Goal: Transaction & Acquisition: Book appointment/travel/reservation

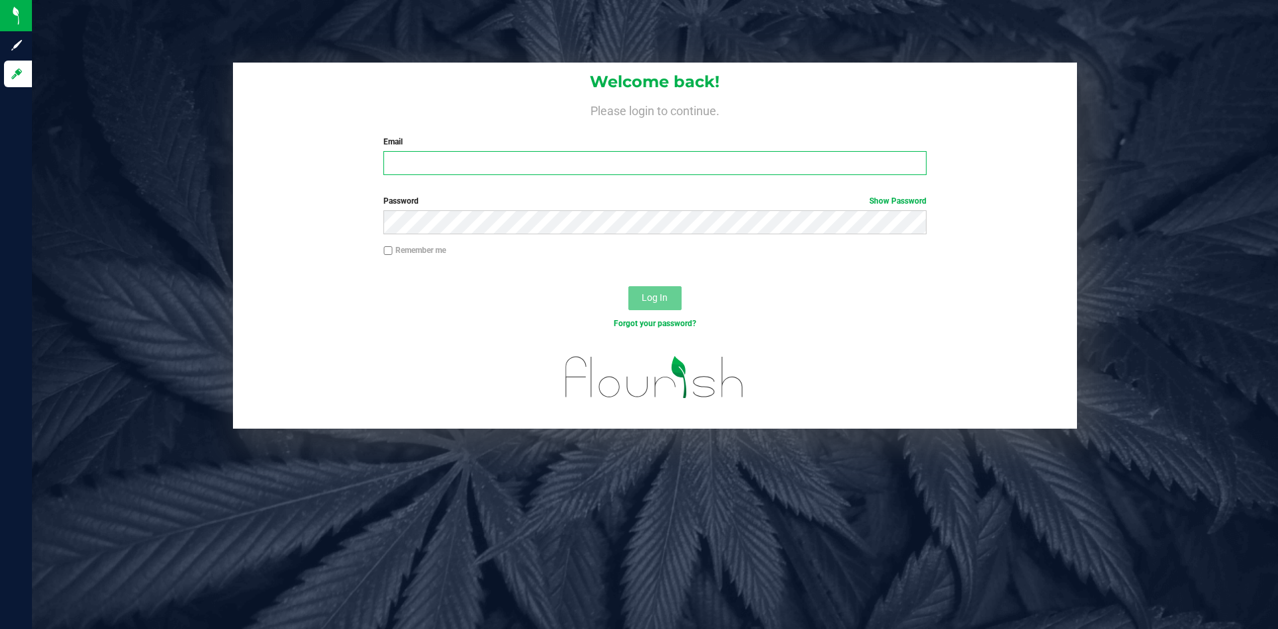
type input "Connor@empirehempco.com"
click at [663, 254] on div "Remember me" at bounding box center [655, 251] width 563 height 15
click at [661, 300] on span "Log In" at bounding box center [655, 297] width 26 height 11
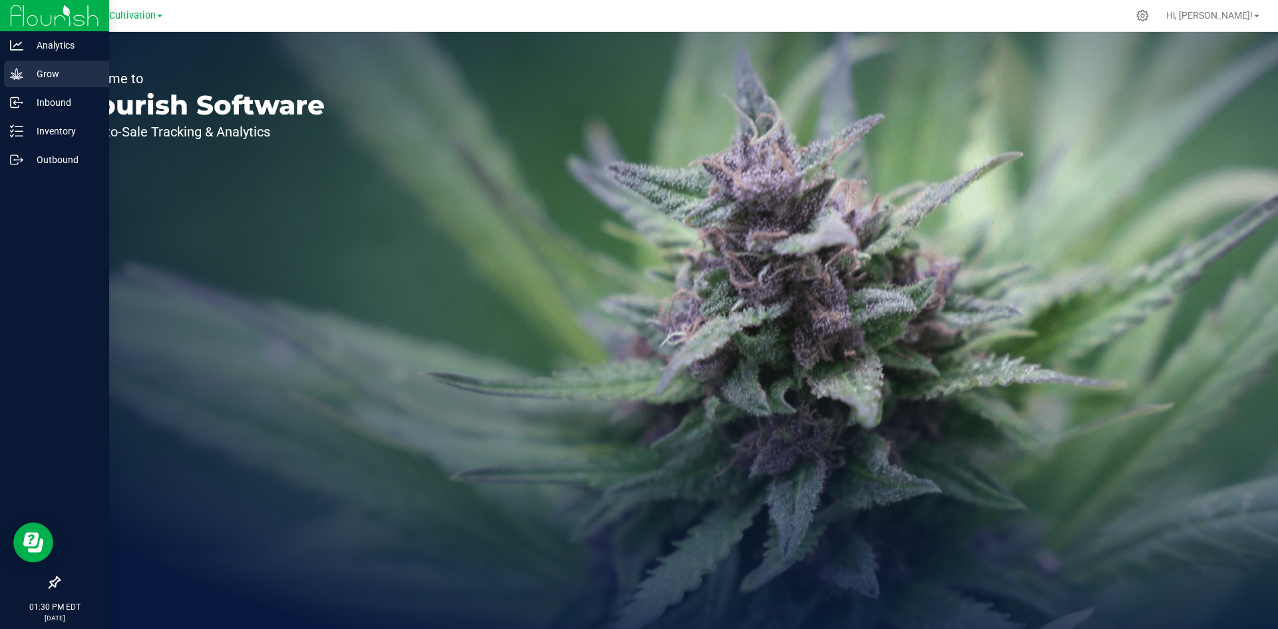
click at [24, 75] on p "Grow" at bounding box center [63, 74] width 80 height 16
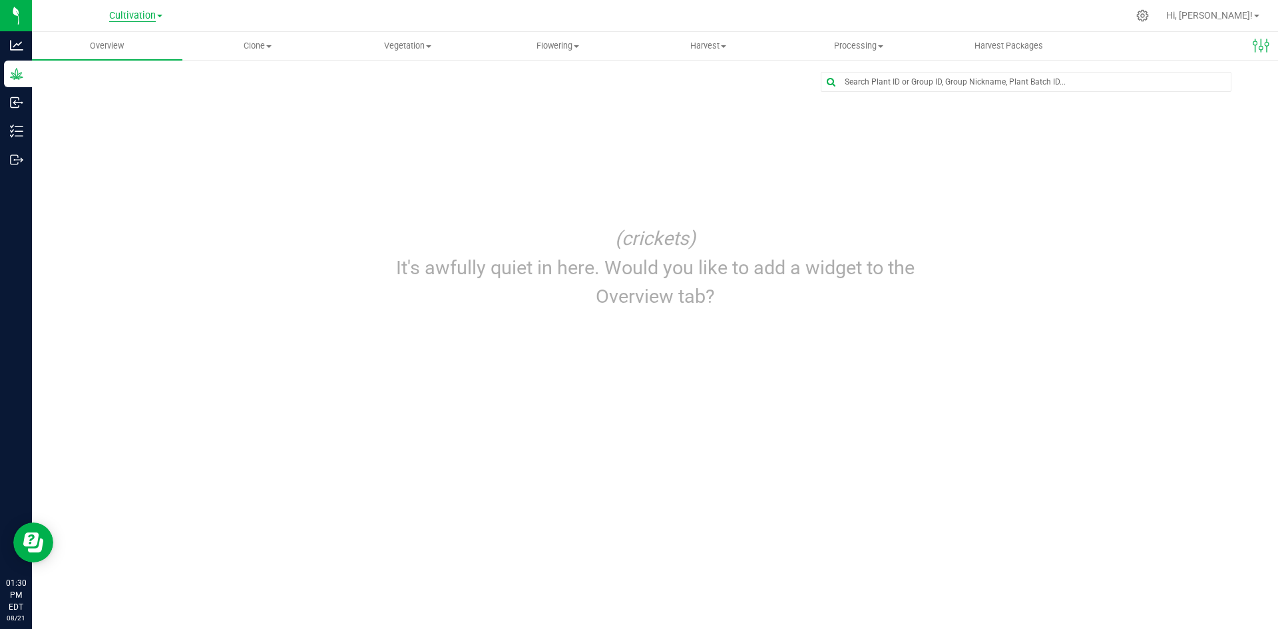
click at [141, 11] on span "Cultivation" at bounding box center [132, 16] width 47 height 12
click at [151, 61] on link "Empire Hemp Co." at bounding box center [136, 65] width 194 height 18
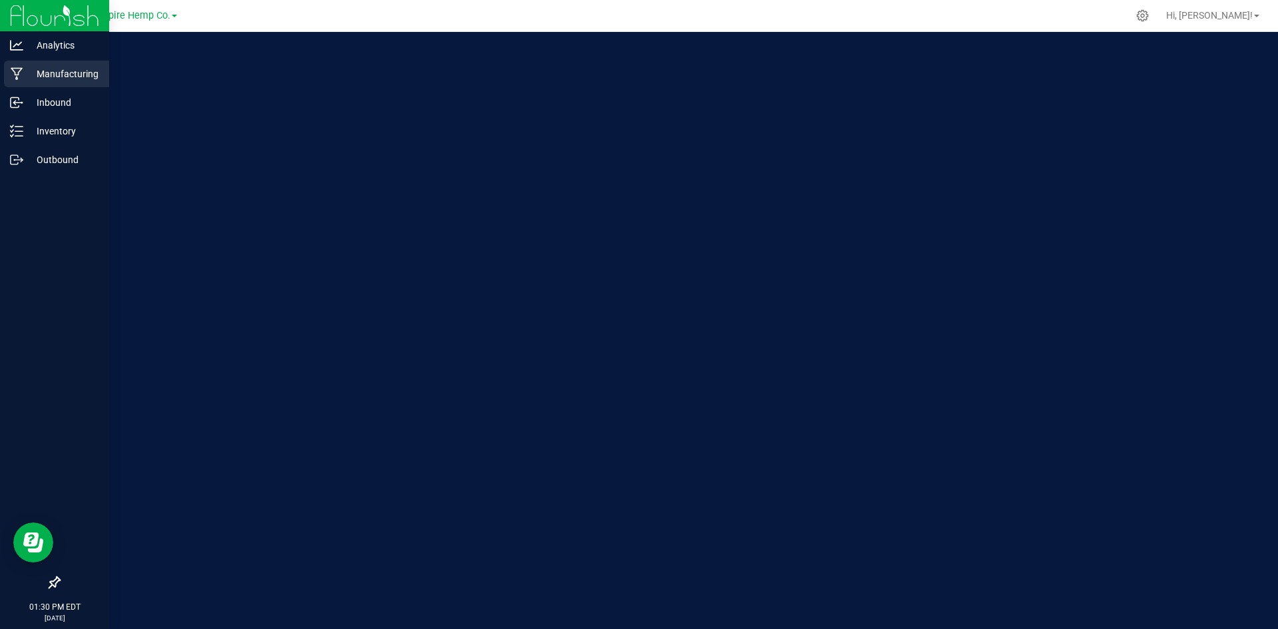
click at [31, 63] on div "Manufacturing" at bounding box center [56, 74] width 105 height 27
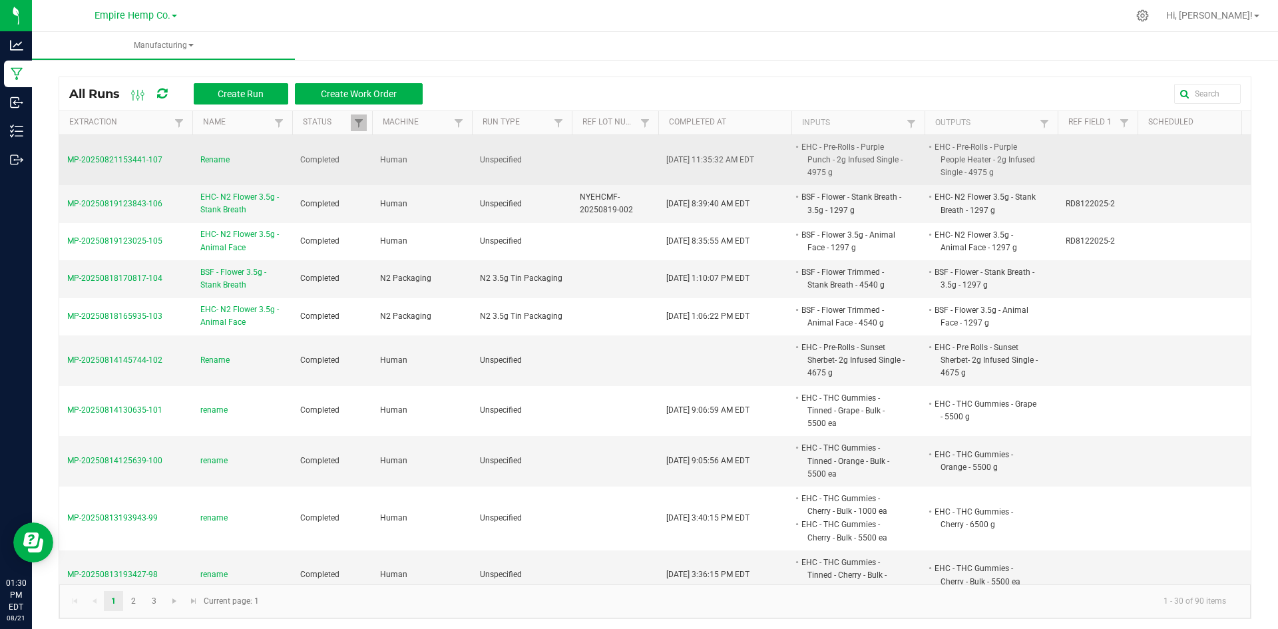
click at [228, 157] on span "Rename" at bounding box center [214, 160] width 29 height 13
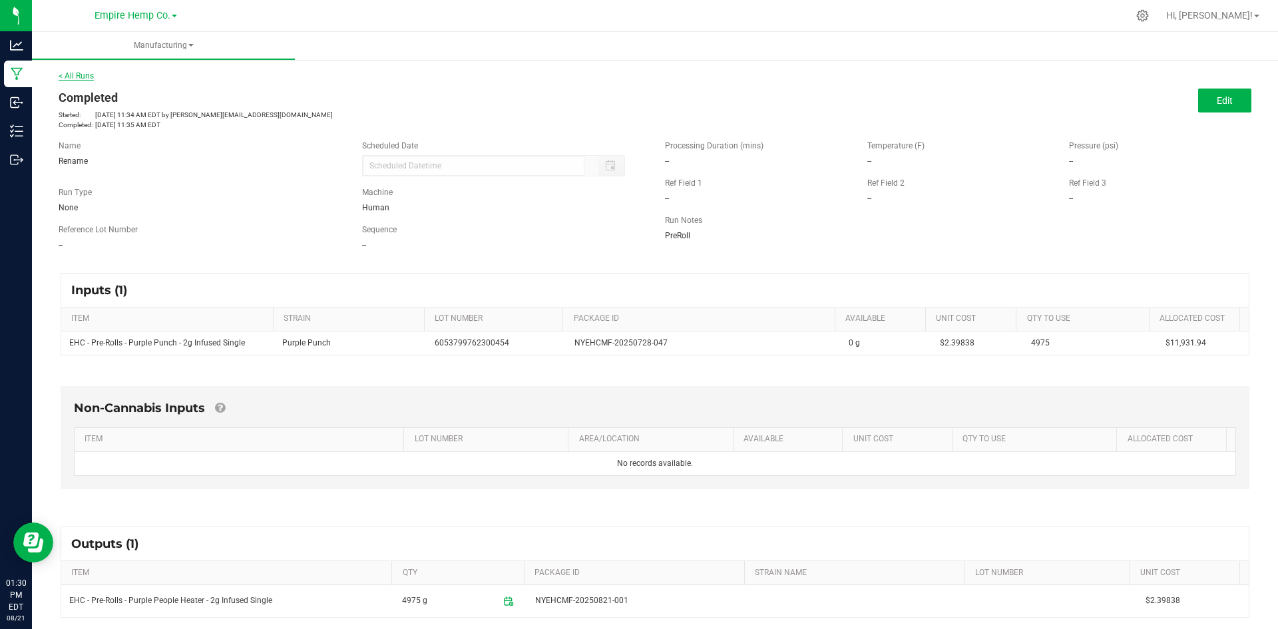
click at [78, 71] on link "< All Runs" at bounding box center [76, 75] width 35 height 9
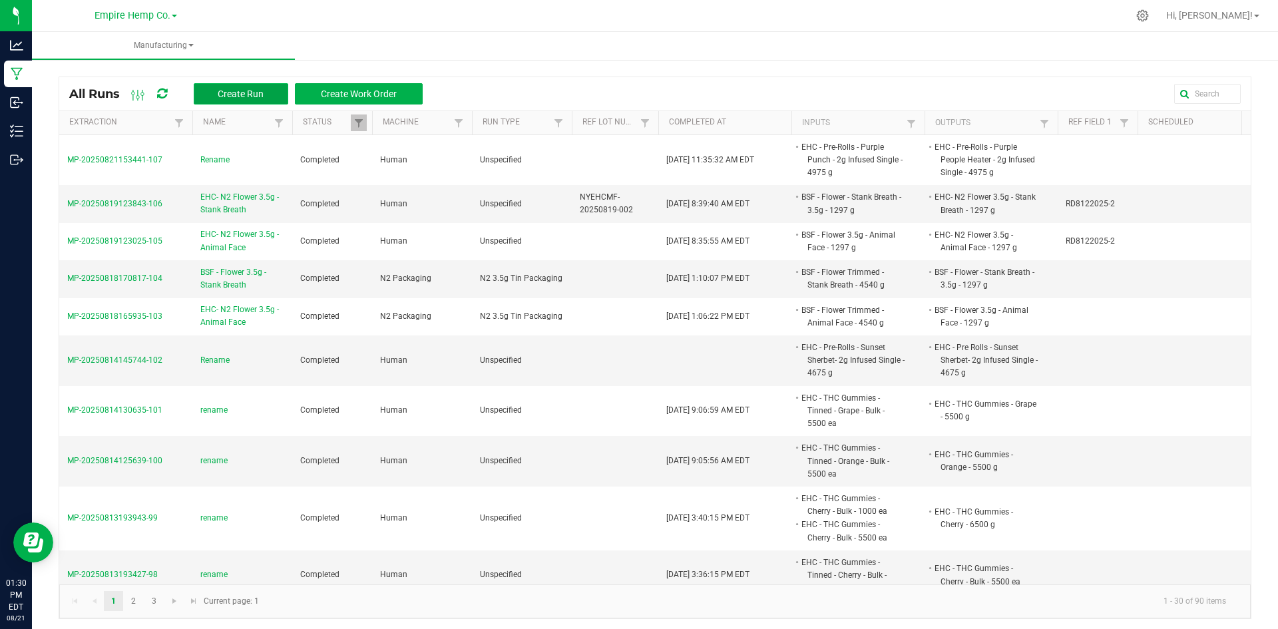
click at [230, 87] on button "Create Run" at bounding box center [241, 93] width 95 height 21
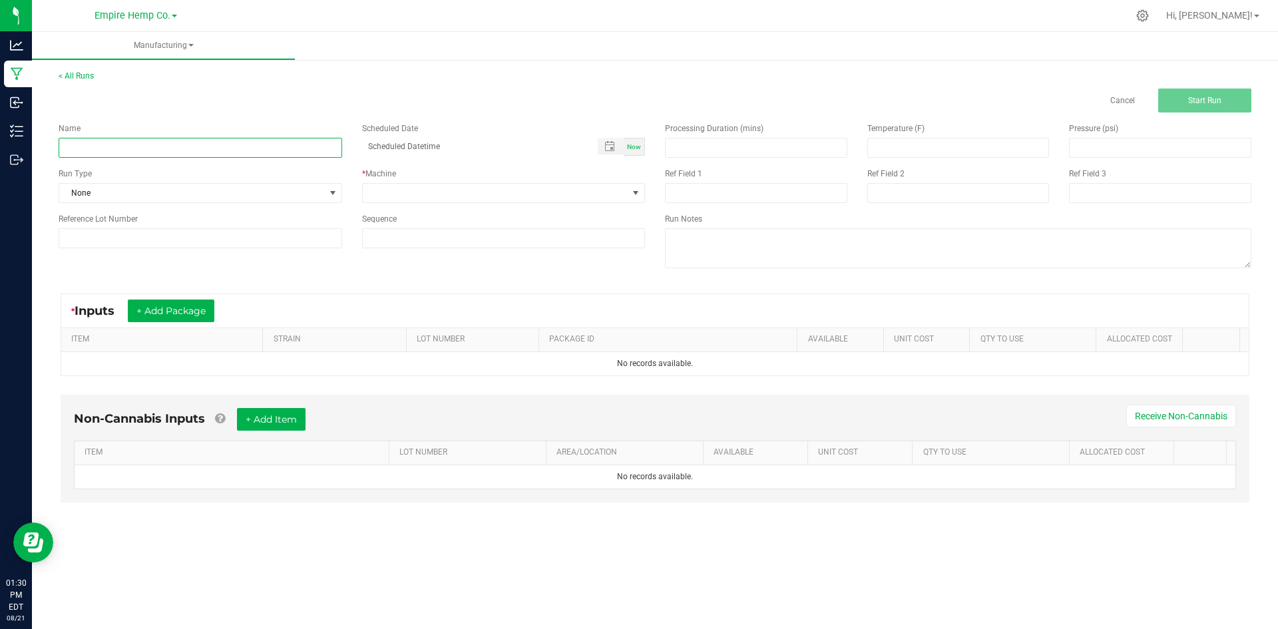
click at [188, 140] on input at bounding box center [201, 148] width 284 height 20
type input "r"
type input "W"
type input "Rename"
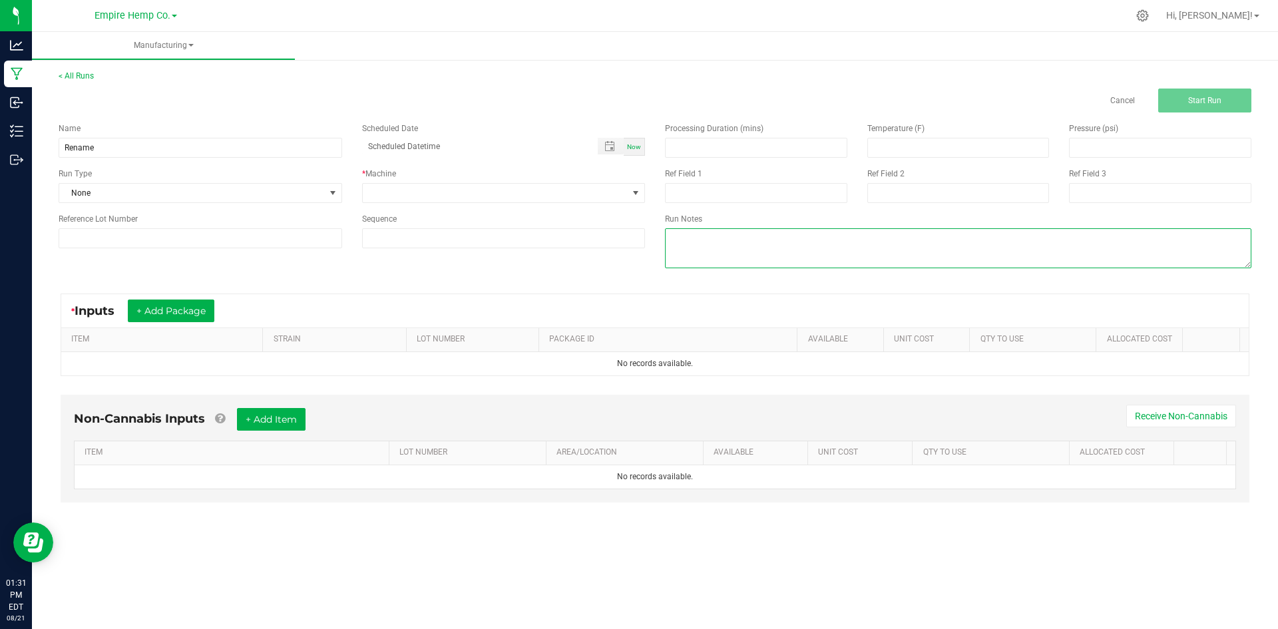
click at [772, 246] on textarea at bounding box center [958, 248] width 587 height 40
type textarea "p"
click at [776, 222] on div "Run Notes" at bounding box center [958, 219] width 587 height 12
drag, startPoint x: 723, startPoint y: 237, endPoint x: 699, endPoint y: 236, distance: 24.0
click at [699, 236] on textarea at bounding box center [958, 248] width 587 height 40
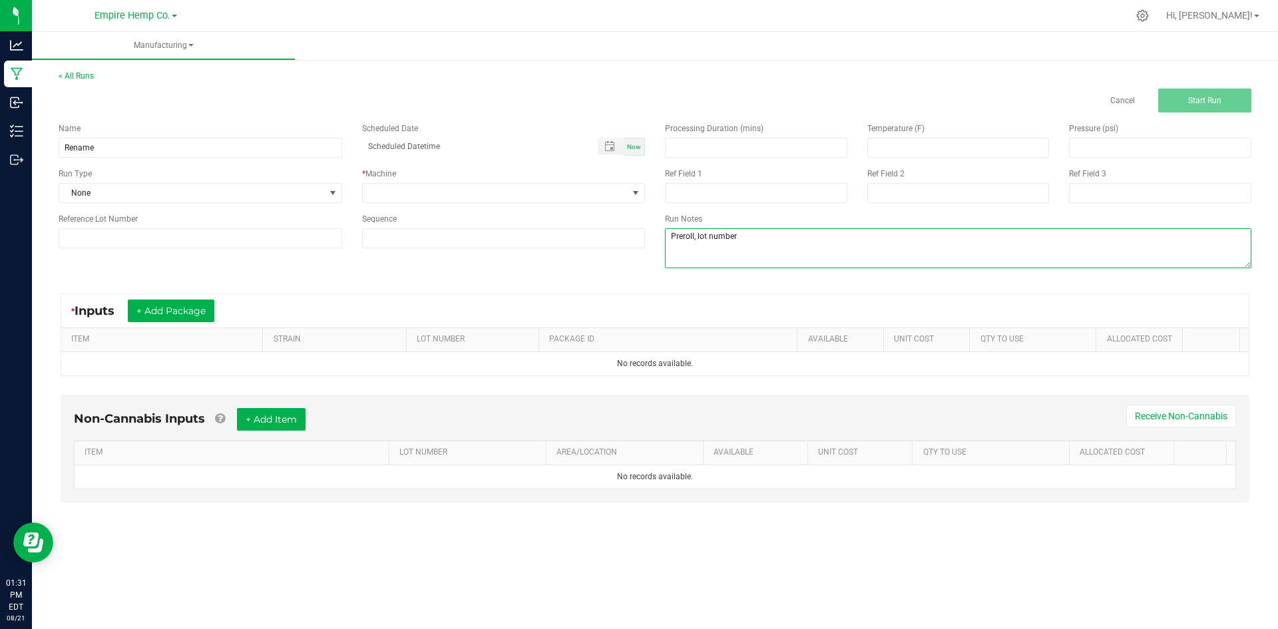
click at [683, 234] on textarea at bounding box center [958, 248] width 587 height 40
click at [704, 244] on textarea at bounding box center [958, 248] width 587 height 40
click at [688, 236] on textarea at bounding box center [958, 248] width 587 height 40
click at [736, 273] on div "Processing Duration (mins) Temperature (F) Pressure (psi) Ref Field 1 Ref Field…" at bounding box center [958, 197] width 607 height 169
click at [702, 239] on textarea at bounding box center [958, 248] width 587 height 40
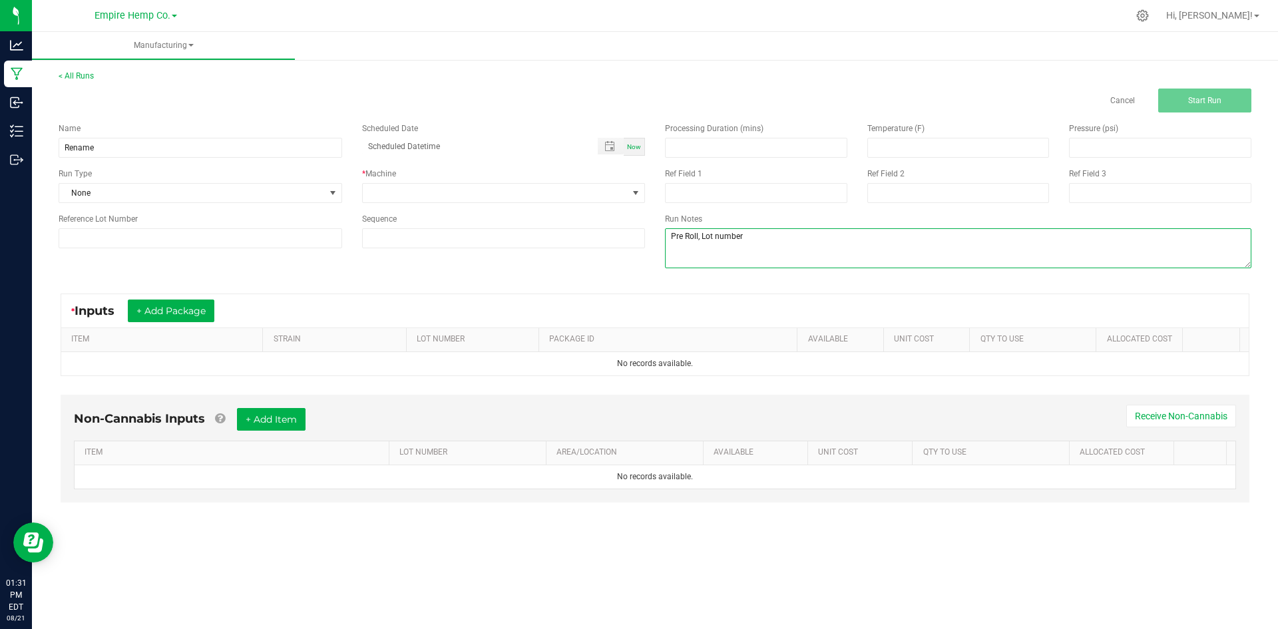
click at [720, 234] on textarea at bounding box center [958, 248] width 587 height 40
click at [778, 239] on textarea at bounding box center [958, 248] width 587 height 40
type textarea "Pre Roll, Lot Number"
click at [184, 231] on input at bounding box center [201, 238] width 284 height 20
click at [315, 292] on div "* Inputs + Add Package ITEM STRAIN LOT NUMBER PACKAGE ID AVAILABLE Unit Cost QT…" at bounding box center [655, 335] width 1213 height 107
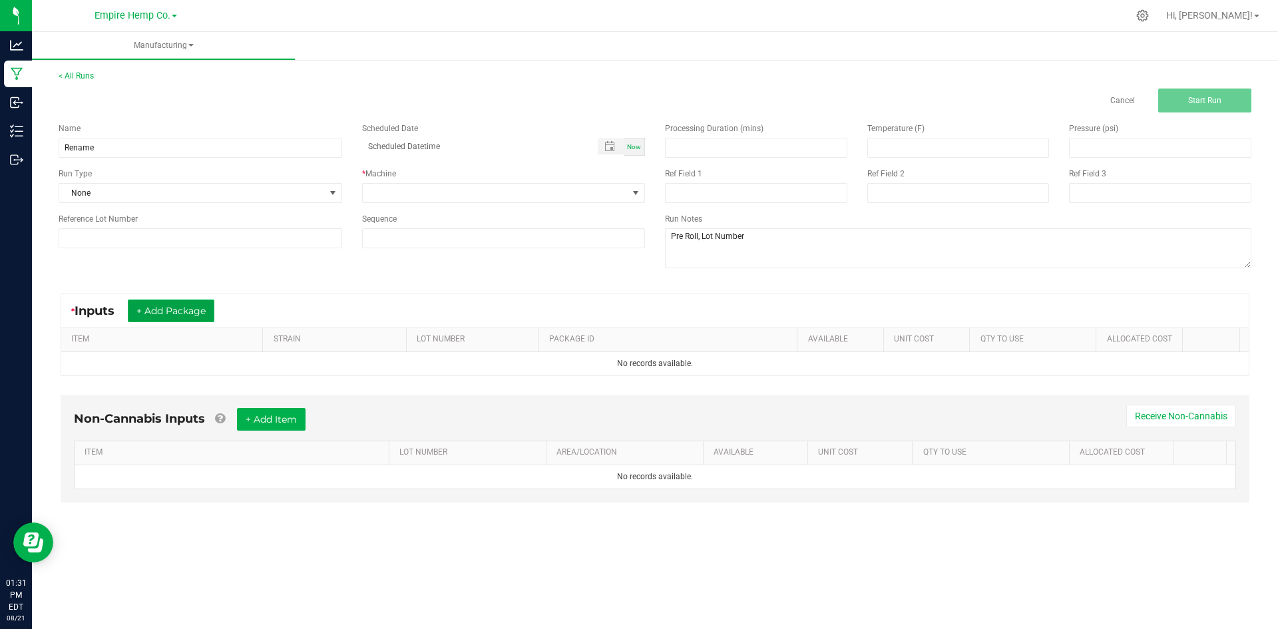
click at [203, 315] on button "+ Add Package" at bounding box center [171, 311] width 87 height 23
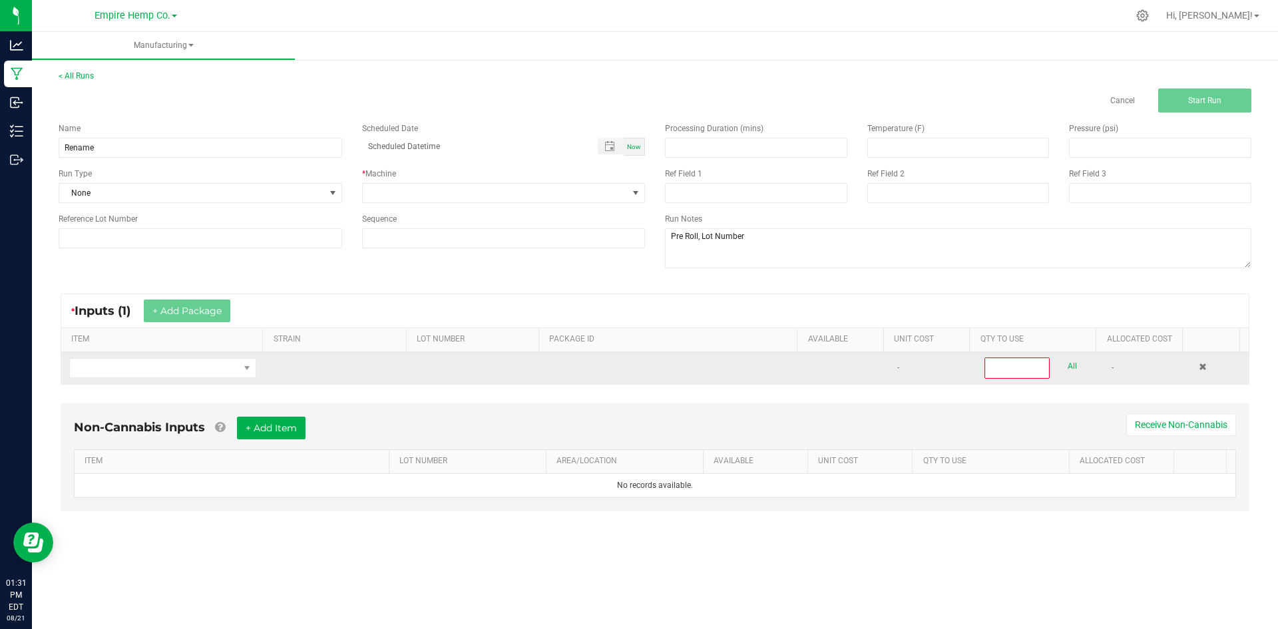
drag, startPoint x: 200, startPoint y: 386, endPoint x: 196, endPoint y: 378, distance: 8.3
click at [198, 384] on div "* Inputs (1) + Add Package ITEM STRAIN LOT NUMBER PACKAGE ID AVAILABLE Unit Cos…" at bounding box center [655, 339] width 1213 height 115
click at [196, 374] on span "NO DATA FOUND" at bounding box center [154, 368] width 169 height 19
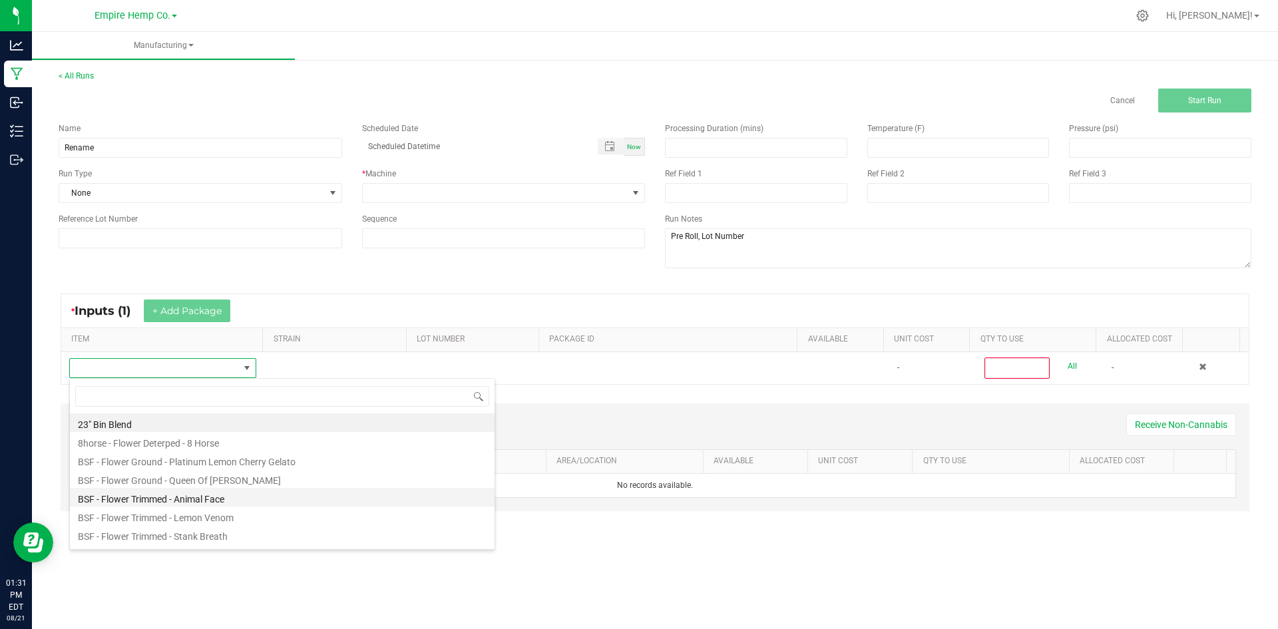
scroll to position [67, 0]
type input "purple"
click at [267, 535] on li "EHC - Pre-Rolls - Purple People Heater - 2g Infused Single" at bounding box center [282, 534] width 425 height 19
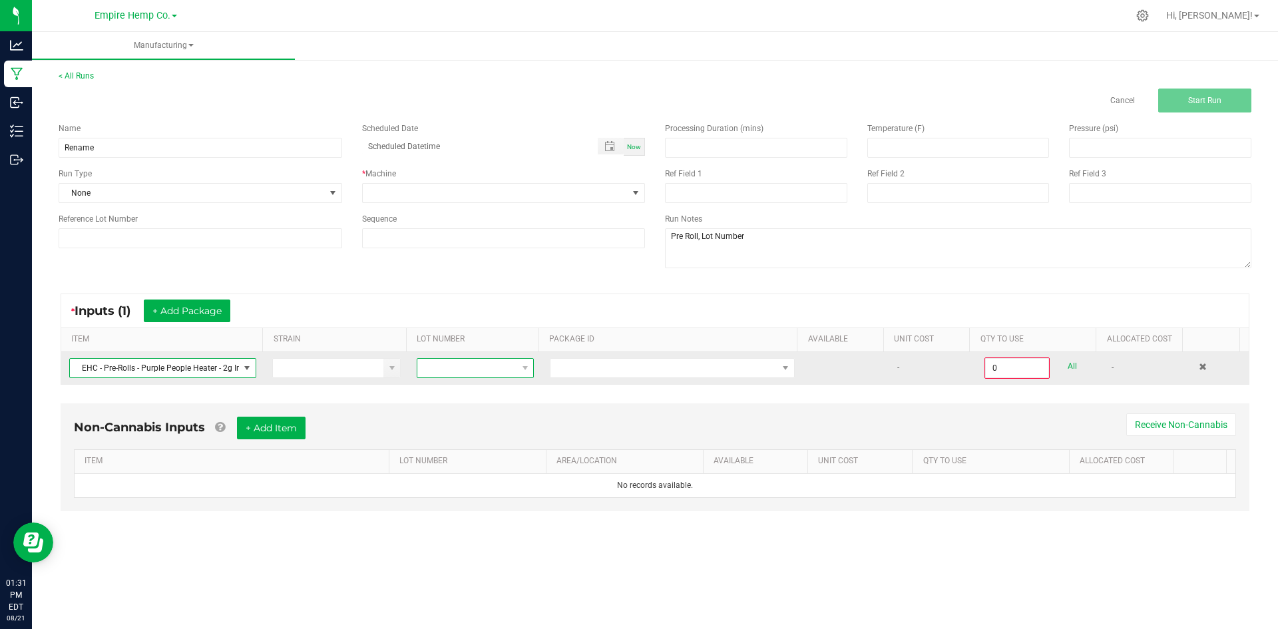
drag, startPoint x: 467, startPoint y: 366, endPoint x: 513, endPoint y: 369, distance: 46.0
click at [467, 366] on span at bounding box center [466, 368] width 99 height 19
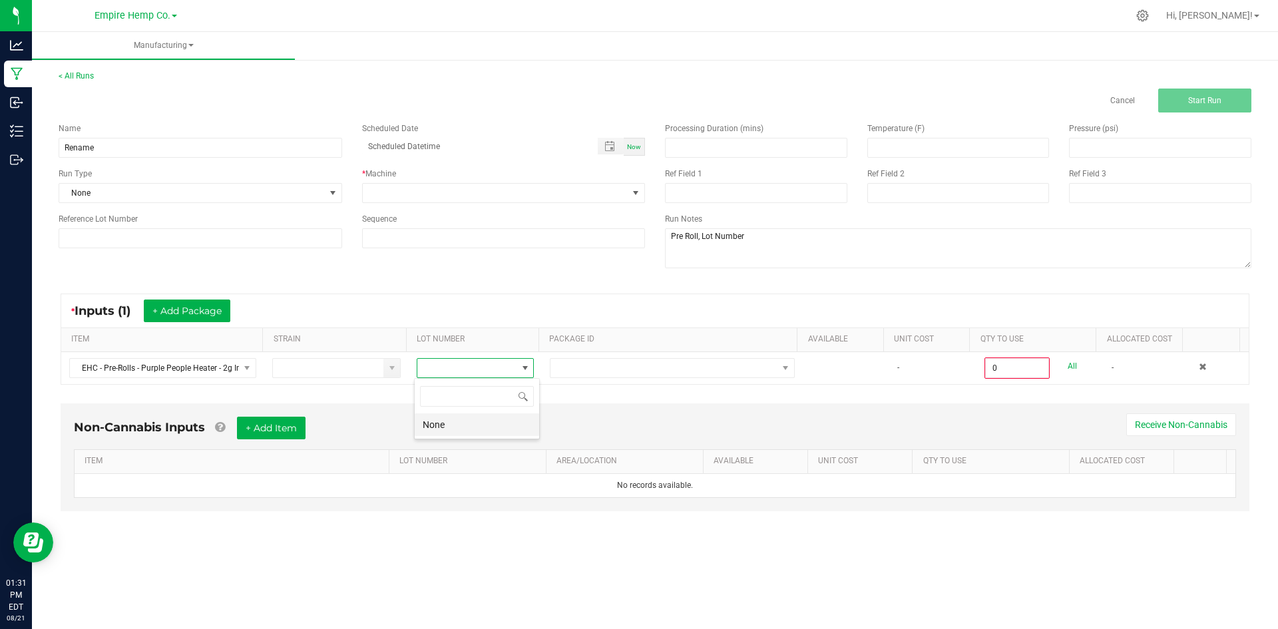
drag, startPoint x: 479, startPoint y: 429, endPoint x: 481, endPoint y: 423, distance: 7.0
click at [479, 429] on li "None" at bounding box center [477, 424] width 125 height 23
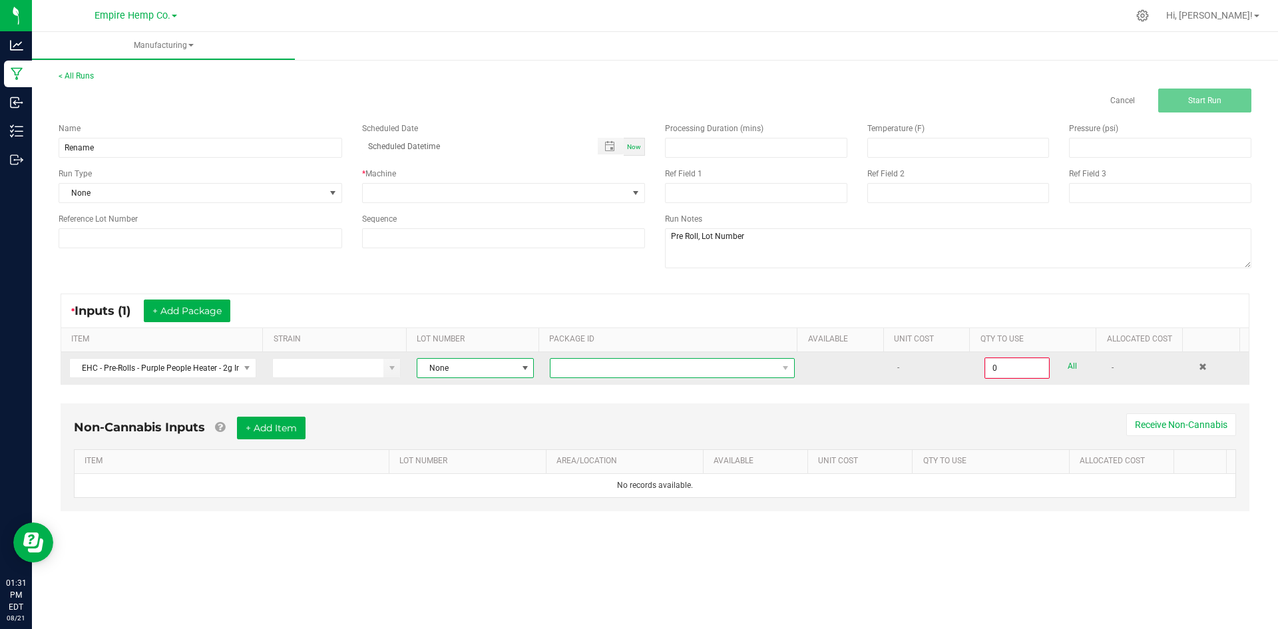
click at [578, 368] on span at bounding box center [664, 368] width 227 height 19
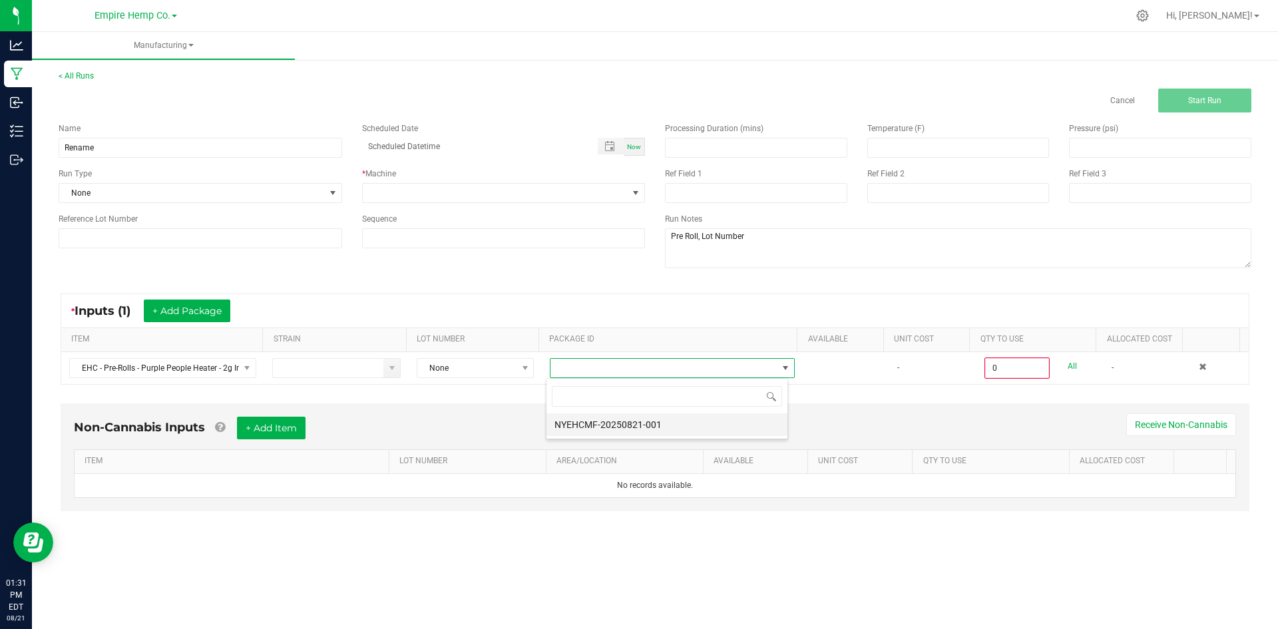
scroll to position [20, 243]
click at [611, 418] on li "NYEHCMF-20250821-001" at bounding box center [667, 424] width 241 height 23
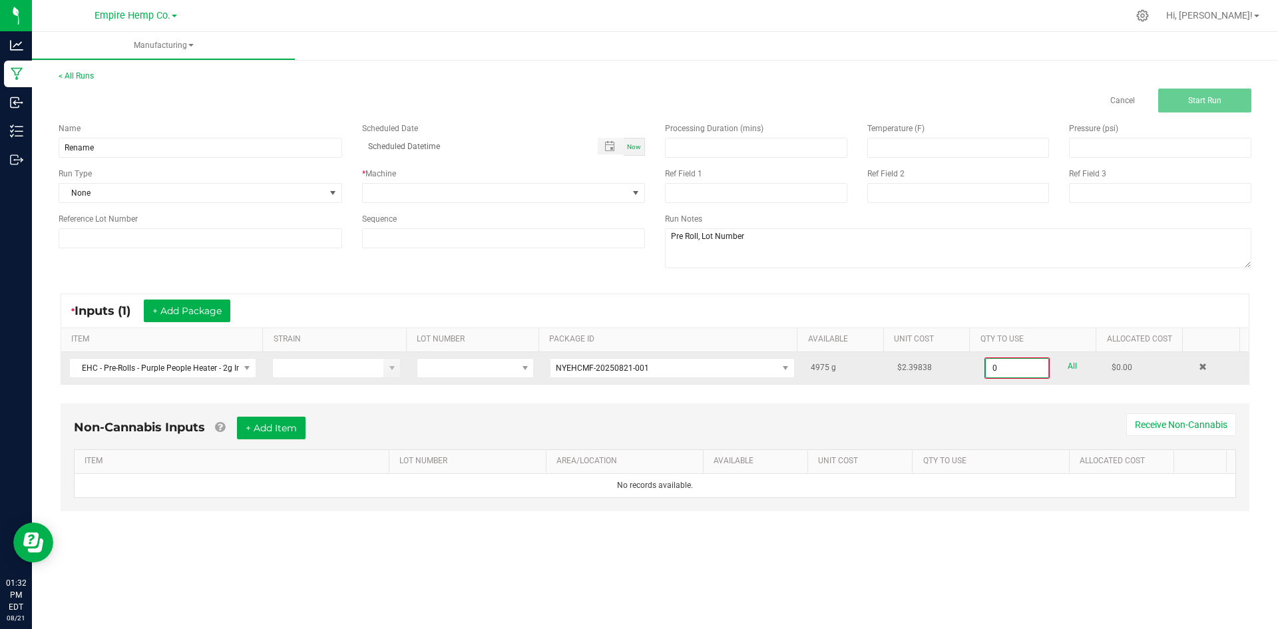
click at [1023, 372] on input "0" at bounding box center [1017, 368] width 63 height 19
click at [1071, 366] on div "0.0000 g All" at bounding box center [1040, 368] width 111 height 21
click at [1068, 366] on link "All" at bounding box center [1072, 367] width 9 height 18
type input "4975.0000 g"
click at [543, 193] on span at bounding box center [496, 193] width 266 height 19
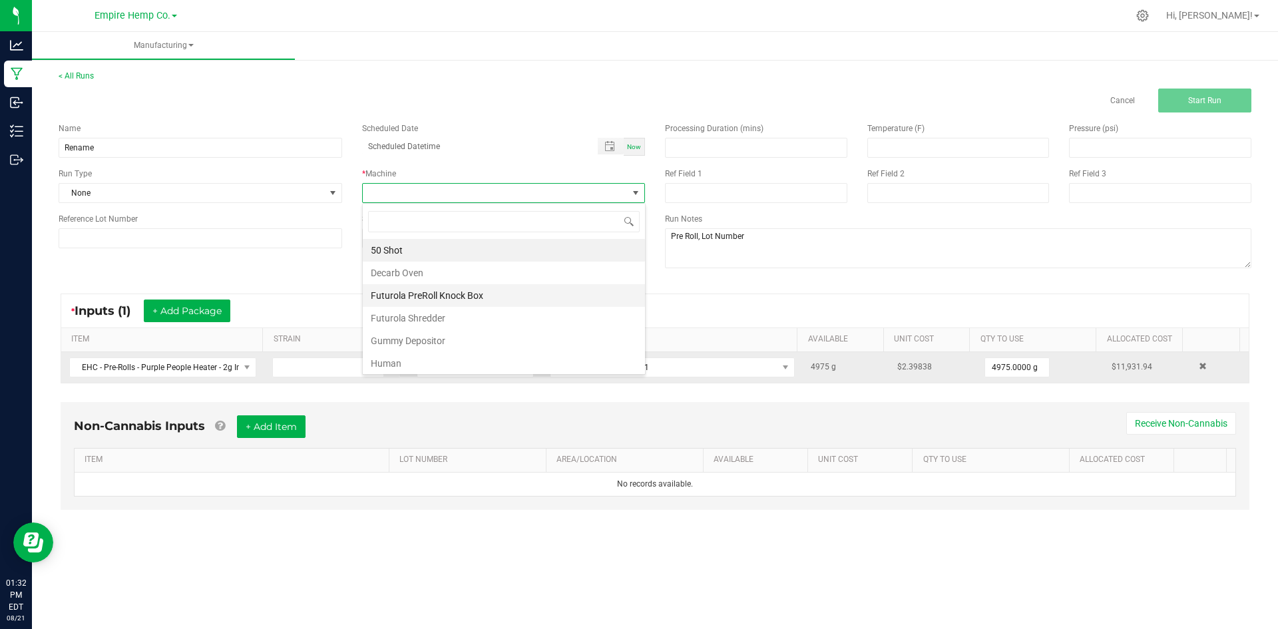
scroll to position [20, 283]
click at [441, 360] on li "Human" at bounding box center [504, 363] width 282 height 23
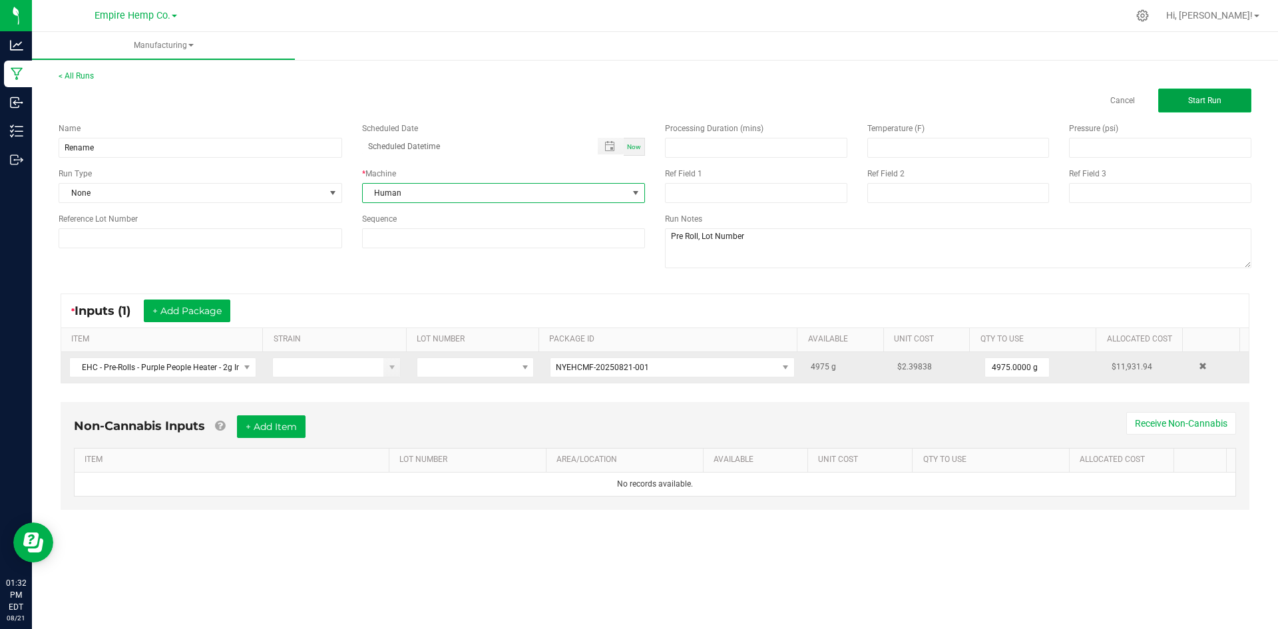
click at [1213, 98] on span "Start Run" at bounding box center [1205, 100] width 33 height 9
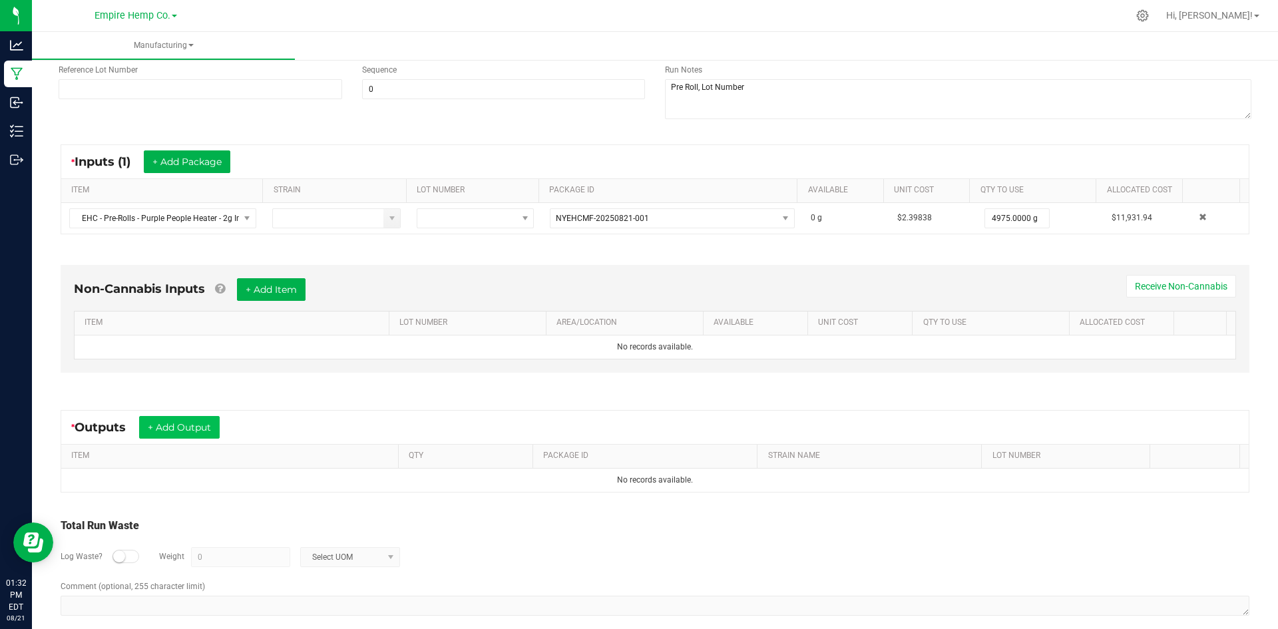
scroll to position [182, 0]
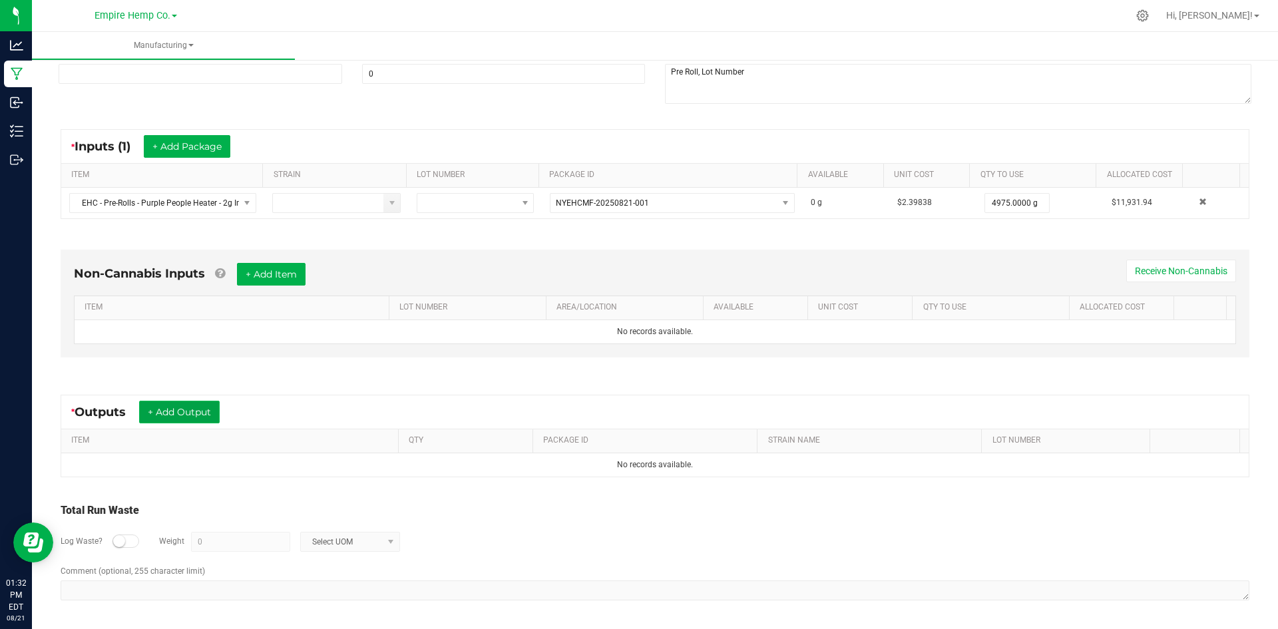
click at [204, 408] on button "+ Add Output" at bounding box center [179, 412] width 81 height 23
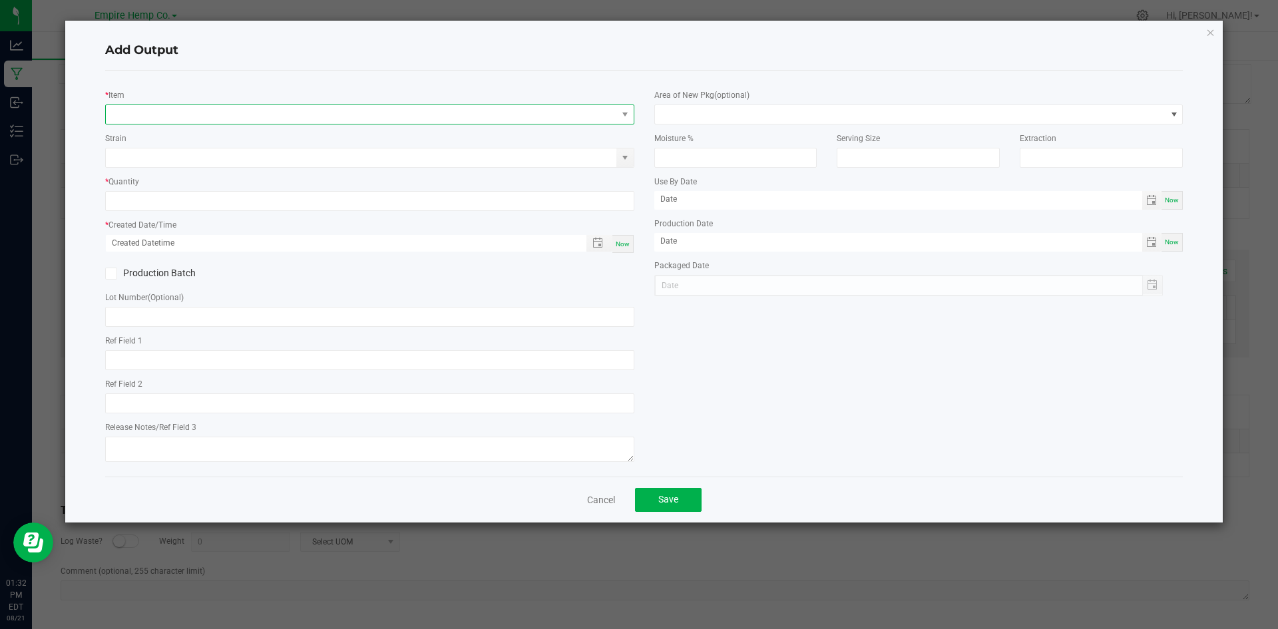
click at [218, 121] on span "NO DATA FOUND" at bounding box center [361, 114] width 511 height 19
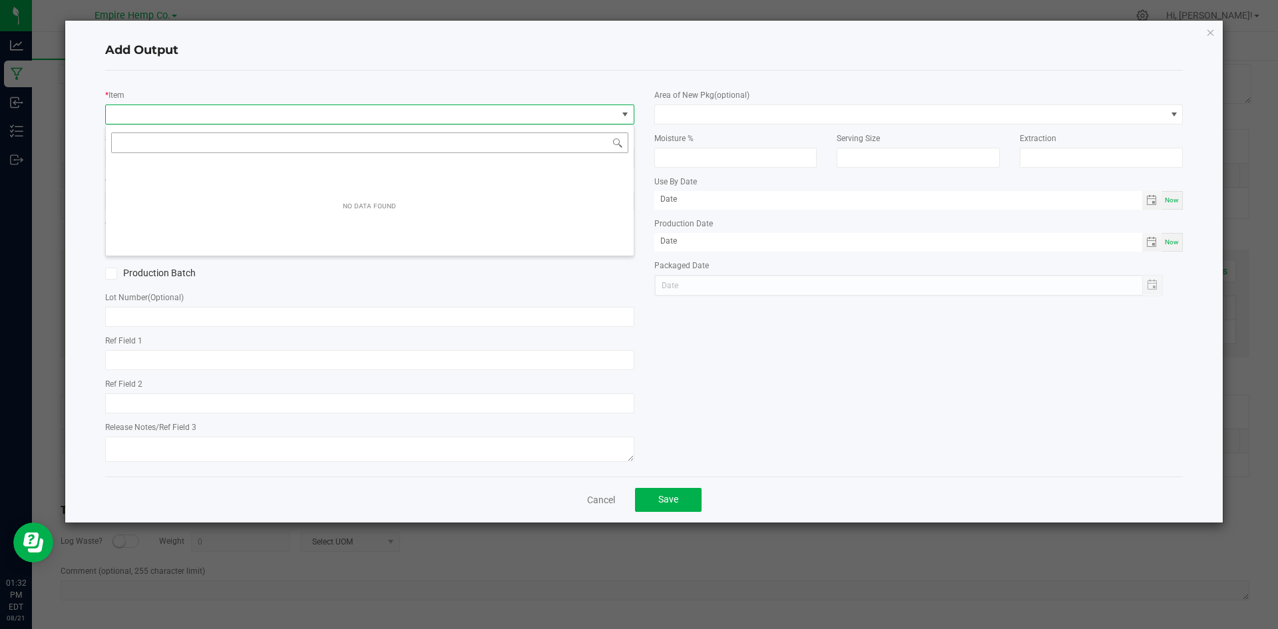
scroll to position [20, 529]
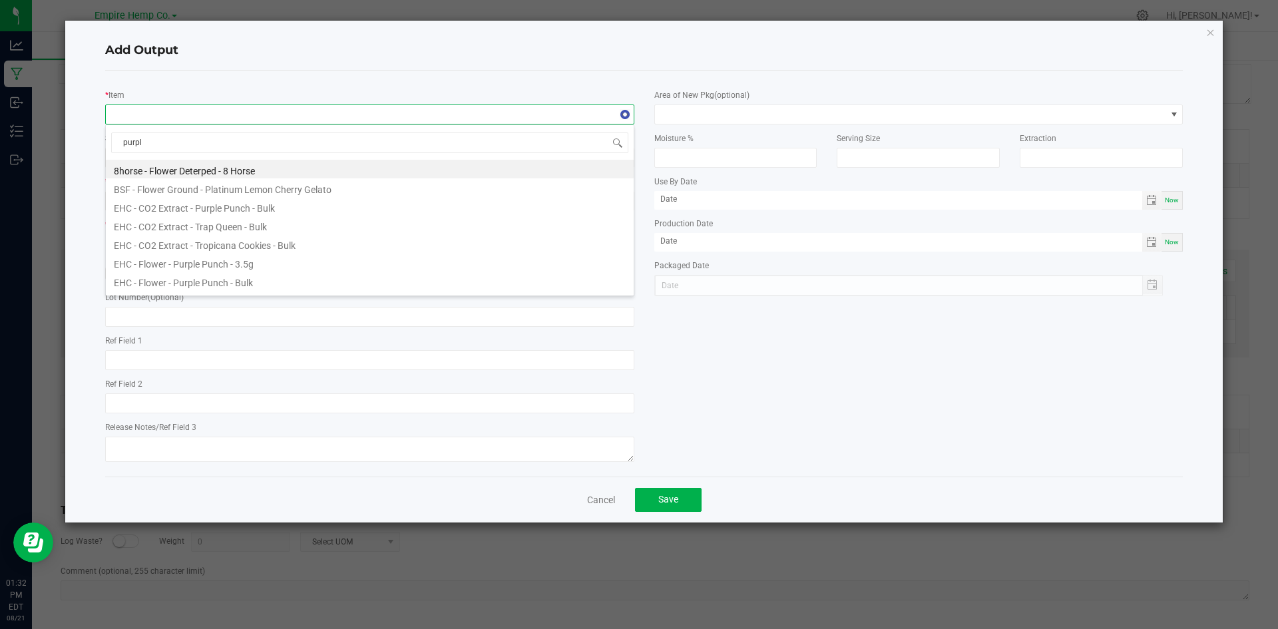
type input "purple"
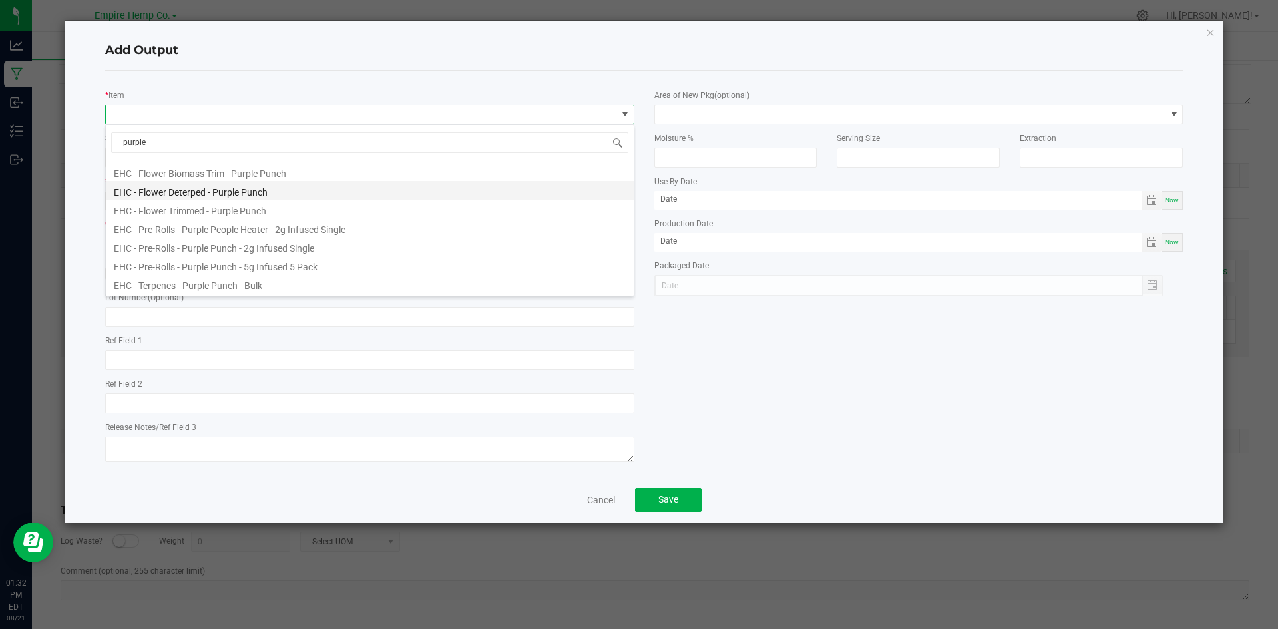
scroll to position [67, 0]
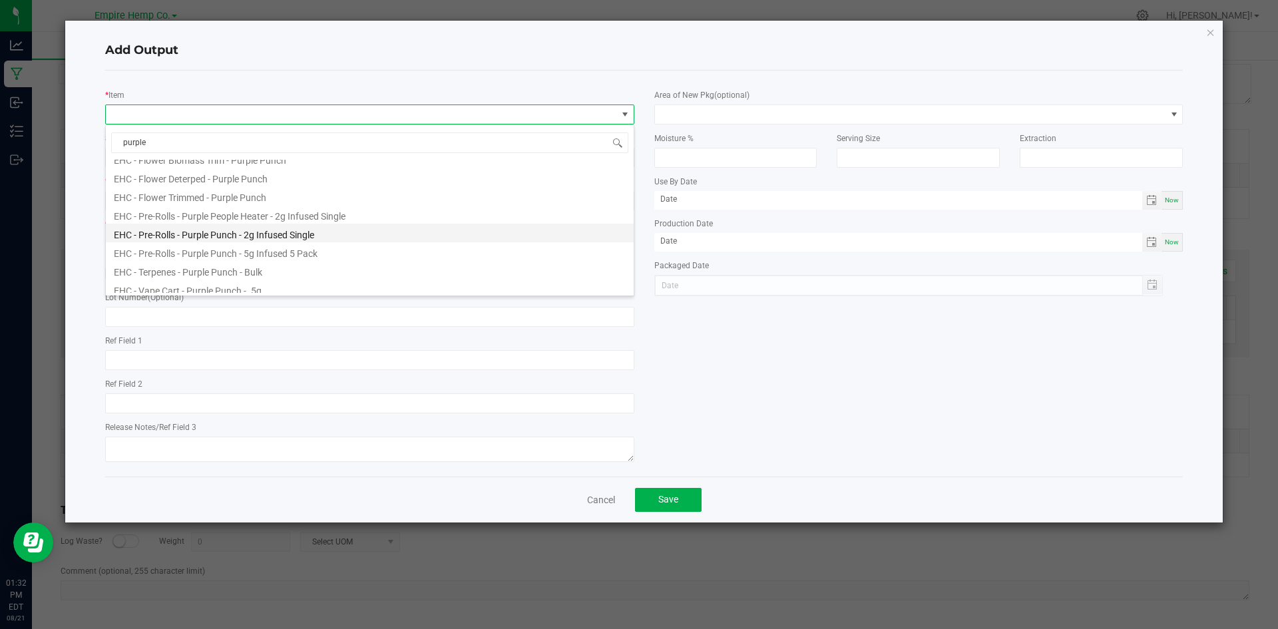
click at [358, 230] on li "EHC - Pre-Rolls - Purple Punch - 2g Infused Single" at bounding box center [370, 233] width 528 height 19
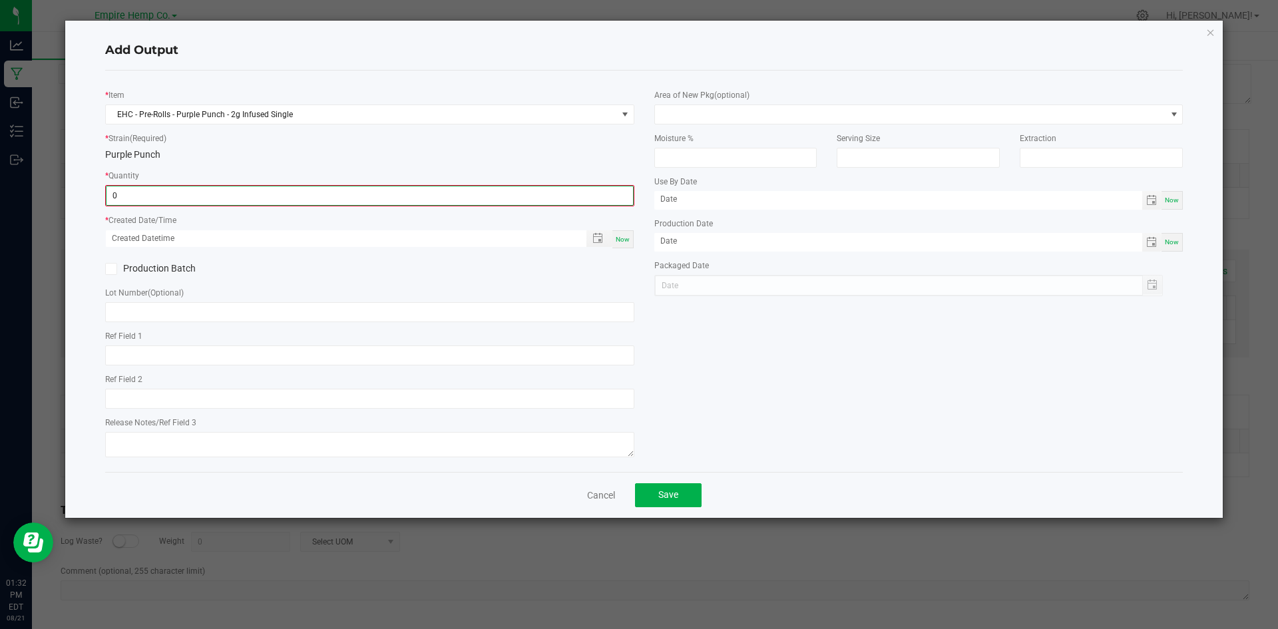
click at [349, 198] on input "0" at bounding box center [370, 195] width 527 height 19
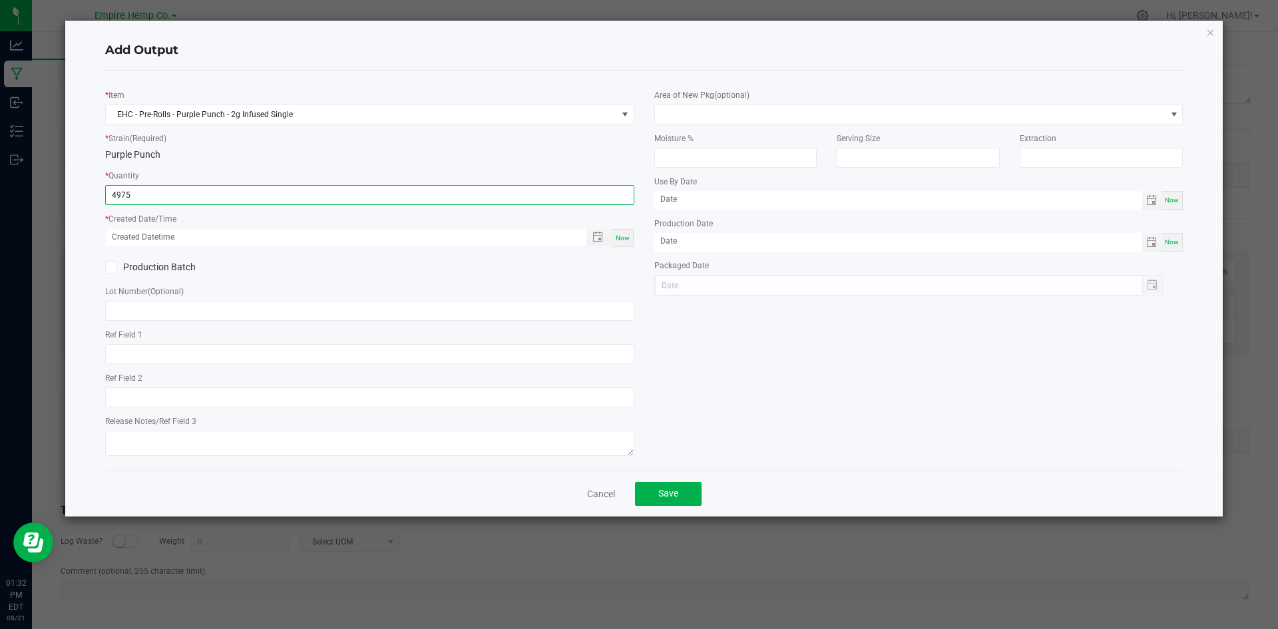
type input "4975.0000 g"
click at [619, 239] on span "Now" at bounding box center [623, 237] width 14 height 7
type input "08/21/2025 1:32 PM"
type input "[DATE]"
click at [679, 500] on button "Save" at bounding box center [668, 494] width 67 height 24
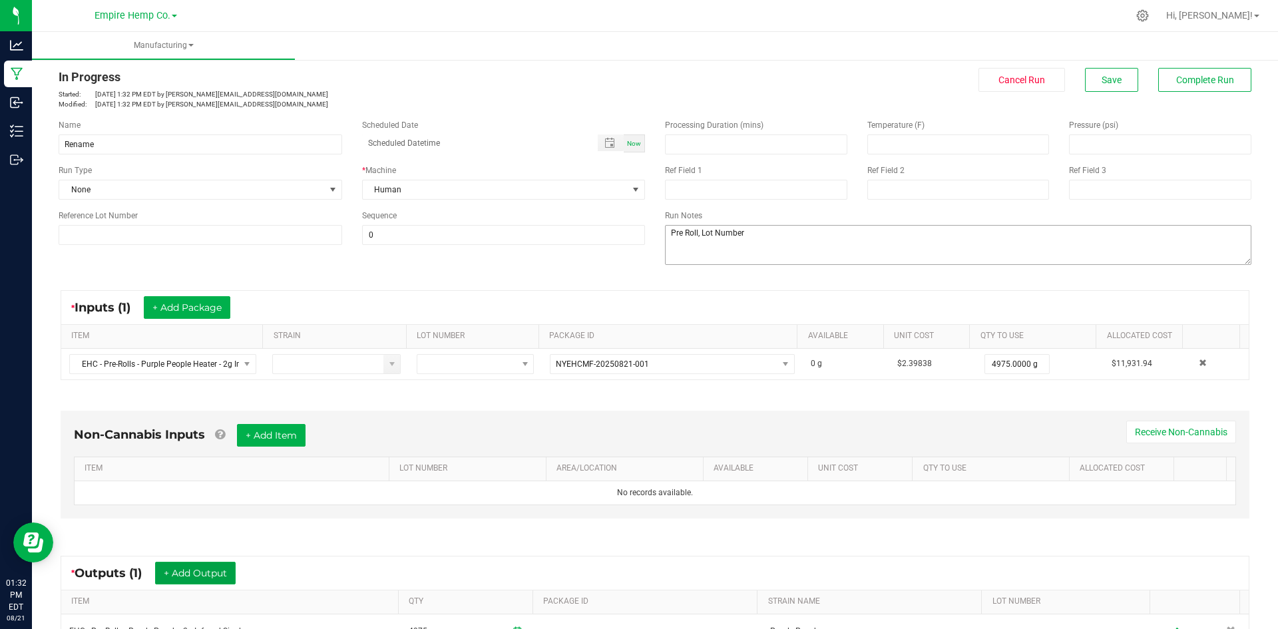
scroll to position [0, 0]
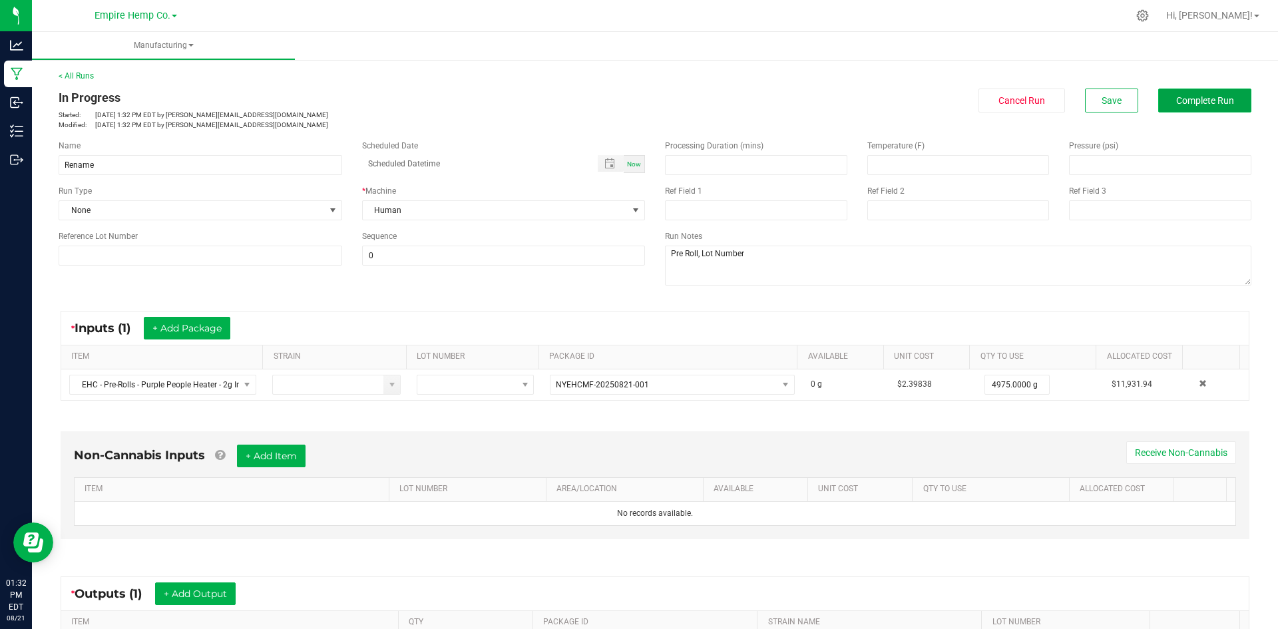
click at [1173, 107] on button "Complete Run" at bounding box center [1205, 101] width 93 height 24
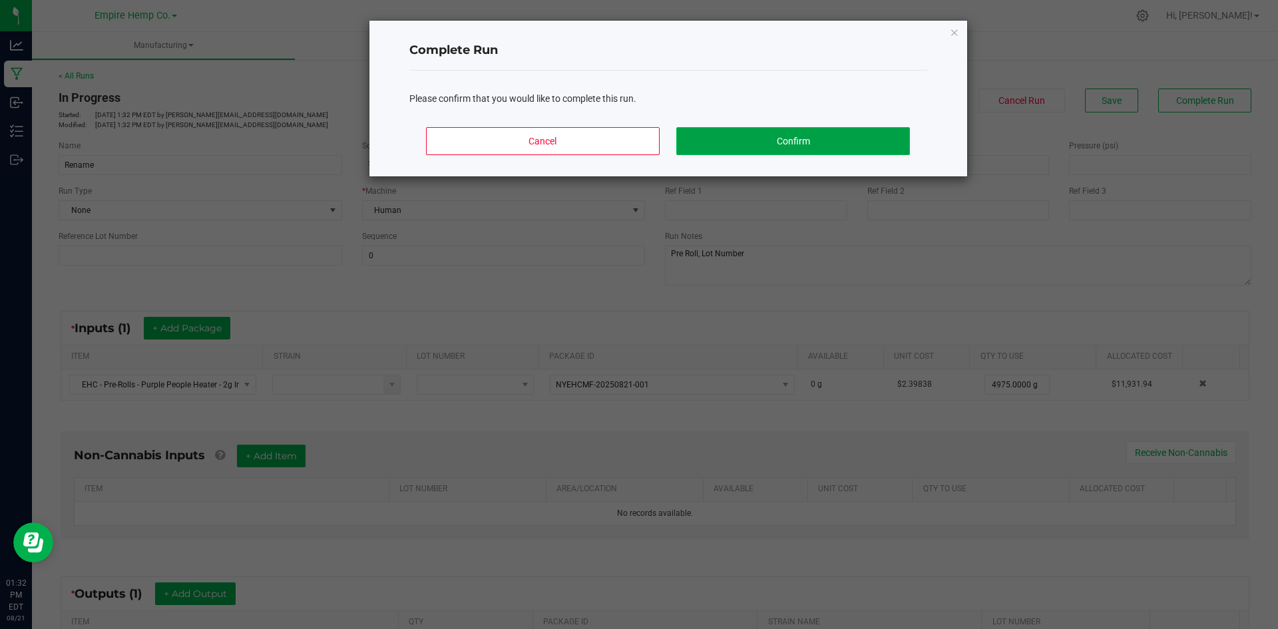
click at [797, 145] on button "Confirm" at bounding box center [793, 141] width 233 height 28
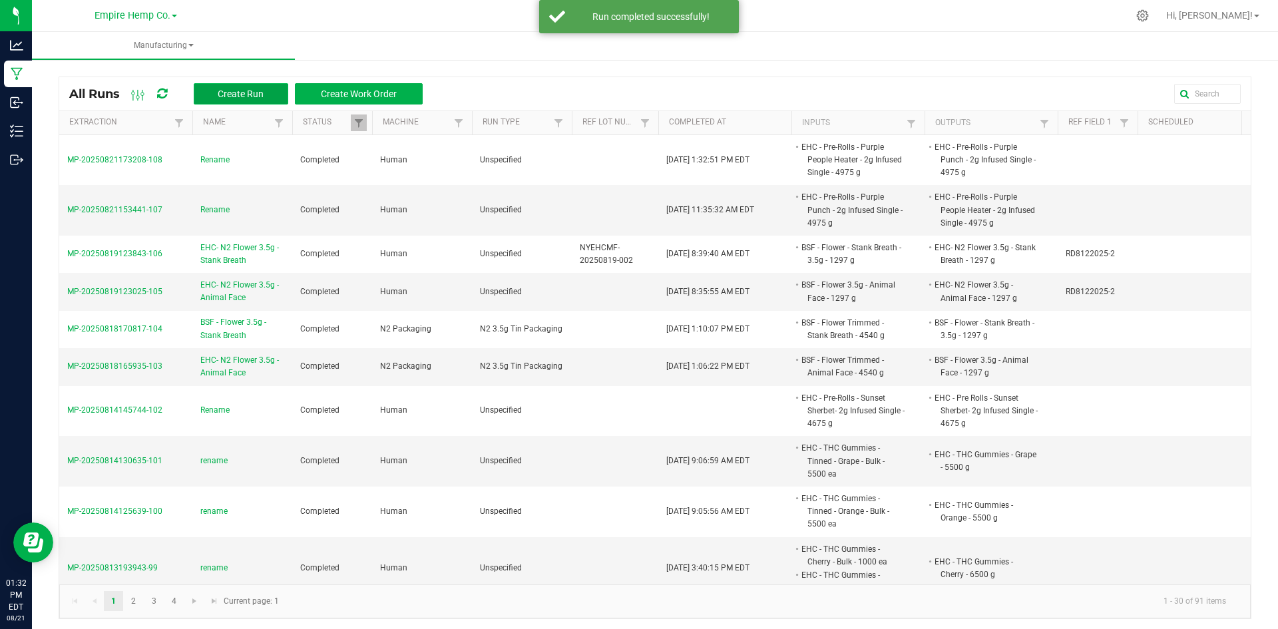
click at [236, 97] on span "Create Run" at bounding box center [241, 94] width 46 height 11
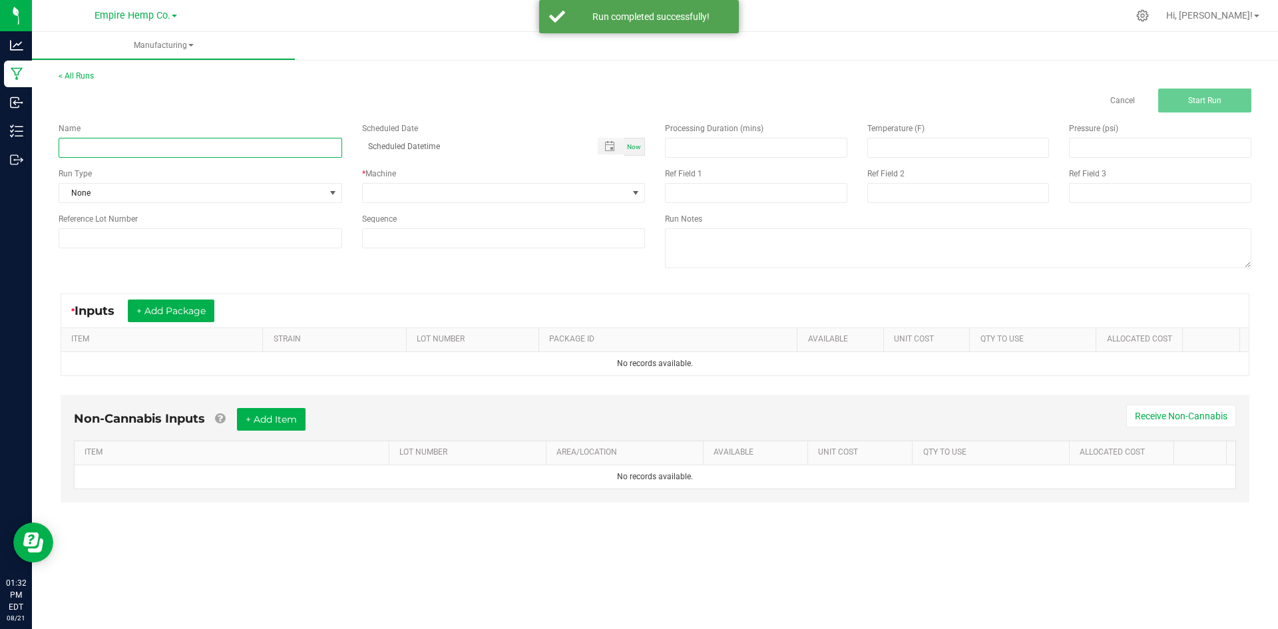
click at [224, 145] on input at bounding box center [201, 148] width 284 height 20
type input "Rename"
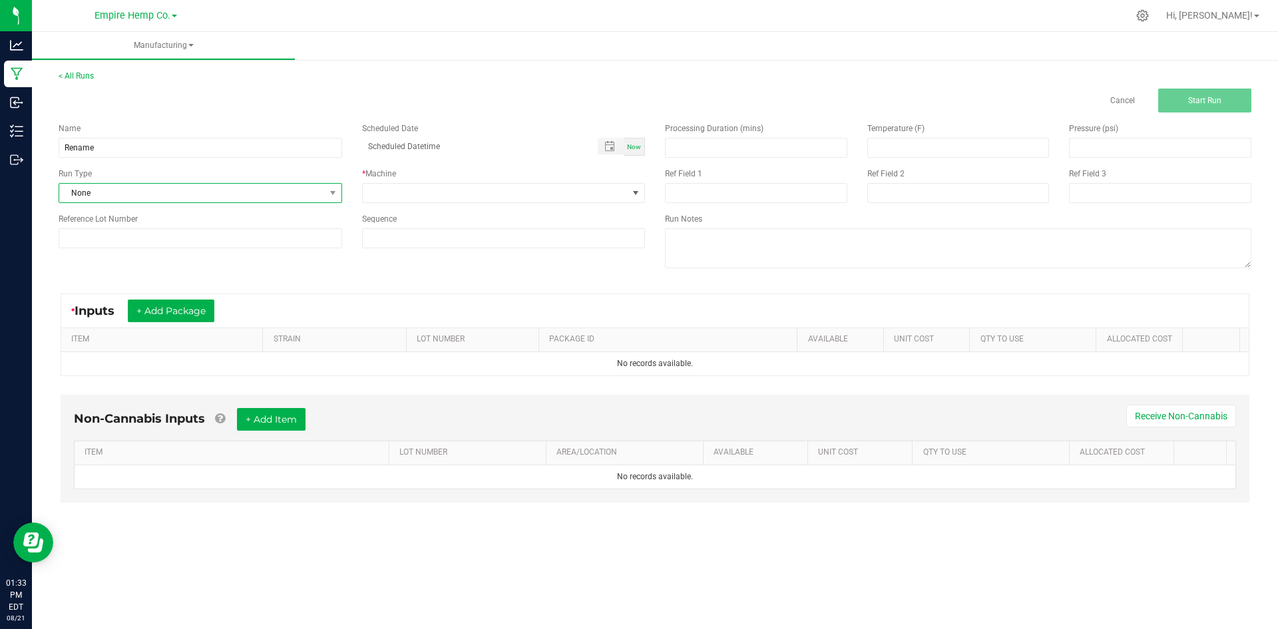
click at [201, 199] on span "None" at bounding box center [192, 193] width 266 height 19
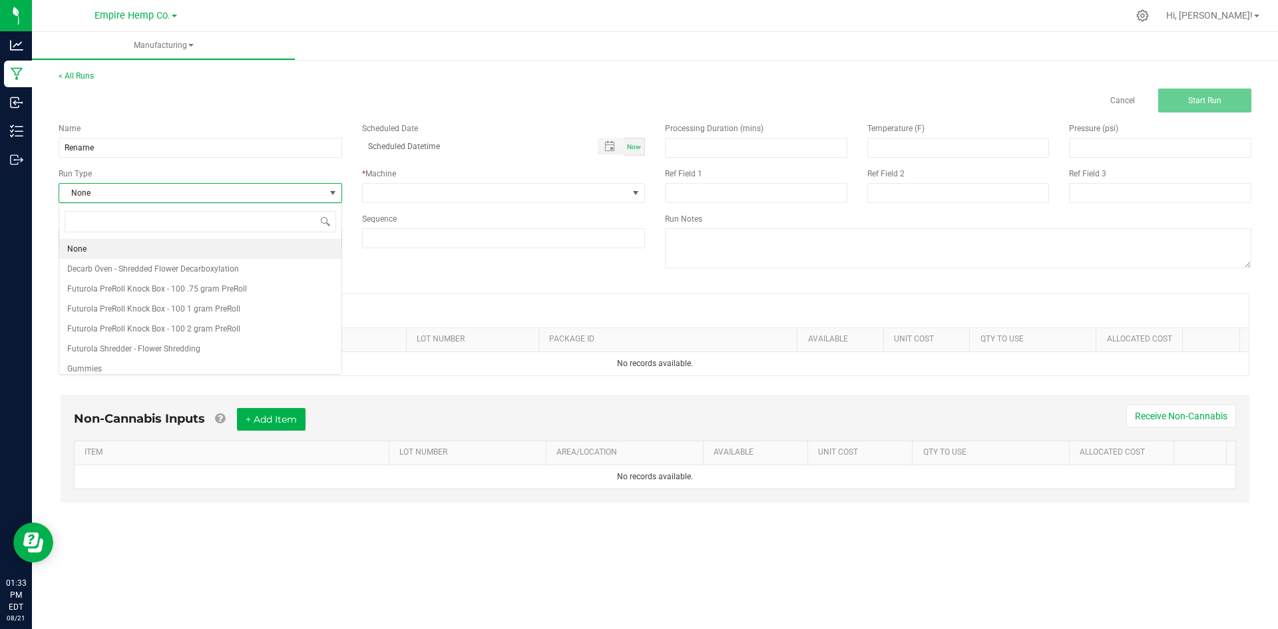
scroll to position [20, 283]
click at [386, 189] on span at bounding box center [496, 193] width 266 height 19
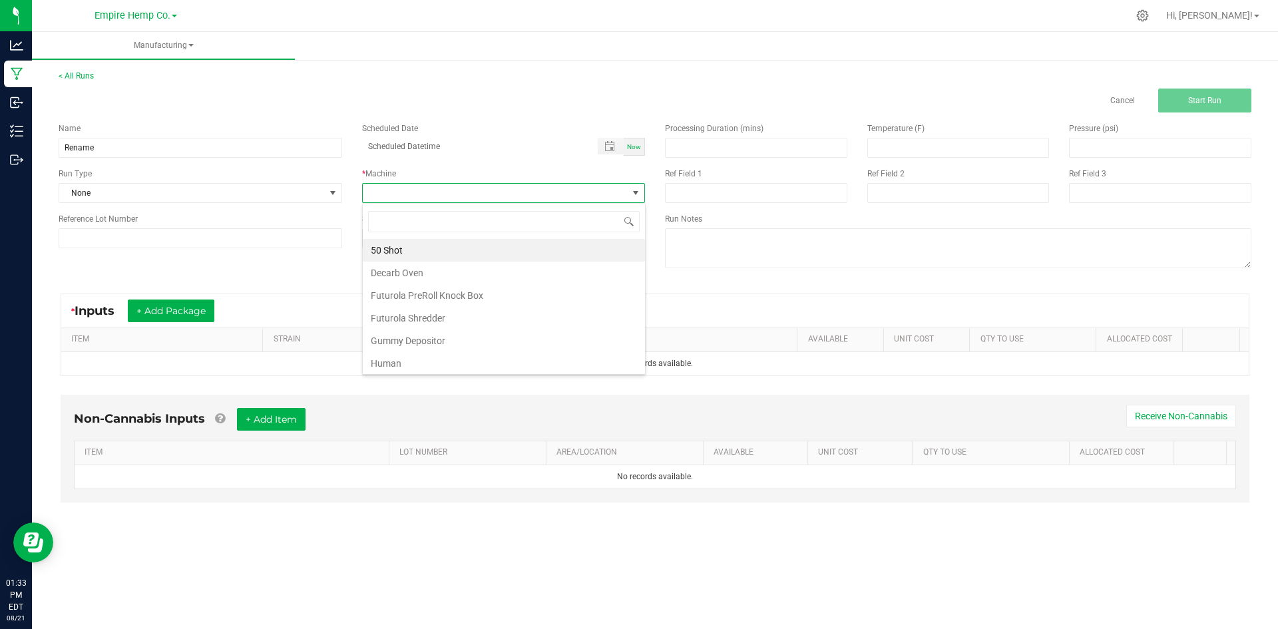
drag, startPoint x: 408, startPoint y: 360, endPoint x: 428, endPoint y: 324, distance: 41.7
click at [408, 360] on li "Human" at bounding box center [504, 363] width 282 height 23
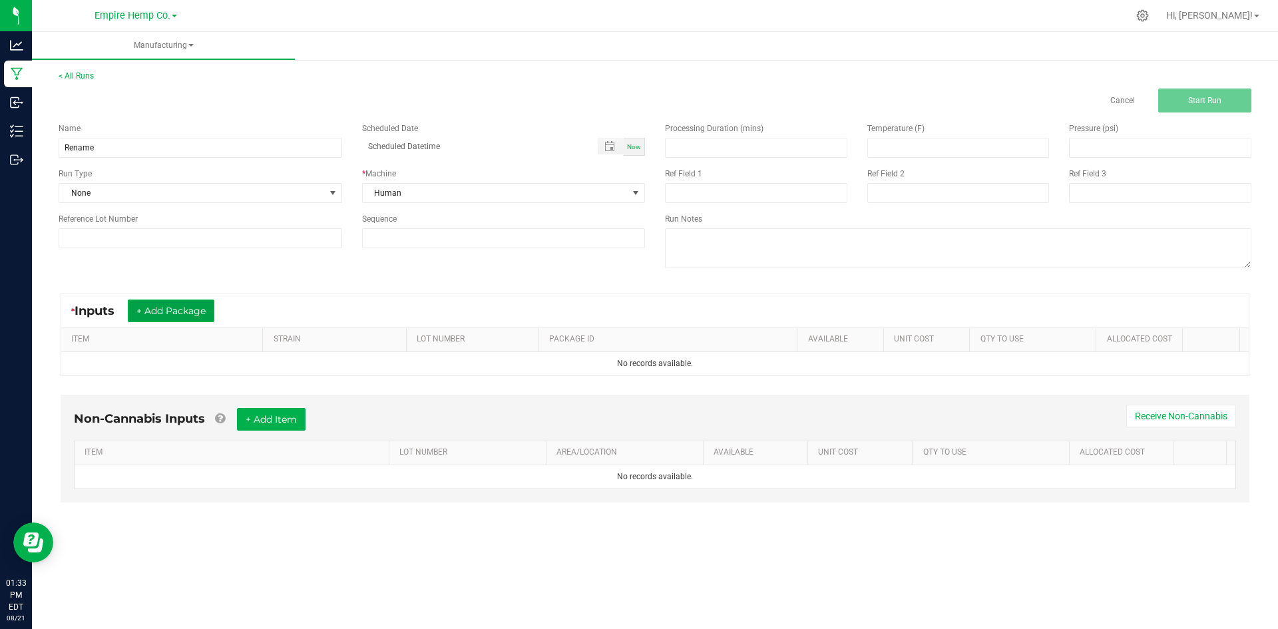
click at [199, 313] on button "+ Add Package" at bounding box center [171, 311] width 87 height 23
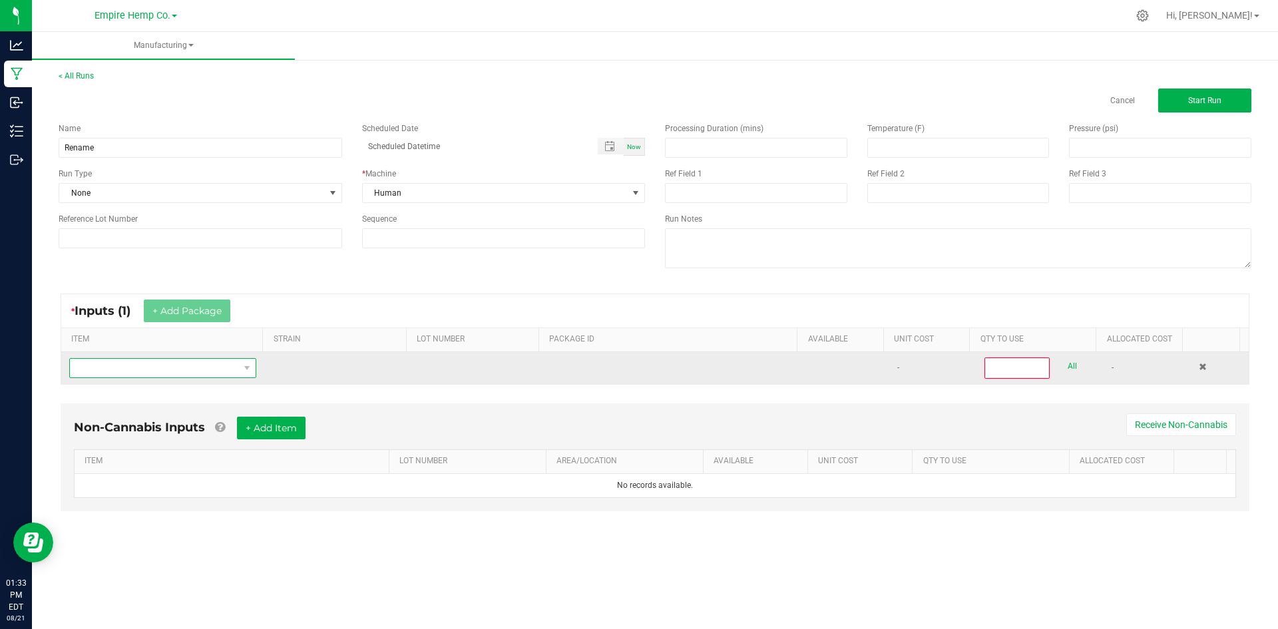
click at [205, 372] on span "NO DATA FOUND" at bounding box center [154, 368] width 169 height 19
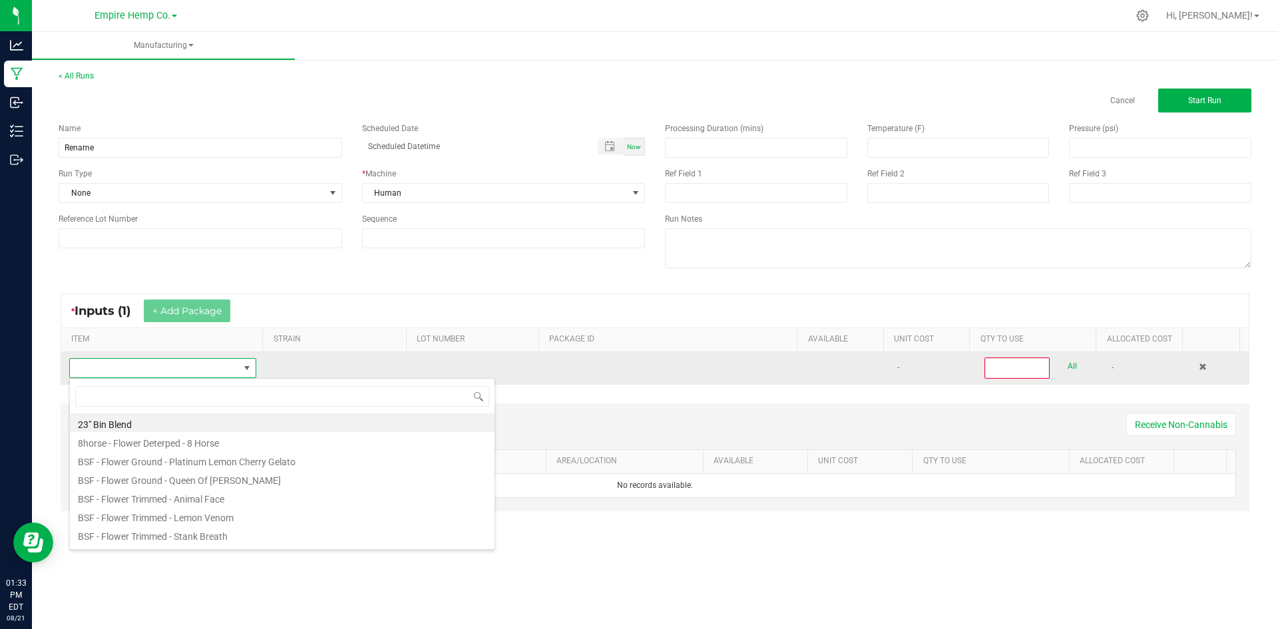
scroll to position [20, 184]
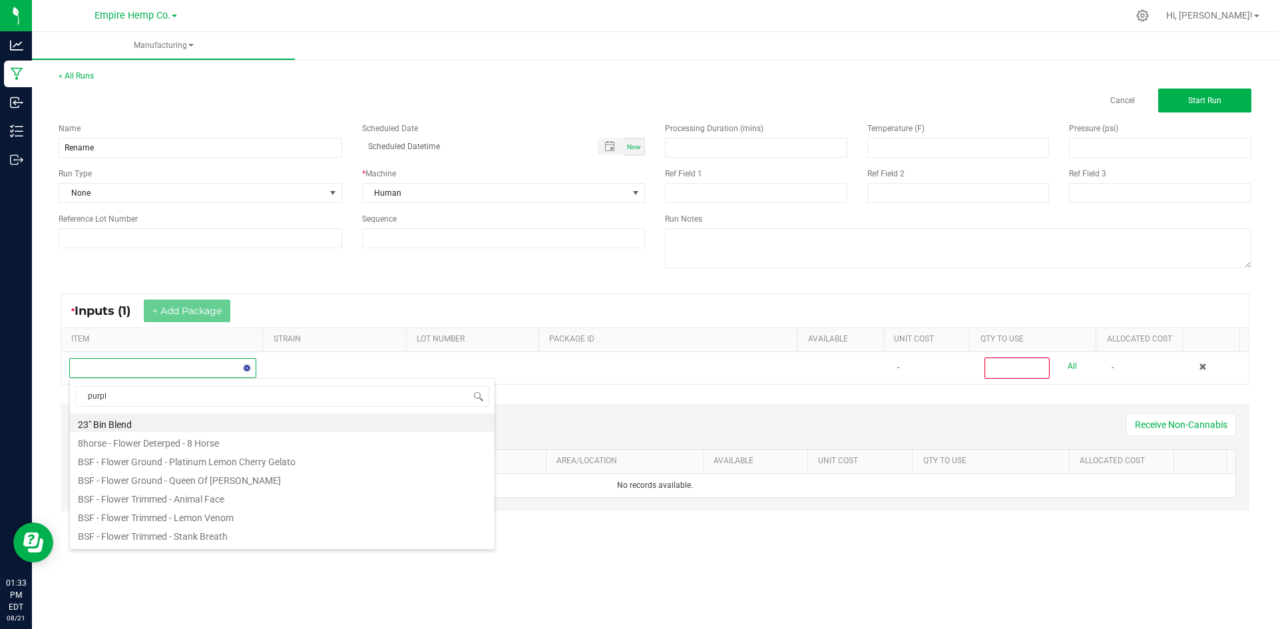
type input "purple"
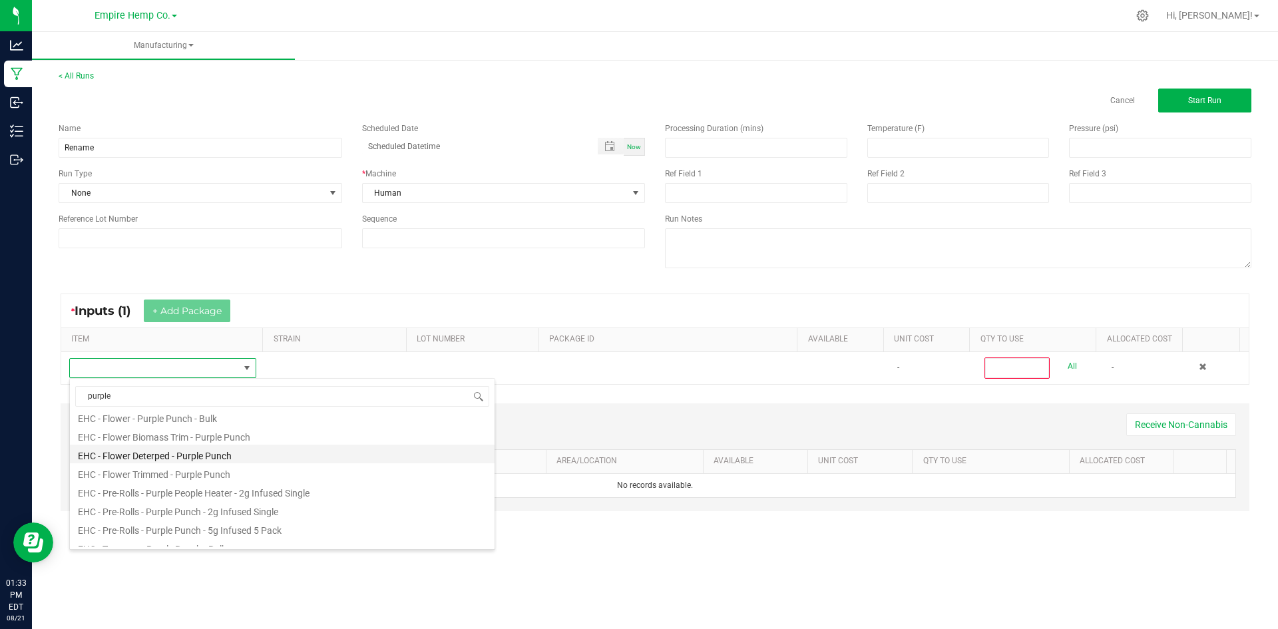
scroll to position [67, 0]
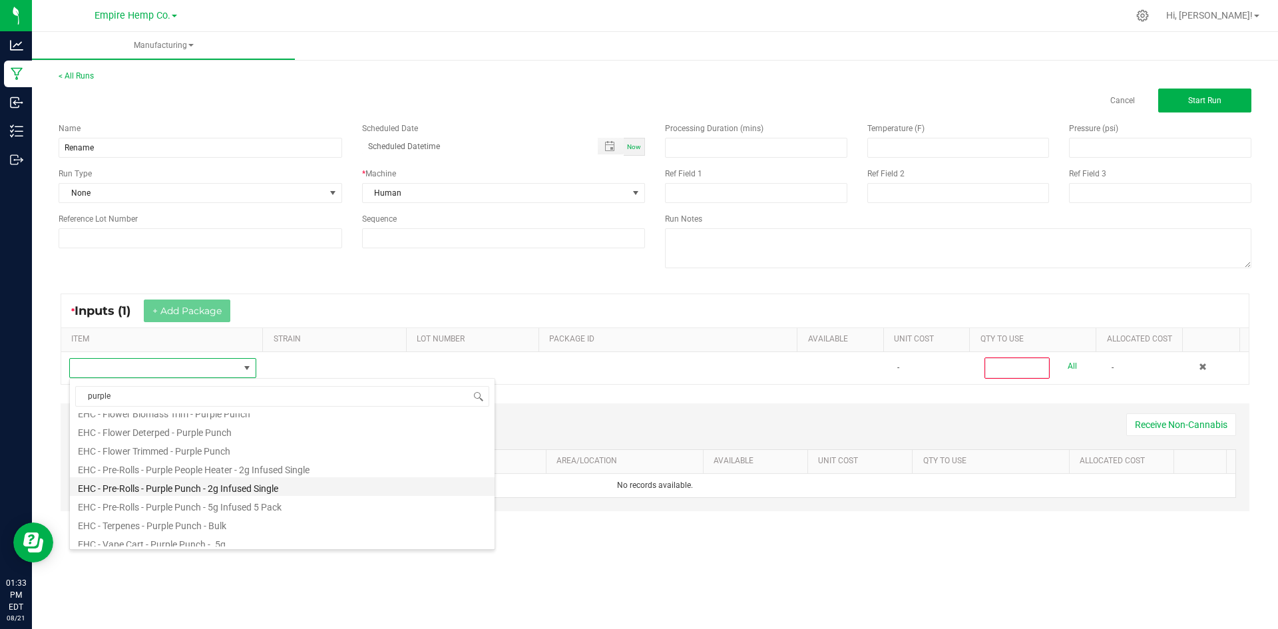
click at [241, 491] on li "EHC - Pre-Rolls - Purple Punch - 2g Infused Single" at bounding box center [282, 486] width 425 height 19
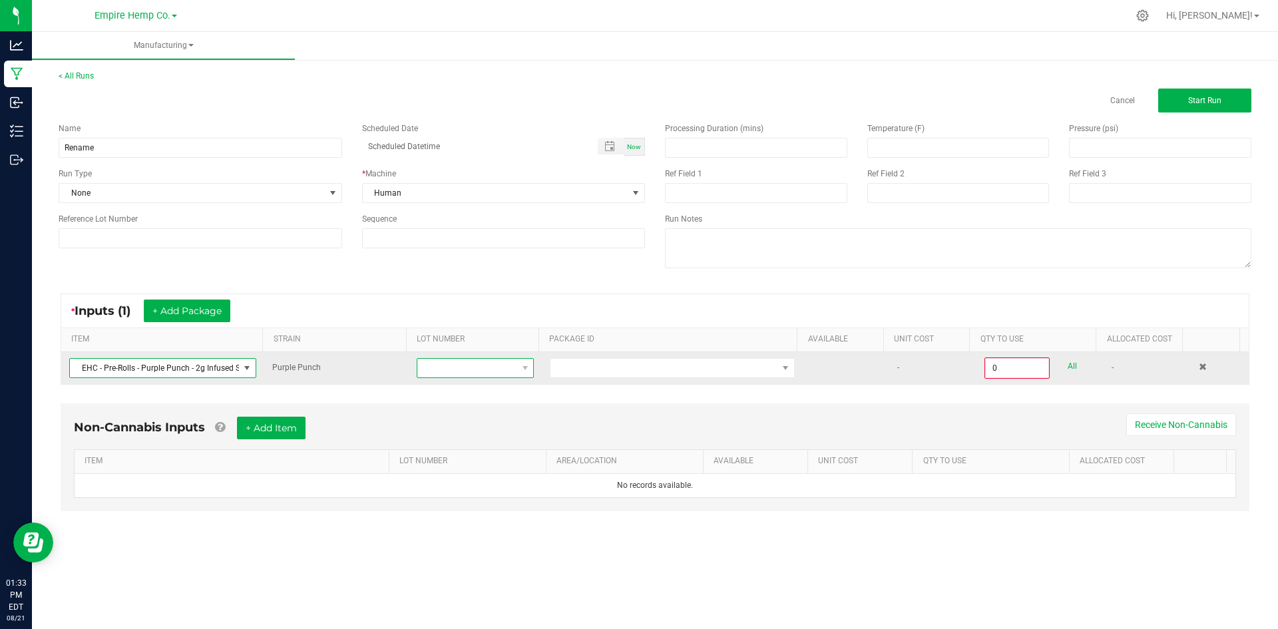
click at [495, 371] on span at bounding box center [466, 368] width 99 height 19
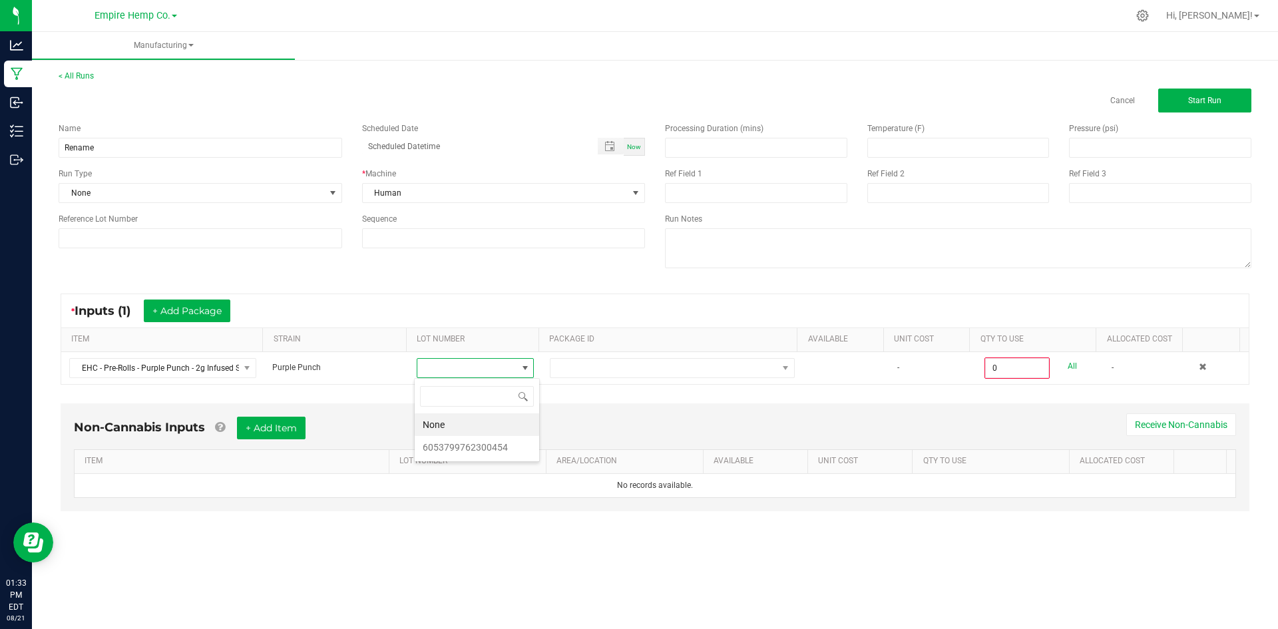
scroll to position [20, 117]
click at [473, 445] on li "6053799762300454" at bounding box center [477, 447] width 125 height 23
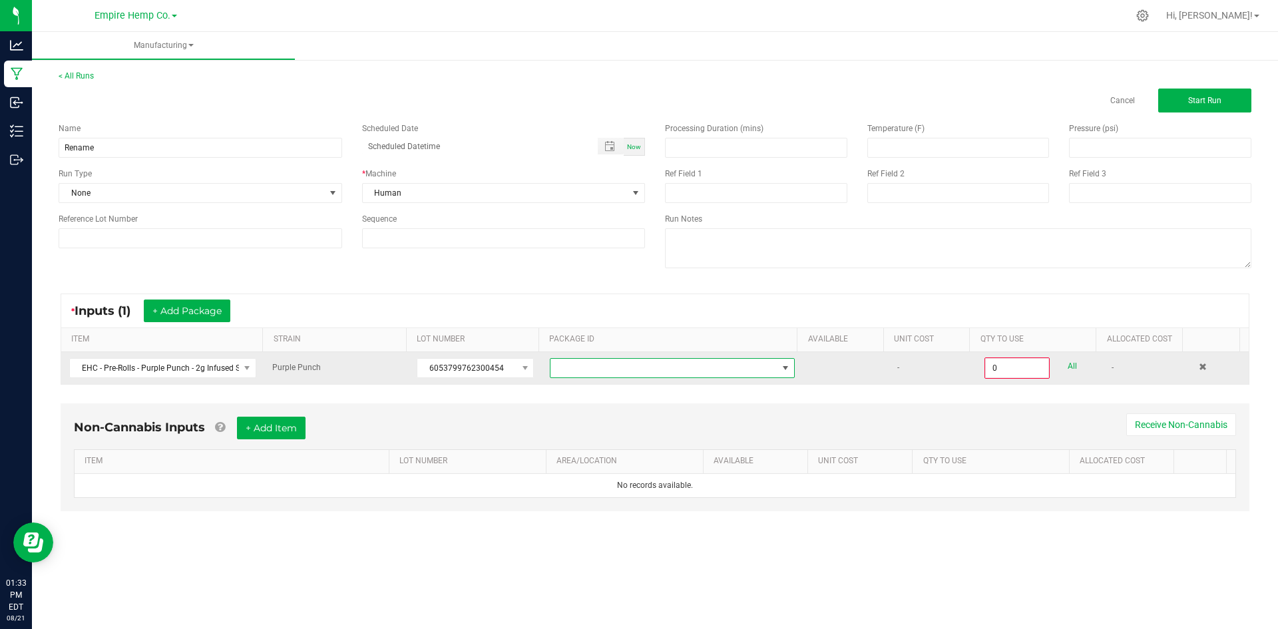
click at [592, 374] on span "NO DATA FOUND" at bounding box center [664, 368] width 227 height 19
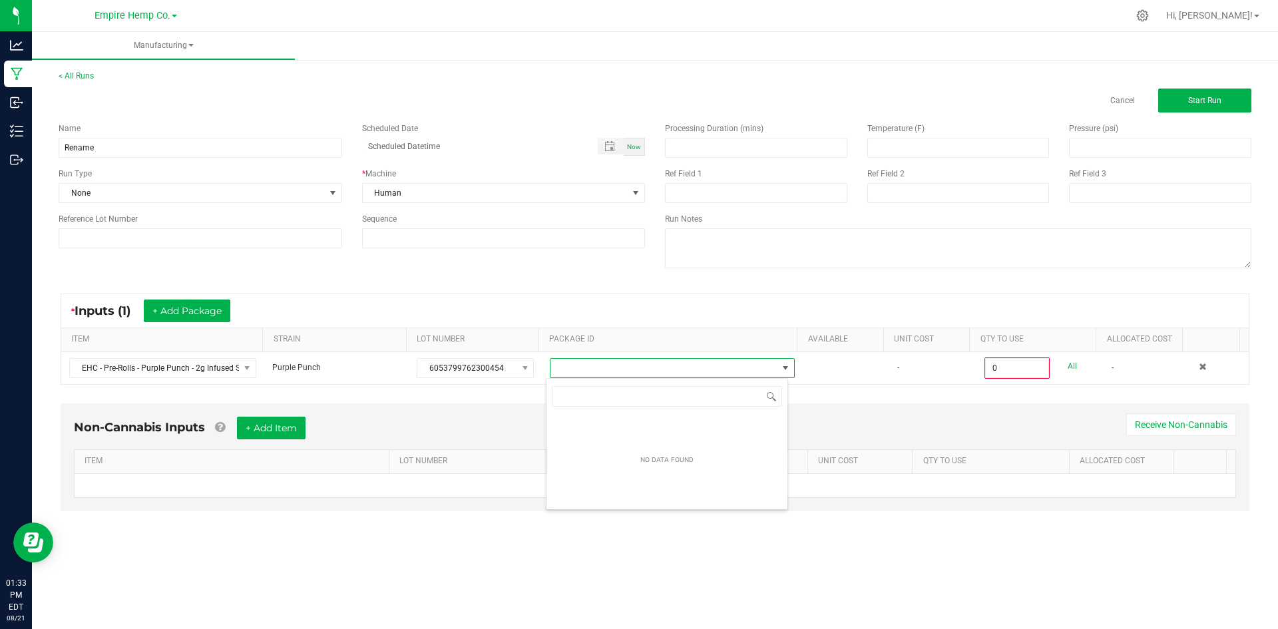
scroll to position [20, 243]
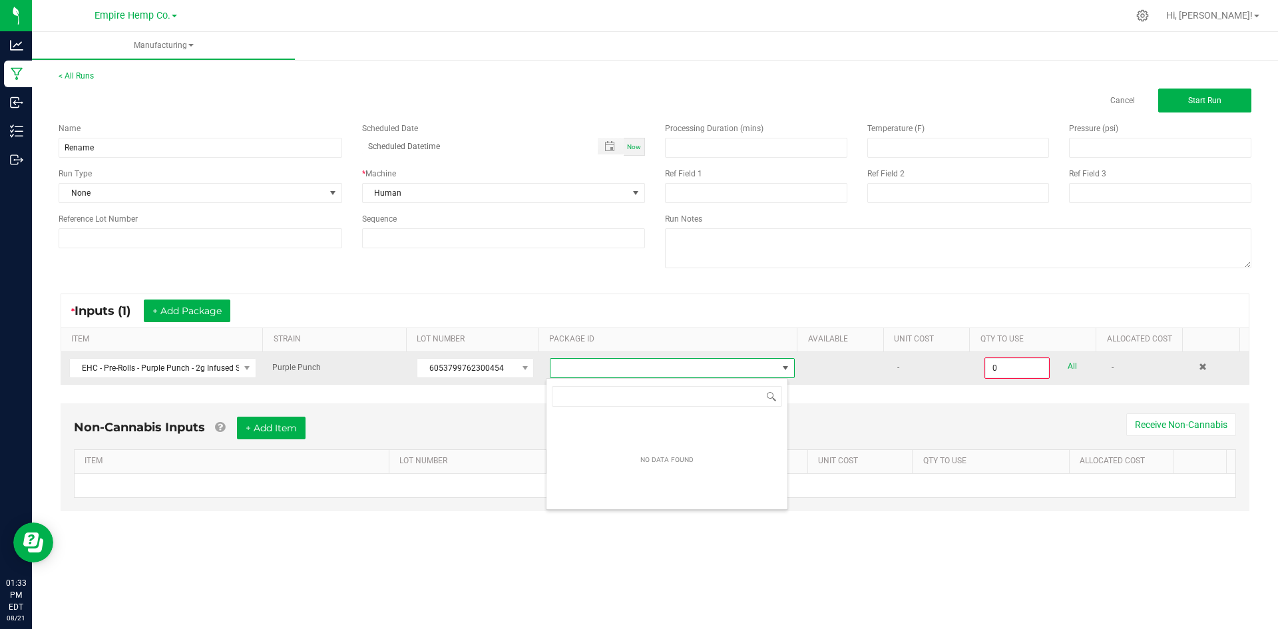
click at [609, 370] on span "NO DATA FOUND" at bounding box center [664, 368] width 227 height 19
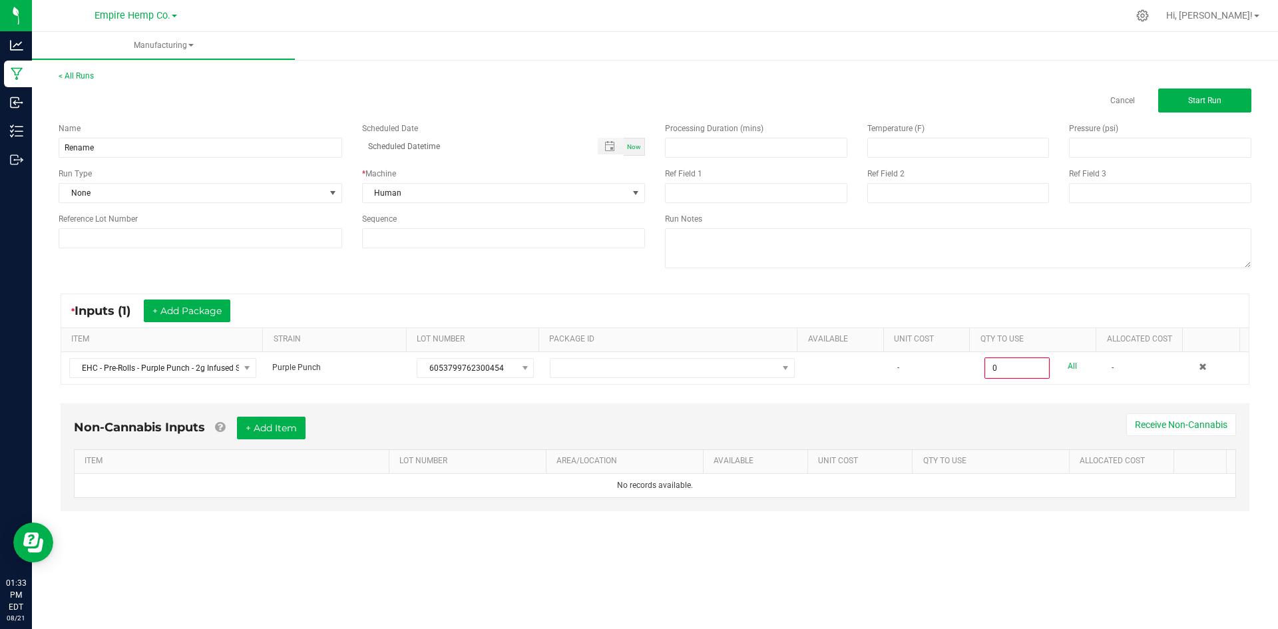
click at [478, 386] on div "* Inputs (1) + Add Package ITEM STRAIN LOT NUMBER PACKAGE ID AVAILABLE Unit Cos…" at bounding box center [655, 339] width 1213 height 115
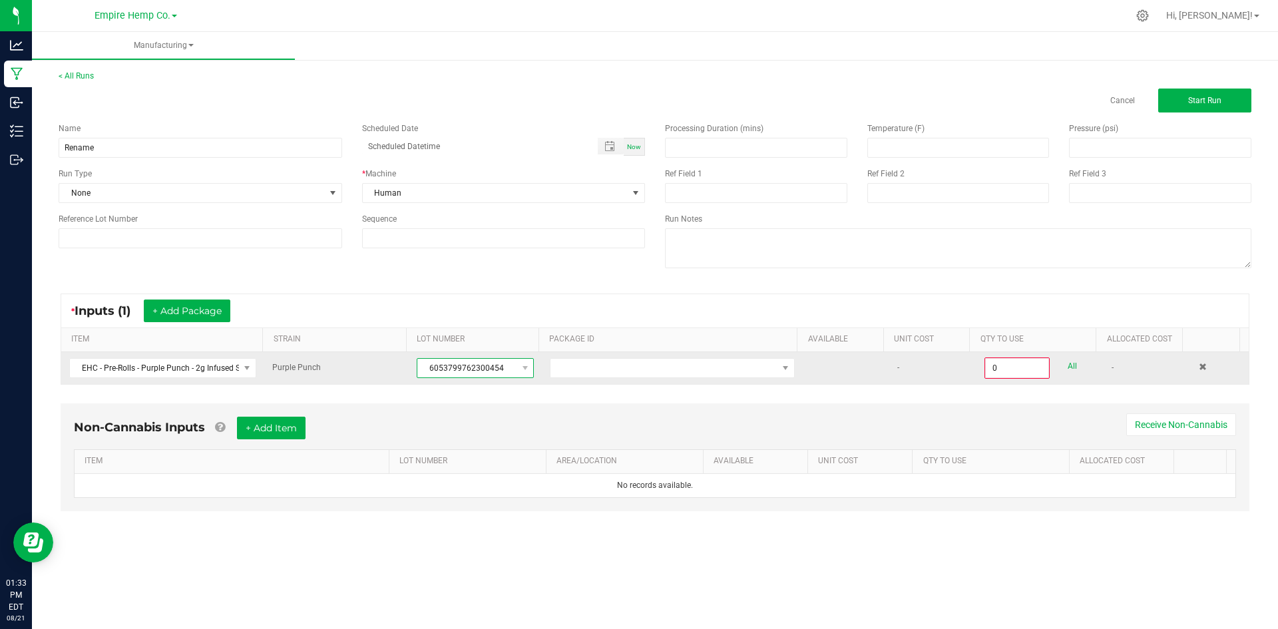
click at [475, 370] on span "6053799762300454" at bounding box center [466, 368] width 99 height 19
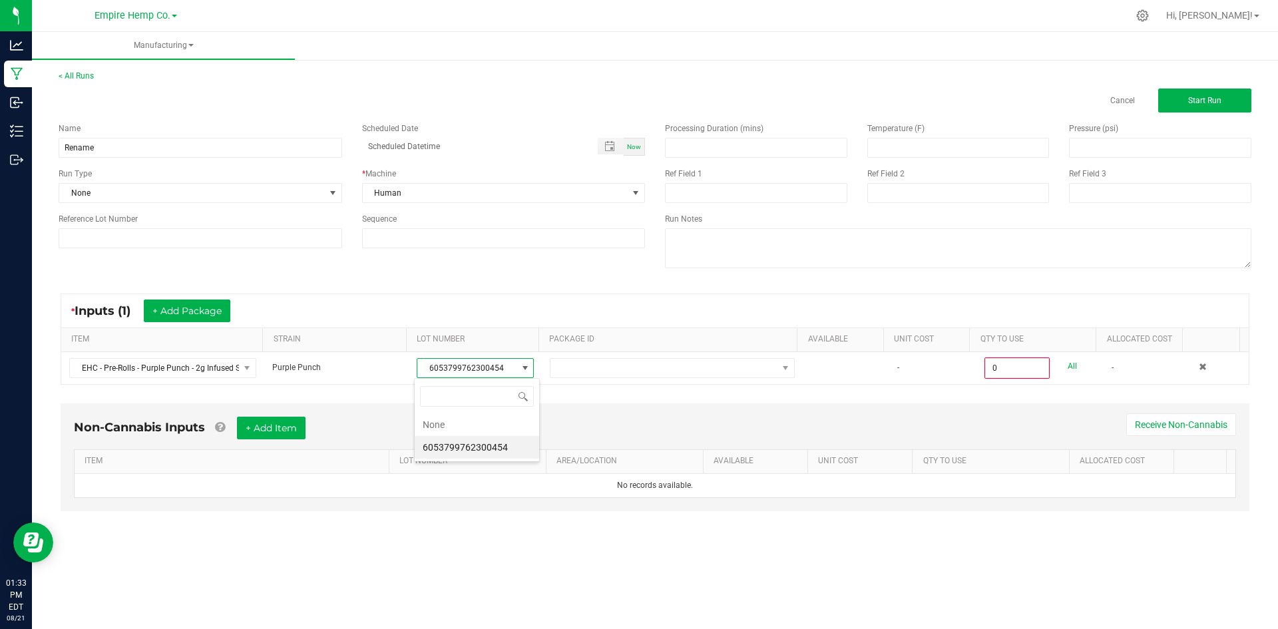
scroll to position [20, 117]
click at [475, 417] on li "None" at bounding box center [477, 424] width 125 height 23
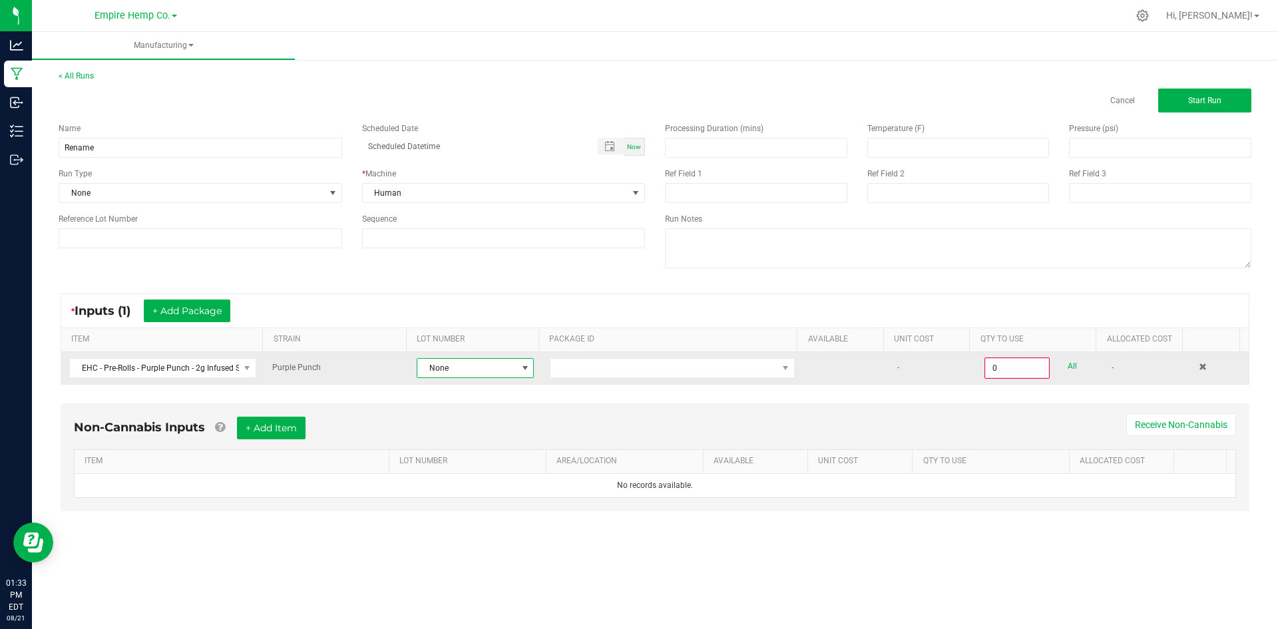
click at [610, 354] on td at bounding box center [672, 368] width 261 height 32
click at [605, 374] on span at bounding box center [664, 368] width 227 height 19
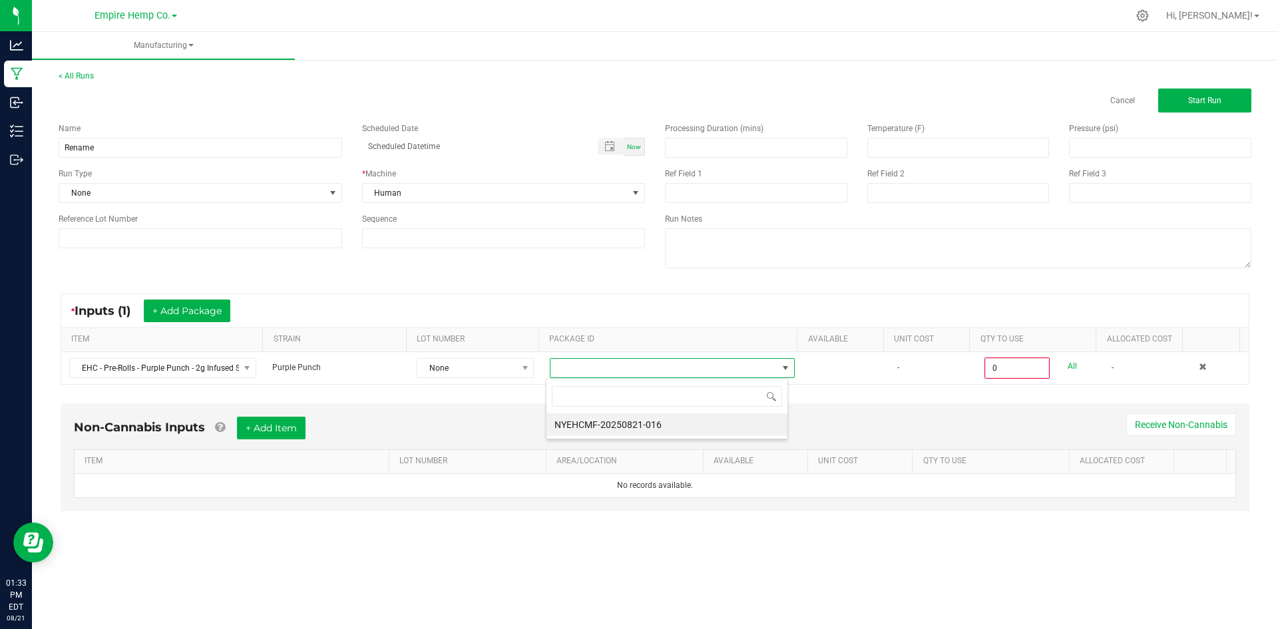
click at [599, 421] on li "NYEHCMF-20250821-016" at bounding box center [667, 424] width 241 height 23
click at [908, 393] on div "* Inputs (1) + Add Package ITEM STRAIN LOT NUMBER PACKAGE ID AVAILABLE Unit Cos…" at bounding box center [655, 339] width 1213 height 115
click at [1217, 112] on button "Start Run" at bounding box center [1205, 101] width 93 height 24
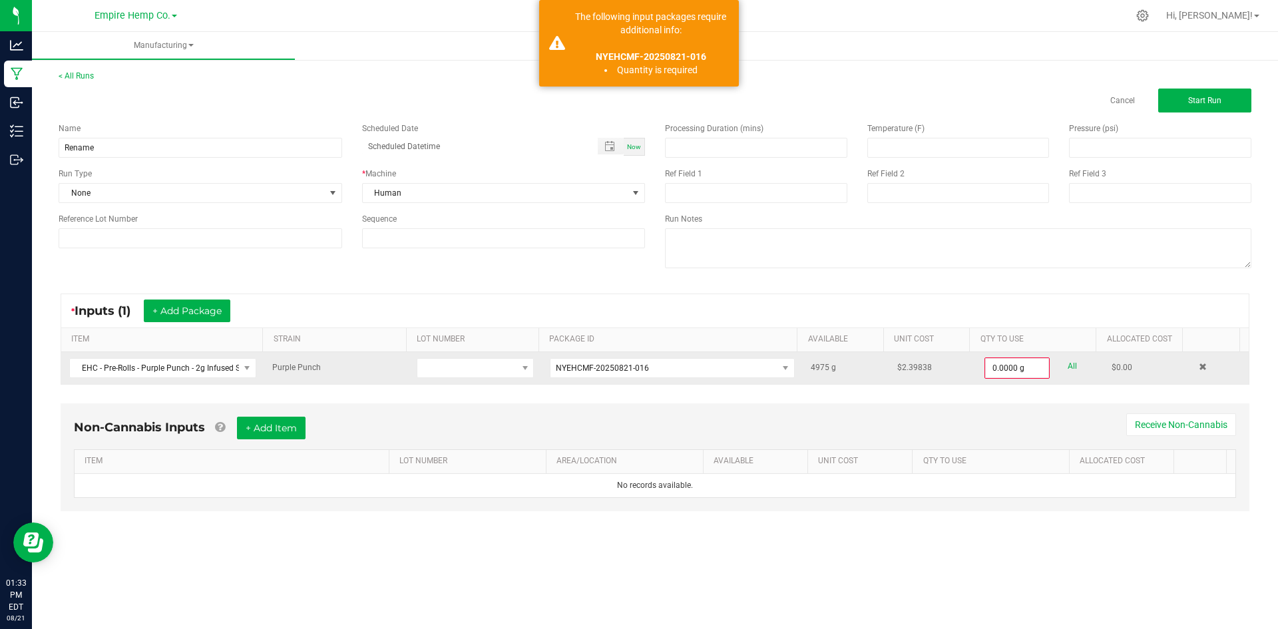
click at [1068, 366] on link "All" at bounding box center [1072, 367] width 9 height 18
type input "4975.0000 g"
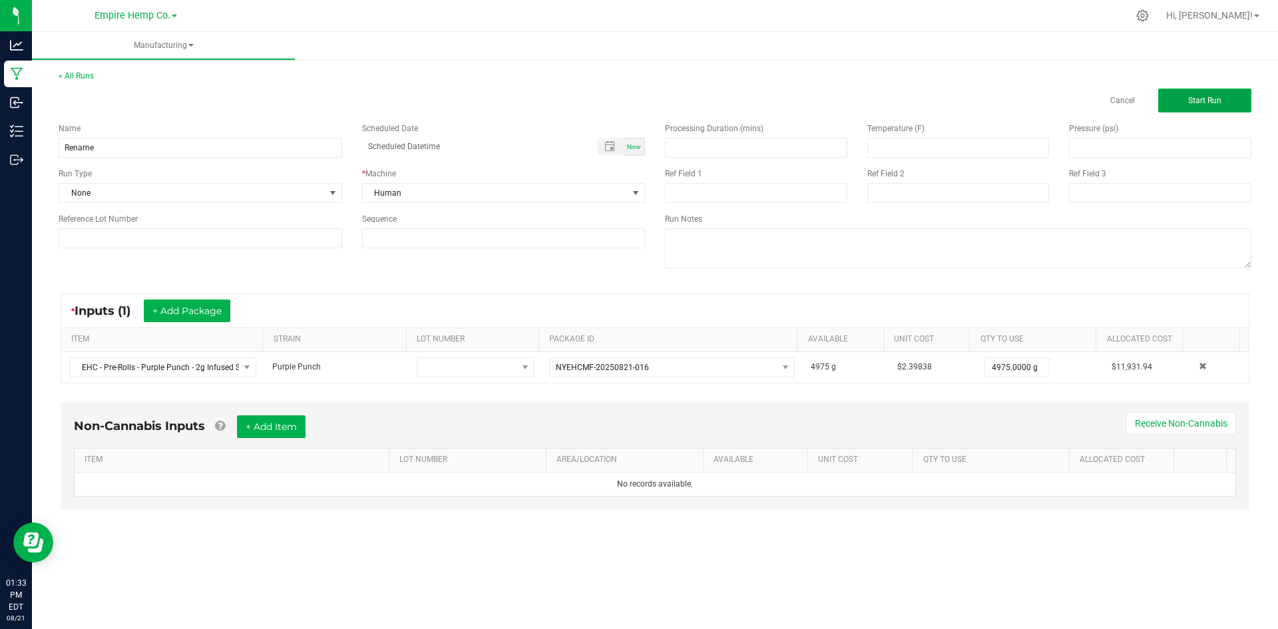
click at [1185, 112] on button "Start Run" at bounding box center [1205, 101] width 93 height 24
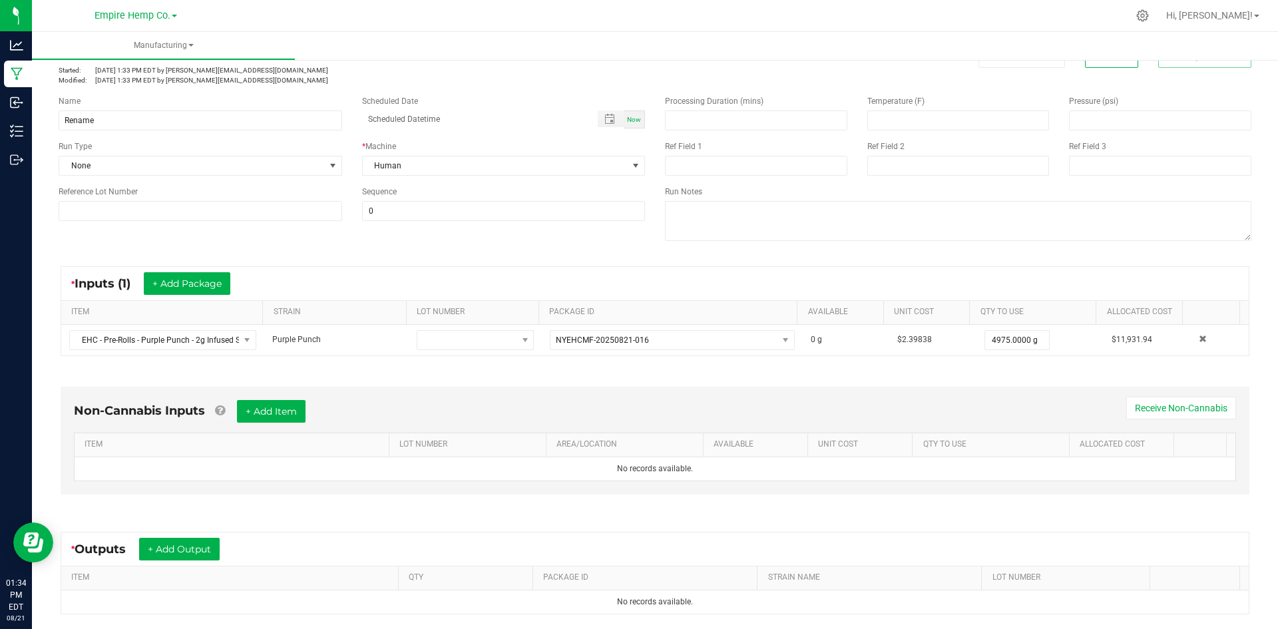
scroll to position [133, 0]
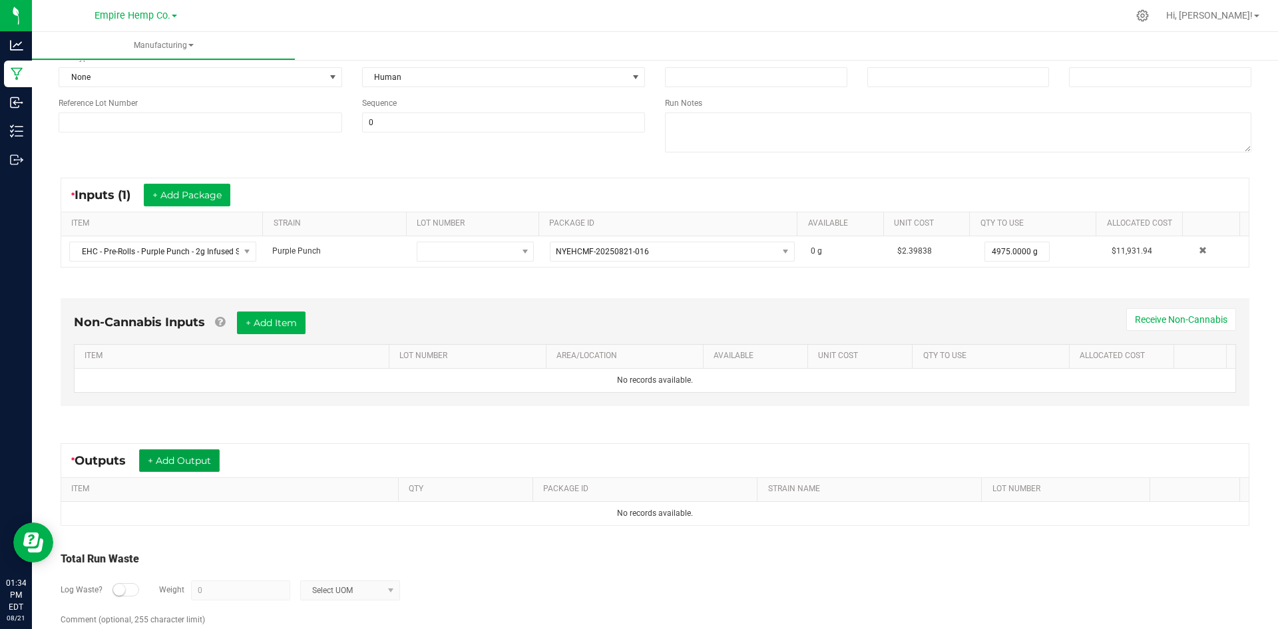
click at [196, 463] on button "+ Add Output" at bounding box center [179, 460] width 81 height 23
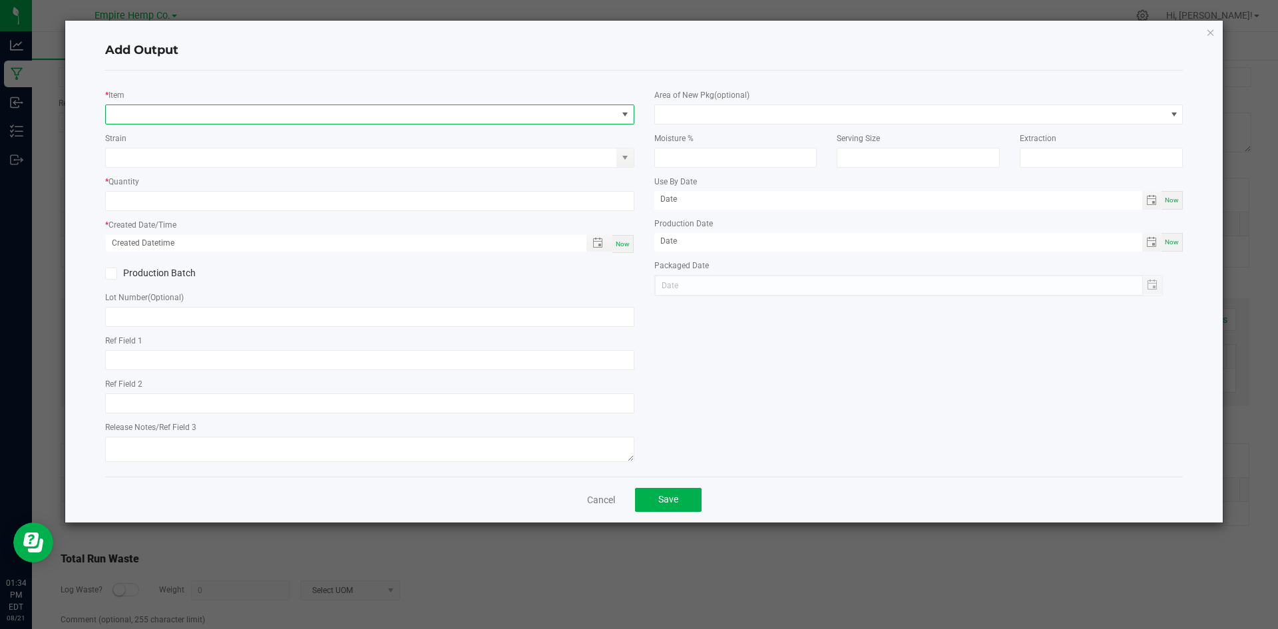
click at [160, 112] on span "NO DATA FOUND" at bounding box center [361, 114] width 511 height 19
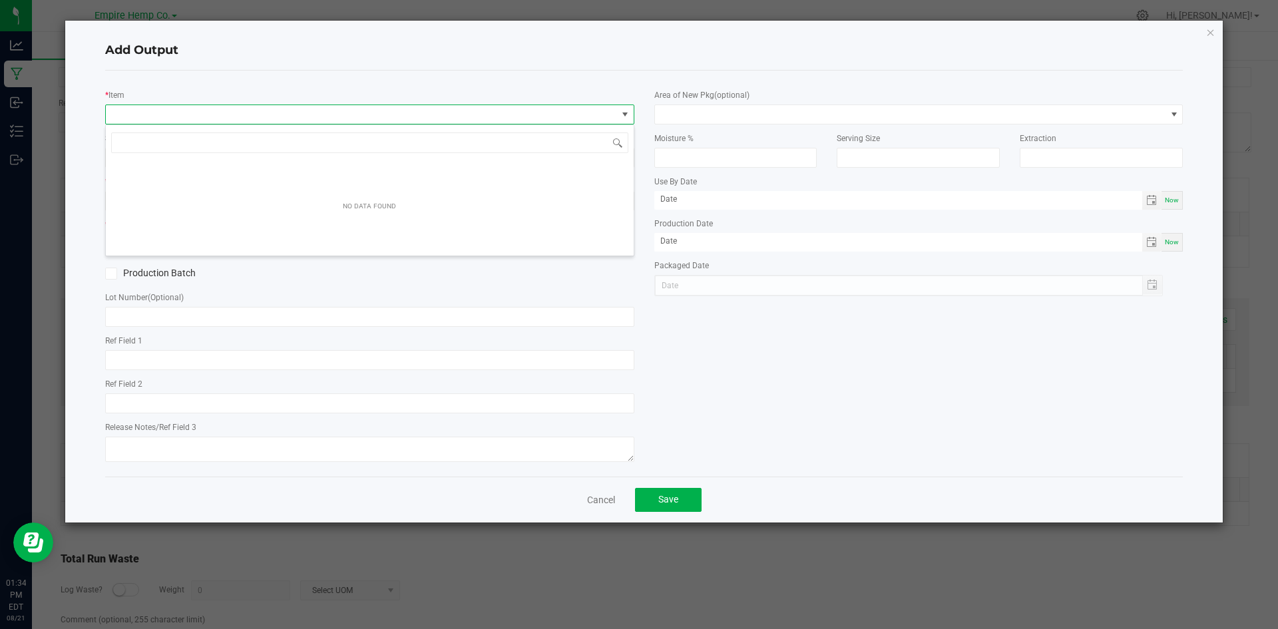
scroll to position [20, 529]
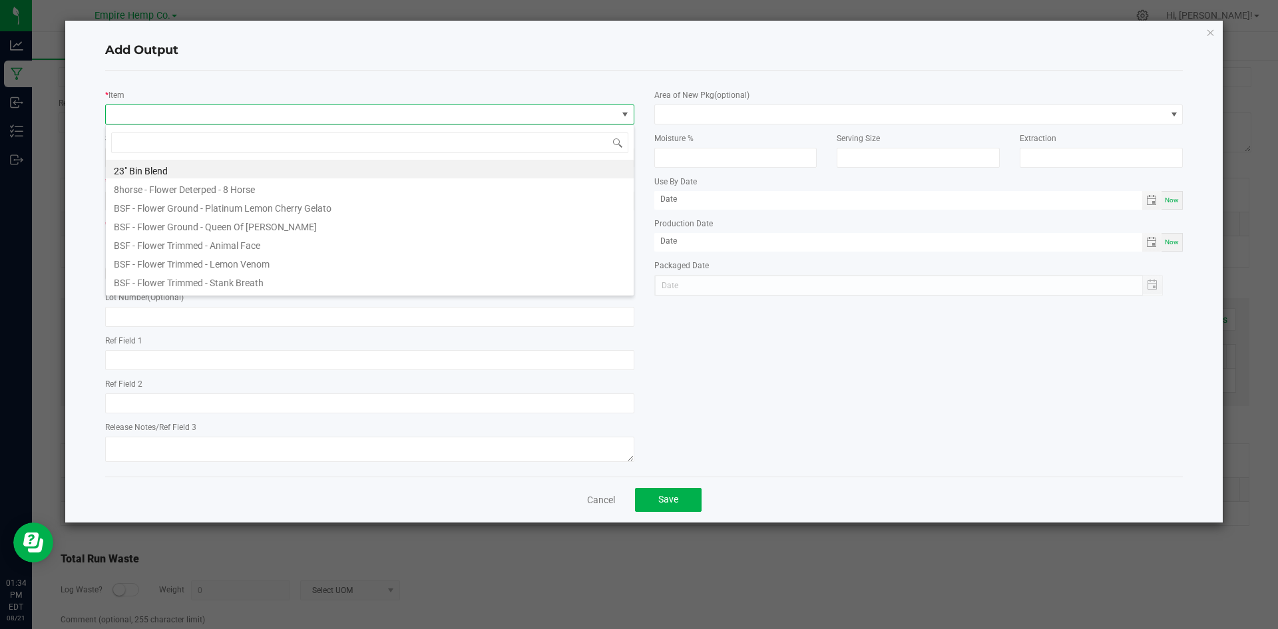
click at [1219, 33] on div "Add Output * Item Strain * Quantity * Created Date/Time Now Production Batch Lo…" at bounding box center [644, 272] width 1159 height 502
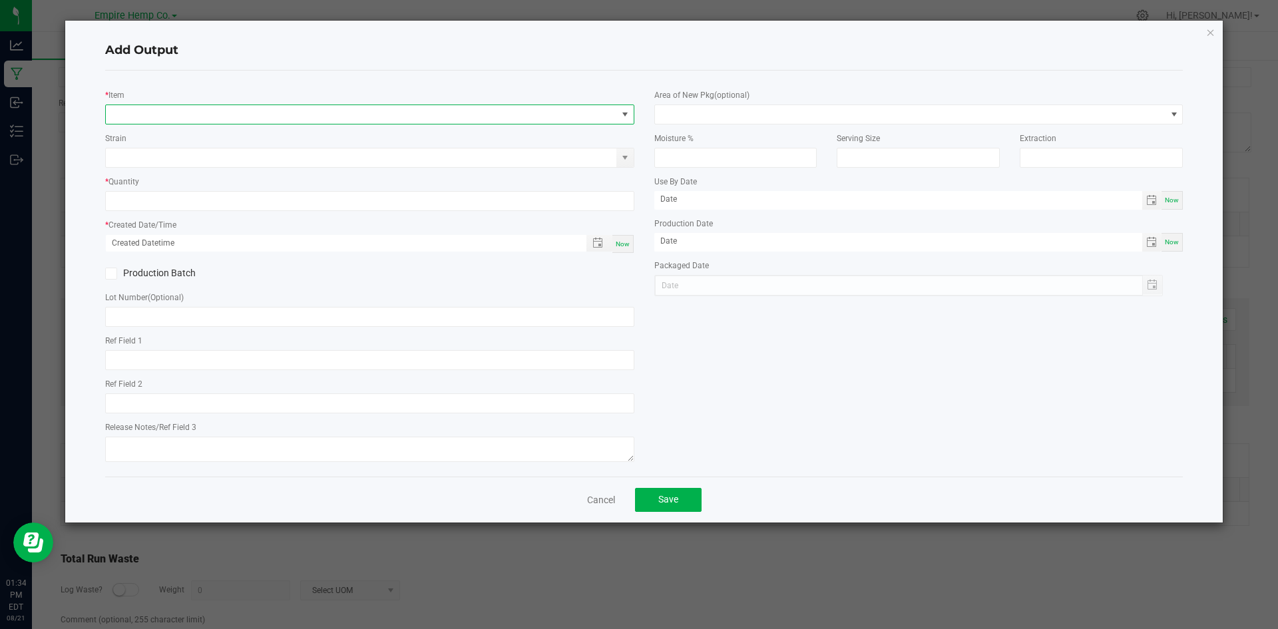
click at [350, 117] on span "NO DATA FOUND" at bounding box center [361, 114] width 511 height 19
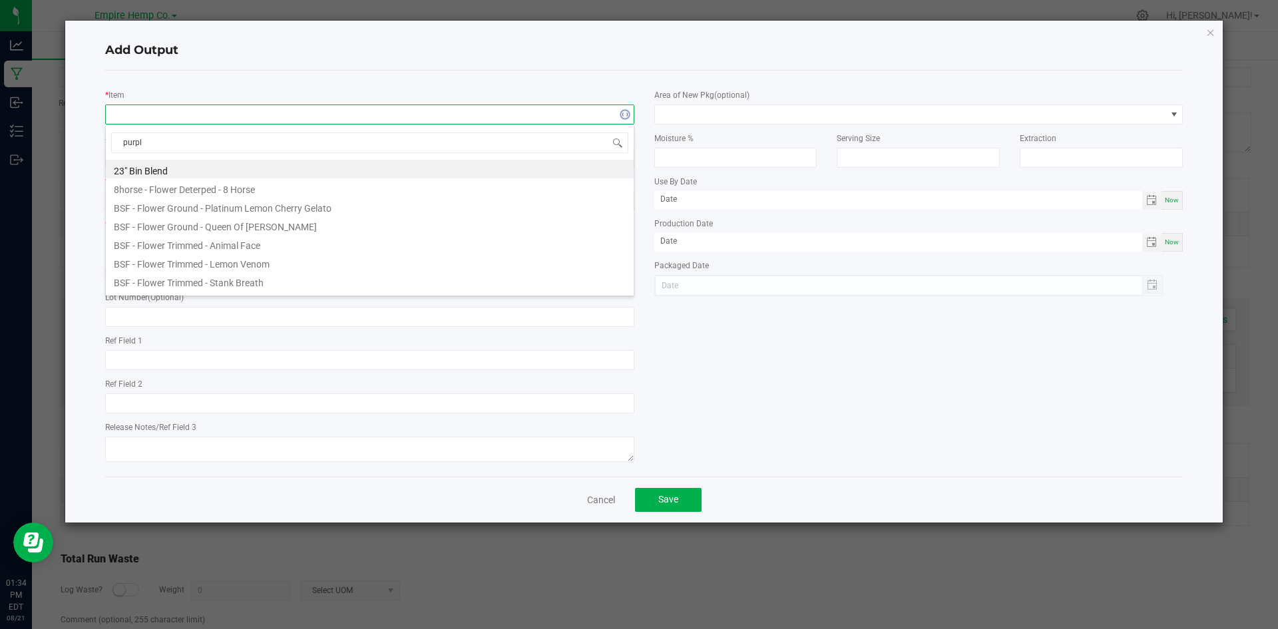
type input "purple"
click at [324, 282] on li "EHC - Pre-Rolls - Purple People Heater - 2g Infused Single" at bounding box center [370, 281] width 528 height 19
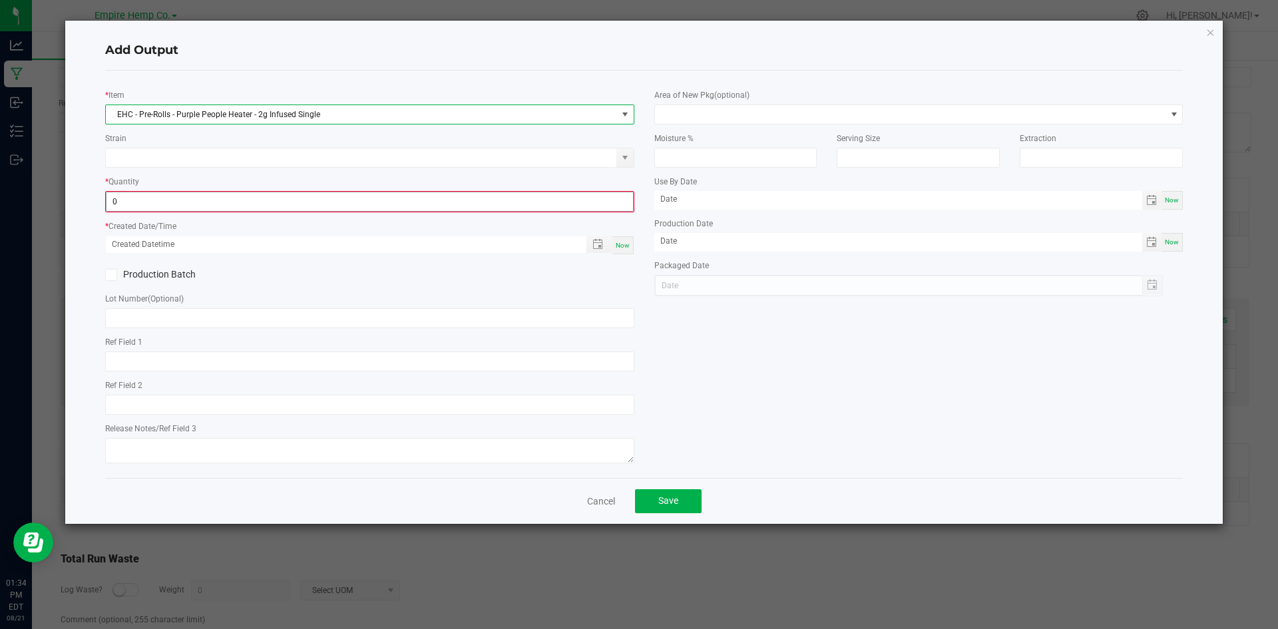
click at [254, 202] on input "0" at bounding box center [370, 201] width 527 height 19
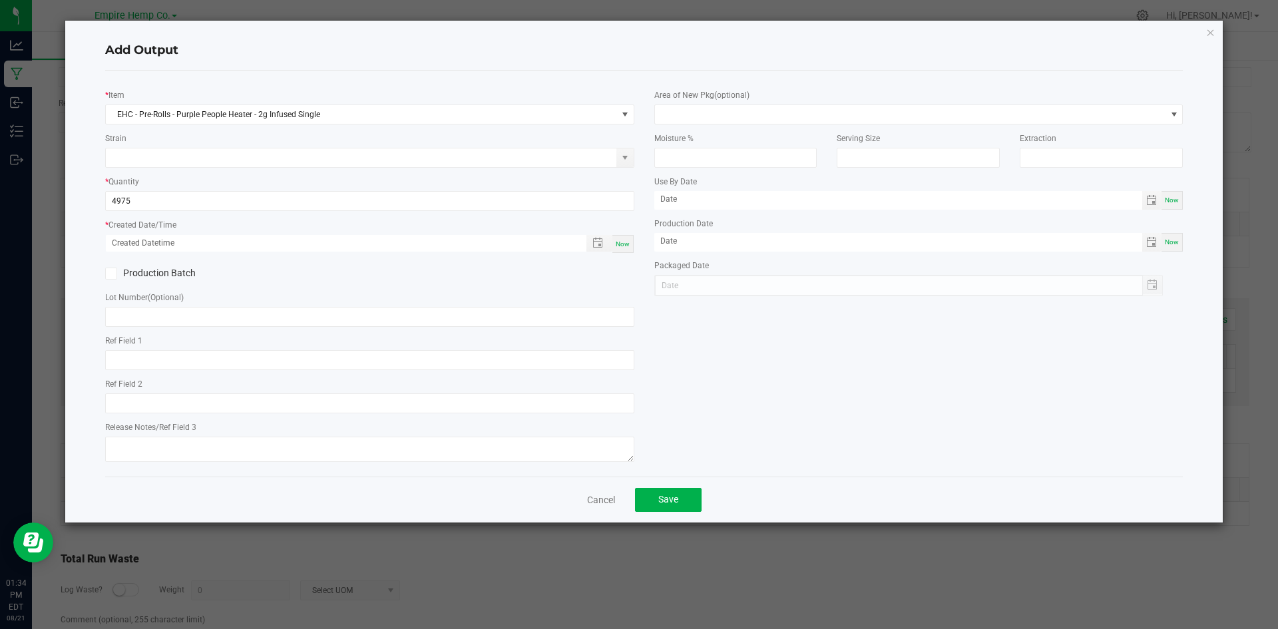
type input "4975.0000 g"
click at [248, 213] on div "* Item EHC - Pre-Rolls - Purple People Heater - 2g Infused Single Strain * Quan…" at bounding box center [369, 273] width 549 height 385
click at [617, 243] on span "Now" at bounding box center [623, 243] width 14 height 7
type input "08/21/2025 1:34 PM"
type input "[DATE]"
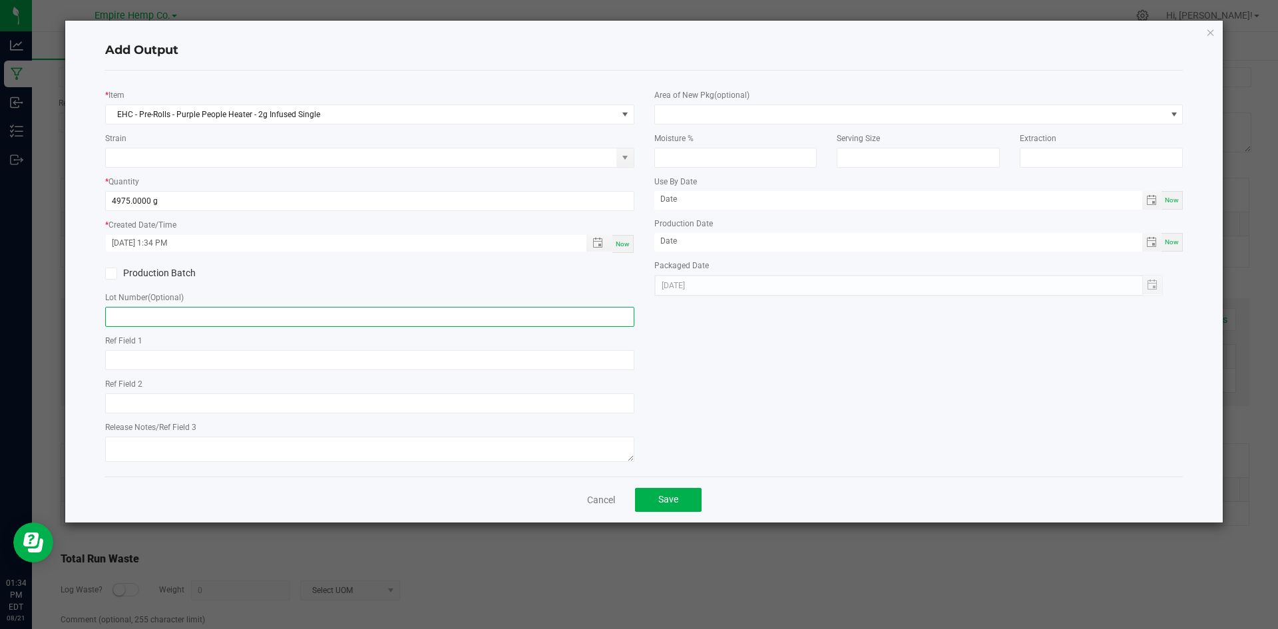
click at [394, 316] on input "text" at bounding box center [369, 317] width 529 height 20
click at [393, 316] on input "text" at bounding box center [369, 317] width 529 height 20
paste input "6053799762300454"
type input "6053799762300454"
click at [384, 301] on div "Lot Number (Optional) 6053799762300454" at bounding box center [369, 308] width 529 height 37
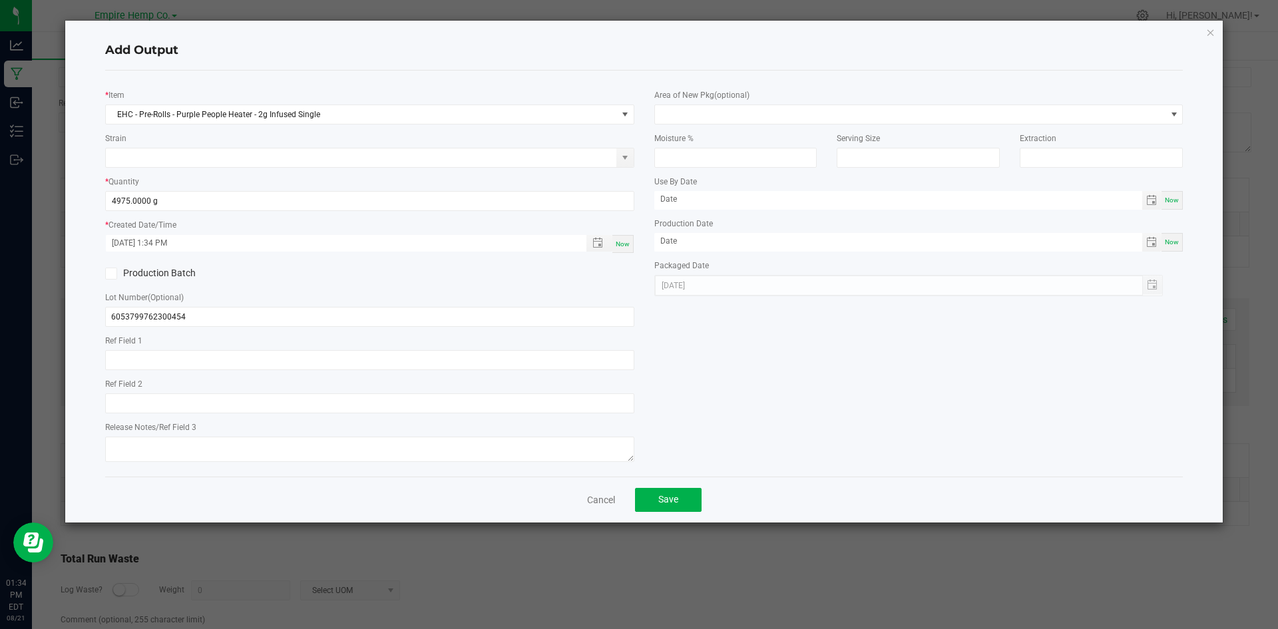
click at [384, 295] on div "Lot Number (Optional) 6053799762300454" at bounding box center [369, 308] width 529 height 37
click at [667, 496] on span "Save" at bounding box center [669, 499] width 20 height 11
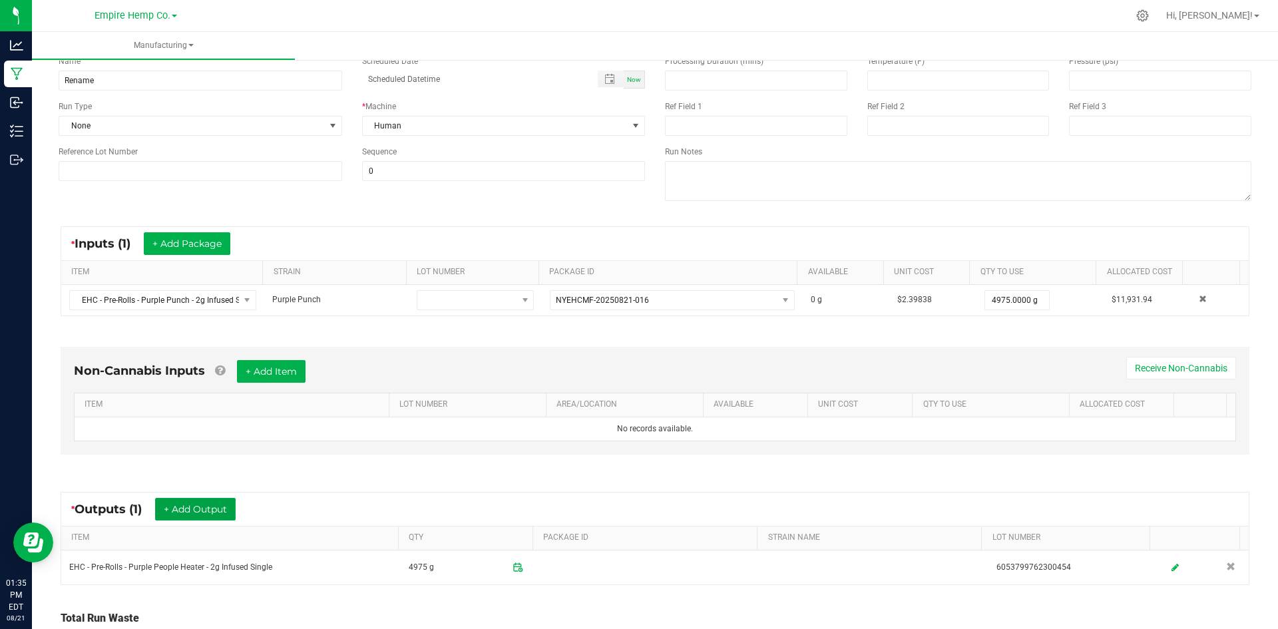
scroll to position [192, 0]
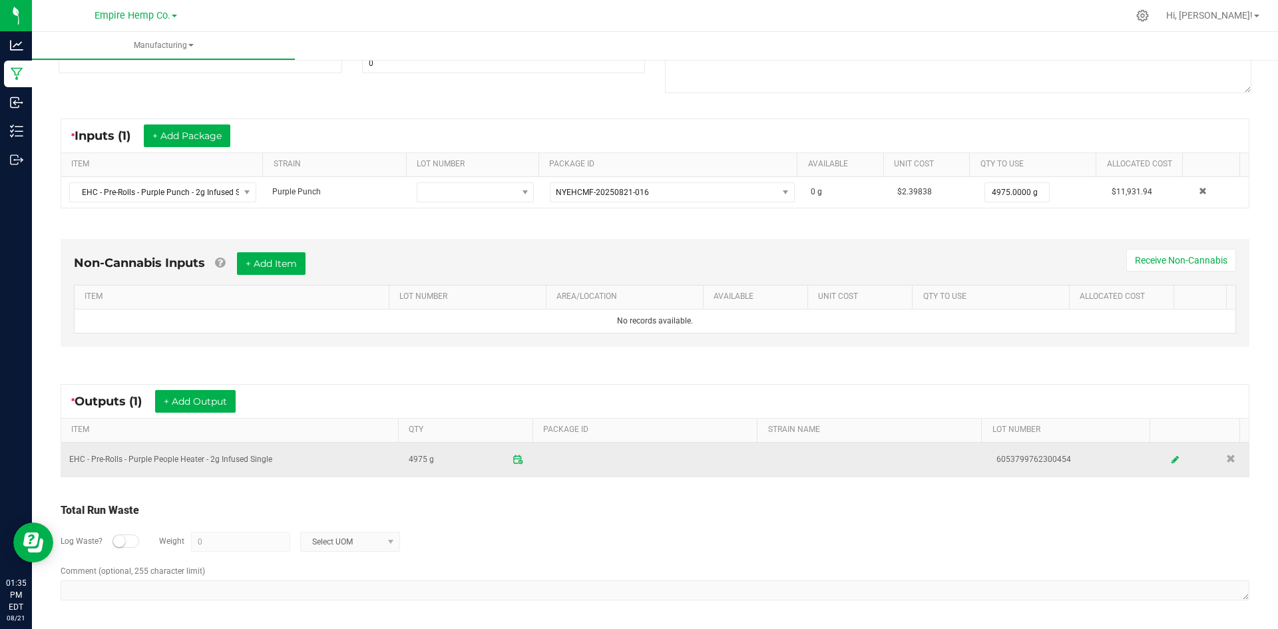
click at [121, 459] on td "EHC - Pre-Rolls - Purple People Heater - 2g Infused Single" at bounding box center [231, 460] width 340 height 34
click at [512, 457] on icon at bounding box center [518, 460] width 12 height 12
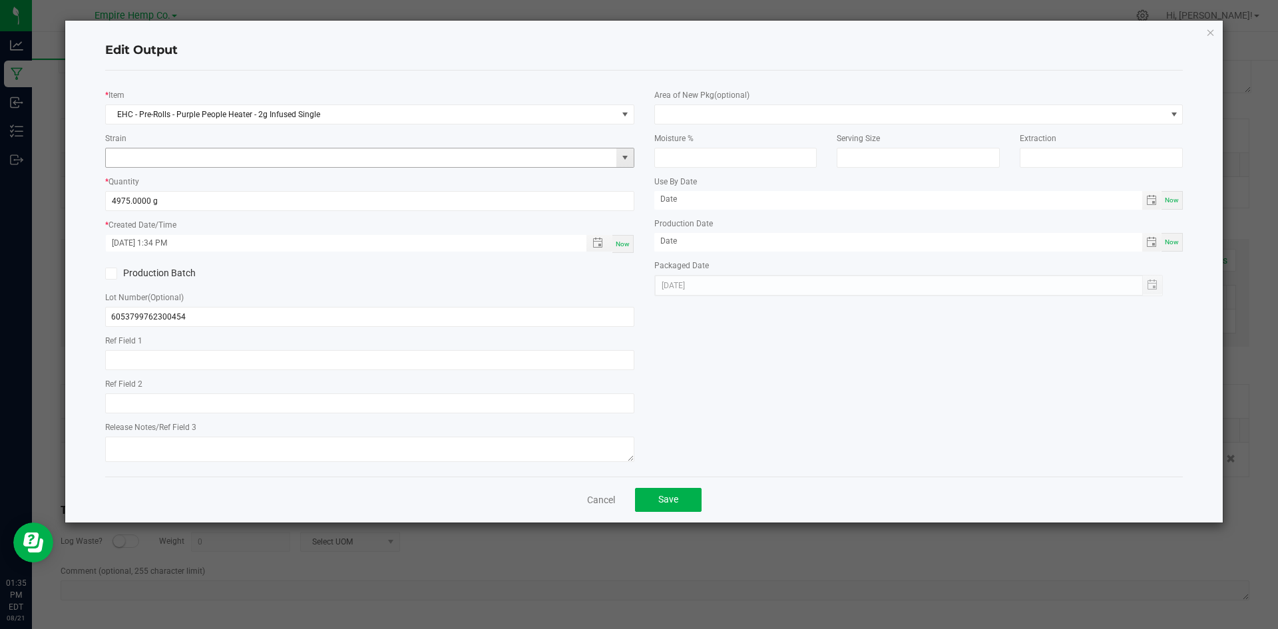
click at [630, 161] on span at bounding box center [625, 157] width 11 height 11
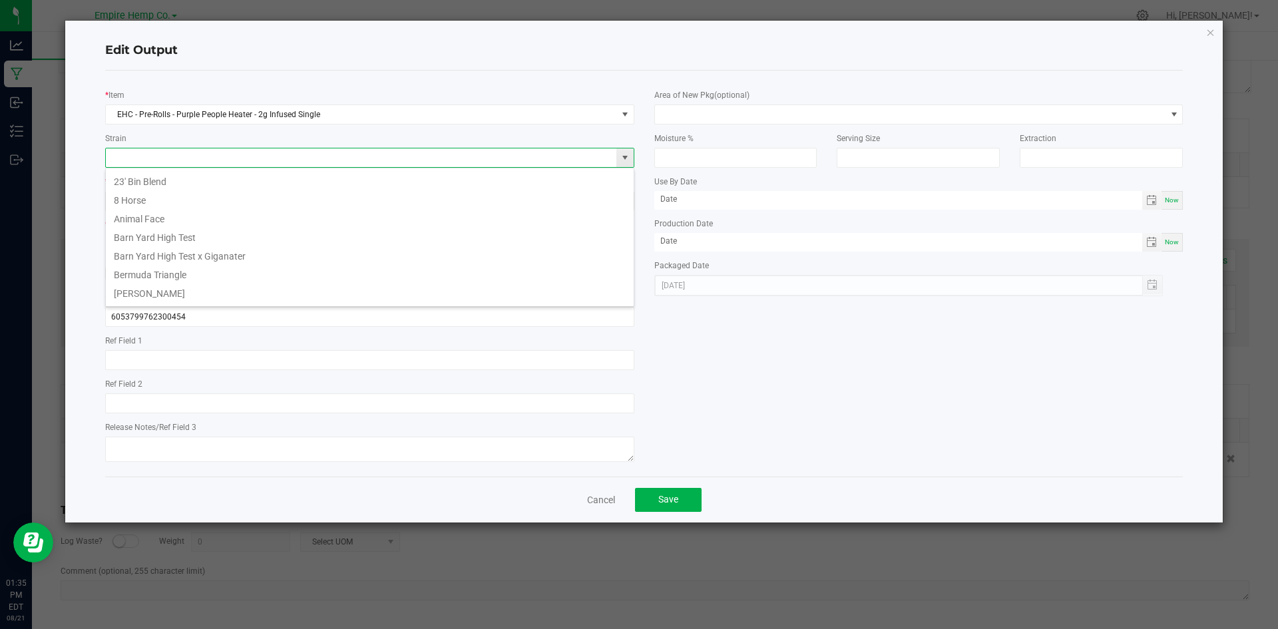
scroll to position [20, 529]
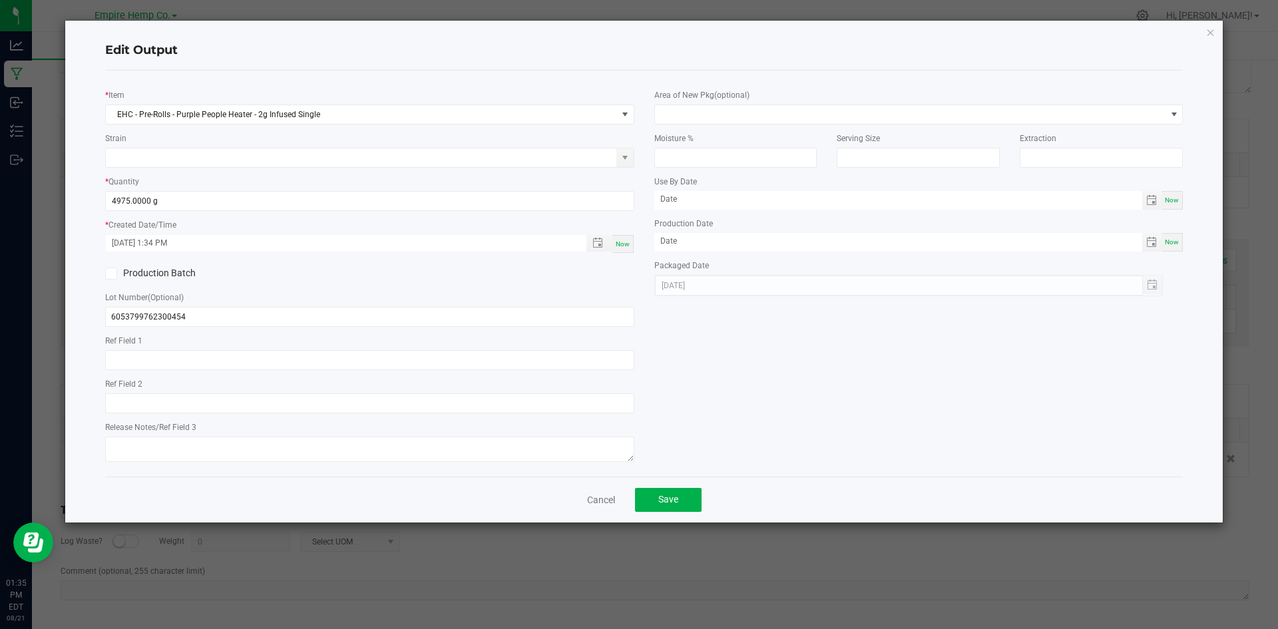
click at [810, 378] on div "* Item EHC - Pre-Rolls - Purple People Heater - 2g Infused Single Strain * Quan…" at bounding box center [644, 273] width 1099 height 385
click at [688, 495] on button "Save" at bounding box center [668, 500] width 67 height 24
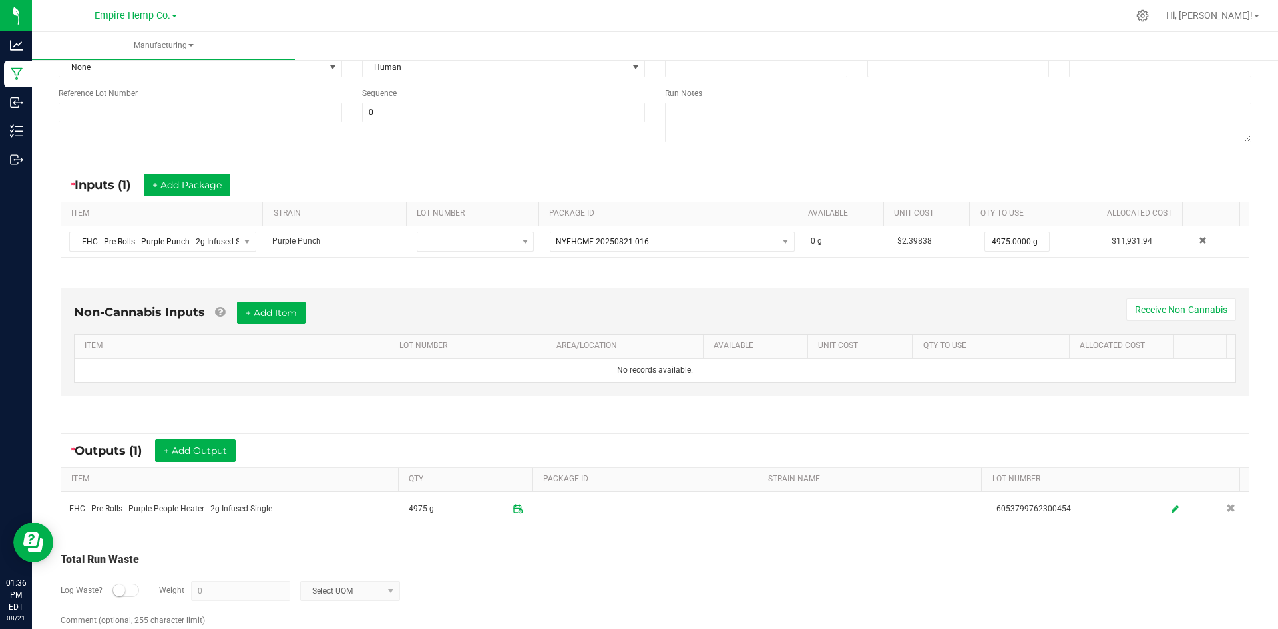
scroll to position [0, 0]
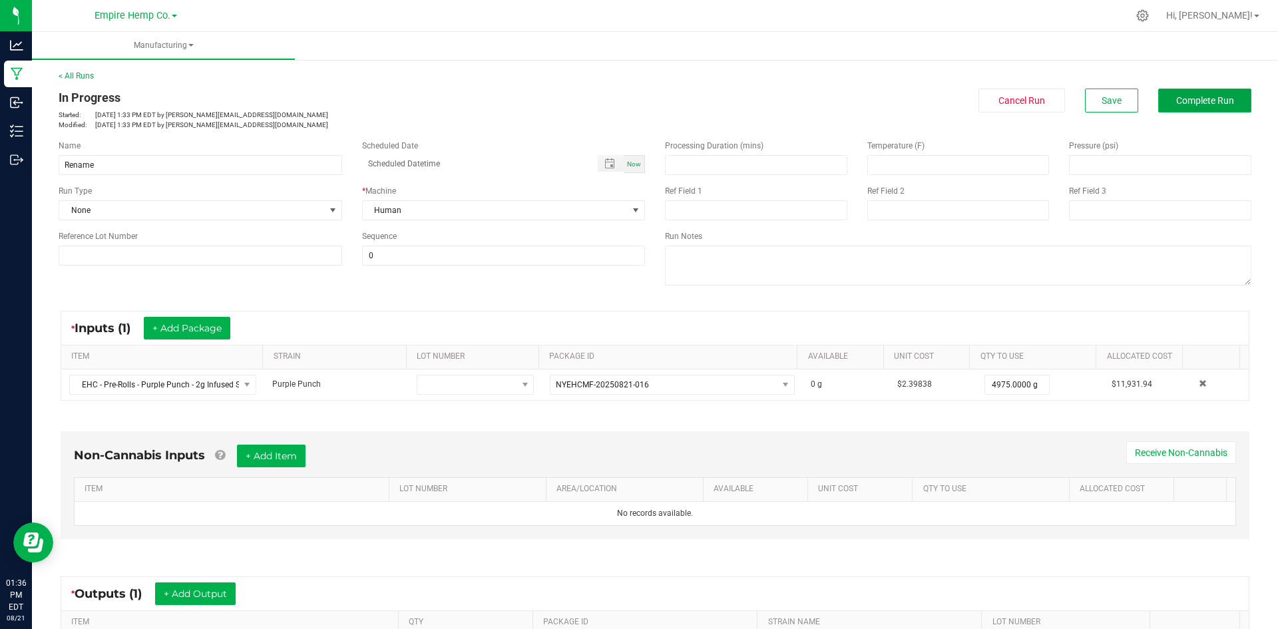
click at [1177, 103] on span "Complete Run" at bounding box center [1206, 100] width 58 height 11
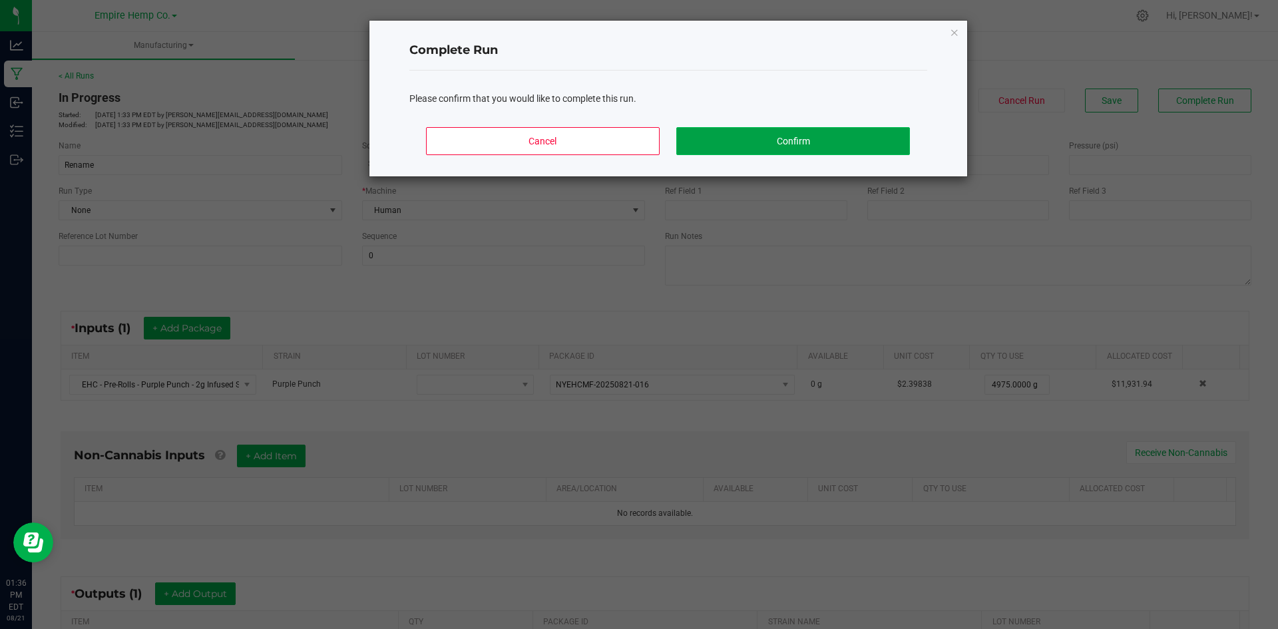
click at [814, 136] on button "Confirm" at bounding box center [793, 141] width 233 height 28
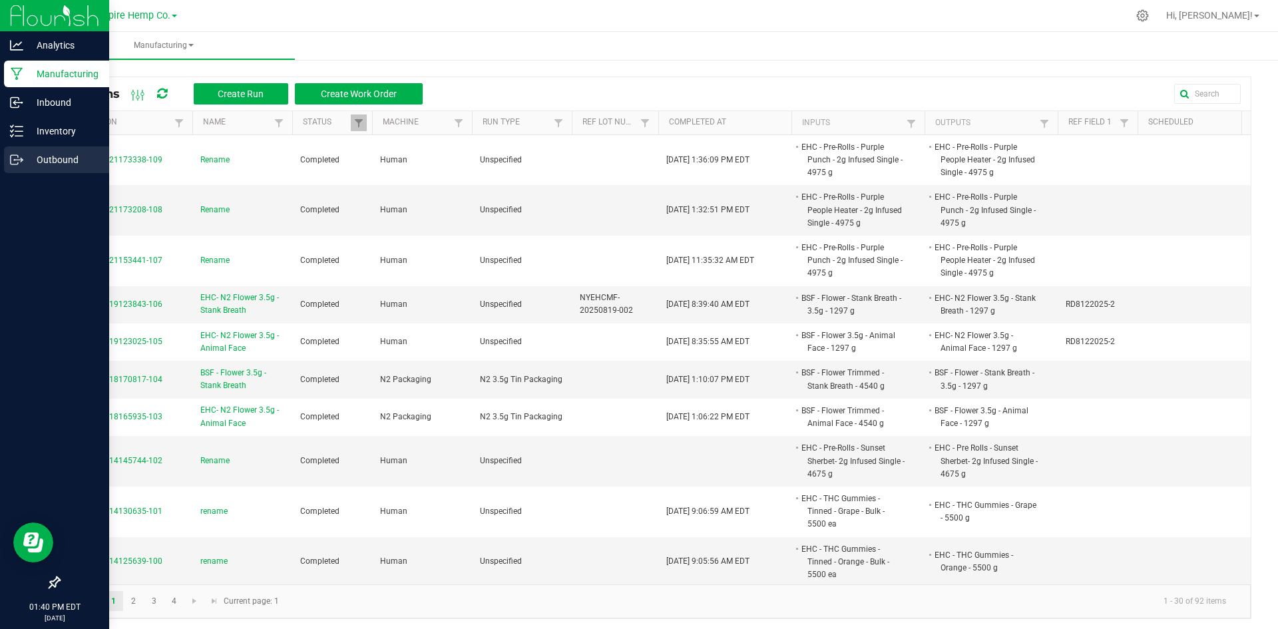
click at [33, 160] on p "Outbound" at bounding box center [63, 160] width 80 height 16
click at [18, 162] on icon at bounding box center [16, 159] width 13 height 13
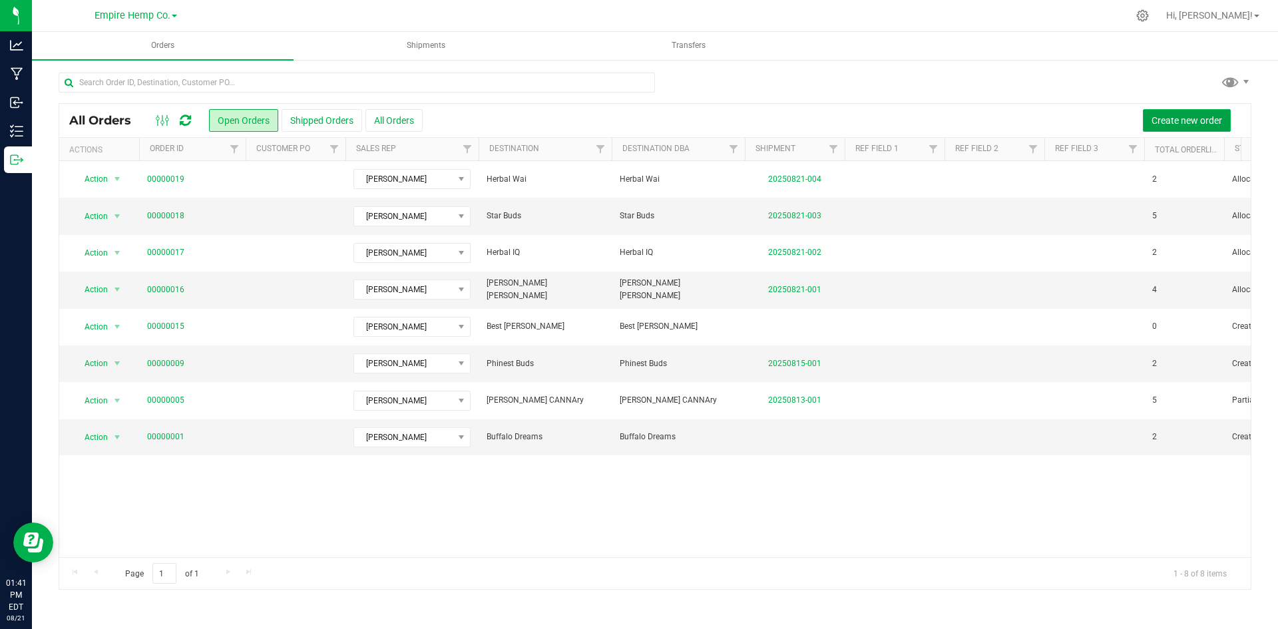
click at [1171, 115] on span "Create new order" at bounding box center [1187, 120] width 71 height 11
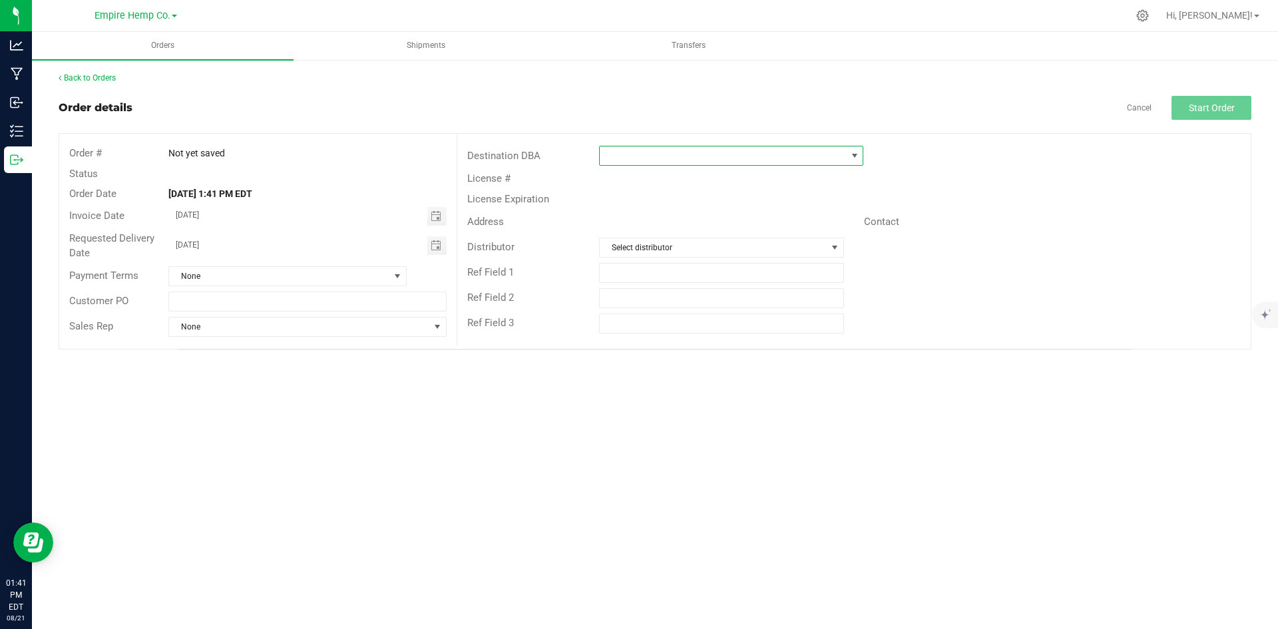
click at [848, 160] on span at bounding box center [854, 155] width 17 height 19
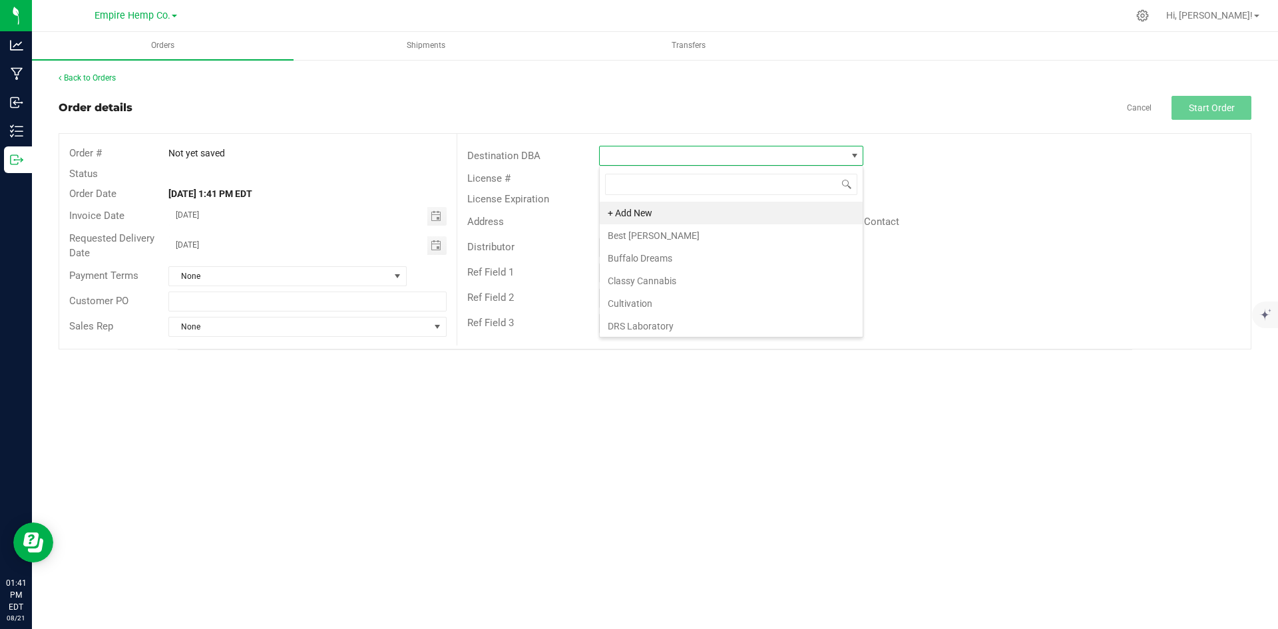
scroll to position [20, 264]
type input "mrs"
click at [697, 219] on li "[PERSON_NAME] CANNAry" at bounding box center [731, 213] width 263 height 23
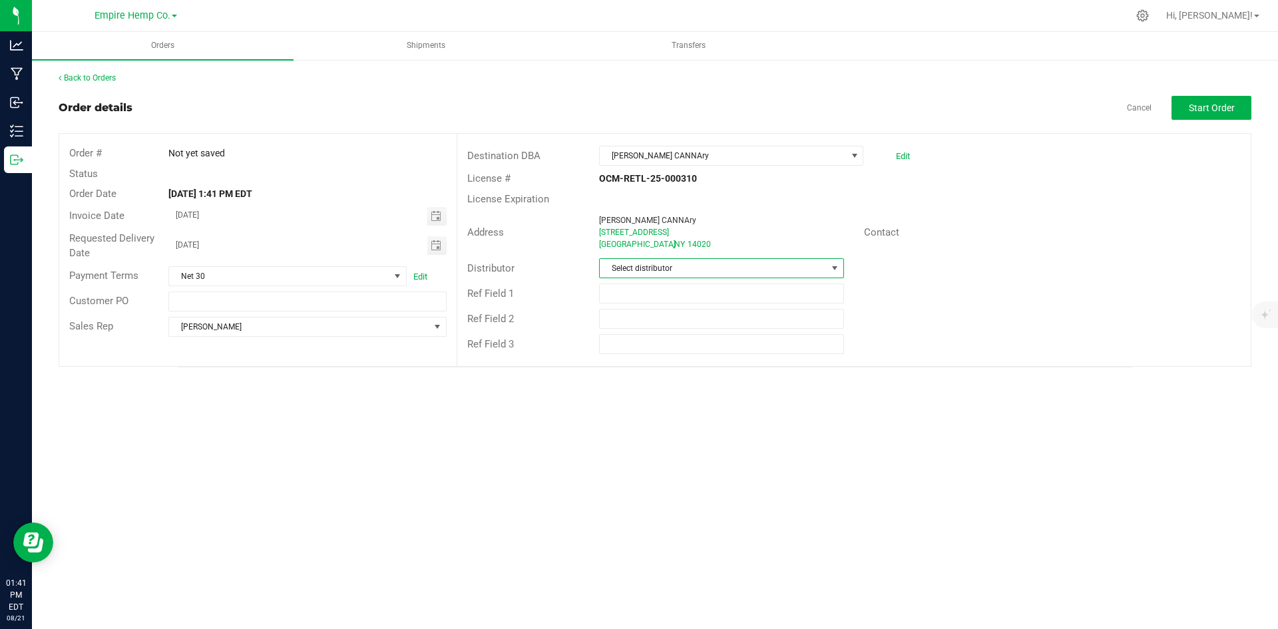
click at [705, 271] on span "Select distributor" at bounding box center [713, 268] width 226 height 19
click at [681, 368] on li "Empire Hemp Co. Distribution" at bounding box center [721, 371] width 243 height 23
click at [1230, 91] on div "Back to Orders Order details Cancel Start Order Order # Not yet saved Status Or…" at bounding box center [655, 220] width 1193 height 296
click at [1223, 106] on span "Start Order" at bounding box center [1212, 108] width 46 height 11
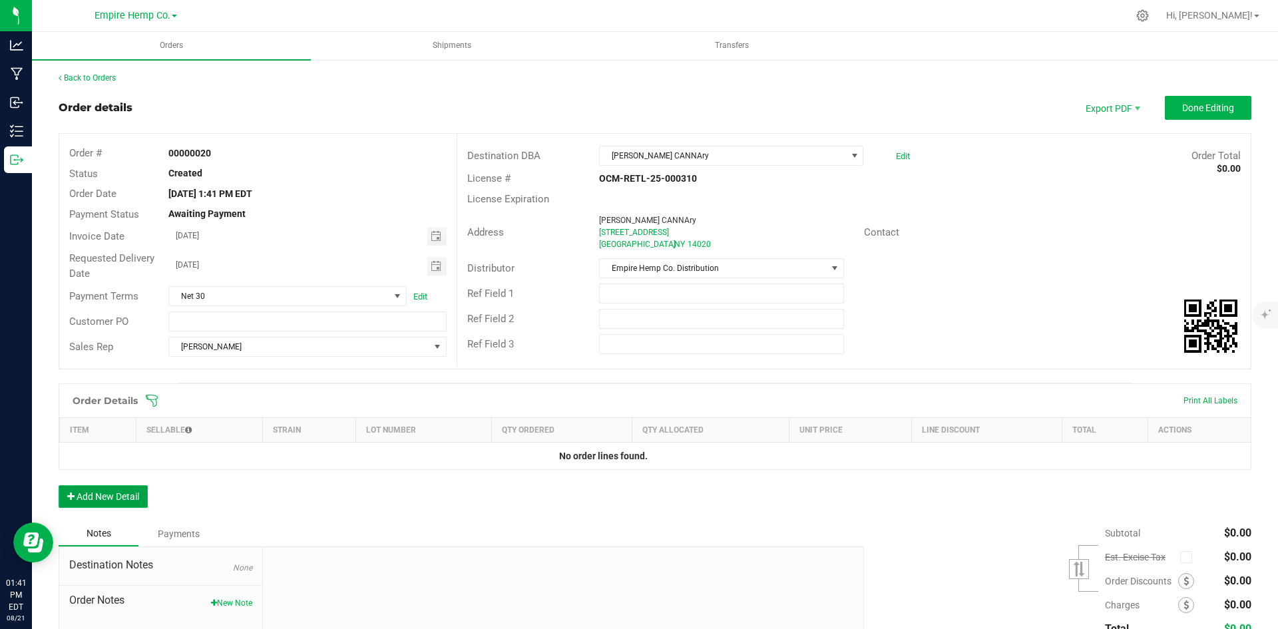
click at [102, 501] on button "Add New Detail" at bounding box center [103, 496] width 89 height 23
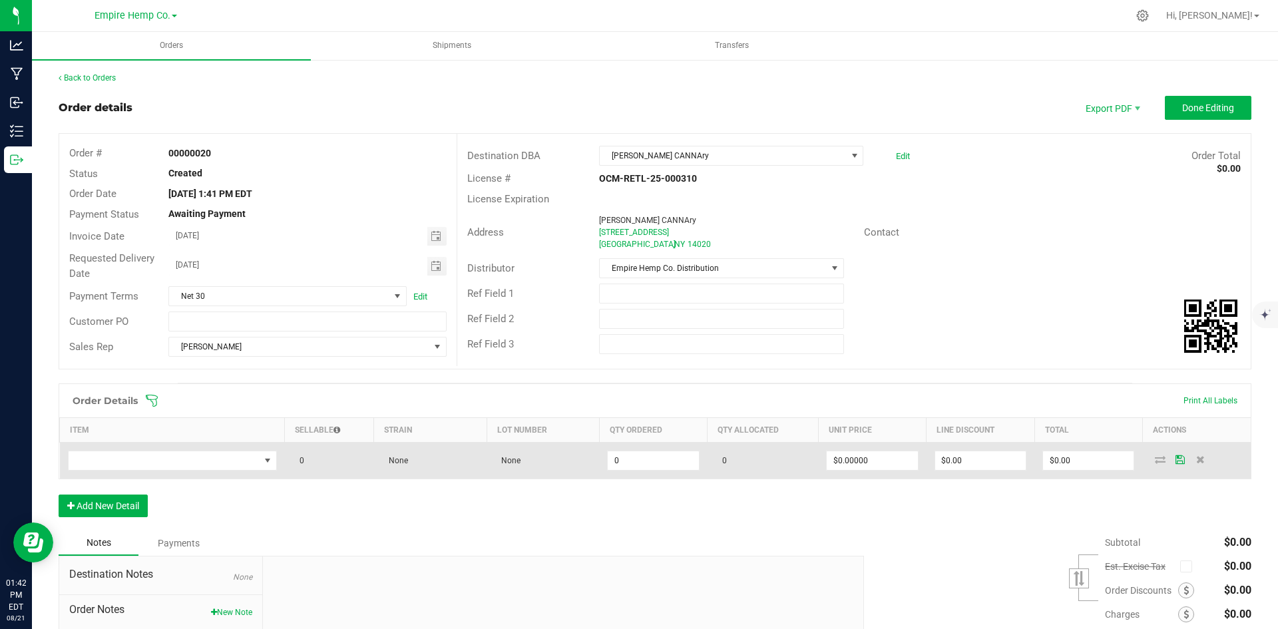
click at [164, 471] on td at bounding box center [172, 461] width 225 height 37
click at [166, 464] on span "NO DATA FOUND" at bounding box center [164, 460] width 191 height 19
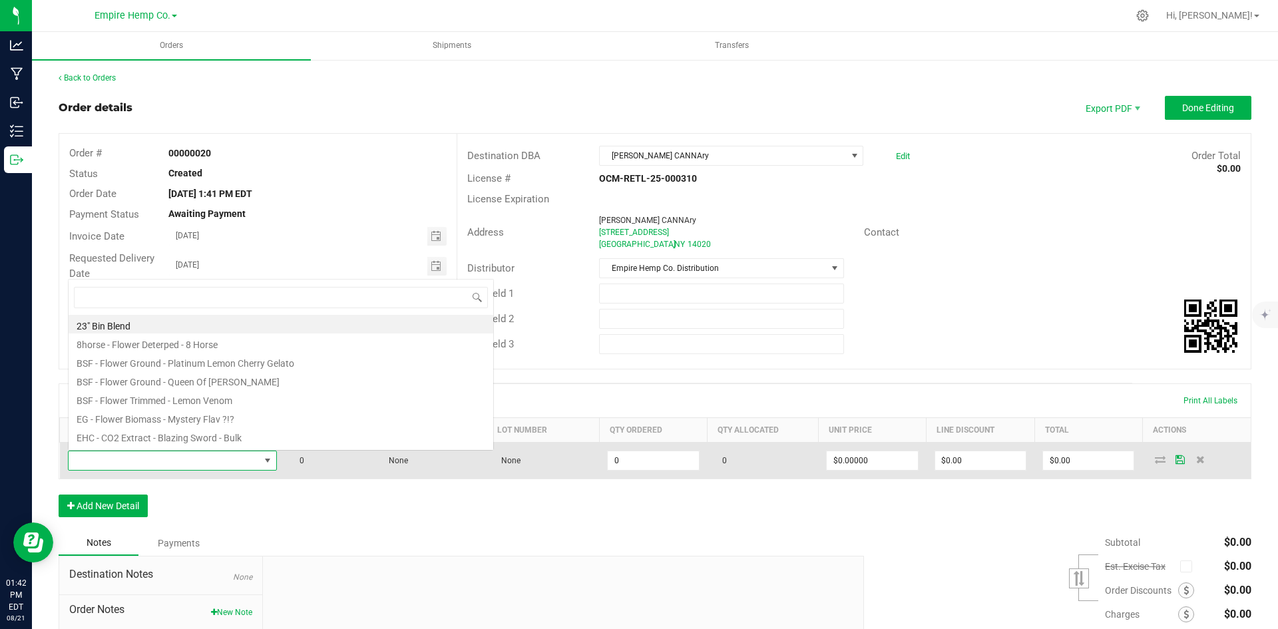
scroll to position [20, 206]
type input "purple"
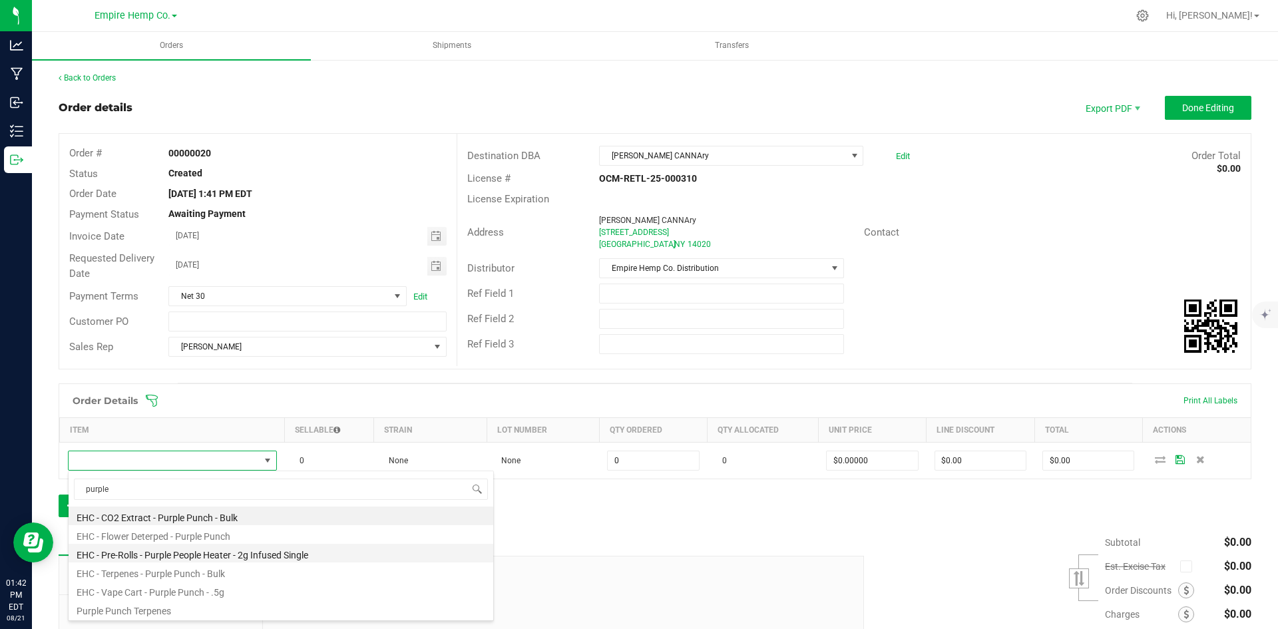
click at [196, 557] on li "EHC - Pre-Rolls - Purple People Heater - 2g Infused Single" at bounding box center [281, 553] width 425 height 19
type input "0.0000 g"
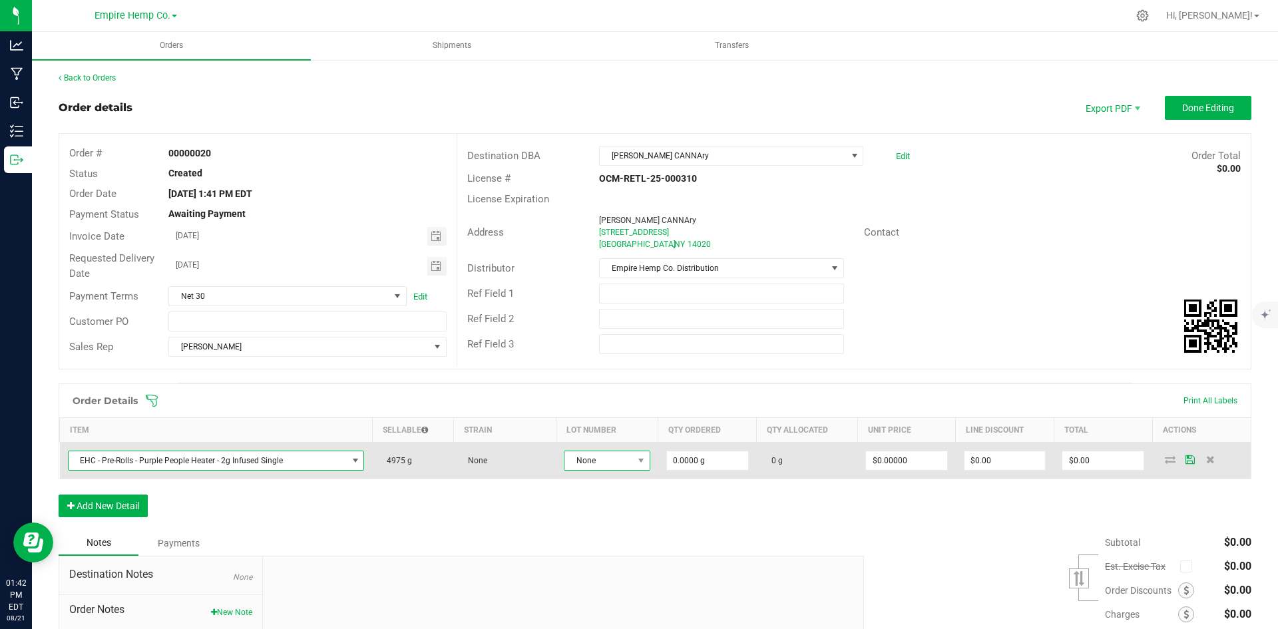
click at [606, 457] on span "None" at bounding box center [599, 460] width 69 height 19
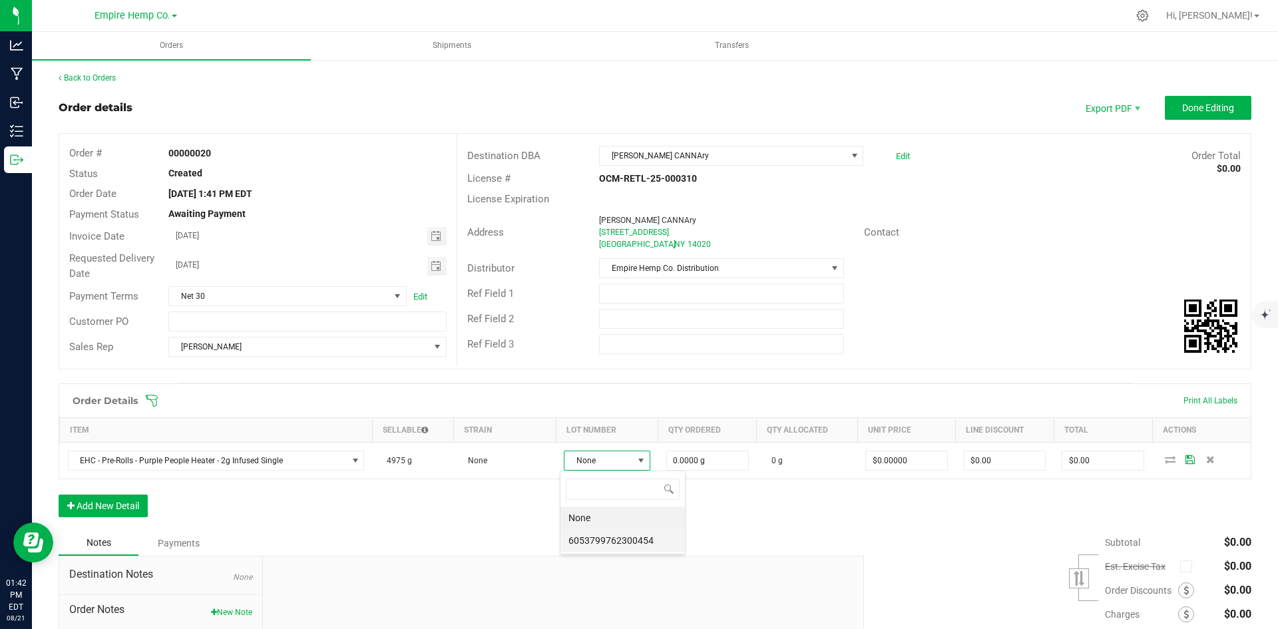
click at [636, 541] on li "6053799762300454" at bounding box center [623, 540] width 125 height 23
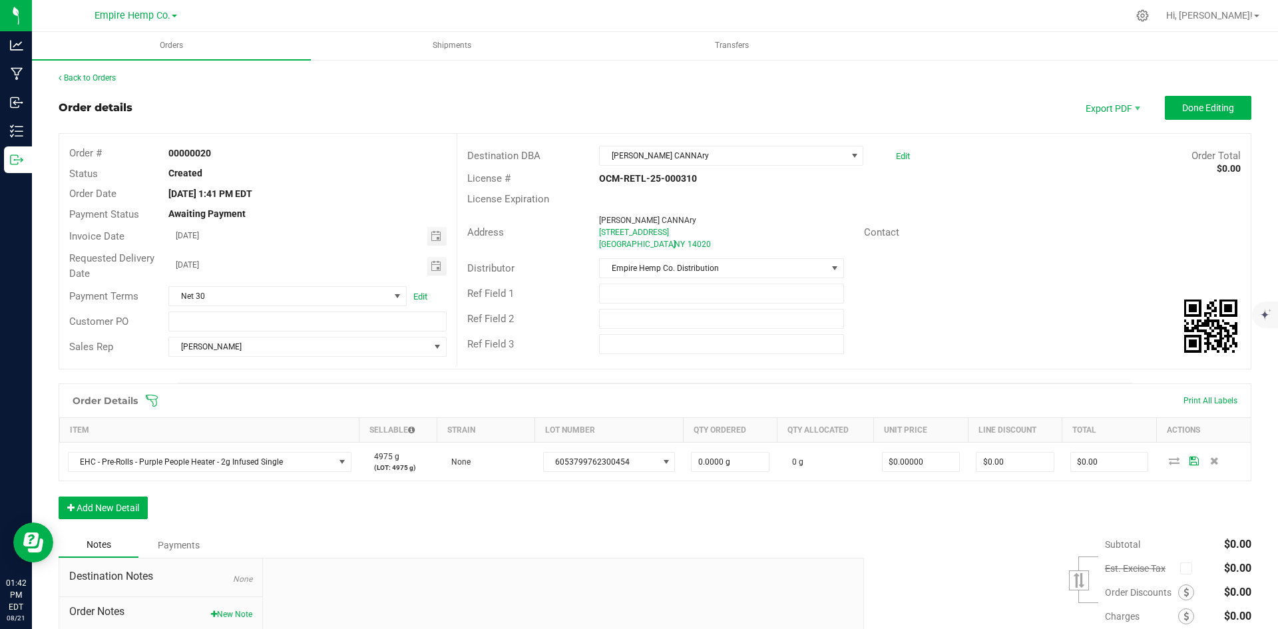
click at [1060, 520] on div "Order Details Print All Labels Item Sellable Strain Lot Number Qty Ordered Qty …" at bounding box center [655, 458] width 1193 height 149
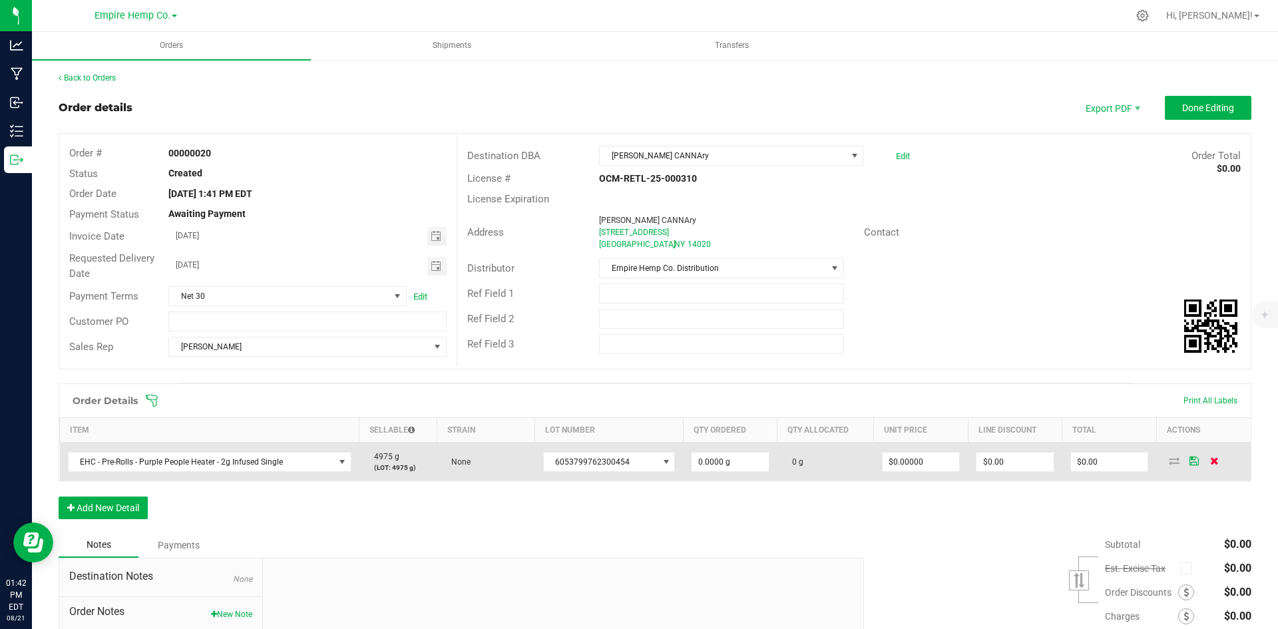
click at [1211, 462] on icon at bounding box center [1215, 461] width 9 height 8
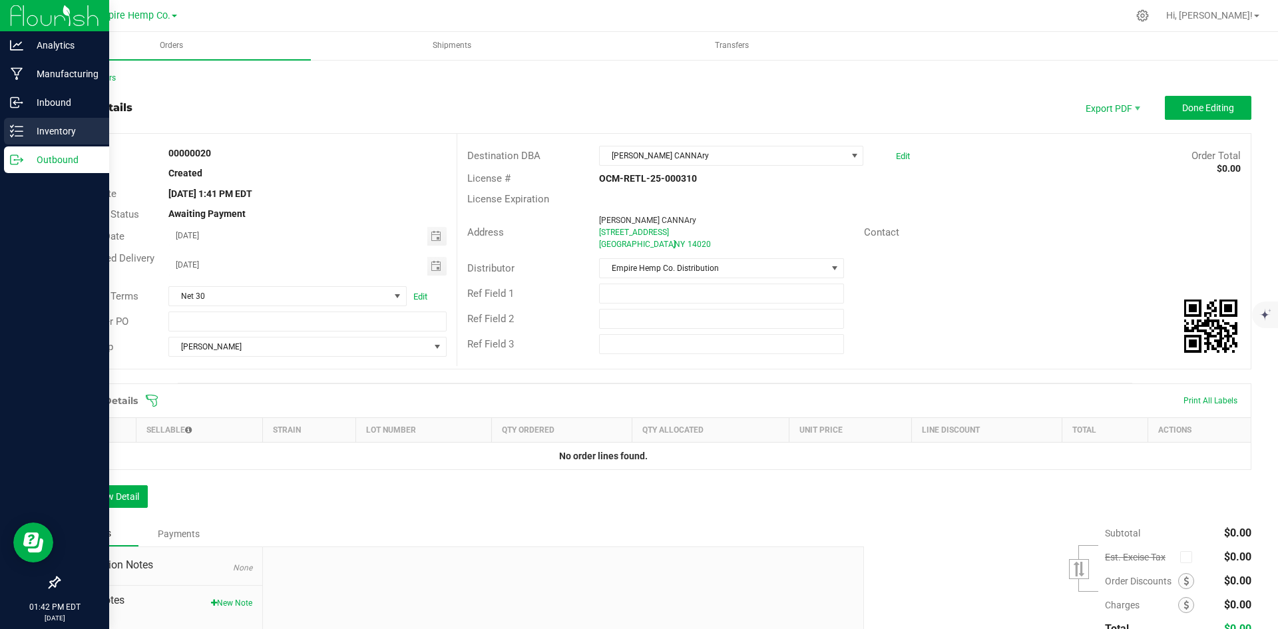
click at [45, 131] on p "Inventory" at bounding box center [63, 131] width 80 height 16
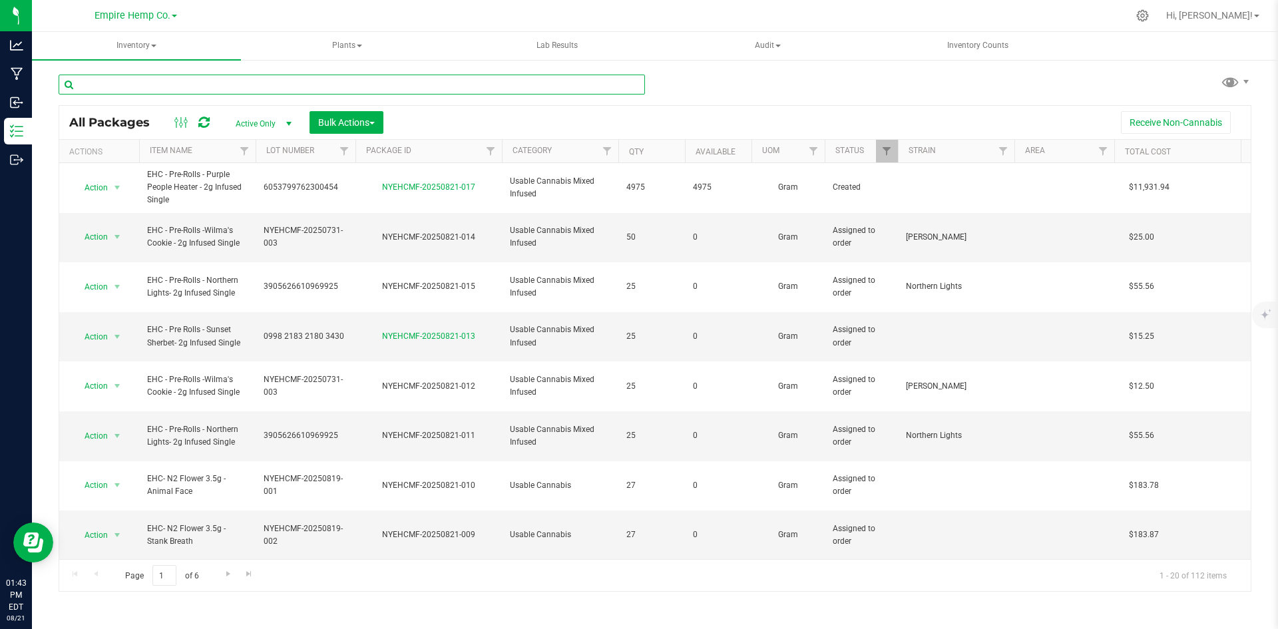
click at [200, 87] on input "text" at bounding box center [352, 85] width 587 height 20
paste input "NYEHCMF-20250819-002"
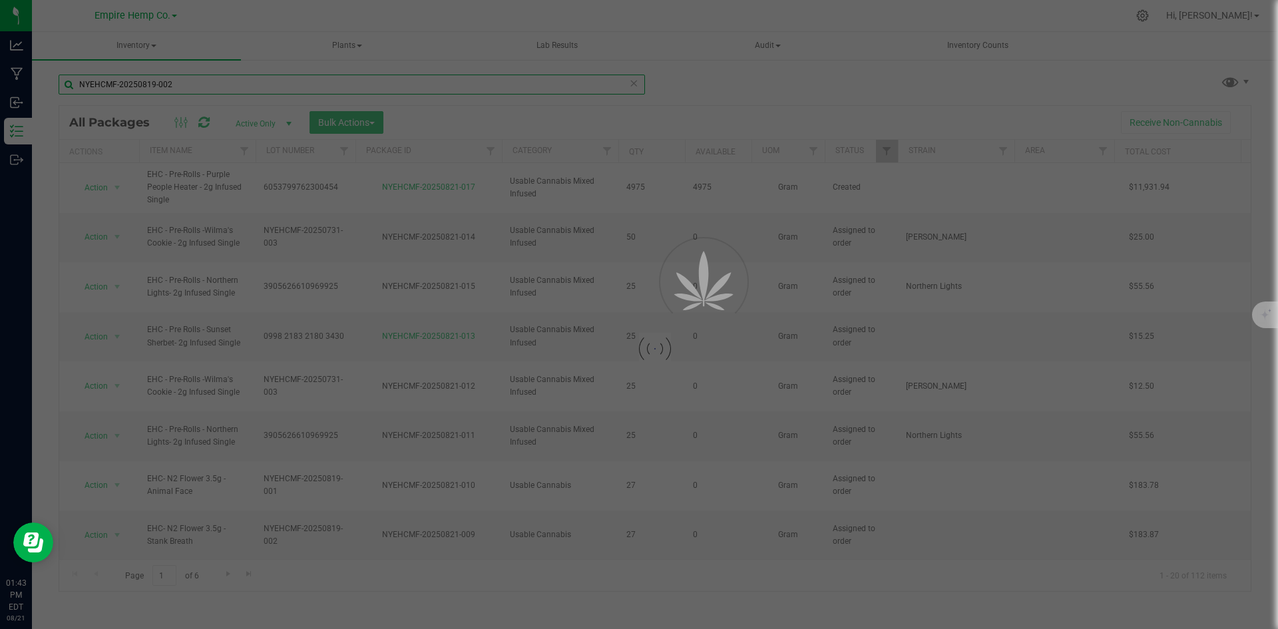
type input "NYEHCMF-20250819-002"
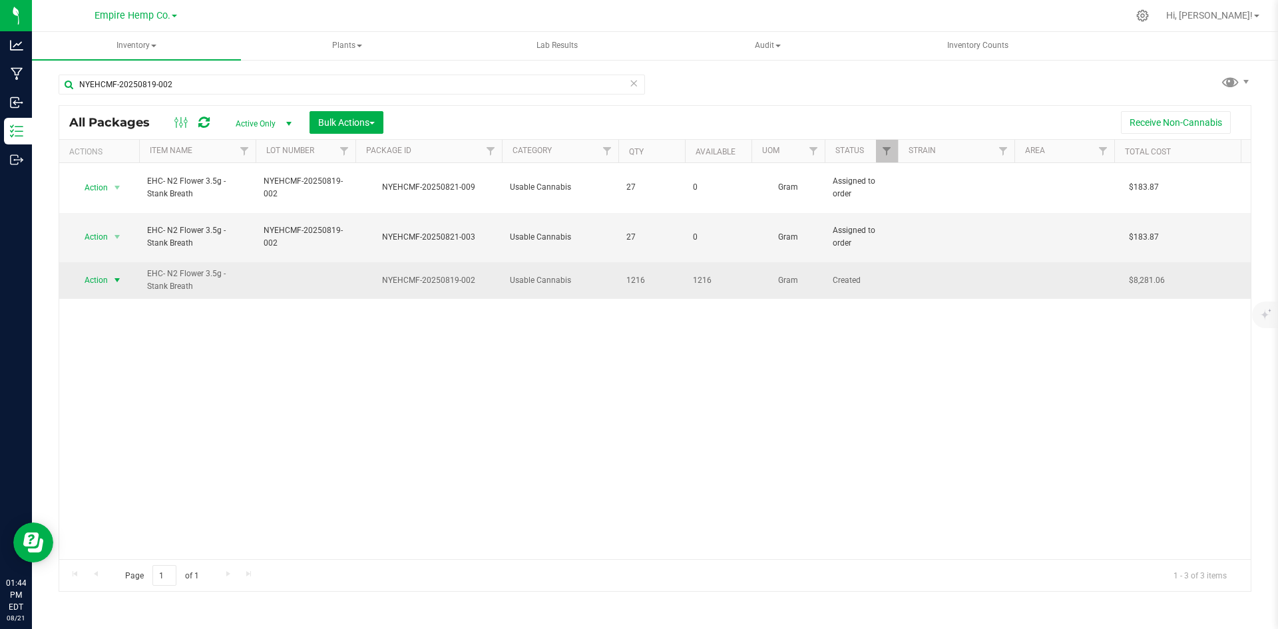
click at [120, 275] on span "select" at bounding box center [117, 280] width 11 height 11
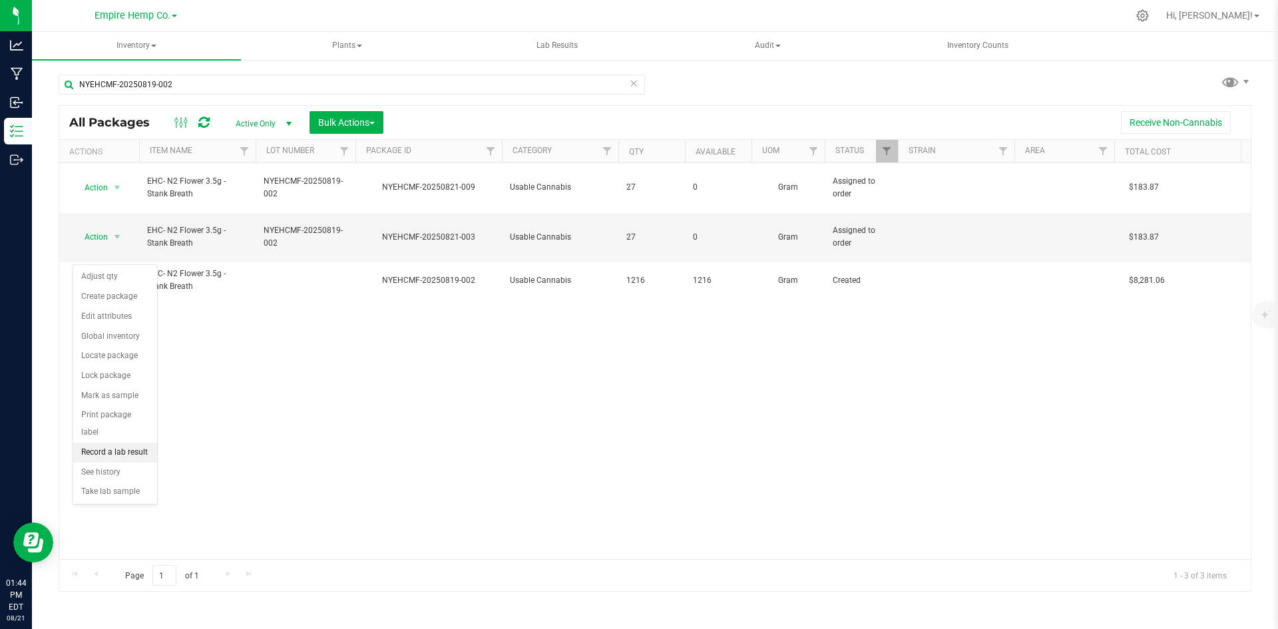
click at [131, 443] on li "Record a lab result" at bounding box center [115, 453] width 84 height 20
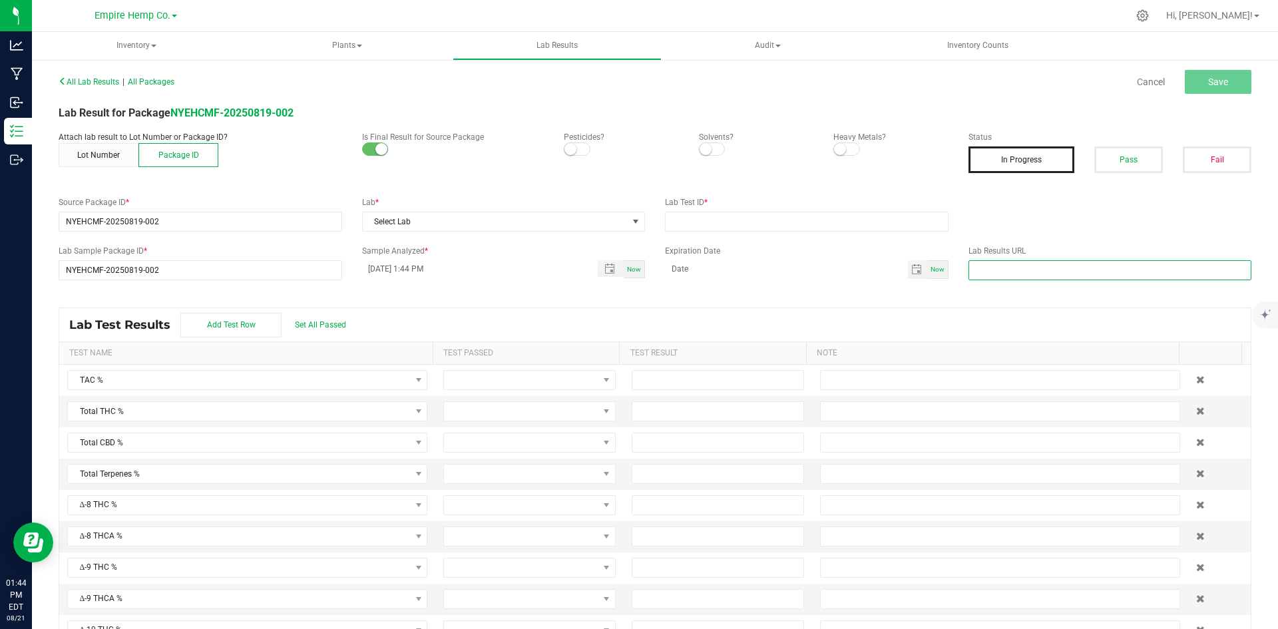
click at [1110, 262] on input "text" at bounding box center [1111, 270] width 284 height 20
paste input "https://share.confidentlims.com/samples/public/share/7166f60a-00a7-4fa8-b57c-15…"
type input "https://share.confidentlims.com/samples/public/share/7166f60a-00a7-4fa8-b57c-15…"
click at [1099, 287] on div "All Lab Results | All Packages Cancel Save Lab Result for Package NYEHCMF-20250…" at bounding box center [655, 358] width 1193 height 572
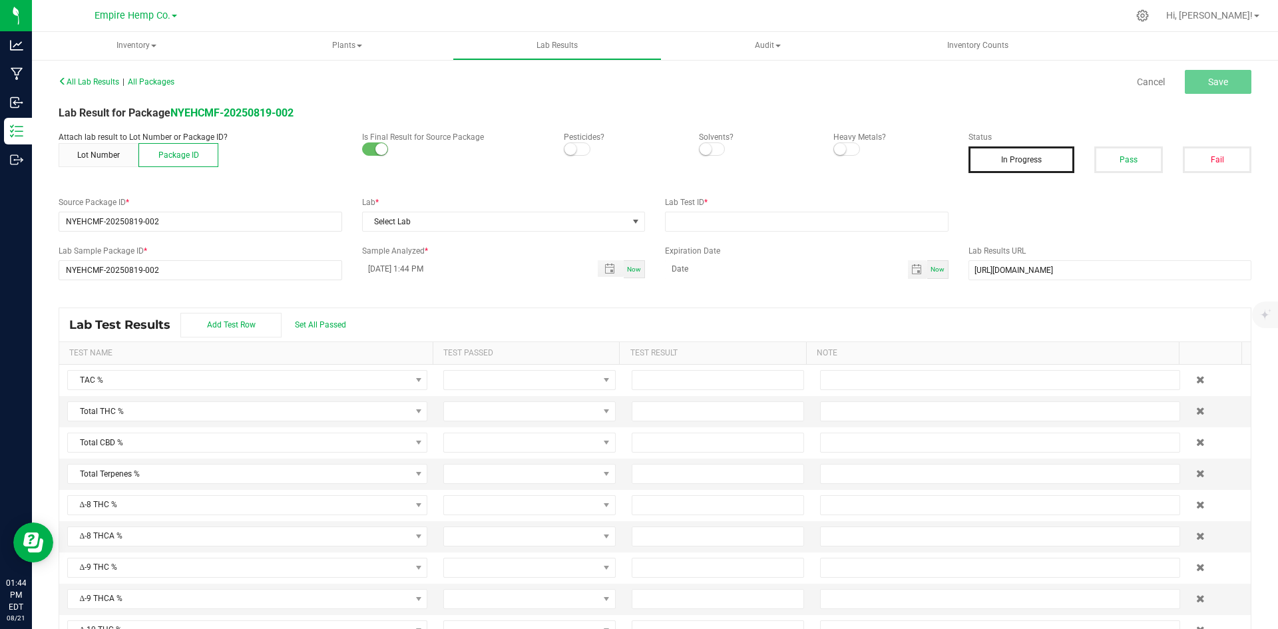
scroll to position [0, 0]
click at [761, 219] on input "text" at bounding box center [807, 222] width 284 height 20
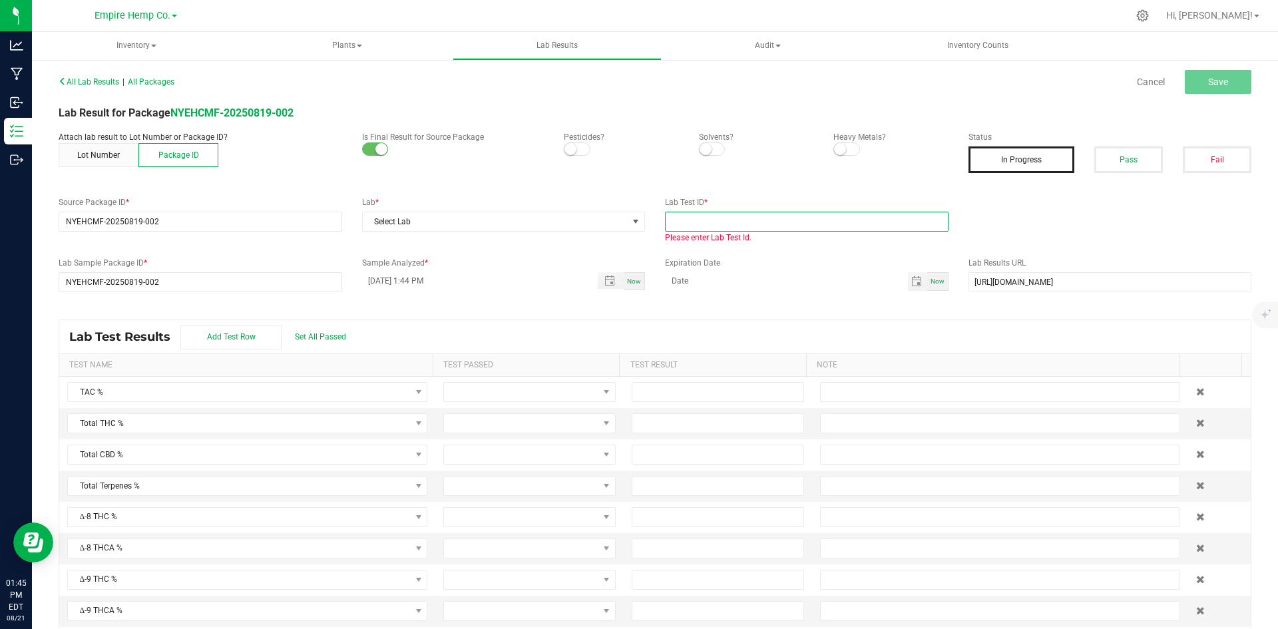
paste input "2508RLI0708-2642"
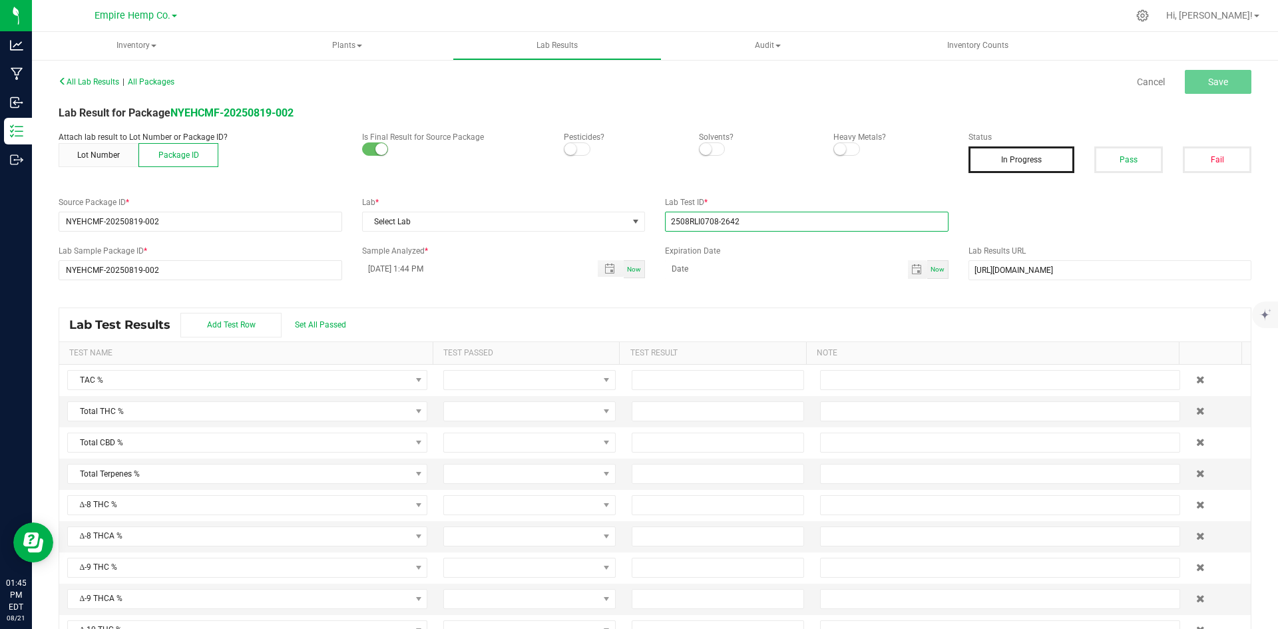
type input "2508RLI0708-2642"
click at [780, 258] on div "Expiration Date Now" at bounding box center [807, 262] width 304 height 34
click at [631, 221] on span at bounding box center [636, 221] width 11 height 11
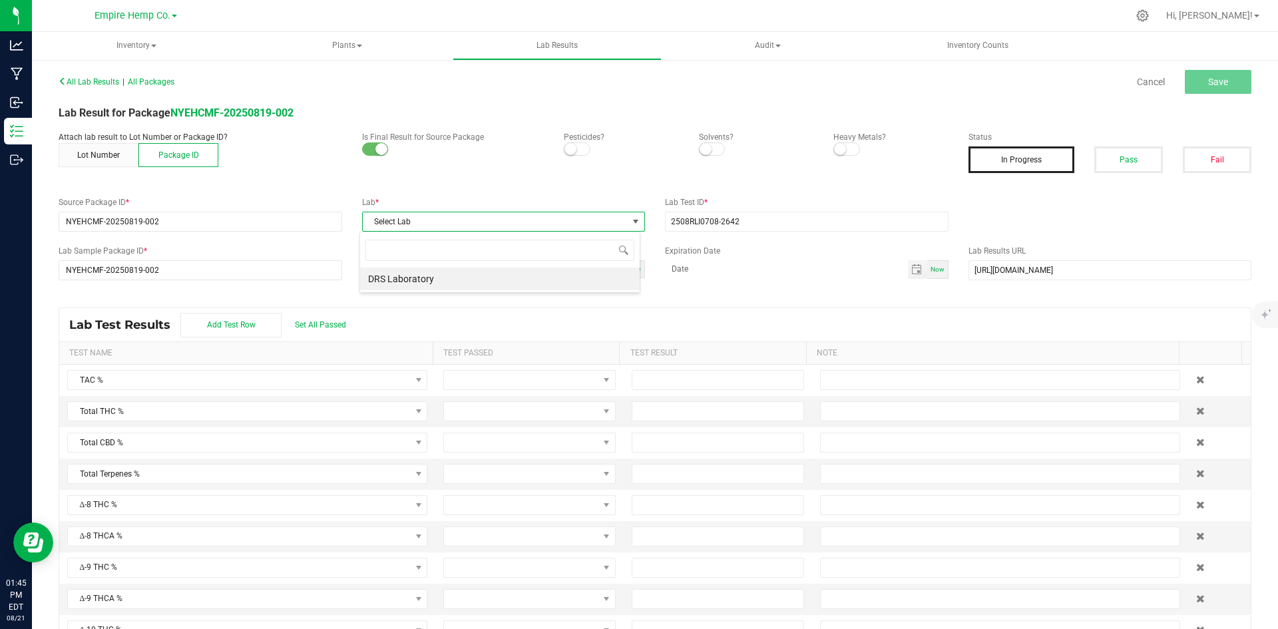
scroll to position [20, 281]
click at [534, 272] on li "DRS Laboratory" at bounding box center [500, 279] width 280 height 23
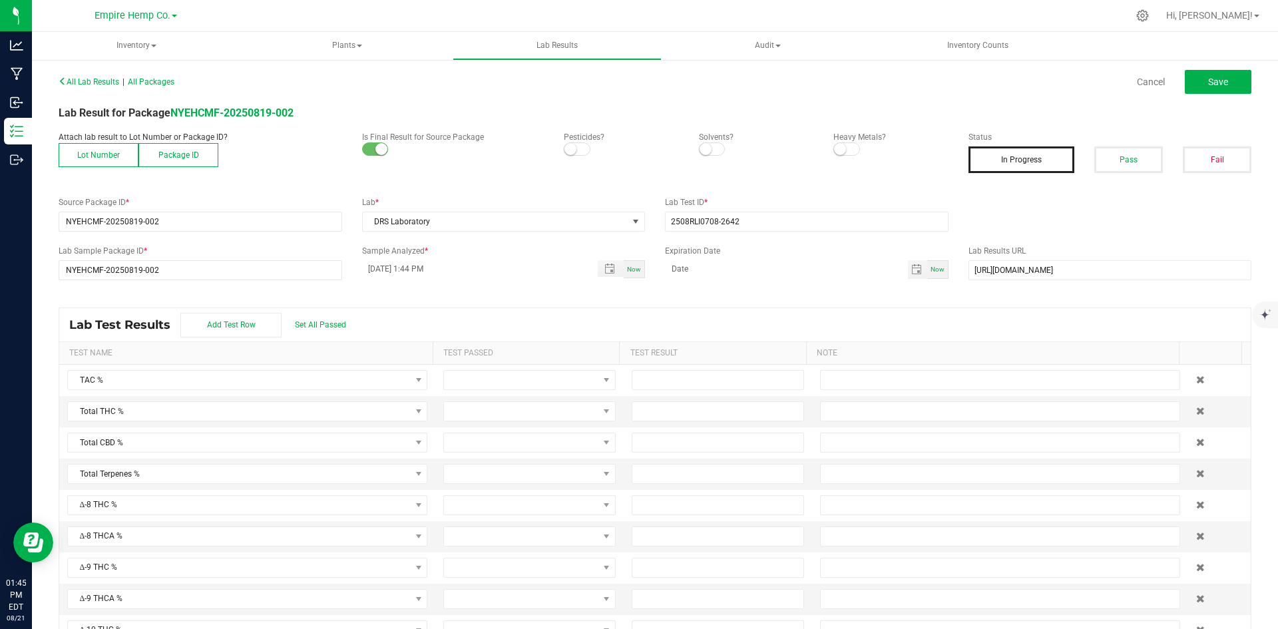
click at [112, 159] on button "Lot Number" at bounding box center [99, 155] width 80 height 24
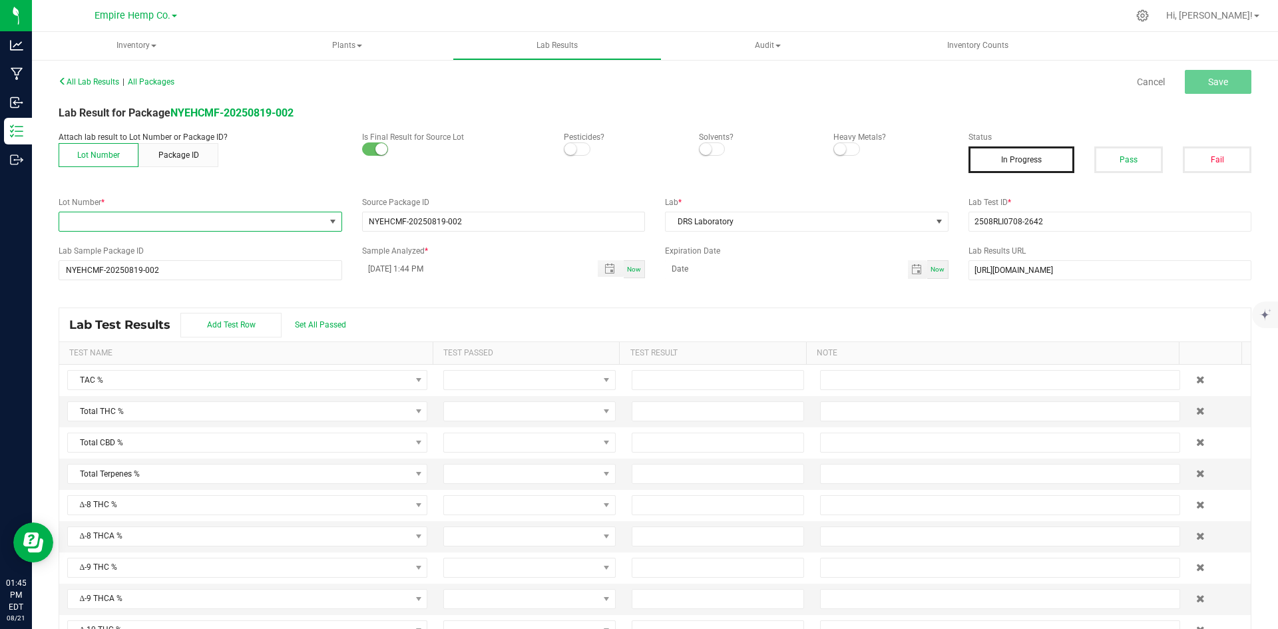
click at [304, 221] on span at bounding box center [192, 221] width 266 height 19
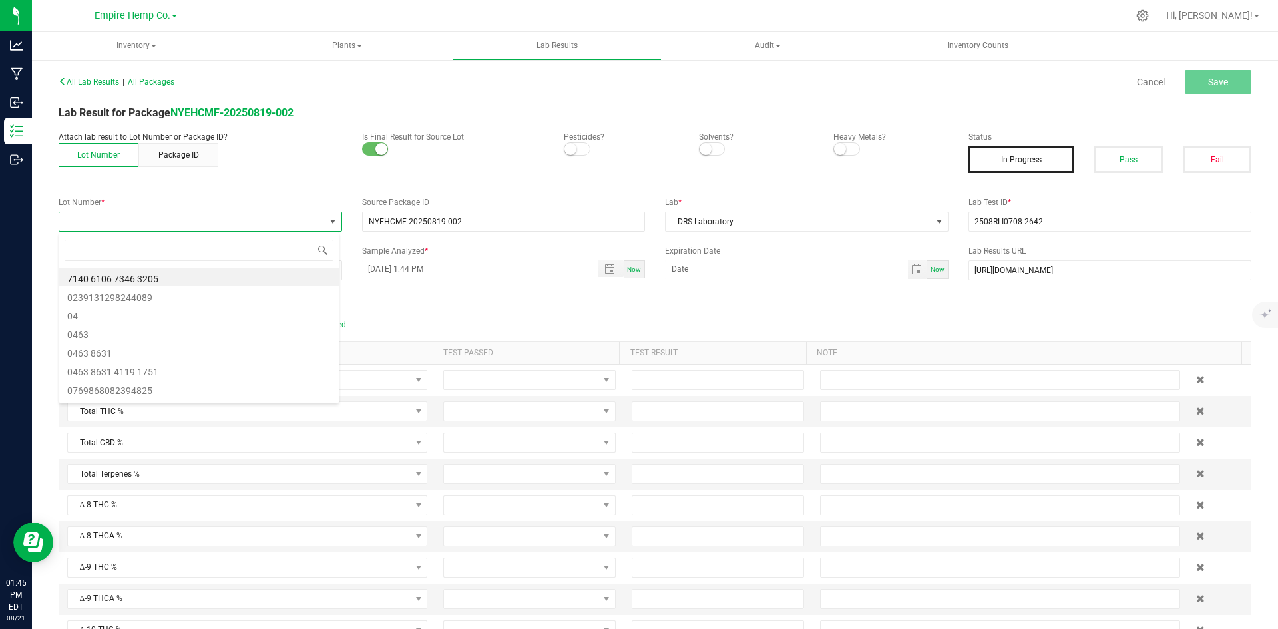
click at [313, 186] on div "All Lab Results | All Packages Cancel Save Lab Result for Package NYEHCMF-20250…" at bounding box center [655, 358] width 1193 height 572
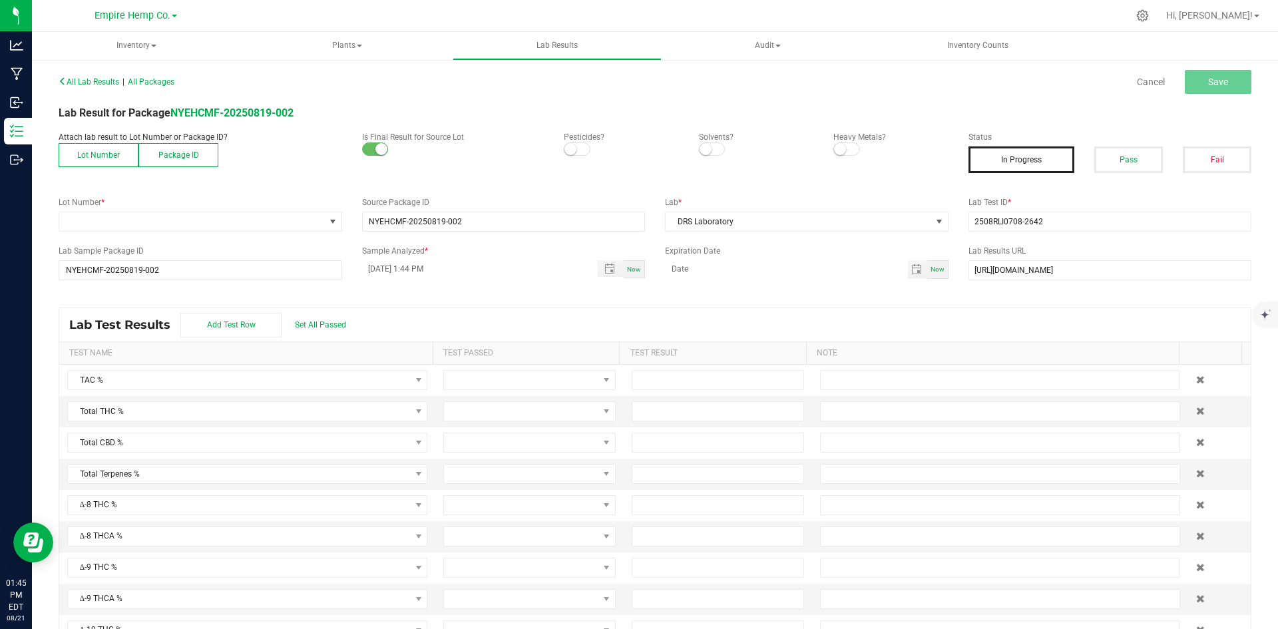
click at [181, 157] on button "Package ID" at bounding box center [178, 155] width 80 height 24
click at [1212, 83] on span "Save" at bounding box center [1219, 82] width 20 height 11
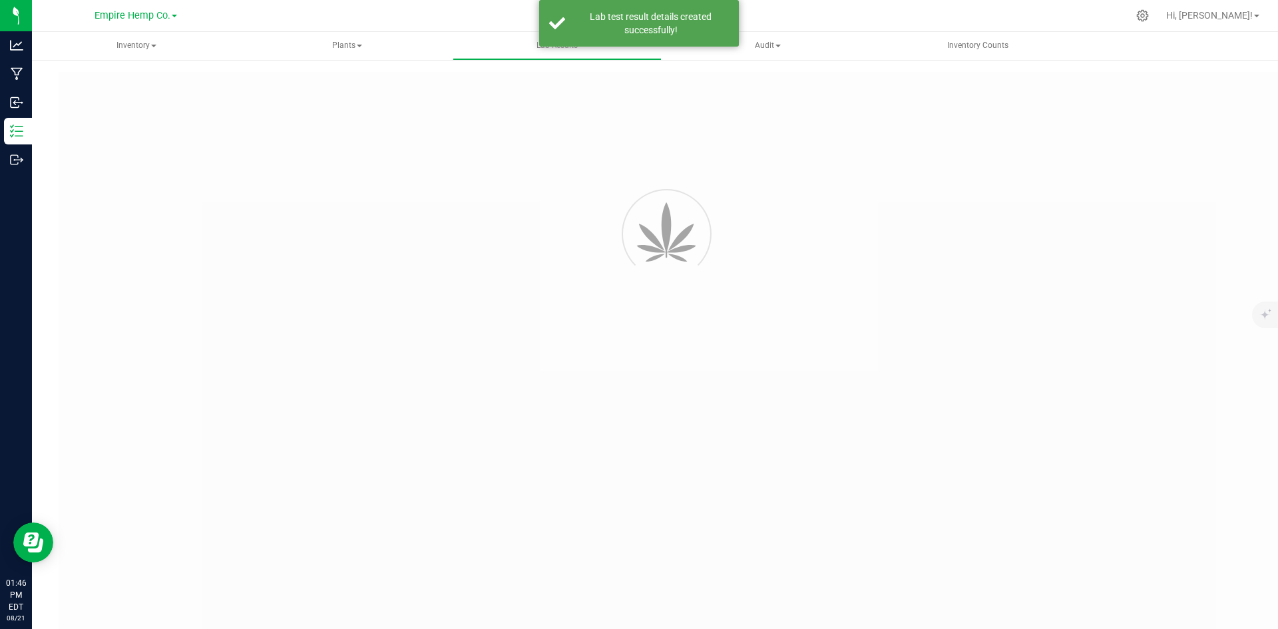
type input "NYEHCMF-20250819-002"
type input "2508RLI0708-2642"
type input "NYEHCMF-20250819-002"
type input "08/21/2025 1:44 PM"
type input "https://share.confidentlims.com/samples/public/share/7166f60a-00a7-4fa8-b57c-15…"
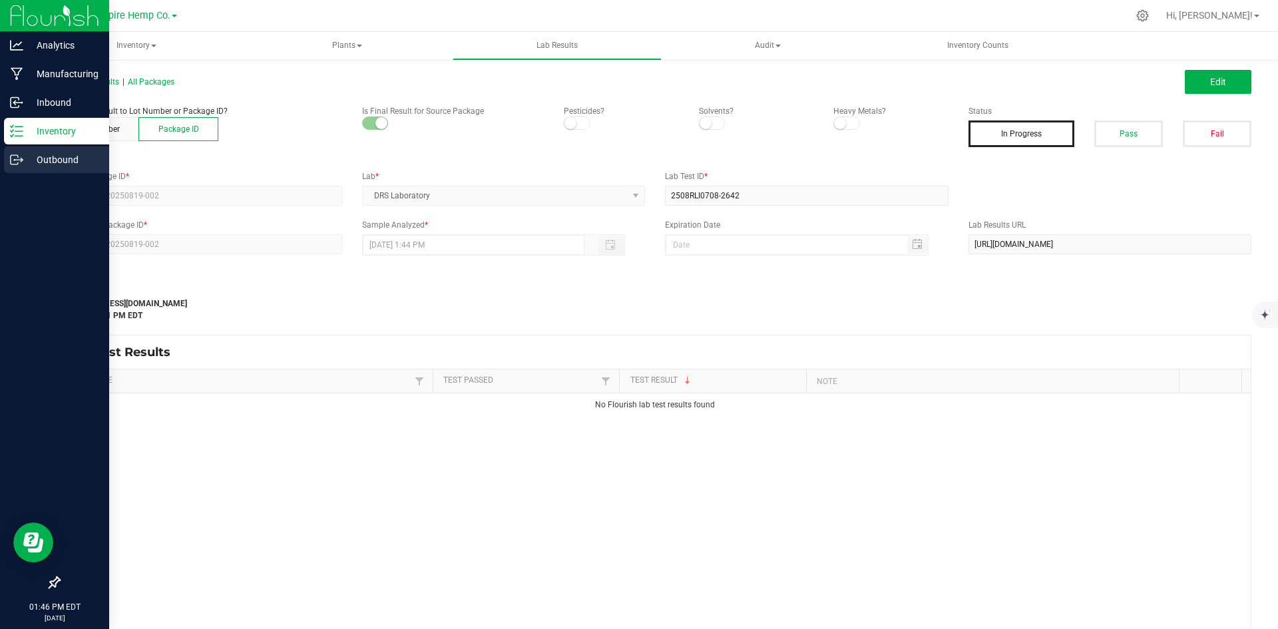
click at [18, 157] on icon at bounding box center [14, 159] width 7 height 9
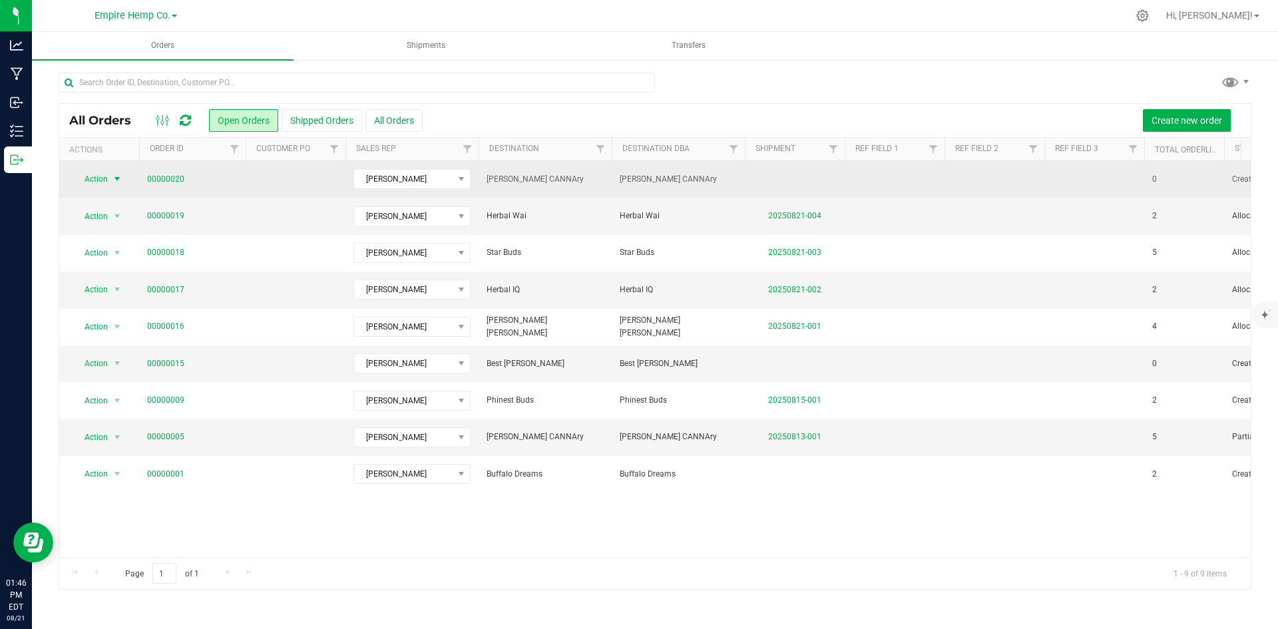
click at [120, 182] on span "select" at bounding box center [117, 179] width 11 height 11
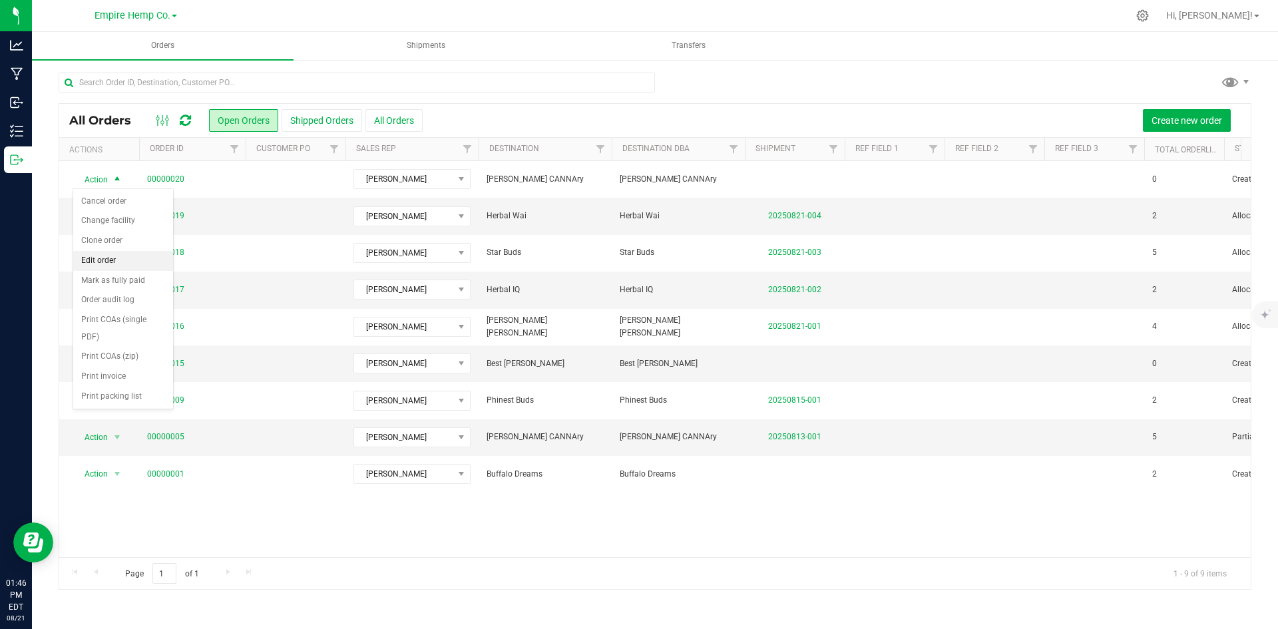
click at [113, 254] on li "Edit order" at bounding box center [123, 261] width 100 height 20
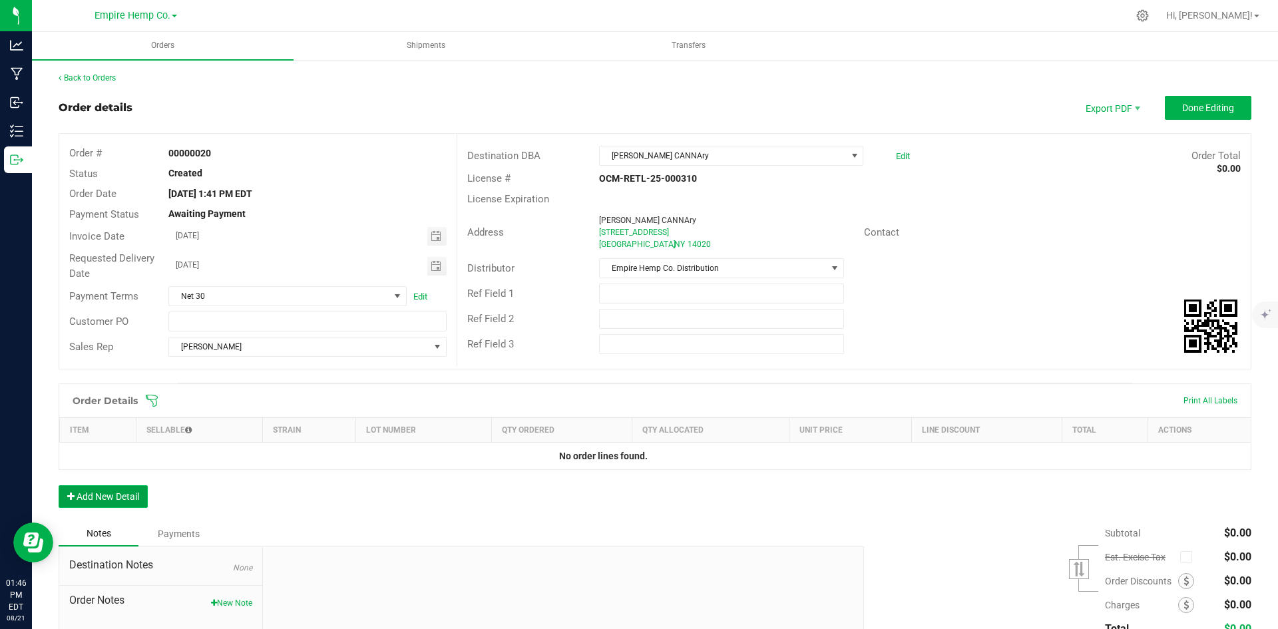
click at [92, 493] on button "Add New Detail" at bounding box center [103, 496] width 89 height 23
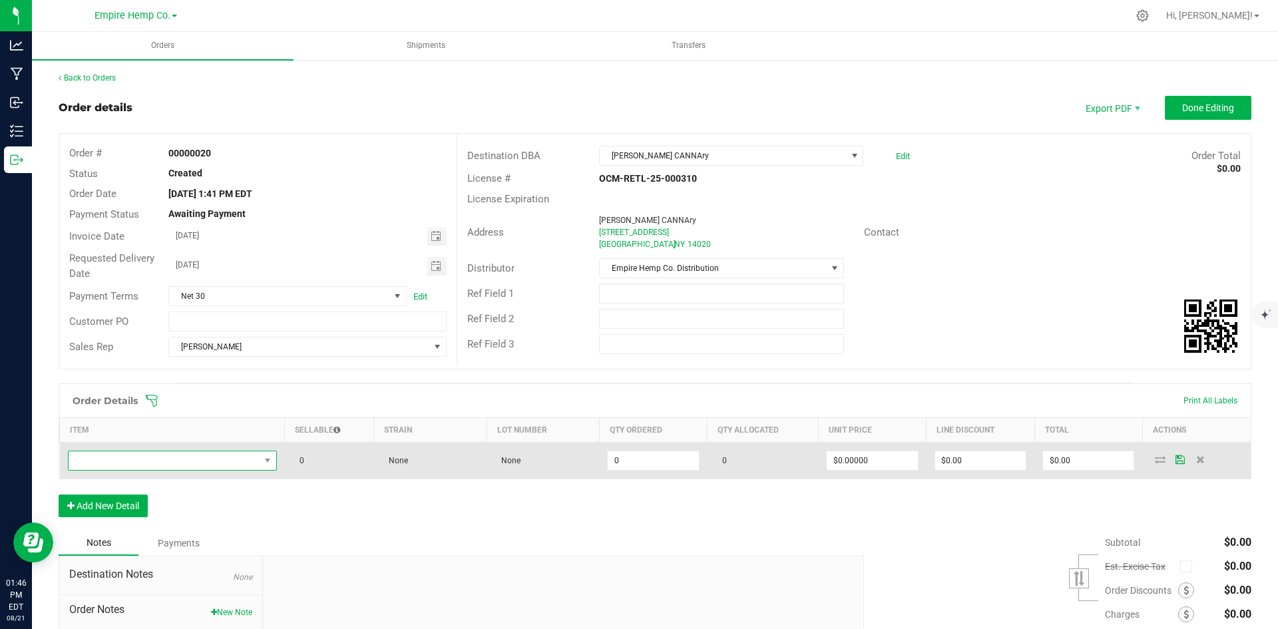
click at [218, 460] on span "NO DATA FOUND" at bounding box center [164, 460] width 191 height 19
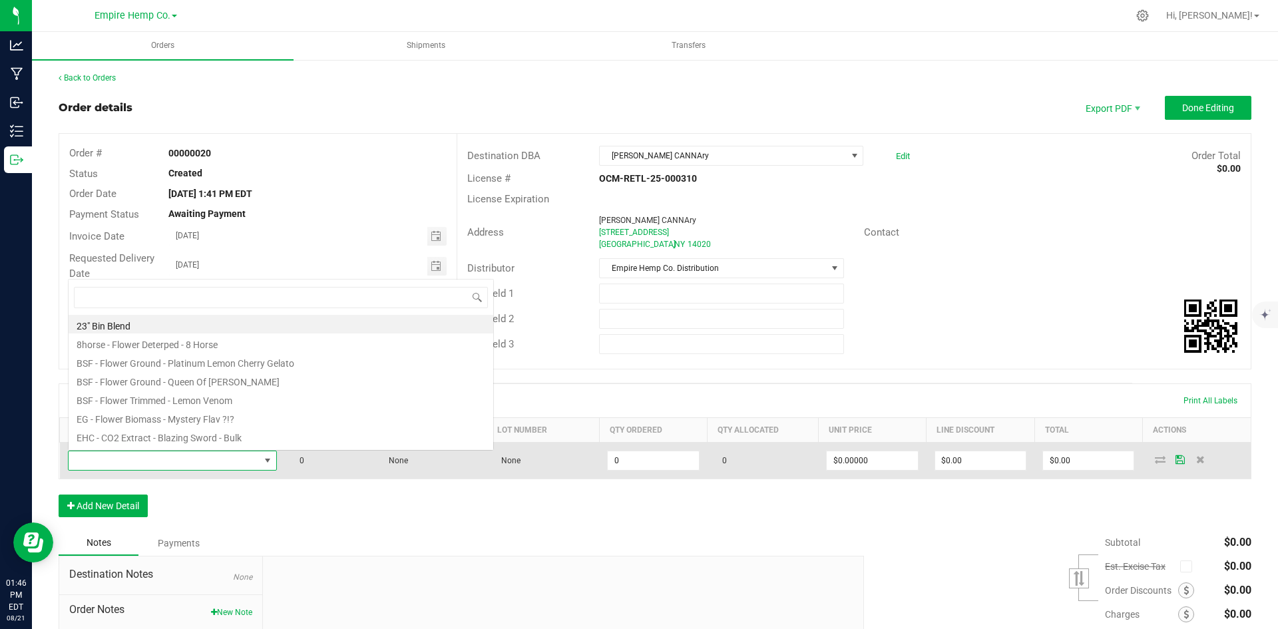
scroll to position [20, 206]
type input "stank"
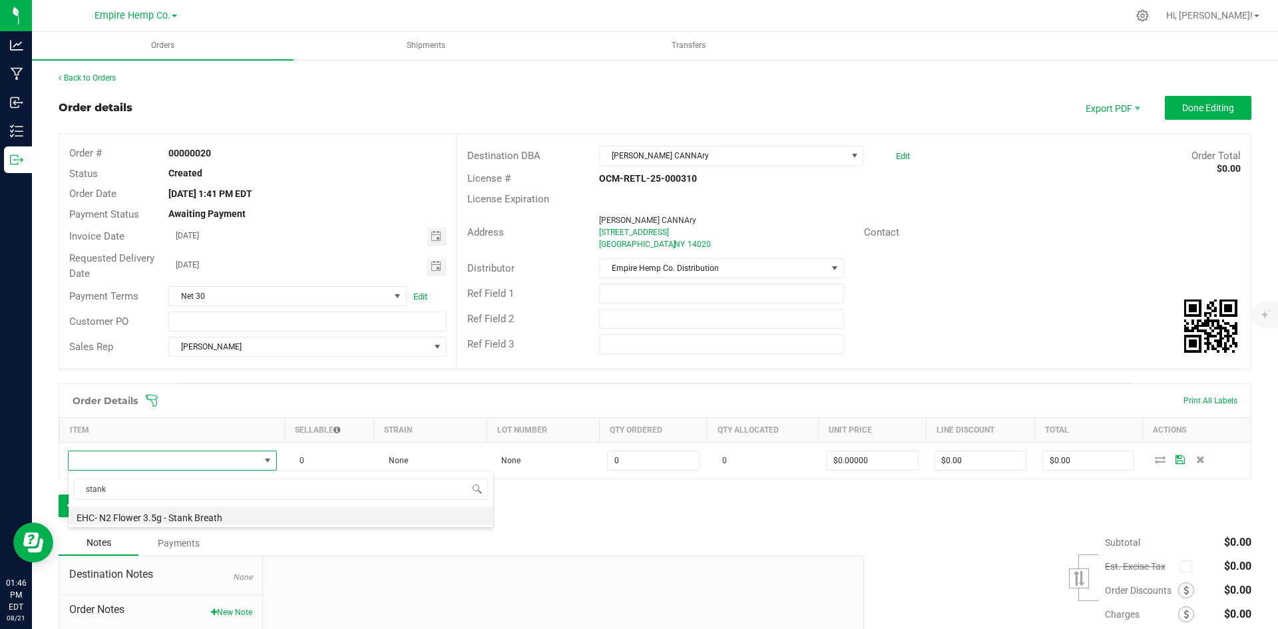
click at [219, 512] on li "EHC- N2 Flower 3.5g - Stank Breath" at bounding box center [281, 516] width 425 height 19
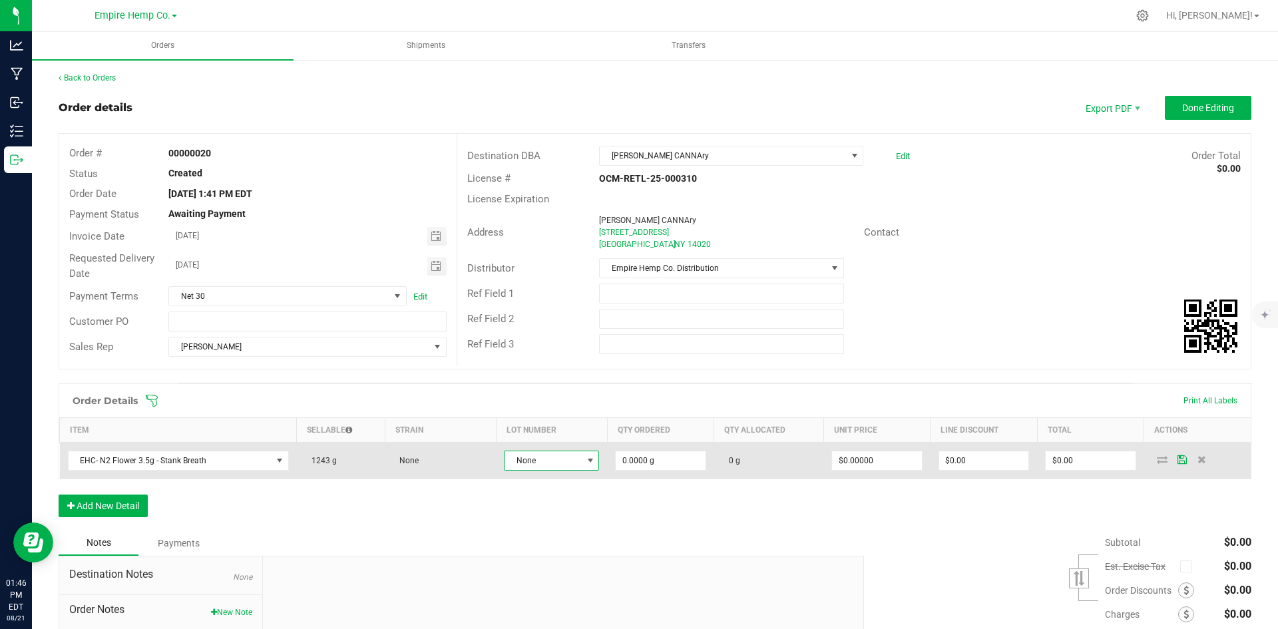
click at [582, 460] on span at bounding box center [590, 460] width 17 height 19
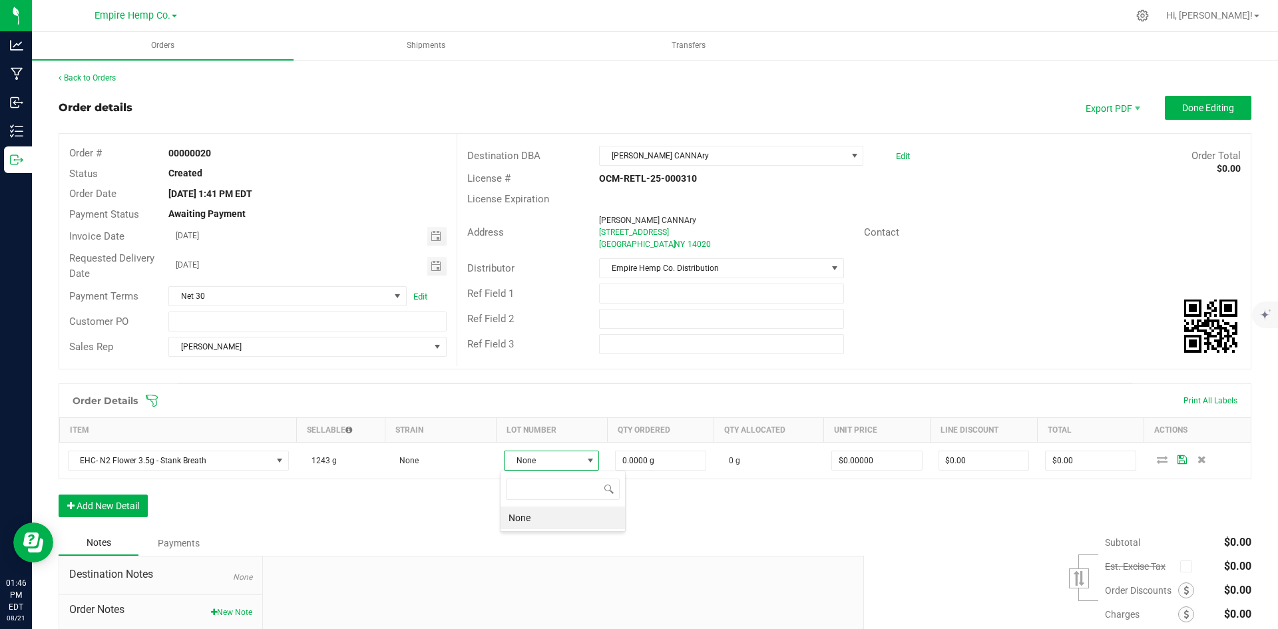
click at [601, 511] on li "None" at bounding box center [563, 518] width 125 height 23
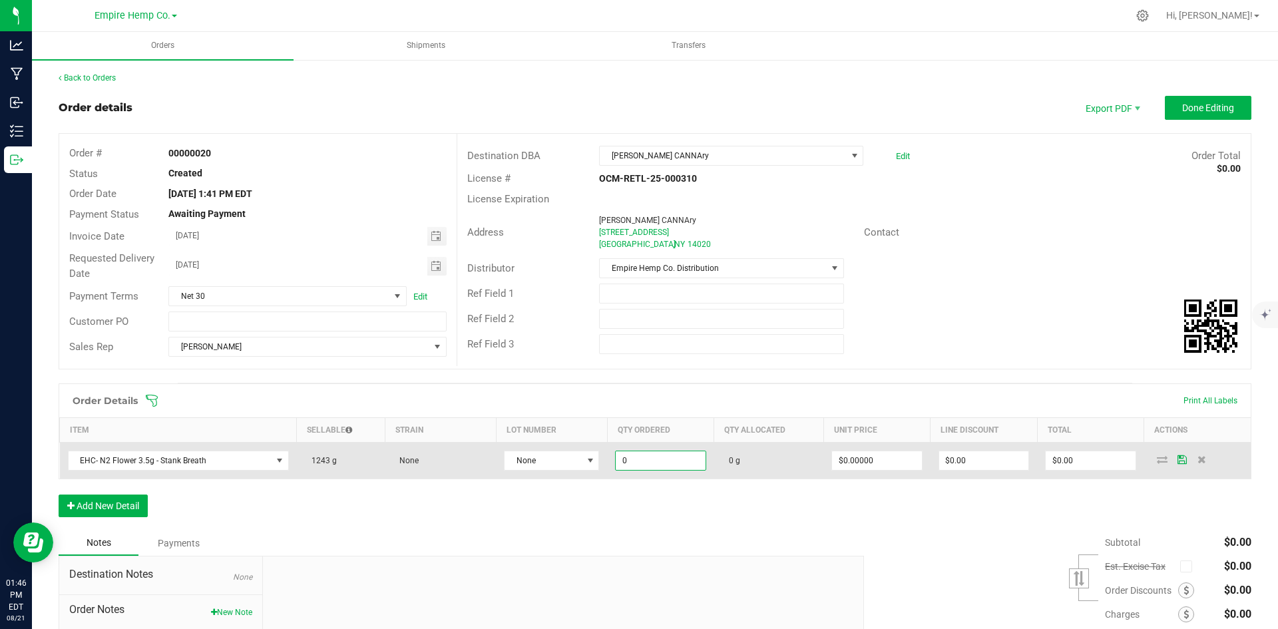
click at [665, 455] on input "0" at bounding box center [660, 460] width 89 height 19
type input "27.0000 g"
type input "0"
click at [878, 459] on input "0" at bounding box center [876, 460] width 89 height 19
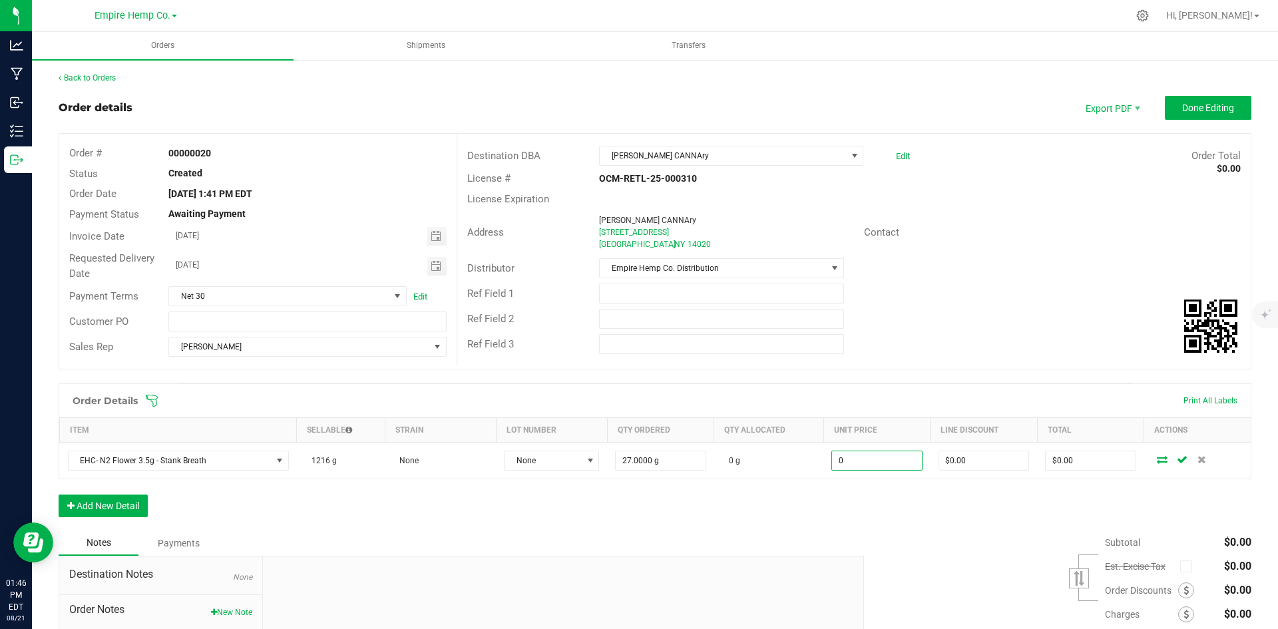
click at [878, 459] on input "0" at bounding box center [876, 460] width 89 height 19
type input "$15.00000"
type input "$405.00"
click at [970, 515] on div "Order Details Print All Labels Item Sellable Strain Lot Number Qty Ordered Qty …" at bounding box center [655, 457] width 1193 height 147
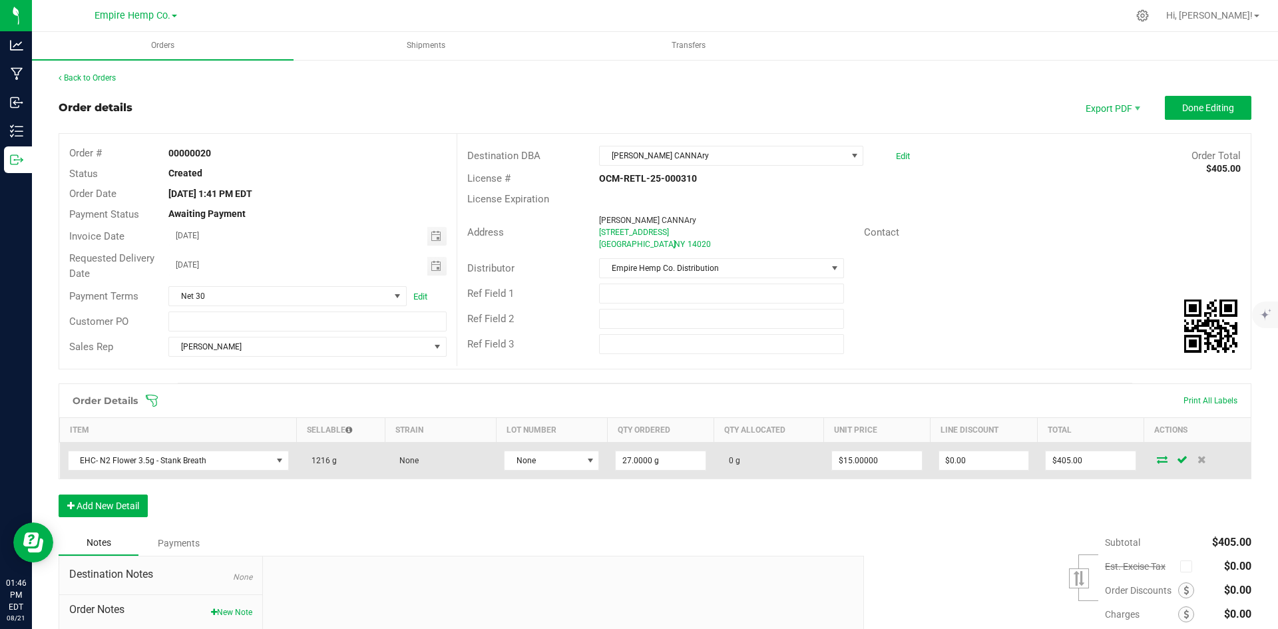
click at [1157, 460] on icon at bounding box center [1162, 459] width 11 height 8
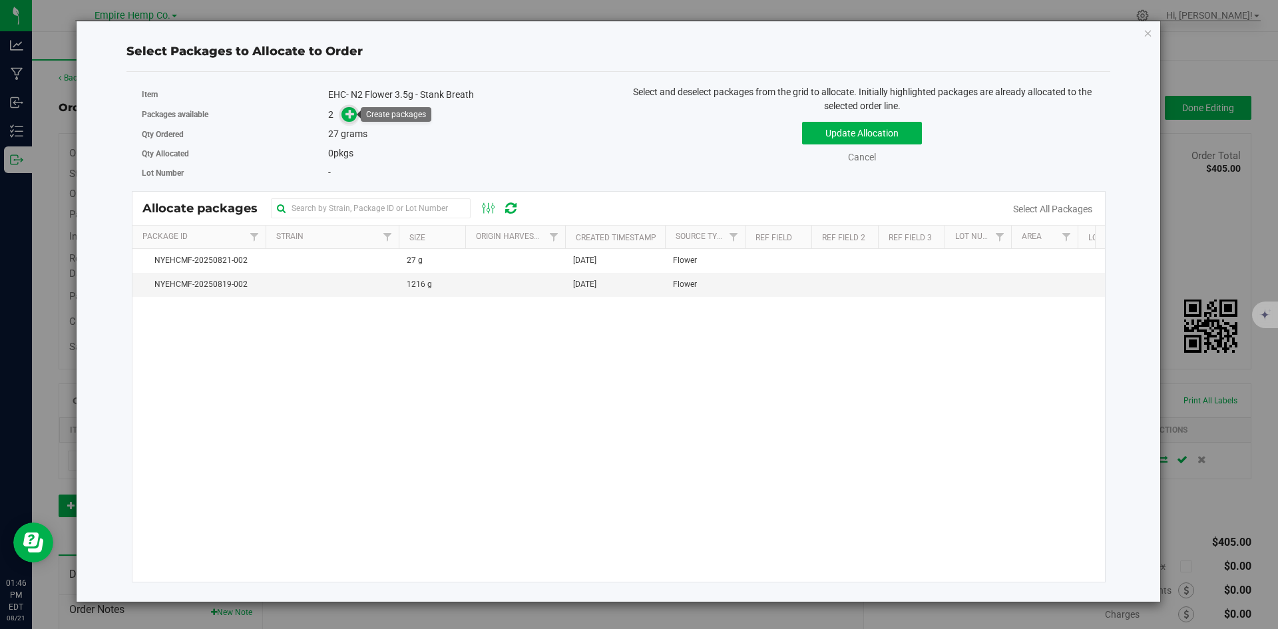
click at [352, 113] on icon at bounding box center [350, 113] width 9 height 9
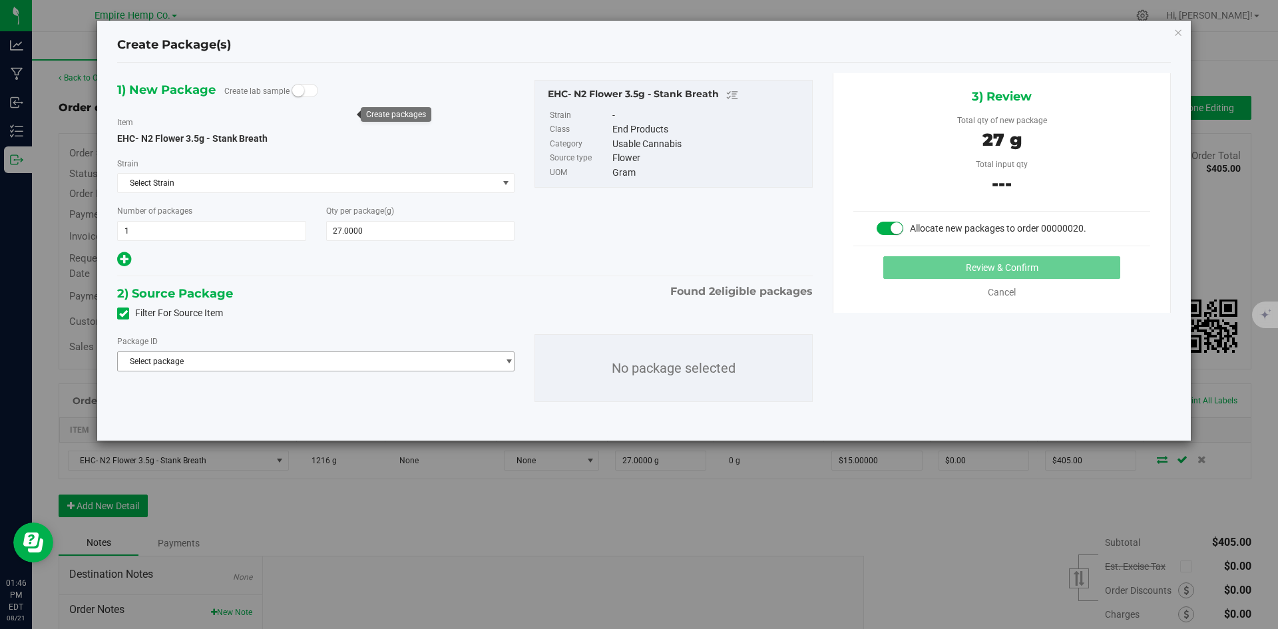
click at [449, 359] on span "Select package" at bounding box center [308, 361] width 380 height 19
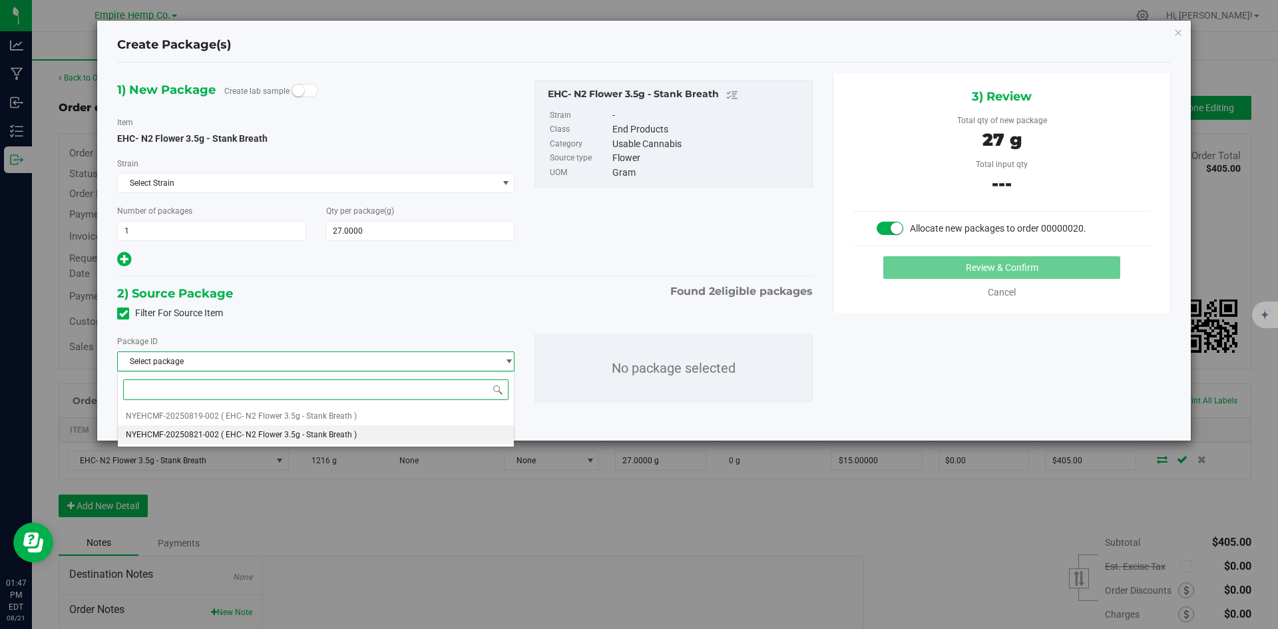
click at [418, 433] on li "NYEHCMF-20250821-002 ( EHC- N2 Flower 3.5g - Stank Breath )" at bounding box center [316, 434] width 396 height 19
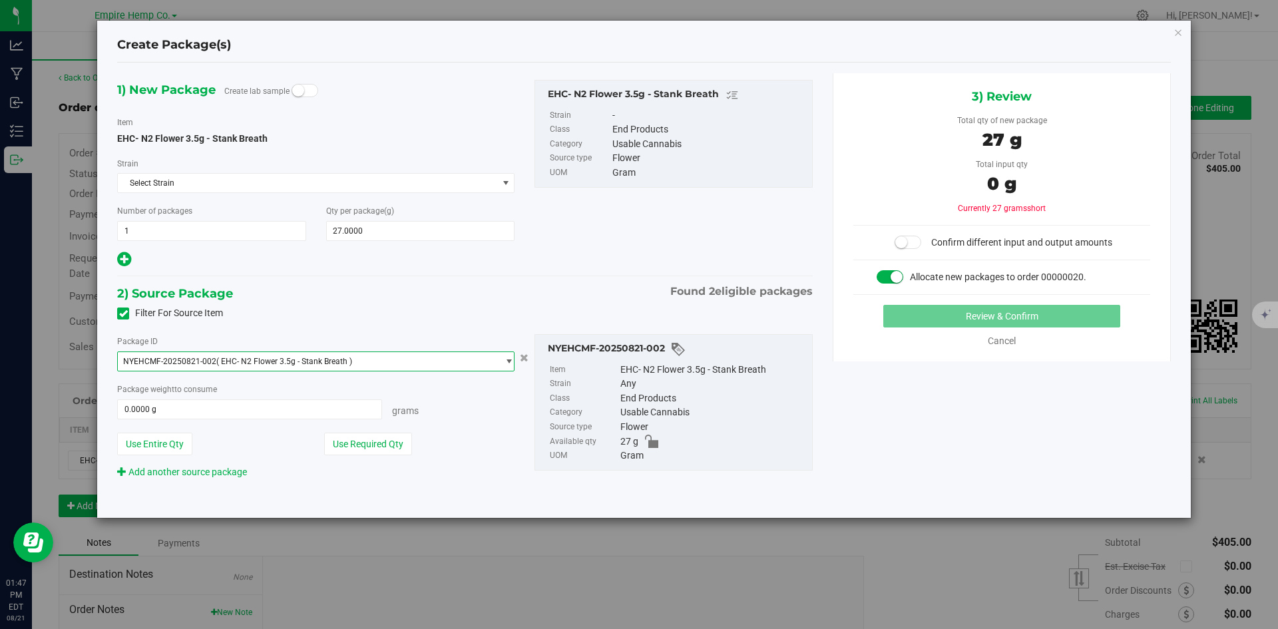
click at [443, 366] on span "NYEHCMF-20250821-002 ( EHC- N2 Flower 3.5g - Stank Breath )" at bounding box center [308, 361] width 380 height 19
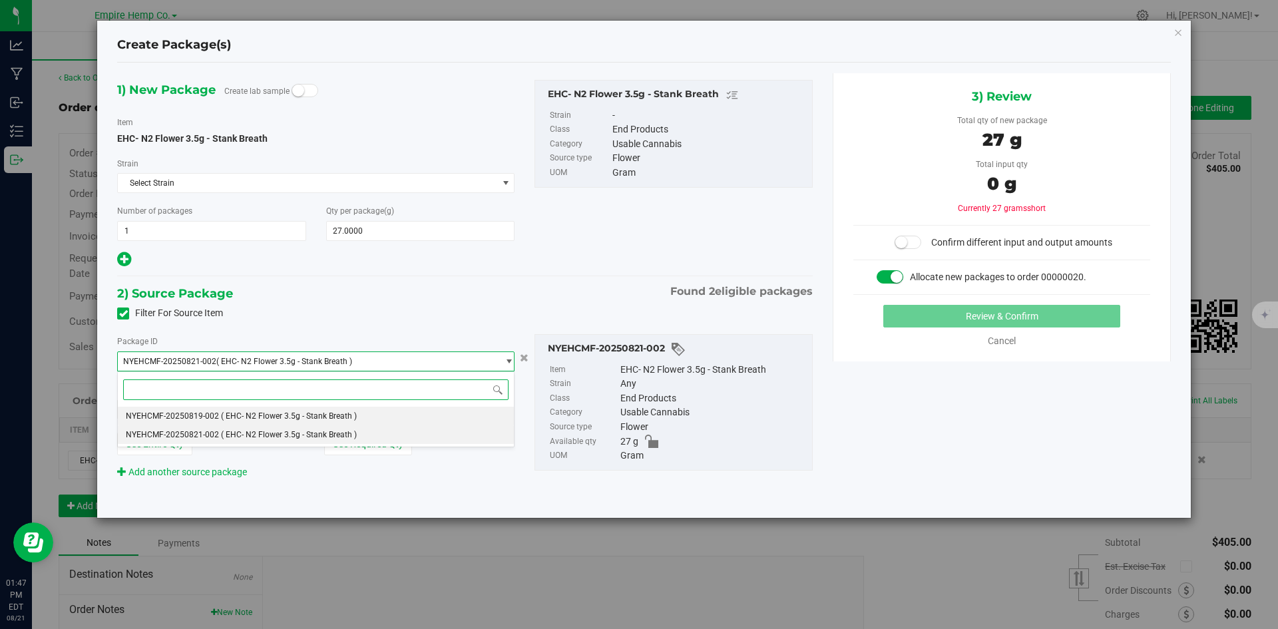
click at [413, 415] on li "NYEHCMF-20250819-002 ( EHC- N2 Flower 3.5g - Stank Breath )" at bounding box center [316, 416] width 396 height 19
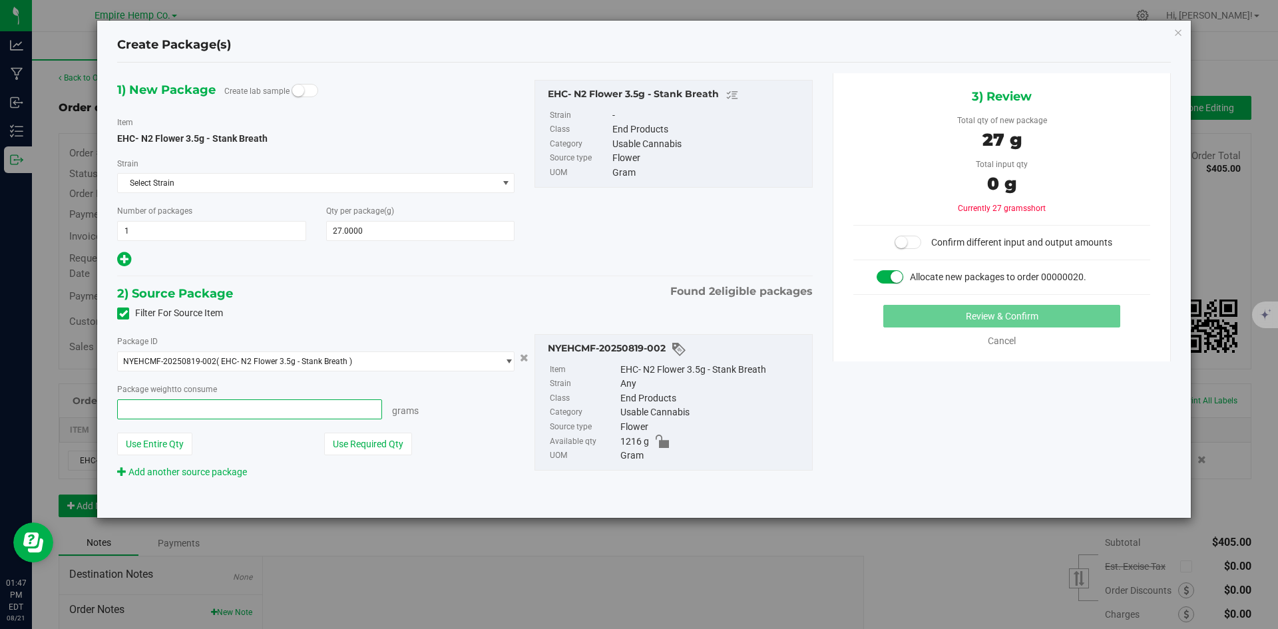
click at [286, 410] on span at bounding box center [249, 410] width 265 height 20
type input "27"
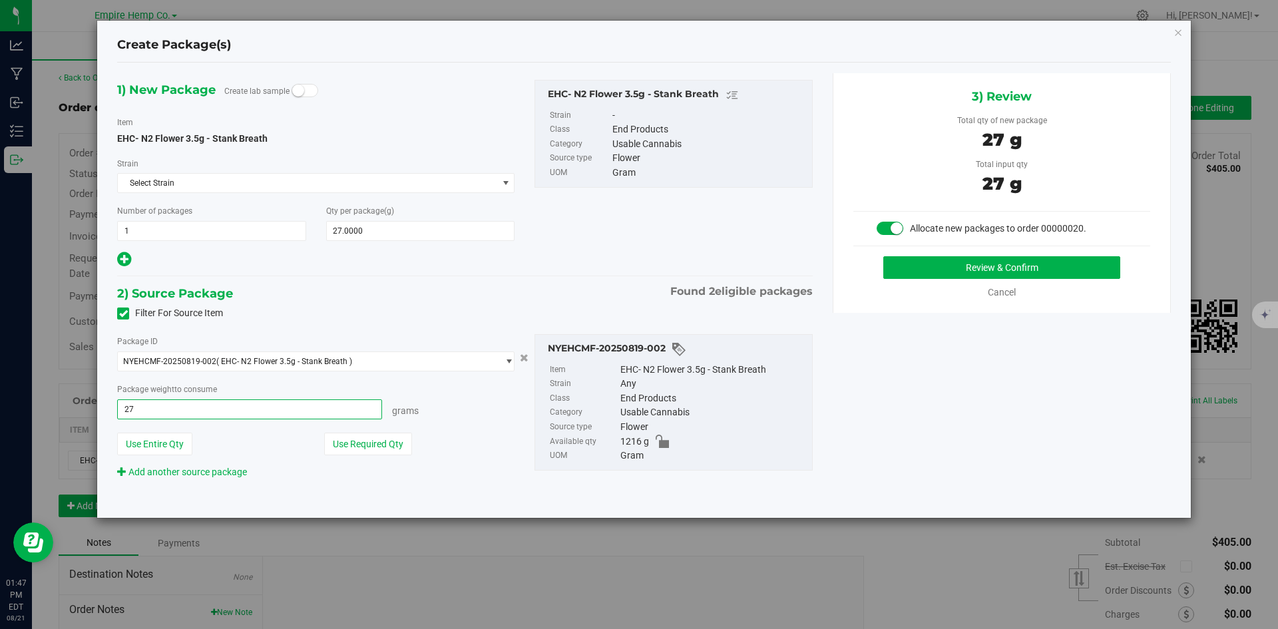
type input "27.0000 g"
click at [873, 429] on div "1) New Package Create lab sample Item EHC- N2 Flower 3.5g - Stank Breath [GEOGR…" at bounding box center [644, 290] width 1074 height 434
click at [1010, 271] on button "Review & Confirm" at bounding box center [1002, 267] width 237 height 23
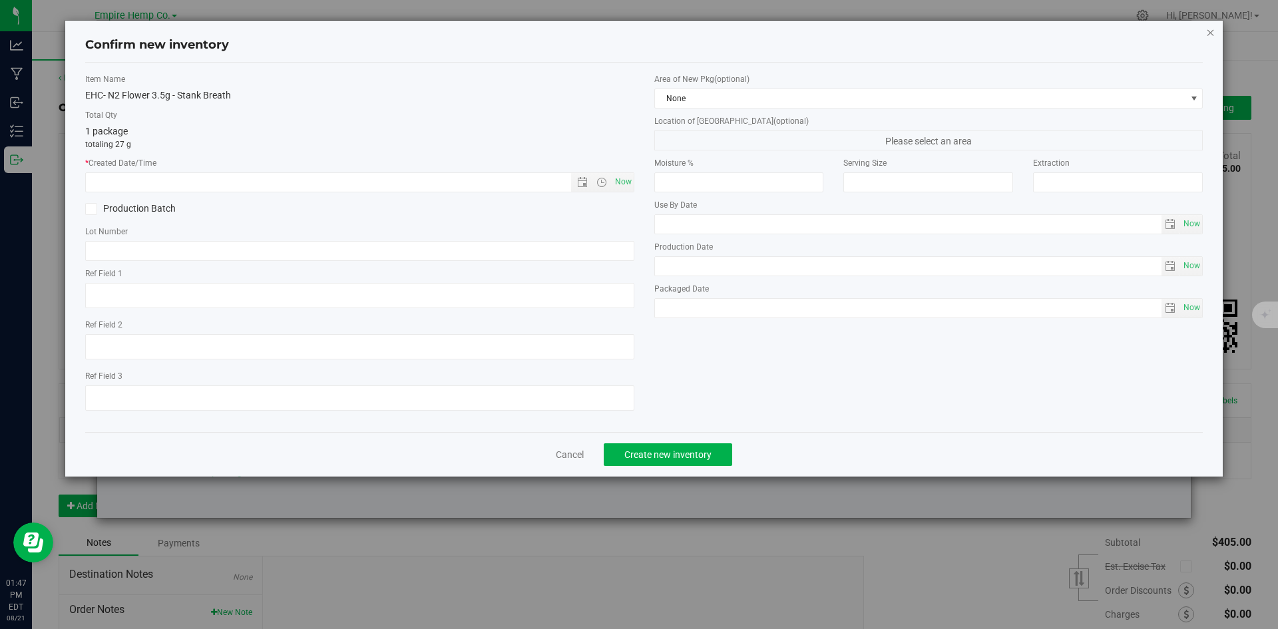
click at [1211, 35] on icon "button" at bounding box center [1211, 32] width 9 height 16
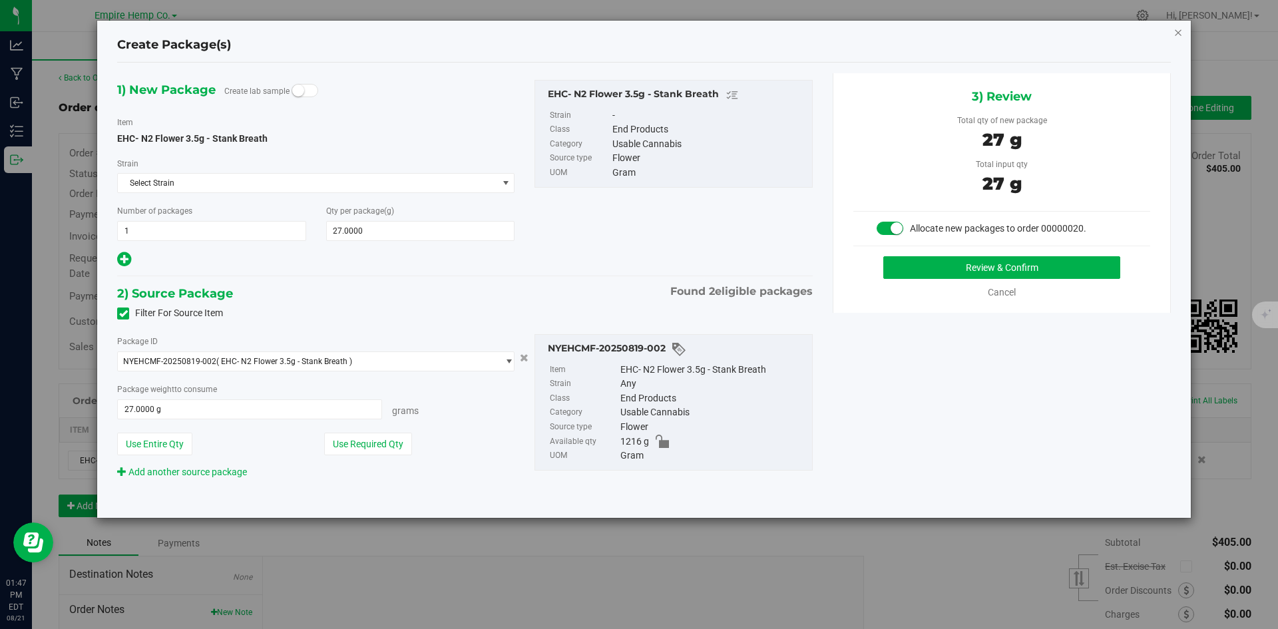
click at [1176, 35] on icon "button" at bounding box center [1178, 32] width 9 height 16
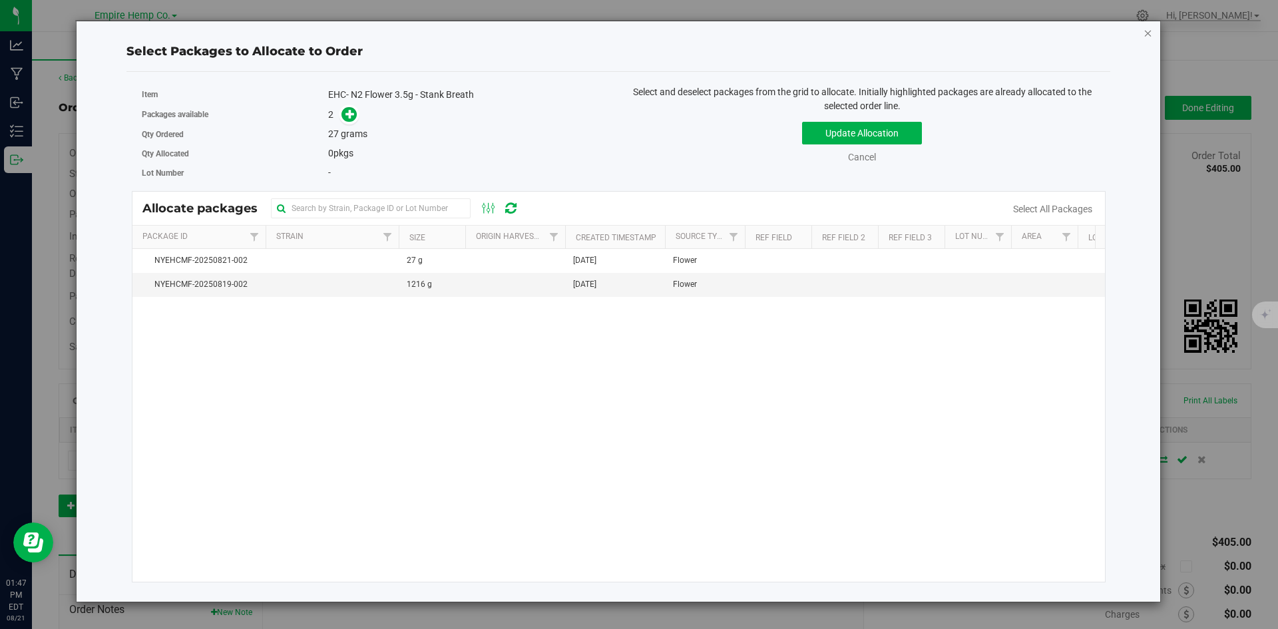
click at [1147, 35] on icon "button" at bounding box center [1148, 33] width 9 height 16
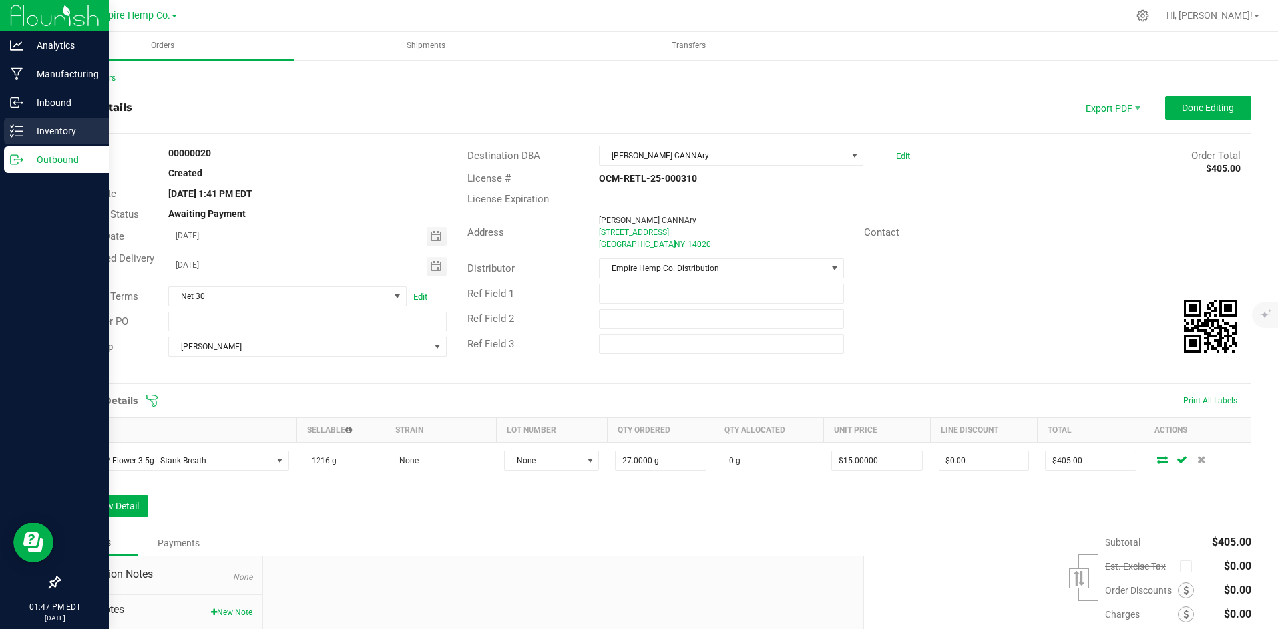
click at [56, 133] on p "Inventory" at bounding box center [63, 131] width 80 height 16
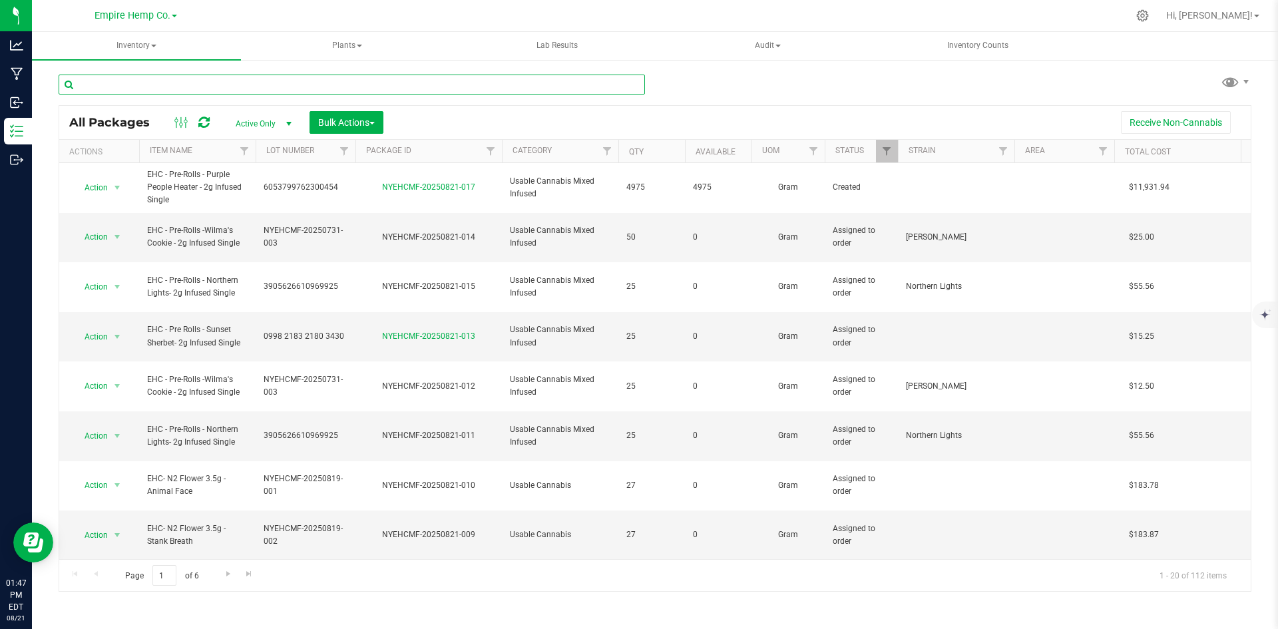
click at [297, 83] on input "text" at bounding box center [352, 85] width 587 height 20
paste input "2508RLI0708-2642"
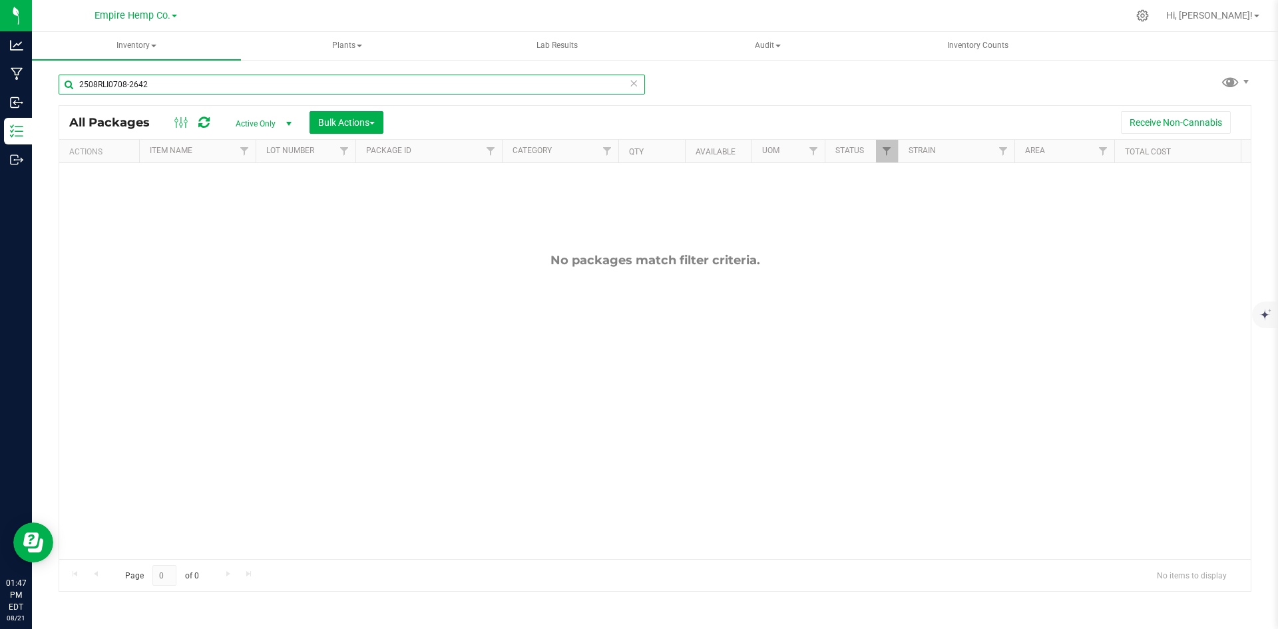
click at [164, 85] on input "2508RLI0708-2642" at bounding box center [352, 85] width 587 height 20
paste input "NYEHCMF-20250819-002;"
type input "NYEHCMF-20250819-002"
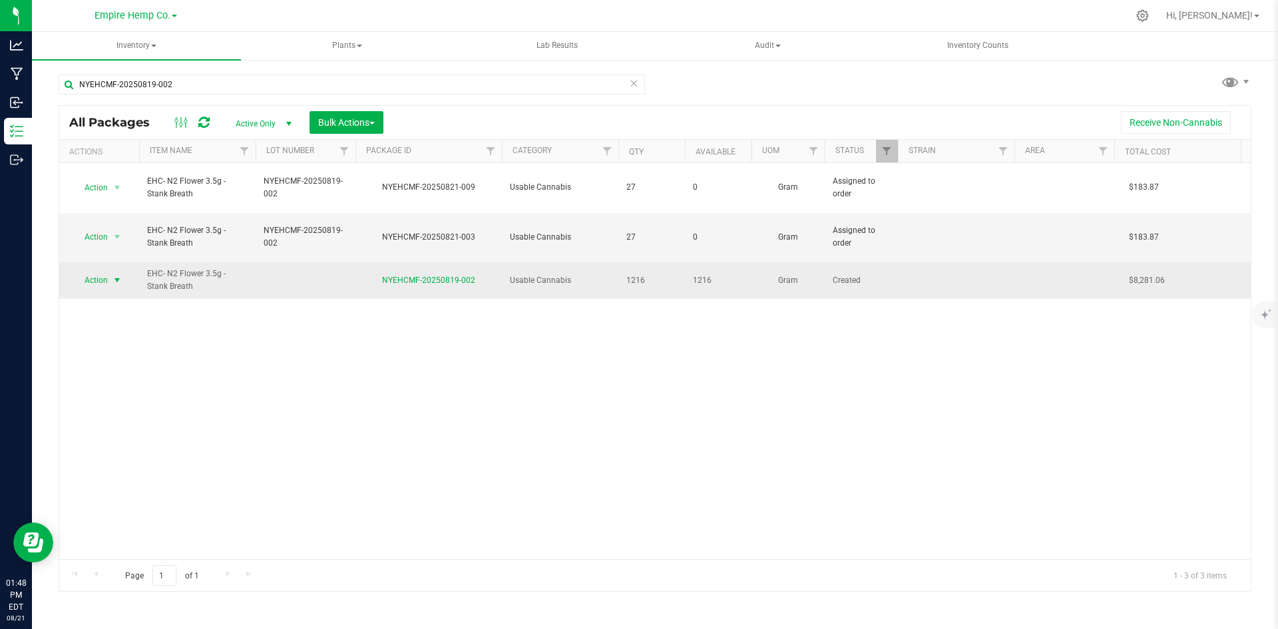
click at [111, 271] on span "select" at bounding box center [117, 280] width 17 height 19
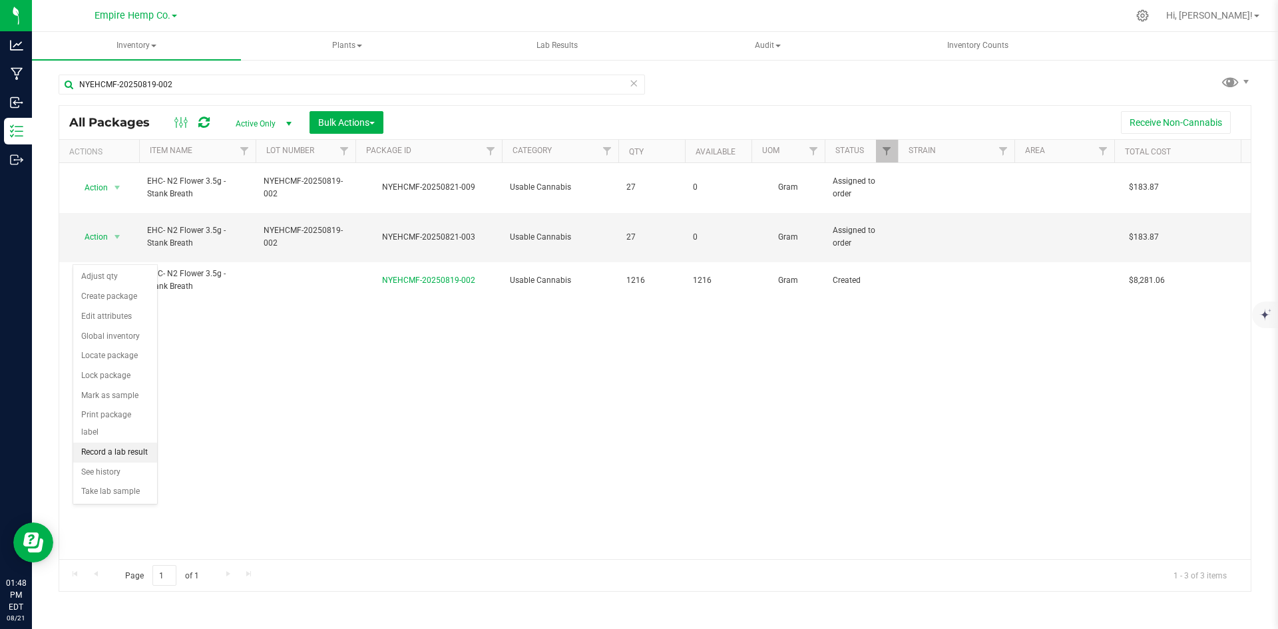
click at [127, 443] on li "Record a lab result" at bounding box center [115, 453] width 84 height 20
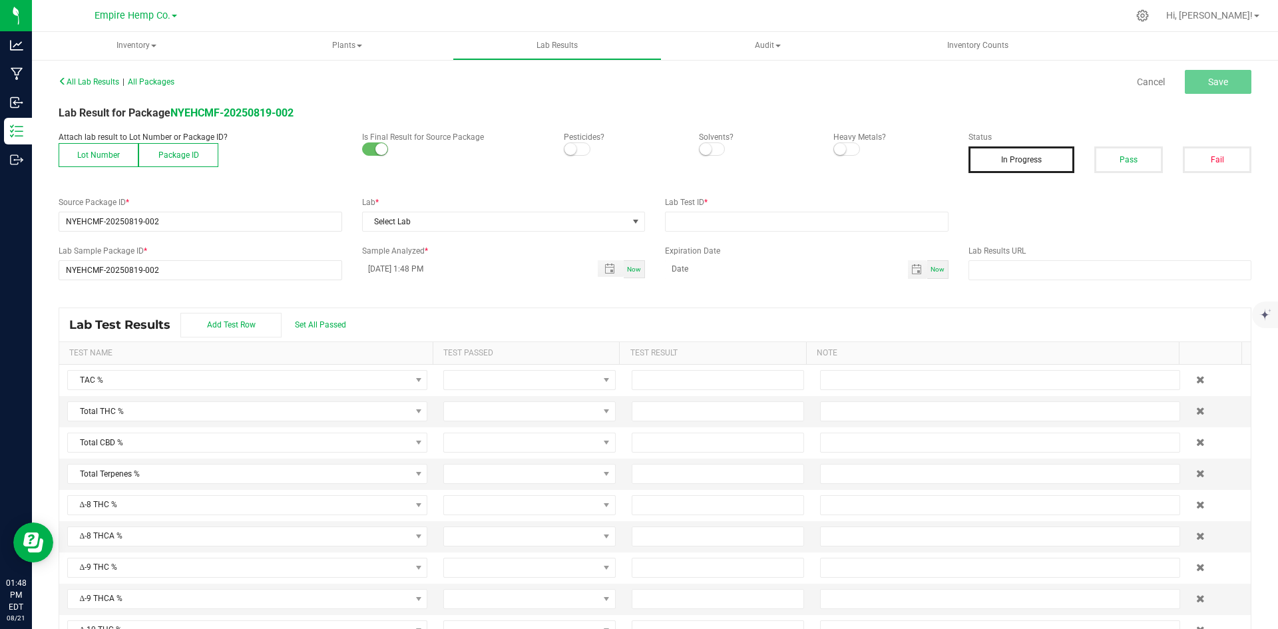
click at [111, 163] on button "Lot Number" at bounding box center [99, 155] width 80 height 24
click at [152, 223] on span at bounding box center [192, 221] width 266 height 19
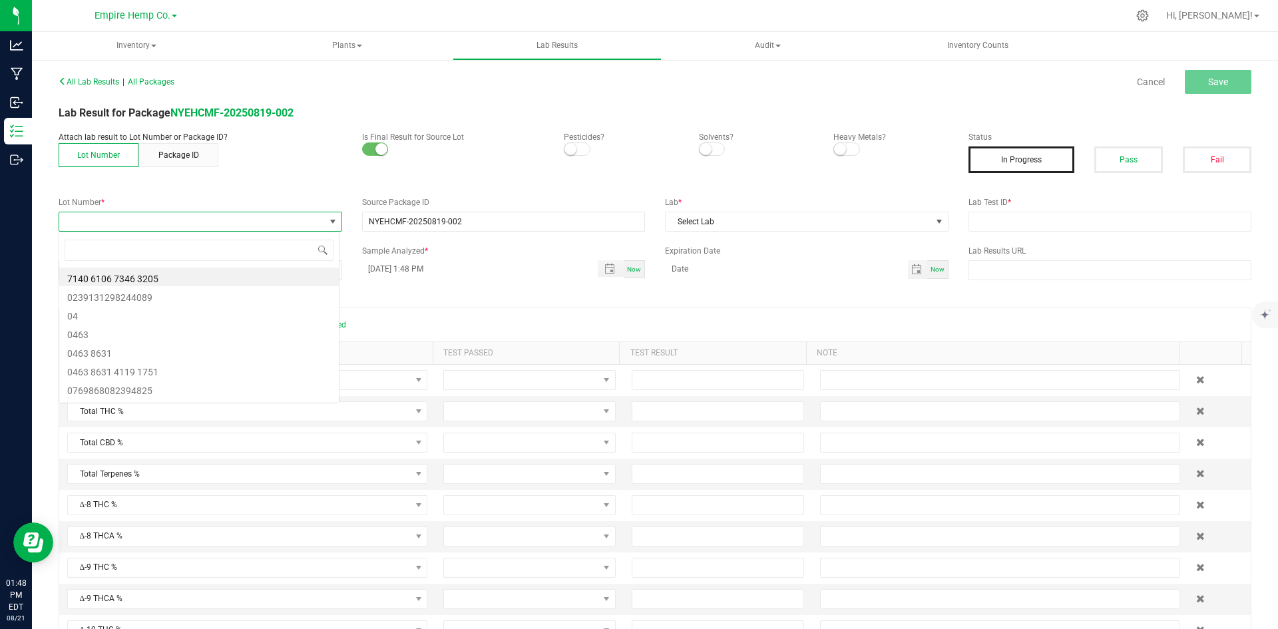
scroll to position [20, 281]
type input "NYEHCMF-20250819-002;"
click at [216, 192] on div "All Lab Results | All Packages Cancel Save Lab Result for Package NYEHCMF-20250…" at bounding box center [655, 358] width 1193 height 572
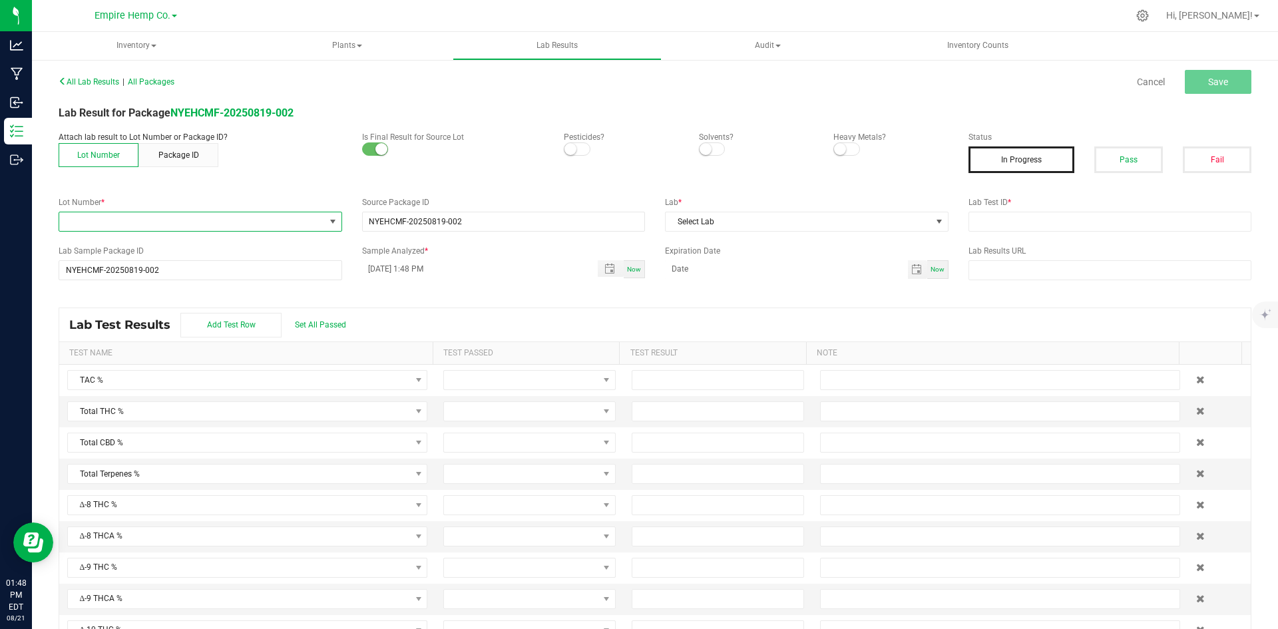
click at [330, 222] on span at bounding box center [333, 221] width 11 height 11
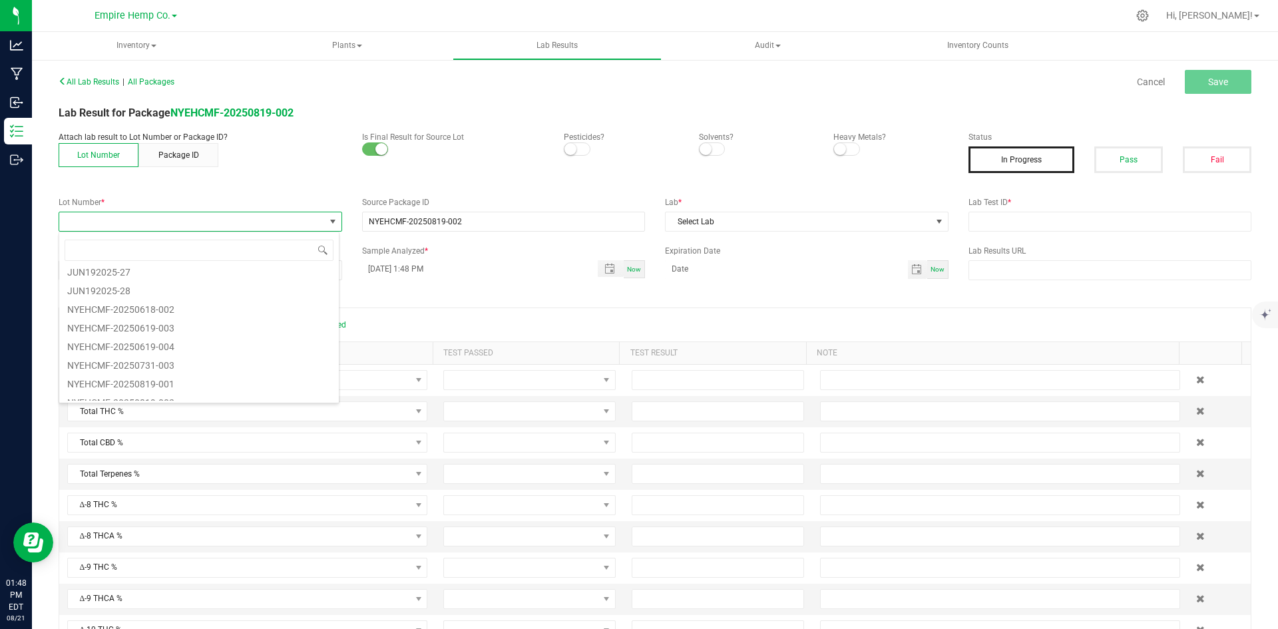
scroll to position [1358, 0]
click at [170, 394] on li "NYEHCMF-20250819-002" at bounding box center [199, 391] width 280 height 19
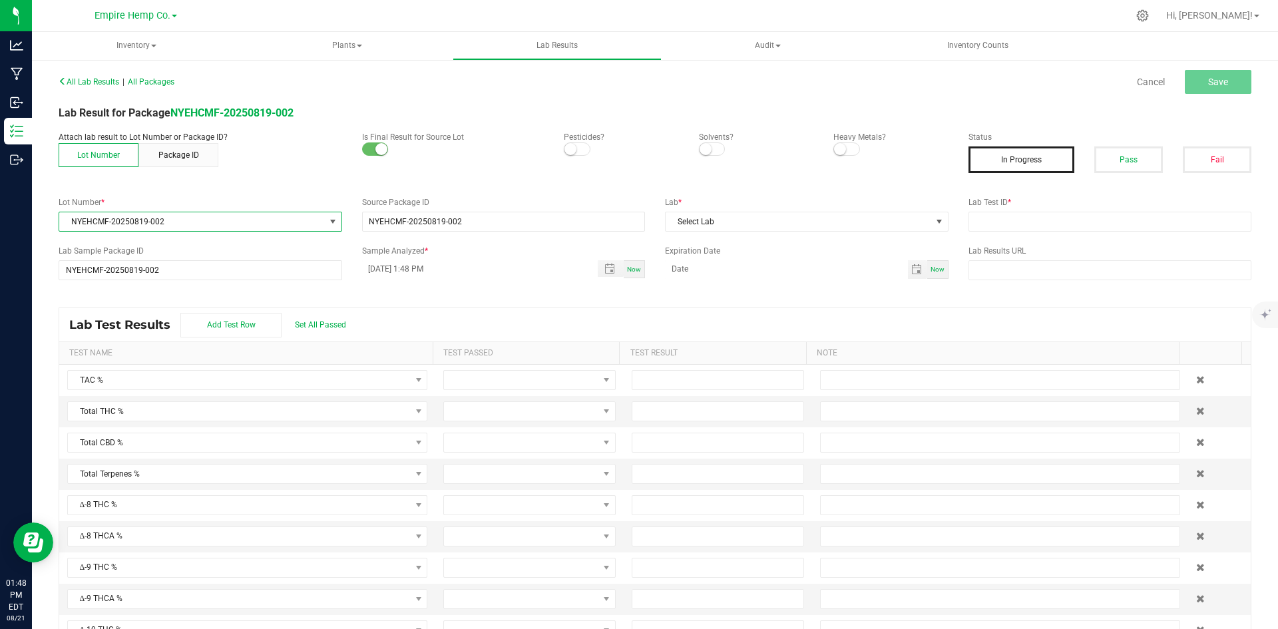
click at [71, 222] on span "NYEHCMF-20250819-002" at bounding box center [192, 221] width 266 height 19
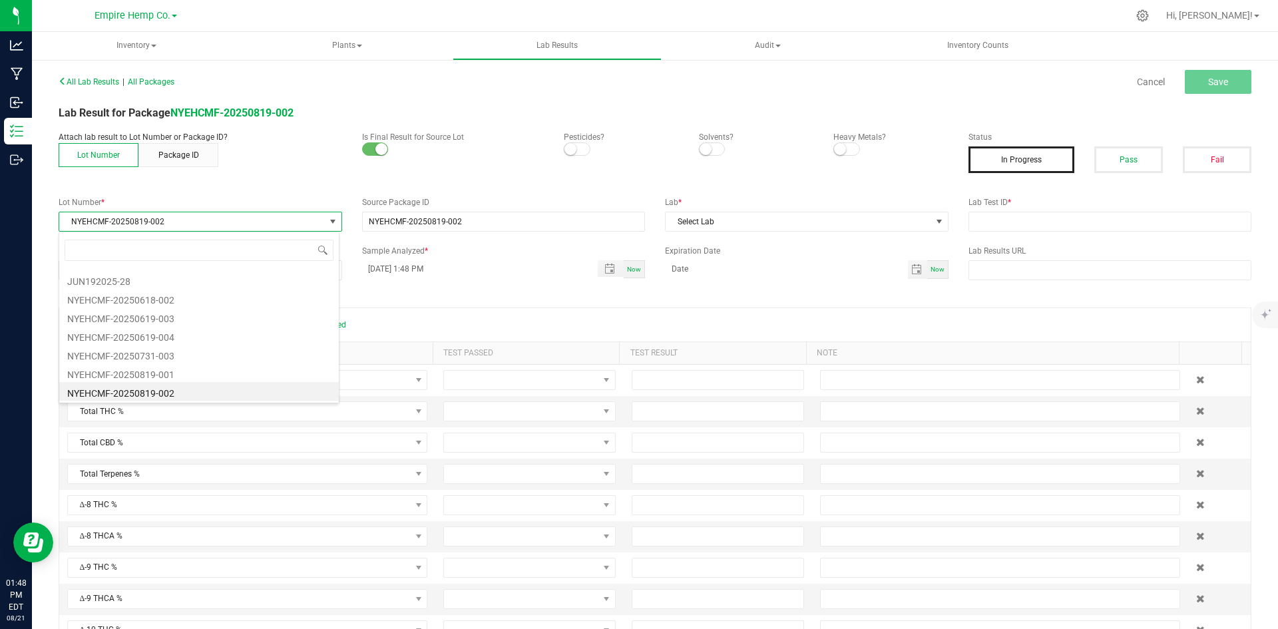
click at [71, 222] on span "NYEHCMF-20250819-002" at bounding box center [192, 221] width 266 height 19
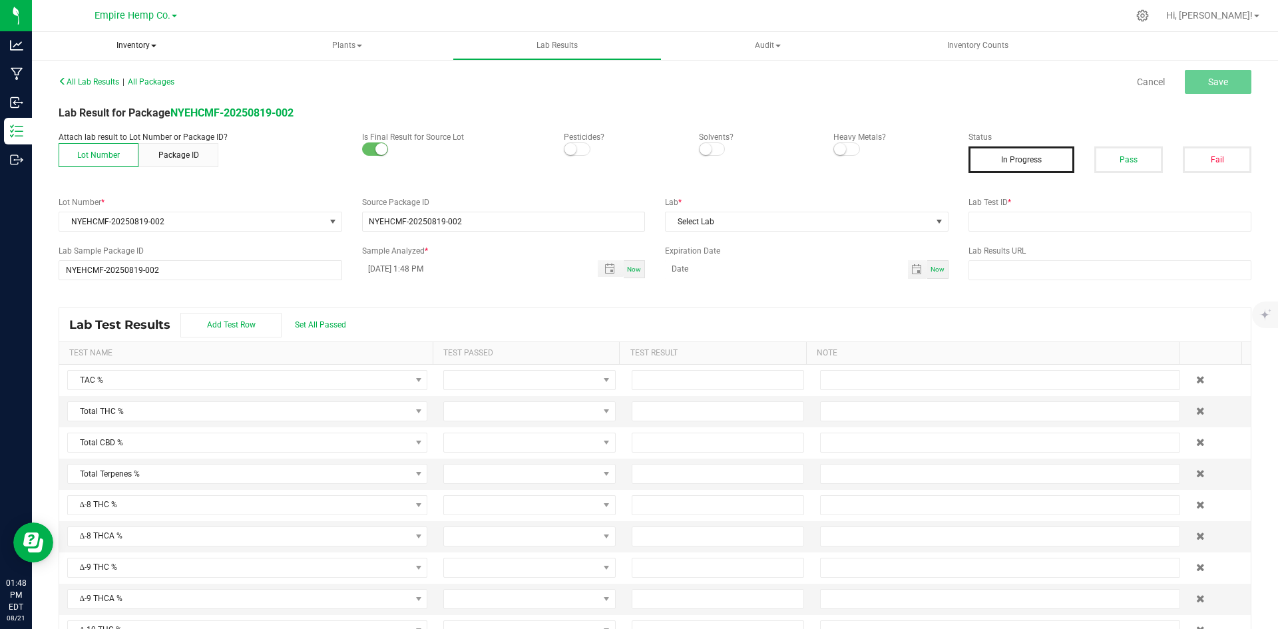
click at [152, 49] on span "Inventory" at bounding box center [136, 46] width 209 height 28
click at [101, 95] on span "All inventory" at bounding box center [95, 95] width 90 height 11
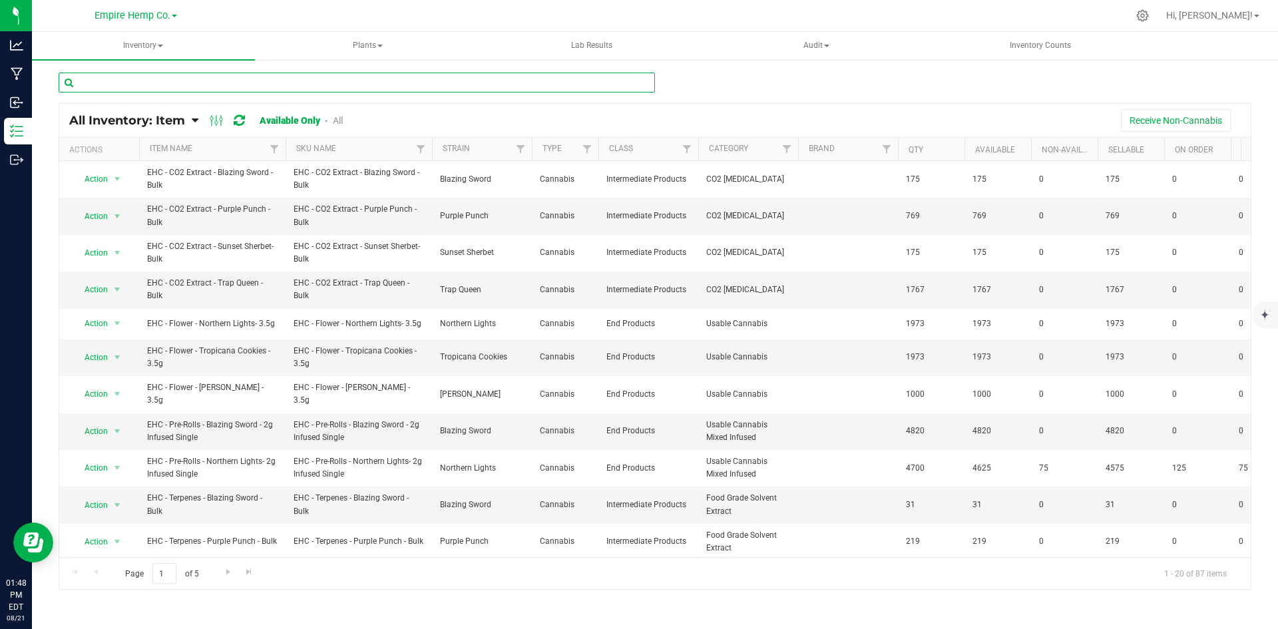
click at [175, 83] on input "text" at bounding box center [357, 83] width 597 height 20
paste input "NYEHCMF-20250819-002;"
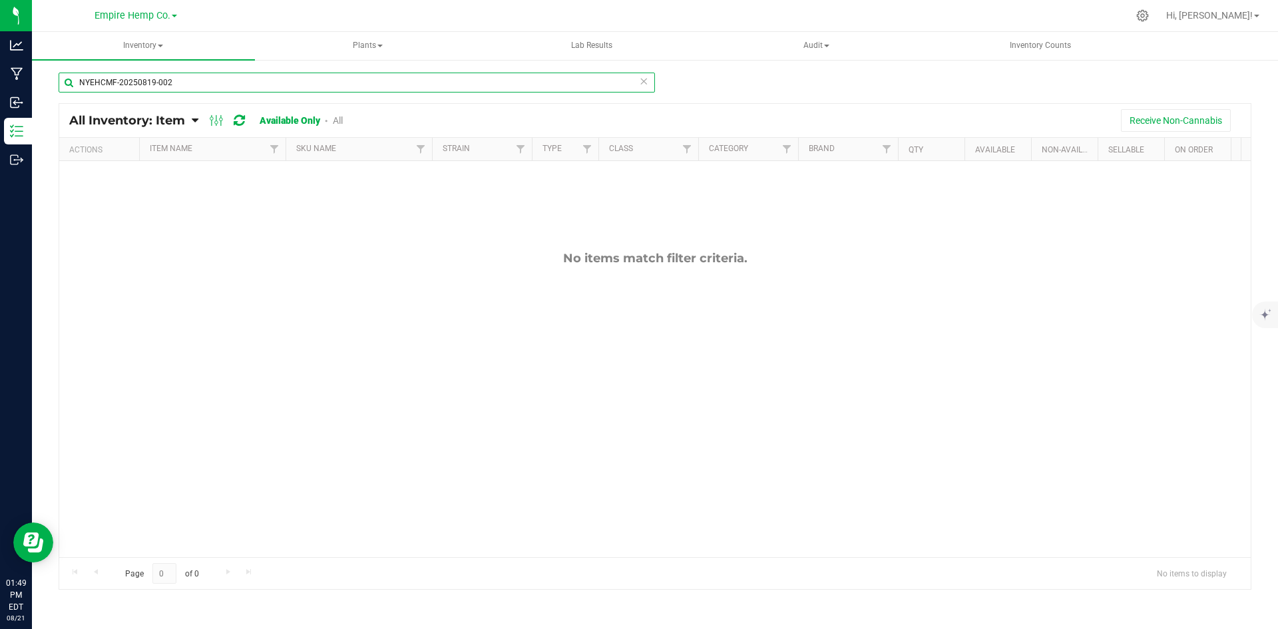
click at [268, 83] on input "NYEHCMF-20250819-002" at bounding box center [357, 83] width 597 height 20
click at [81, 83] on input "NYEHCMF-20250819-002" at bounding box center [357, 83] width 597 height 20
type input "NYEHCMF-20250819-002"
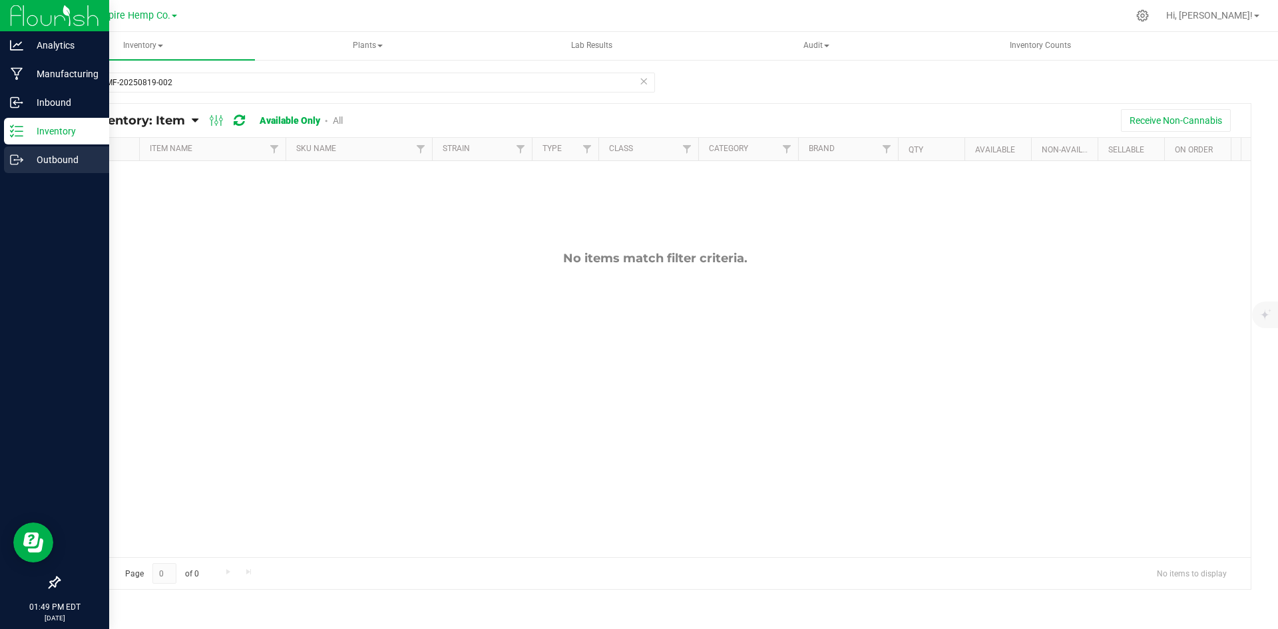
click at [59, 158] on p "Outbound" at bounding box center [63, 160] width 80 height 16
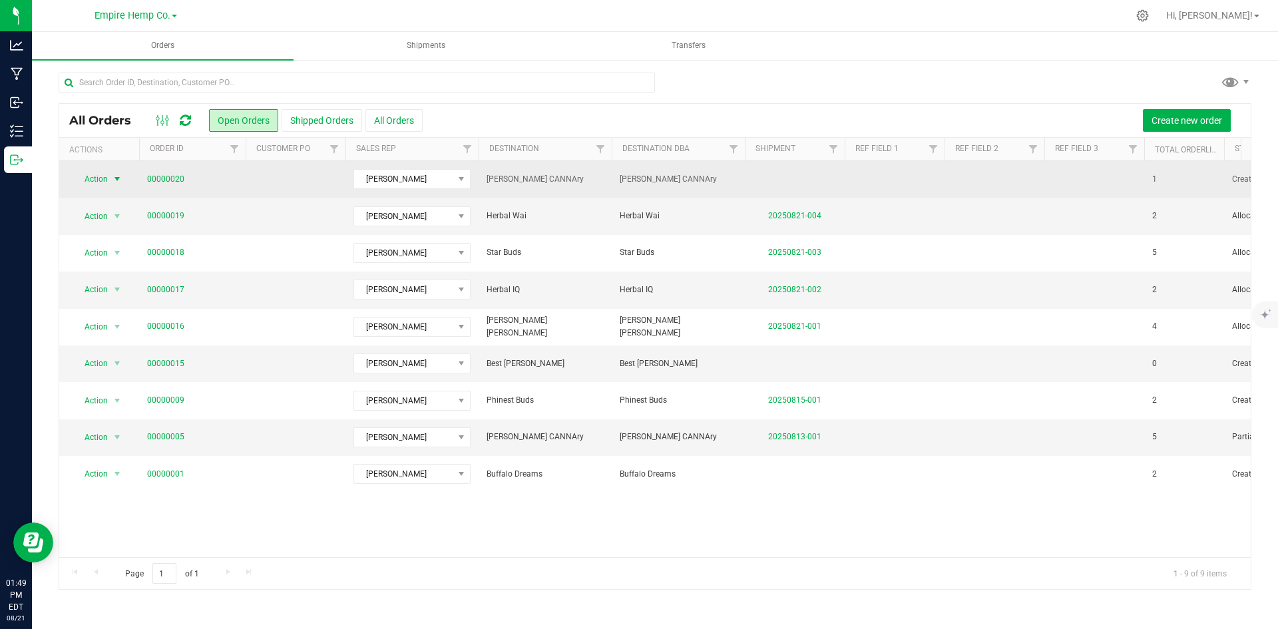
click at [104, 181] on span "Action" at bounding box center [91, 179] width 36 height 19
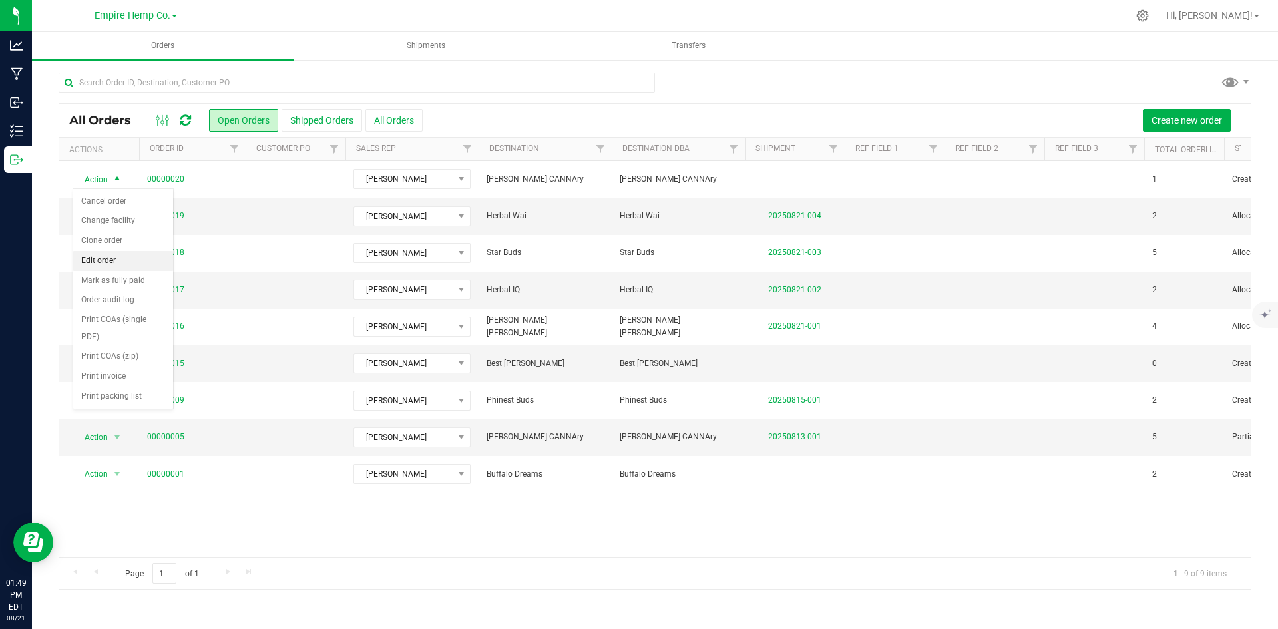
click at [105, 262] on li "Edit order" at bounding box center [123, 261] width 100 height 20
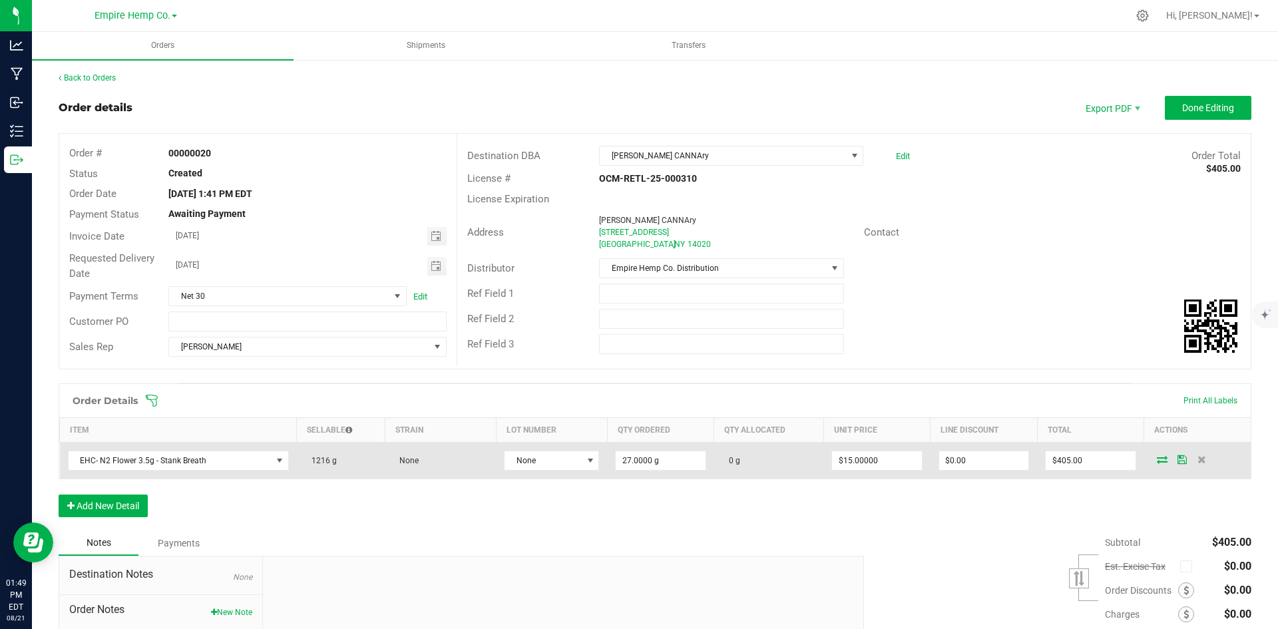
click at [1157, 459] on icon at bounding box center [1162, 459] width 11 height 8
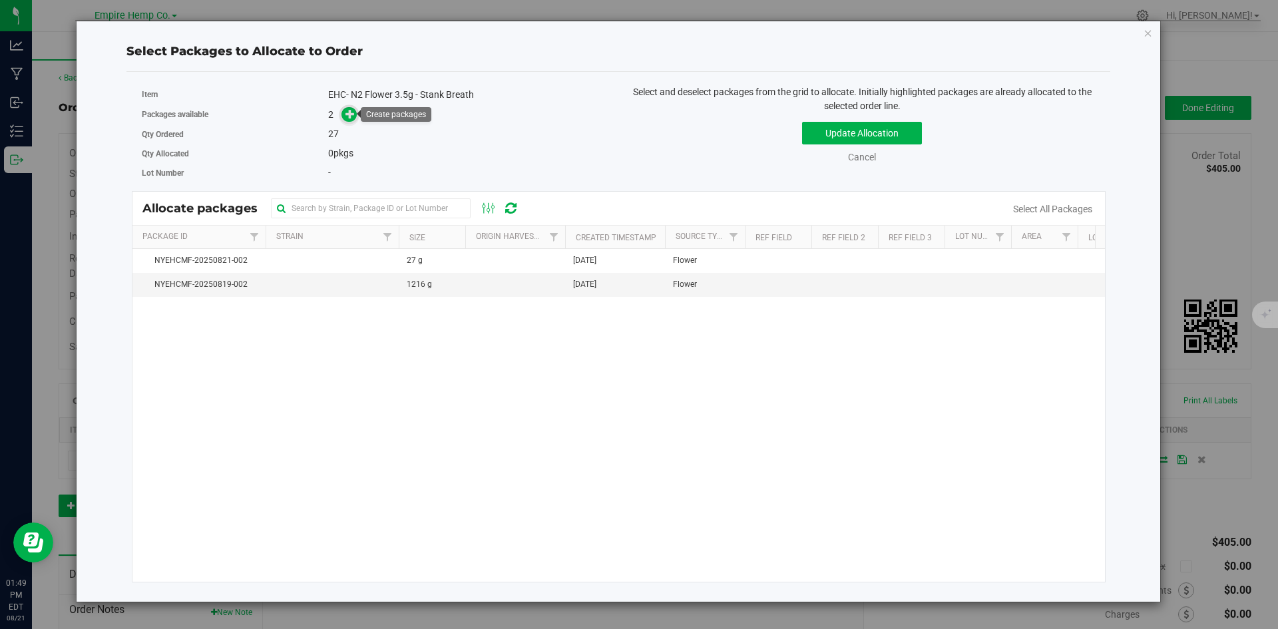
click at [351, 118] on icon at bounding box center [350, 113] width 9 height 9
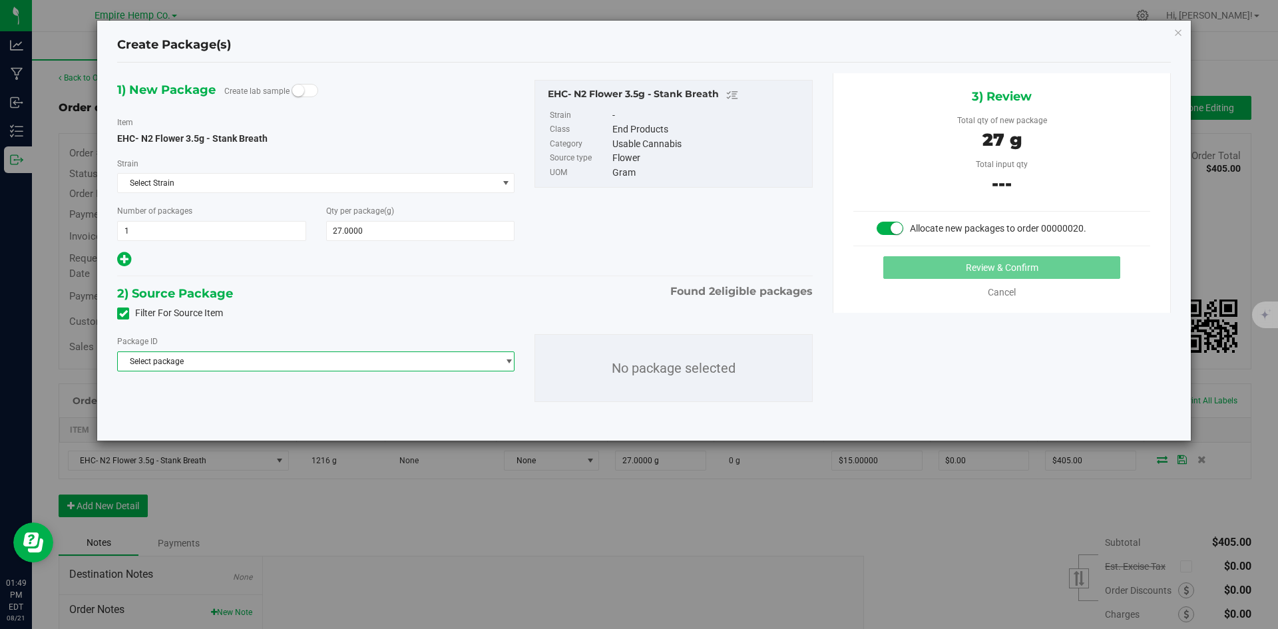
click at [361, 362] on span "Select package" at bounding box center [308, 361] width 380 height 19
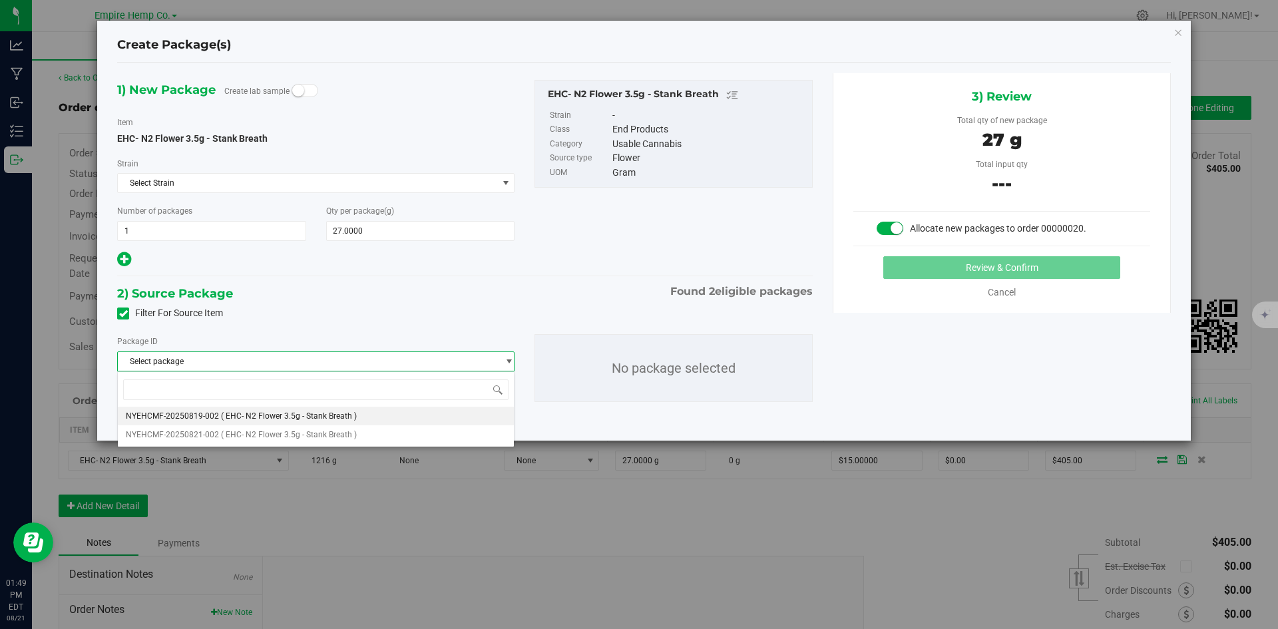
click at [365, 419] on li "NYEHCMF-20250819-002 ( EHC- N2 Flower 3.5g - Stank Breath )" at bounding box center [316, 416] width 396 height 19
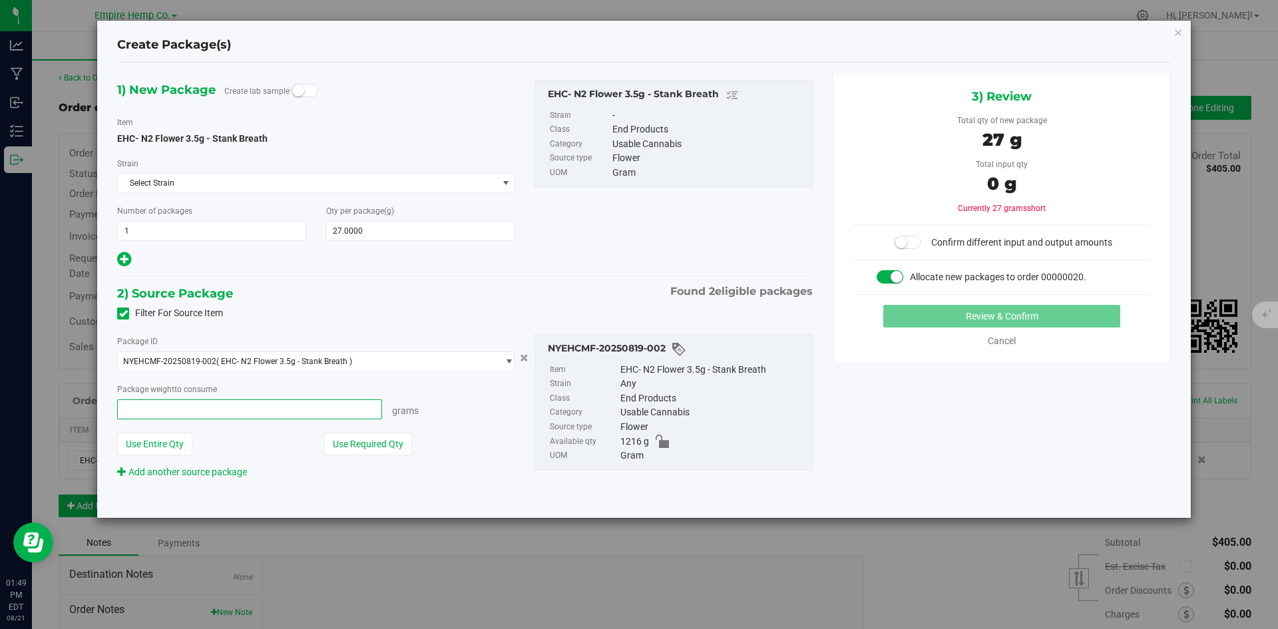
click at [306, 410] on span at bounding box center [249, 410] width 265 height 20
type input "27"
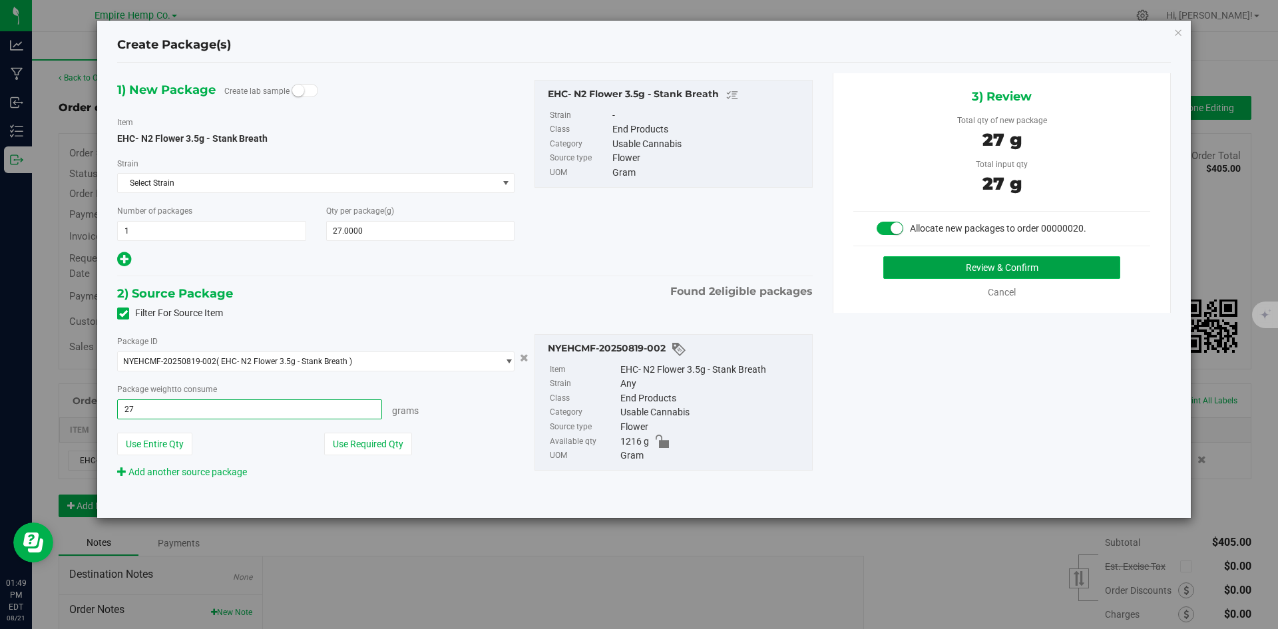
type input "27.0000 g"
click at [1017, 268] on button "Review & Confirm" at bounding box center [1002, 267] width 237 height 23
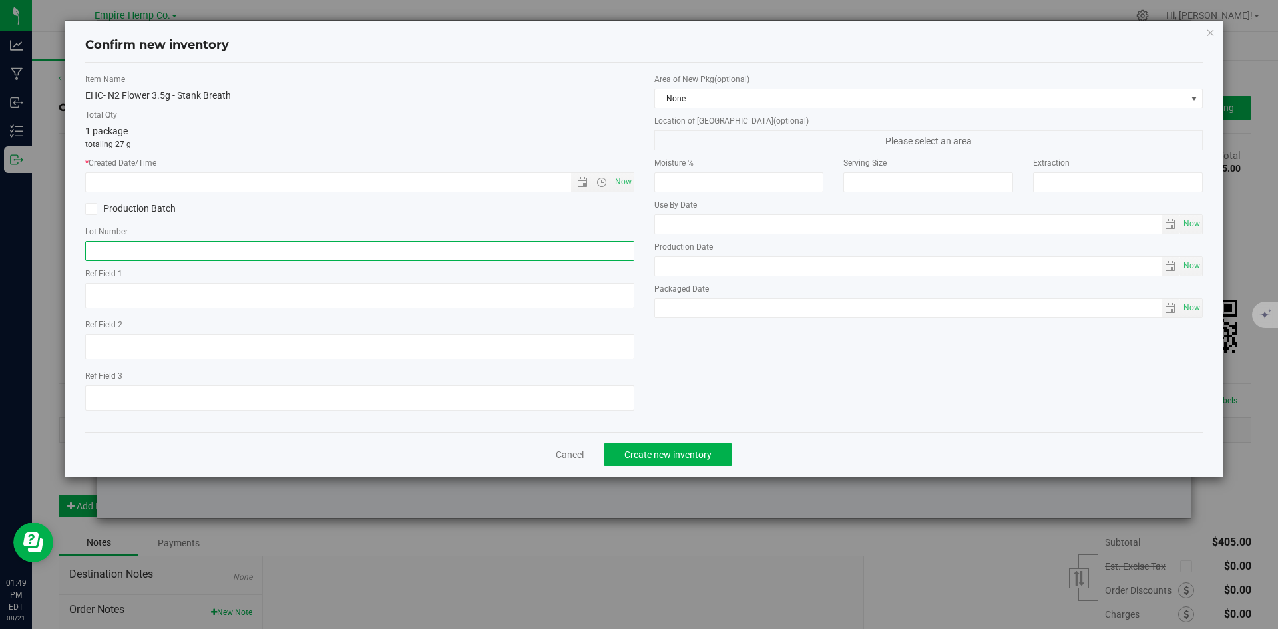
click at [275, 248] on input "text" at bounding box center [359, 251] width 549 height 20
paste input "NYEHCMF-20250819-002;"
type input "NYEHCMF-20250819-002"
click at [639, 179] on div "Item Name EHC- N2 Flower 3.5g - Stank Breath Total Qty 1 package totaling 27 g …" at bounding box center [359, 247] width 569 height 348
click at [628, 179] on span "Now" at bounding box center [623, 181] width 23 height 19
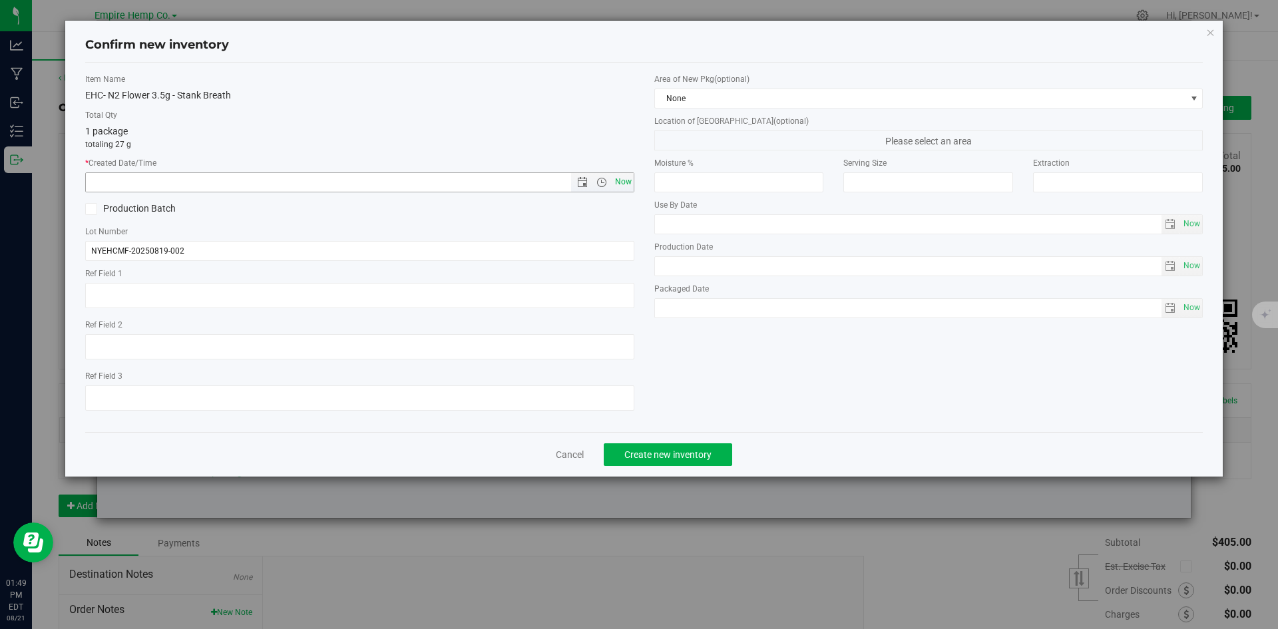
type input "8/21/2025 1:49 PM"
click at [696, 457] on span "Create new inventory" at bounding box center [668, 454] width 87 height 11
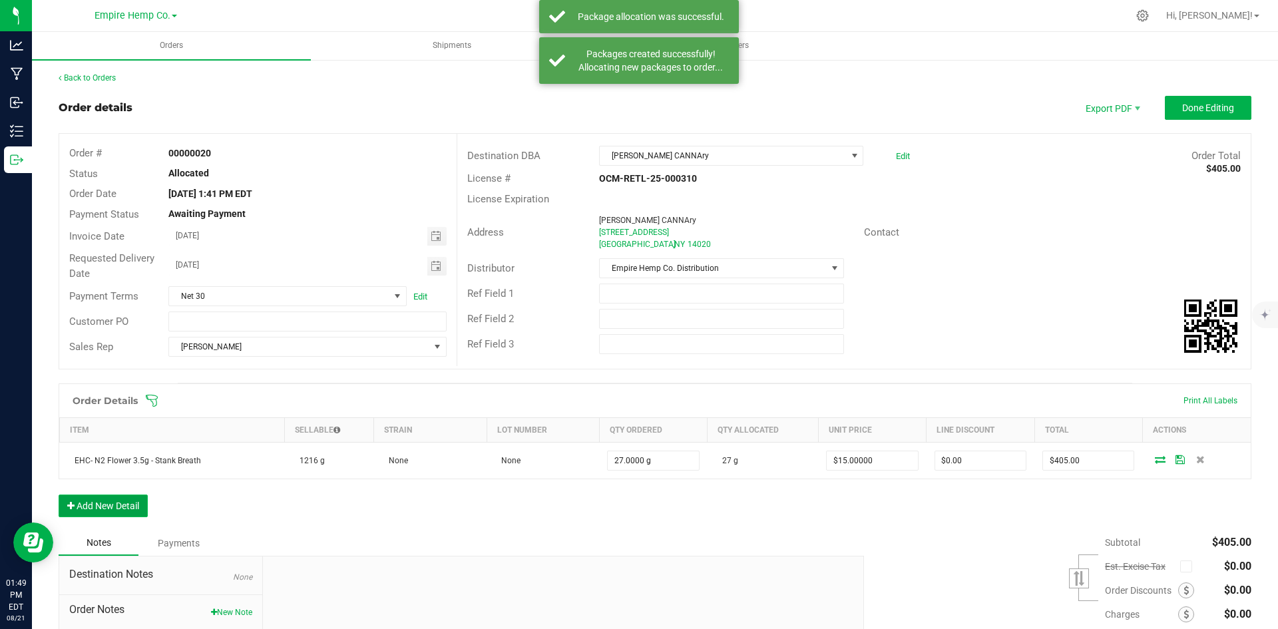
click at [84, 504] on button "Add New Detail" at bounding box center [103, 506] width 89 height 23
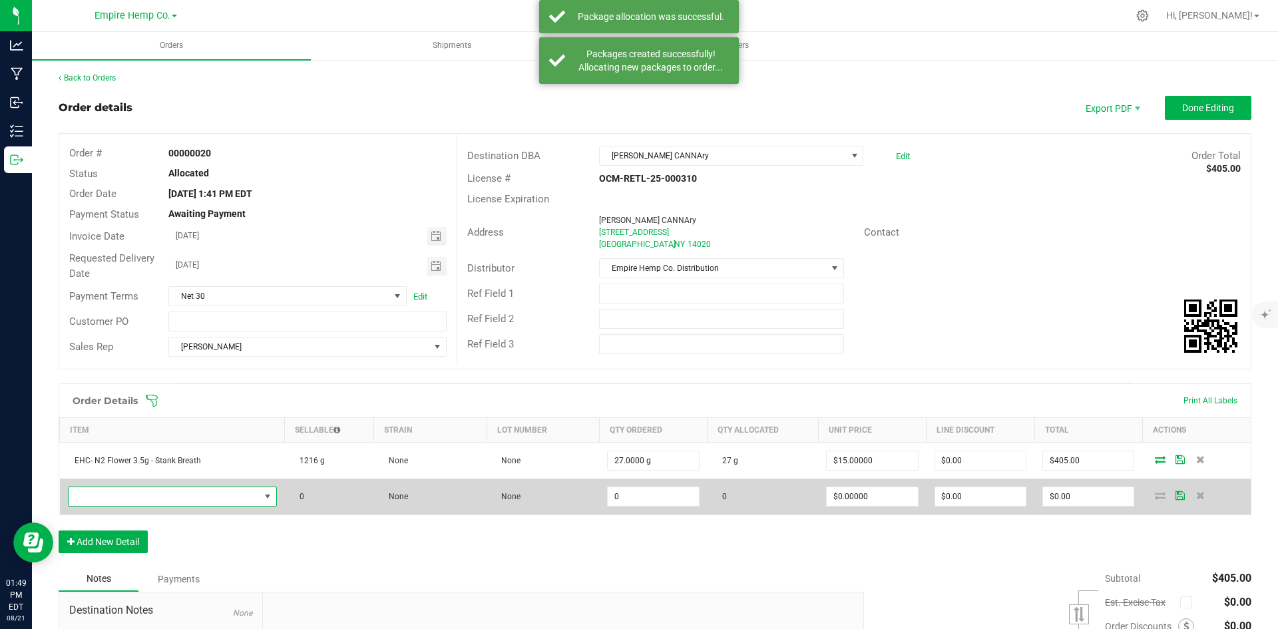
click at [86, 501] on span "NO DATA FOUND" at bounding box center [164, 496] width 191 height 19
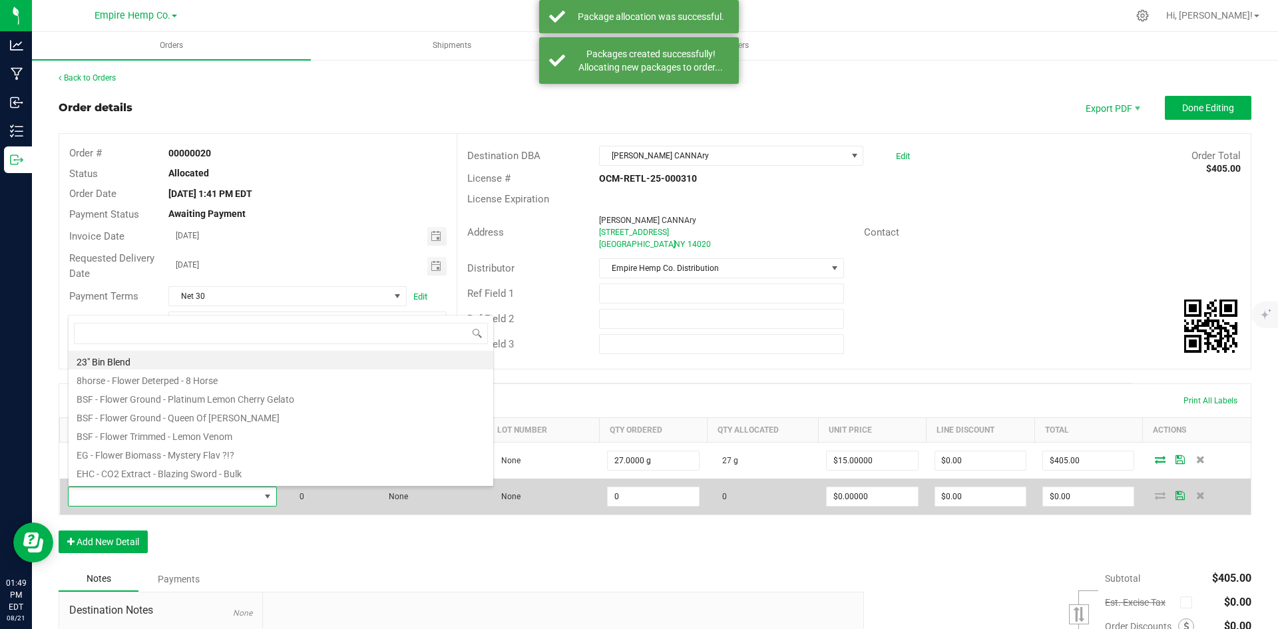
scroll to position [20, 206]
type input "animal"
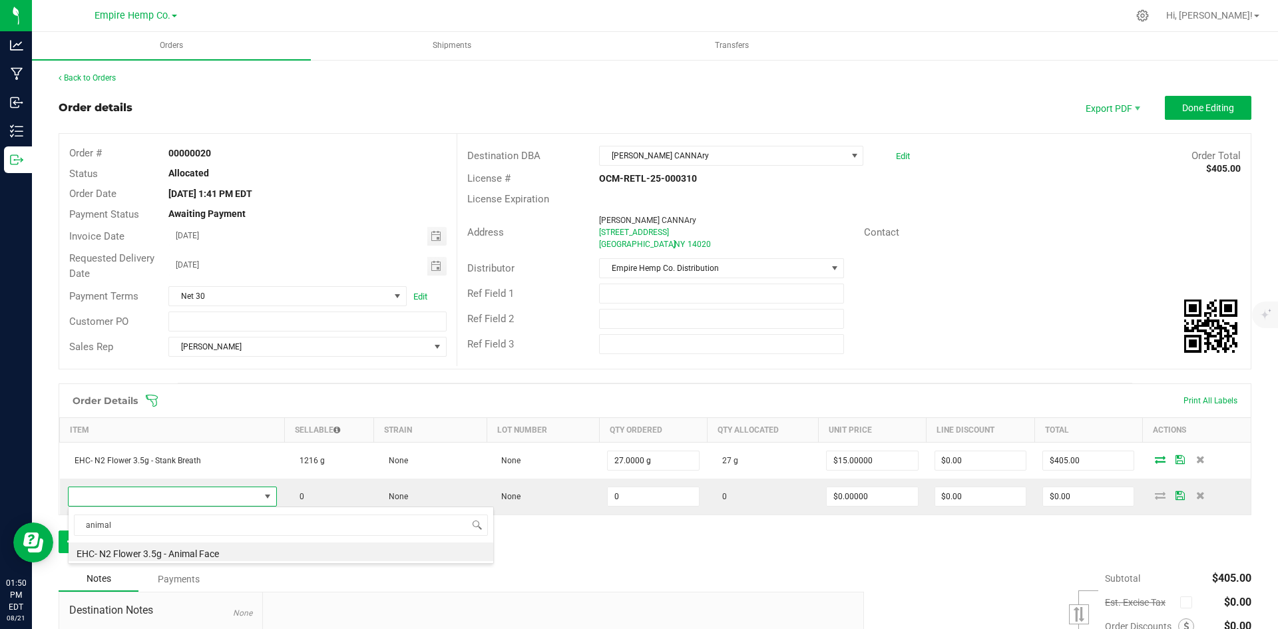
click at [137, 552] on li "EHC- N2 Flower 3.5g - Animal Face" at bounding box center [281, 552] width 425 height 19
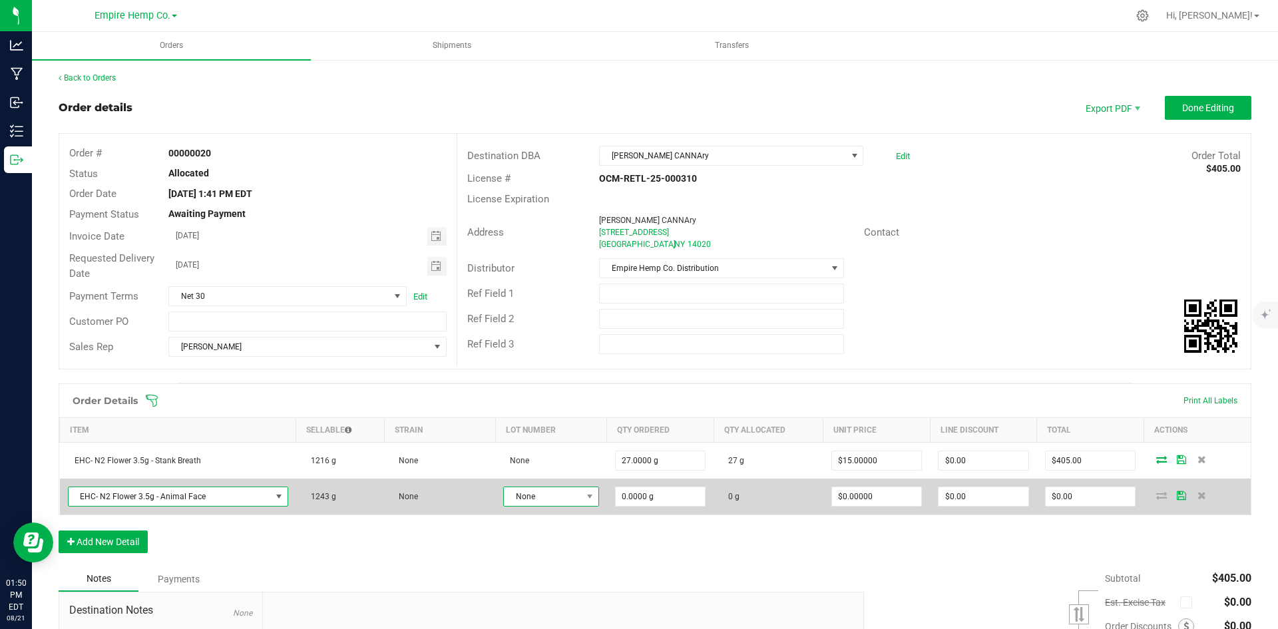
click at [537, 494] on span "None" at bounding box center [542, 496] width 77 height 19
click at [537, 495] on span "None" at bounding box center [542, 496] width 77 height 19
click at [664, 498] on input "0" at bounding box center [661, 496] width 90 height 19
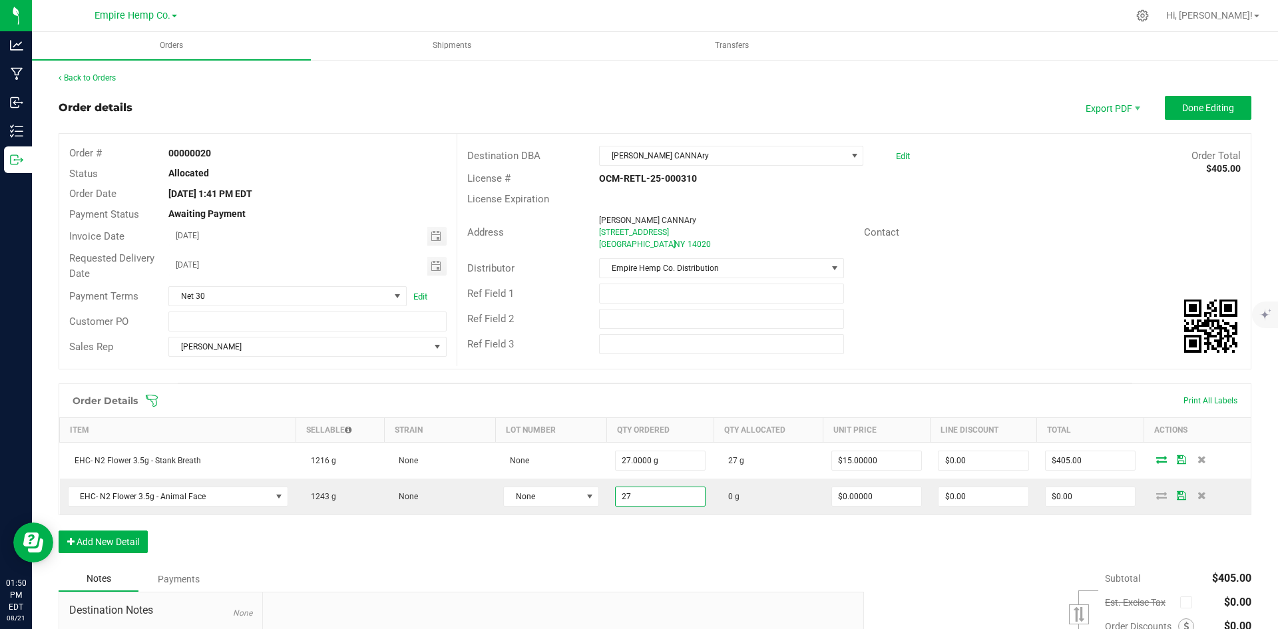
type input "27.0000 g"
click at [727, 527] on div "Order Details Print All Labels Item Sellable Strain Lot Number Qty Ordered Qty …" at bounding box center [655, 475] width 1193 height 183
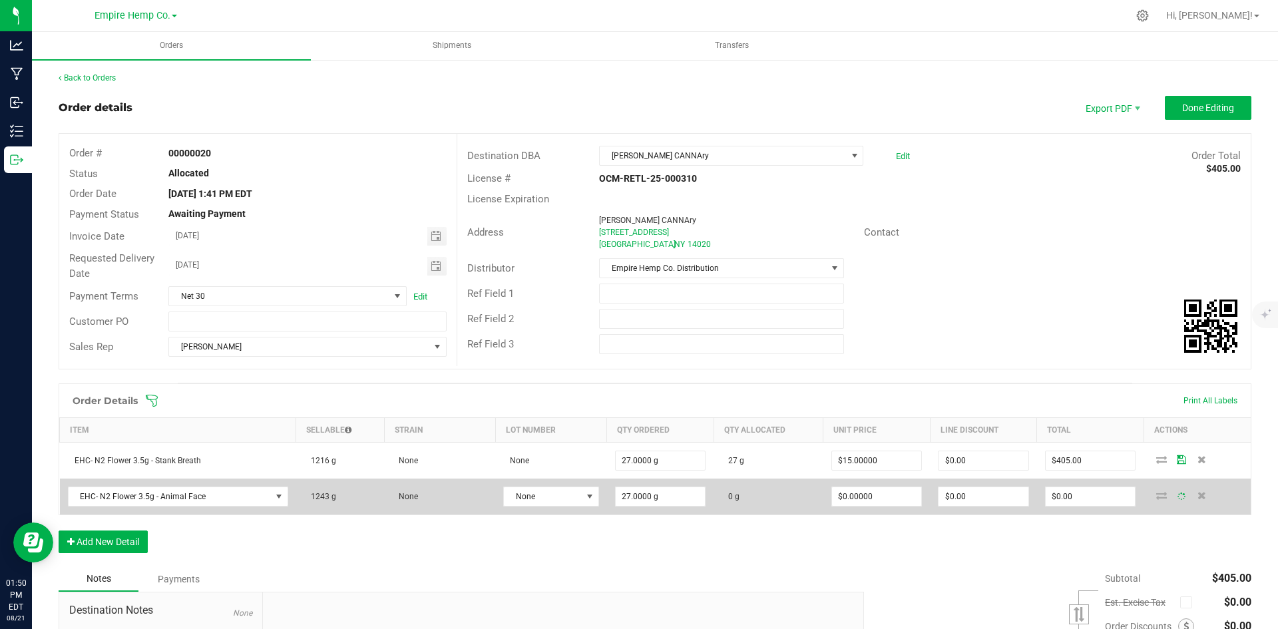
click at [864, 483] on td "$0.00000" at bounding box center [877, 497] width 107 height 36
click at [859, 491] on input "0" at bounding box center [877, 496] width 90 height 19
type input "15"
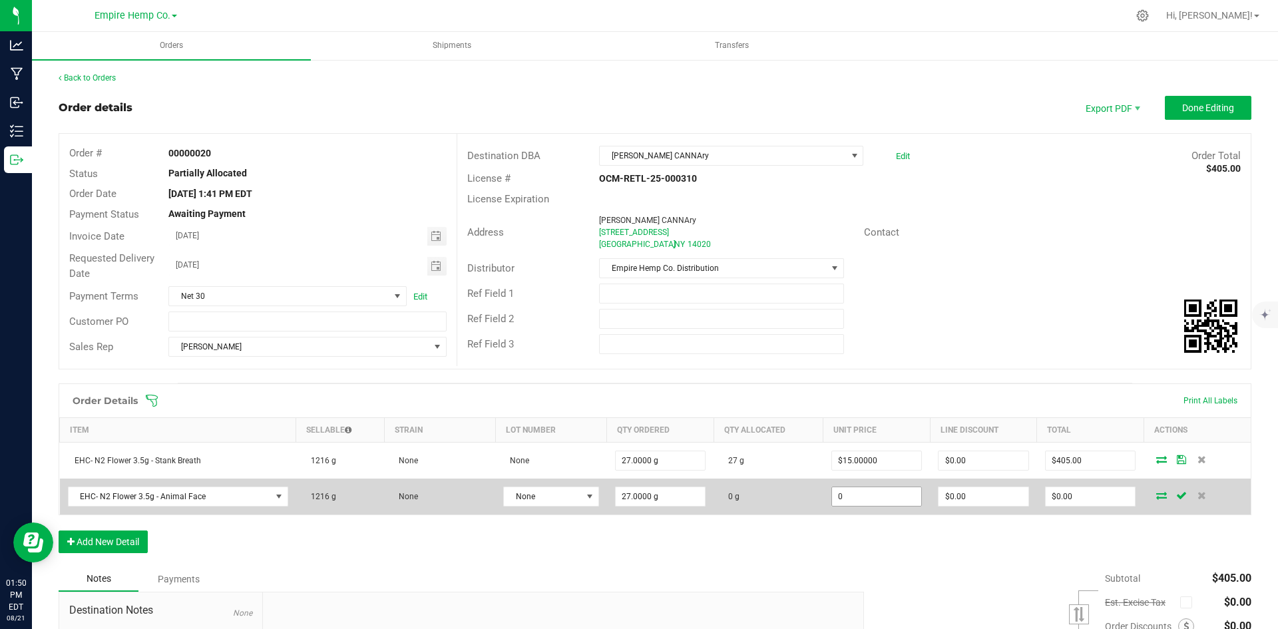
click at [870, 497] on input "0" at bounding box center [877, 496] width 90 height 19
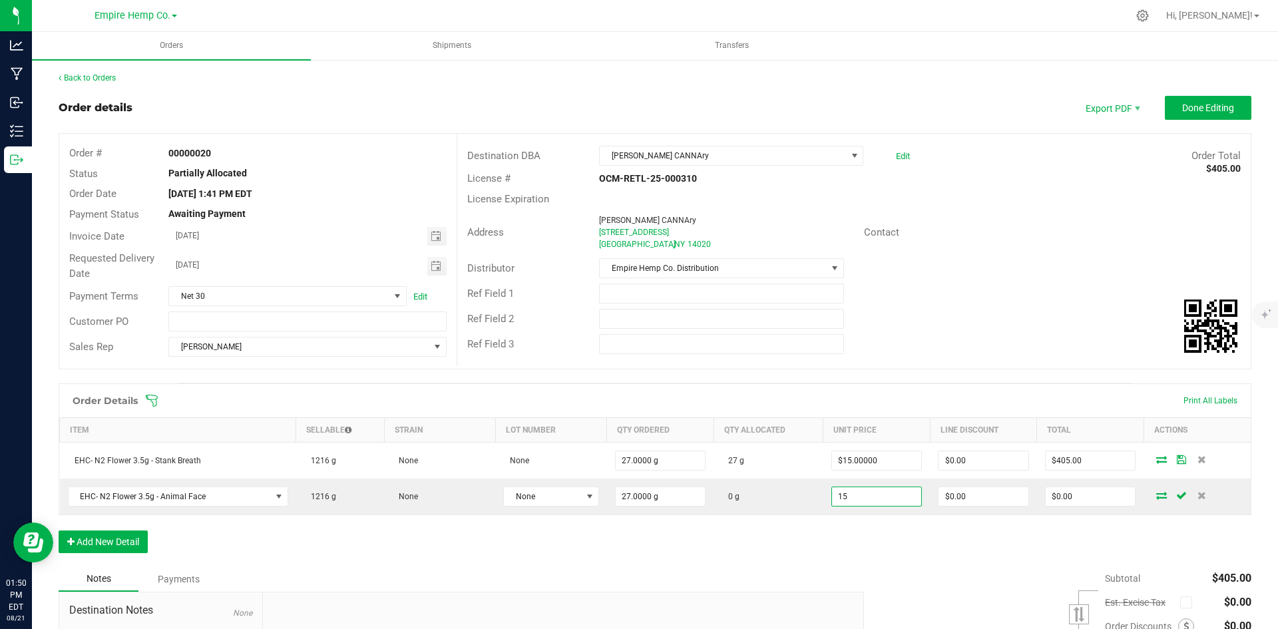
type input "$15.00000"
type input "$405.00"
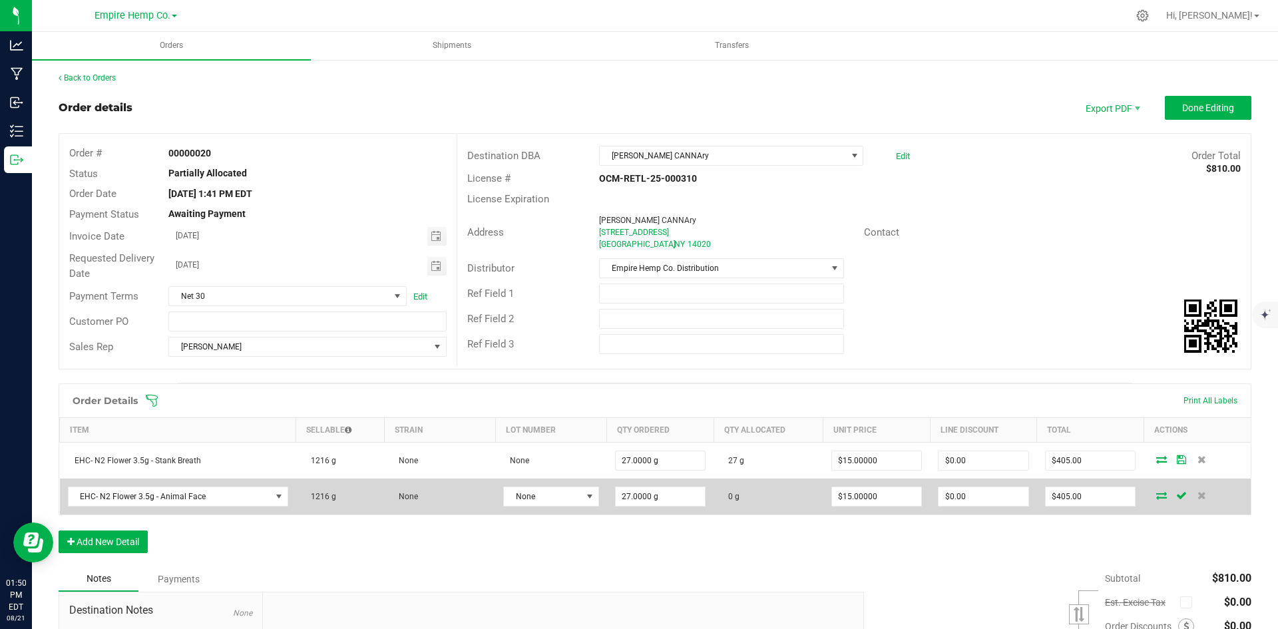
click at [1157, 497] on icon at bounding box center [1162, 495] width 11 height 8
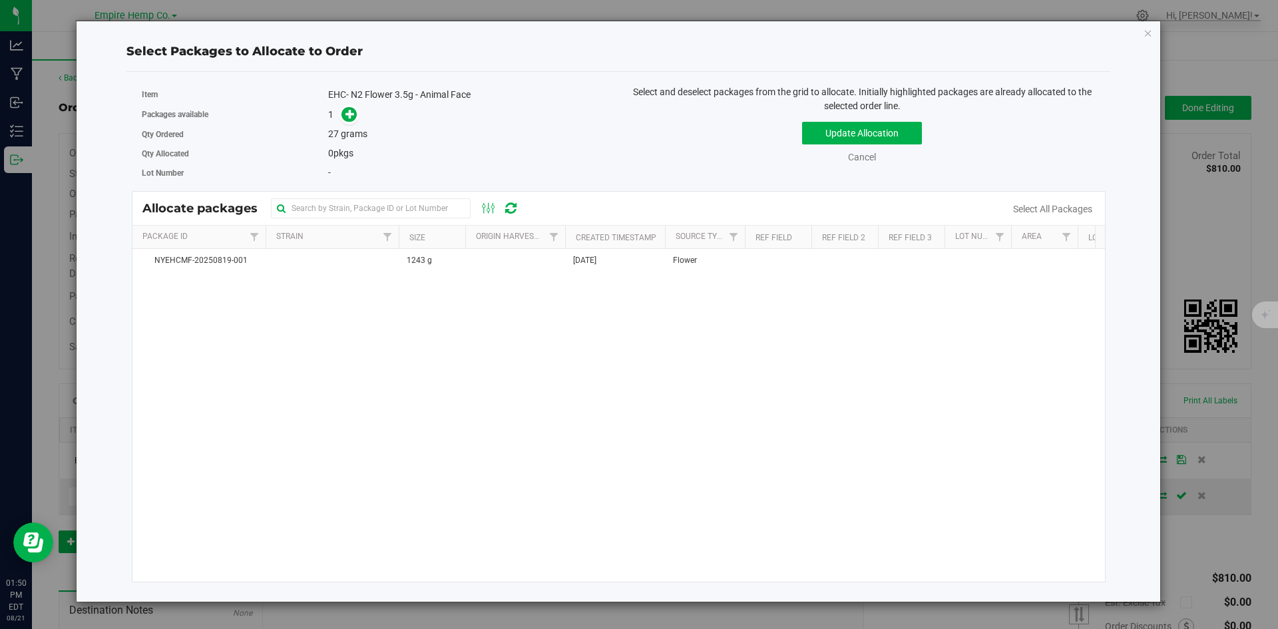
click at [359, 114] on div "1" at bounding box center [468, 114] width 280 height 15
click at [350, 109] on icon at bounding box center [350, 113] width 9 height 9
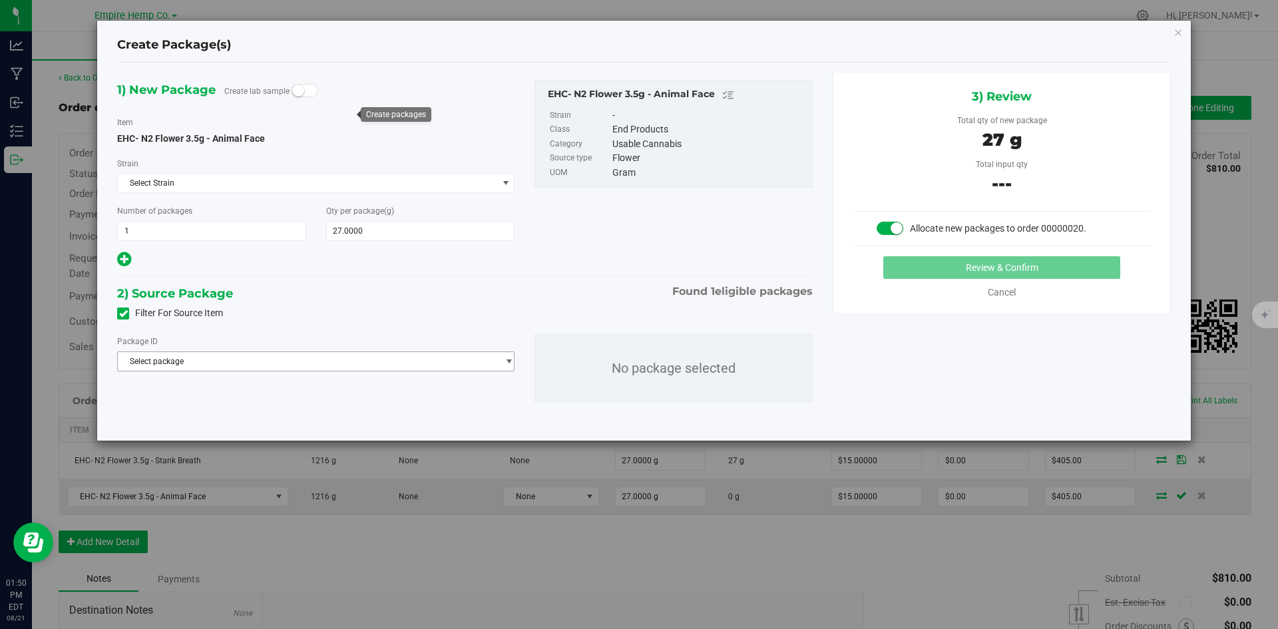
click at [334, 360] on span "Select package" at bounding box center [308, 361] width 380 height 19
click at [326, 417] on span "( EHC- N2 Flower 3.5g - Animal Face )" at bounding box center [288, 415] width 135 height 9
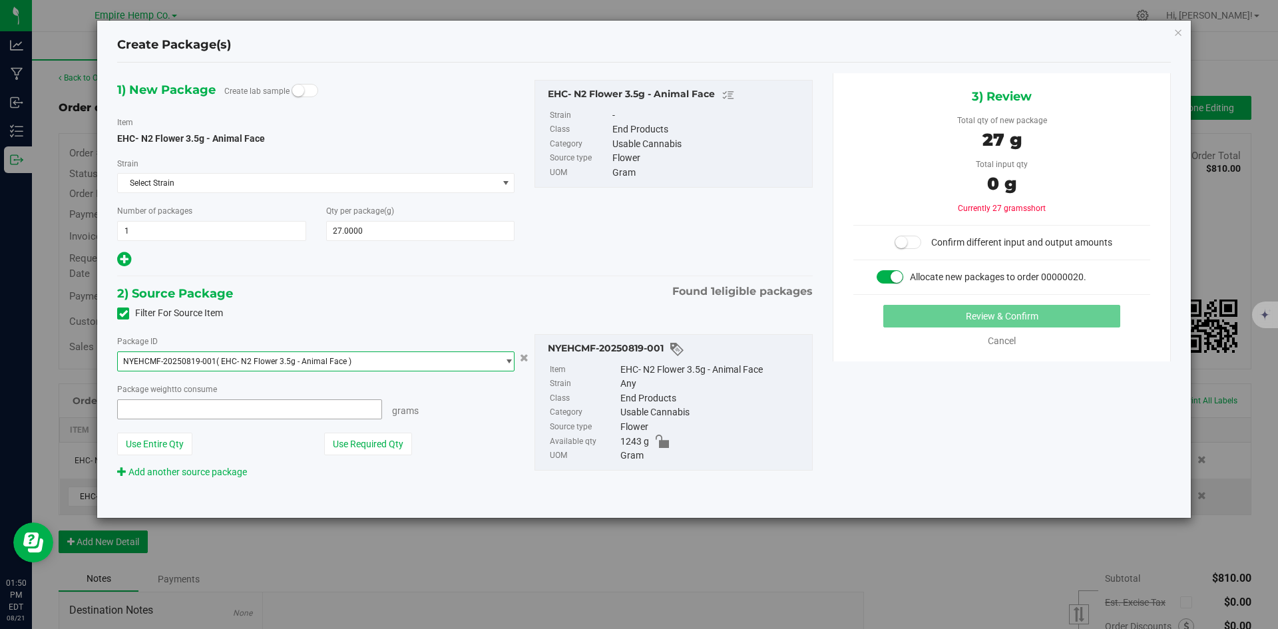
click at [263, 411] on span at bounding box center [249, 410] width 265 height 20
type input "27"
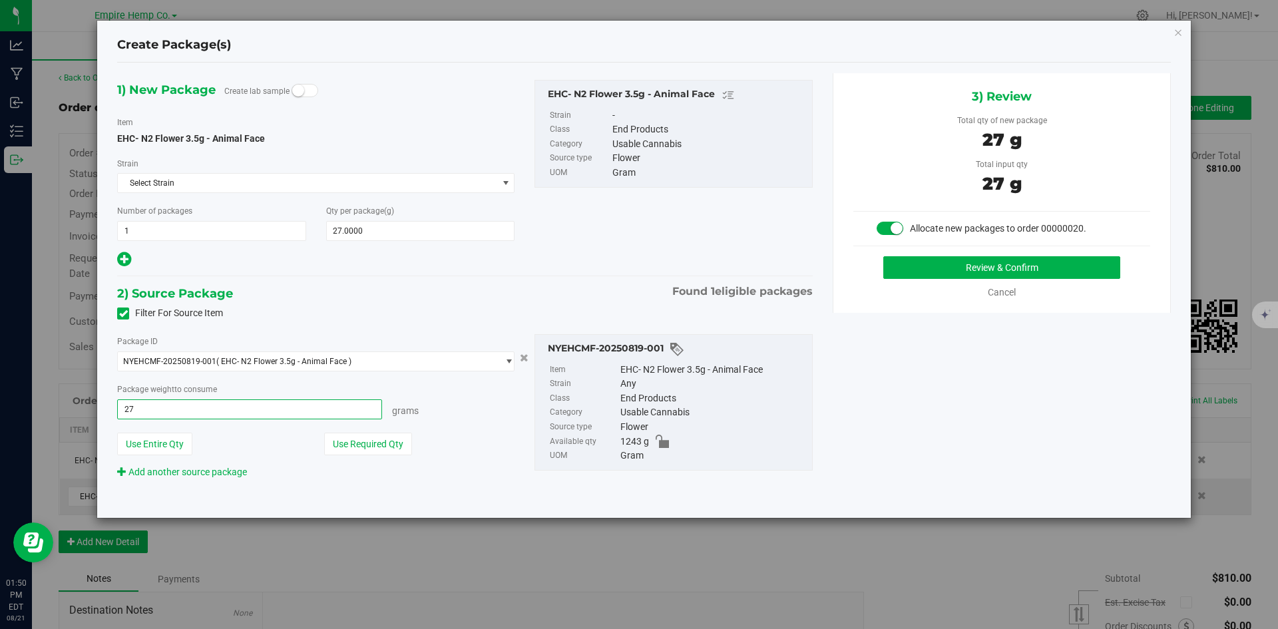
type input "27.0000 g"
click at [463, 433] on div "Use Required Qty" at bounding box center [419, 444] width 191 height 23
click at [1050, 256] on button "Review & Confirm" at bounding box center [1002, 267] width 237 height 23
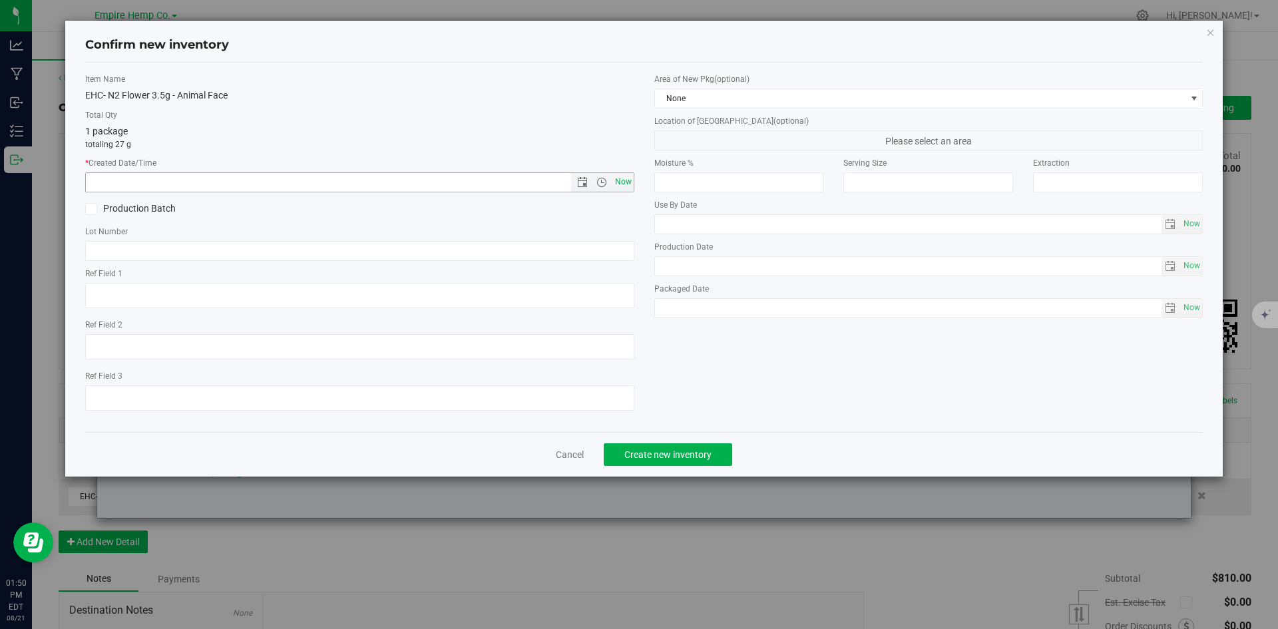
click at [618, 182] on span "Now" at bounding box center [623, 181] width 23 height 19
type input "8/21/2025 1:50 PM"
click at [467, 247] on input "text" at bounding box center [359, 251] width 549 height 20
paste input "NYEHCMF-20250819-001"
type input "NYEHCMF-20250819-001"
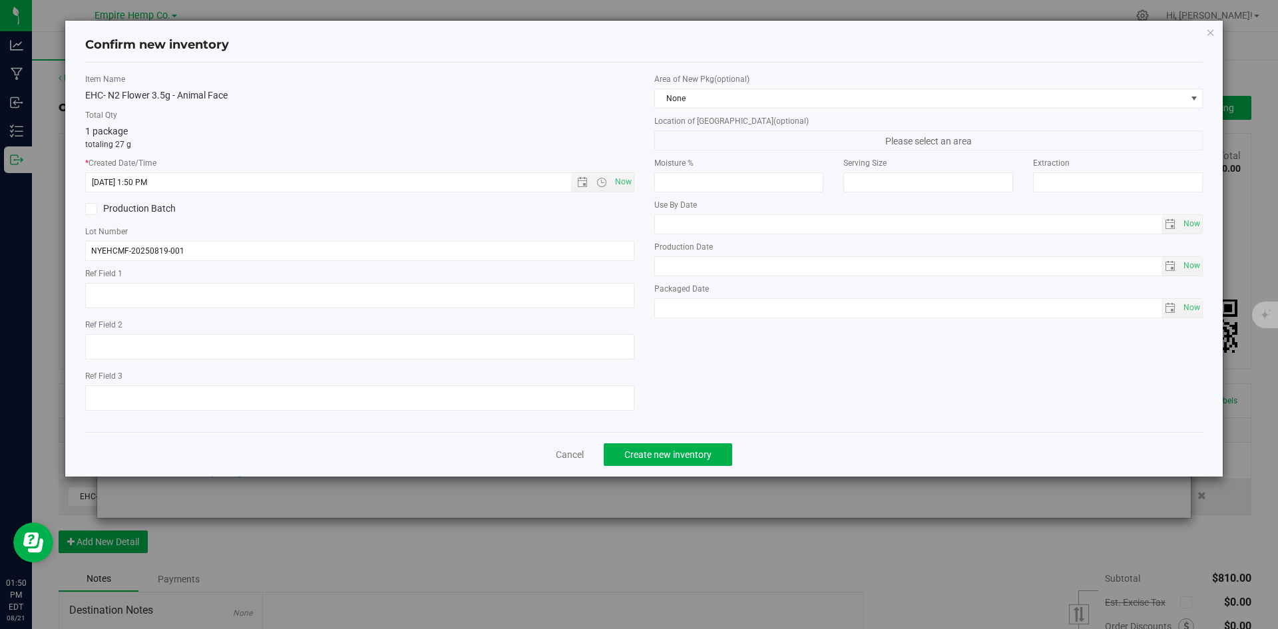
click at [698, 467] on div "Cancel Create new inventory" at bounding box center [644, 454] width 1119 height 45
click at [700, 454] on span "Create new inventory" at bounding box center [668, 454] width 87 height 11
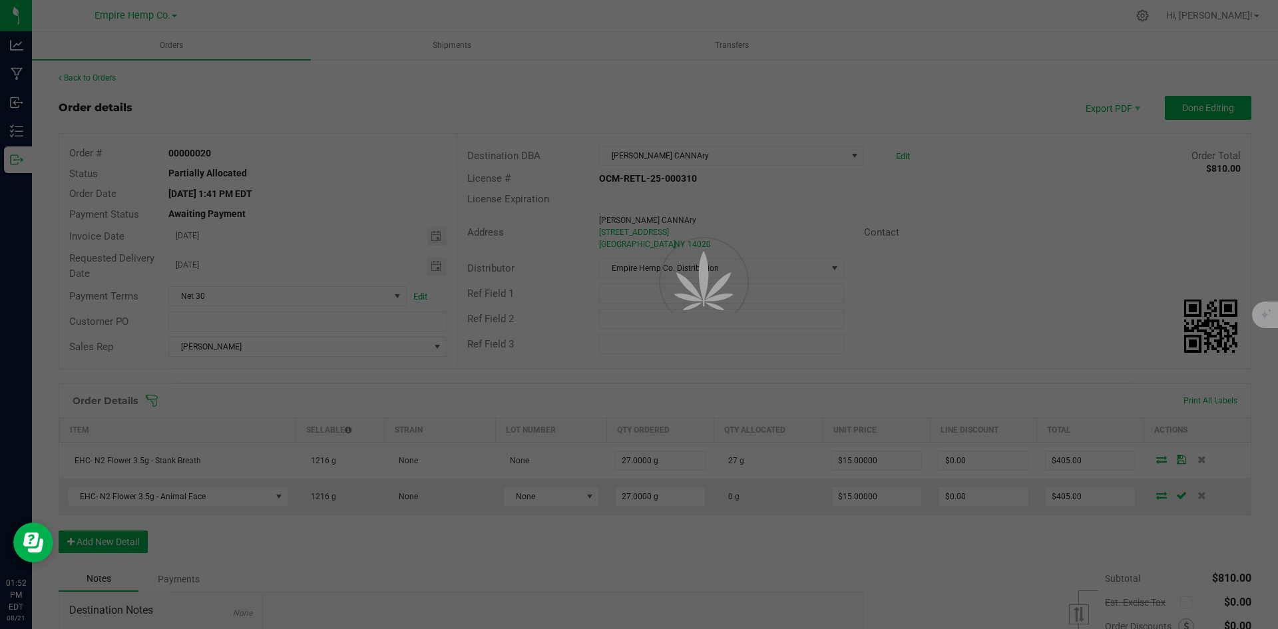
click at [87, 27] on div at bounding box center [639, 314] width 1278 height 629
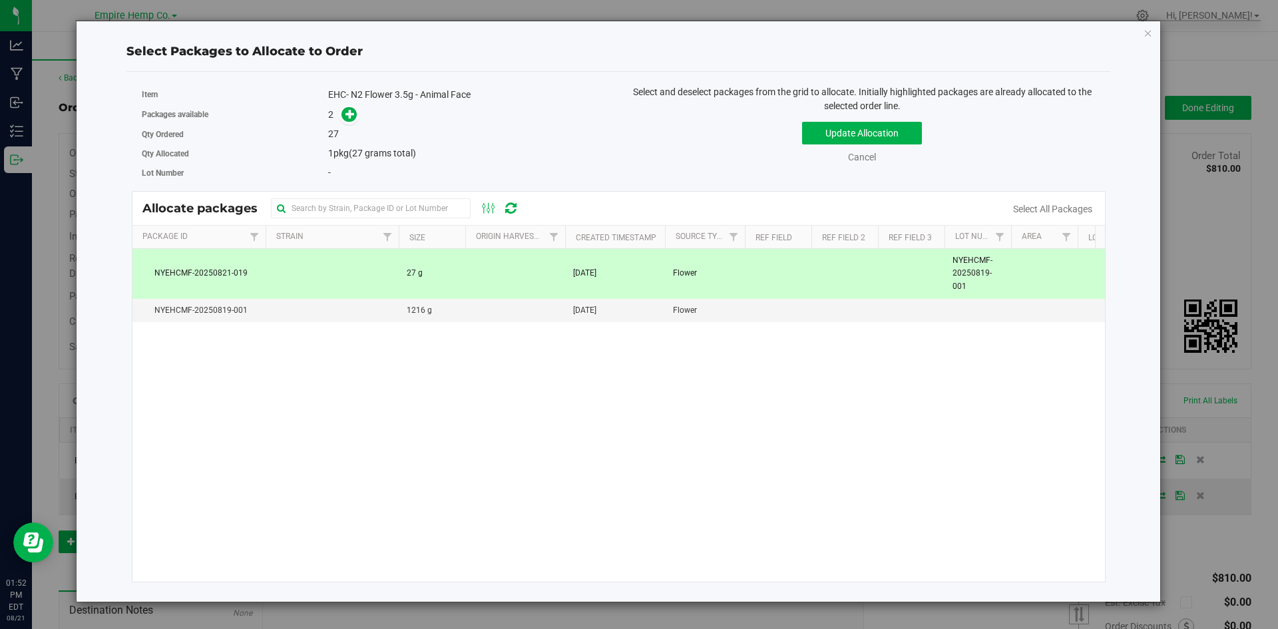
click at [1143, 39] on div "Select Packages to Allocate to Order Item EHC- N2 Flower 3.5g - Animal Face Pac…" at bounding box center [619, 311] width 1064 height 581
click at [1143, 36] on div "Select Packages to Allocate to Order Item EHC- N2 Flower 3.5g - Animal Face Pac…" at bounding box center [619, 311] width 1064 height 581
click at [1149, 29] on icon "button" at bounding box center [1148, 33] width 9 height 16
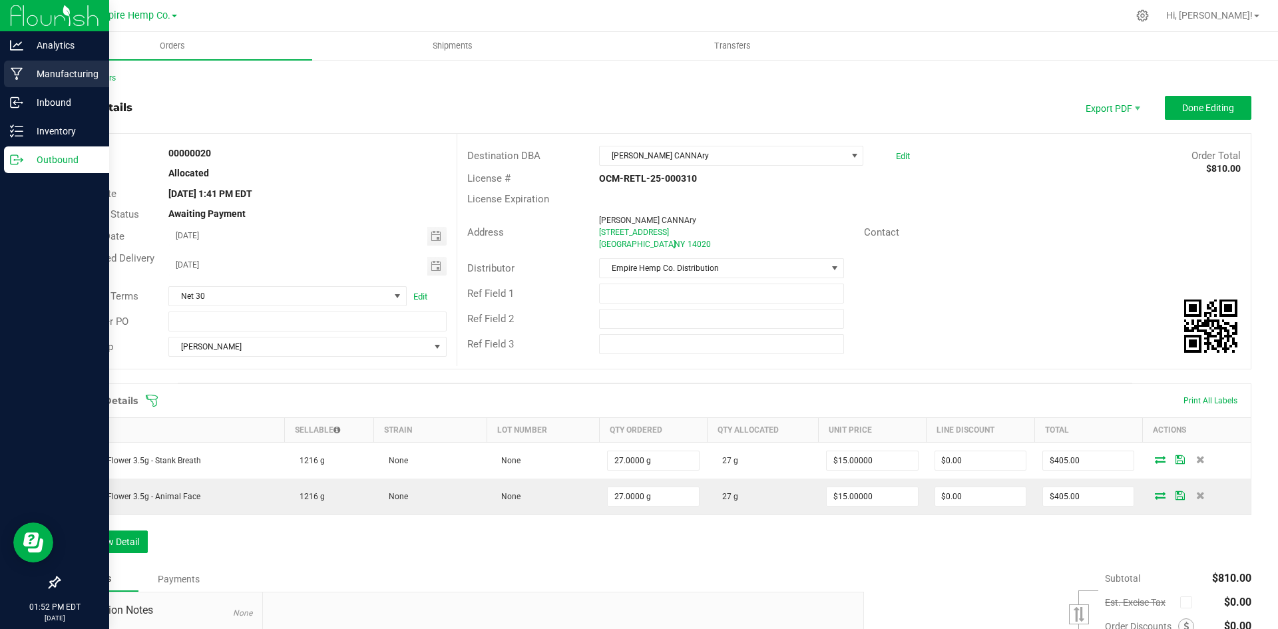
click at [28, 70] on p "Manufacturing" at bounding box center [63, 74] width 80 height 16
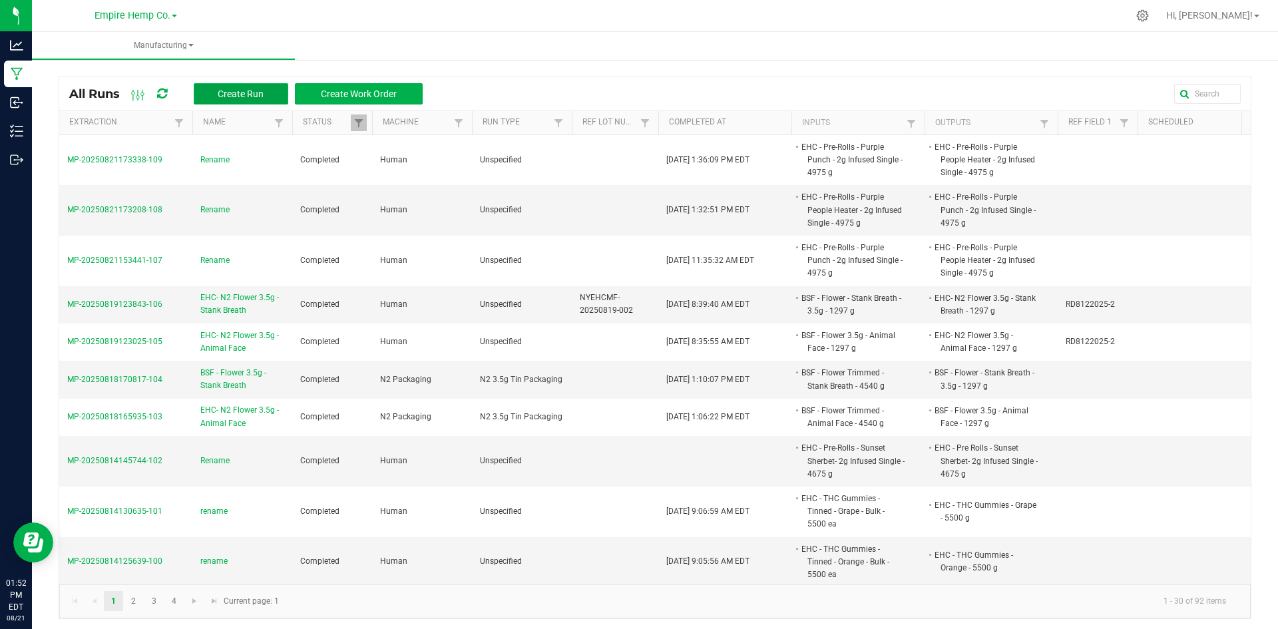
click at [213, 94] on button "Create Run" at bounding box center [241, 93] width 95 height 21
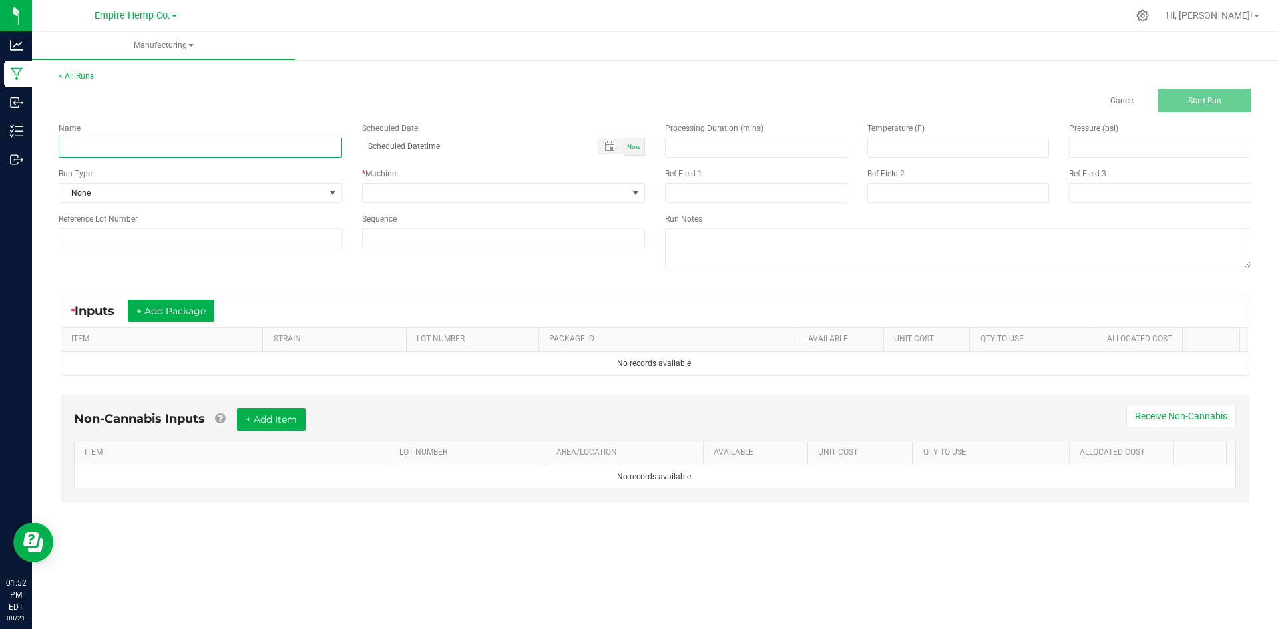
click at [214, 153] on input at bounding box center [201, 148] width 284 height 20
type input "rename"
click at [792, 262] on textarea at bounding box center [958, 248] width 587 height 40
type textarea "Flower"
click at [212, 306] on button "+ Add Package" at bounding box center [171, 311] width 87 height 23
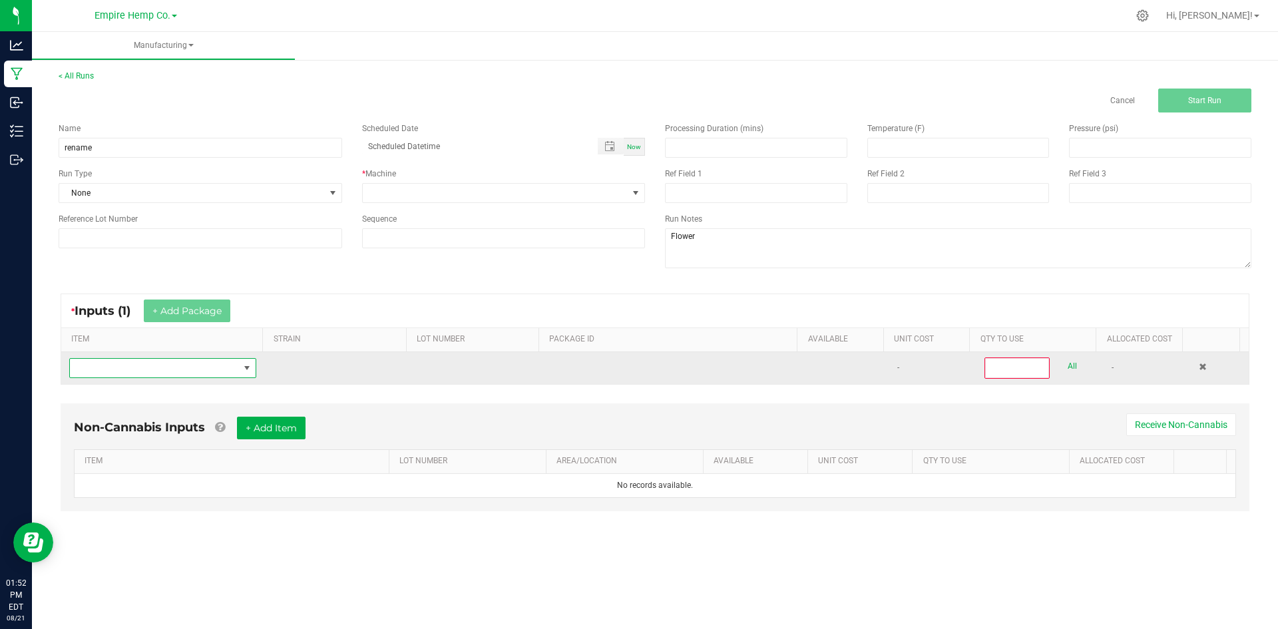
click at [204, 366] on span "NO DATA FOUND" at bounding box center [154, 368] width 169 height 19
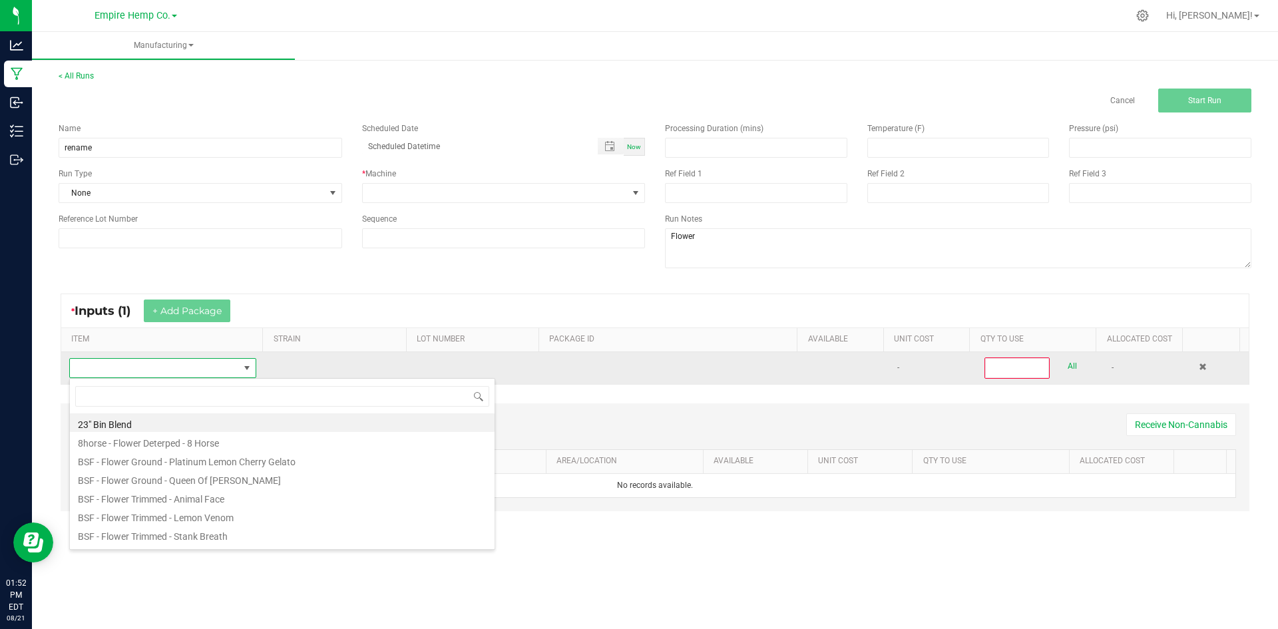
scroll to position [20, 184]
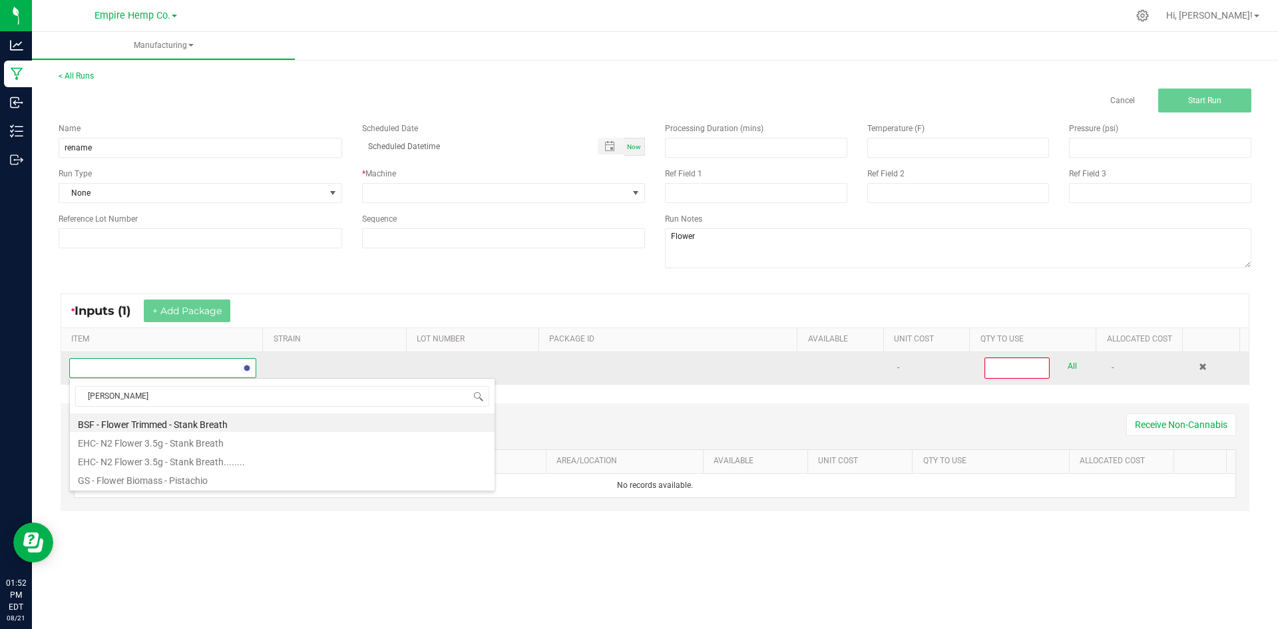
type input "Stank"
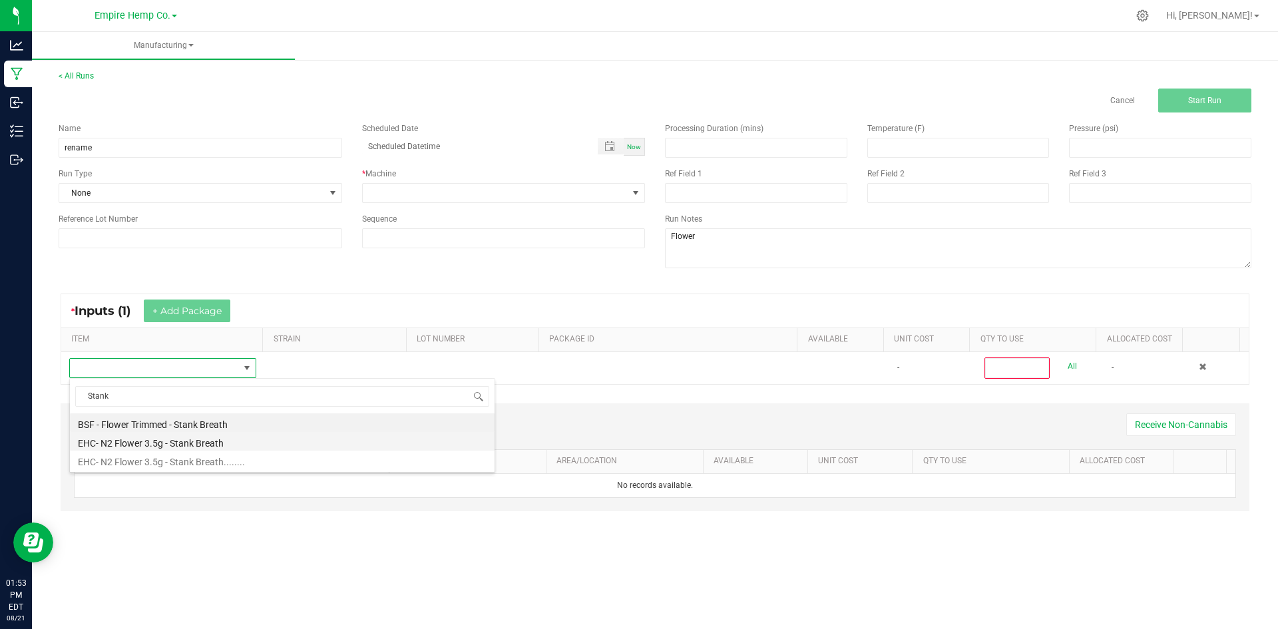
click at [241, 443] on li "EHC- N2 Flower 3.5g - Stank Breath" at bounding box center [282, 441] width 425 height 19
type input "0"
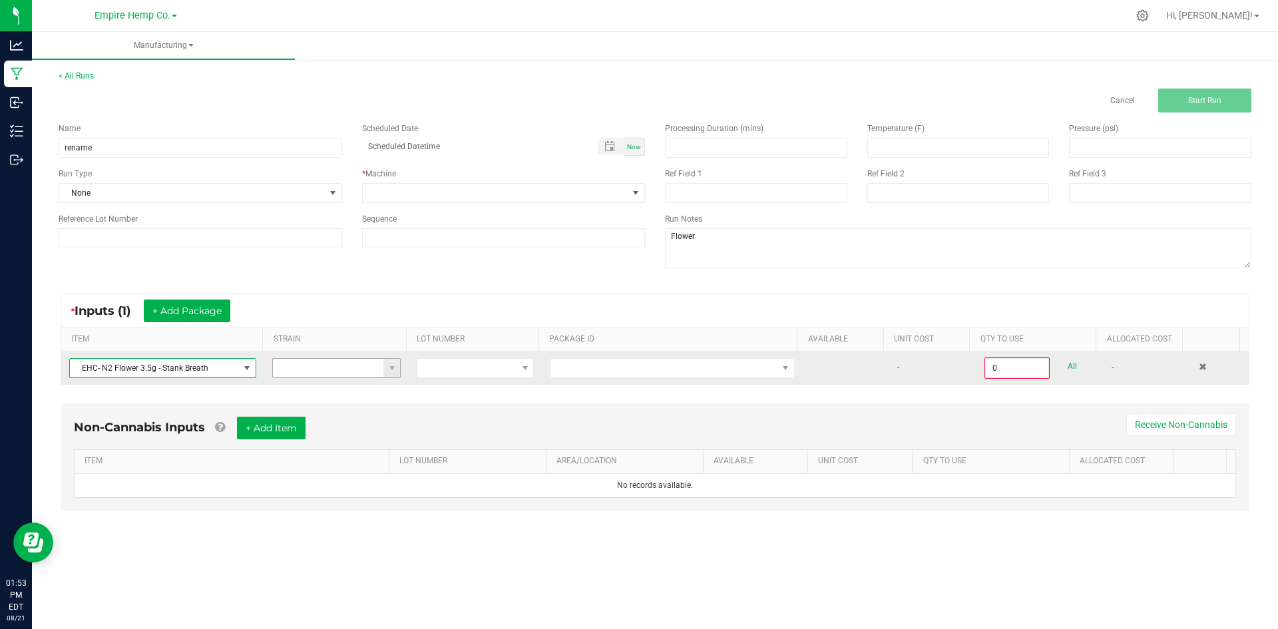
click at [394, 374] on span at bounding box center [392, 368] width 17 height 19
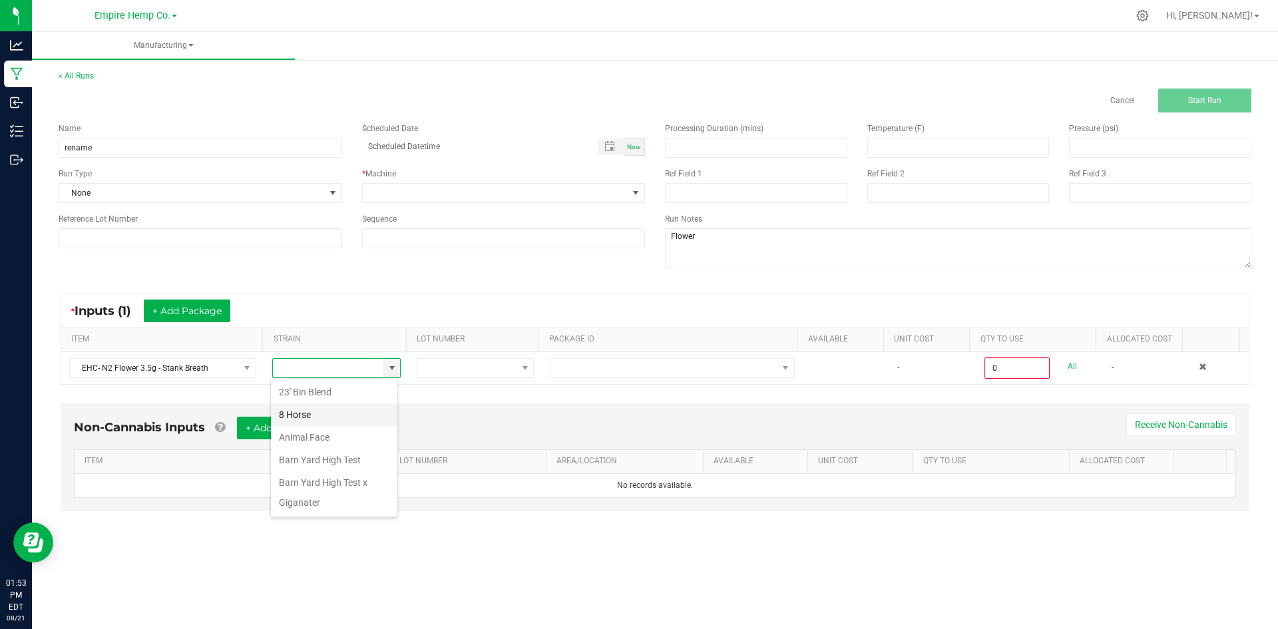
scroll to position [20, 127]
drag, startPoint x: 436, startPoint y: 403, endPoint x: 455, endPoint y: 386, distance: 25.4
click at [437, 402] on div "Non-Cannabis Inputs + Add Item Receive Non-Cannabis ITEM LOT NUMBER AREA/LOCATI…" at bounding box center [655, 467] width 1213 height 140
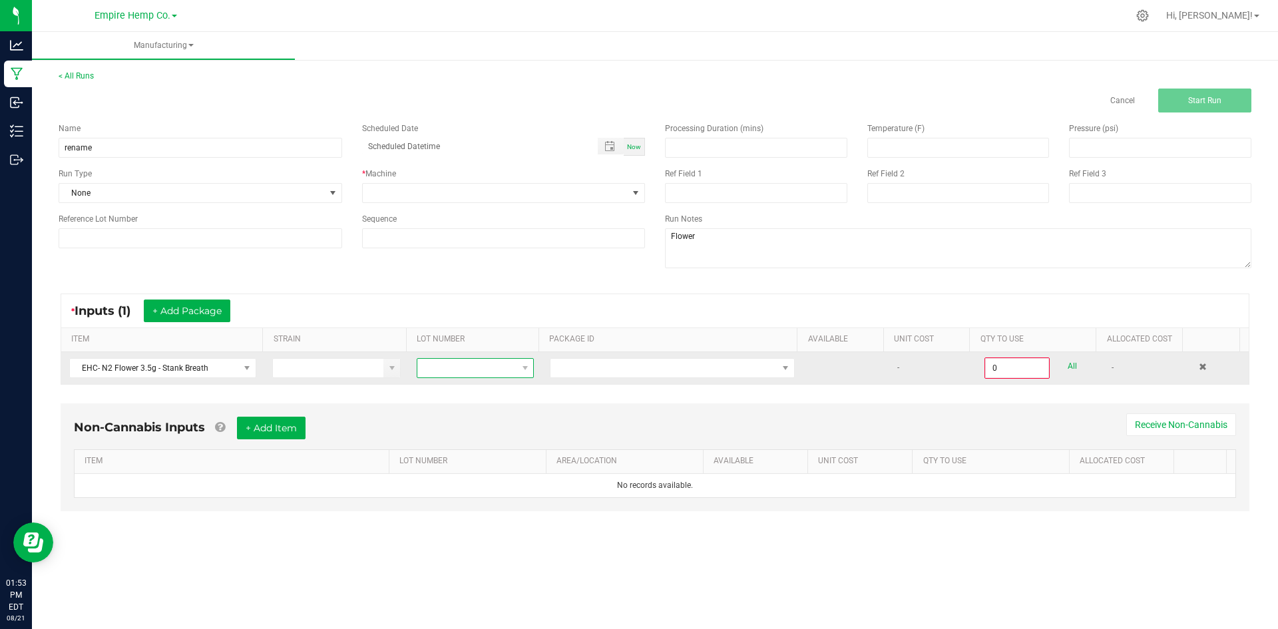
click at [485, 364] on span at bounding box center [466, 368] width 99 height 19
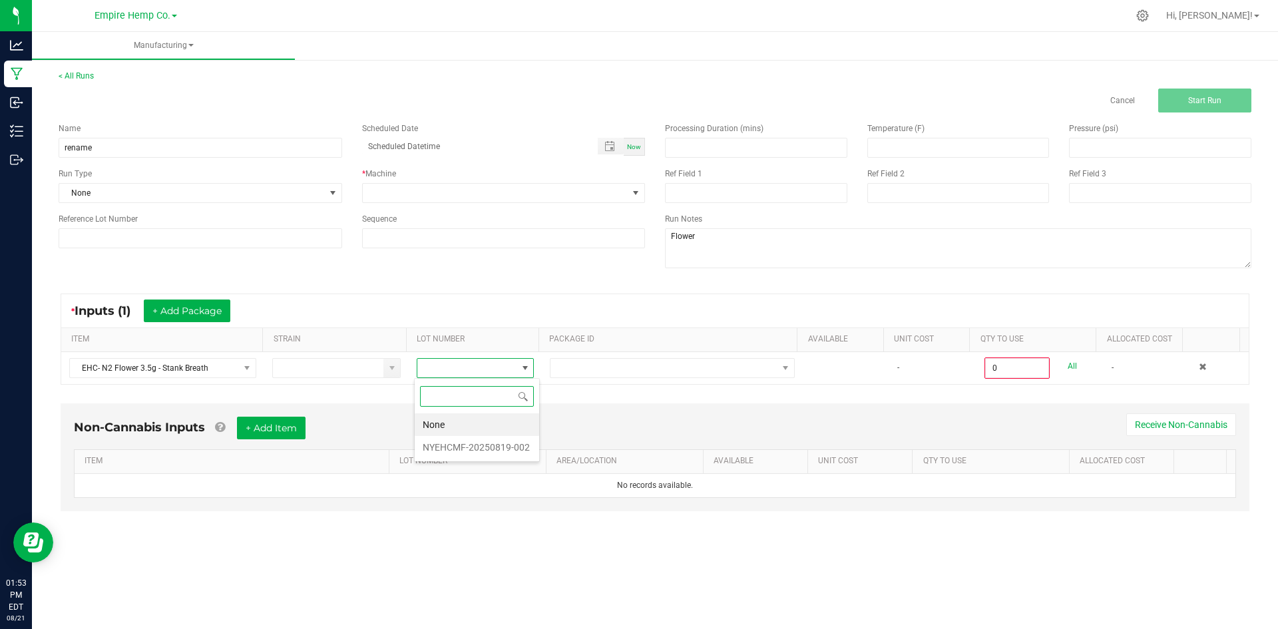
drag, startPoint x: 477, startPoint y: 449, endPoint x: 528, endPoint y: 404, distance: 67.5
click at [477, 448] on li "NYEHCMF-20250819-002" at bounding box center [477, 447] width 125 height 23
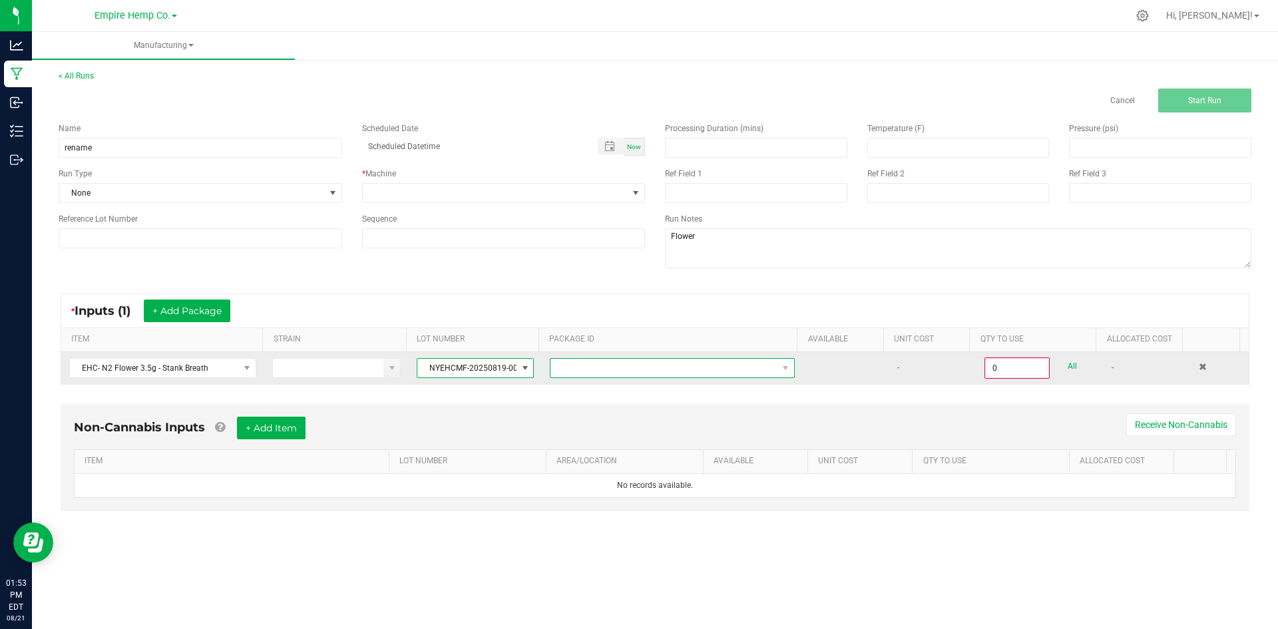
click at [557, 372] on span "NO DATA FOUND" at bounding box center [664, 368] width 227 height 19
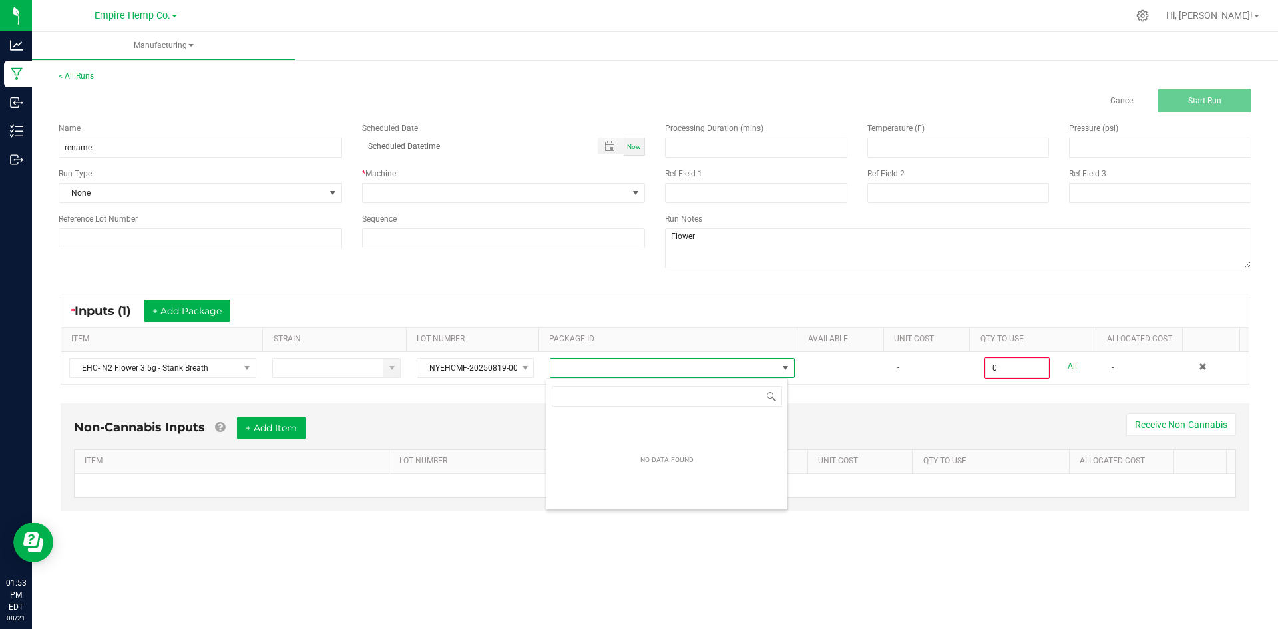
scroll to position [20, 243]
click at [860, 401] on div "Non-Cannabis Inputs + Add Item Receive Non-Cannabis ITEM LOT NUMBER AREA/LOCATI…" at bounding box center [655, 467] width 1213 height 140
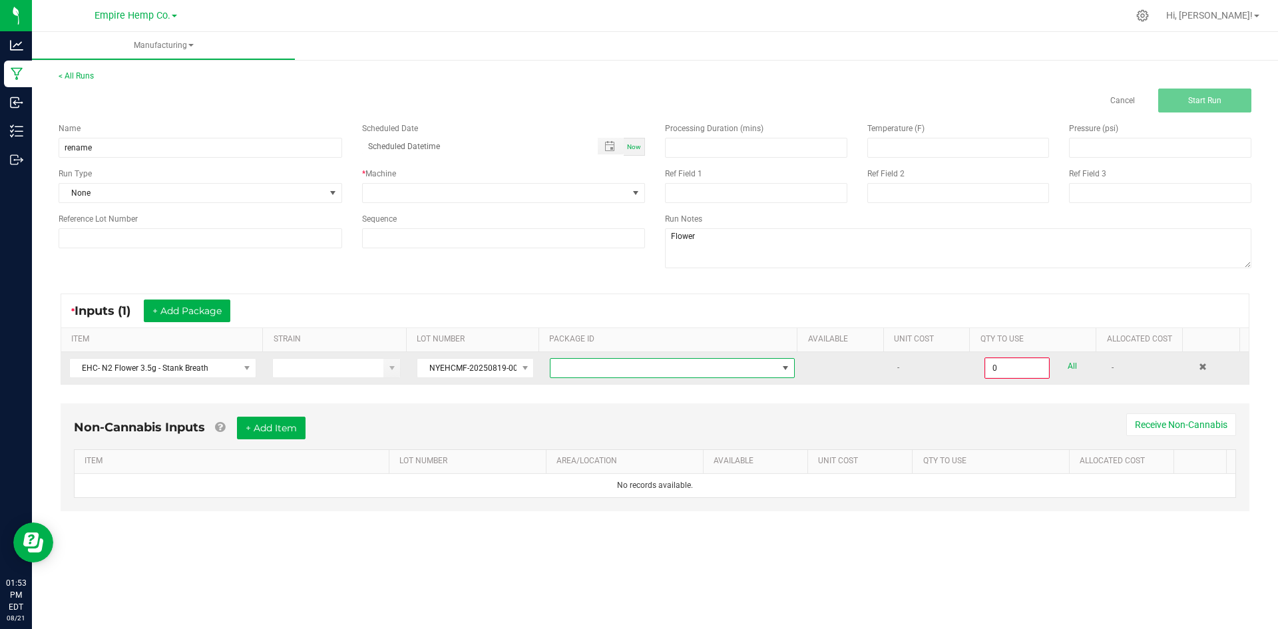
click at [757, 363] on span "NO DATA FOUND" at bounding box center [664, 368] width 227 height 19
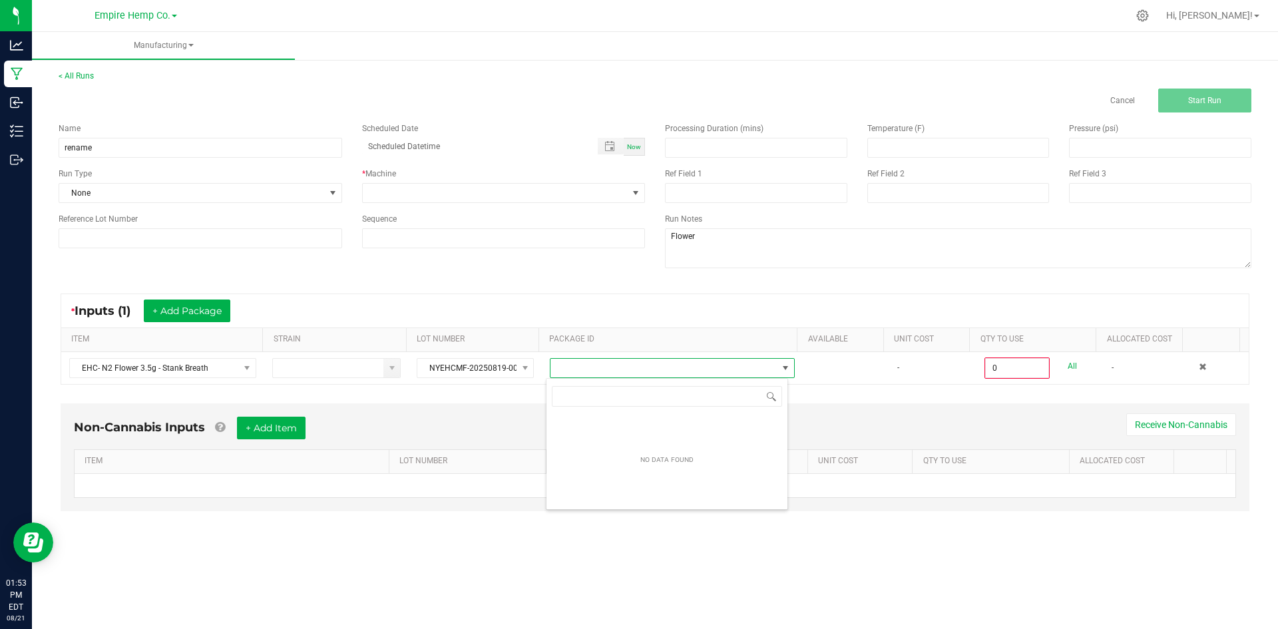
click at [824, 404] on div "Non-Cannabis Inputs + Add Item Receive Non-Cannabis ITEM LOT NUMBER AREA/LOCATI…" at bounding box center [655, 458] width 1189 height 108
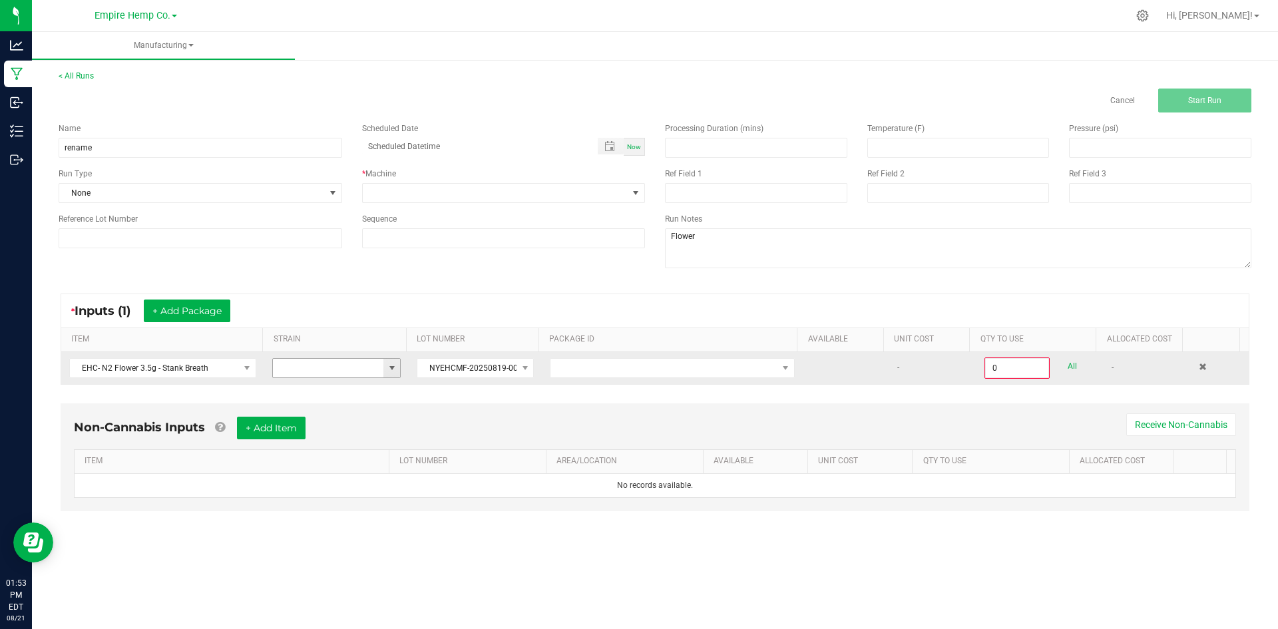
click at [392, 368] on span at bounding box center [392, 368] width 11 height 11
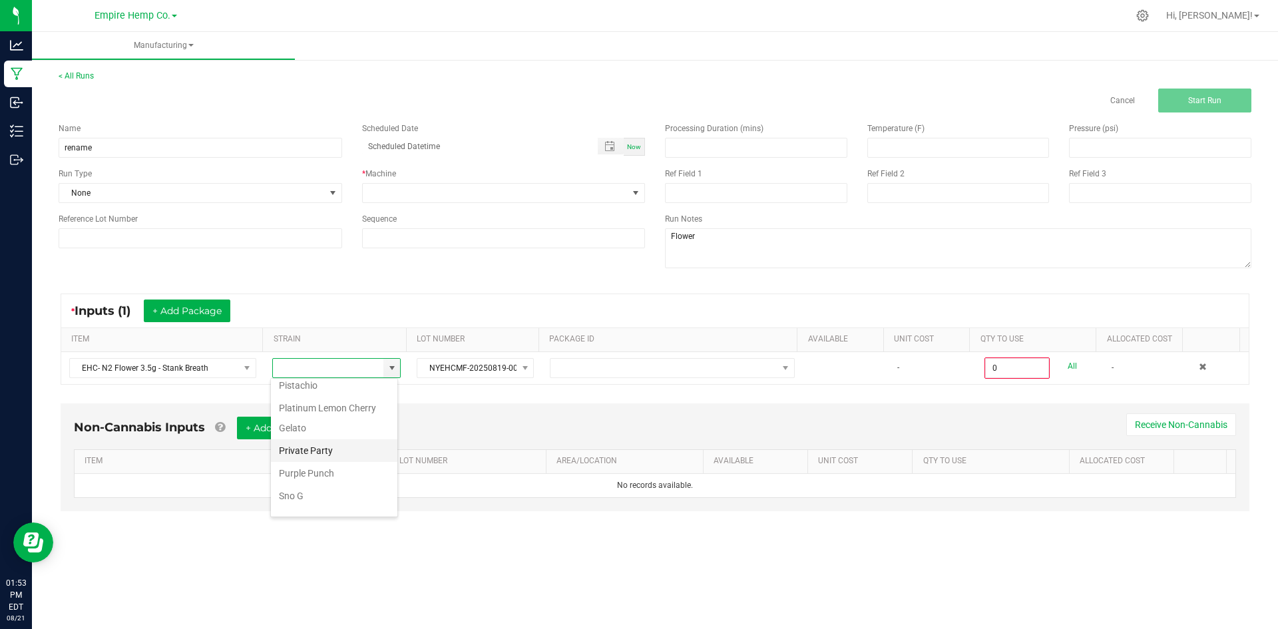
scroll to position [855, 0]
click at [347, 441] on Breathe "Stank Breathe" at bounding box center [334, 452] width 127 height 23
type input "Stank Breathe"
drag, startPoint x: 497, startPoint y: 406, endPoint x: 503, endPoint y: 402, distance: 7.2
click at [497, 406] on div "Non-Cannabis Inputs + Add Item Receive Non-Cannabis ITEM LOT NUMBER AREA/LOCATI…" at bounding box center [655, 458] width 1189 height 108
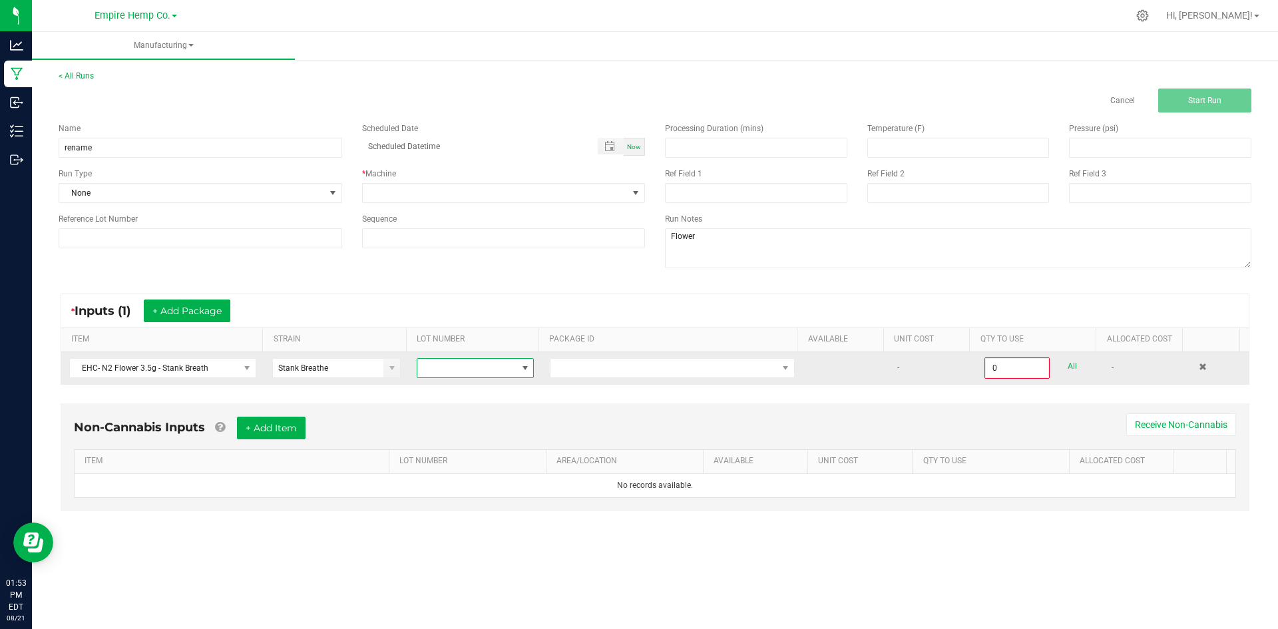
click at [499, 370] on span at bounding box center [466, 368] width 99 height 19
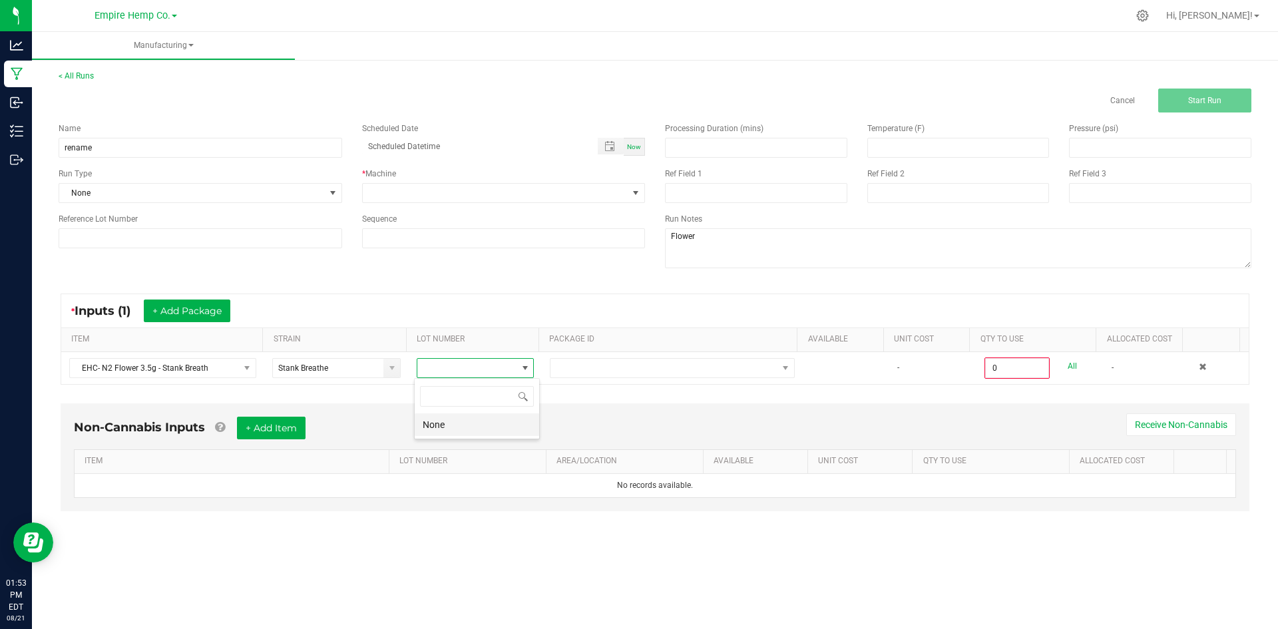
scroll to position [20, 117]
click at [493, 423] on li "None" at bounding box center [477, 424] width 125 height 23
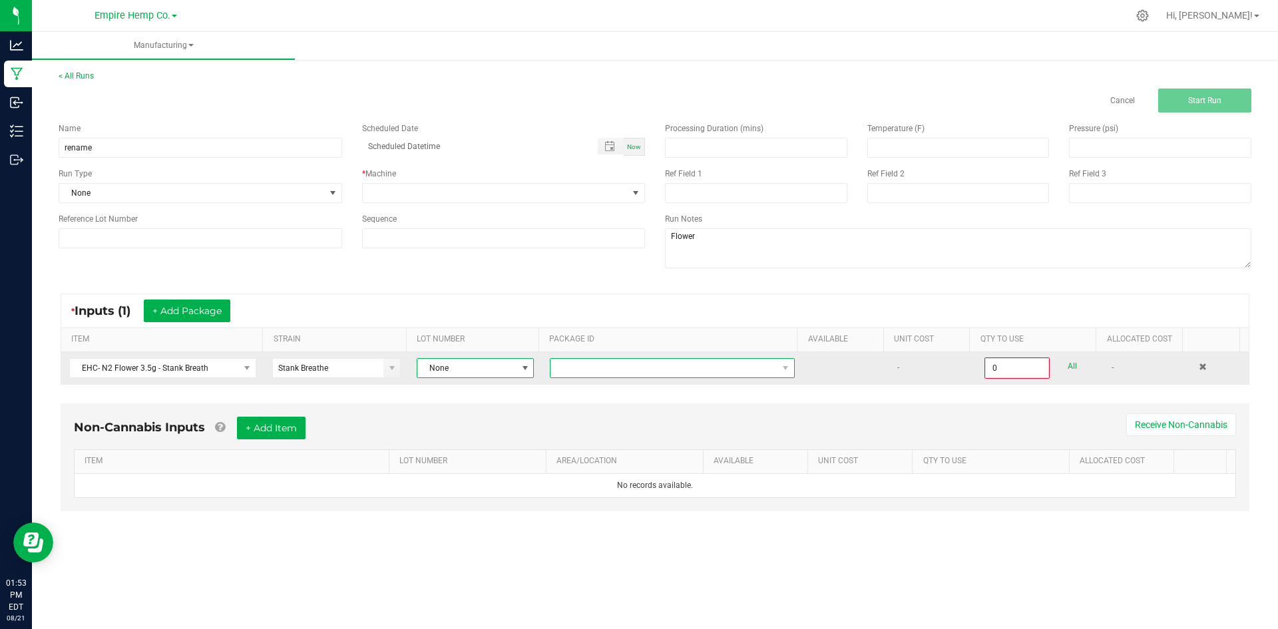
click at [594, 358] on span "NO DATA FOUND" at bounding box center [672, 368] width 245 height 20
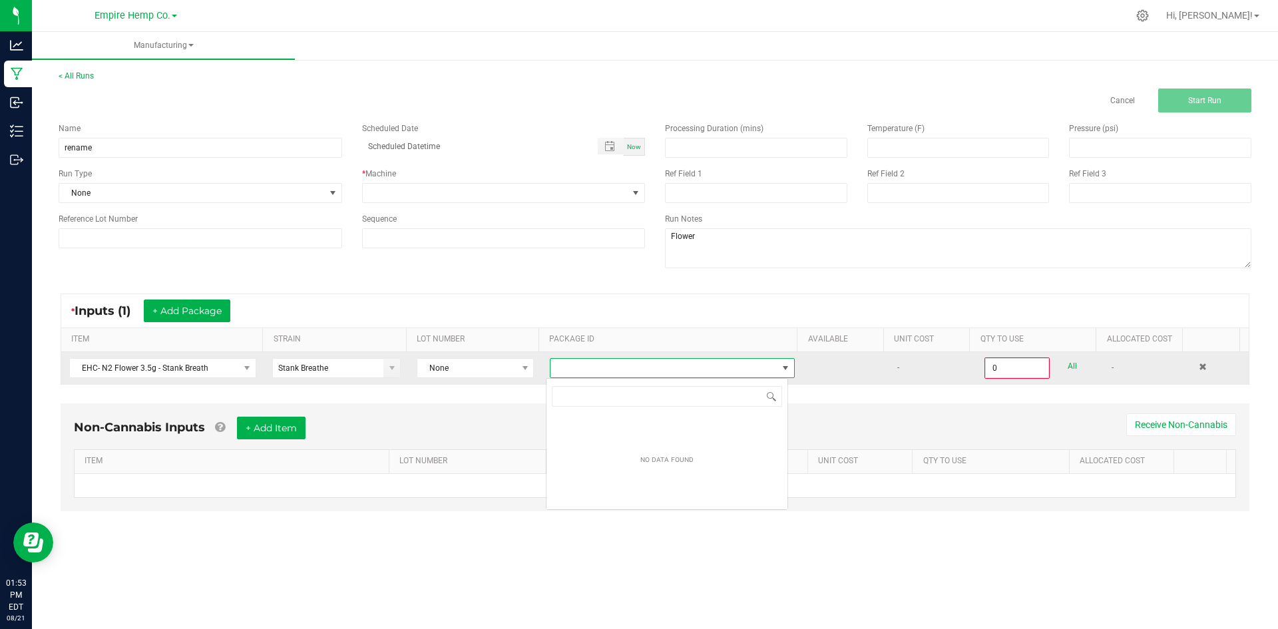
scroll to position [20, 243]
click at [595, 368] on span "NO DATA FOUND" at bounding box center [664, 368] width 227 height 19
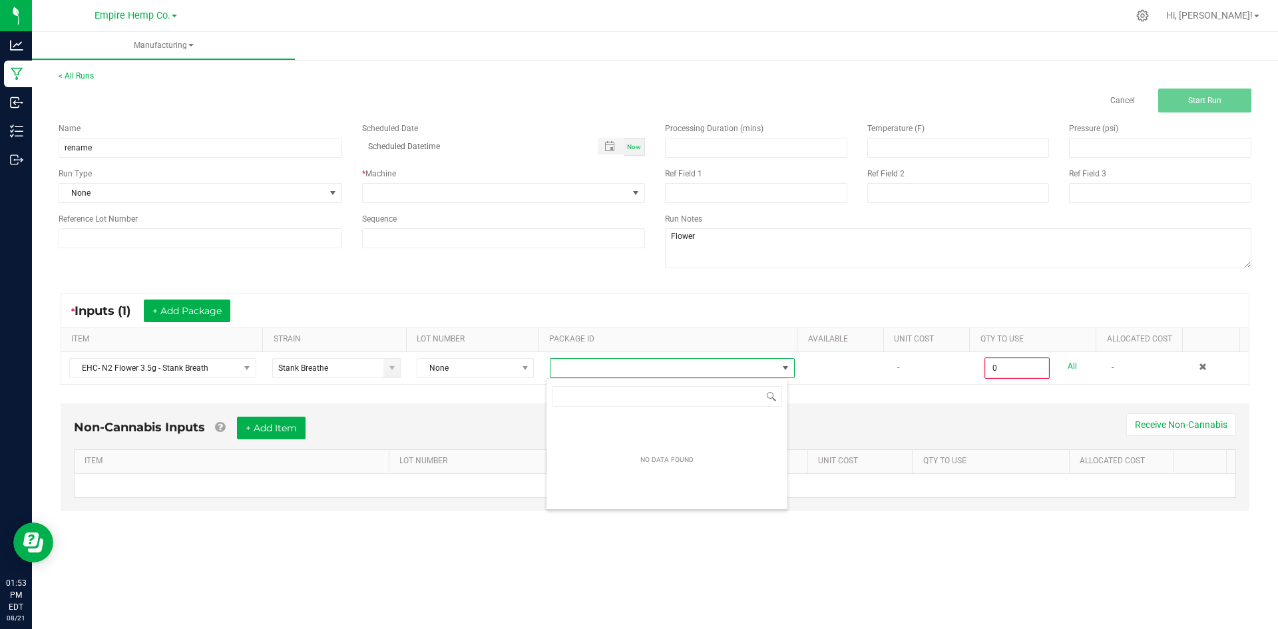
click at [880, 424] on div "Non-Cannabis Inputs + Add Item Receive Non-Cannabis" at bounding box center [655, 433] width 1163 height 33
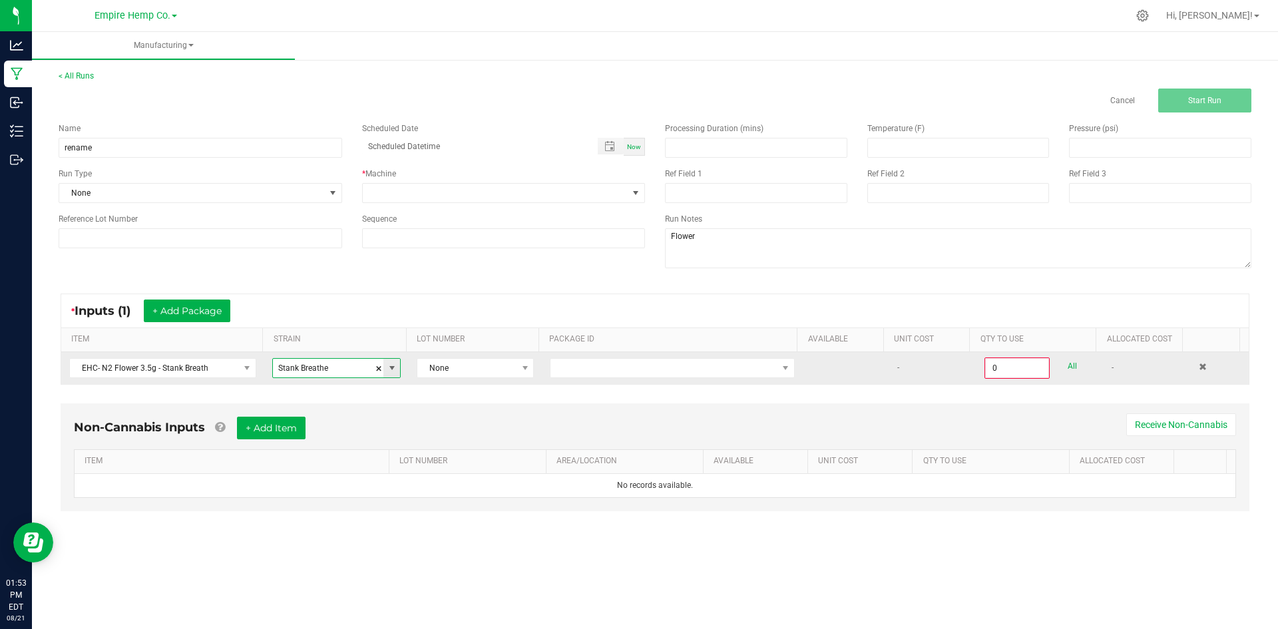
click at [370, 370] on input "Stank Breathe" at bounding box center [328, 368] width 111 height 19
click at [378, 367] on span at bounding box center [379, 369] width 8 height 20
click at [229, 365] on span "EHC- N2 Flower 3.5g - Stank Breath" at bounding box center [154, 368] width 169 height 19
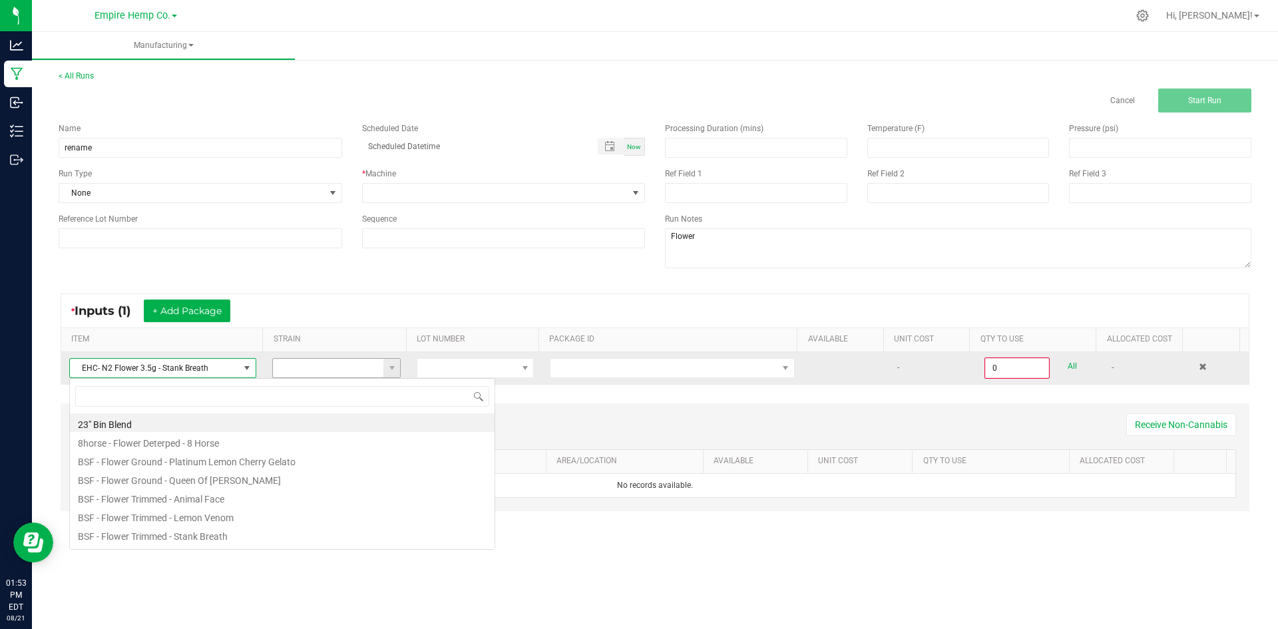
scroll to position [20, 185]
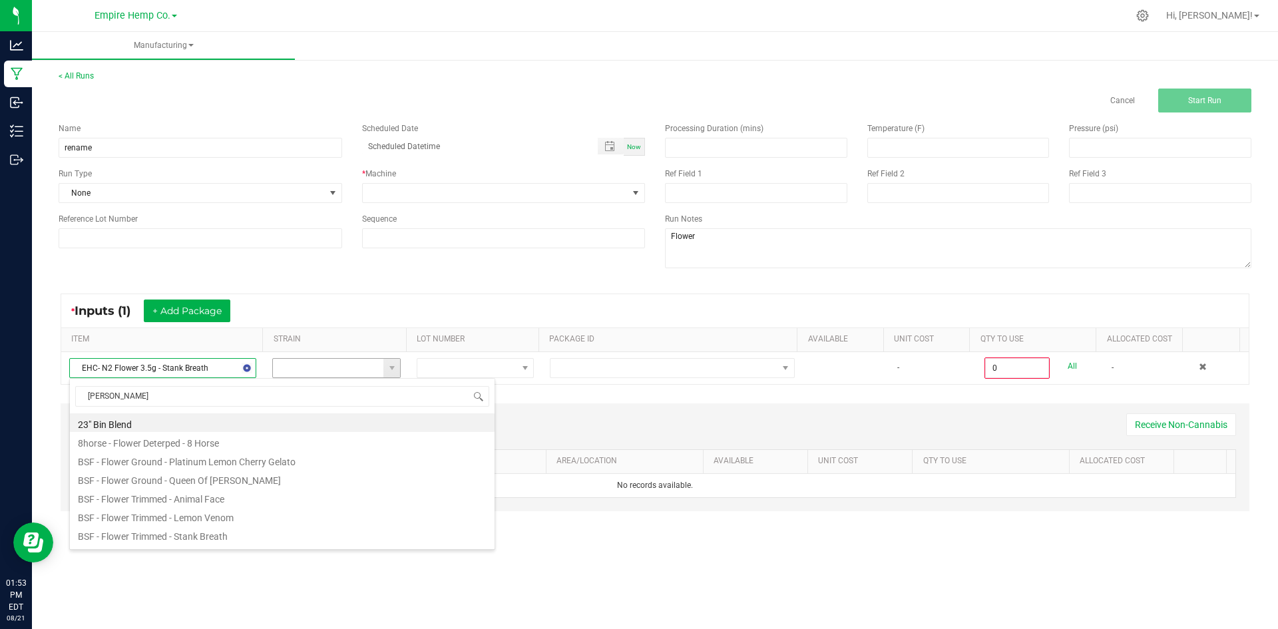
type input "stank"
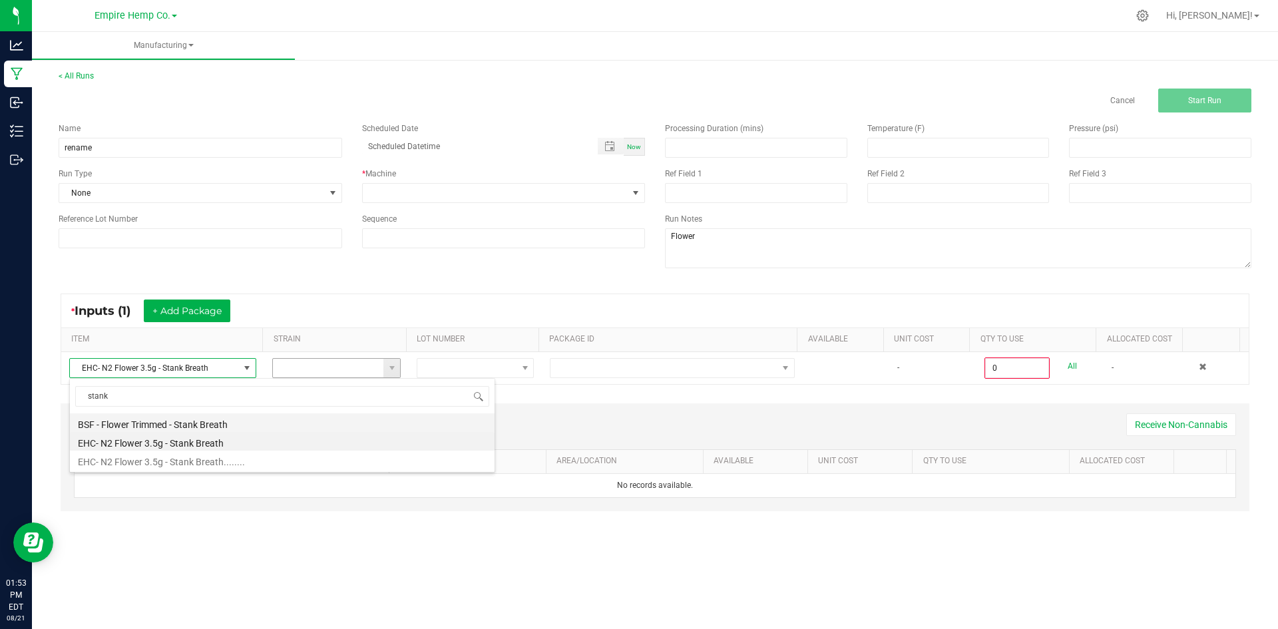
click at [236, 423] on li "BSF - Flower Trimmed - Stank Breath" at bounding box center [282, 422] width 425 height 19
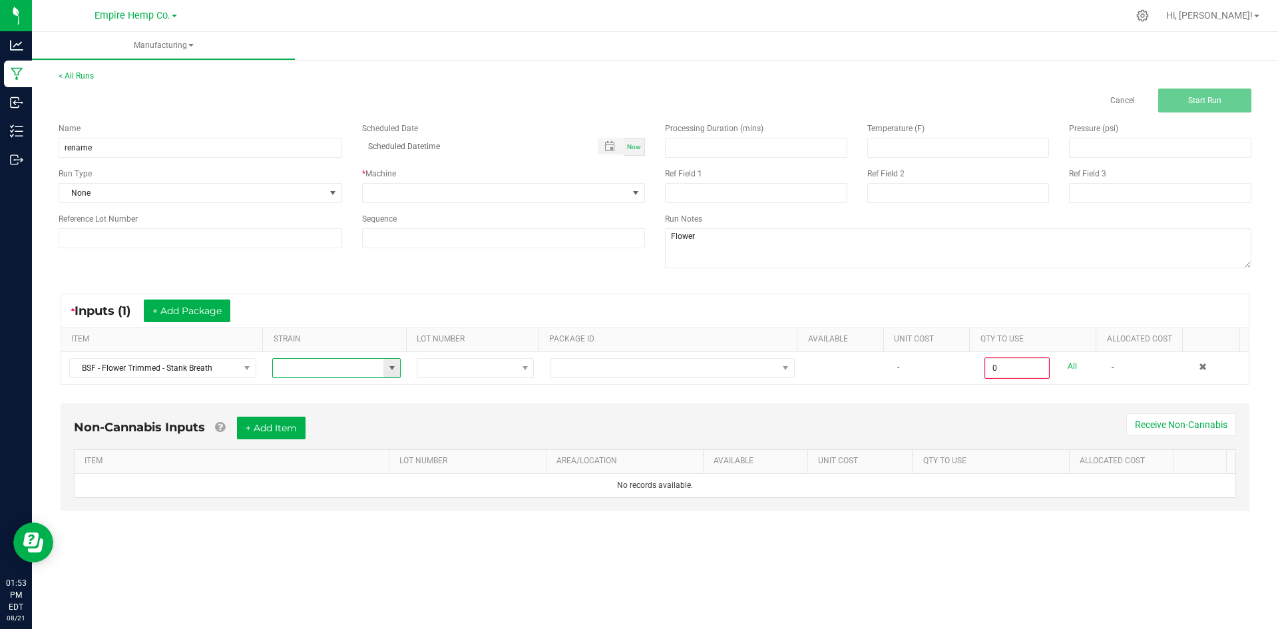
click at [352, 372] on input at bounding box center [328, 368] width 111 height 19
click at [521, 363] on span at bounding box center [525, 368] width 11 height 11
click at [498, 428] on li "None" at bounding box center [477, 424] width 125 height 23
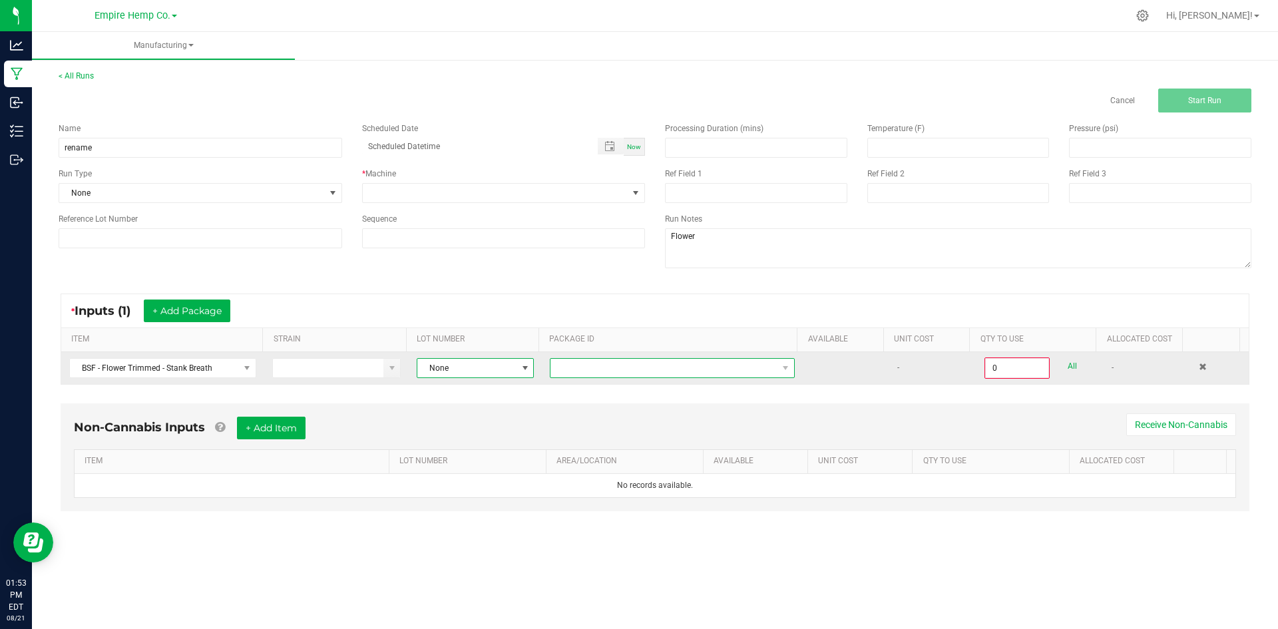
click at [585, 374] on span "NO DATA FOUND" at bounding box center [664, 368] width 227 height 19
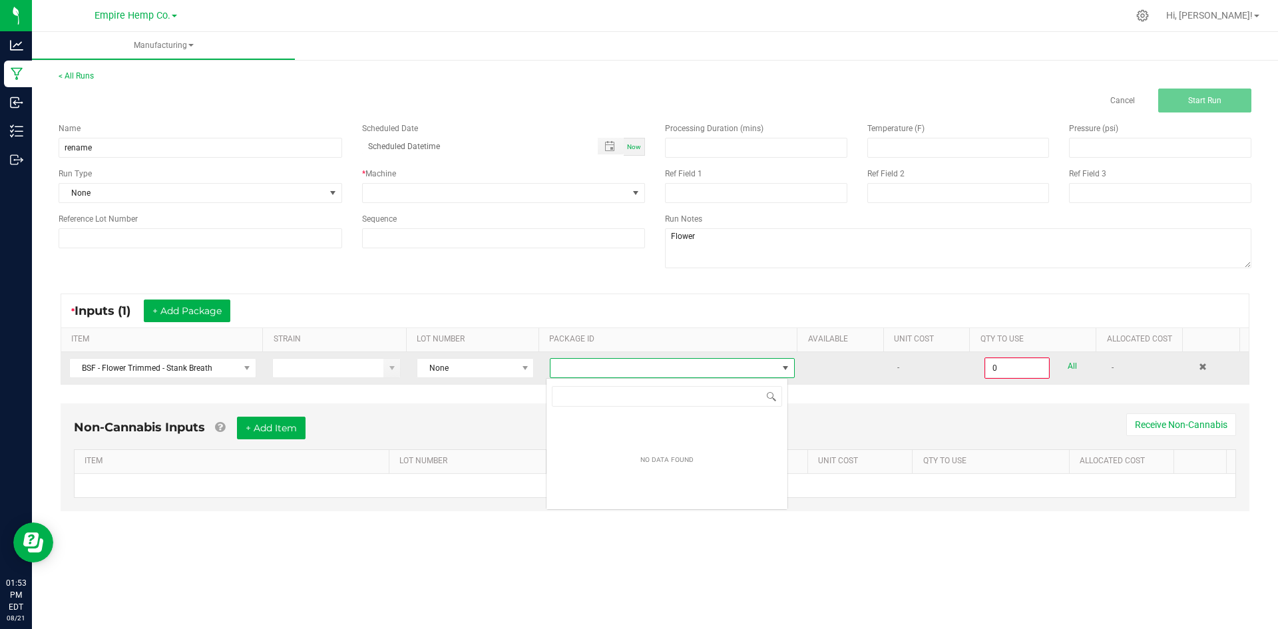
scroll to position [20, 243]
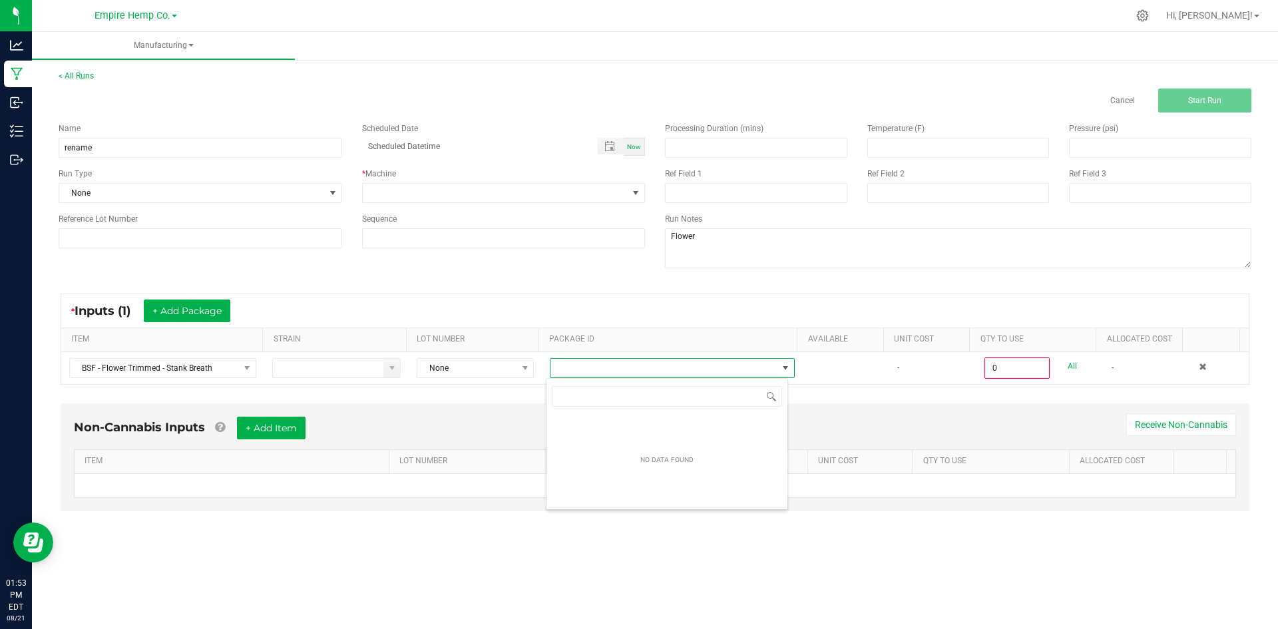
click at [417, 398] on div "Non-Cannabis Inputs + Add Item Receive Non-Cannabis ITEM LOT NUMBER AREA/LOCATI…" at bounding box center [655, 467] width 1213 height 140
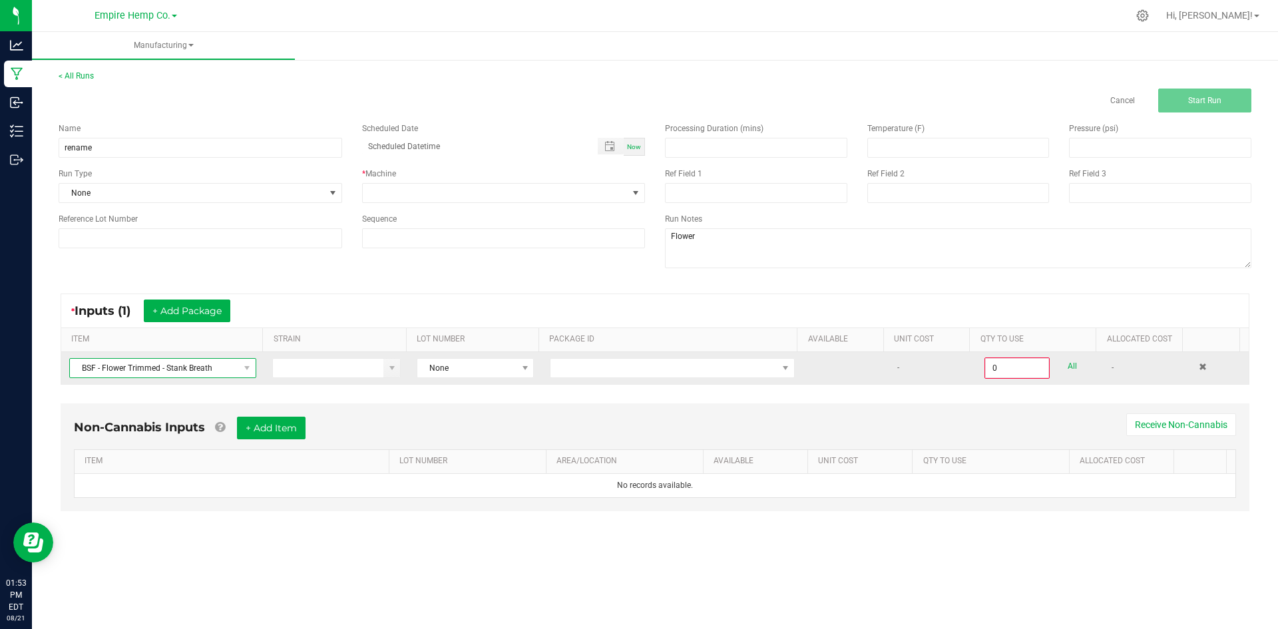
click at [227, 364] on span "BSF - Flower Trimmed - Stank Breath" at bounding box center [154, 368] width 169 height 19
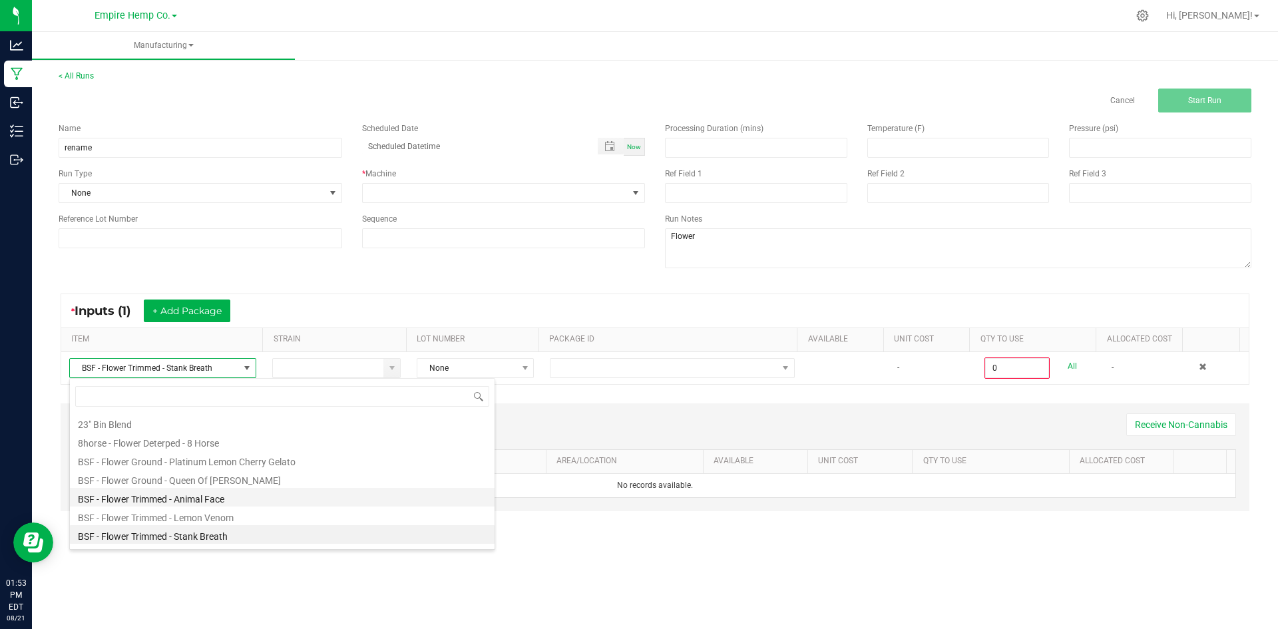
scroll to position [67, 0]
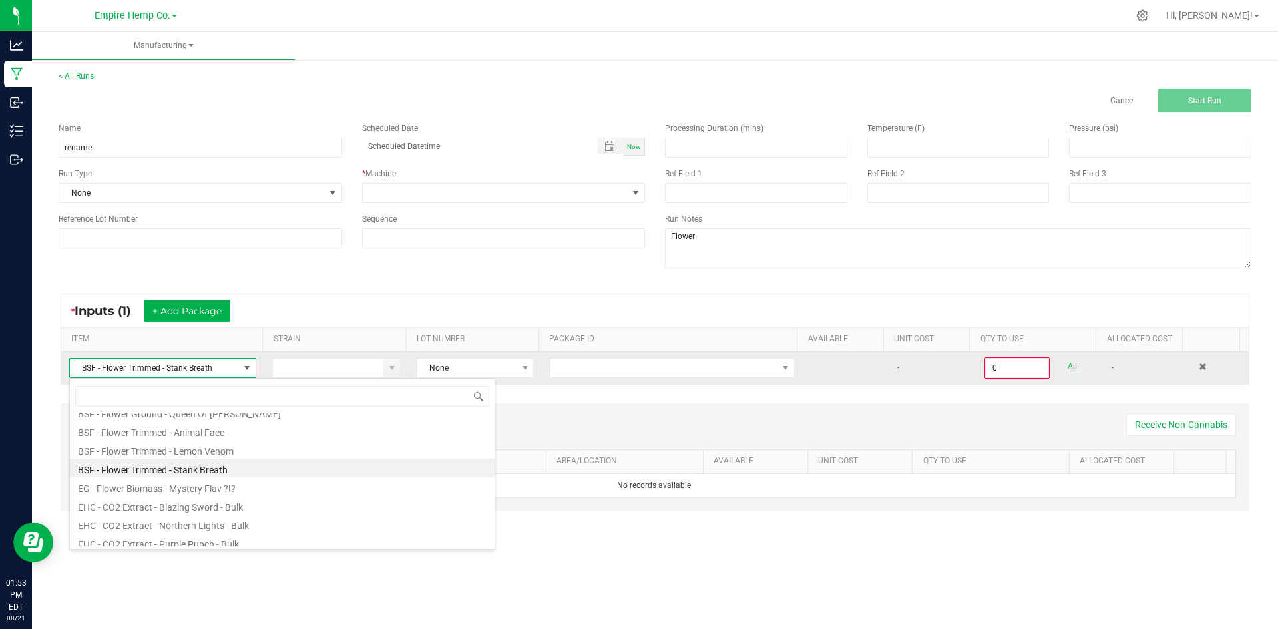
click at [250, 367] on span at bounding box center [247, 368] width 11 height 11
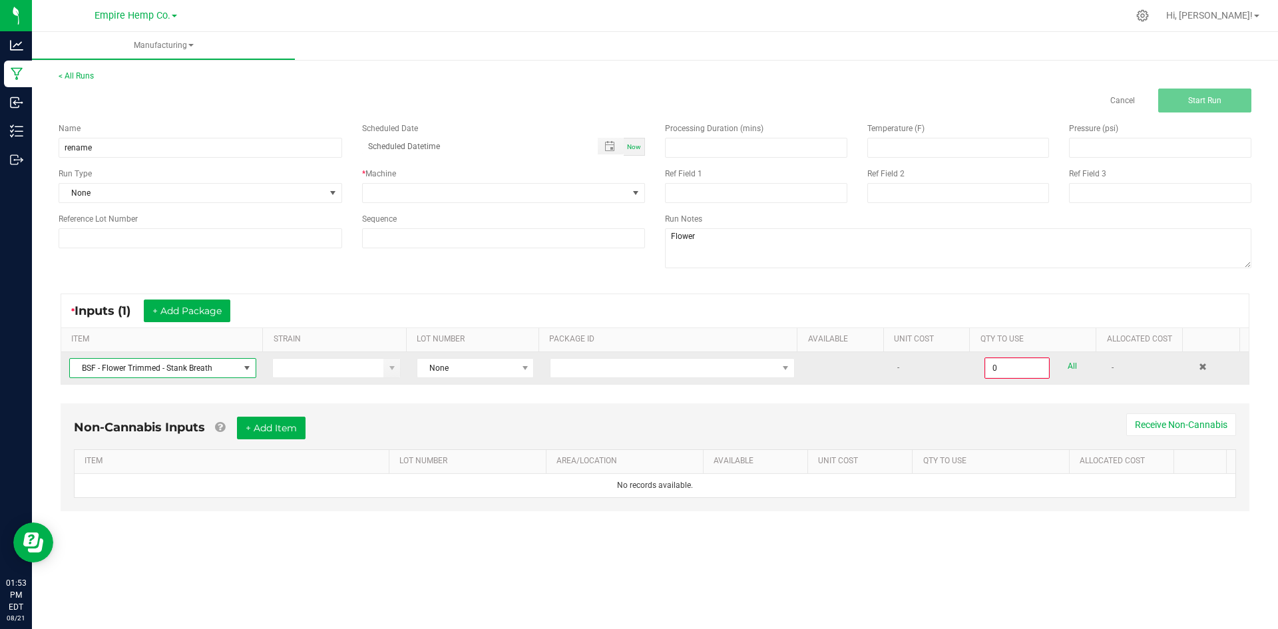
click at [242, 371] on span at bounding box center [247, 368] width 11 height 11
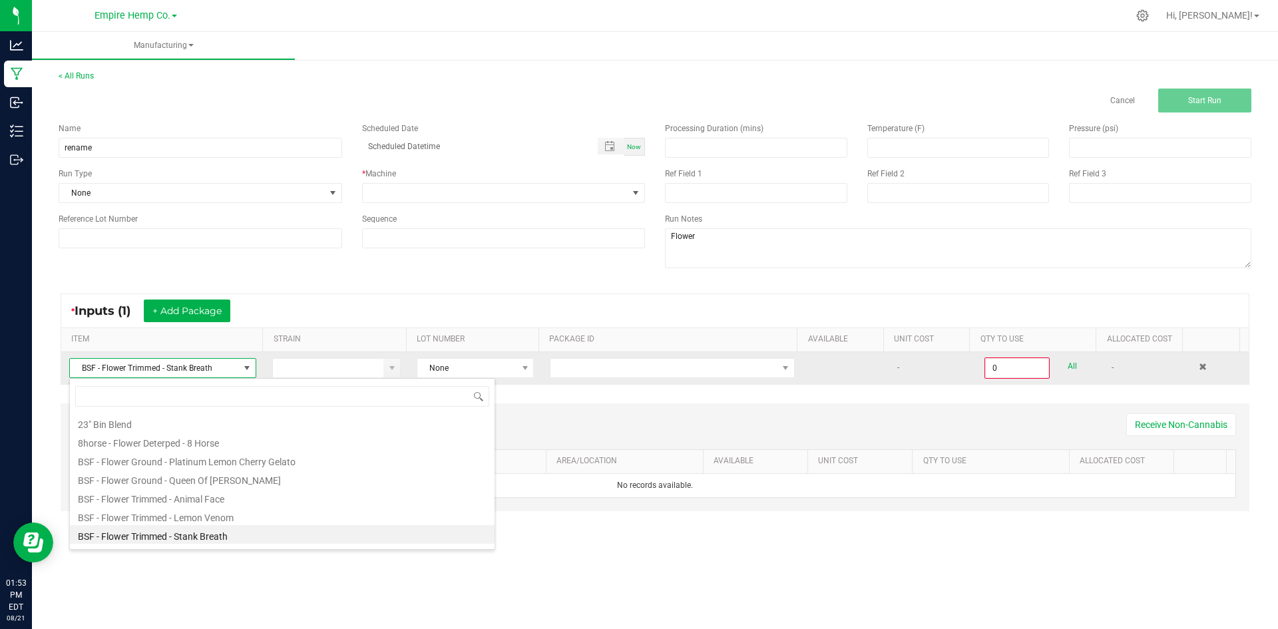
scroll to position [20, 185]
type input "stank"
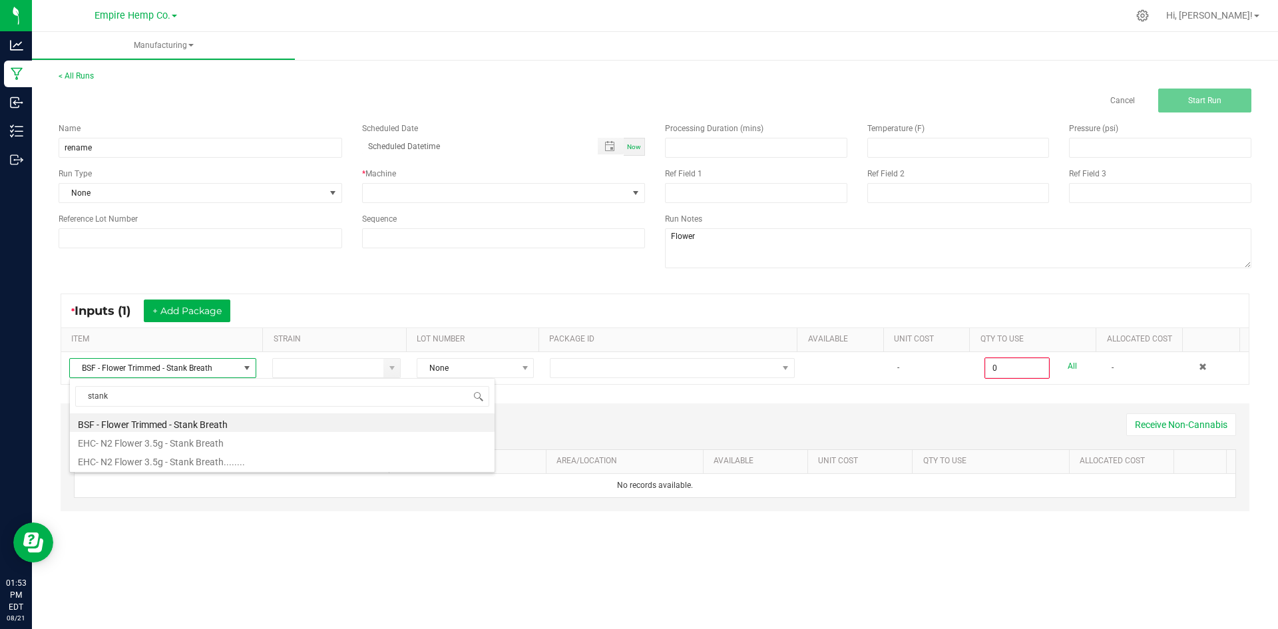
drag, startPoint x: 190, startPoint y: 441, endPoint x: 206, endPoint y: 435, distance: 17.3
click at [190, 441] on li "EHC- N2 Flower 3.5g - Stank Breath" at bounding box center [282, 441] width 425 height 19
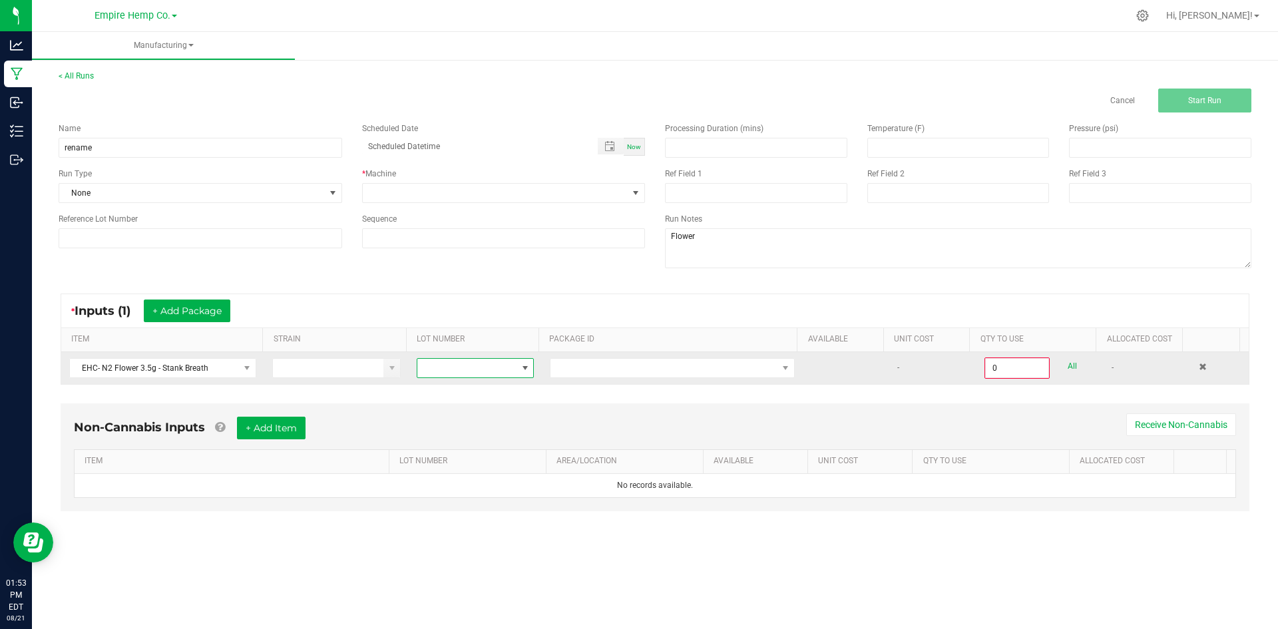
click at [500, 371] on span at bounding box center [466, 368] width 99 height 19
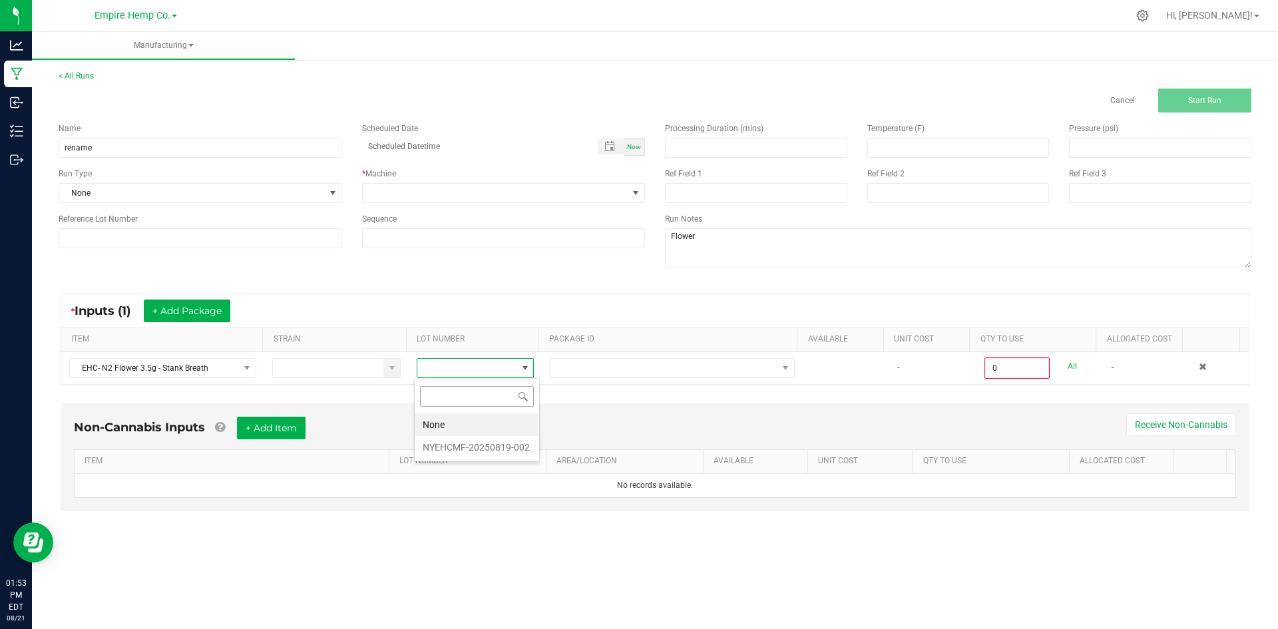
scroll to position [0, 0]
drag, startPoint x: 490, startPoint y: 446, endPoint x: 533, endPoint y: 420, distance: 50.5
click at [489, 446] on li "NYEHCMF-20250819-002" at bounding box center [477, 447] width 125 height 23
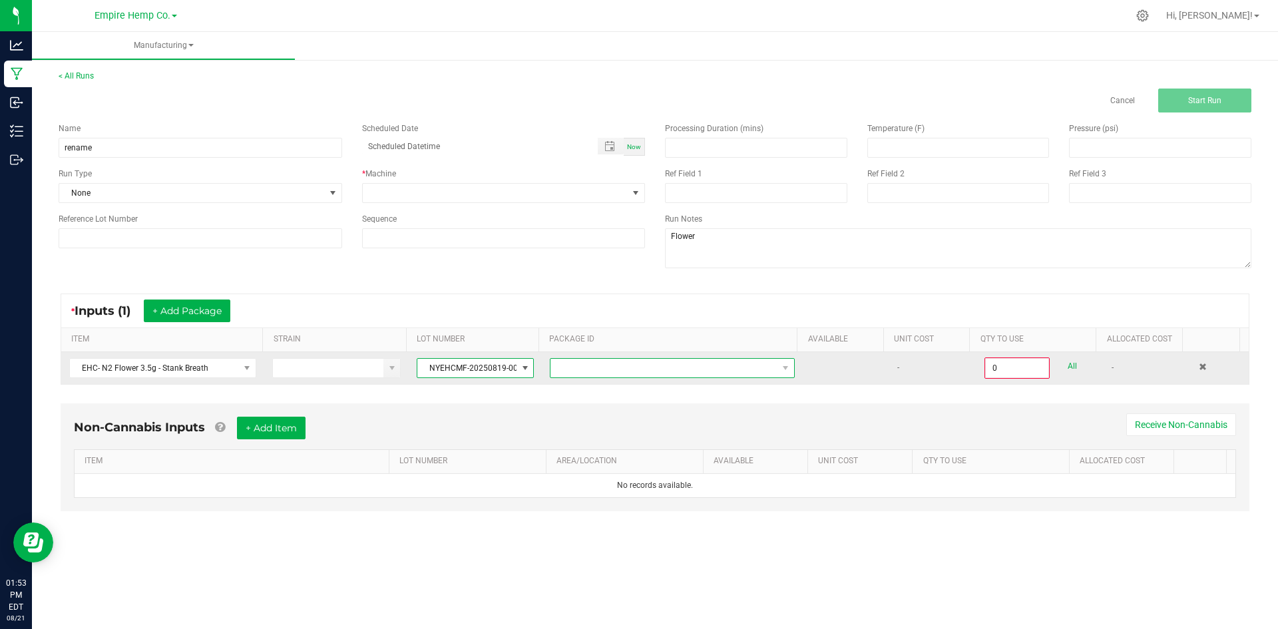
click at [577, 369] on span "NO DATA FOUND" at bounding box center [664, 368] width 227 height 19
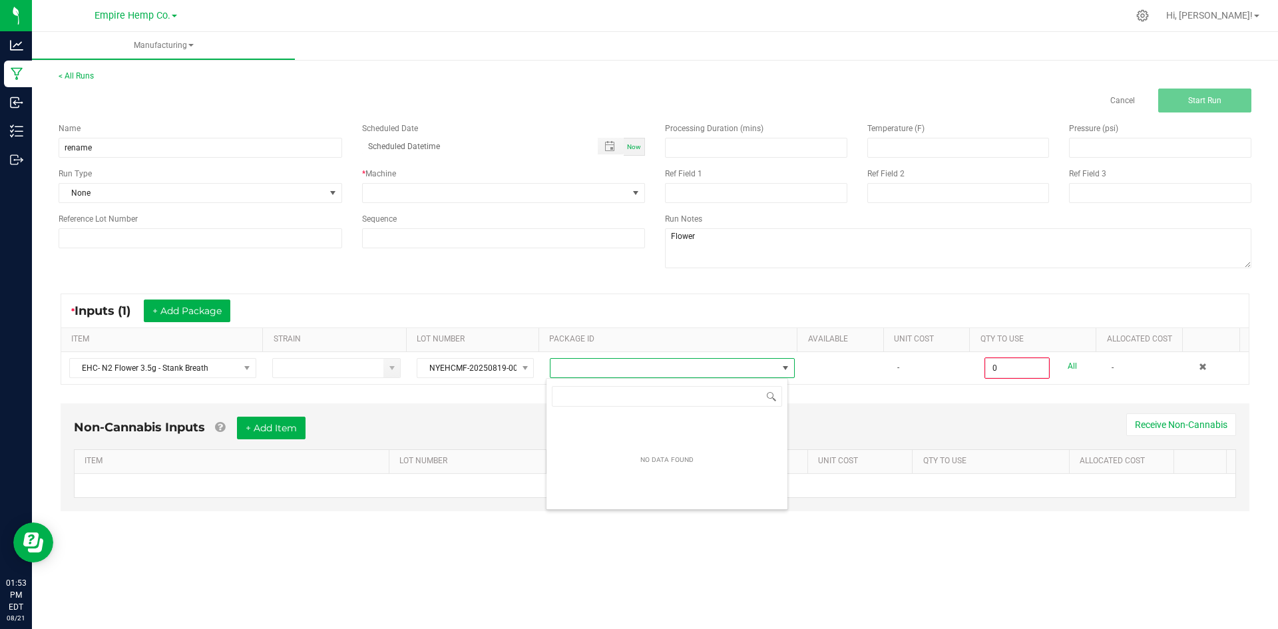
click at [617, 435] on div "NO DATA FOUND" at bounding box center [667, 459] width 241 height 93
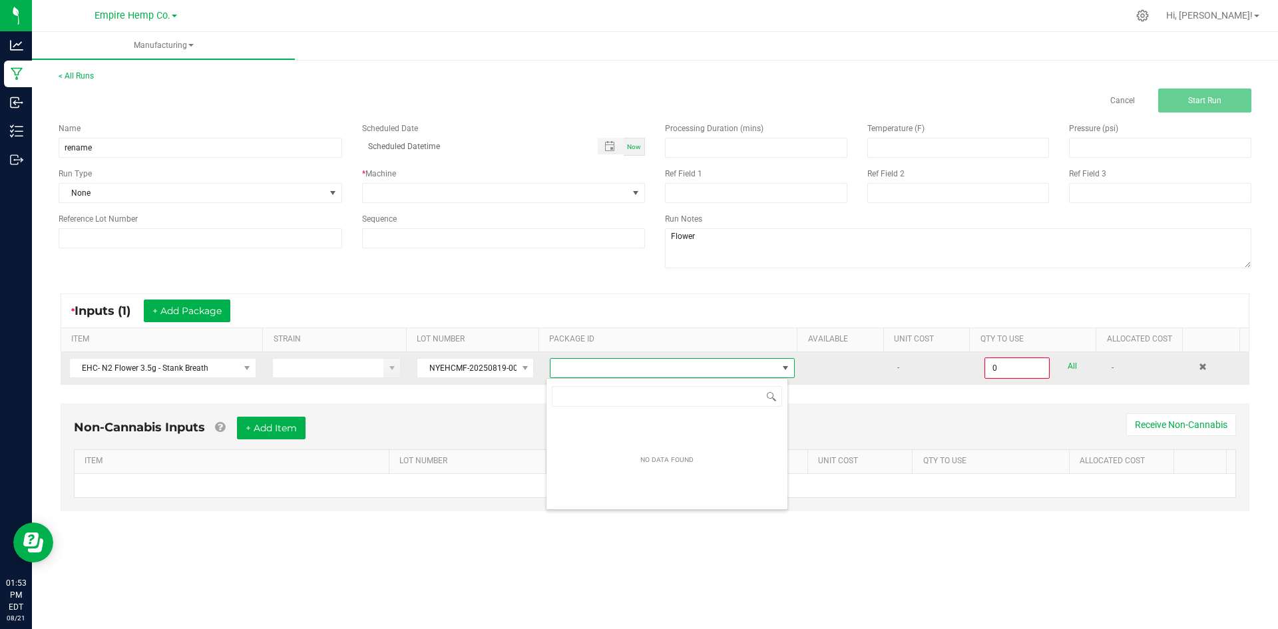
click at [650, 362] on span "NO DATA FOUND" at bounding box center [664, 368] width 227 height 19
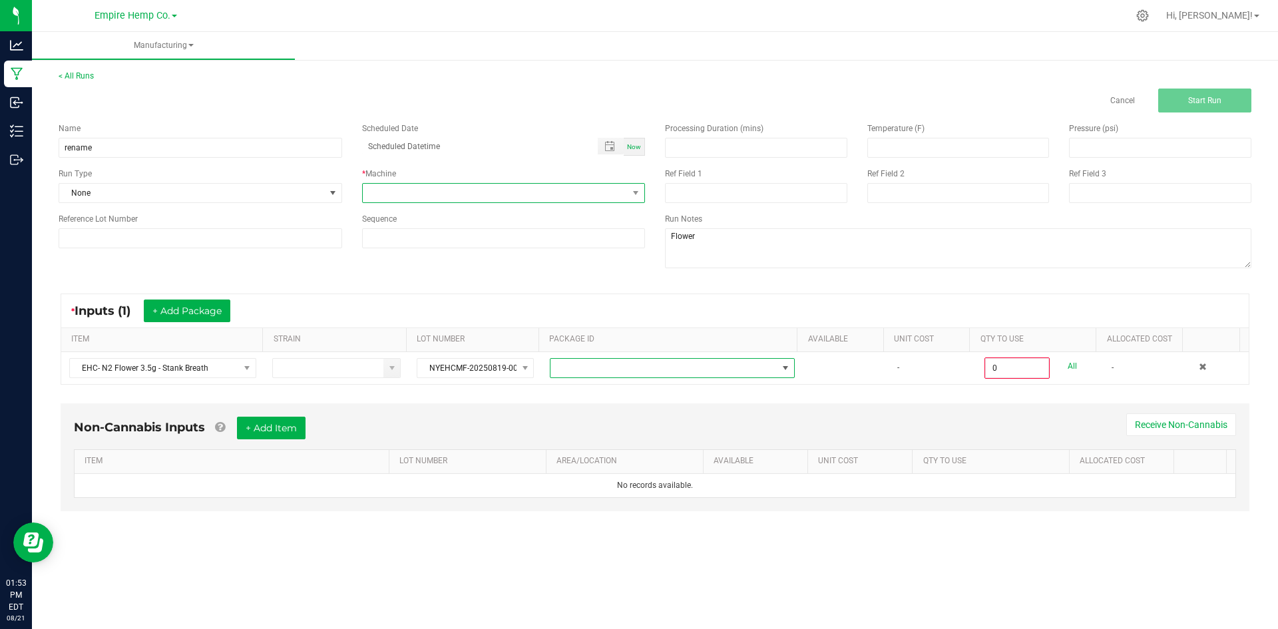
click at [599, 185] on span at bounding box center [496, 193] width 266 height 19
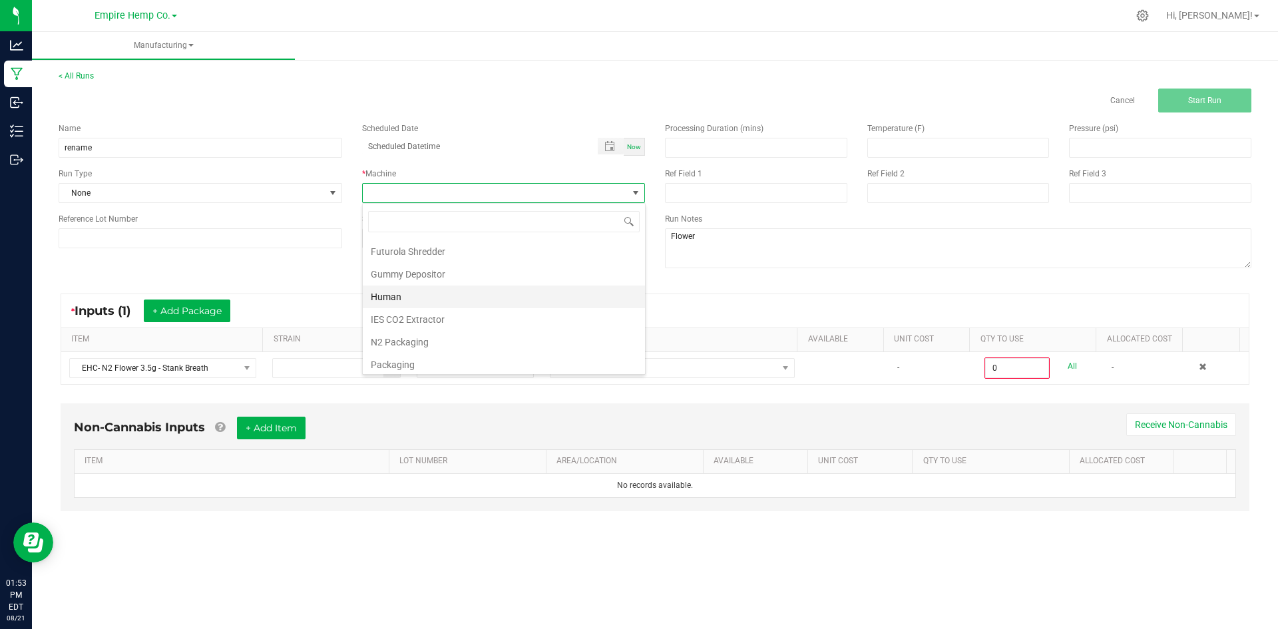
click at [526, 298] on li "Human" at bounding box center [504, 297] width 282 height 23
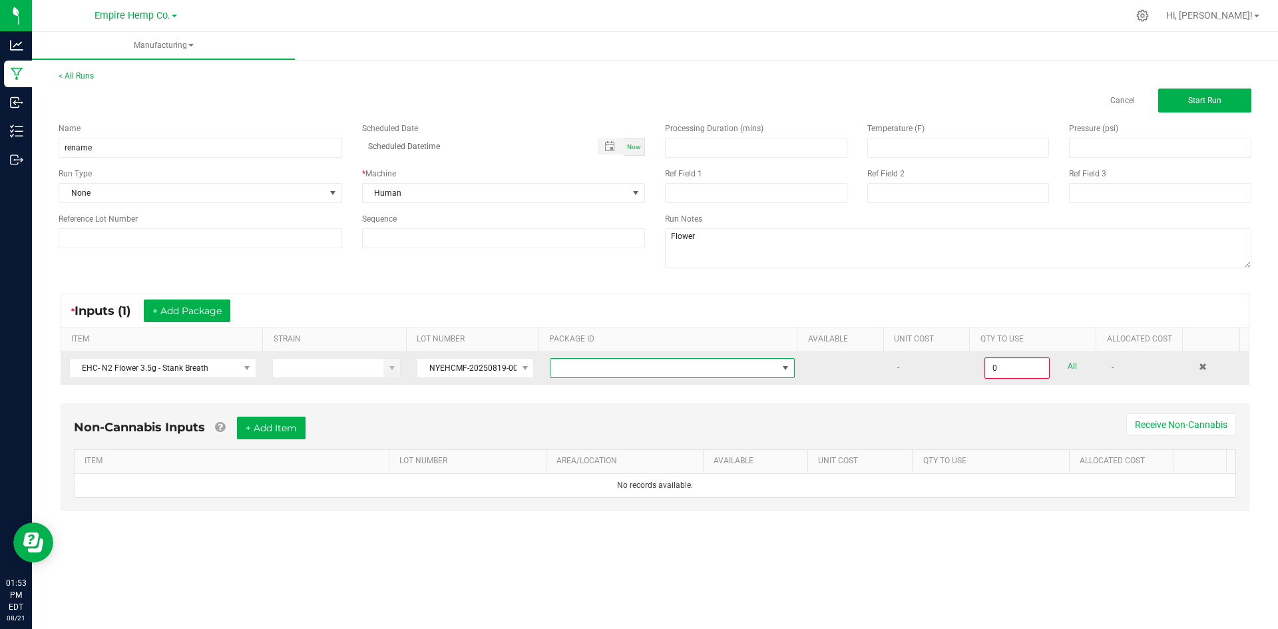
click at [707, 378] on span "NO DATA FOUND" at bounding box center [672, 368] width 245 height 20
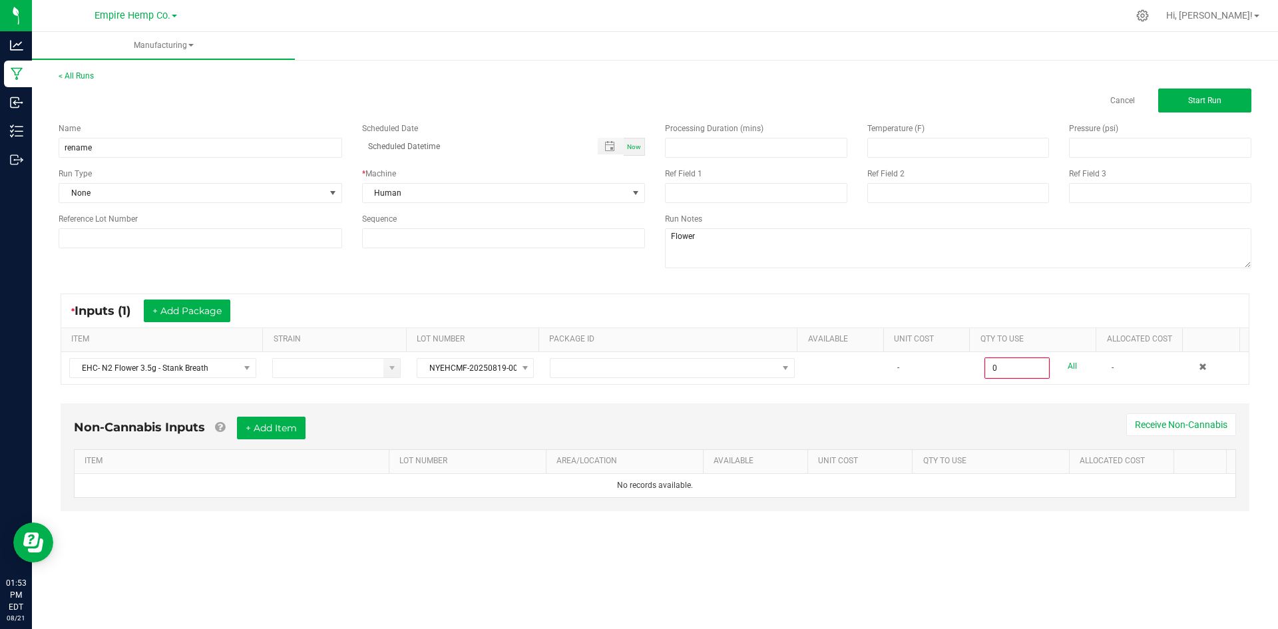
click at [732, 320] on div "* Inputs (1) + Add Package" at bounding box center [655, 310] width 1188 height 33
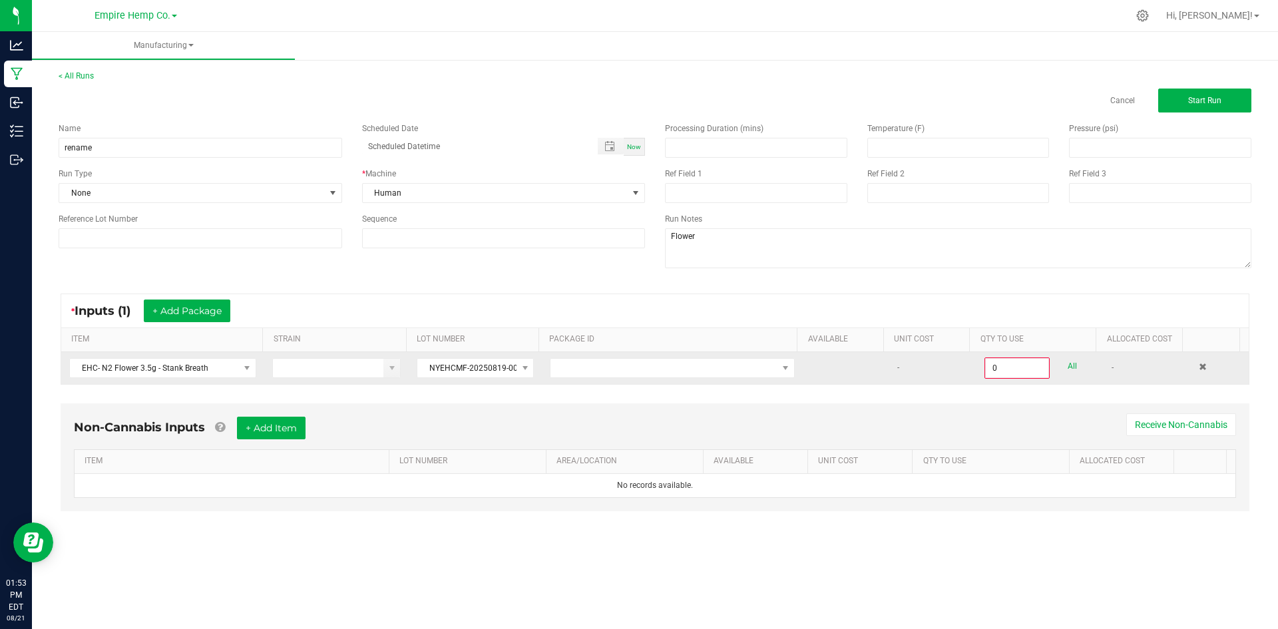
click at [890, 378] on td "-" at bounding box center [933, 368] width 87 height 32
click at [1003, 368] on input "0" at bounding box center [1017, 368] width 63 height 19
click at [336, 365] on input at bounding box center [328, 368] width 111 height 19
click at [387, 370] on span at bounding box center [392, 368] width 11 height 11
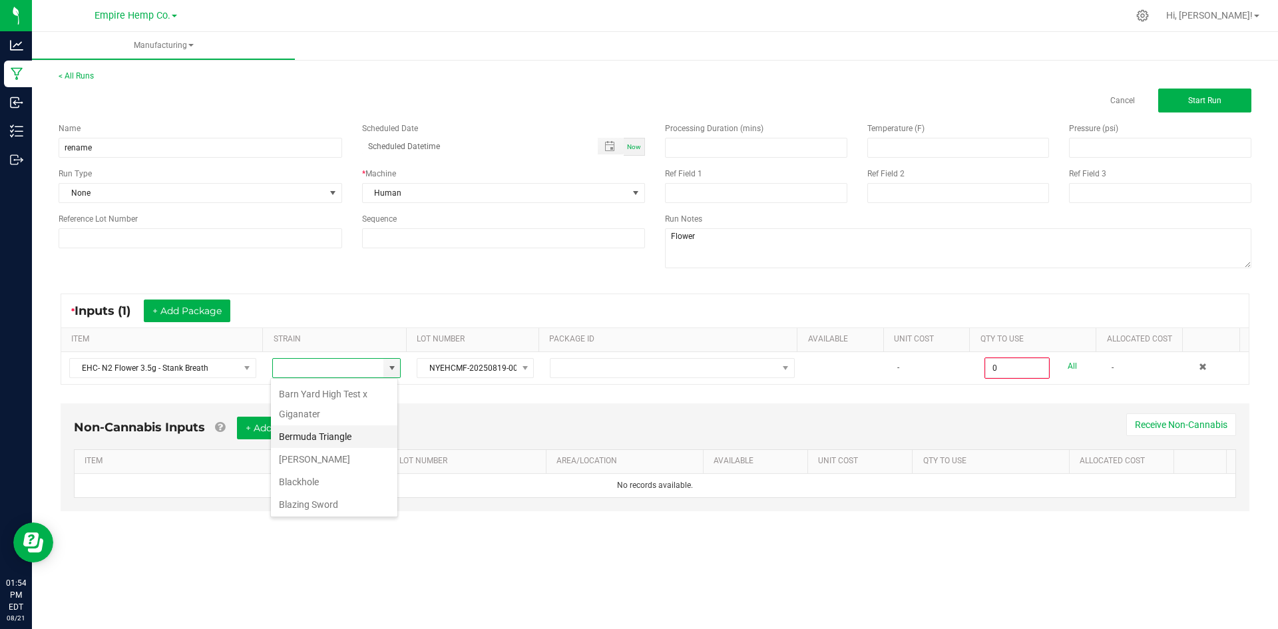
scroll to position [67, 0]
click at [443, 407] on div "Non-Cannabis Inputs + Add Item Receive Non-Cannabis ITEM LOT NUMBER AREA/LOCATI…" at bounding box center [655, 458] width 1189 height 108
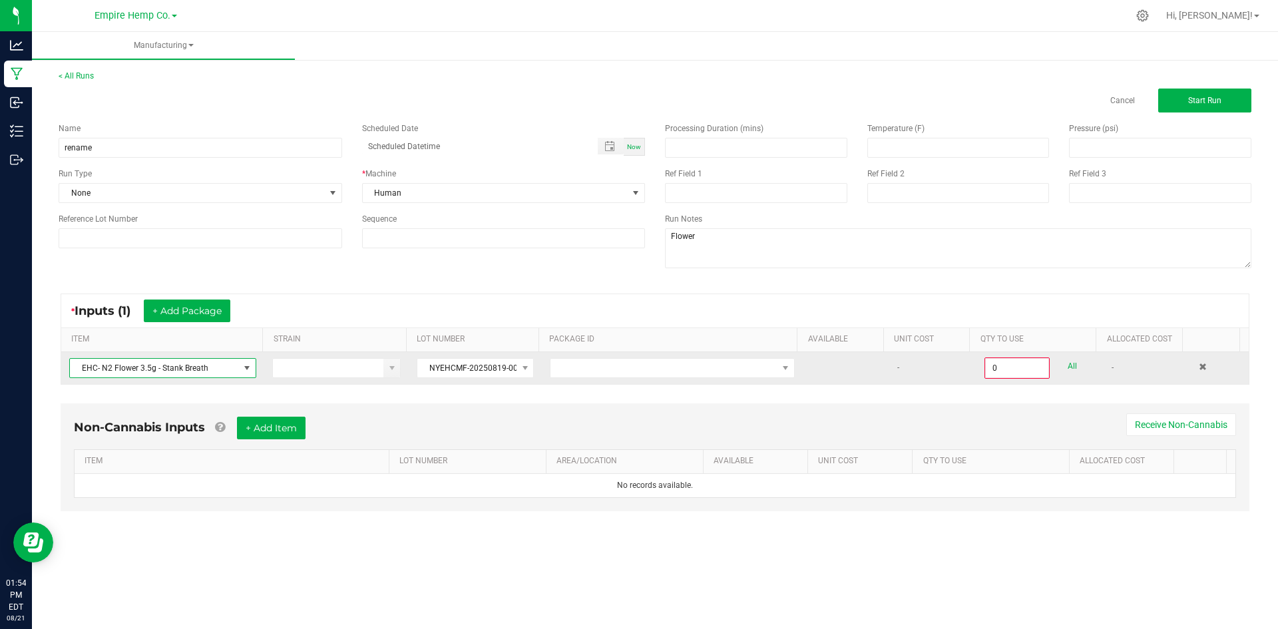
click at [238, 370] on span at bounding box center [246, 368] width 17 height 19
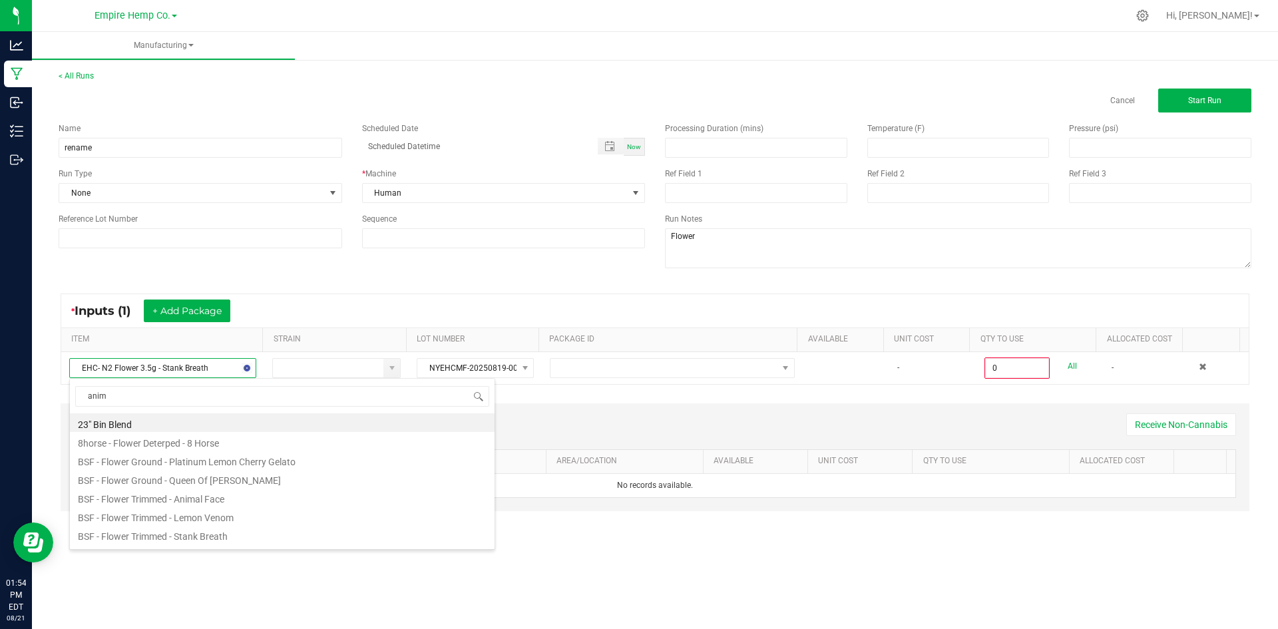
type input "anima"
click at [238, 439] on li "EHC- N2 Flower 3.5g - Animal Face" at bounding box center [282, 441] width 425 height 19
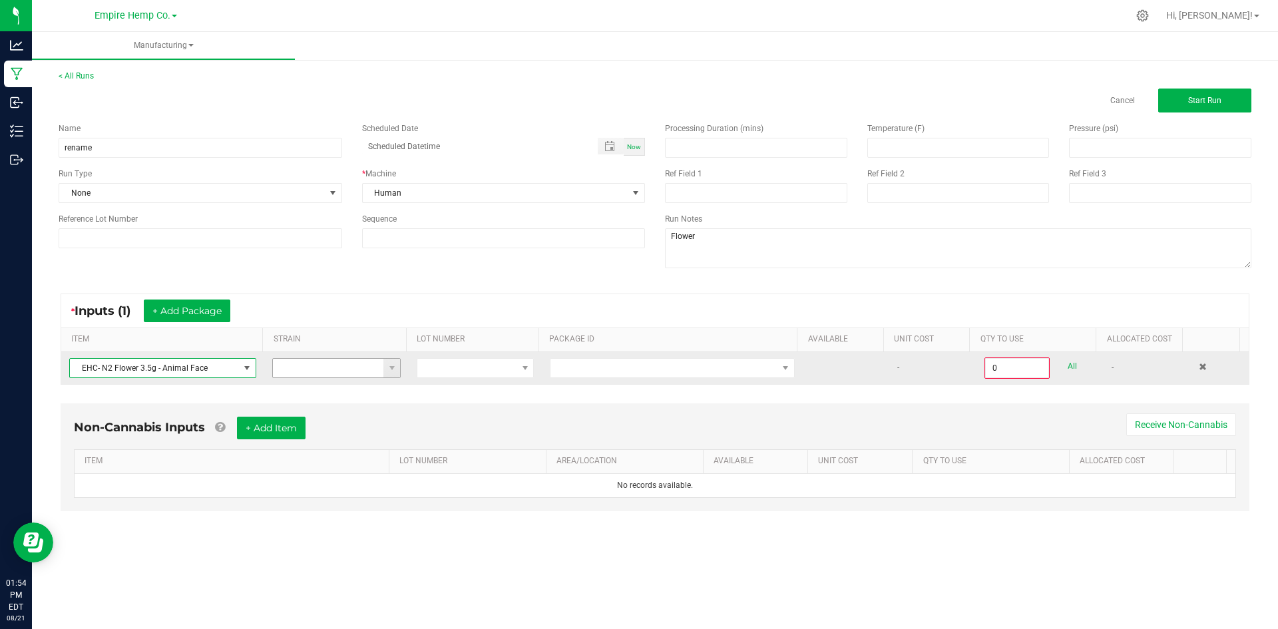
click at [340, 366] on input at bounding box center [328, 368] width 111 height 19
click at [398, 374] on td at bounding box center [336, 368] width 145 height 32
click at [387, 370] on span at bounding box center [392, 368] width 11 height 11
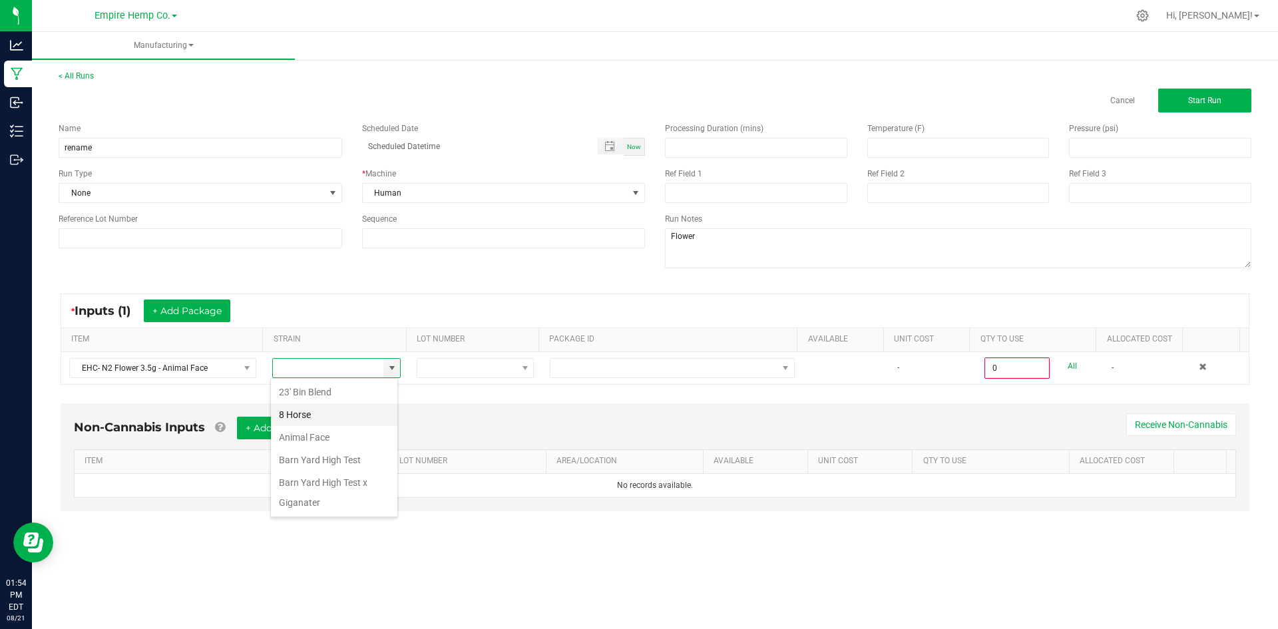
scroll to position [20, 127]
click at [364, 421] on Horse "8 Horse" at bounding box center [334, 415] width 127 height 23
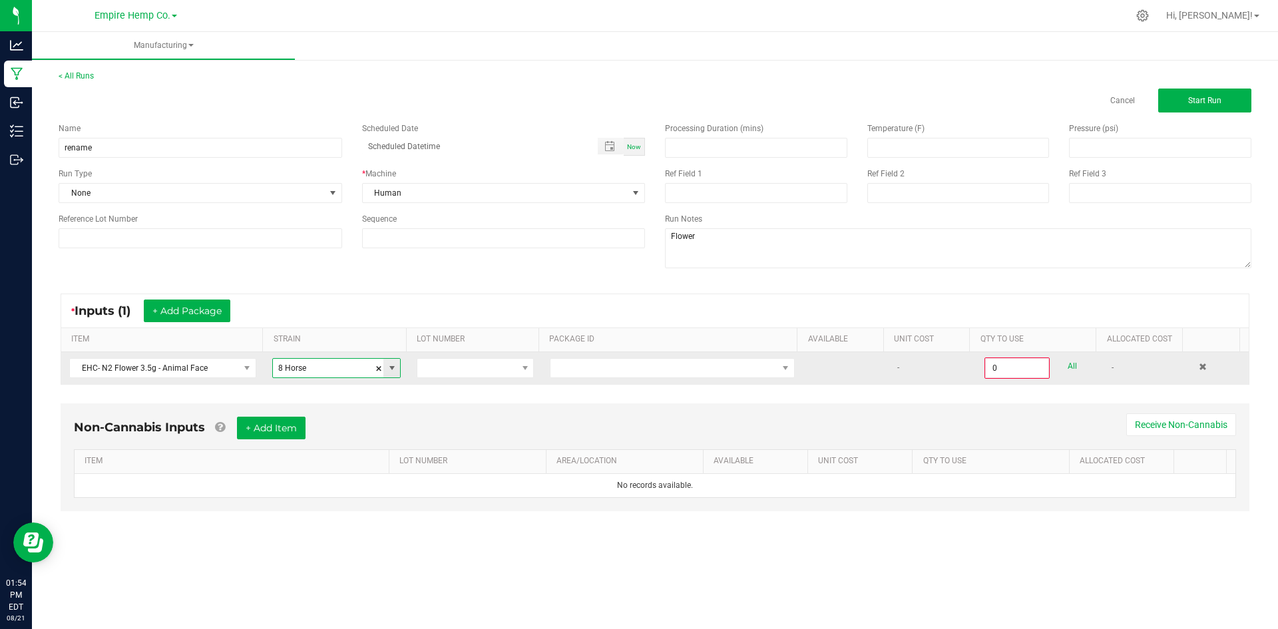
click at [390, 374] on span at bounding box center [392, 368] width 17 height 19
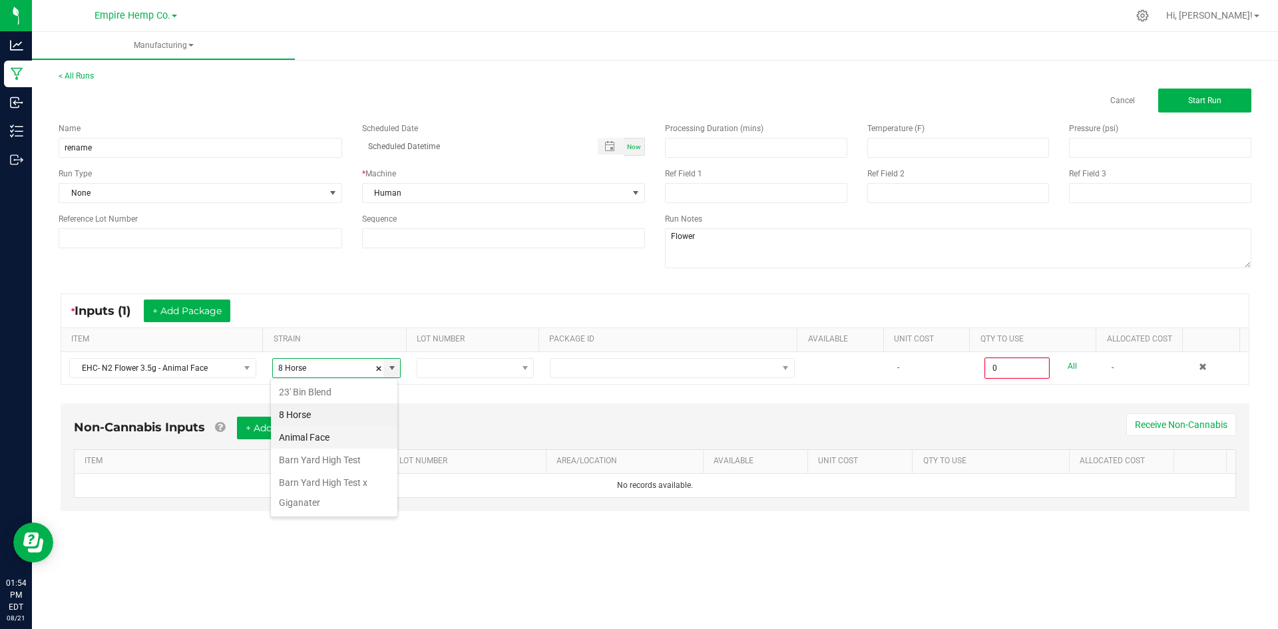
click at [354, 433] on Face "Animal Face" at bounding box center [334, 437] width 127 height 23
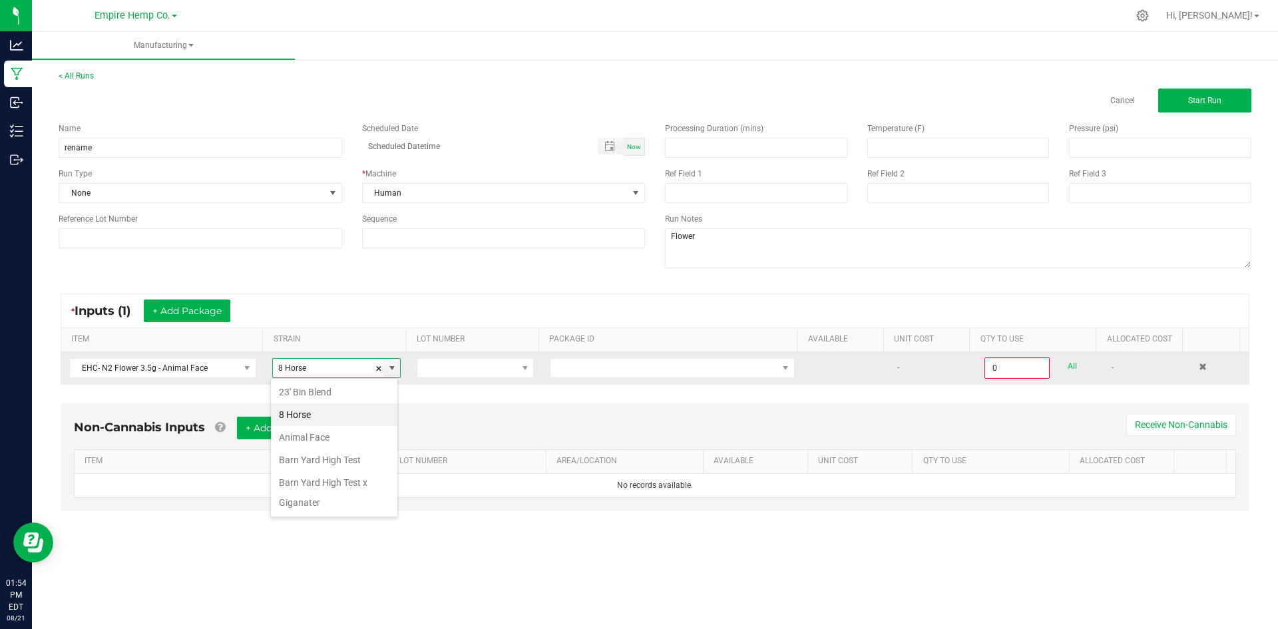
type input "Animal Face"
click at [431, 378] on td at bounding box center [475, 368] width 133 height 32
click at [438, 369] on span at bounding box center [466, 368] width 99 height 19
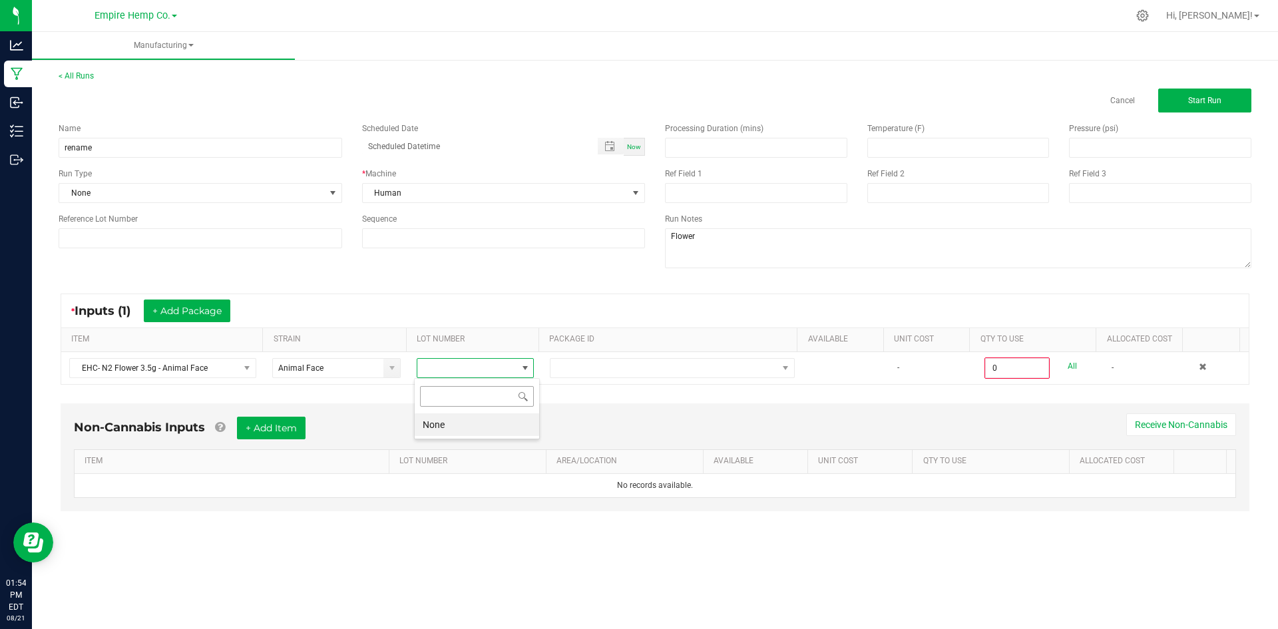
scroll to position [20, 117]
drag, startPoint x: 495, startPoint y: 420, endPoint x: 503, endPoint y: 414, distance: 9.5
click at [495, 418] on li "None" at bounding box center [477, 424] width 125 height 23
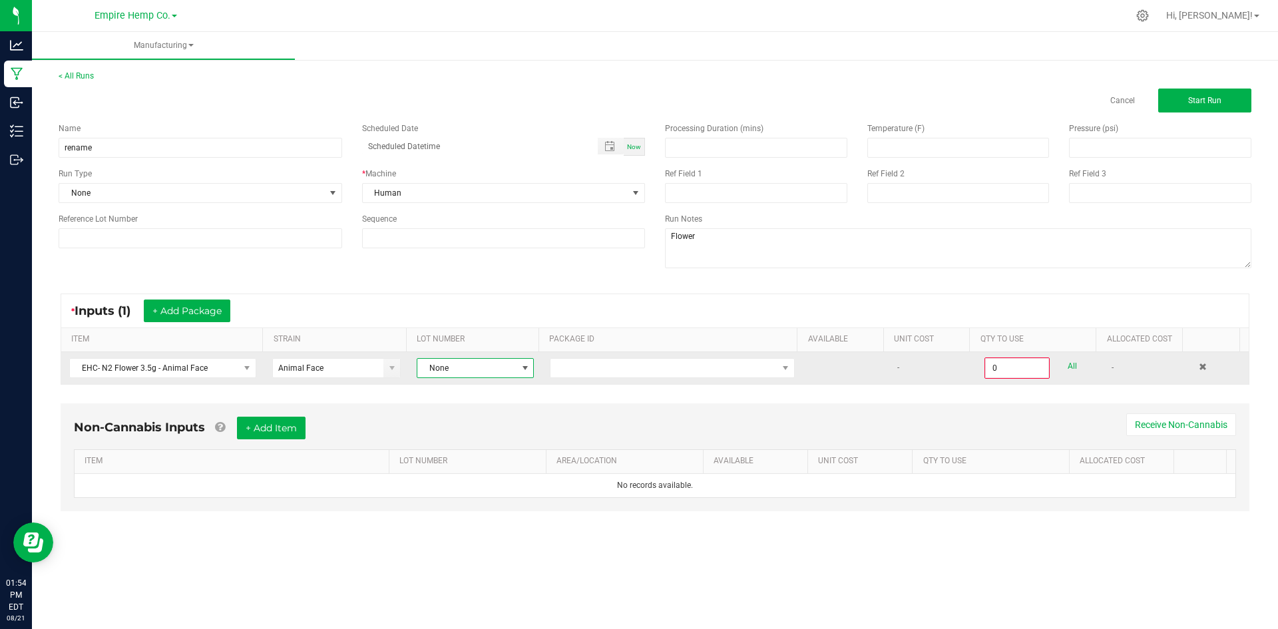
click at [566, 382] on td at bounding box center [672, 368] width 261 height 32
click at [572, 373] on span "NO DATA FOUND" at bounding box center [664, 368] width 227 height 19
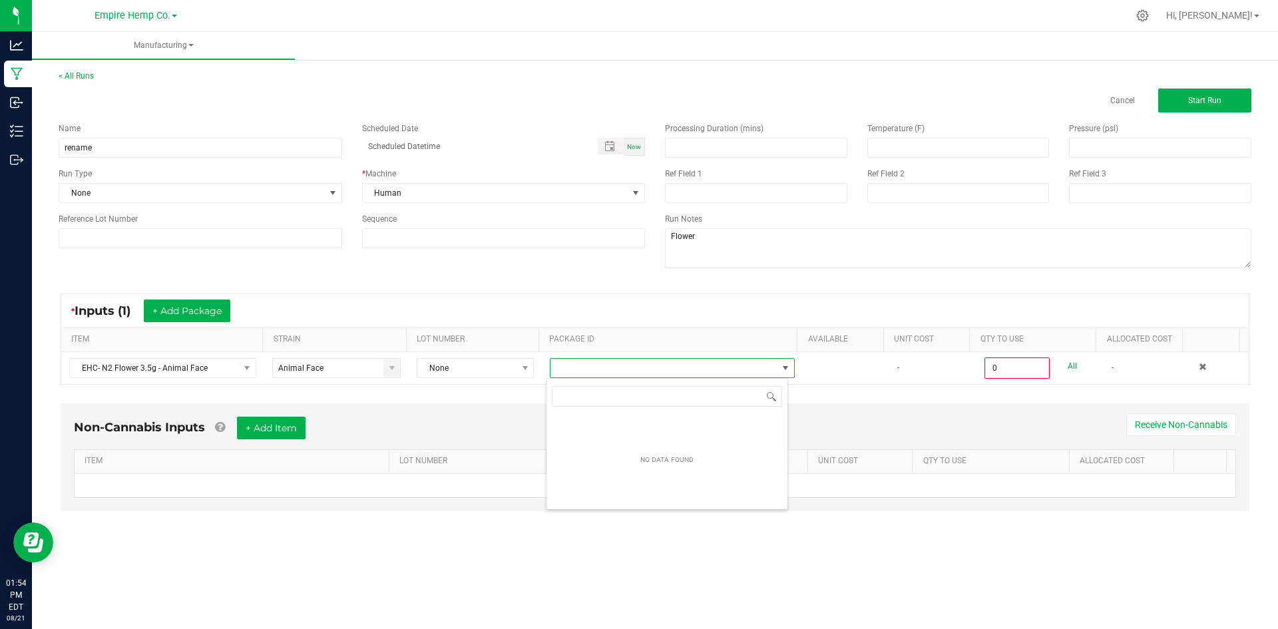
scroll to position [66565, 66343]
click at [882, 406] on div "Non-Cannabis Inputs + Add Item Receive Non-Cannabis ITEM LOT NUMBER AREA/LOCATI…" at bounding box center [655, 458] width 1189 height 108
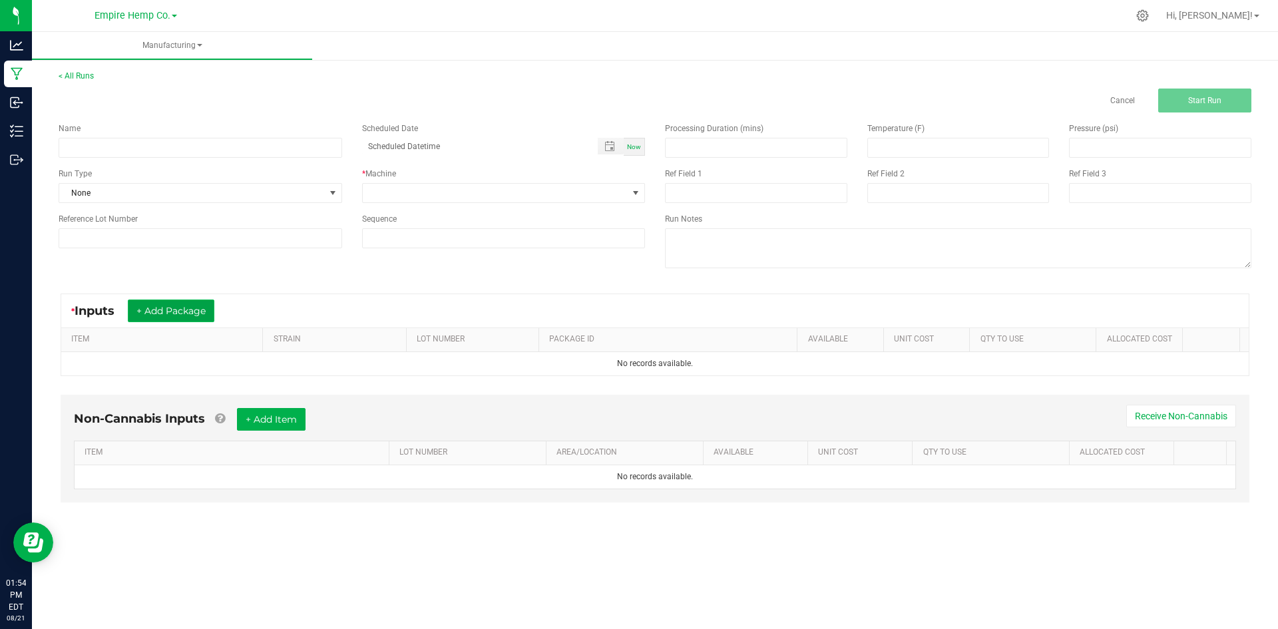
click at [174, 309] on button "+ Add Package" at bounding box center [171, 311] width 87 height 23
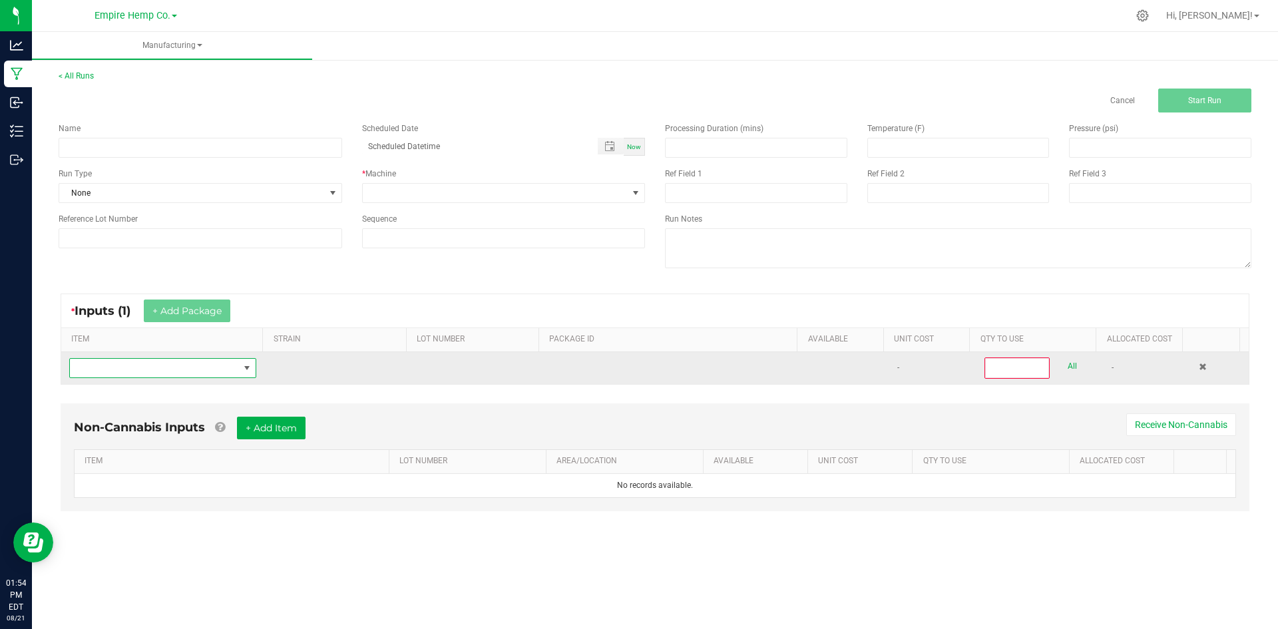
click at [166, 373] on span "NO DATA FOUND" at bounding box center [154, 368] width 169 height 19
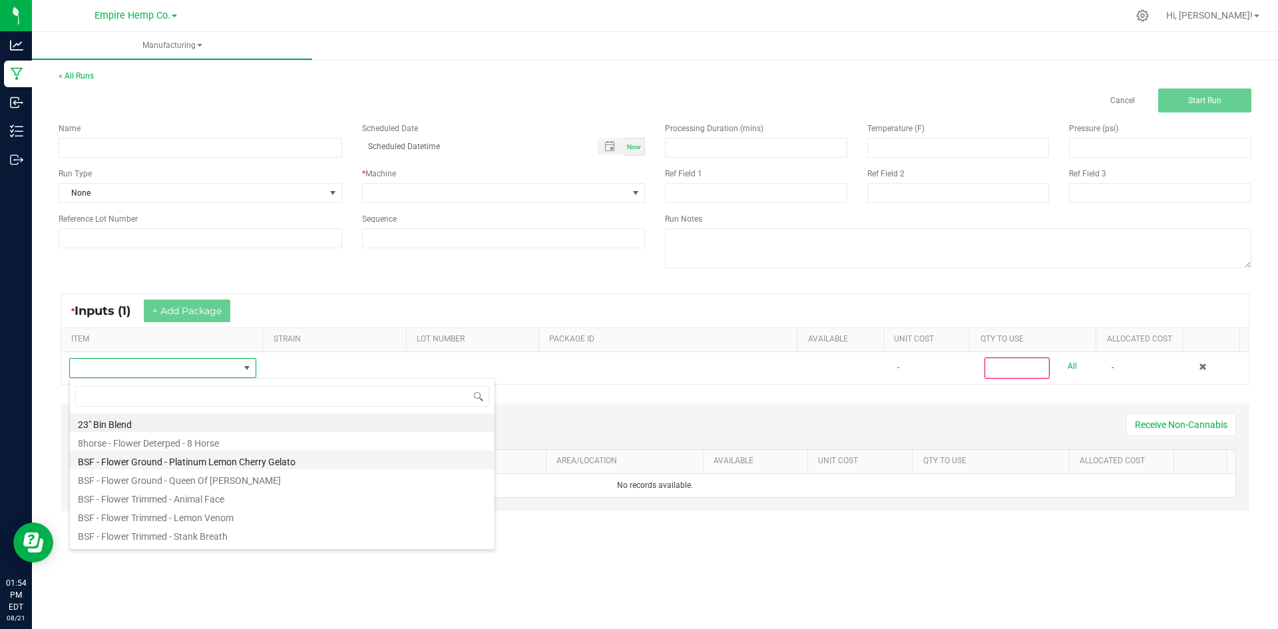
scroll to position [20, 184]
type input "animal"
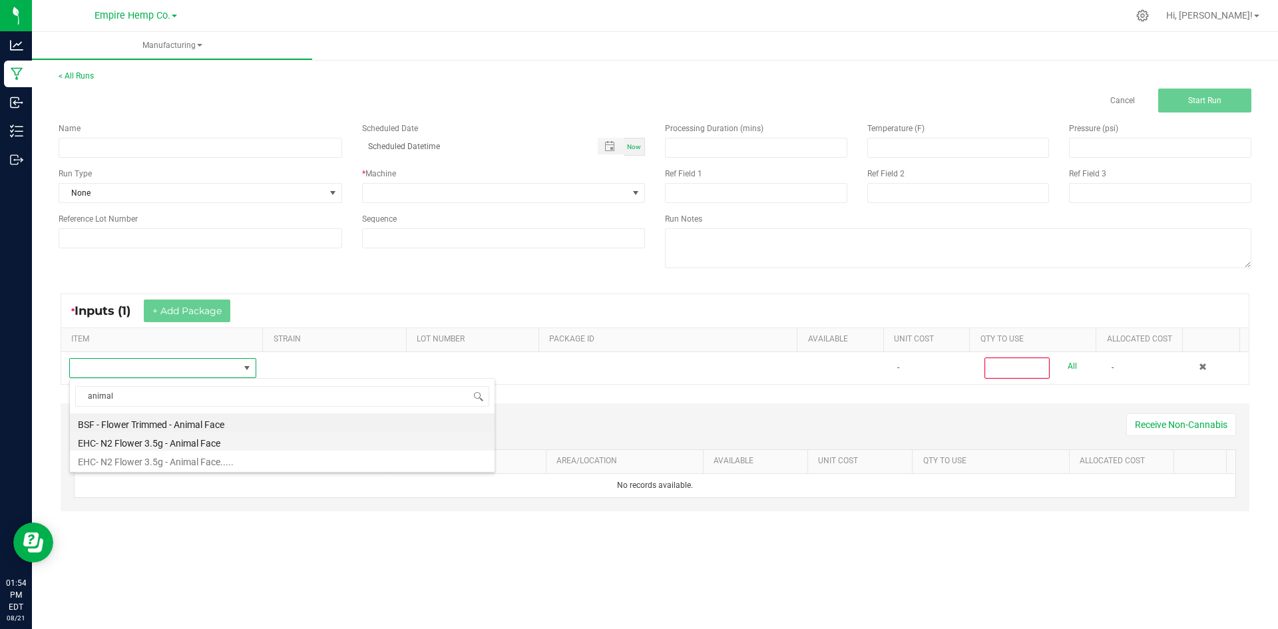
click at [172, 445] on li "EHC- N2 Flower 3.5g - Animal Face" at bounding box center [282, 441] width 425 height 19
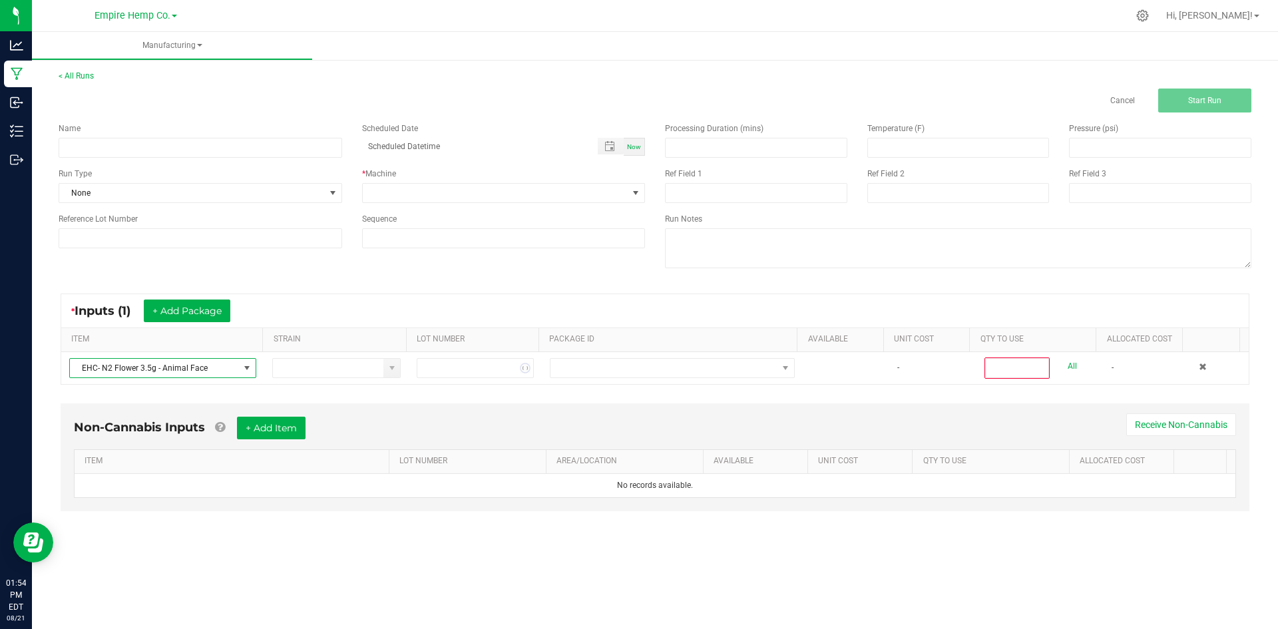
type input "0"
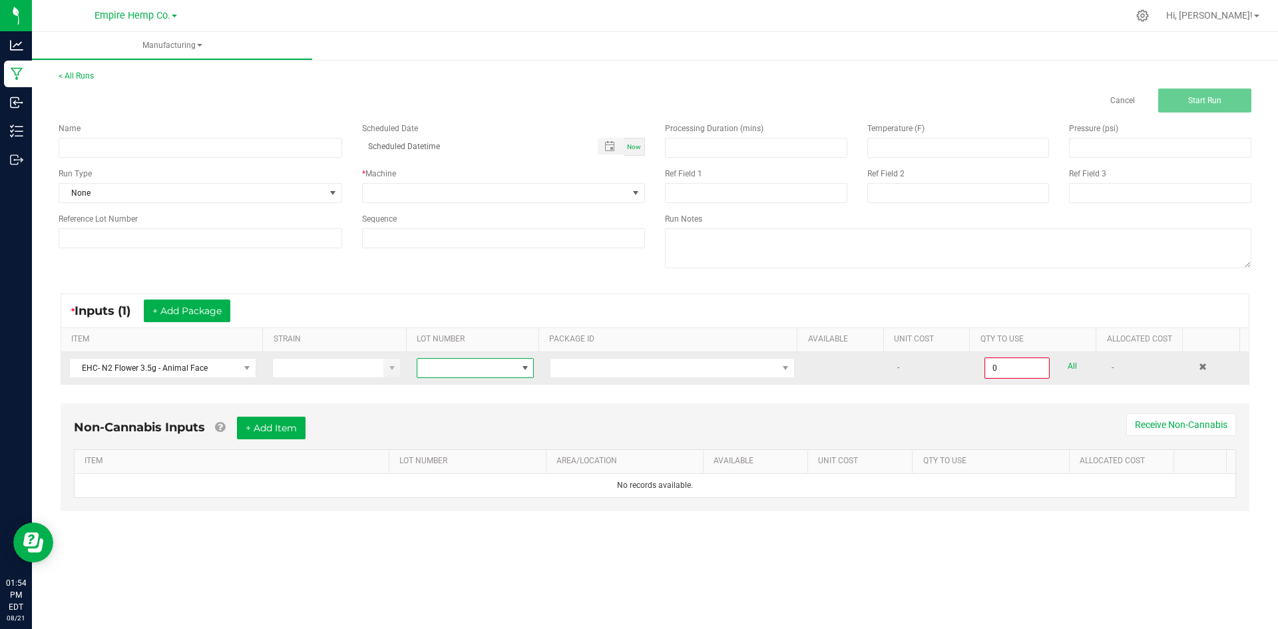
click at [466, 366] on span at bounding box center [466, 368] width 99 height 19
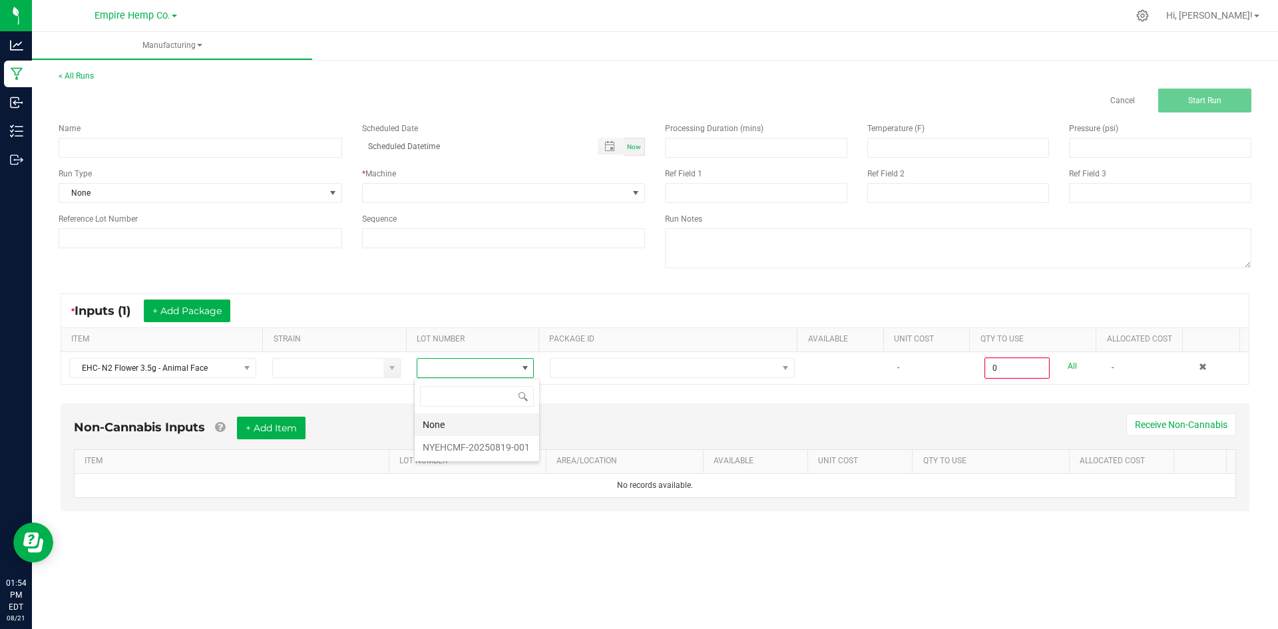
scroll to position [20, 117]
drag, startPoint x: 474, startPoint y: 449, endPoint x: 527, endPoint y: 413, distance: 64.6
click at [475, 445] on li "NYEHCMF-20250819-001" at bounding box center [477, 447] width 125 height 23
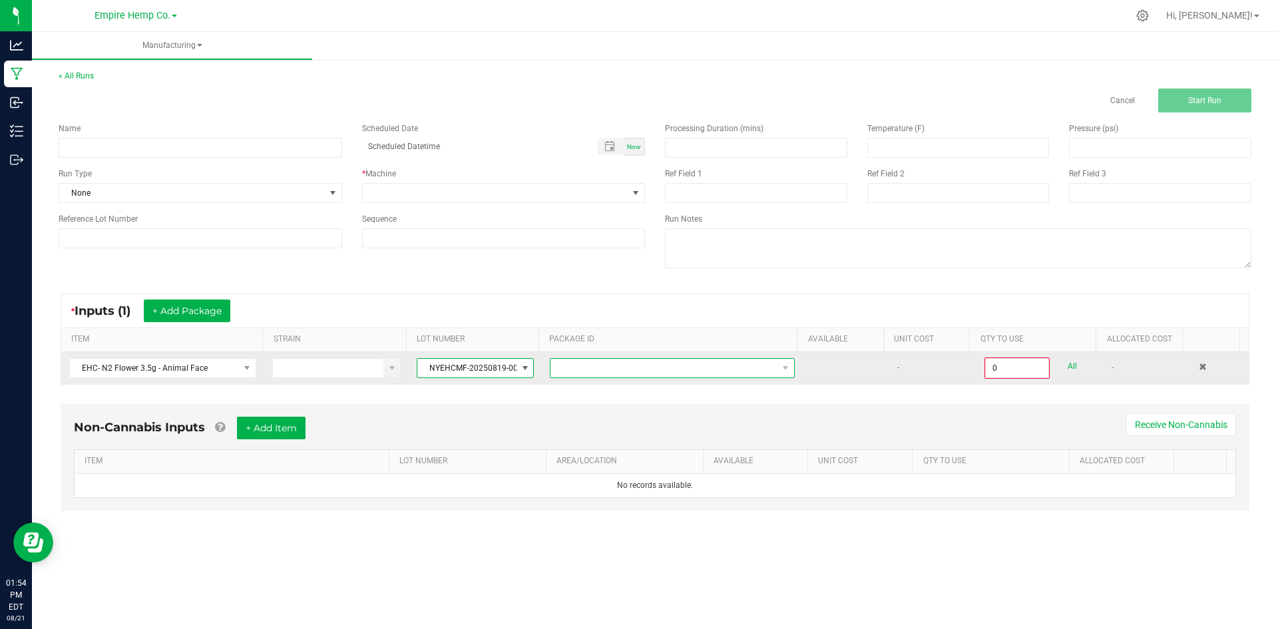
click at [570, 370] on span "NO DATA FOUND" at bounding box center [664, 368] width 227 height 19
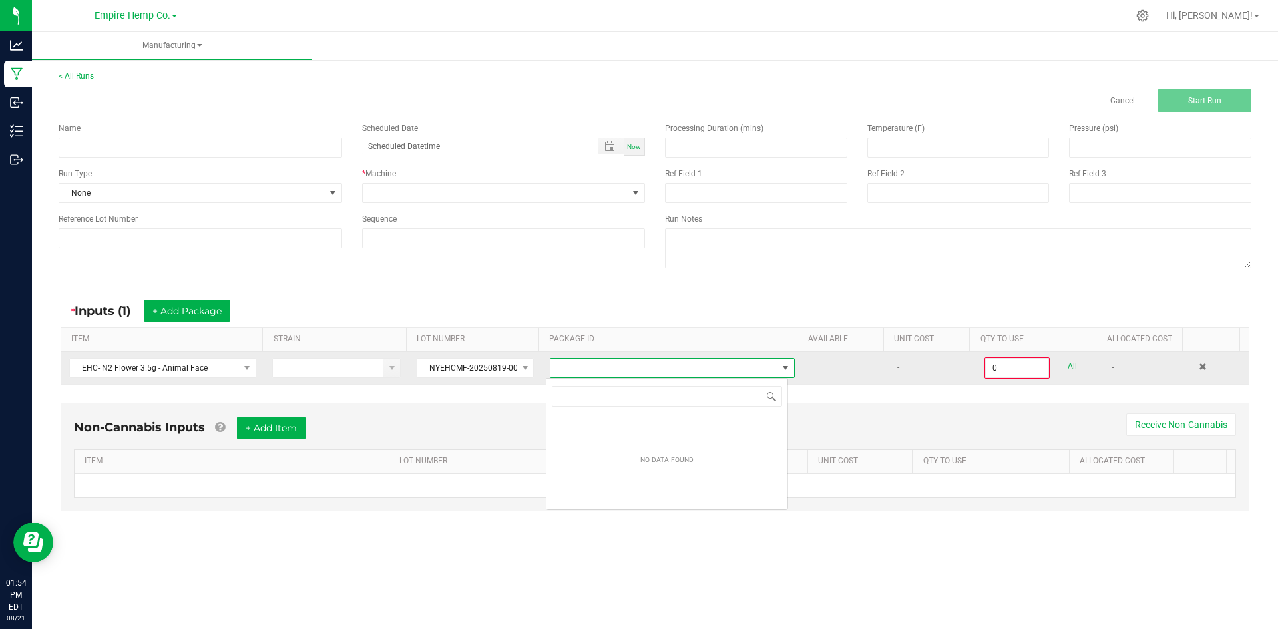
scroll to position [20, 243]
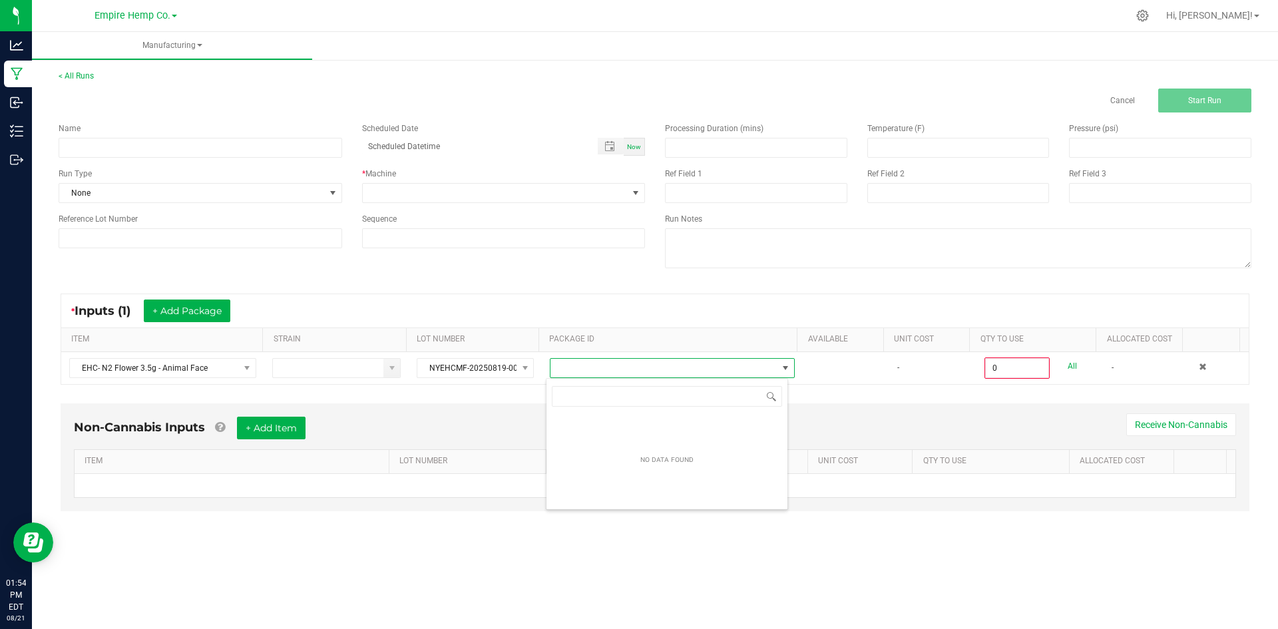
click at [824, 413] on div "Non-Cannabis Inputs + Add Item Receive Non-Cannabis ITEM LOT NUMBER AREA/LOCATI…" at bounding box center [655, 458] width 1189 height 108
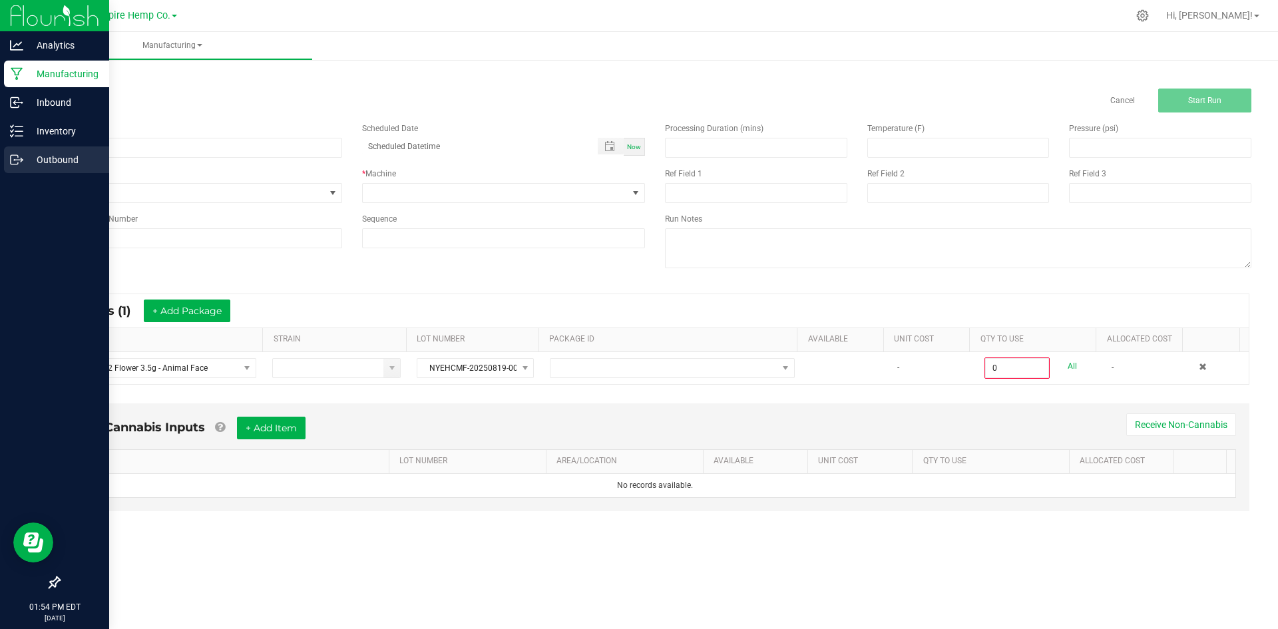
click at [39, 149] on div "Outbound" at bounding box center [56, 159] width 105 height 27
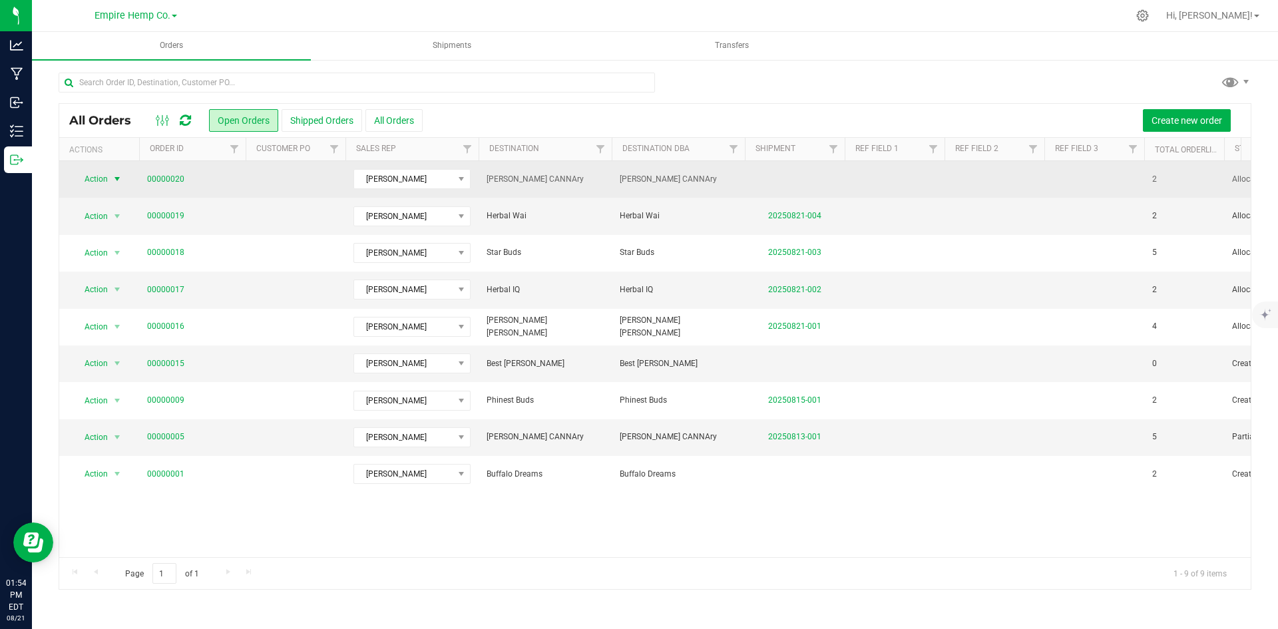
click at [102, 176] on span "Action" at bounding box center [91, 179] width 36 height 19
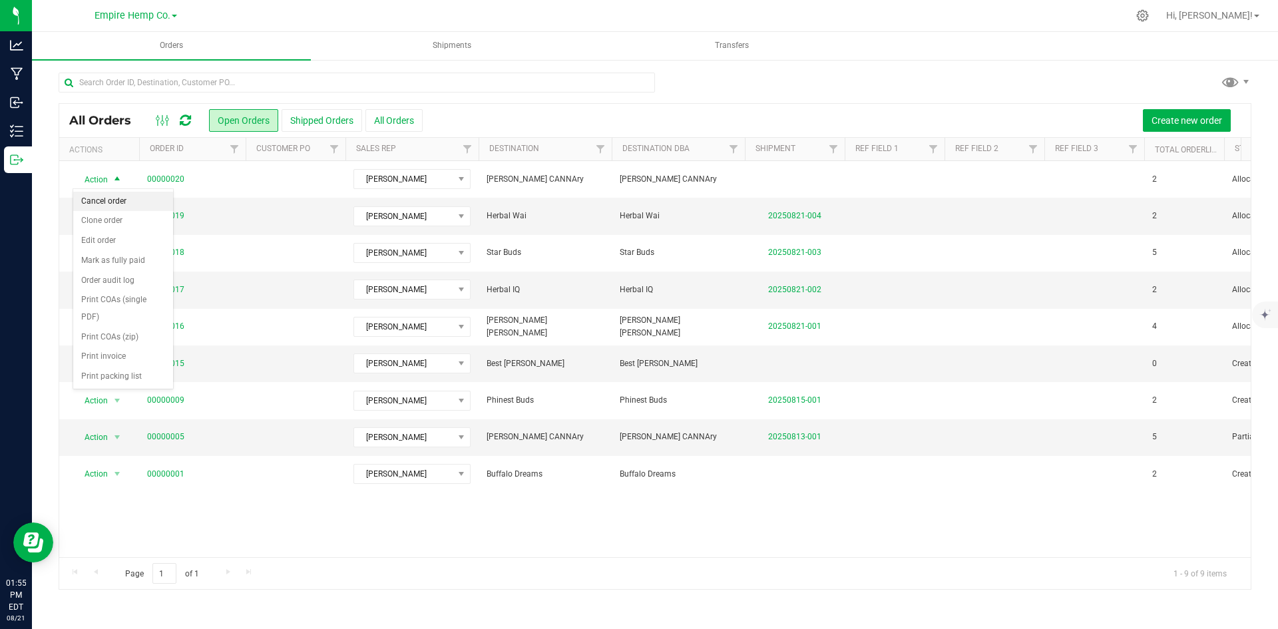
click at [125, 203] on li "Cancel order" at bounding box center [123, 202] width 100 height 20
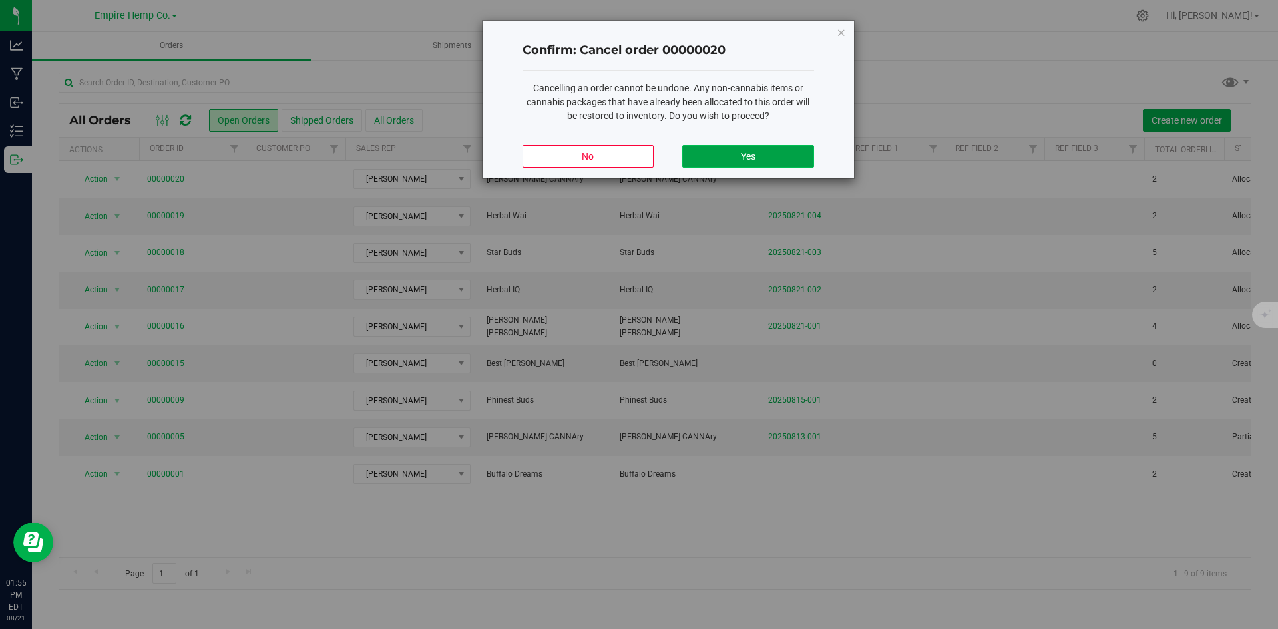
click at [716, 146] on button "Yes" at bounding box center [748, 156] width 131 height 23
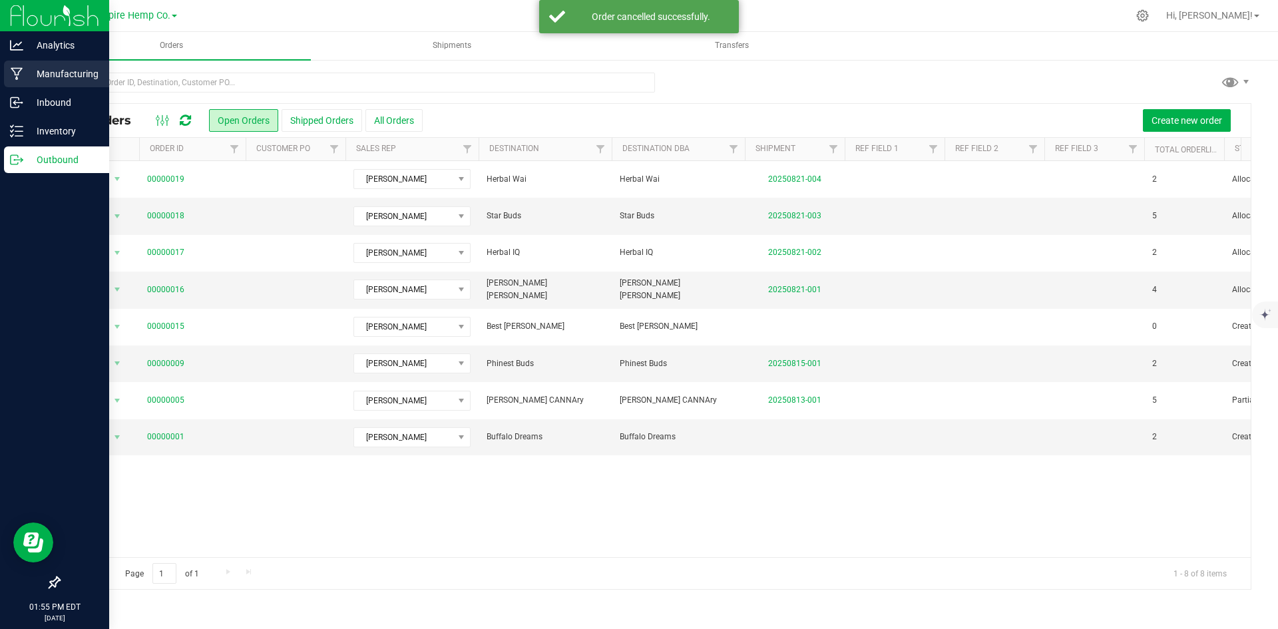
click at [23, 74] on p "Manufacturing" at bounding box center [63, 74] width 80 height 16
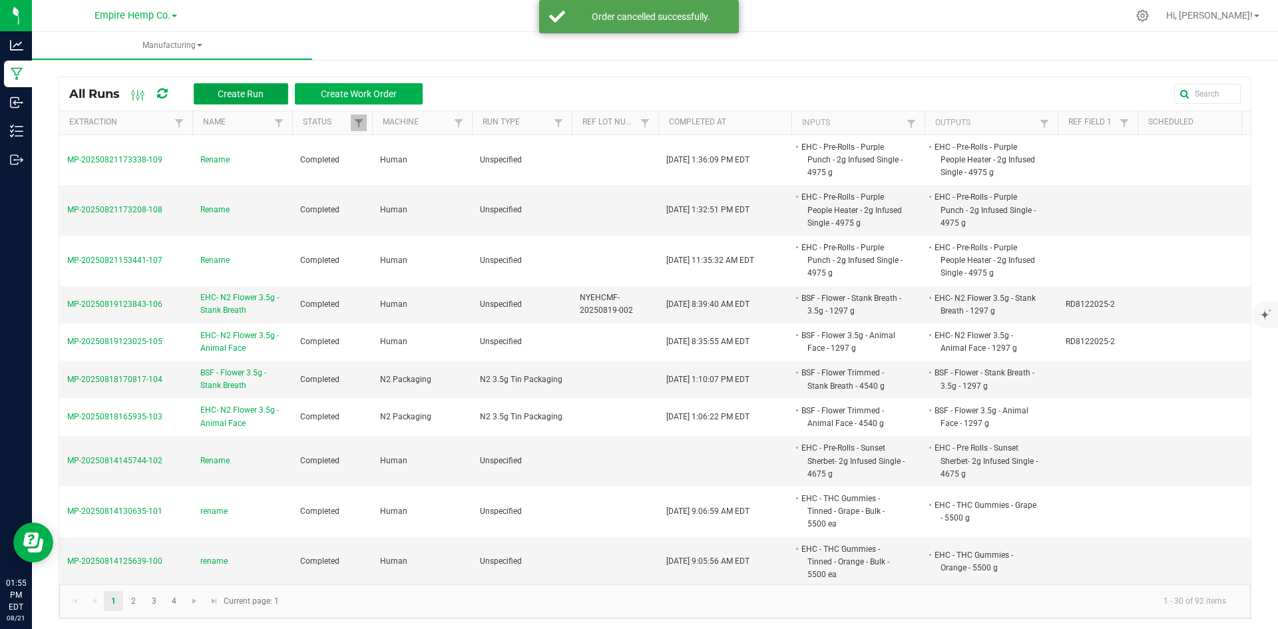
click at [213, 93] on button "Create Run" at bounding box center [241, 93] width 95 height 21
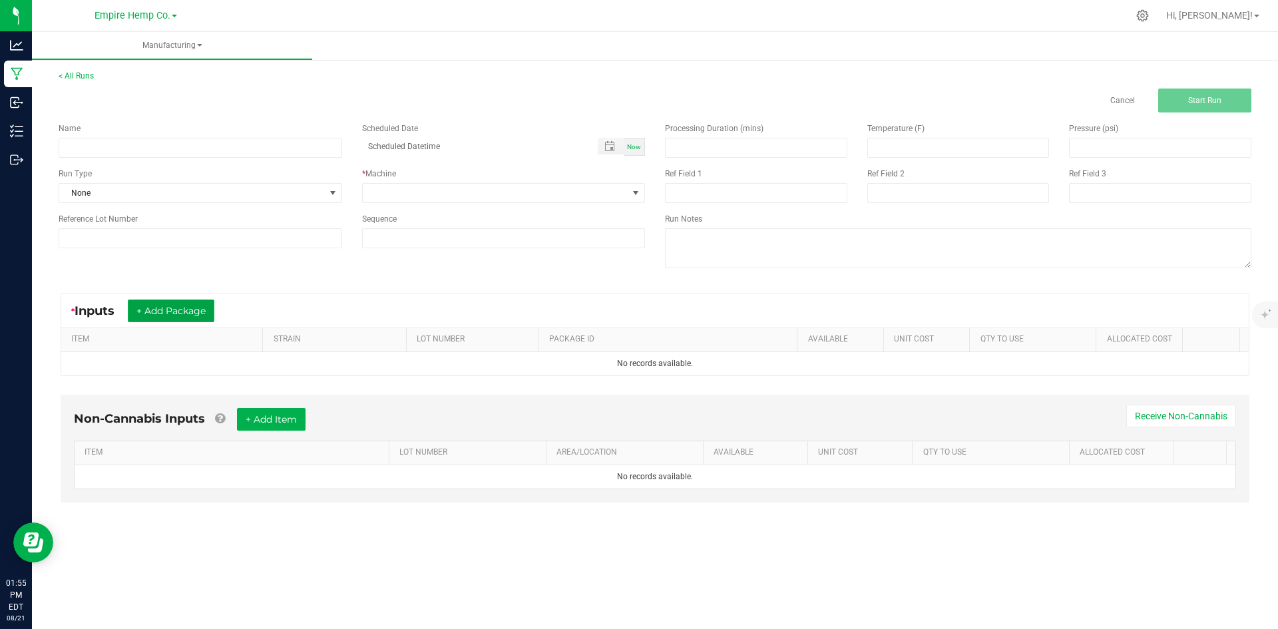
drag, startPoint x: 191, startPoint y: 312, endPoint x: 198, endPoint y: 308, distance: 7.4
click at [191, 311] on button "+ Add Package" at bounding box center [171, 311] width 87 height 23
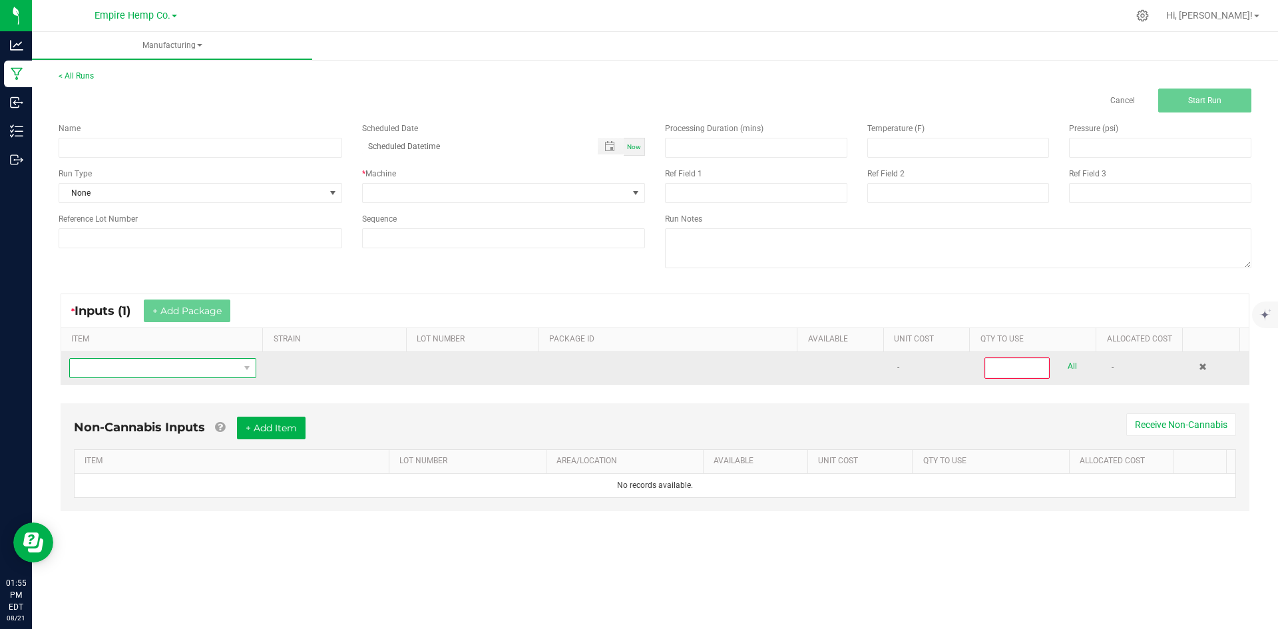
click at [215, 365] on span "NO DATA FOUND" at bounding box center [154, 368] width 169 height 19
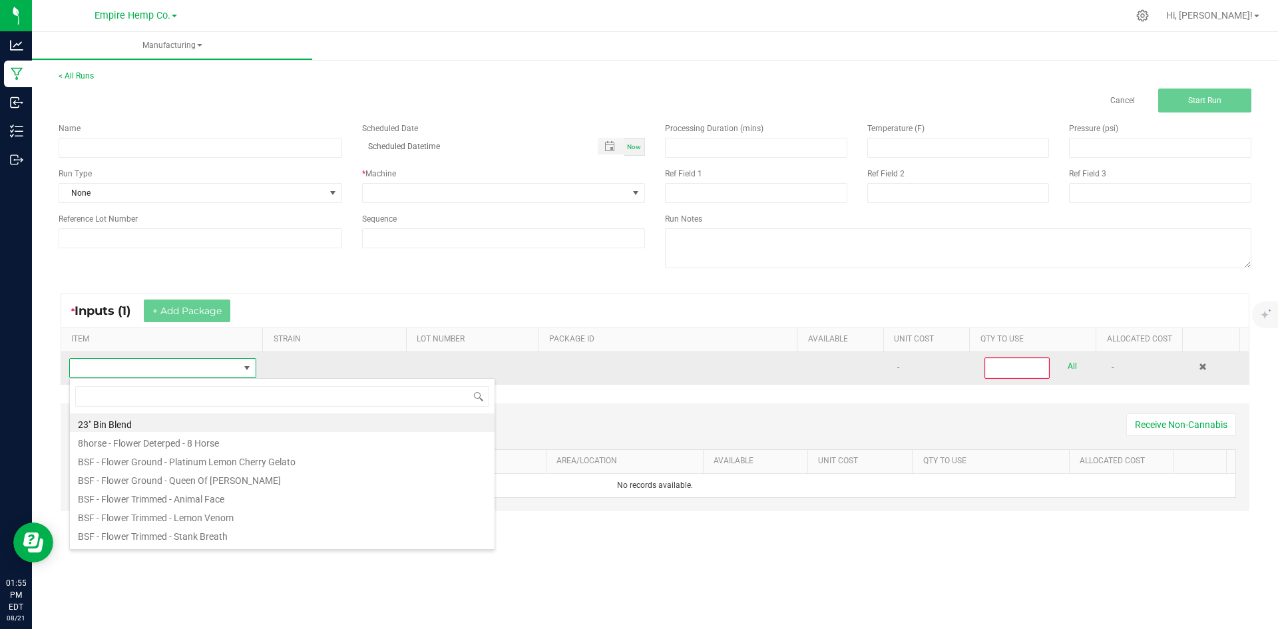
scroll to position [20, 184]
type input "anim"
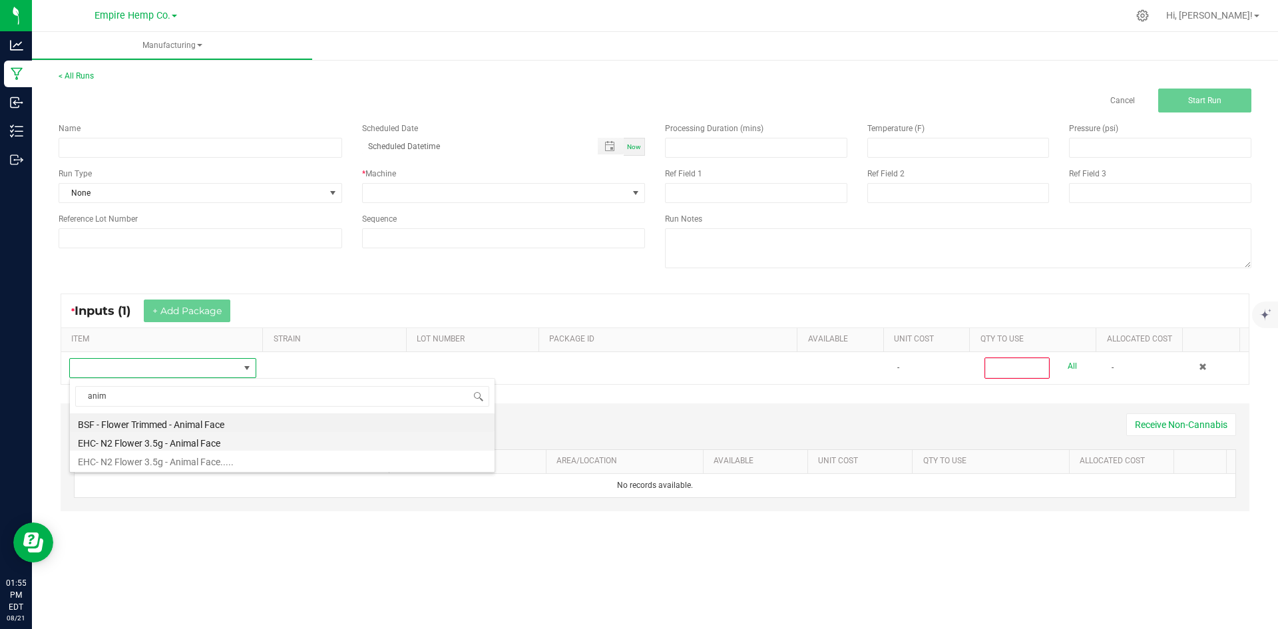
click at [239, 441] on li "EHC- N2 Flower 3.5g - Animal Face" at bounding box center [282, 441] width 425 height 19
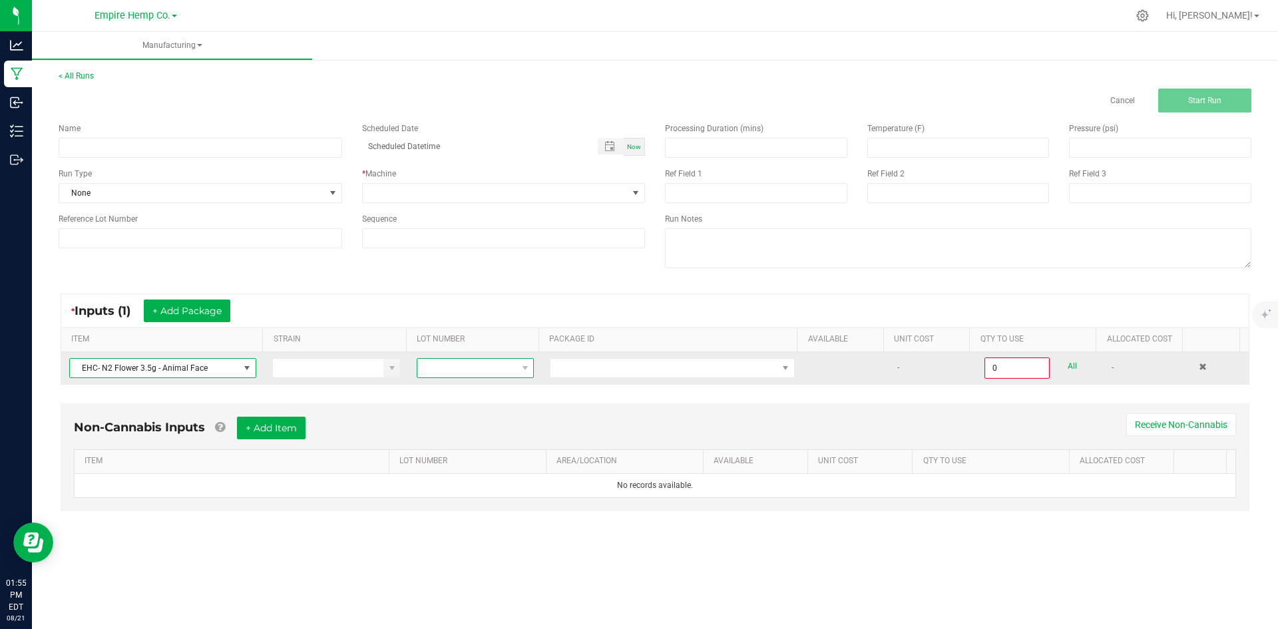
click at [491, 368] on span at bounding box center [466, 368] width 99 height 19
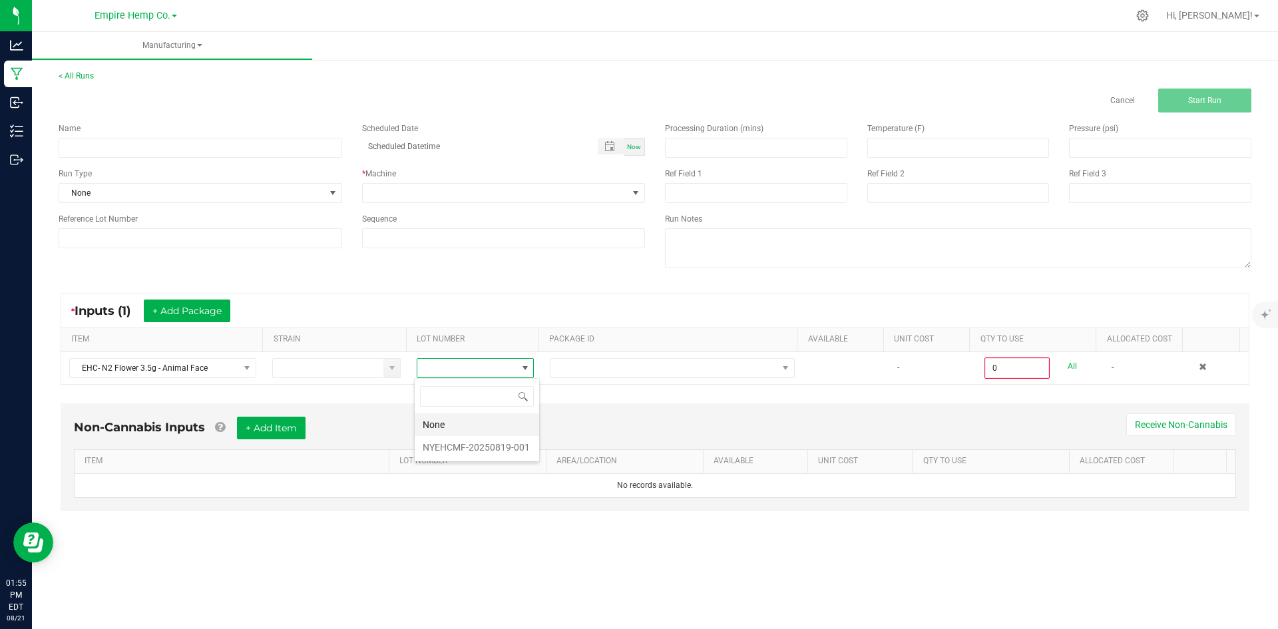
scroll to position [20, 117]
drag, startPoint x: 477, startPoint y: 441, endPoint x: 515, endPoint y: 421, distance: 42.3
click at [477, 441] on li "NYEHCMF-20250819-001" at bounding box center [477, 447] width 125 height 23
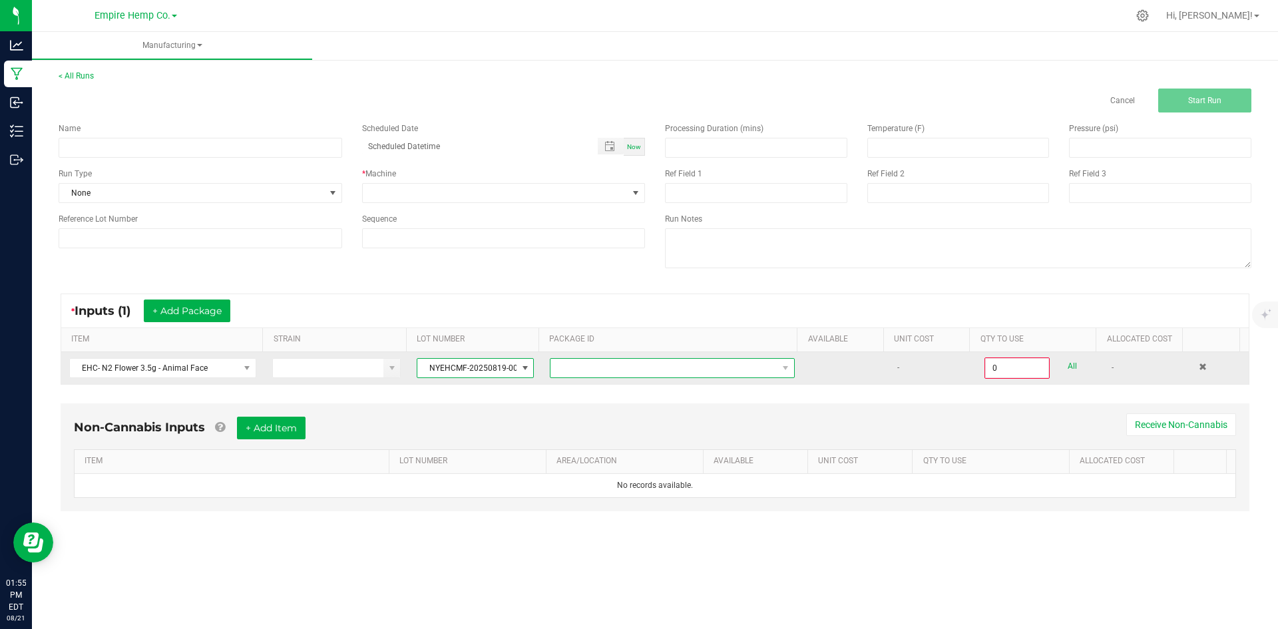
click at [569, 376] on span at bounding box center [664, 368] width 227 height 19
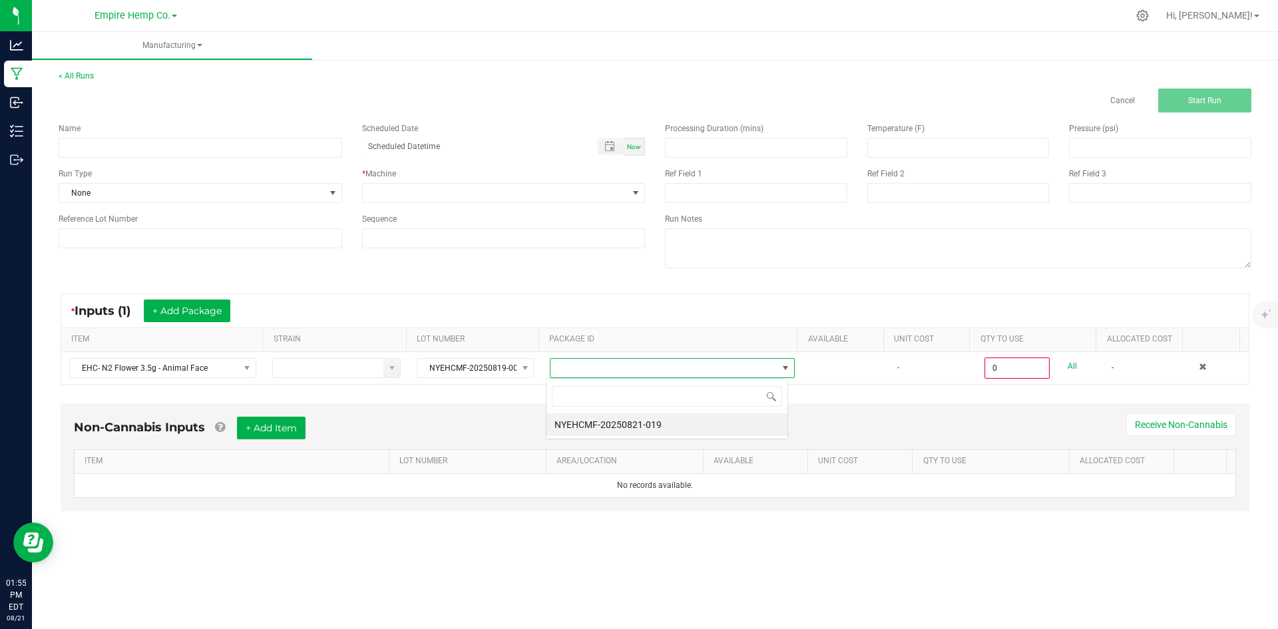
scroll to position [20, 243]
click at [625, 426] on li "NYEHCMF-20250821-019" at bounding box center [667, 424] width 241 height 23
type input "0.0000 g"
click at [718, 393] on div "* Inputs (1) + Add Package ITEM STRAIN LOT NUMBER PACKAGE ID AVAILABLE Unit Cos…" at bounding box center [655, 339] width 1213 height 115
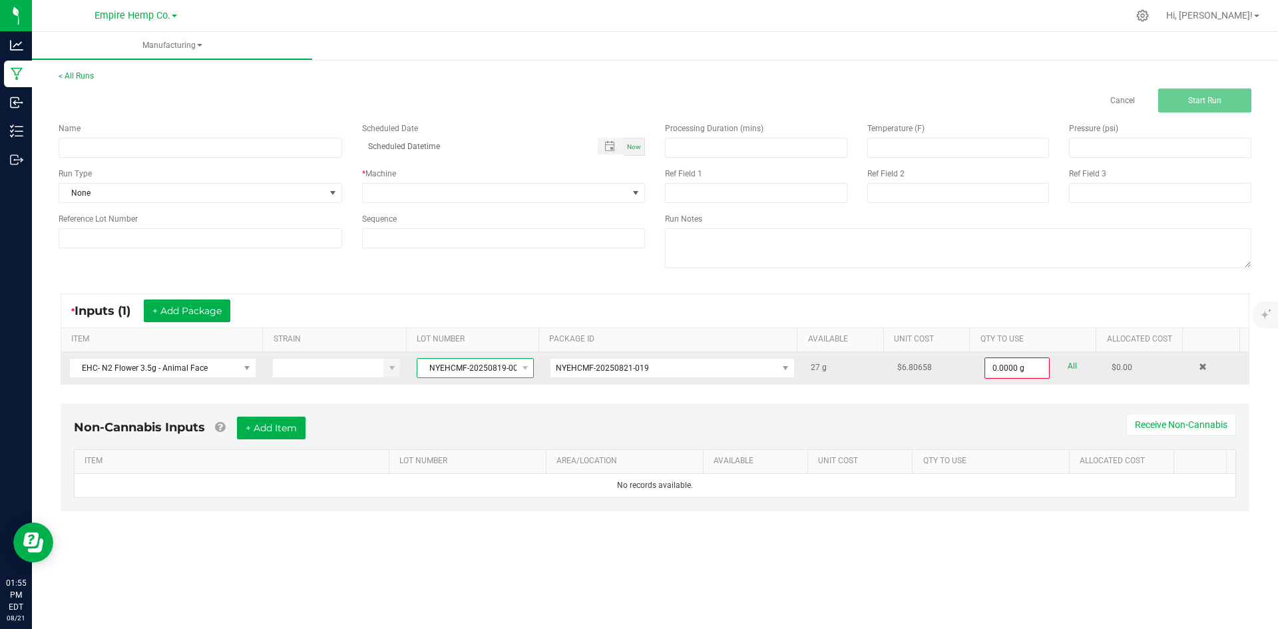
click at [473, 362] on span "NYEHCMF-20250819-001" at bounding box center [466, 368] width 99 height 19
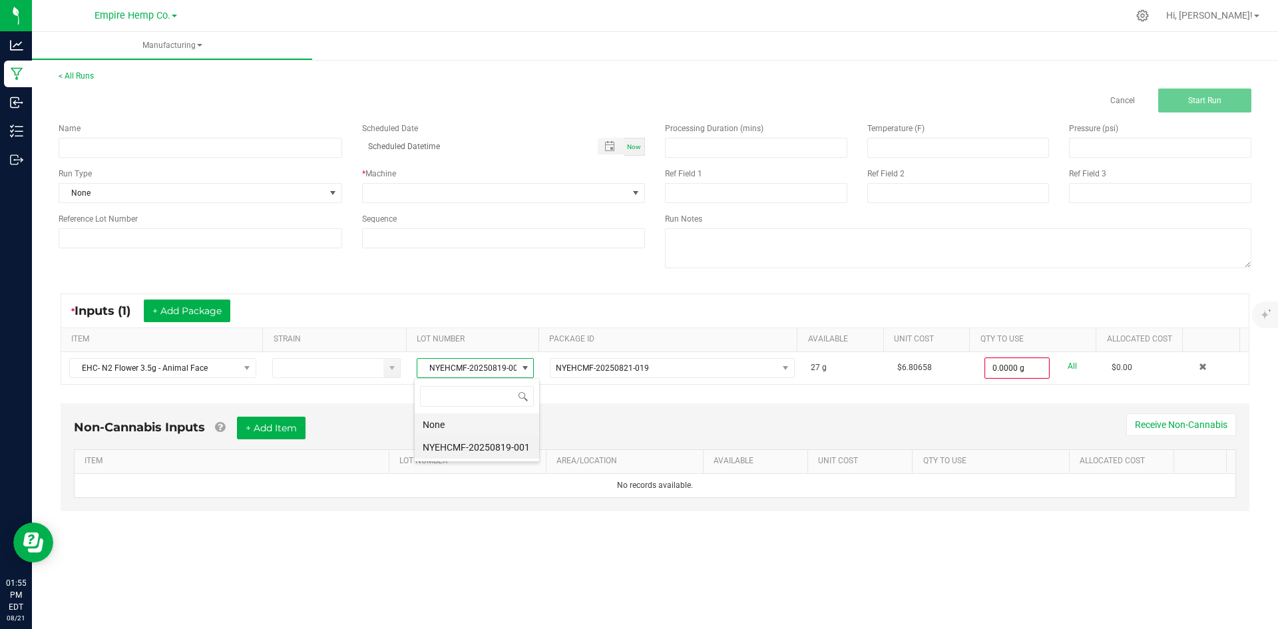
drag, startPoint x: 492, startPoint y: 421, endPoint x: 499, endPoint y: 418, distance: 7.4
click at [495, 419] on li "None" at bounding box center [477, 424] width 125 height 23
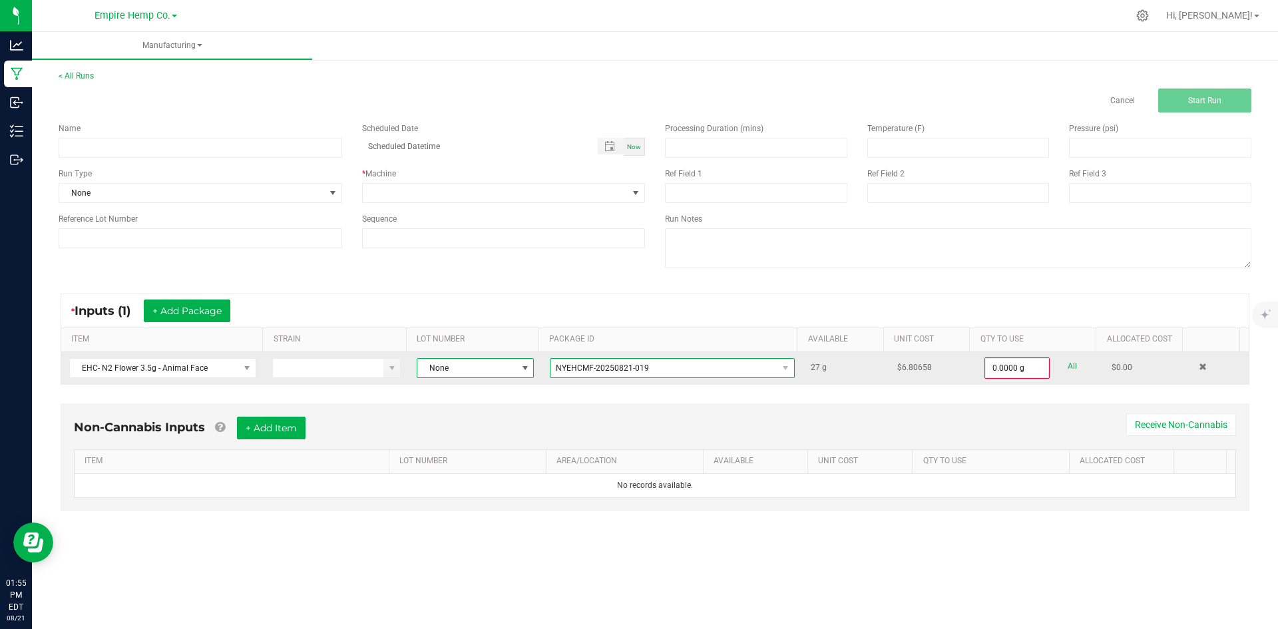
click at [587, 366] on span "NYEHCMF-20250821-019" at bounding box center [602, 368] width 93 height 9
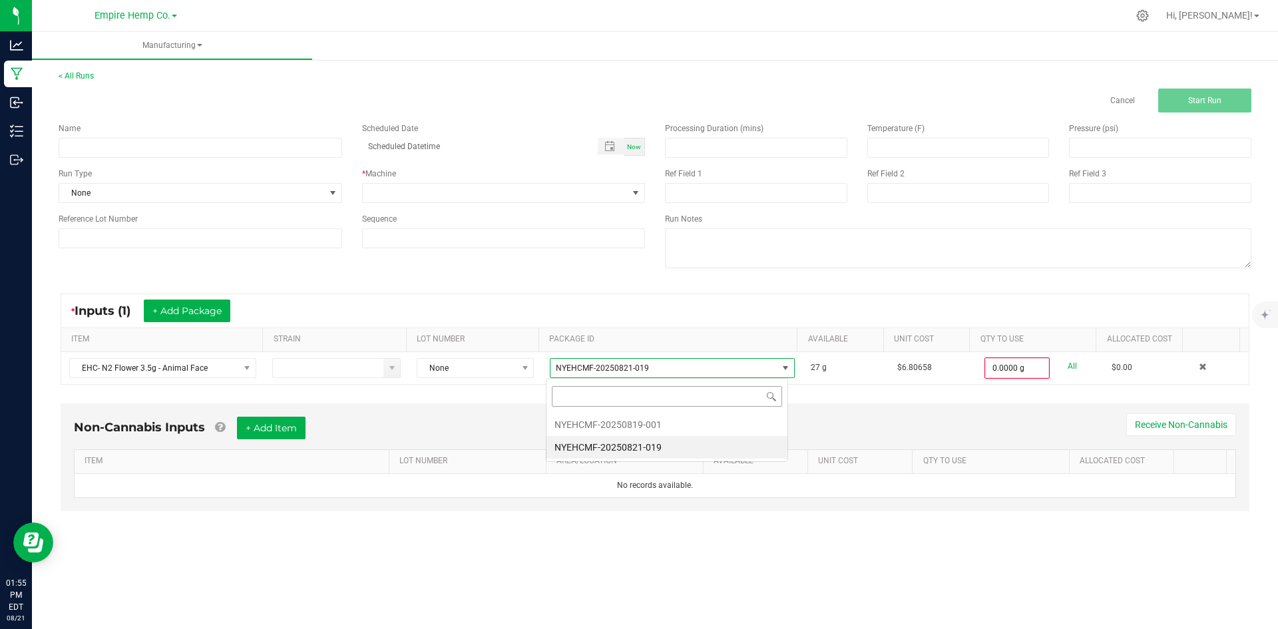
scroll to position [20, 243]
click at [590, 428] on li "NYEHCMF-20250819-001" at bounding box center [667, 424] width 241 height 23
click at [607, 404] on div "Non-Cannabis Inputs + Add Item Receive Non-Cannabis ITEM LOT NUMBER AREA/LOCATI…" at bounding box center [655, 458] width 1189 height 108
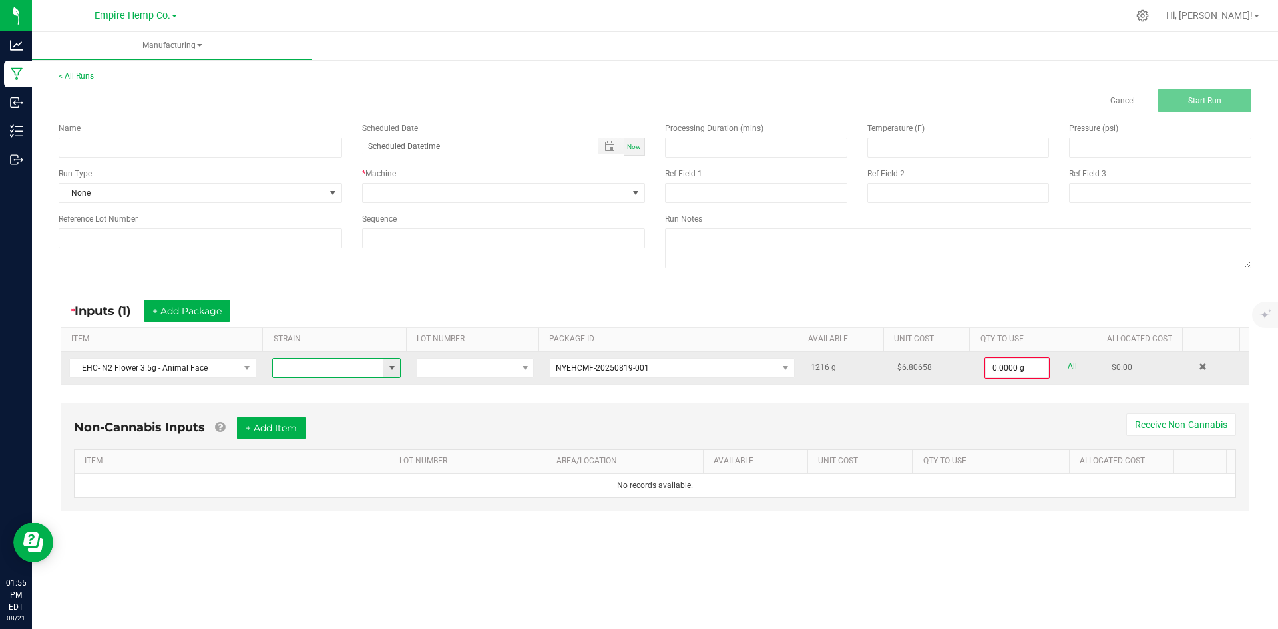
click at [357, 367] on input at bounding box center [328, 368] width 111 height 19
click at [471, 380] on td at bounding box center [475, 368] width 133 height 32
click at [478, 373] on span at bounding box center [466, 368] width 99 height 19
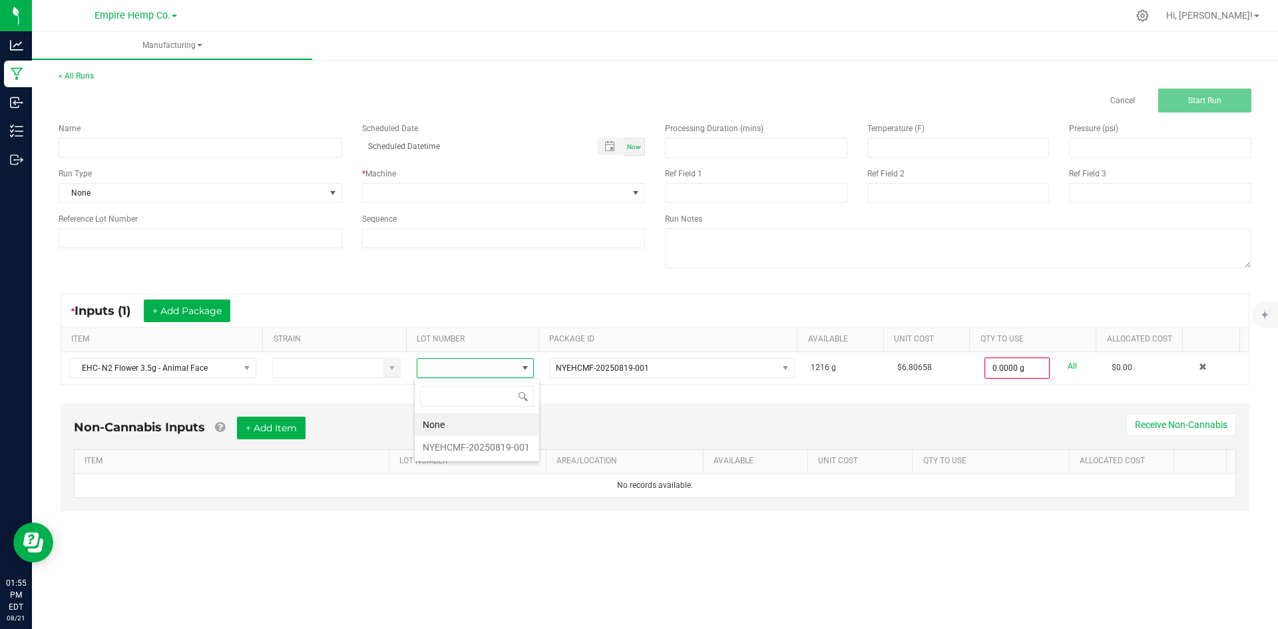
click at [587, 419] on div "Non-Cannabis Inputs + Add Item Receive Non-Cannabis" at bounding box center [655, 433] width 1163 height 33
click at [208, 309] on button "+ Add Package" at bounding box center [187, 311] width 87 height 23
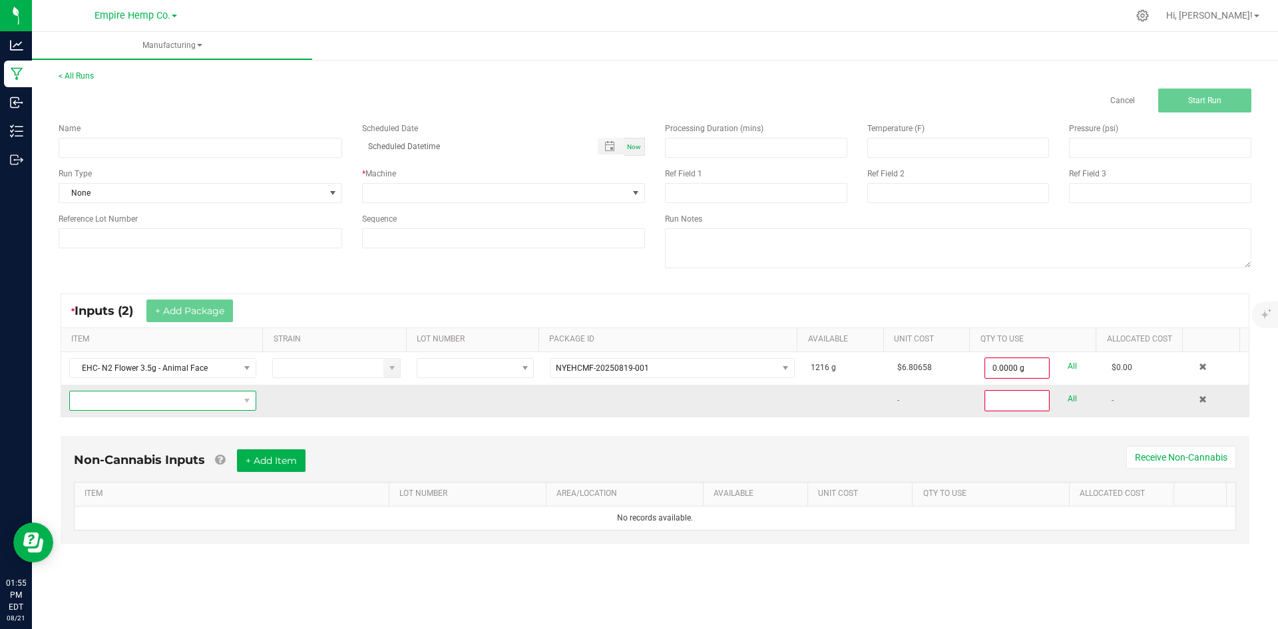
click at [197, 403] on span "NO DATA FOUND" at bounding box center [154, 401] width 169 height 19
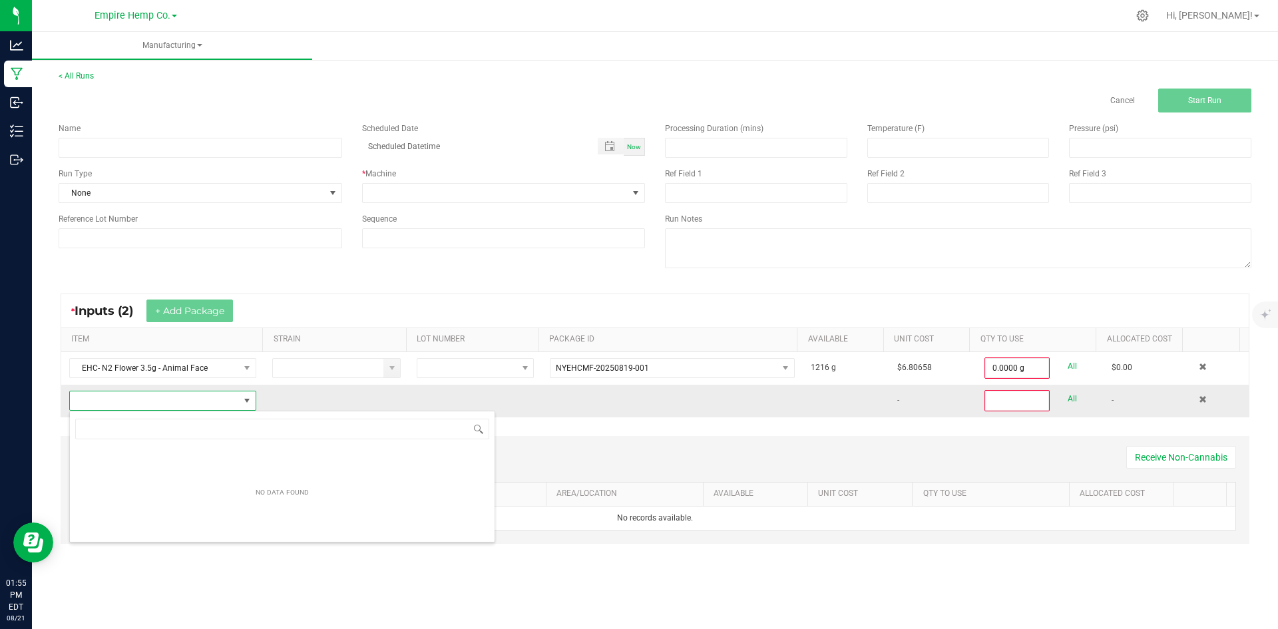
scroll to position [20, 184]
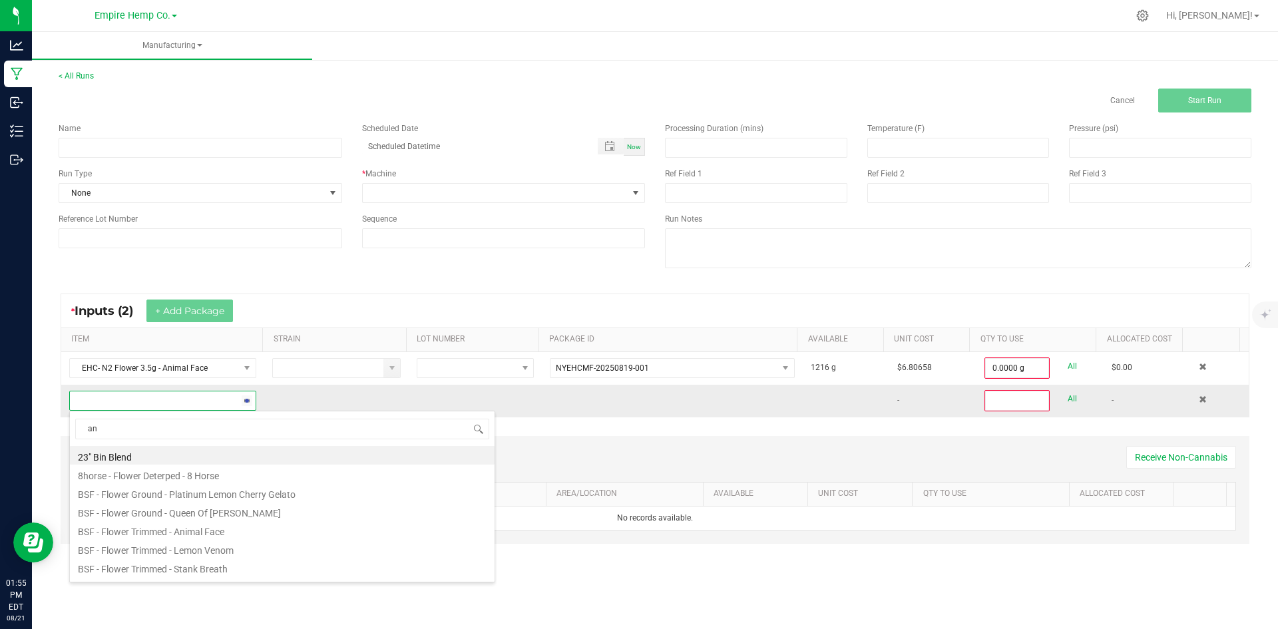
type input "ani"
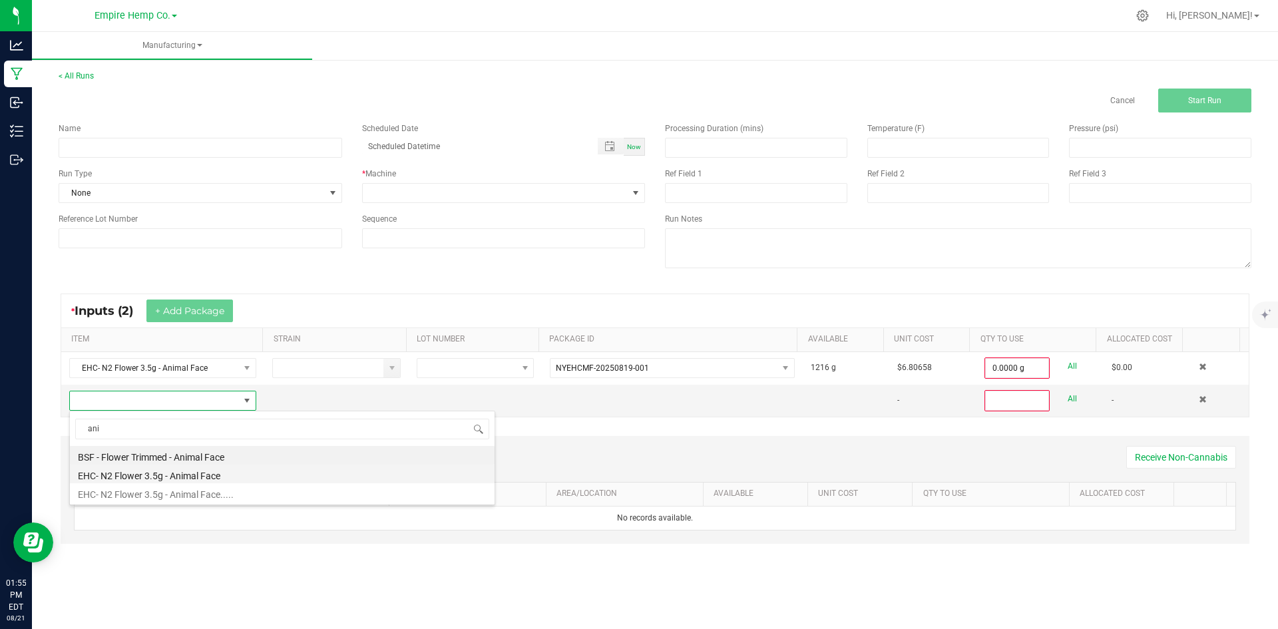
click at [196, 471] on li "EHC- N2 Flower 3.5g - Animal Face" at bounding box center [282, 474] width 425 height 19
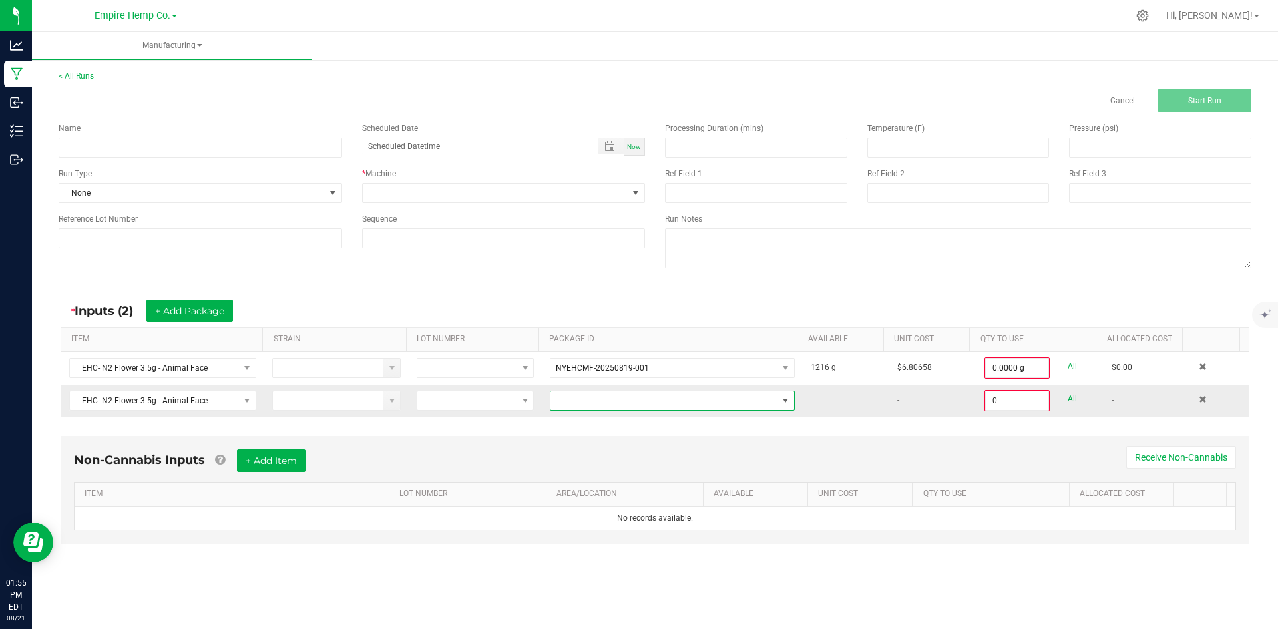
click at [594, 400] on span at bounding box center [664, 401] width 227 height 19
click at [613, 451] on li "NYEHCMF-20250821-019" at bounding box center [667, 457] width 241 height 23
type input "0.0000 g"
click at [260, 147] on input at bounding box center [201, 148] width 284 height 20
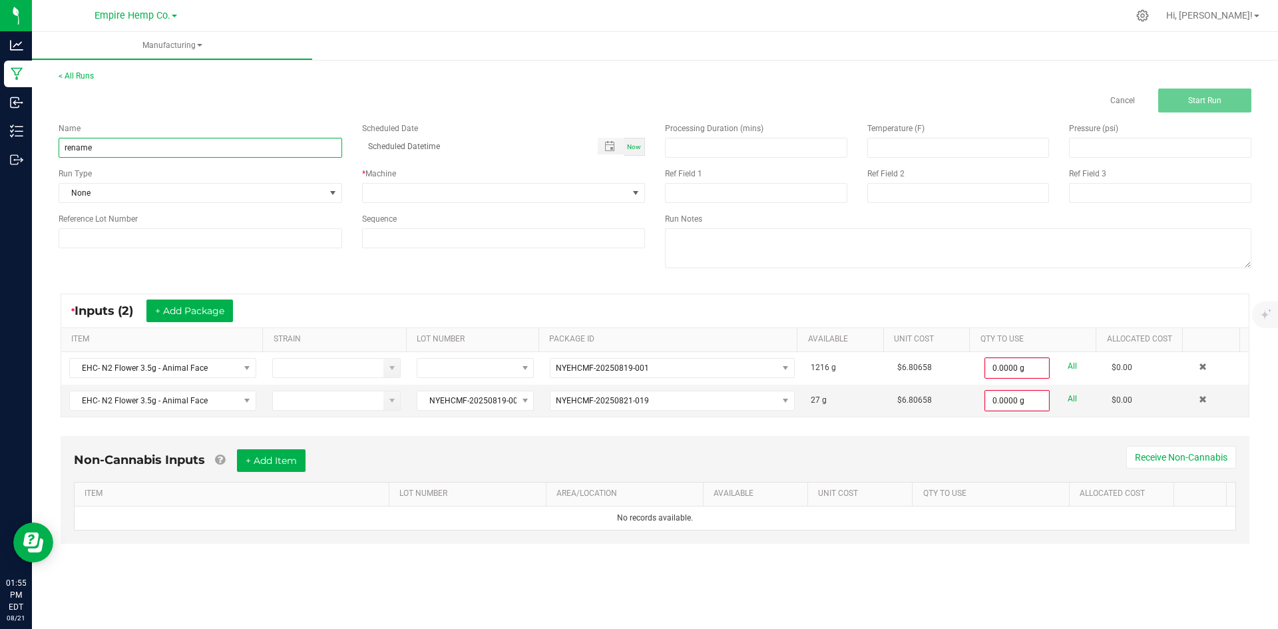
click at [127, 149] on input "rename" at bounding box center [201, 148] width 284 height 20
type input "r"
type input "Rename"
click at [228, 117] on div "Name Rename Scheduled Date Now Run Type None * Machine Reference Lot Number Seq…" at bounding box center [352, 186] width 607 height 146
click at [395, 188] on span at bounding box center [496, 193] width 266 height 19
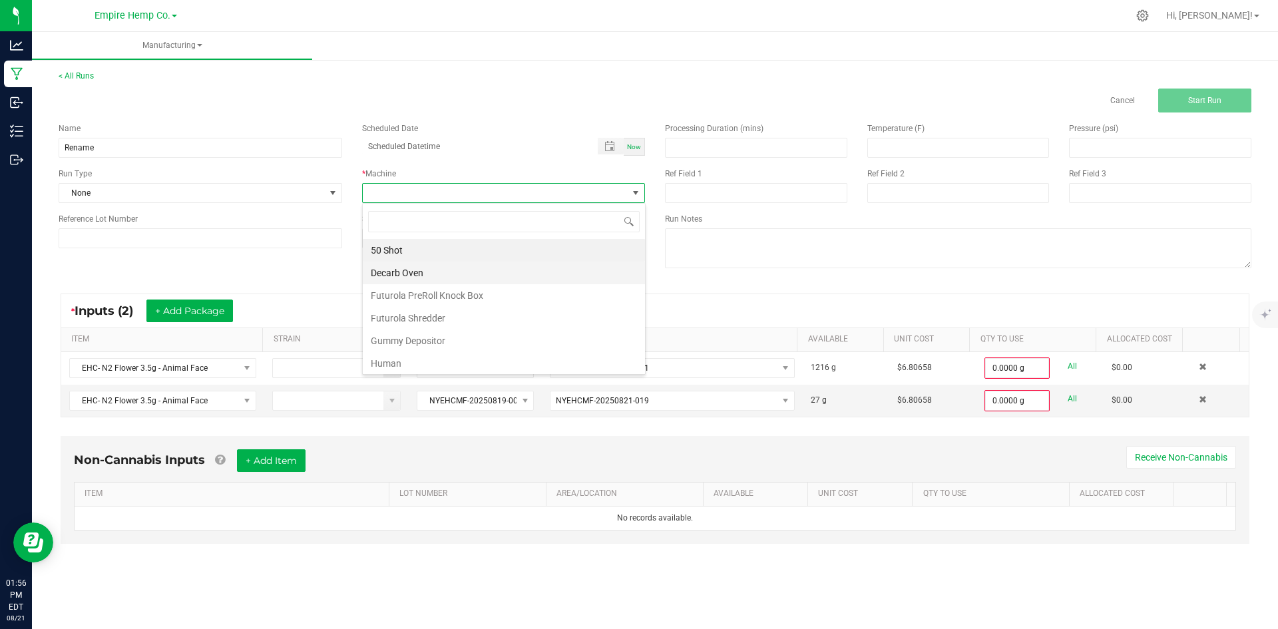
scroll to position [20, 283]
click at [433, 359] on li "Human" at bounding box center [504, 363] width 282 height 23
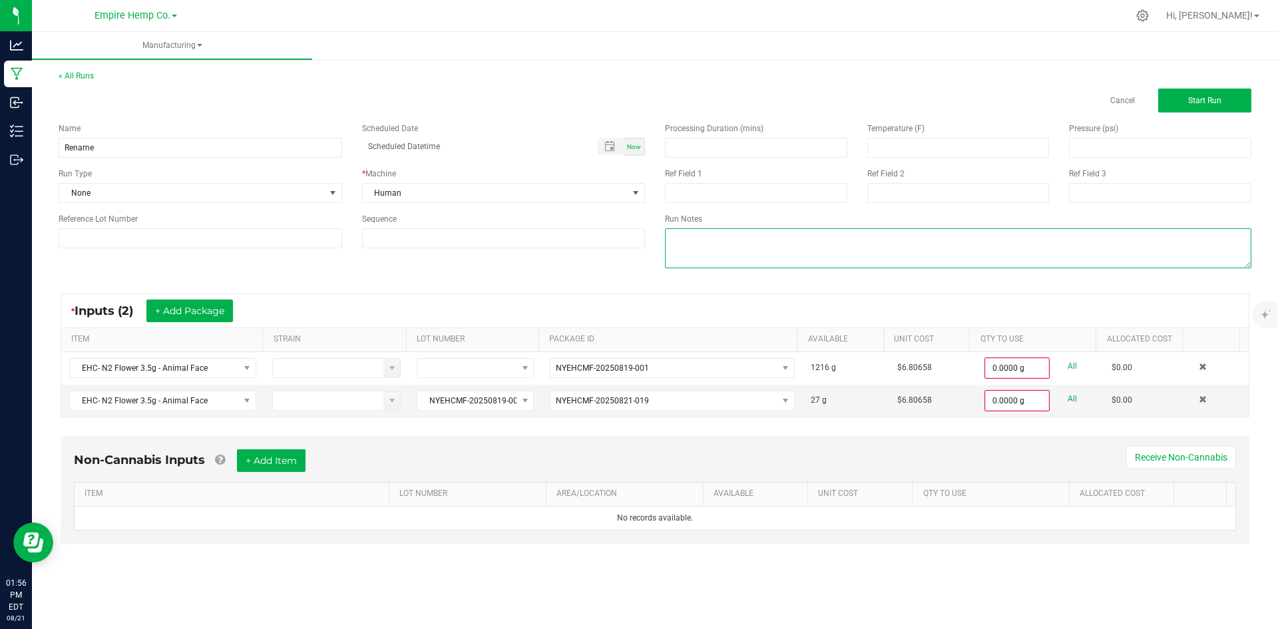
click at [710, 254] on textarea at bounding box center [958, 248] width 587 height 40
type textarea "Flower"
click at [647, 262] on div "Name Rename Scheduled Date Now Run Type None * Machine Human Reference Lot Numb…" at bounding box center [655, 197] width 1213 height 169
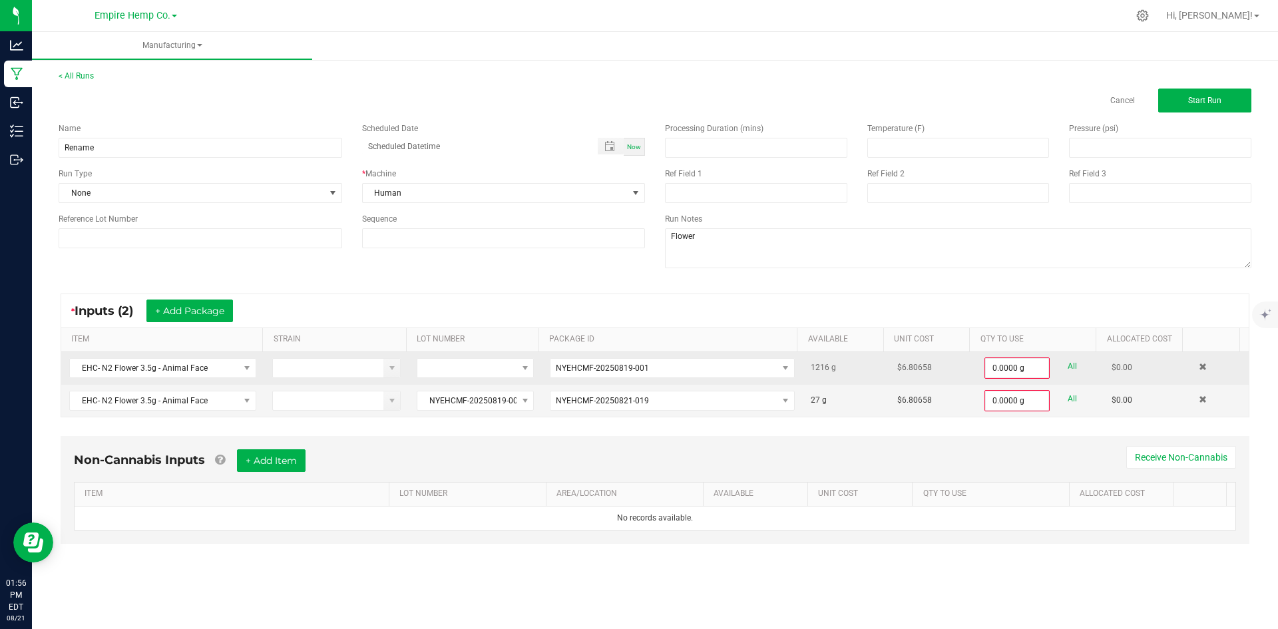
click at [1068, 368] on link "All" at bounding box center [1072, 367] width 9 height 18
type input "1216.0000 g"
click at [1068, 397] on link "All" at bounding box center [1072, 398] width 9 height 18
type input "27.0000 g"
click at [1164, 99] on button "Start Run" at bounding box center [1205, 101] width 93 height 24
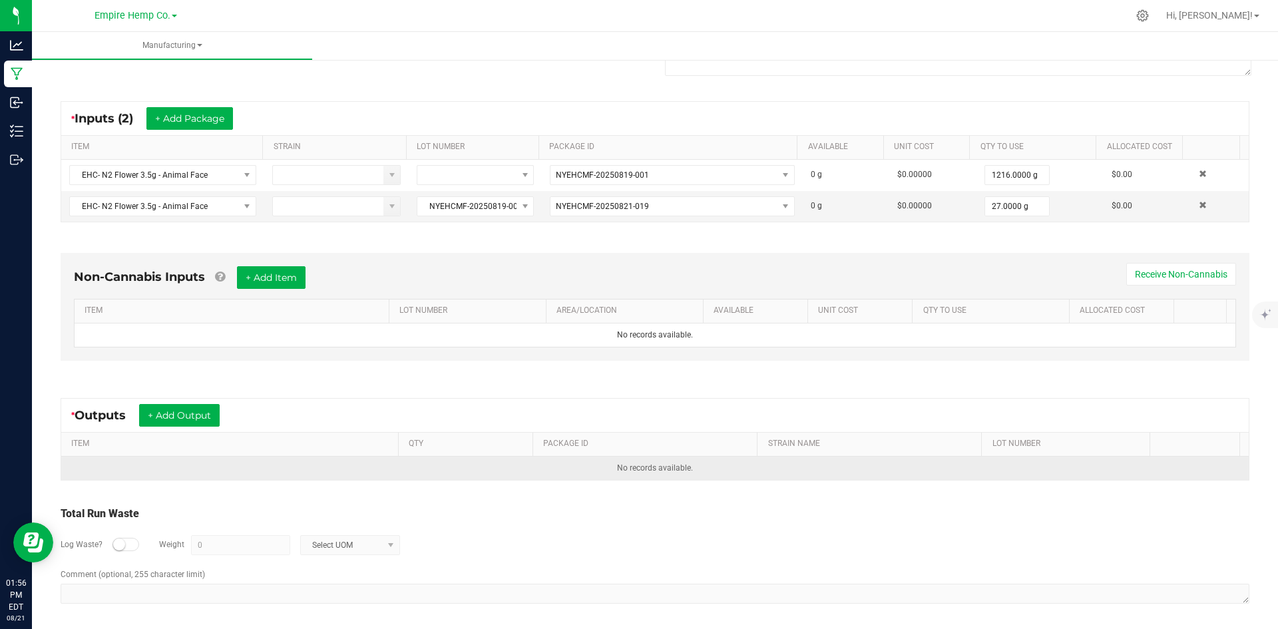
scroll to position [213, 0]
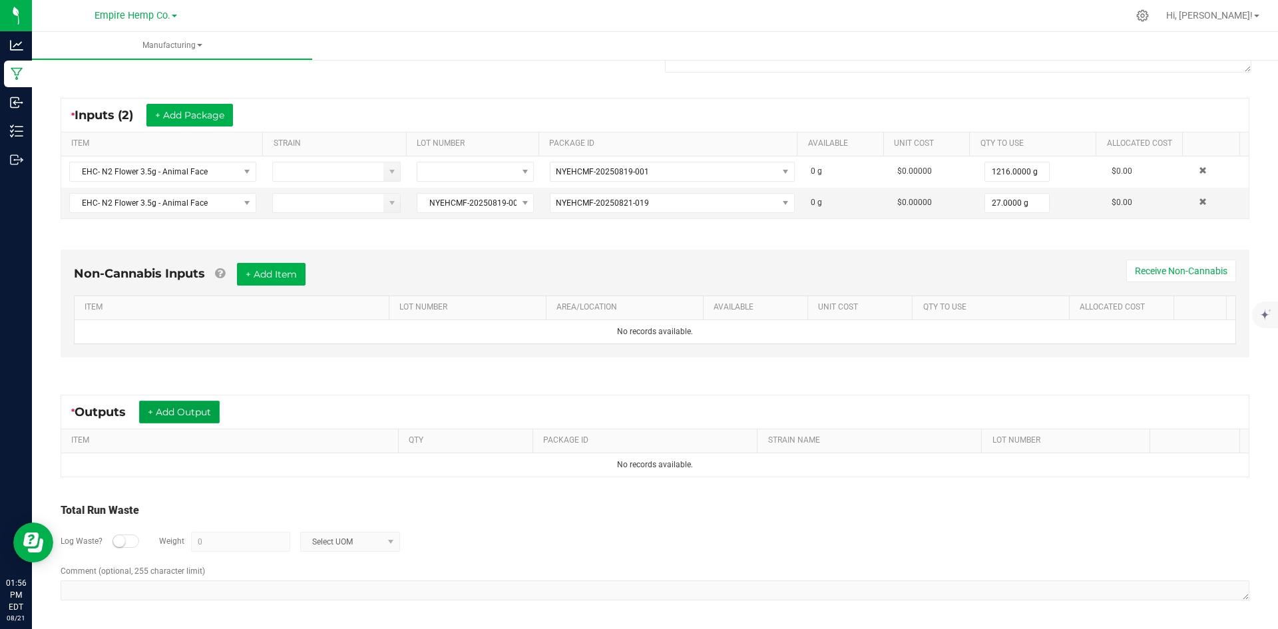
click at [192, 415] on button "+ Add Output" at bounding box center [179, 412] width 81 height 23
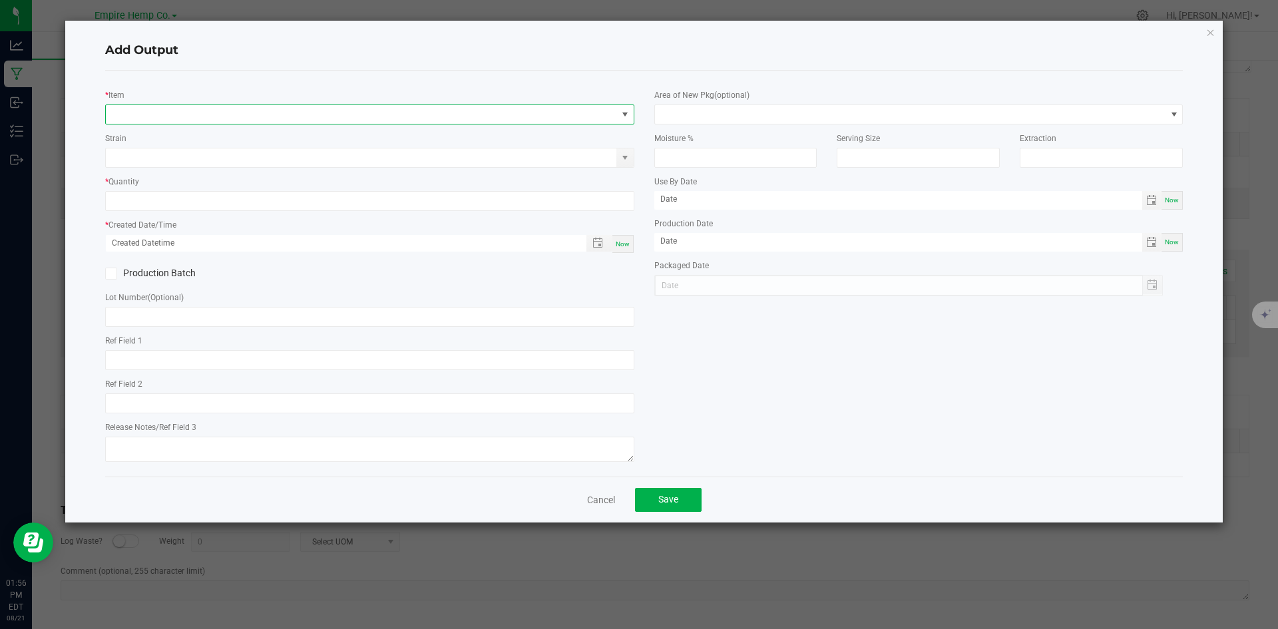
click at [242, 109] on span "NO DATA FOUND" at bounding box center [361, 114] width 511 height 19
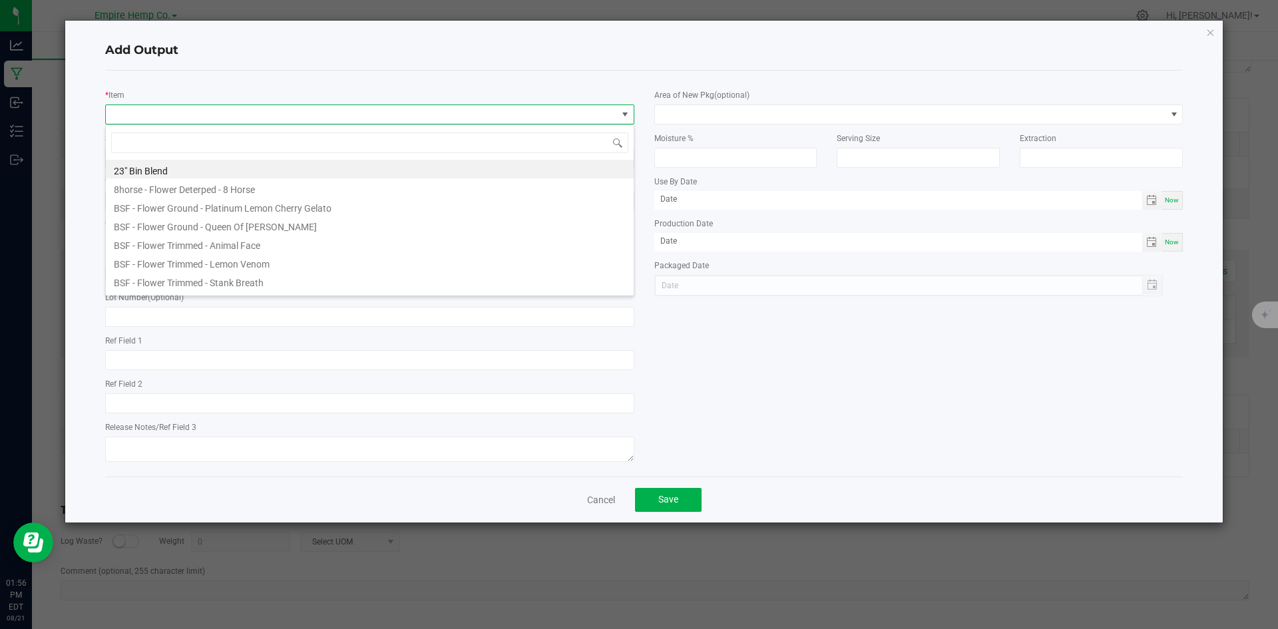
scroll to position [20, 529]
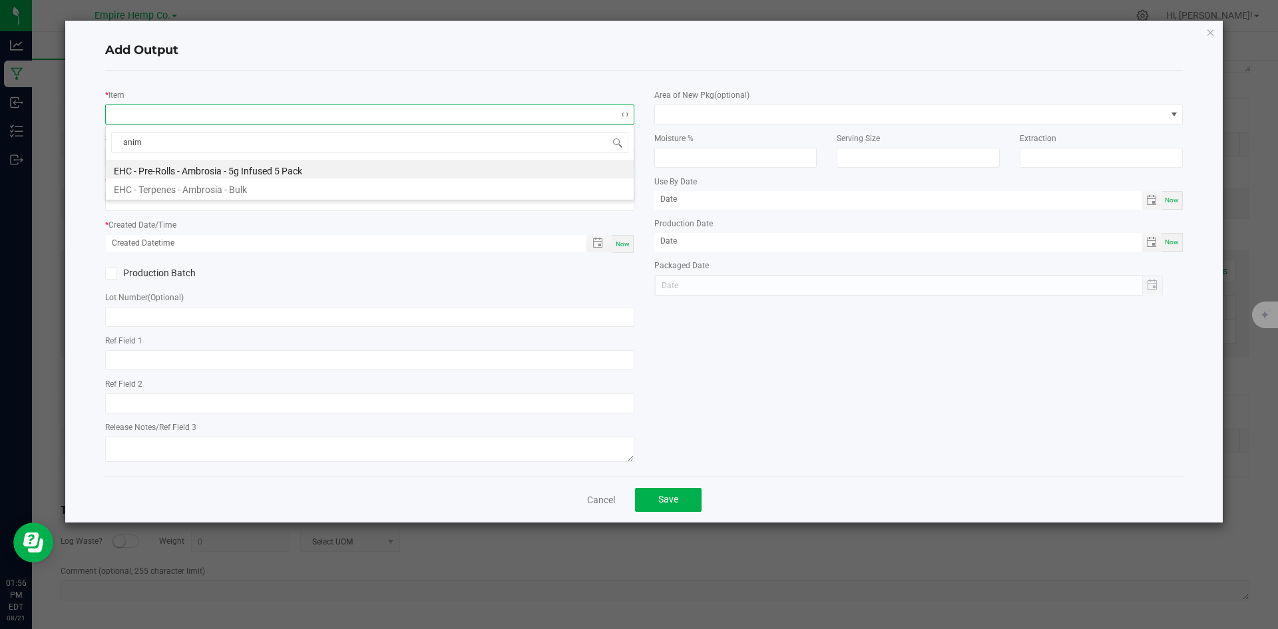
type input "anima"
click at [260, 183] on li "EHC- N2 Flower 3.5g - Animal Face" at bounding box center [370, 187] width 528 height 19
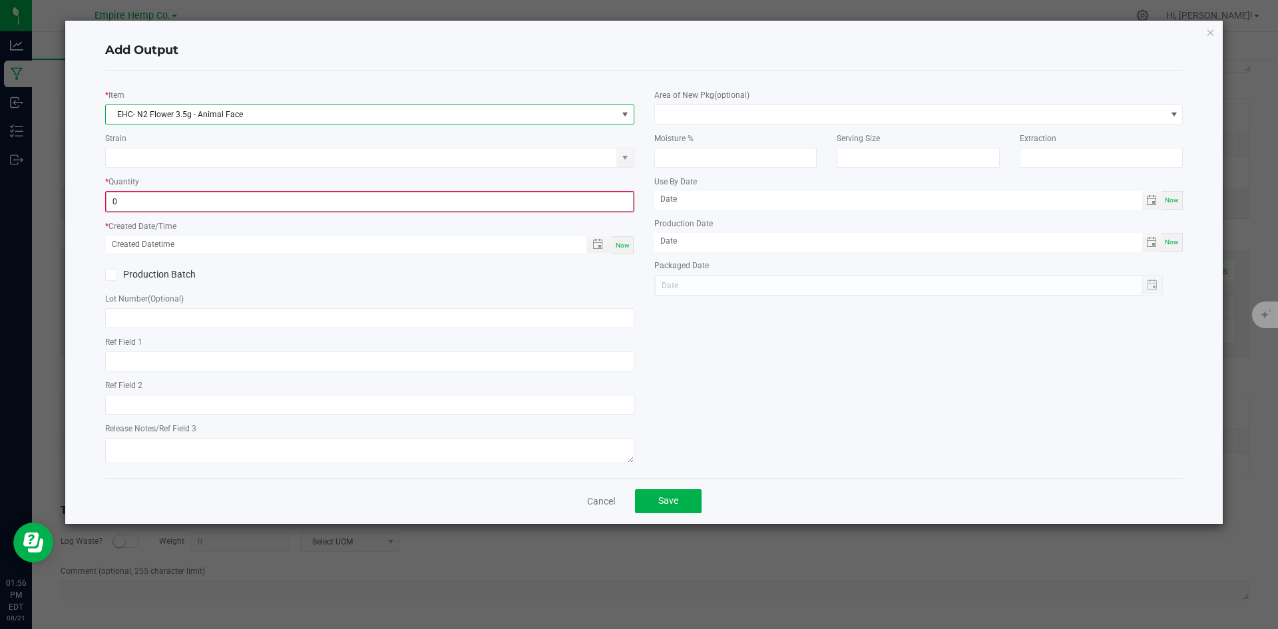
click at [226, 203] on input "0" at bounding box center [370, 201] width 527 height 19
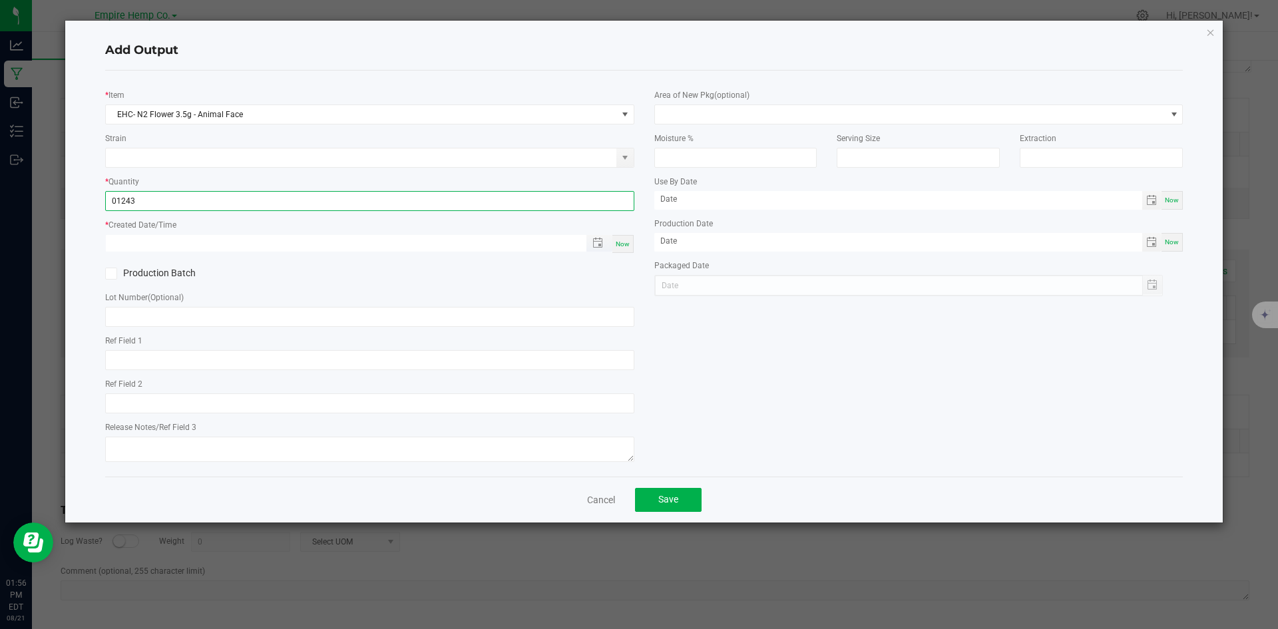
type input "1243.0000 g"
type input "month/day/year hour:minute AM"
click at [216, 242] on input "month/day/year hour:minute AM" at bounding box center [339, 243] width 467 height 17
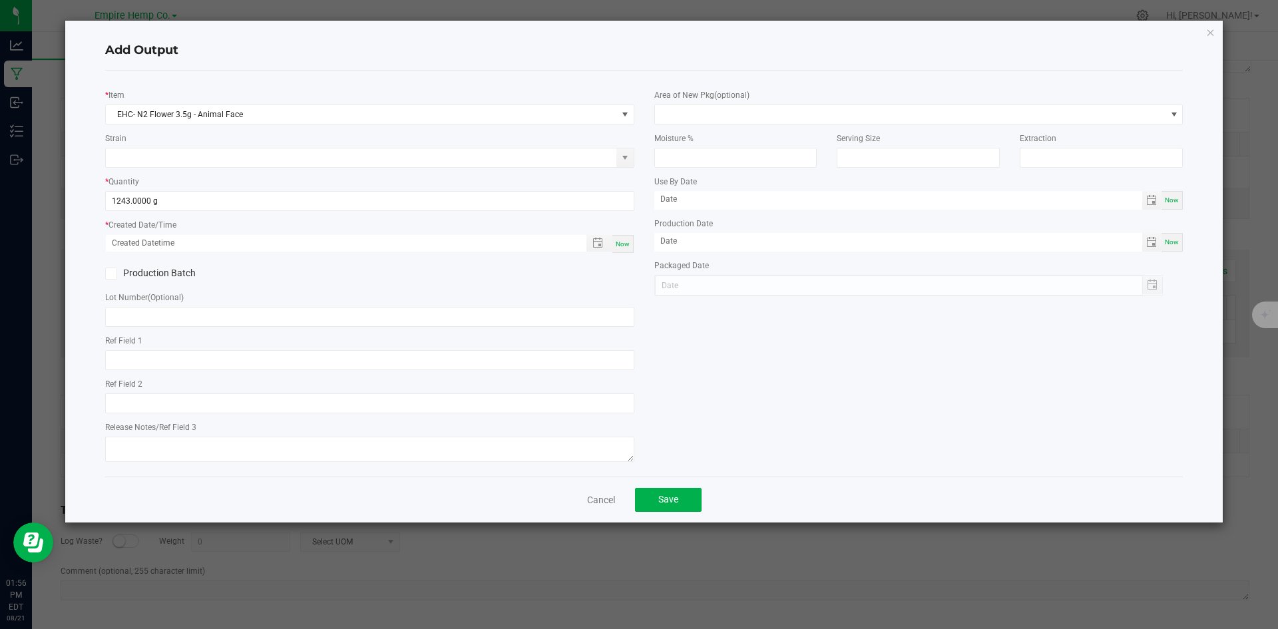
click at [629, 241] on span "Now" at bounding box center [623, 243] width 14 height 7
type input "08/21/2025 1:56 PM"
type input "[DATE]"
click at [316, 311] on input "text" at bounding box center [369, 317] width 529 height 20
paste input "NYEHCMF-20250819-001"
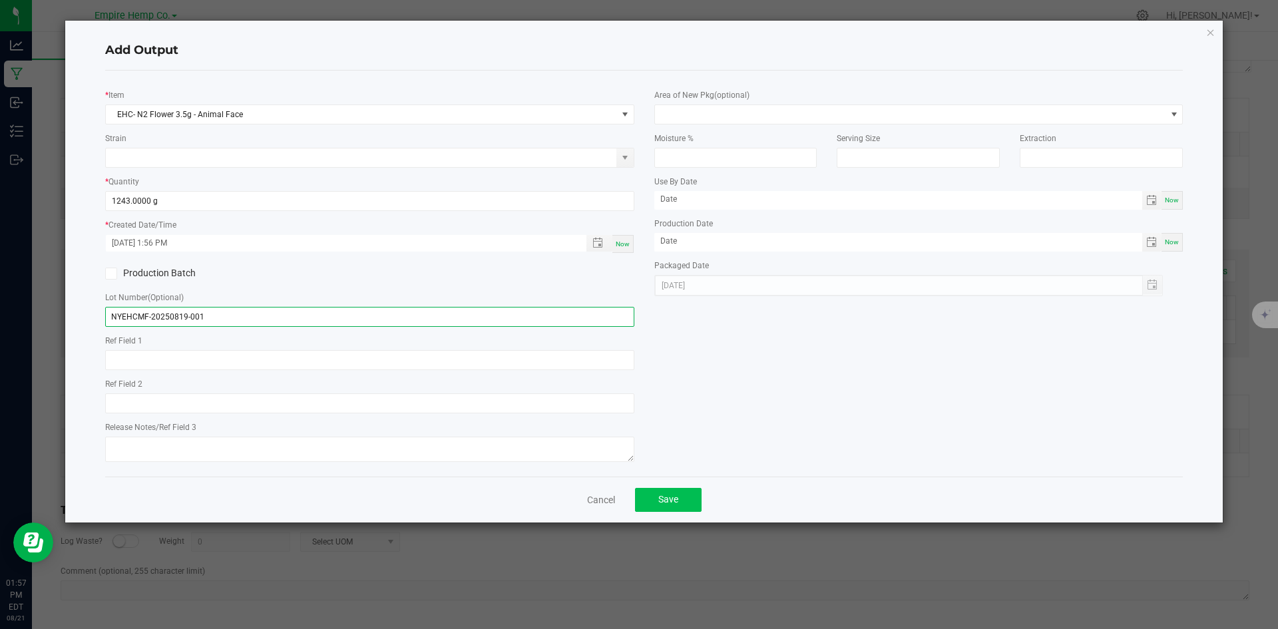
type input "NYEHCMF-20250819-001"
click at [664, 505] on span "Save" at bounding box center [669, 499] width 20 height 11
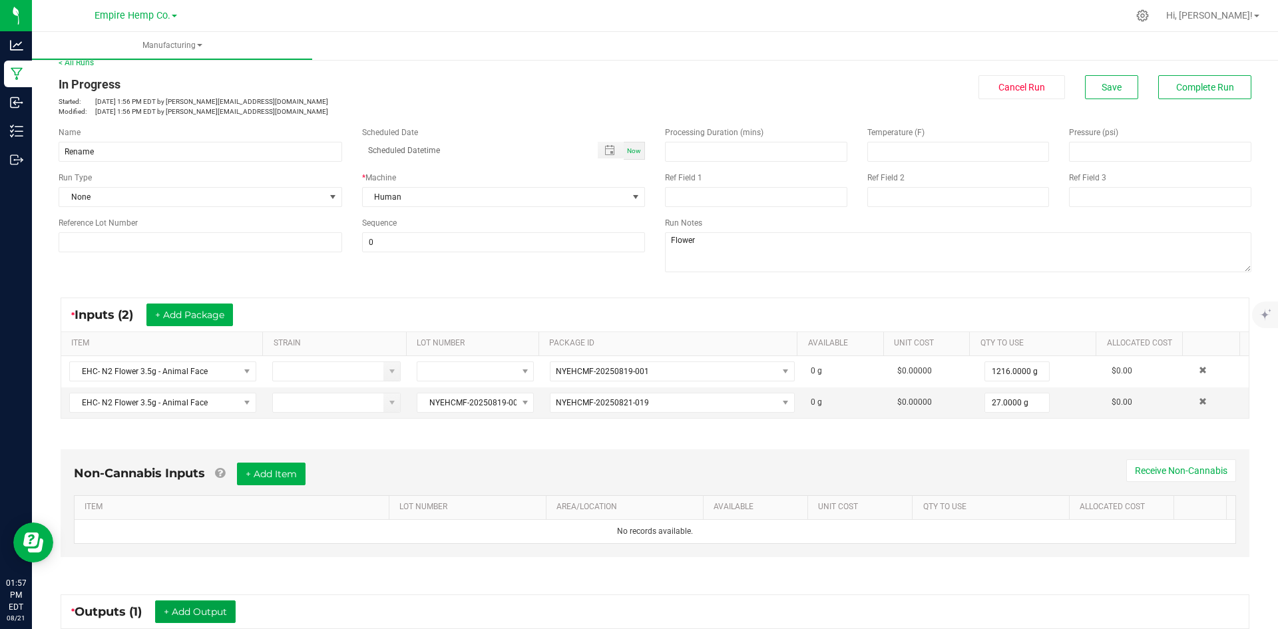
scroll to position [0, 0]
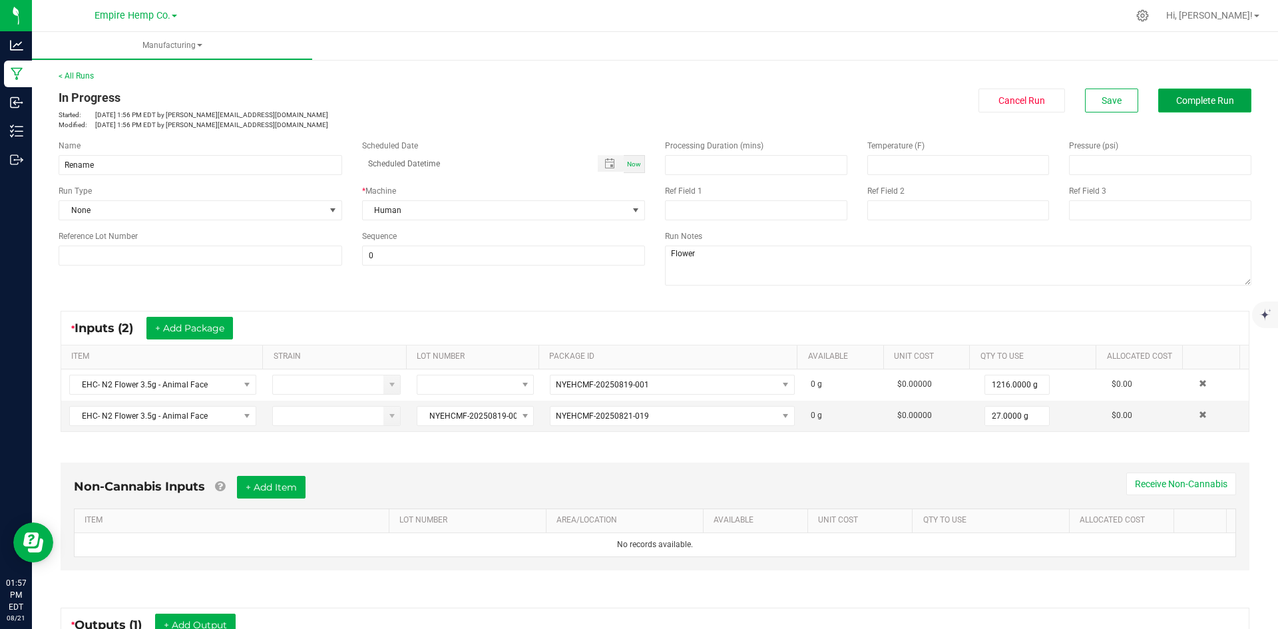
click at [1177, 104] on span "Complete Run" at bounding box center [1206, 100] width 58 height 11
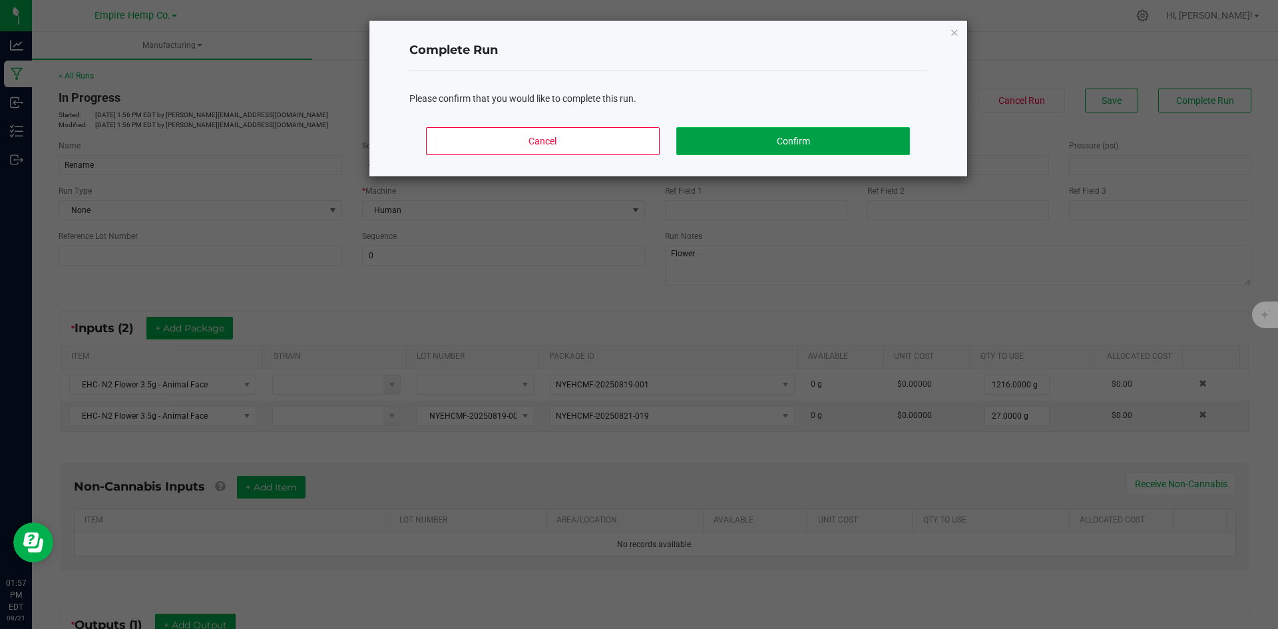
click at [787, 148] on button "Confirm" at bounding box center [793, 141] width 233 height 28
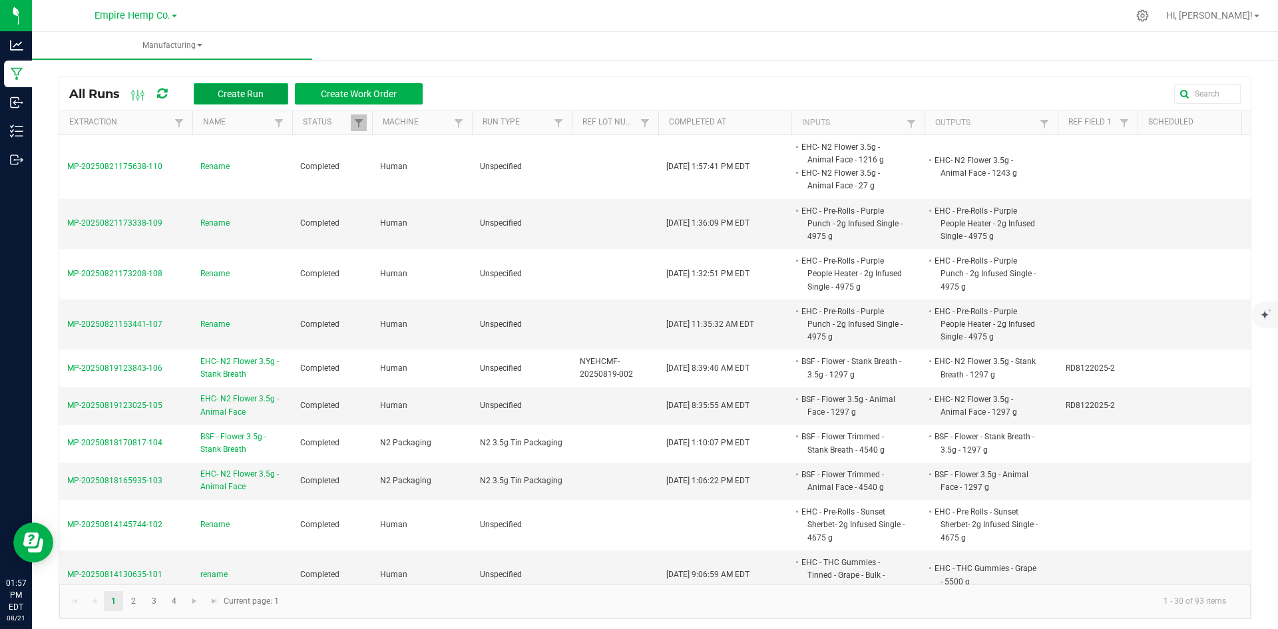
click at [225, 90] on span "Create Run" at bounding box center [241, 94] width 46 height 11
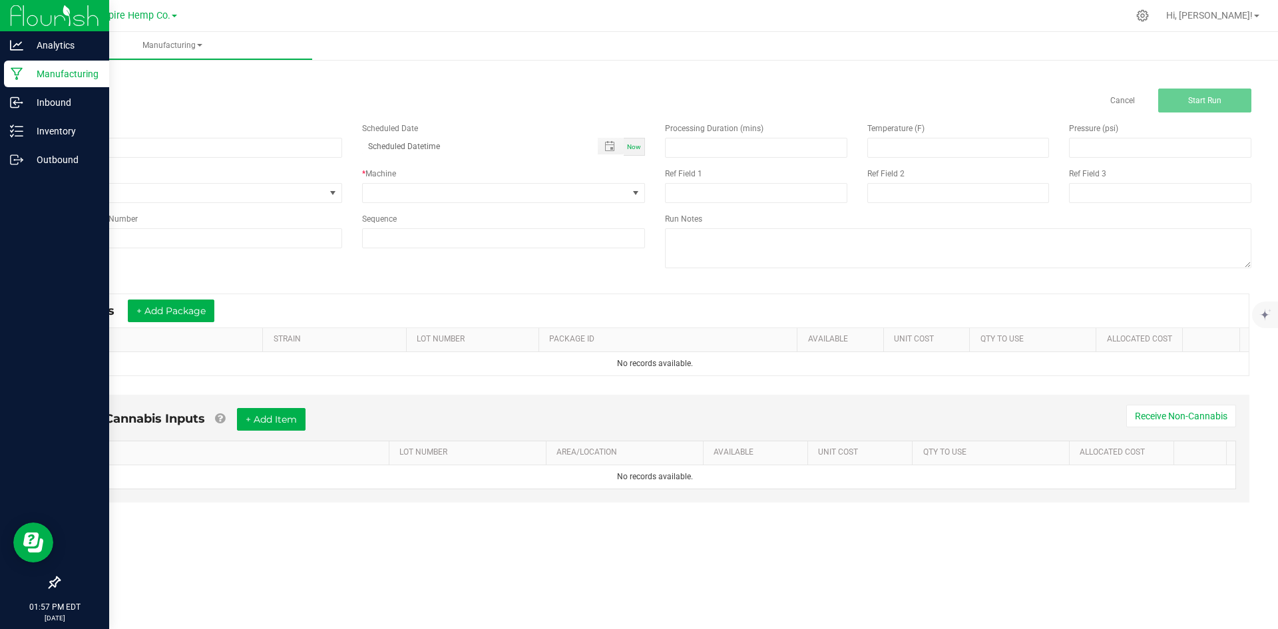
click at [25, 77] on p "Manufacturing" at bounding box center [63, 74] width 80 height 16
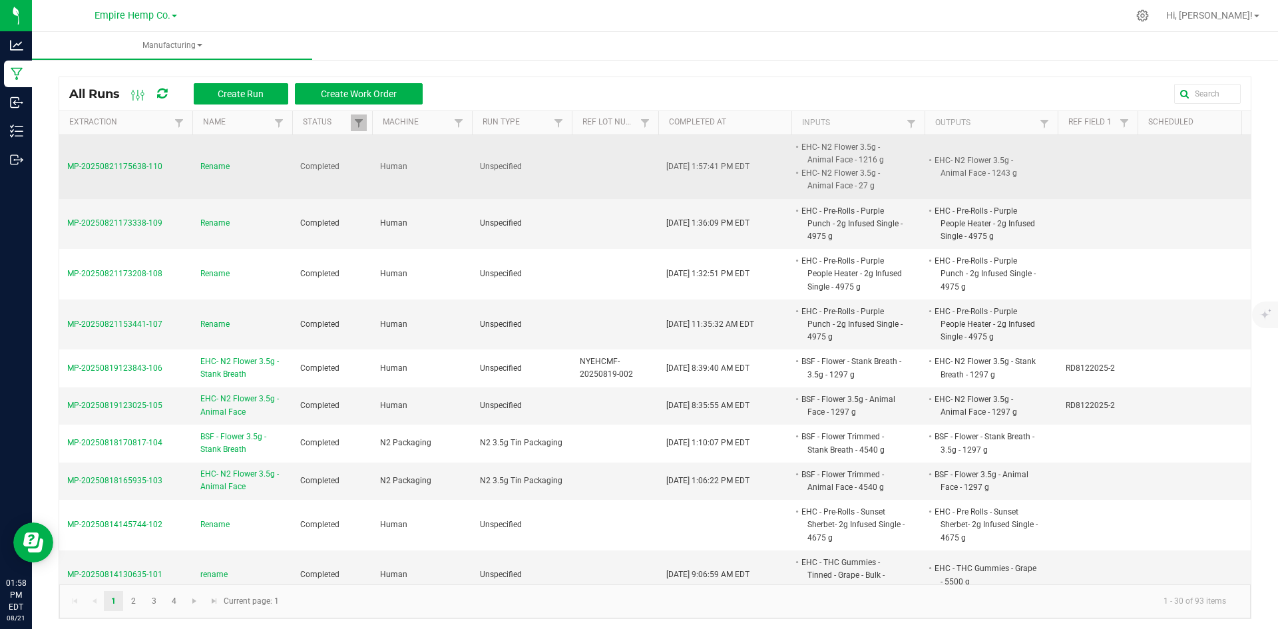
click at [216, 161] on span "Rename" at bounding box center [214, 166] width 29 height 13
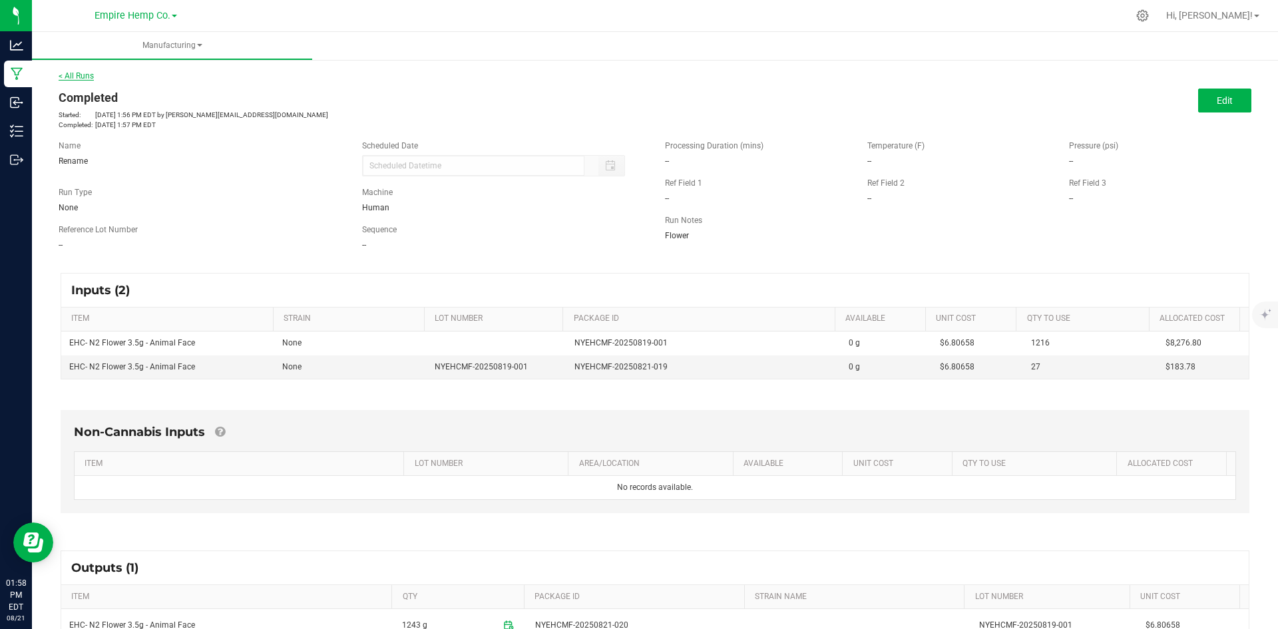
click at [71, 73] on link "< All Runs" at bounding box center [76, 75] width 35 height 9
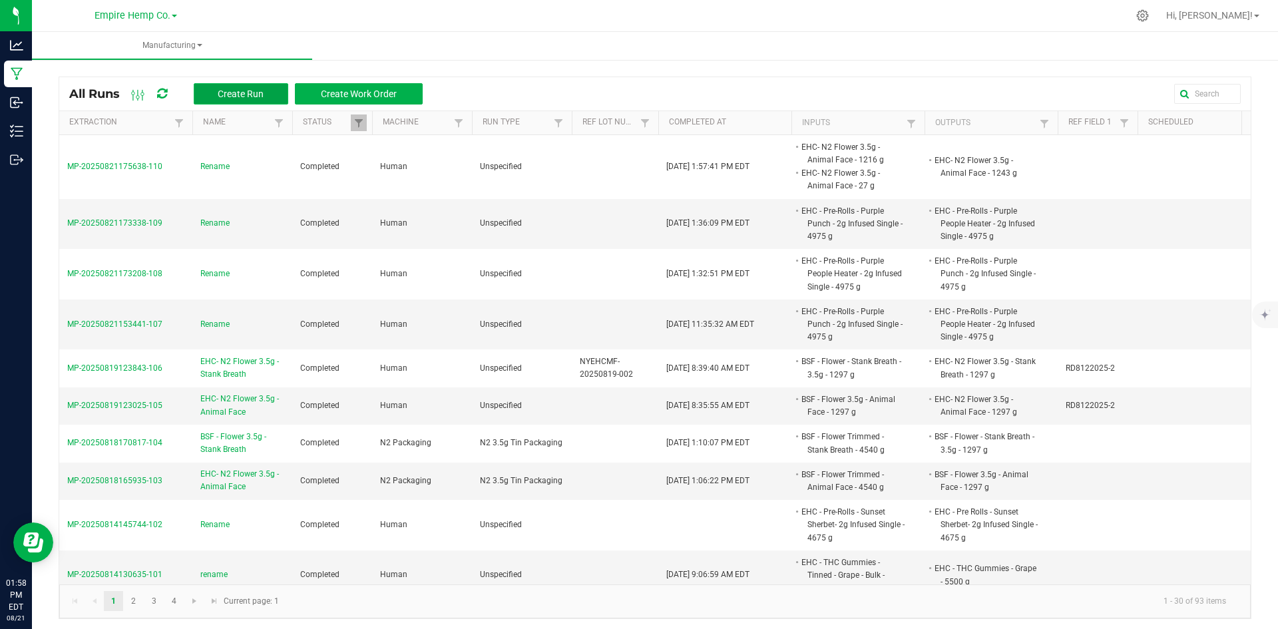
click at [232, 89] on span "Create Run" at bounding box center [241, 94] width 46 height 11
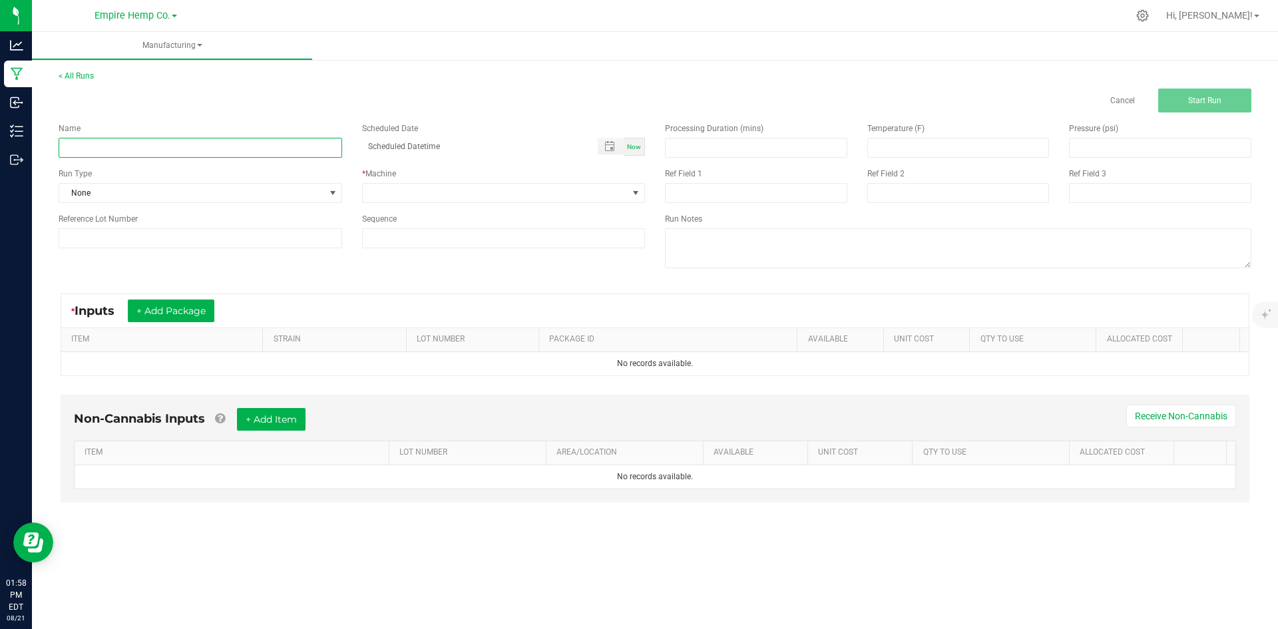
click at [230, 151] on input at bounding box center [201, 148] width 284 height 20
click at [168, 142] on input "rename" at bounding box center [201, 148] width 284 height 20
type input "r"
type input "Rename"
click at [226, 188] on span "None" at bounding box center [192, 193] width 266 height 19
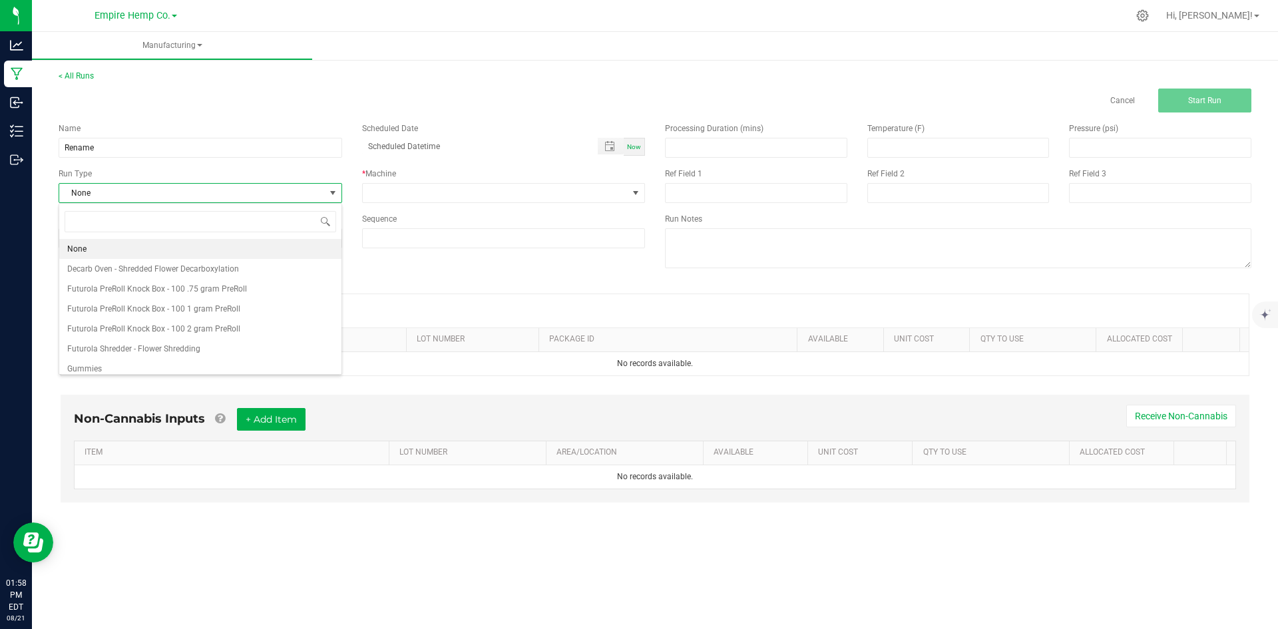
scroll to position [20, 283]
click at [437, 195] on span at bounding box center [496, 193] width 266 height 19
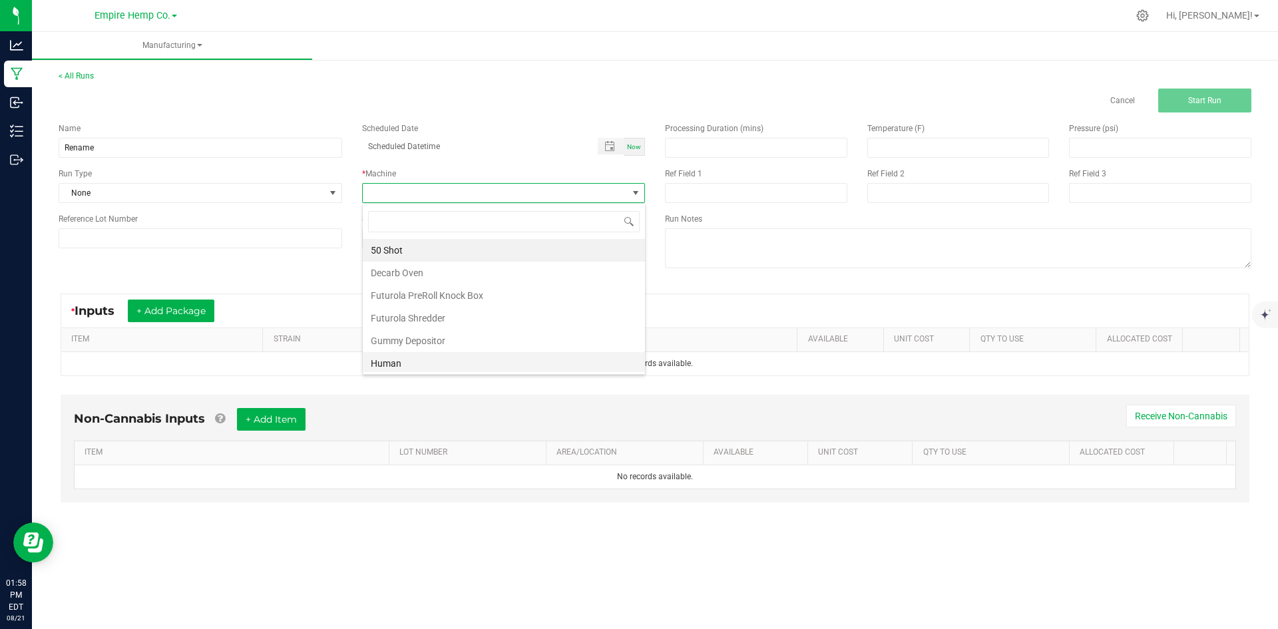
click at [417, 360] on li "Human" at bounding box center [504, 363] width 282 height 23
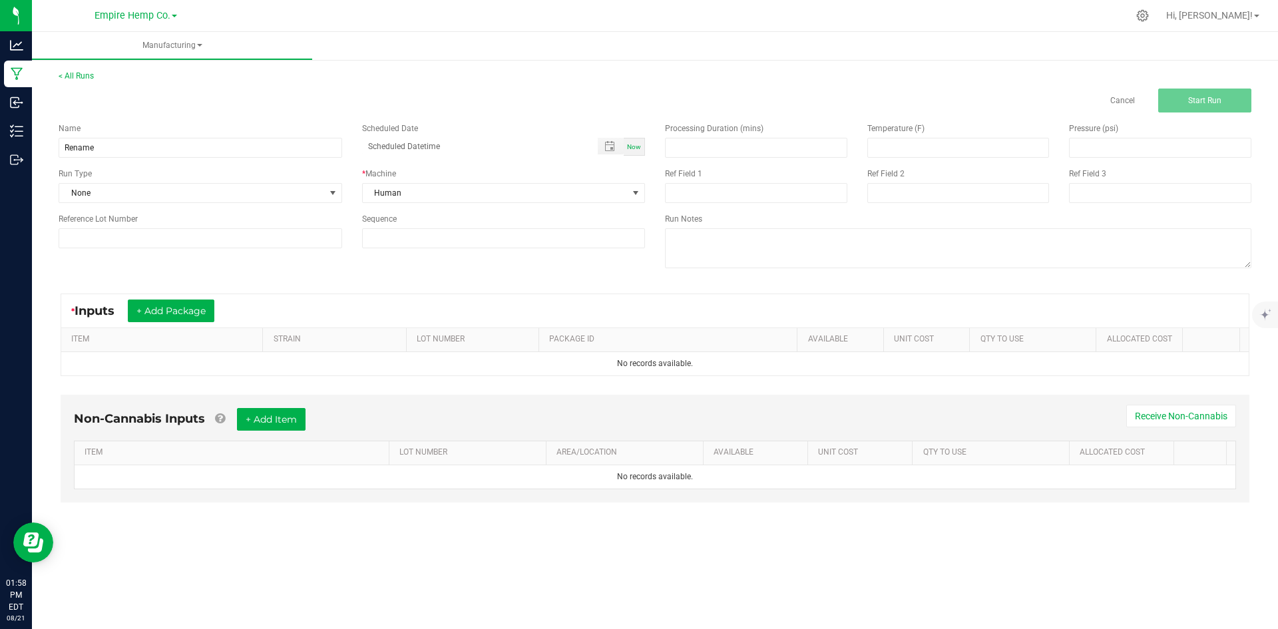
click at [238, 311] on div "* Inputs + Add Package" at bounding box center [655, 310] width 1188 height 33
click at [209, 308] on button "+ Add Package" at bounding box center [171, 311] width 87 height 23
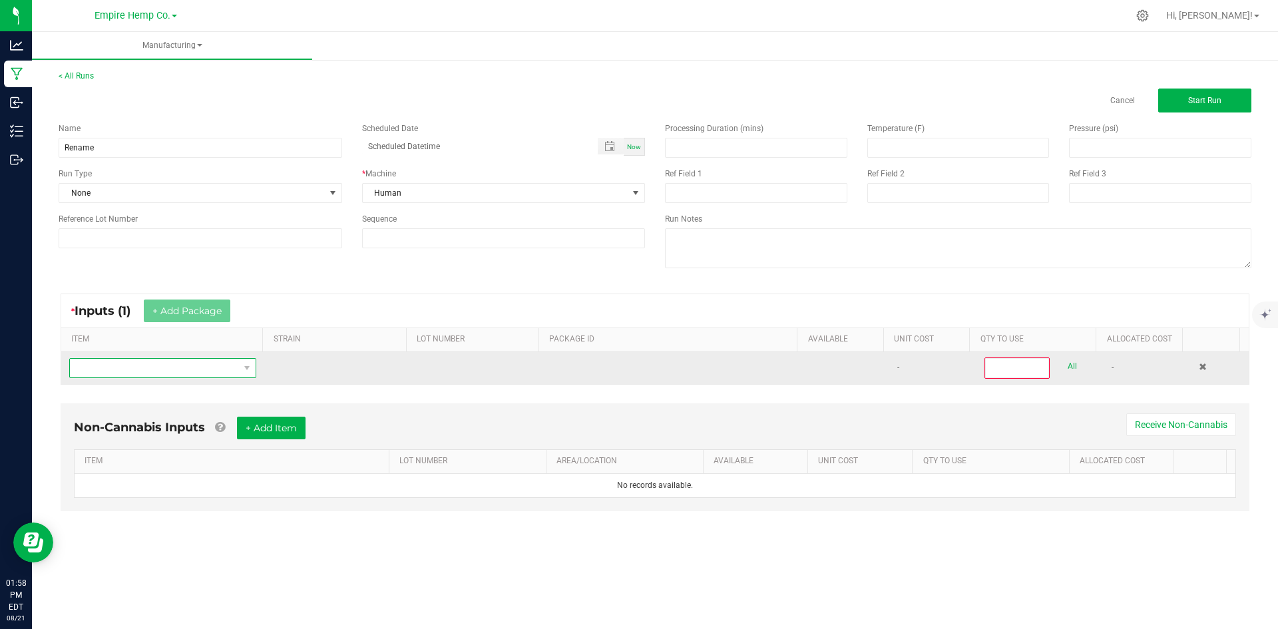
click at [170, 368] on span "NO DATA FOUND" at bounding box center [154, 368] width 169 height 19
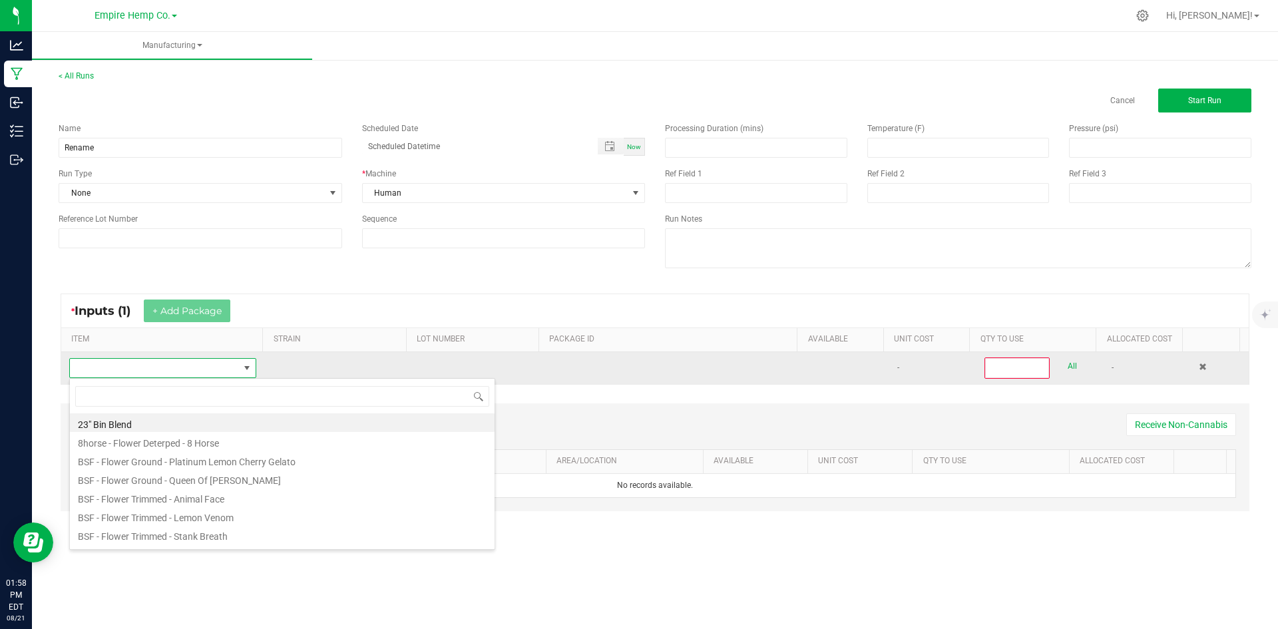
scroll to position [20, 184]
type input "stank"
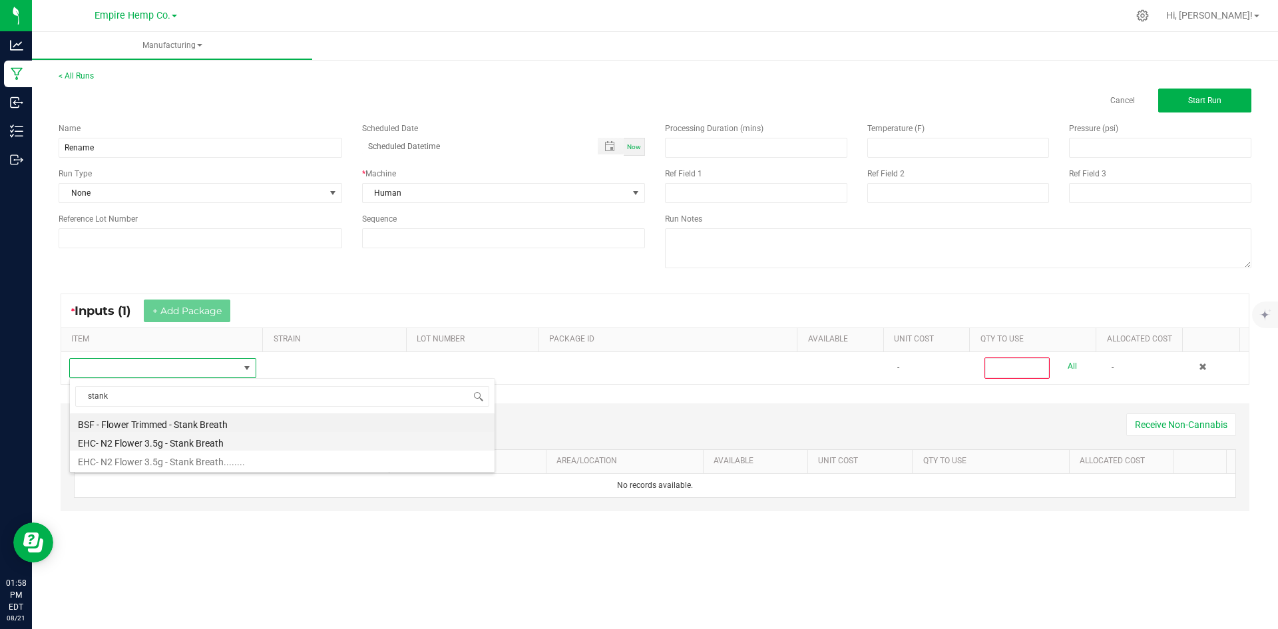
click at [186, 445] on li "EHC- N2 Flower 3.5g - Stank Breath" at bounding box center [282, 441] width 425 height 19
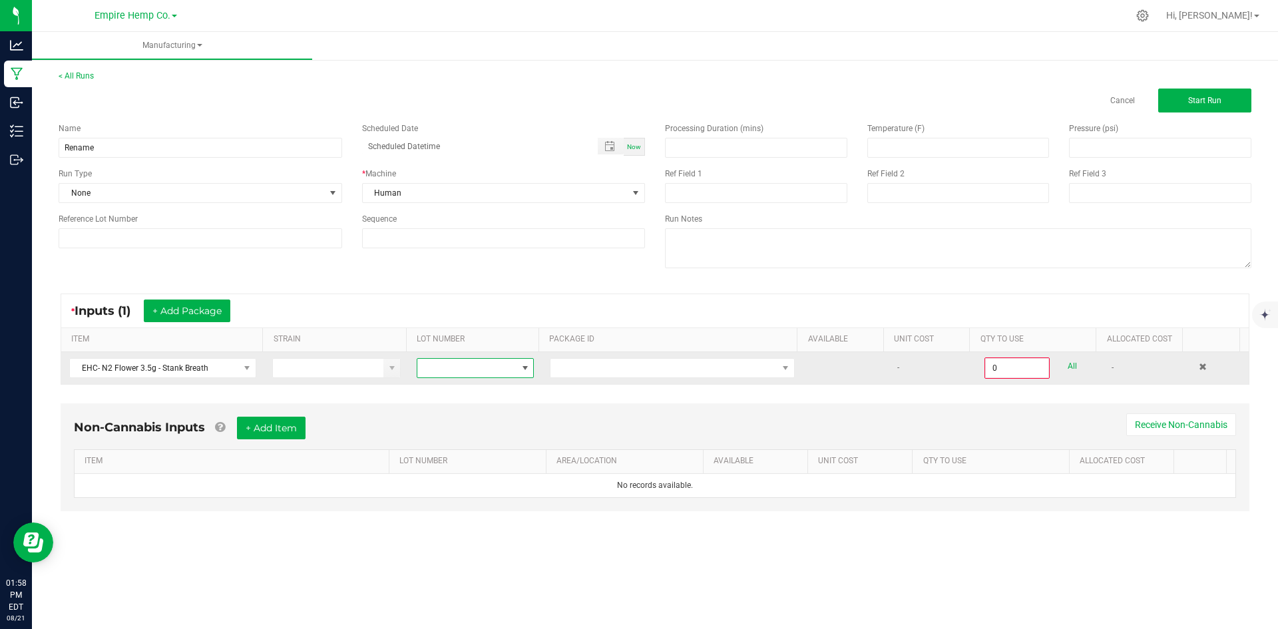
click at [427, 368] on span at bounding box center [466, 368] width 99 height 19
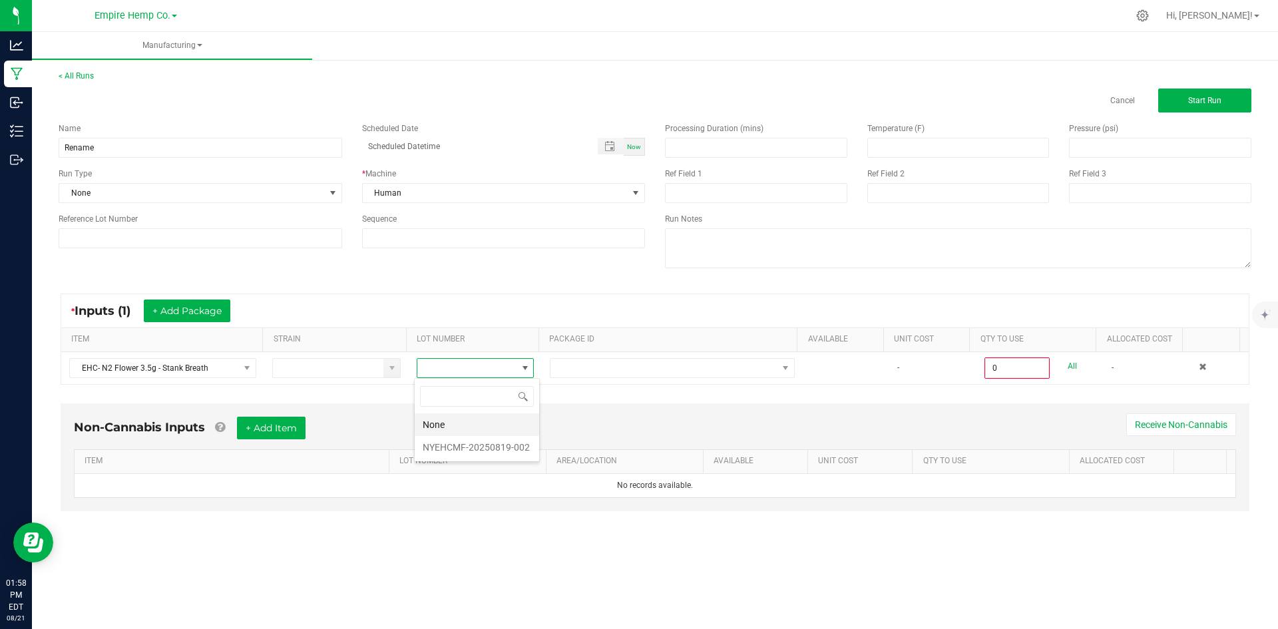
scroll to position [20, 117]
click at [461, 447] on li "NYEHCMF-20250819-002" at bounding box center [477, 447] width 125 height 23
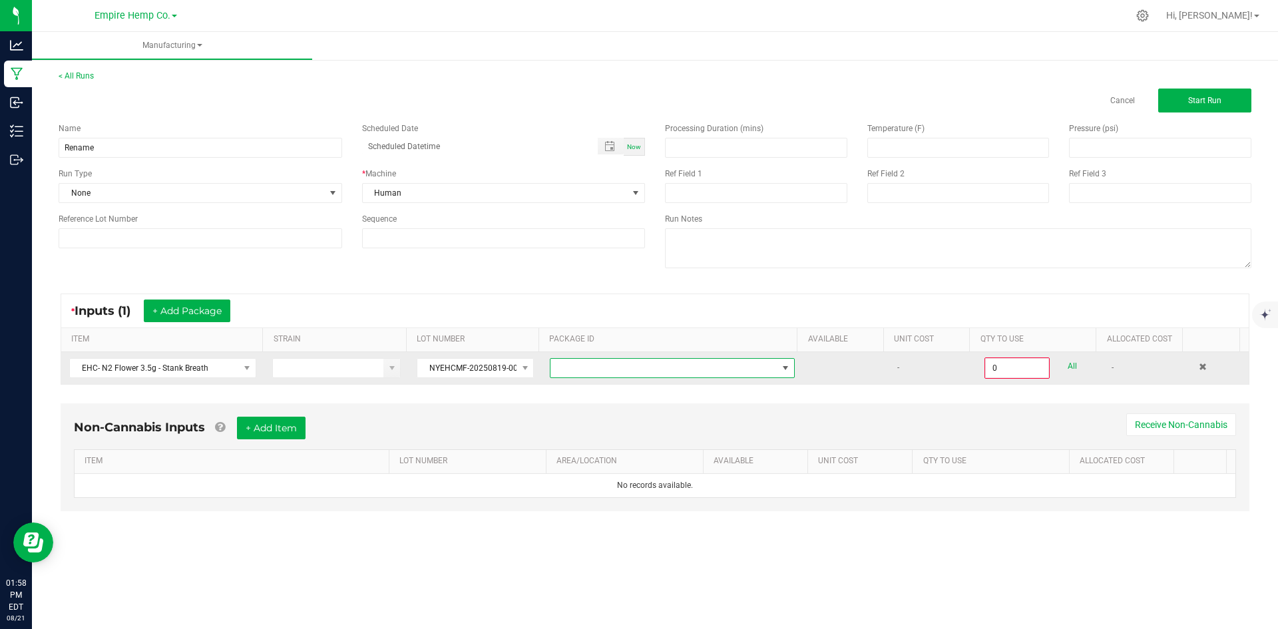
click at [562, 364] on span at bounding box center [664, 368] width 227 height 19
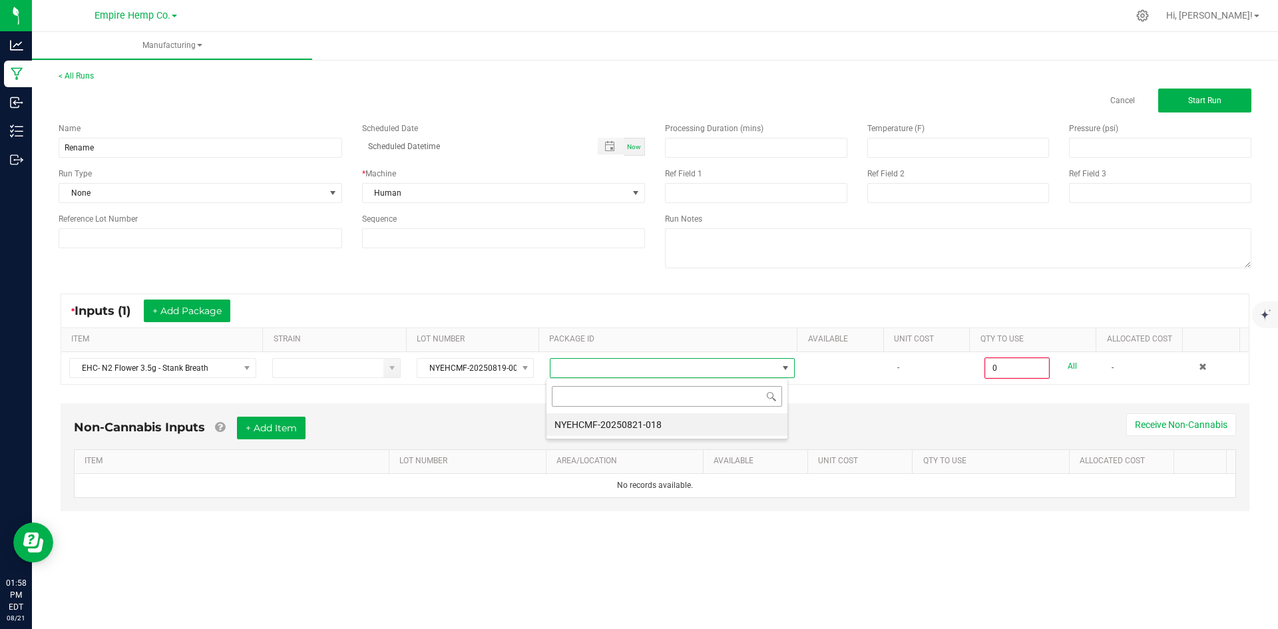
scroll to position [20, 243]
click at [576, 425] on li "NYEHCMF-20250821-018" at bounding box center [667, 424] width 241 height 23
type input "0.0000 g"
click at [215, 308] on button "+ Add Package" at bounding box center [187, 311] width 87 height 23
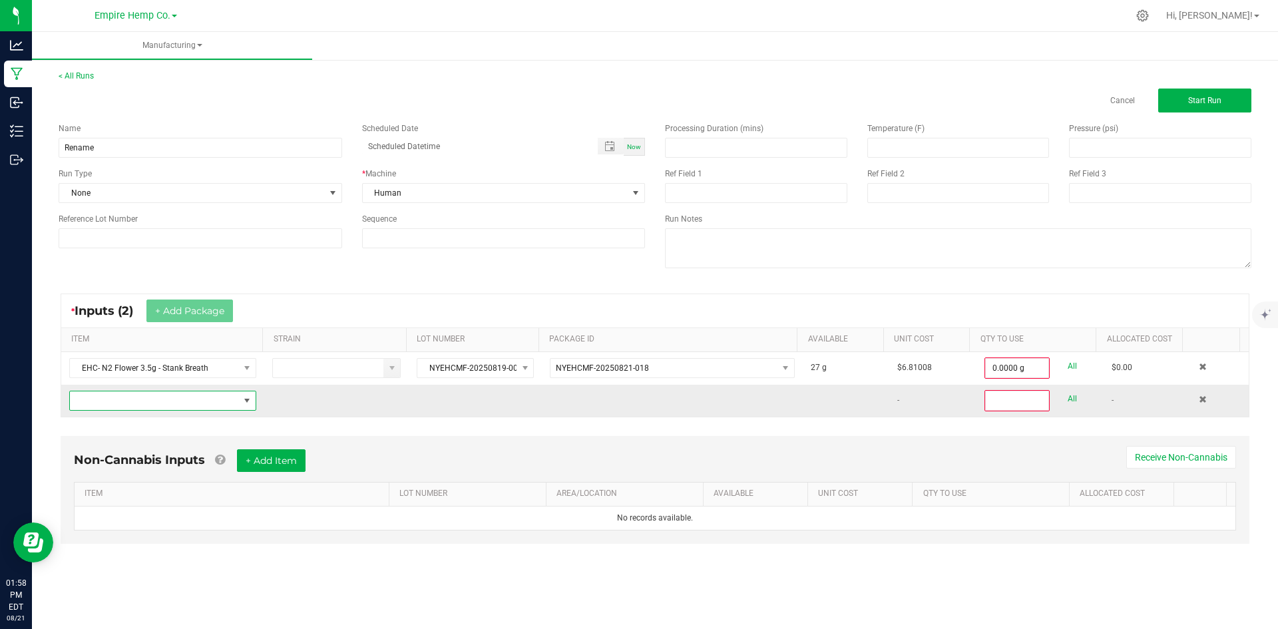
click at [196, 408] on span "NO DATA FOUND" at bounding box center [154, 401] width 169 height 19
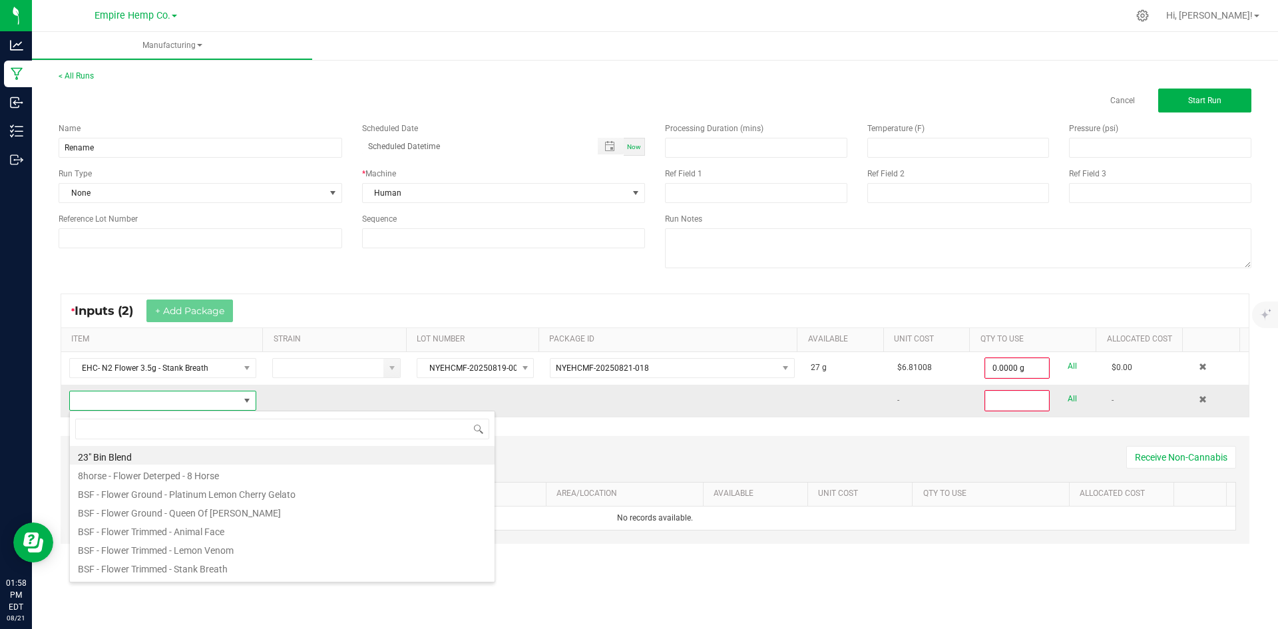
scroll to position [20, 184]
type input "stank"
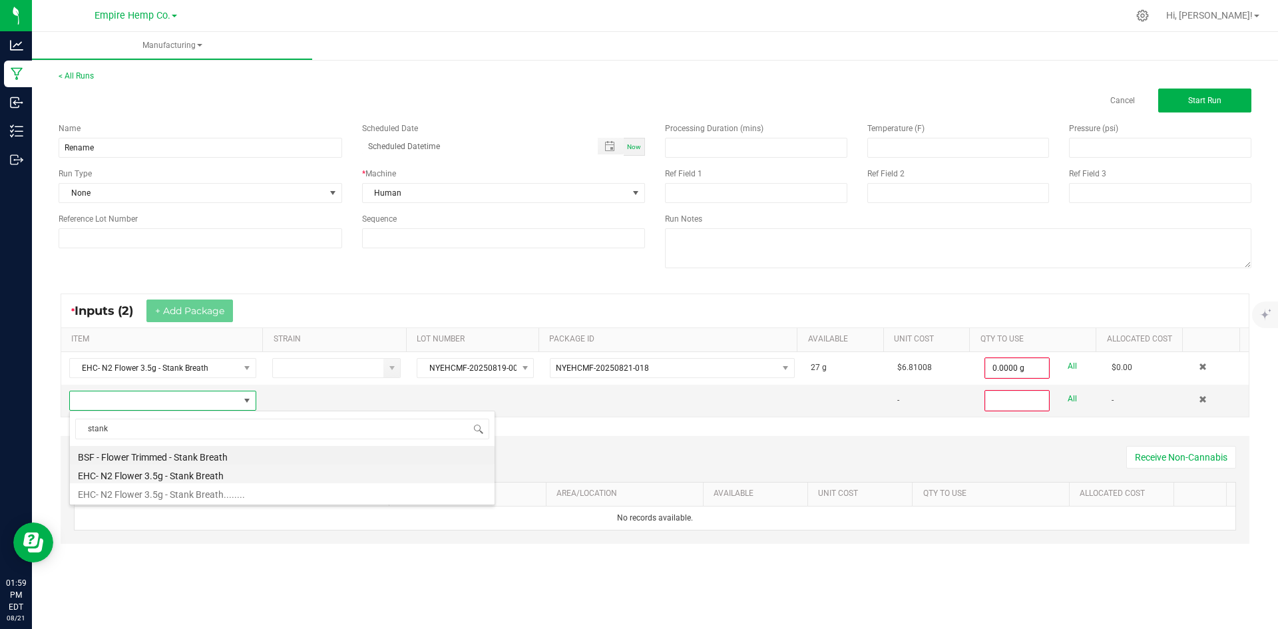
click at [196, 472] on li "EHC- N2 Flower 3.5g - Stank Breath" at bounding box center [282, 474] width 425 height 19
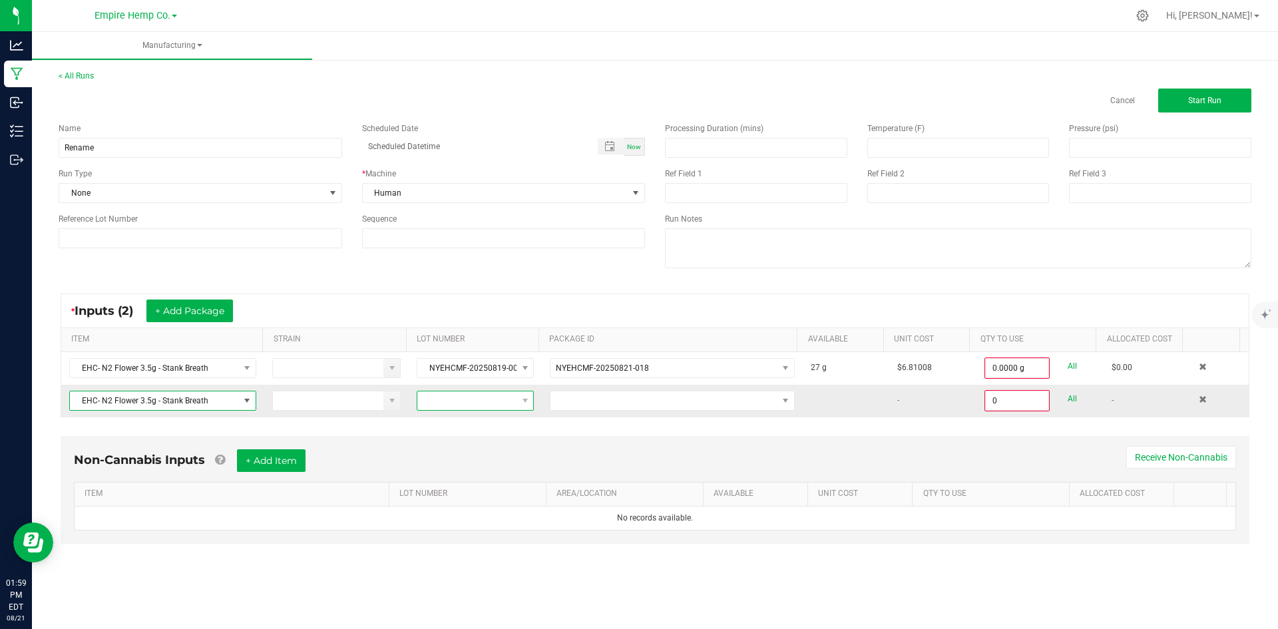
click at [495, 398] on span at bounding box center [466, 401] width 99 height 19
click at [472, 460] on li "None" at bounding box center [477, 457] width 125 height 23
click at [616, 399] on span at bounding box center [664, 401] width 227 height 19
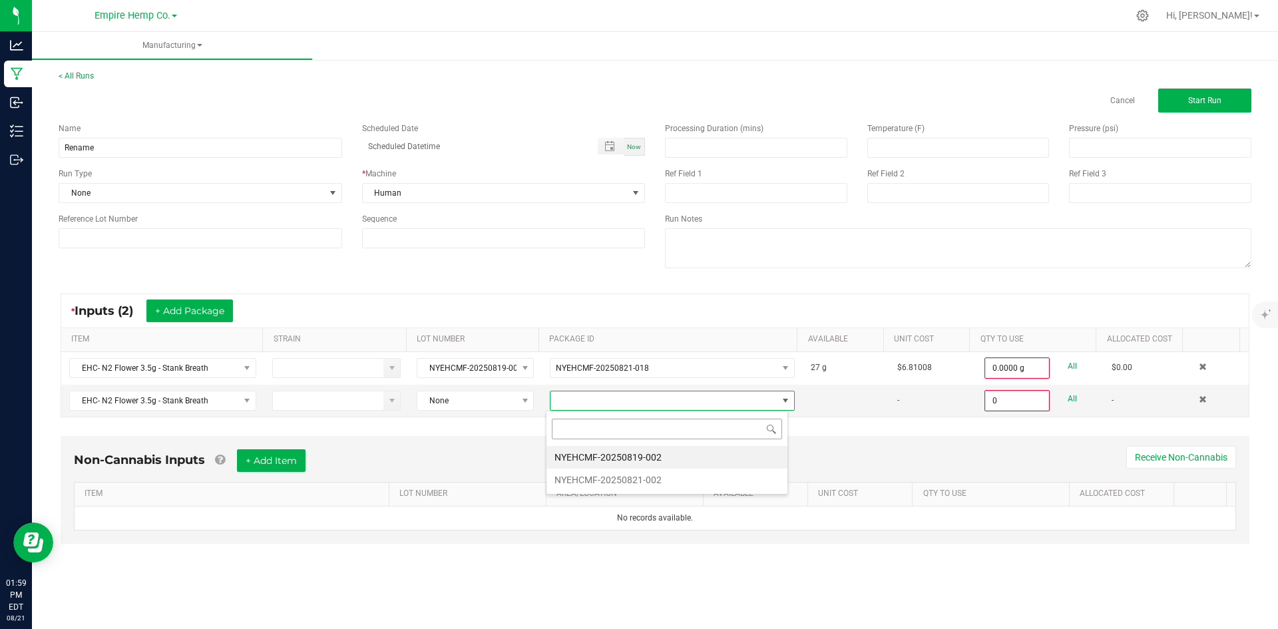
scroll to position [20, 243]
click at [616, 458] on li "NYEHCMF-20250819-002" at bounding box center [667, 457] width 241 height 23
type input "0.0000 g"
click at [203, 311] on button "+ Add Package" at bounding box center [189, 311] width 87 height 23
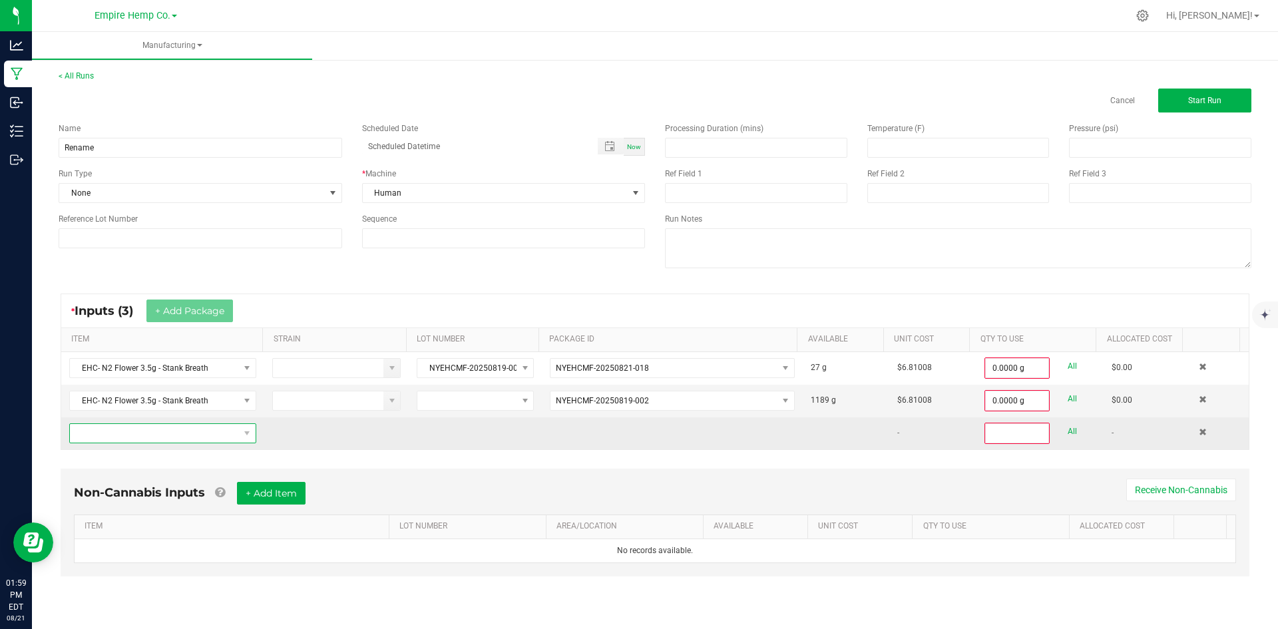
click at [195, 441] on span "NO DATA FOUND" at bounding box center [154, 433] width 169 height 19
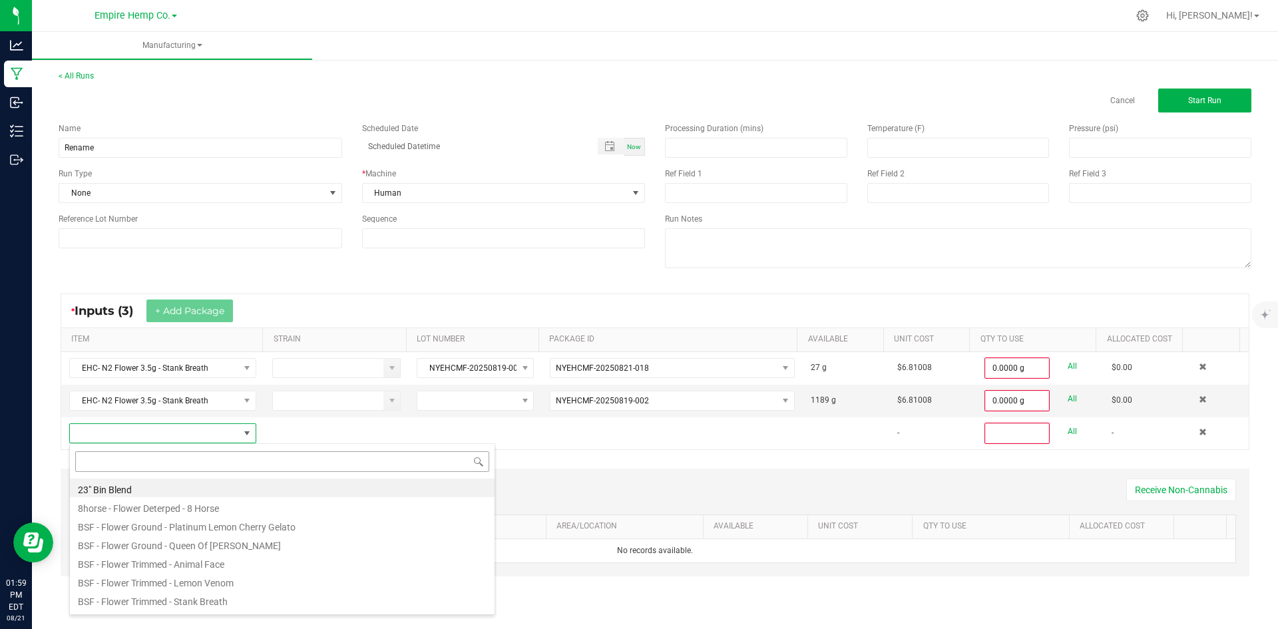
scroll to position [20, 184]
type input "stank"
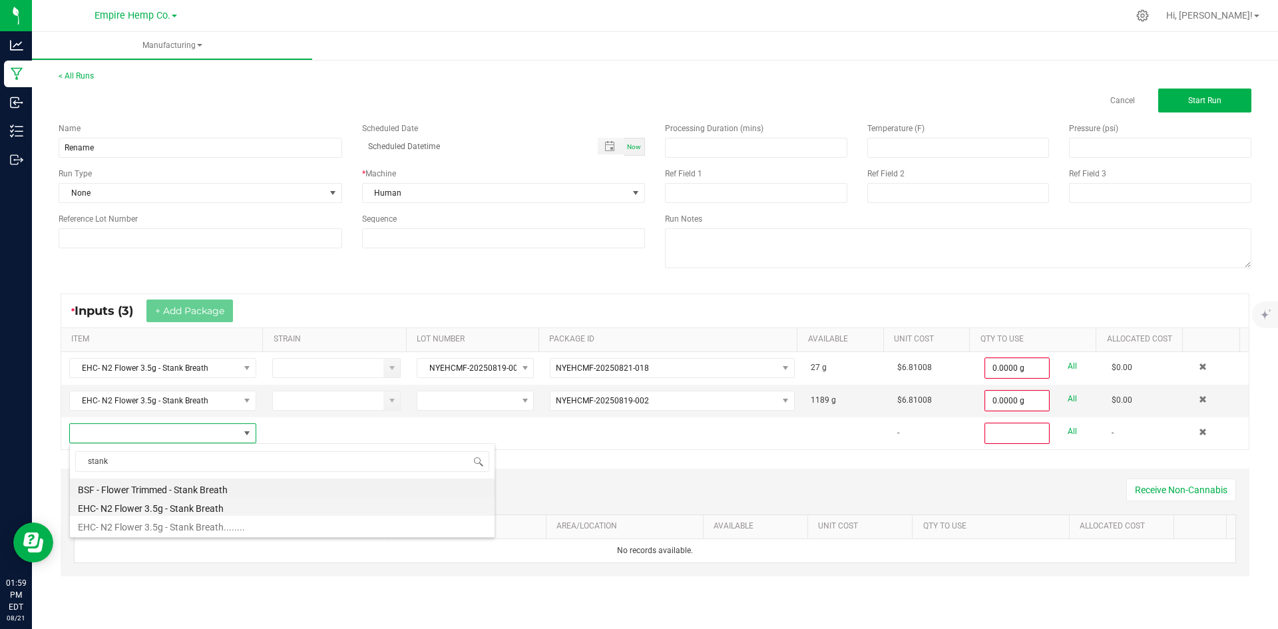
click at [217, 512] on li "EHC- N2 Flower 3.5g - Stank Breath" at bounding box center [282, 506] width 425 height 19
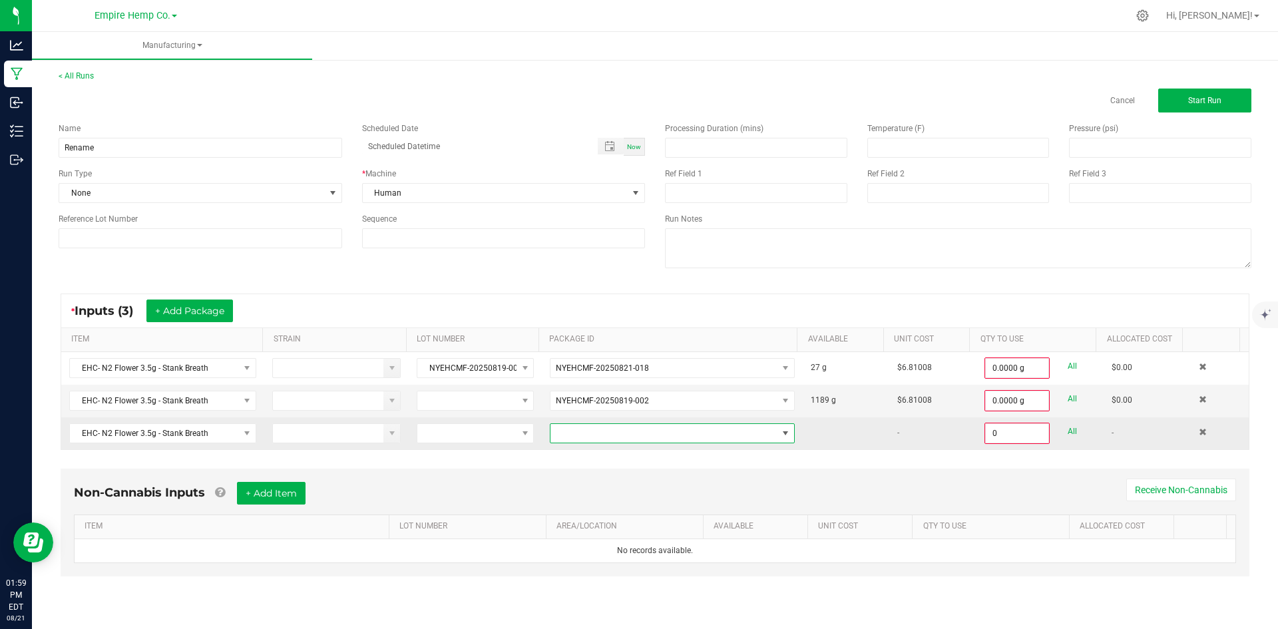
click at [581, 431] on span at bounding box center [664, 433] width 227 height 19
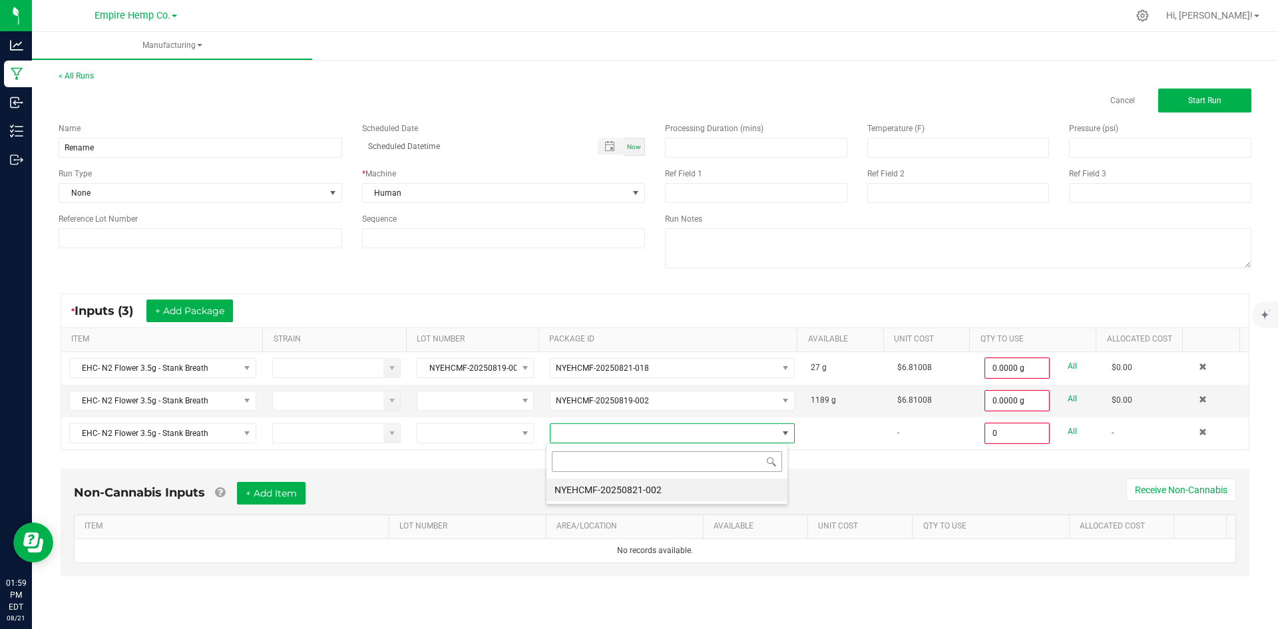
scroll to position [20, 243]
click at [619, 485] on li "NYEHCMF-20250821-002" at bounding box center [667, 490] width 241 height 23
type input "0.0000 g"
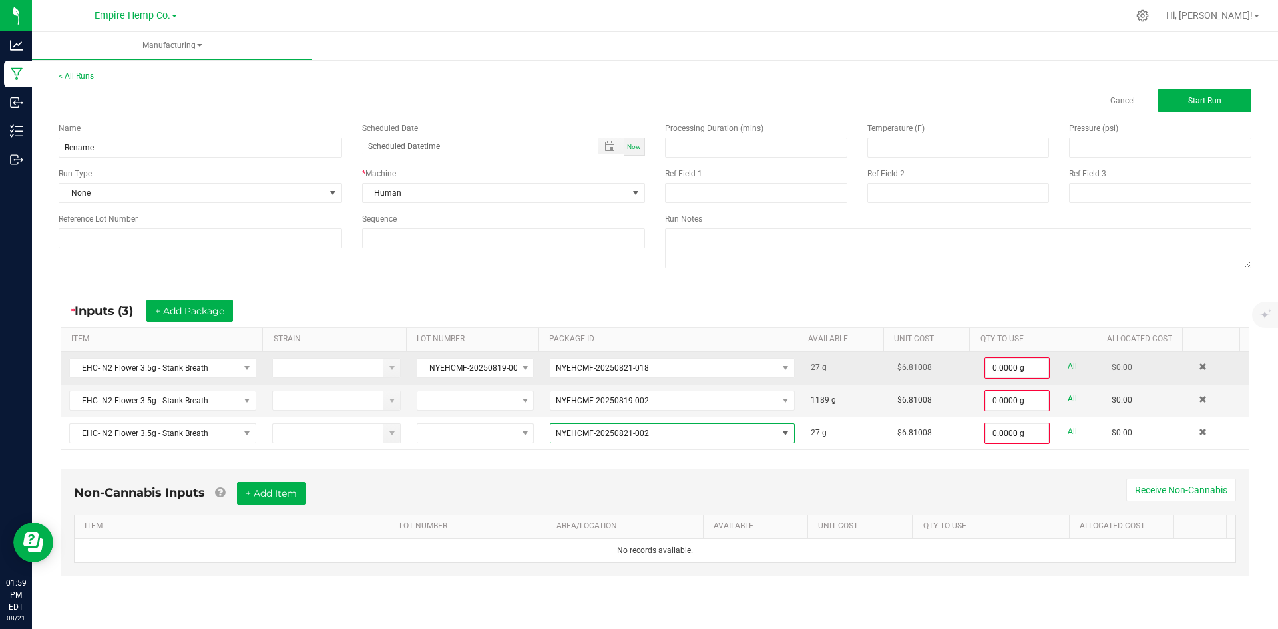
click at [1068, 365] on link "All" at bounding box center [1072, 367] width 9 height 18
type input "27.0000 g"
click at [1068, 396] on link "All" at bounding box center [1072, 398] width 9 height 18
type input "1189.0000 g"
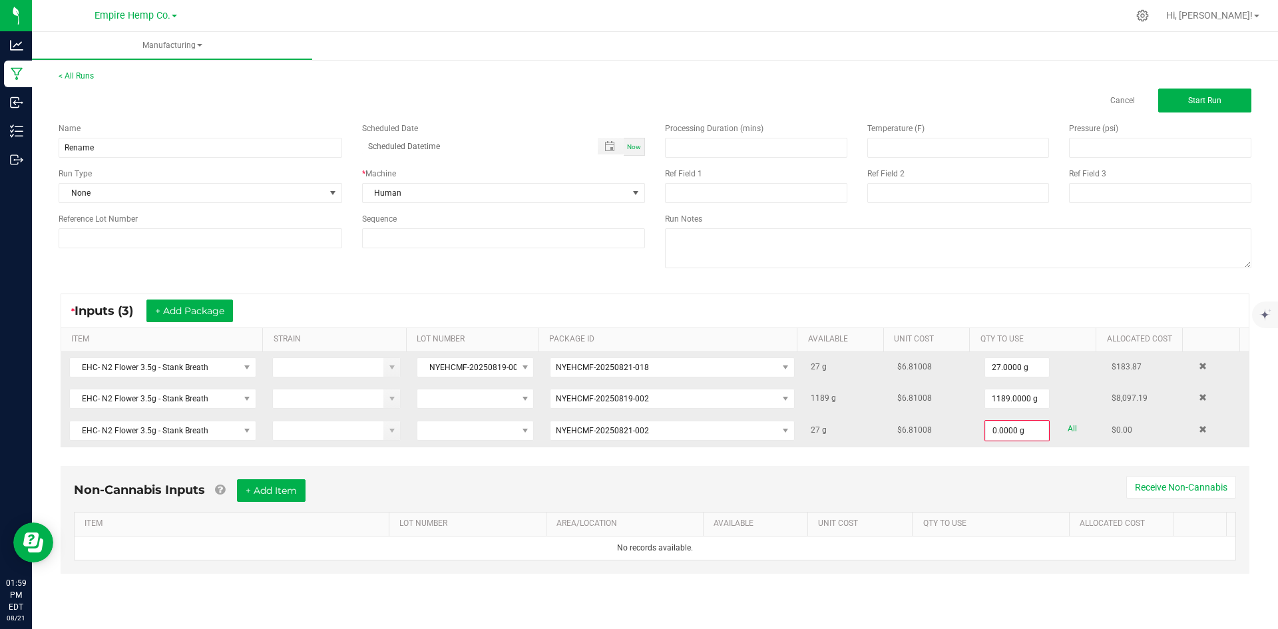
click at [1068, 430] on link "All" at bounding box center [1072, 429] width 9 height 18
type input "27.0000 g"
click at [862, 260] on textarea at bounding box center [958, 248] width 587 height 40
type textarea "Flower"
click at [1192, 101] on span "Start Run" at bounding box center [1205, 100] width 33 height 9
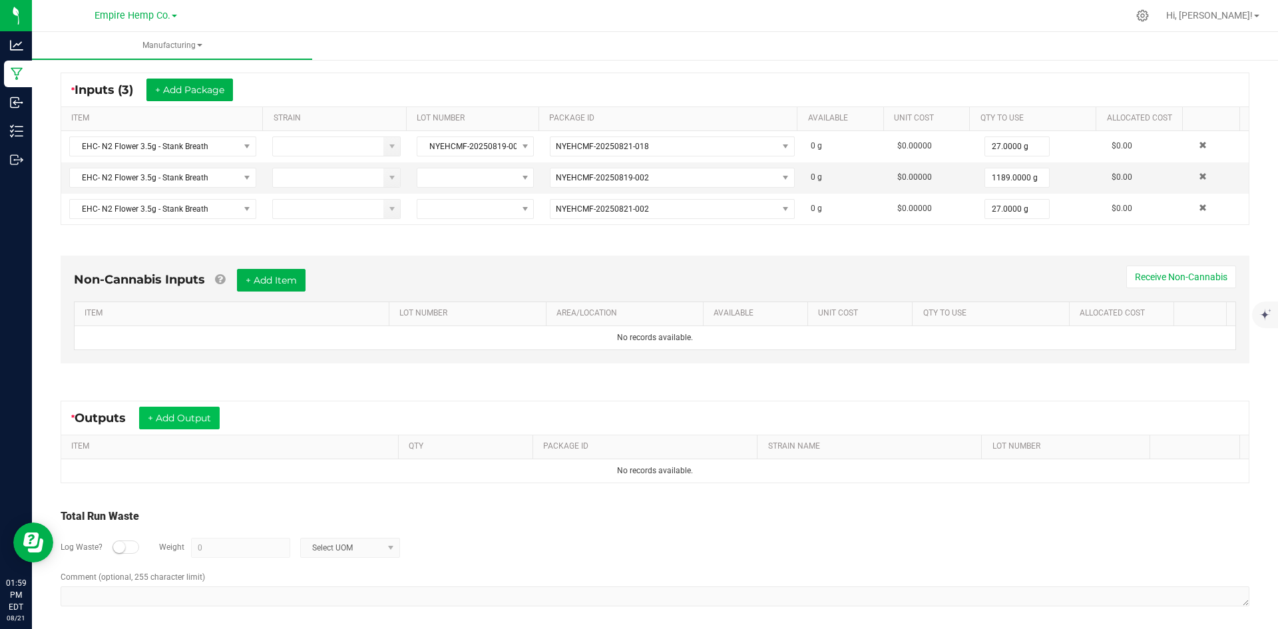
scroll to position [244, 0]
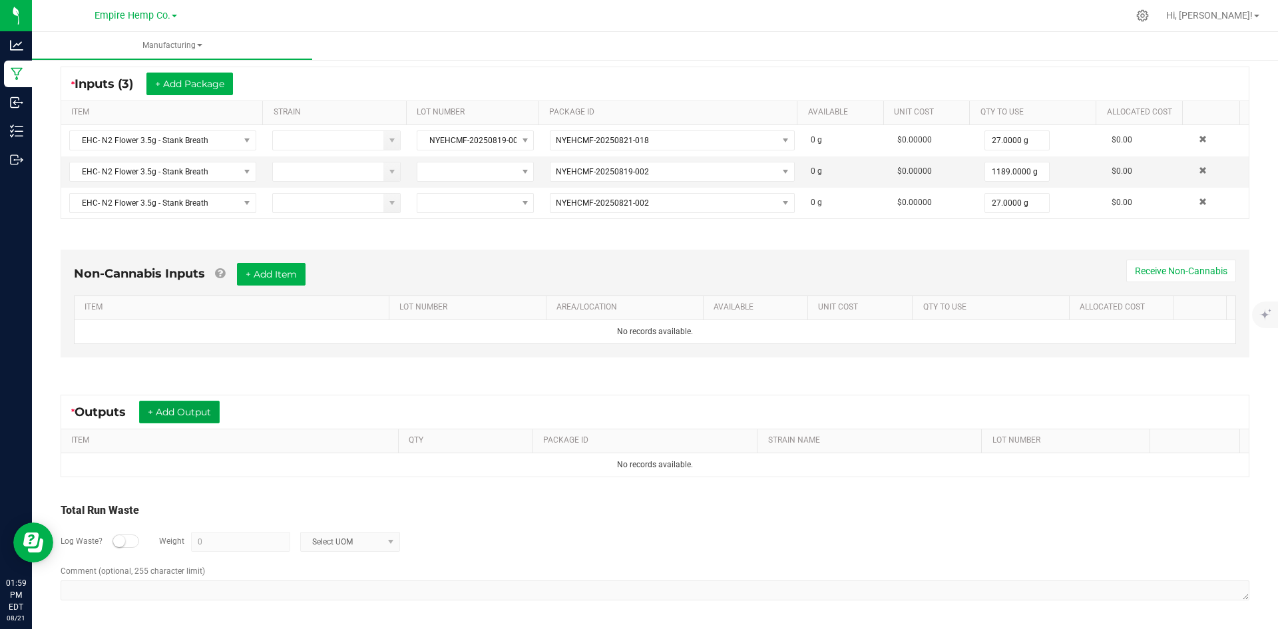
click at [204, 413] on button "+ Add Output" at bounding box center [179, 412] width 81 height 23
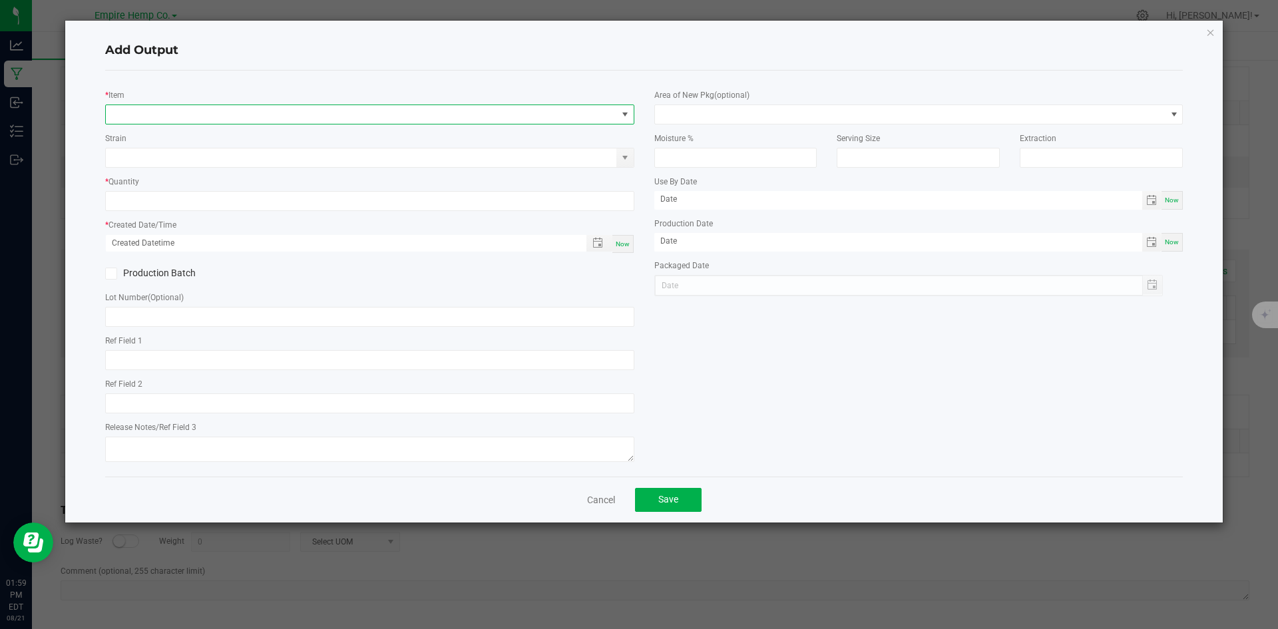
click at [174, 111] on span "NO DATA FOUND" at bounding box center [361, 114] width 511 height 19
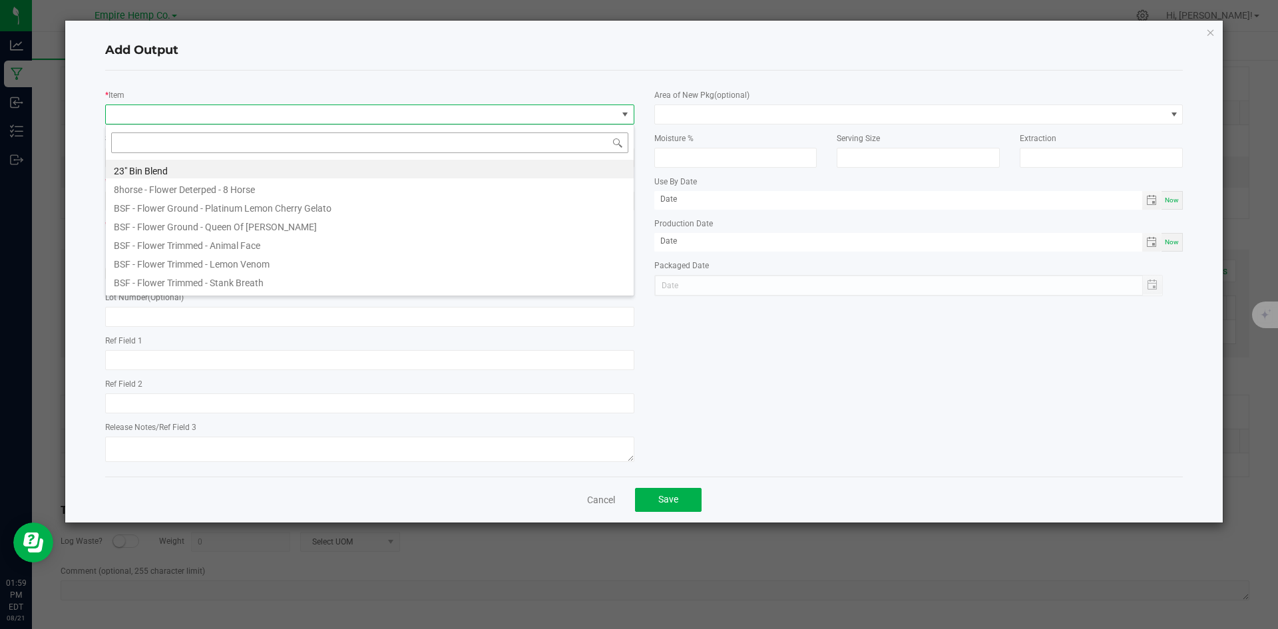
scroll to position [20, 529]
type input "stank"
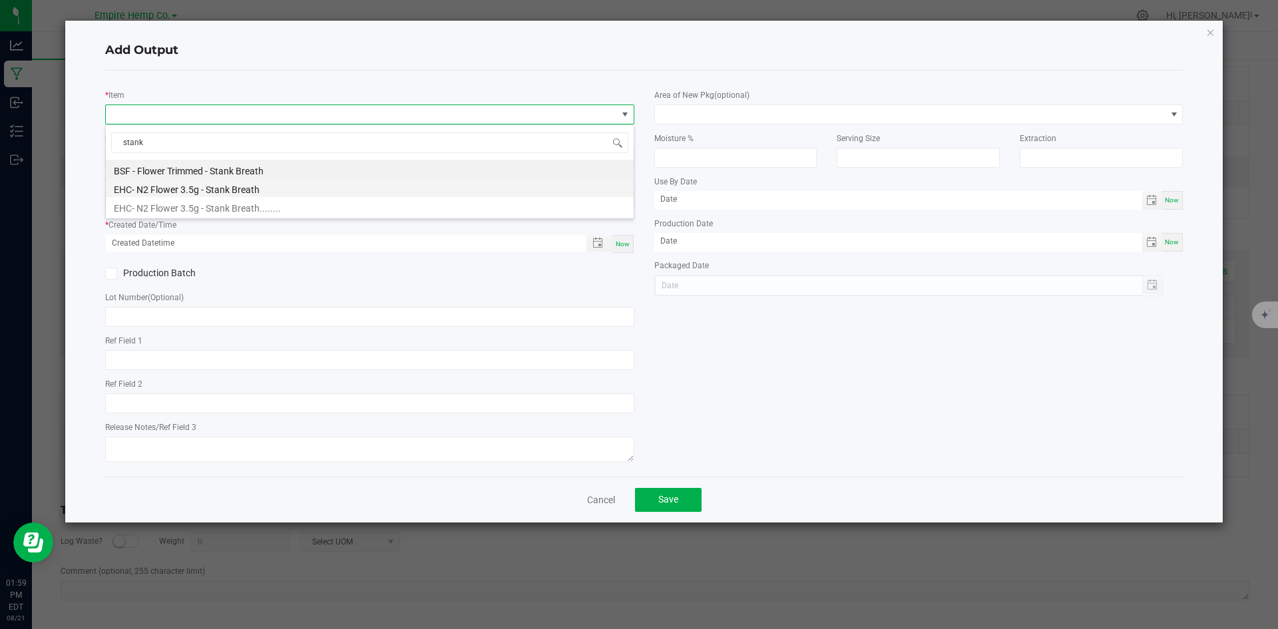
click at [204, 190] on li "EHC- N2 Flower 3.5g - Stank Breath" at bounding box center [370, 187] width 528 height 19
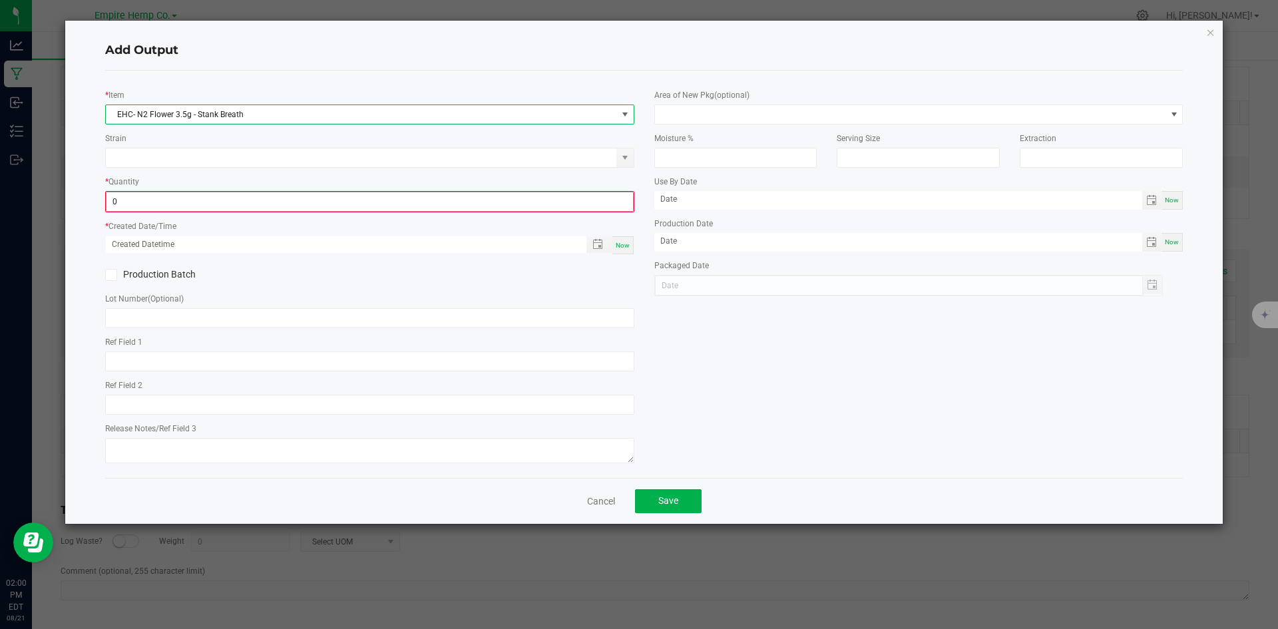
click at [204, 202] on input "0" at bounding box center [370, 201] width 527 height 19
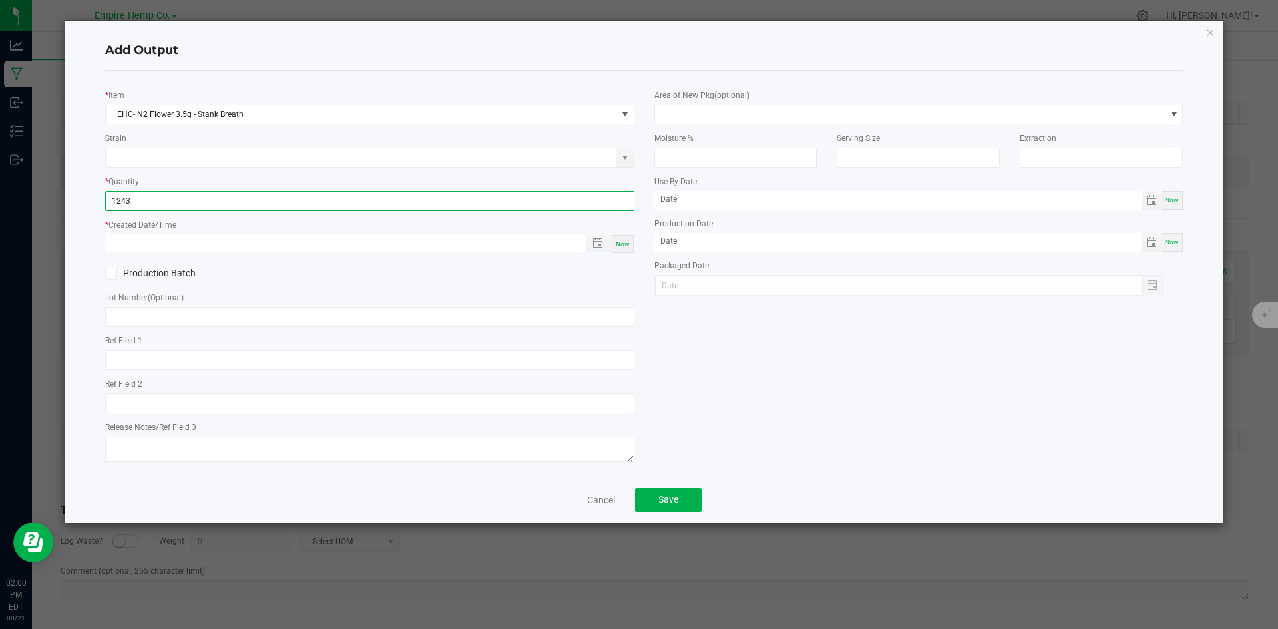
type input "1243.0000 g"
type input "month/day/year hour:minute AM"
click at [222, 240] on input "month/day/year hour:minute AM" at bounding box center [339, 243] width 467 height 17
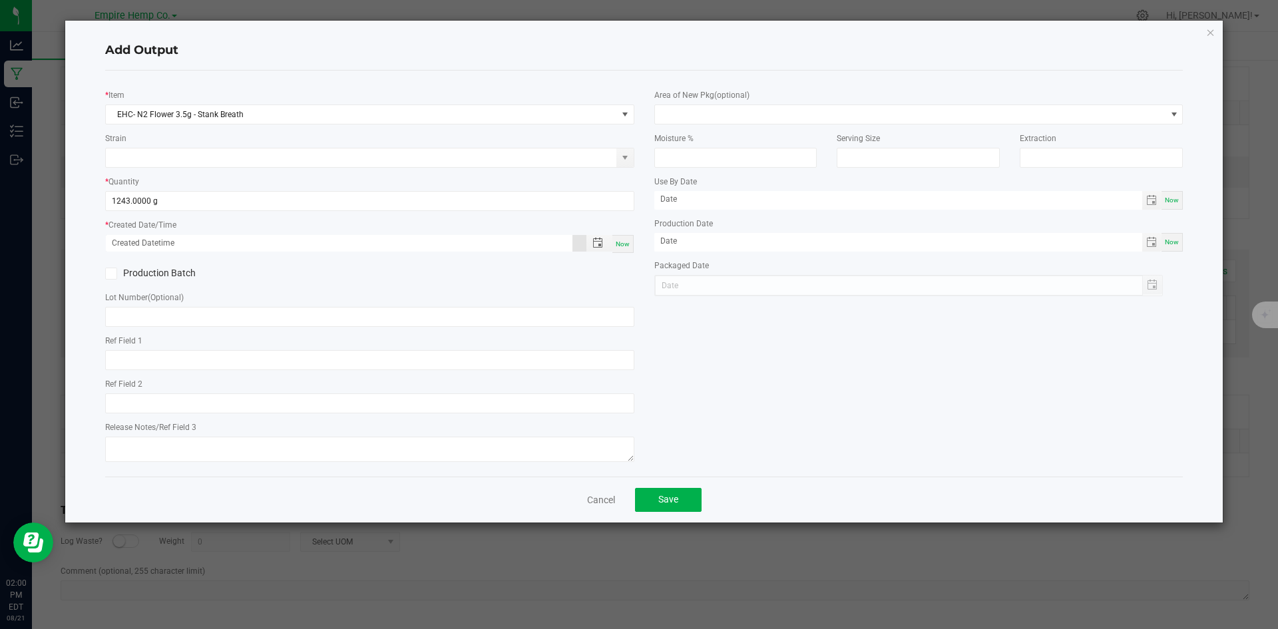
click at [620, 243] on span "Now" at bounding box center [623, 243] width 14 height 7
type input "08/21/2025 2:00 PM"
type input "[DATE]"
click at [388, 321] on input "text" at bounding box center [369, 317] width 529 height 20
paste input "NYEHCMF-20250819-001"
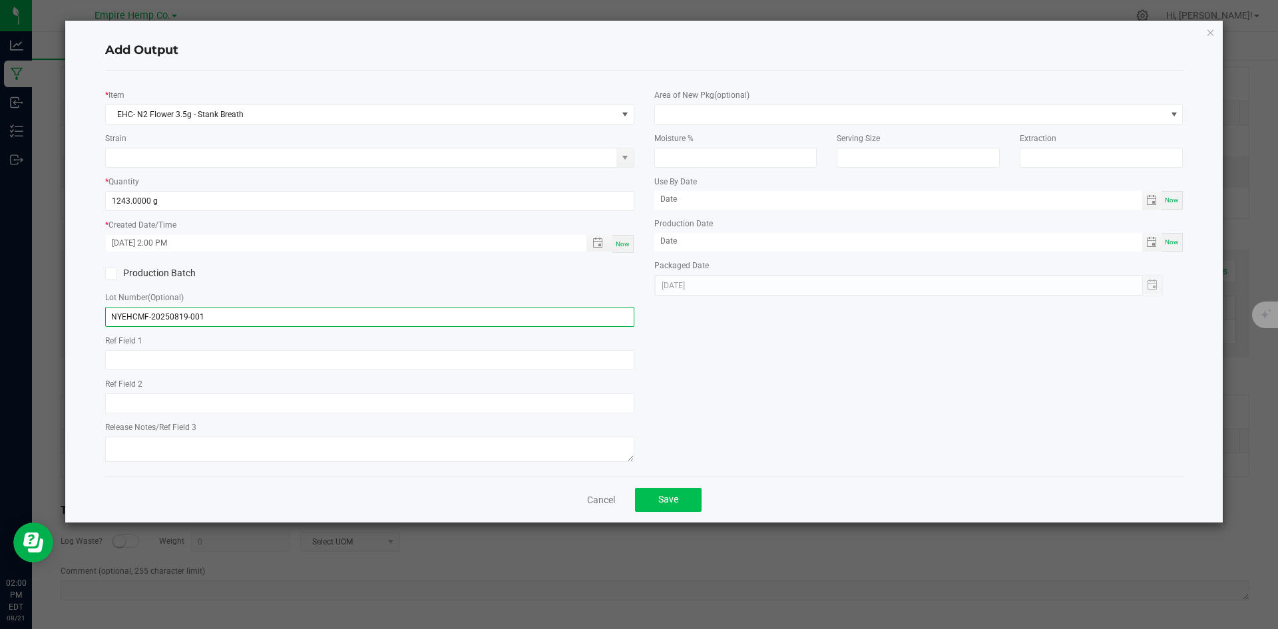
type input "NYEHCMF-20250819-001"
click at [671, 491] on button "Save" at bounding box center [668, 500] width 67 height 24
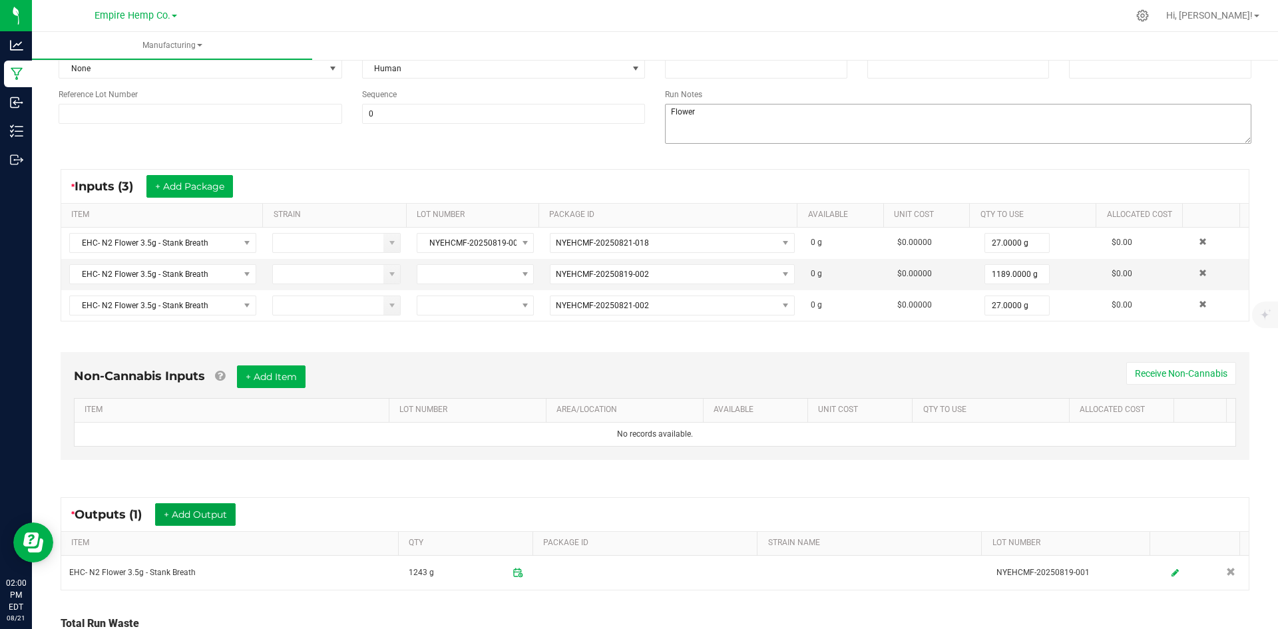
scroll to position [0, 0]
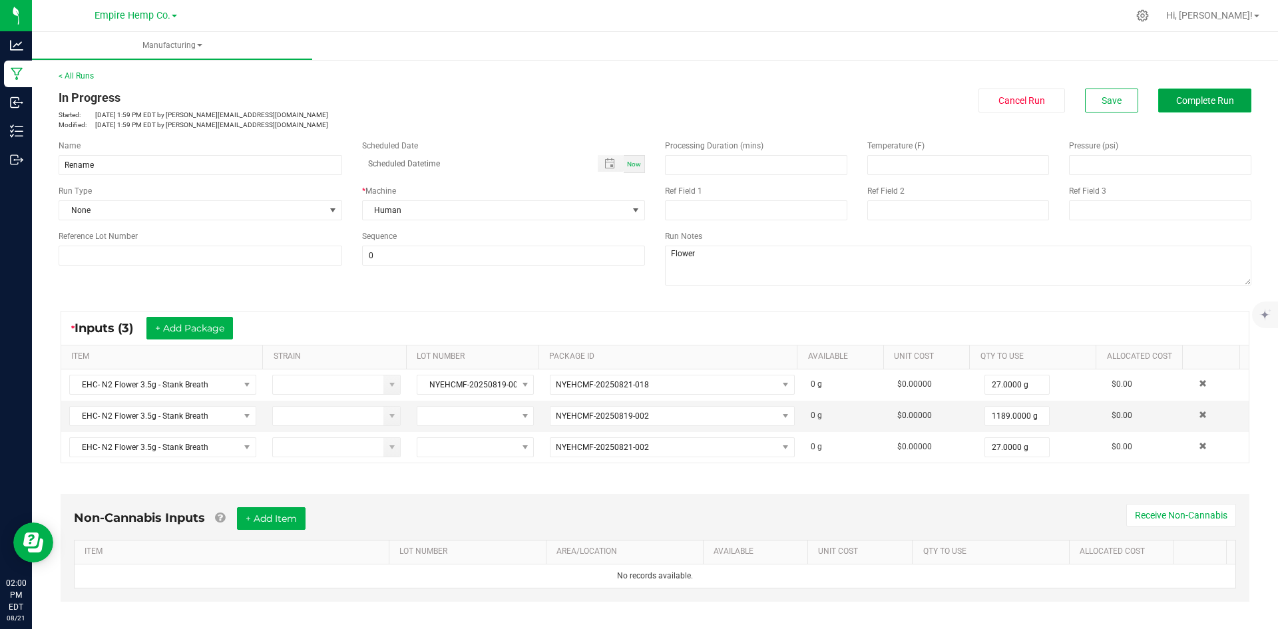
click at [1221, 93] on button "Complete Run" at bounding box center [1205, 101] width 93 height 24
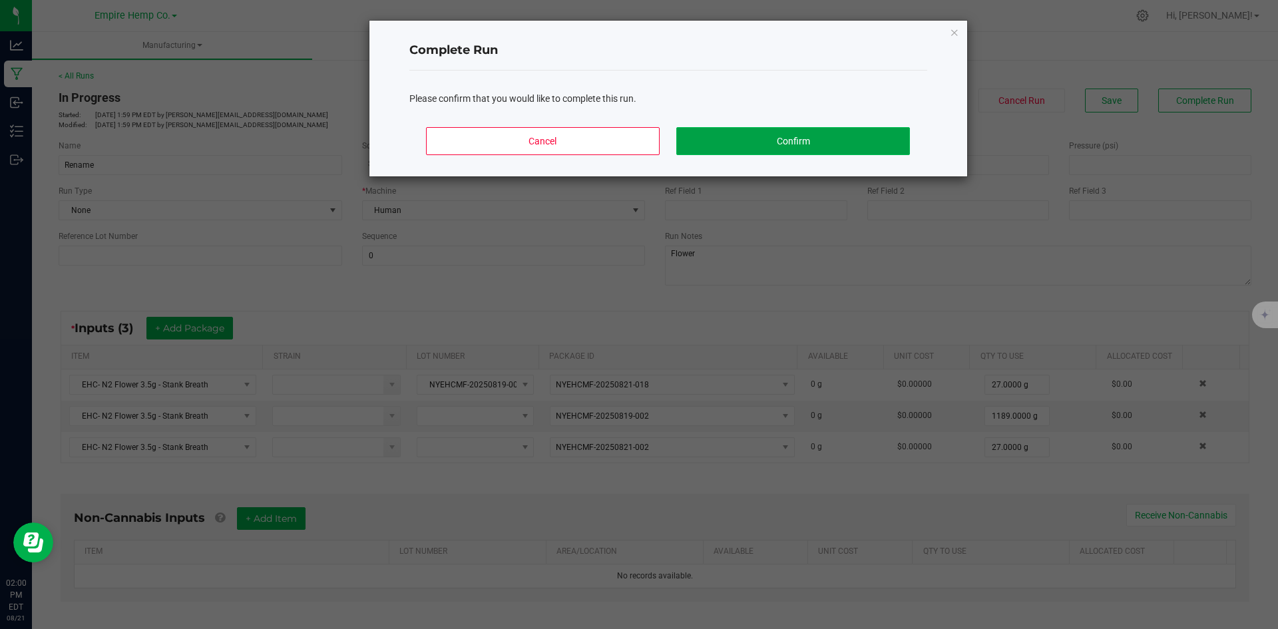
click at [774, 137] on button "Confirm" at bounding box center [793, 141] width 233 height 28
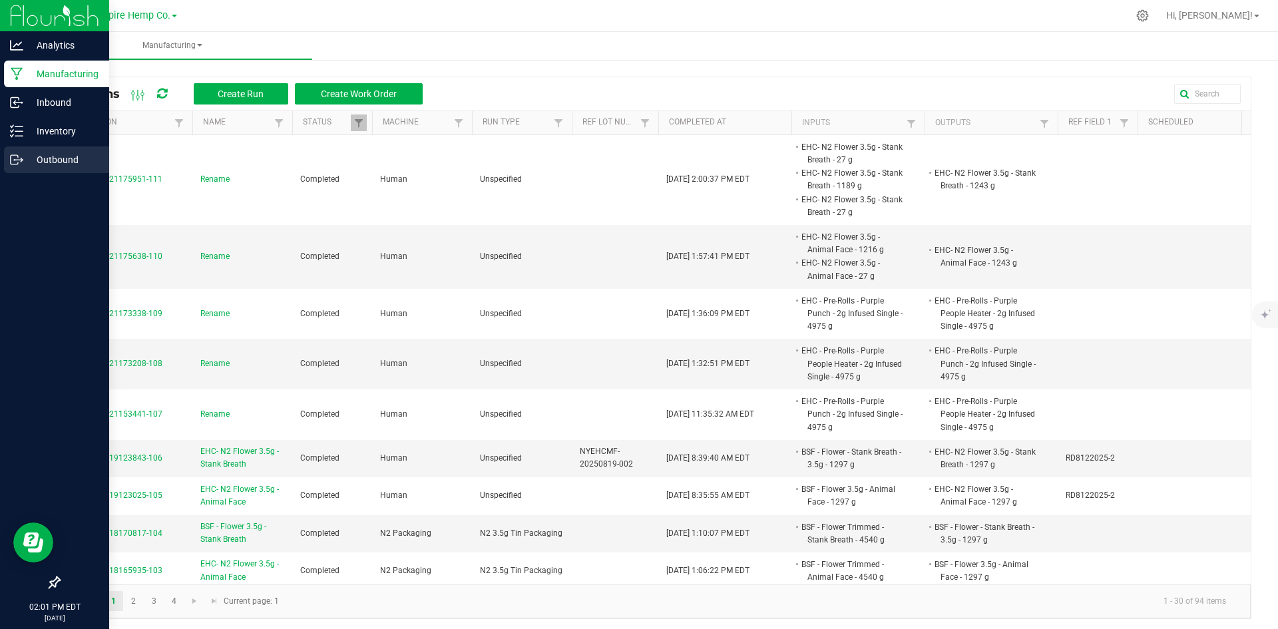
click at [15, 155] on icon at bounding box center [14, 159] width 7 height 9
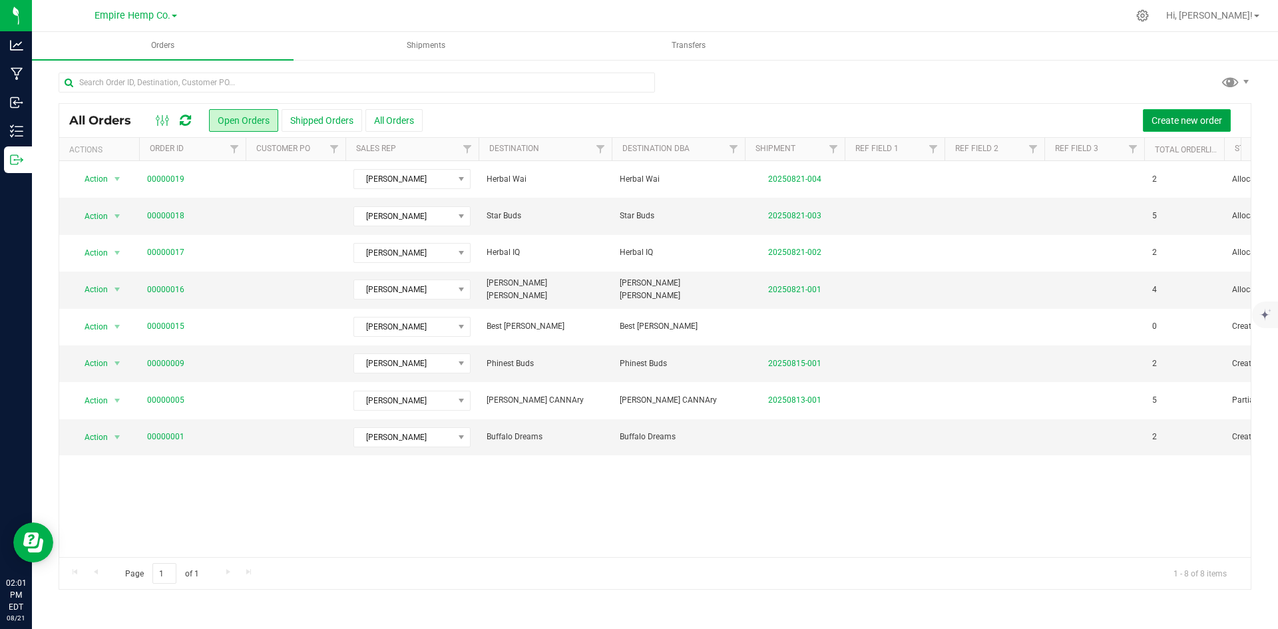
click at [1157, 119] on span "Create new order" at bounding box center [1187, 120] width 71 height 11
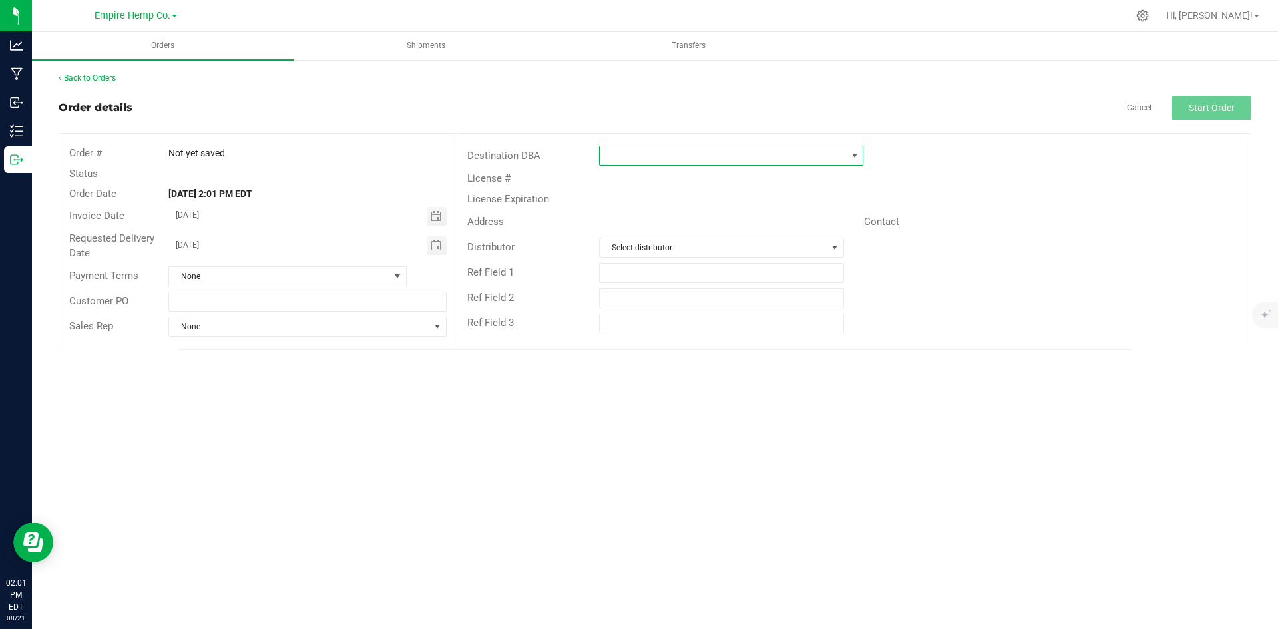
click at [751, 158] on span at bounding box center [723, 155] width 246 height 19
type input "mrs"
click at [686, 208] on li "[PERSON_NAME] CANNAry" at bounding box center [731, 213] width 263 height 23
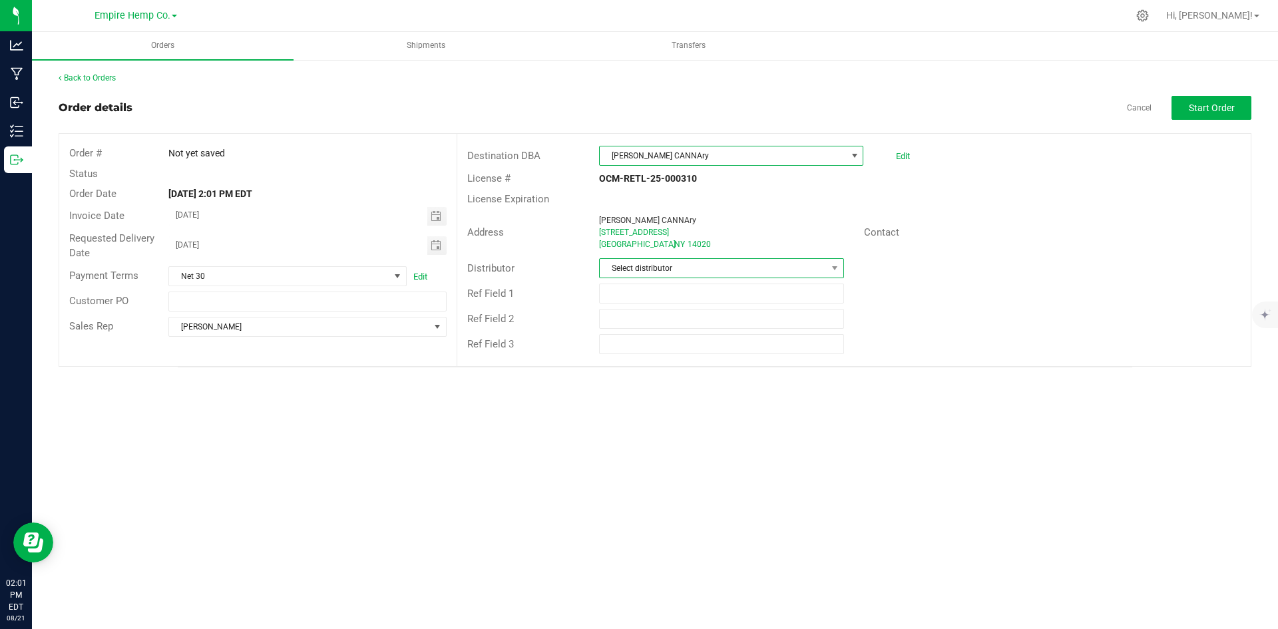
click at [697, 269] on span "Select distributor" at bounding box center [713, 268] width 226 height 19
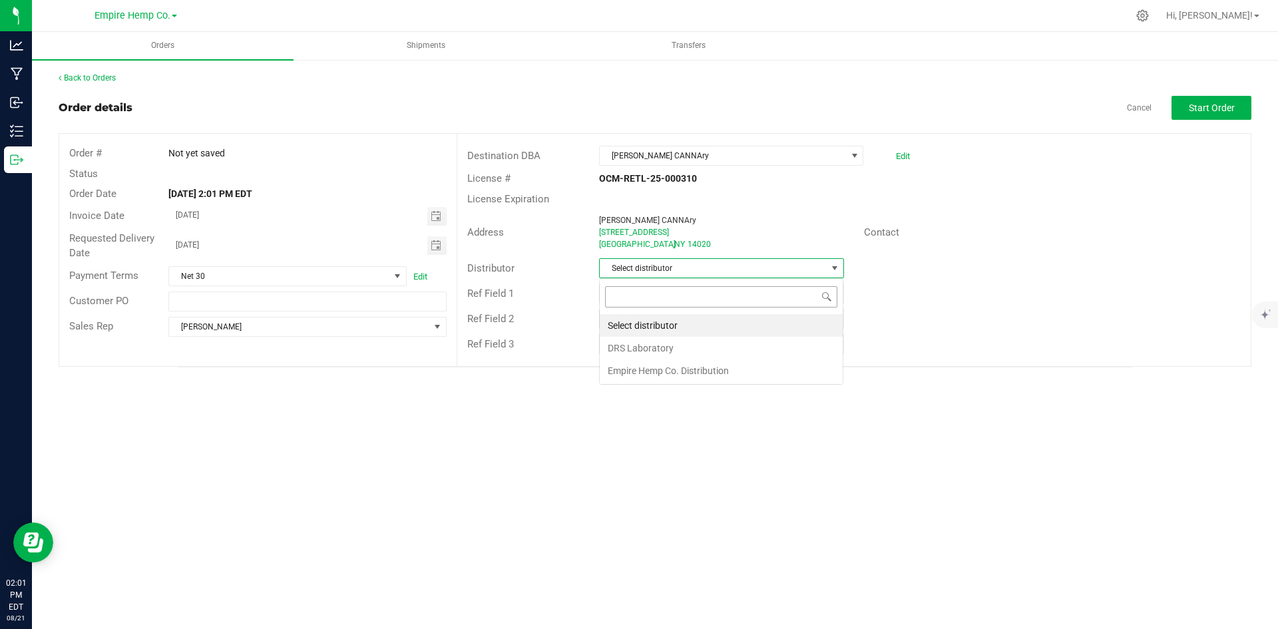
scroll to position [20, 245]
click at [669, 370] on li "Empire Hemp Co. Distribution" at bounding box center [721, 371] width 243 height 23
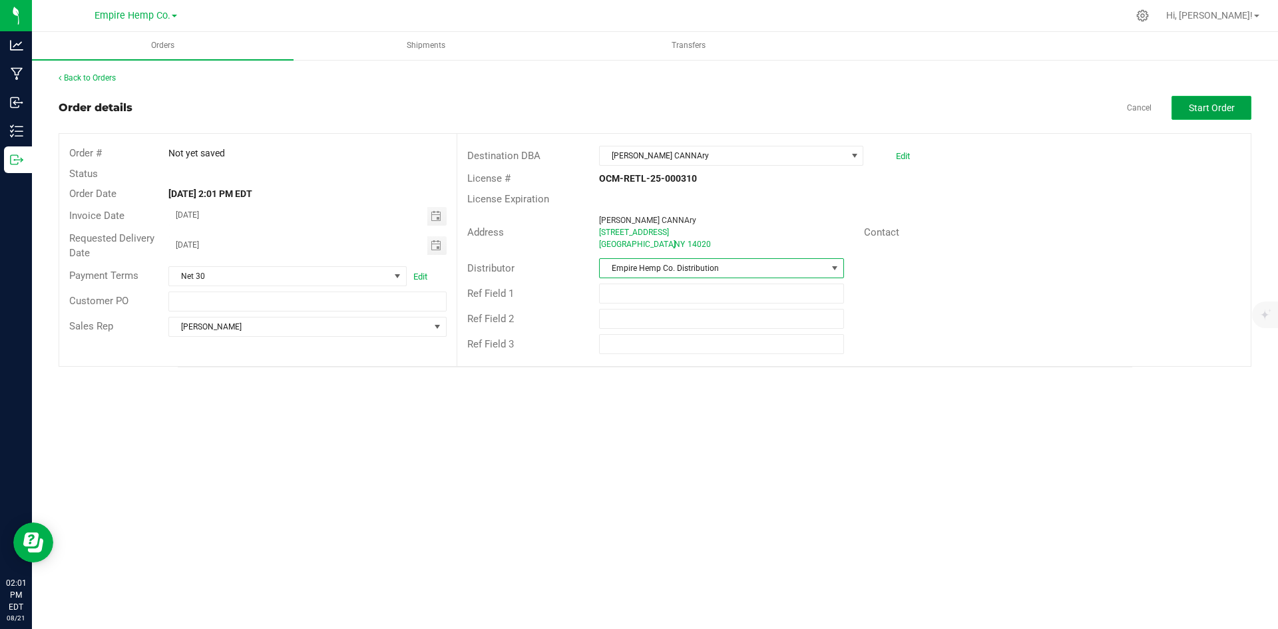
click at [1206, 109] on span "Start Order" at bounding box center [1212, 108] width 46 height 11
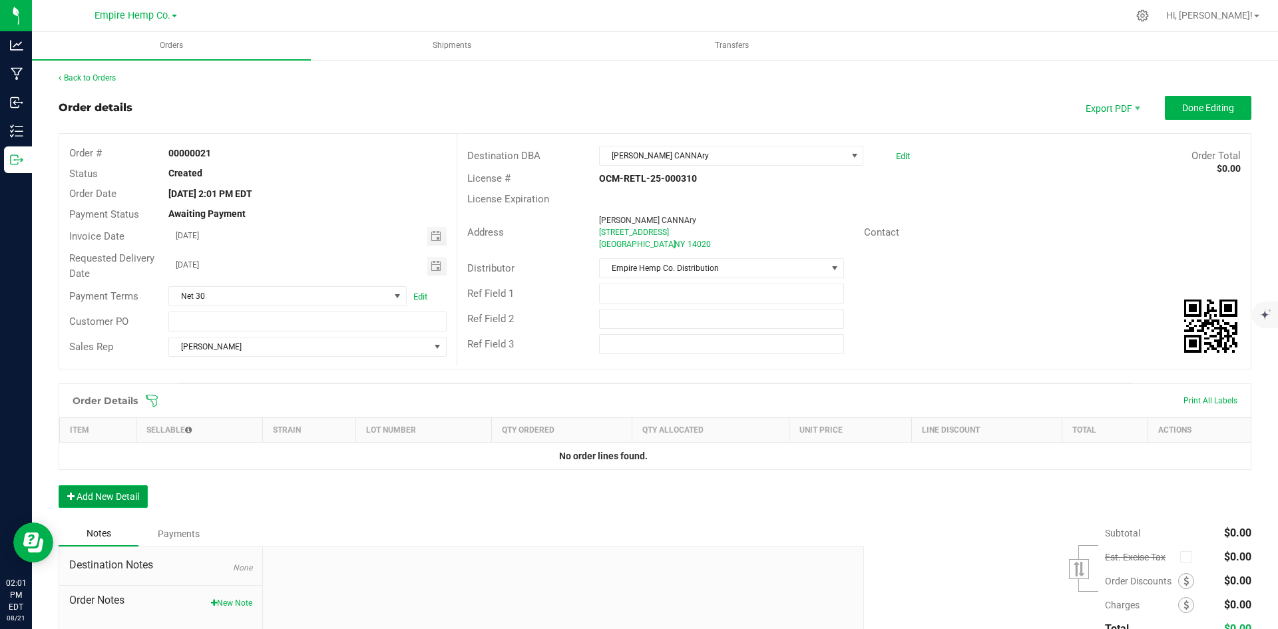
click at [119, 498] on button "Add New Detail" at bounding box center [103, 496] width 89 height 23
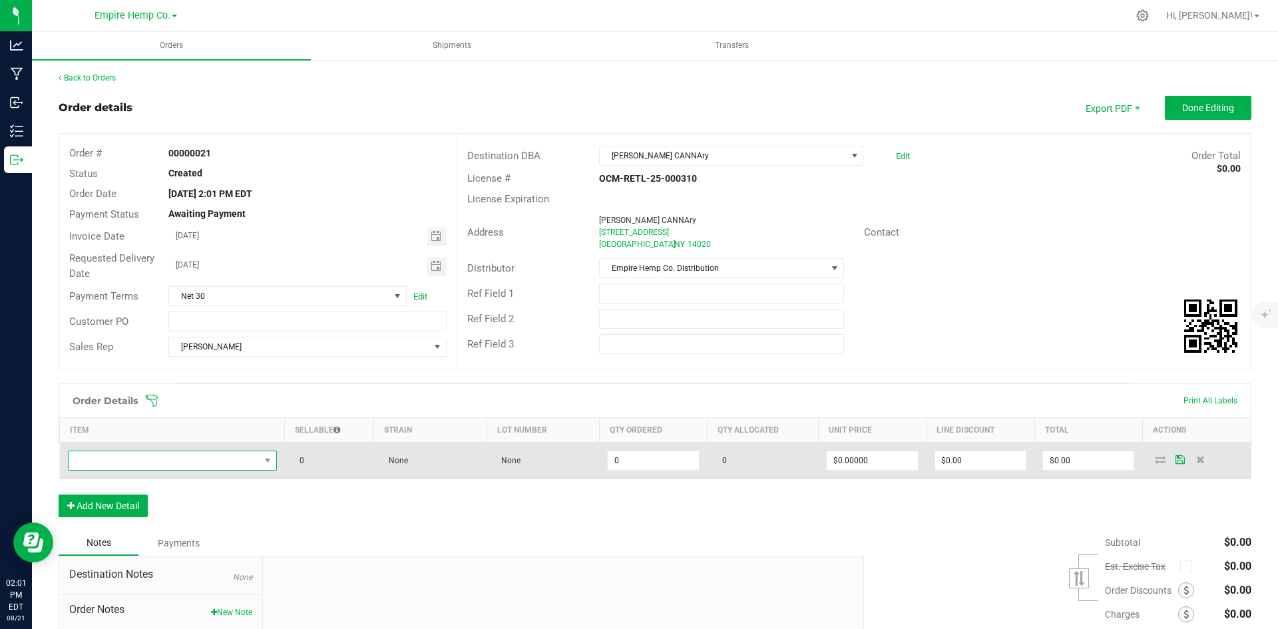
click at [200, 465] on span "NO DATA FOUND" at bounding box center [164, 460] width 191 height 19
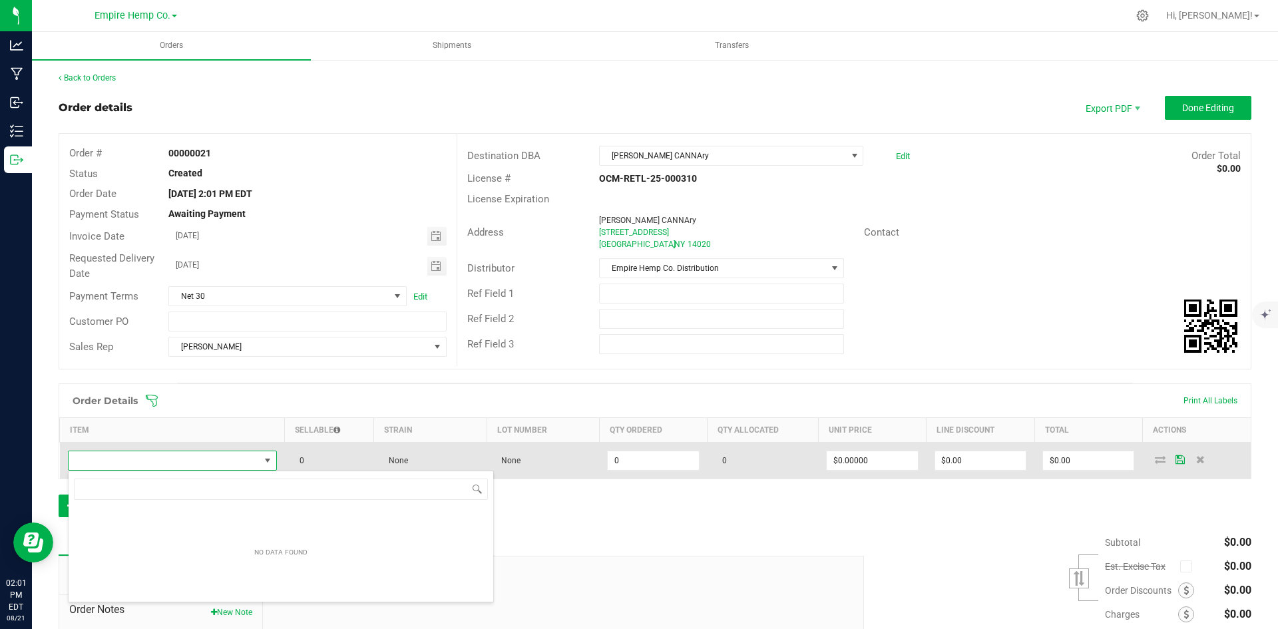
scroll to position [20, 206]
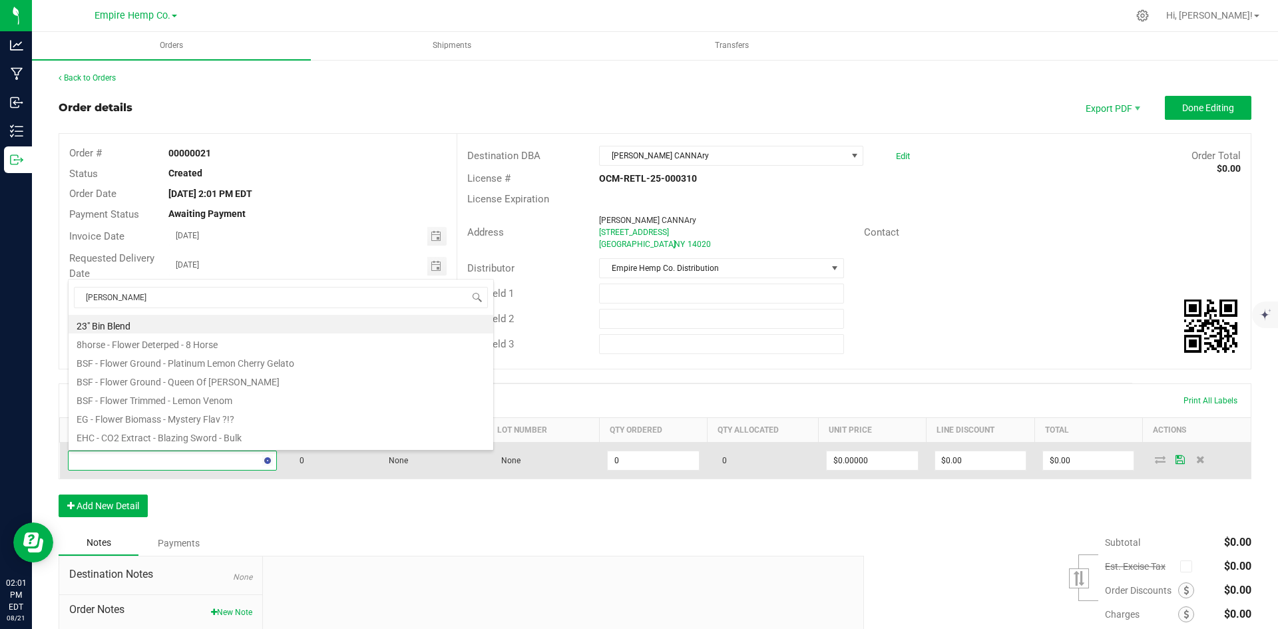
type input "stank"
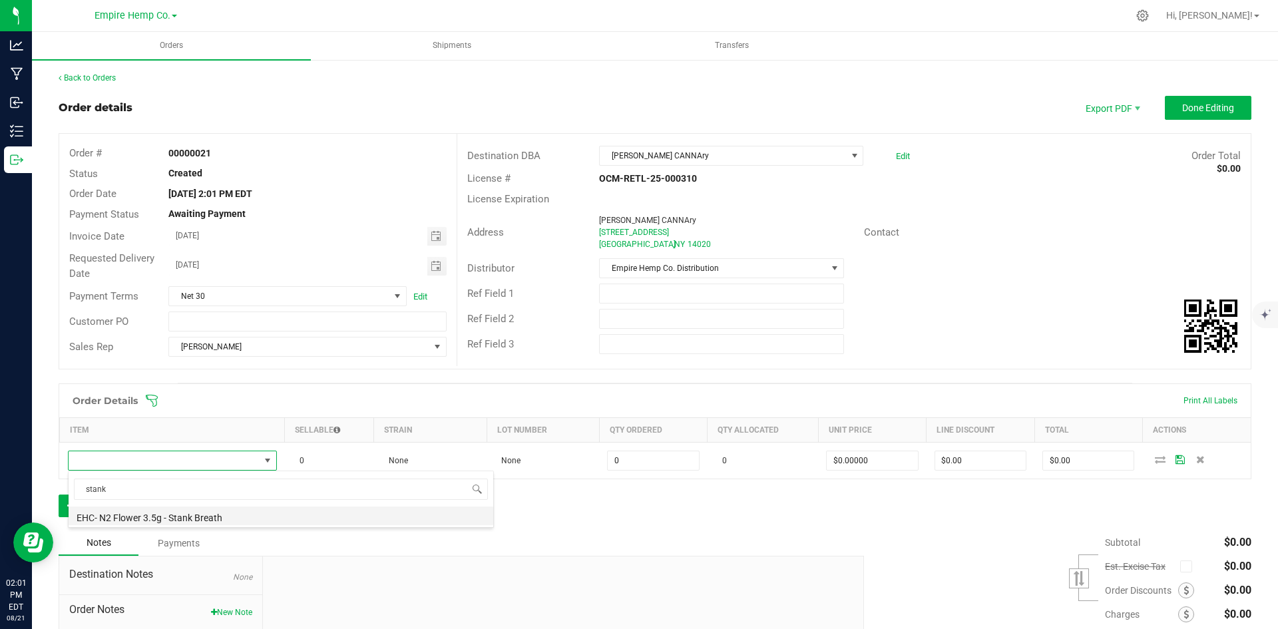
click at [224, 520] on li "EHC- N2 Flower 3.5g - Stank Breath" at bounding box center [281, 516] width 425 height 19
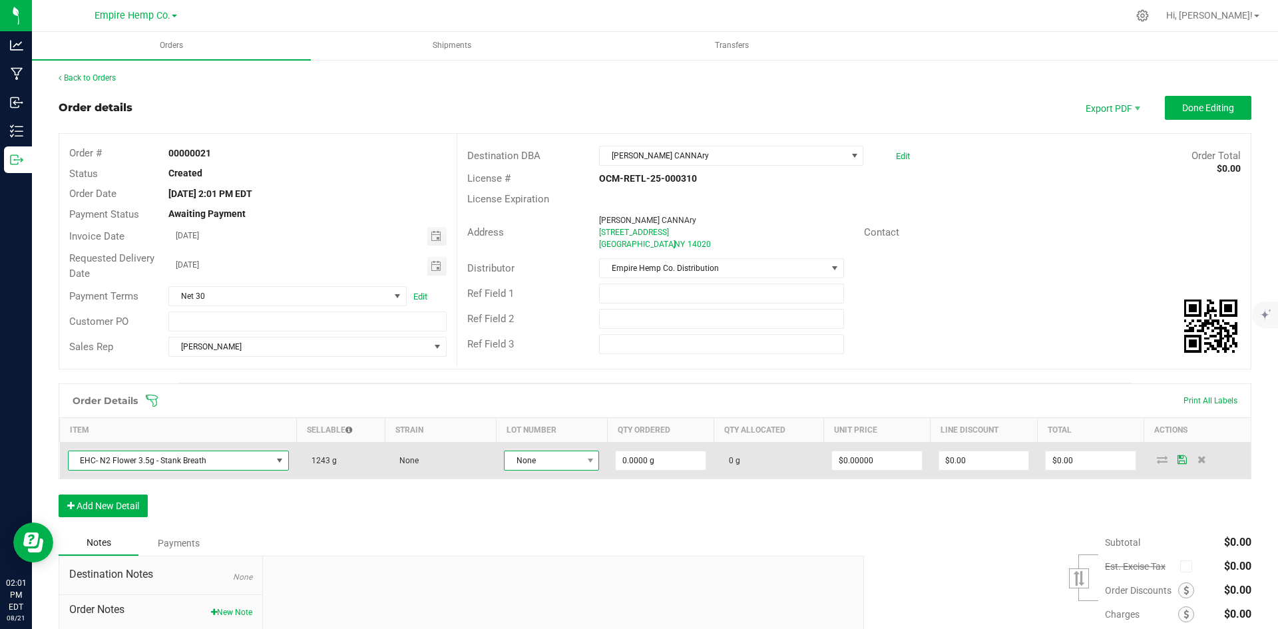
click at [576, 463] on span "None" at bounding box center [543, 460] width 77 height 19
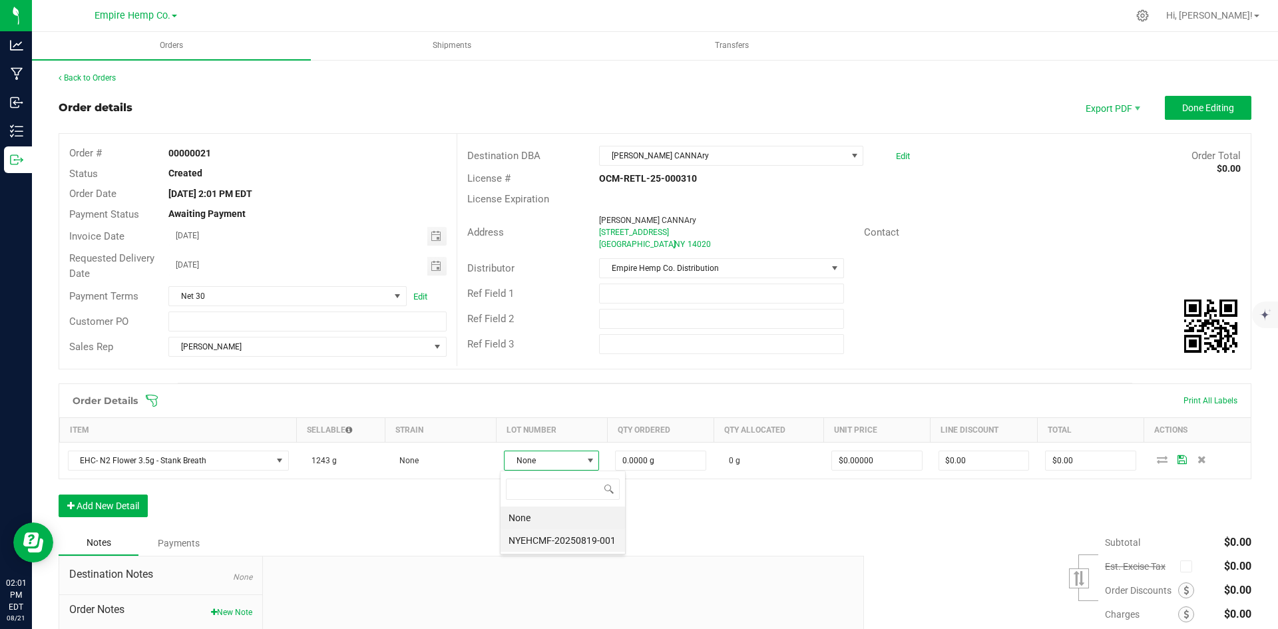
click at [595, 540] on li "NYEHCMF-20250819-001" at bounding box center [563, 540] width 125 height 23
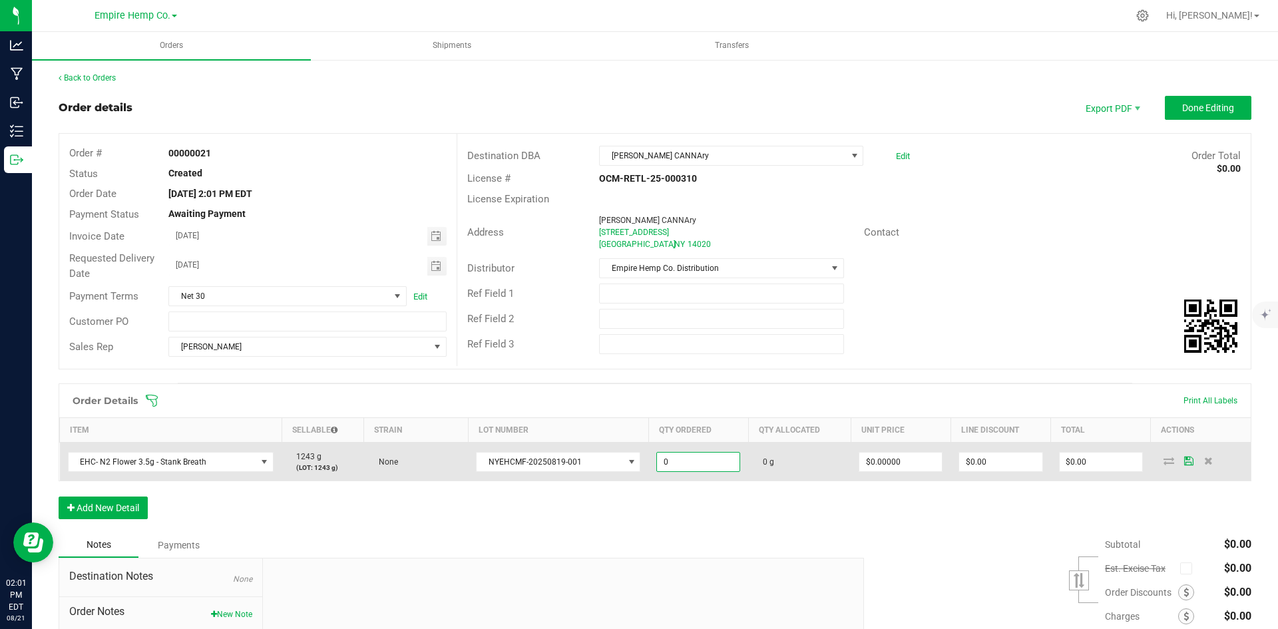
click at [677, 459] on input "0" at bounding box center [698, 462] width 83 height 19
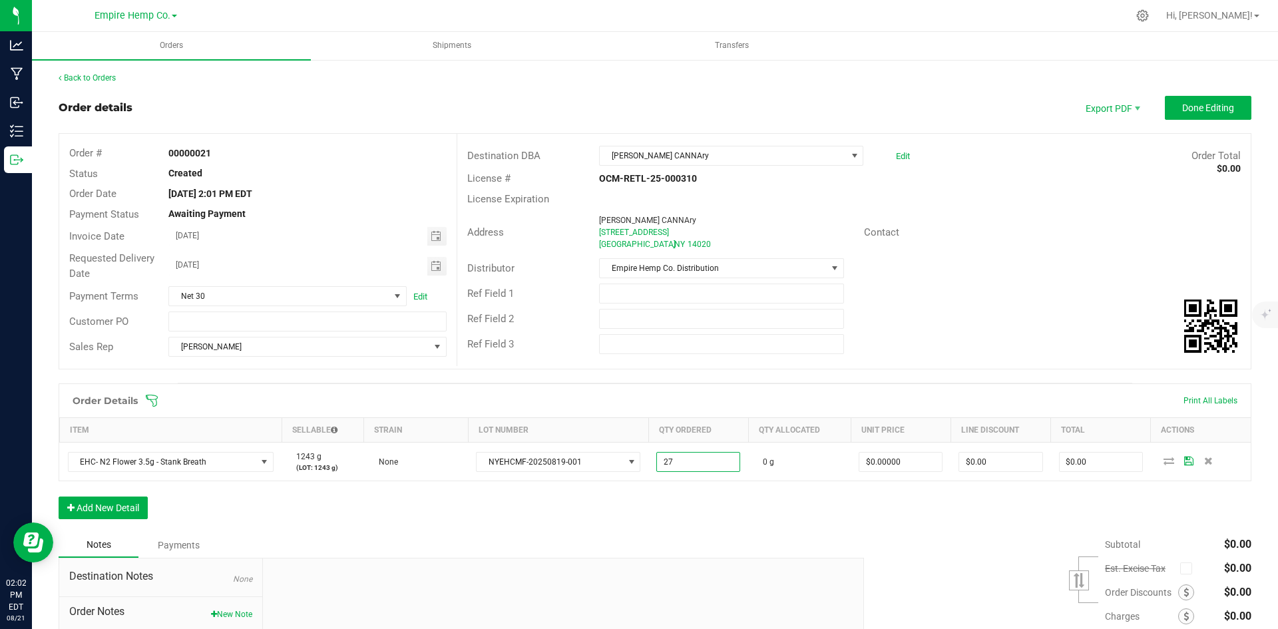
type input "27.0000 g"
type input "0"
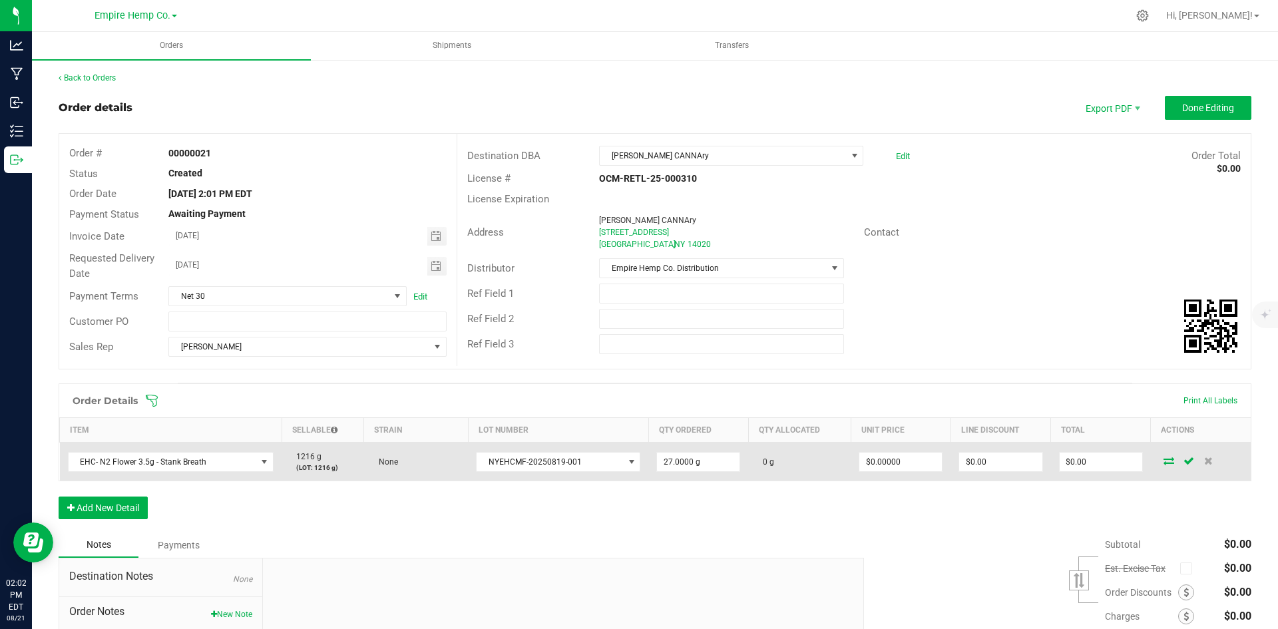
click at [892, 450] on td "$0.00000" at bounding box center [901, 462] width 100 height 39
click at [886, 463] on input "0" at bounding box center [901, 462] width 83 height 19
type input "$15.00000"
type input "$405.00"
click at [1164, 463] on icon at bounding box center [1169, 461] width 11 height 8
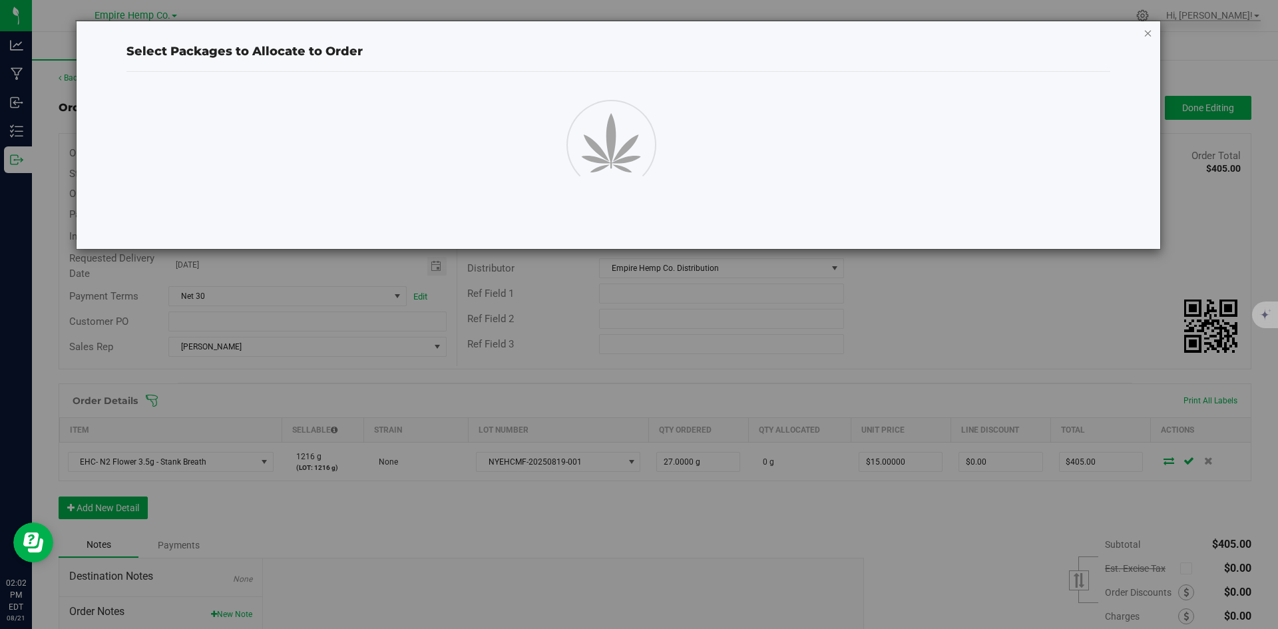
click at [1148, 31] on icon "button" at bounding box center [1148, 33] width 9 height 16
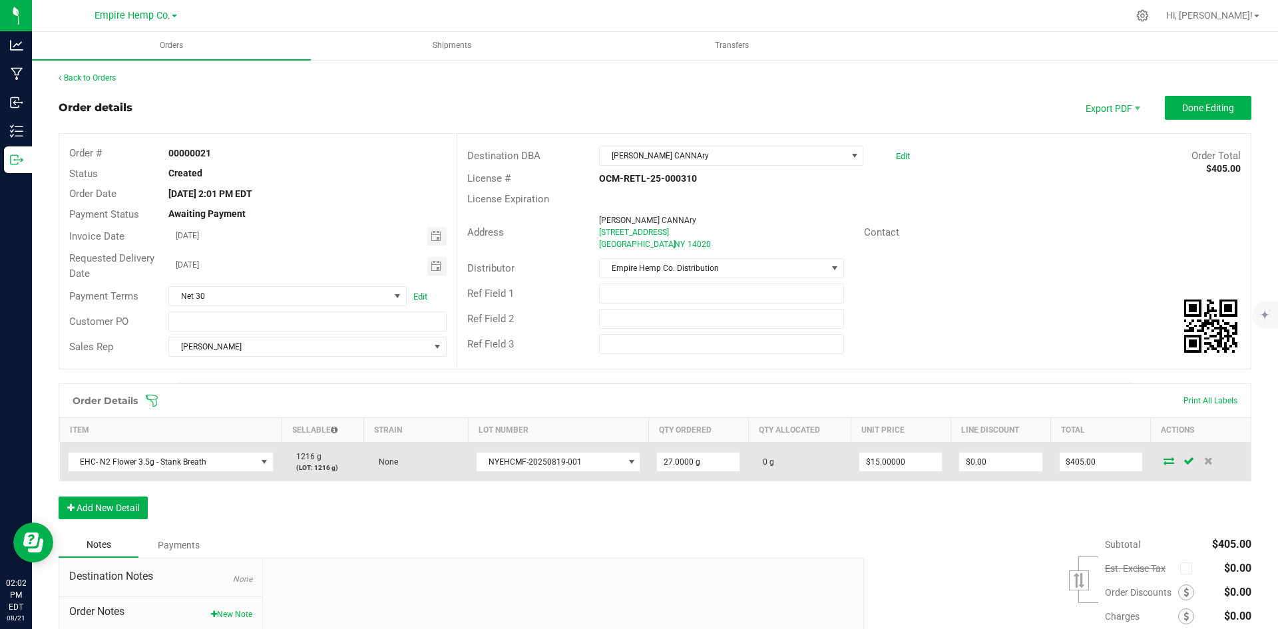
click at [1165, 465] on icon at bounding box center [1169, 461] width 11 height 8
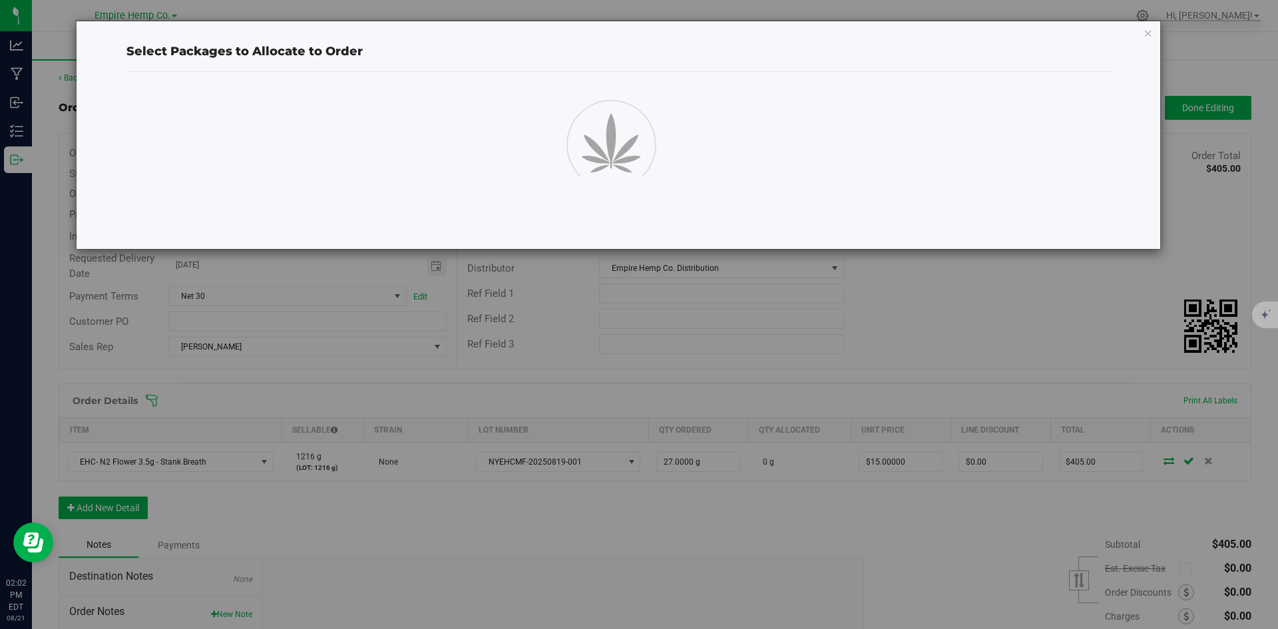
click at [969, 309] on div "Select Packages to Allocate to Order" at bounding box center [644, 314] width 1288 height 629
click at [1152, 35] on icon "button" at bounding box center [1148, 33] width 9 height 16
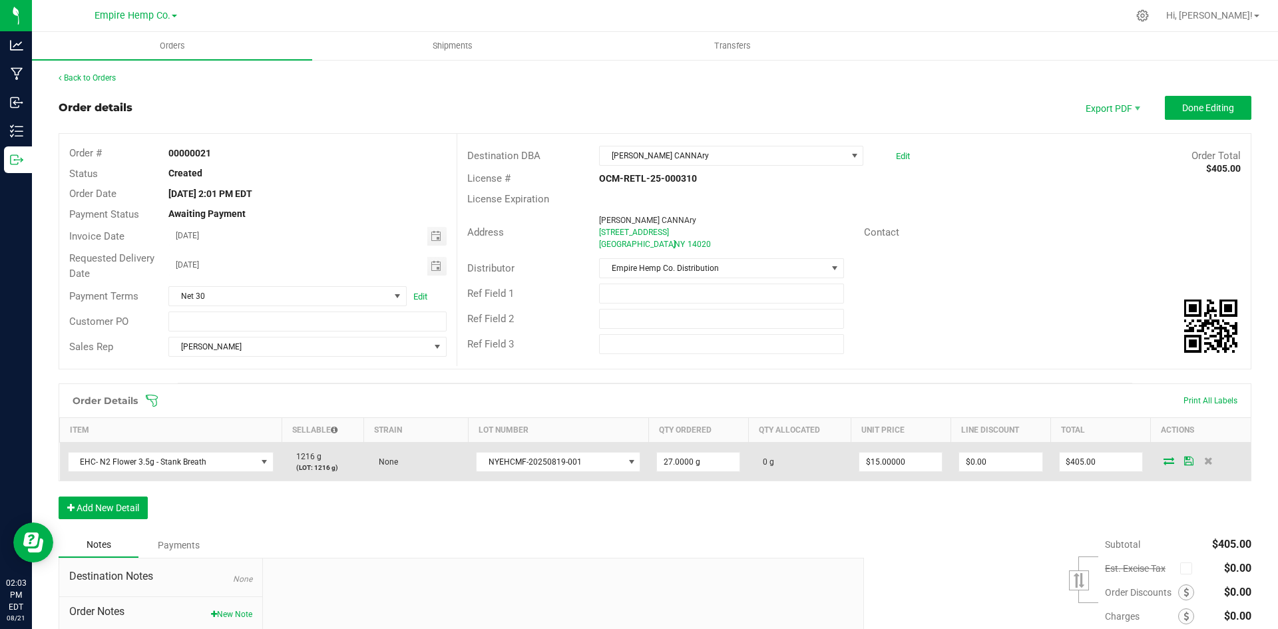
click at [1164, 461] on icon at bounding box center [1169, 461] width 11 height 8
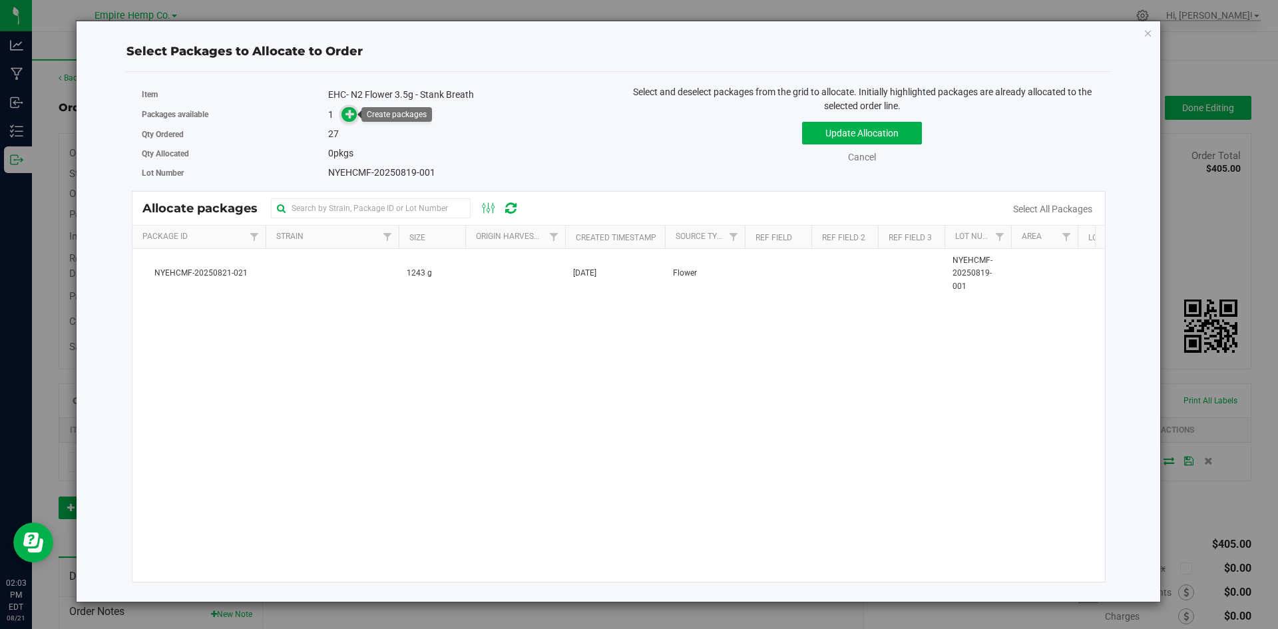
click at [352, 115] on icon at bounding box center [350, 113] width 9 height 9
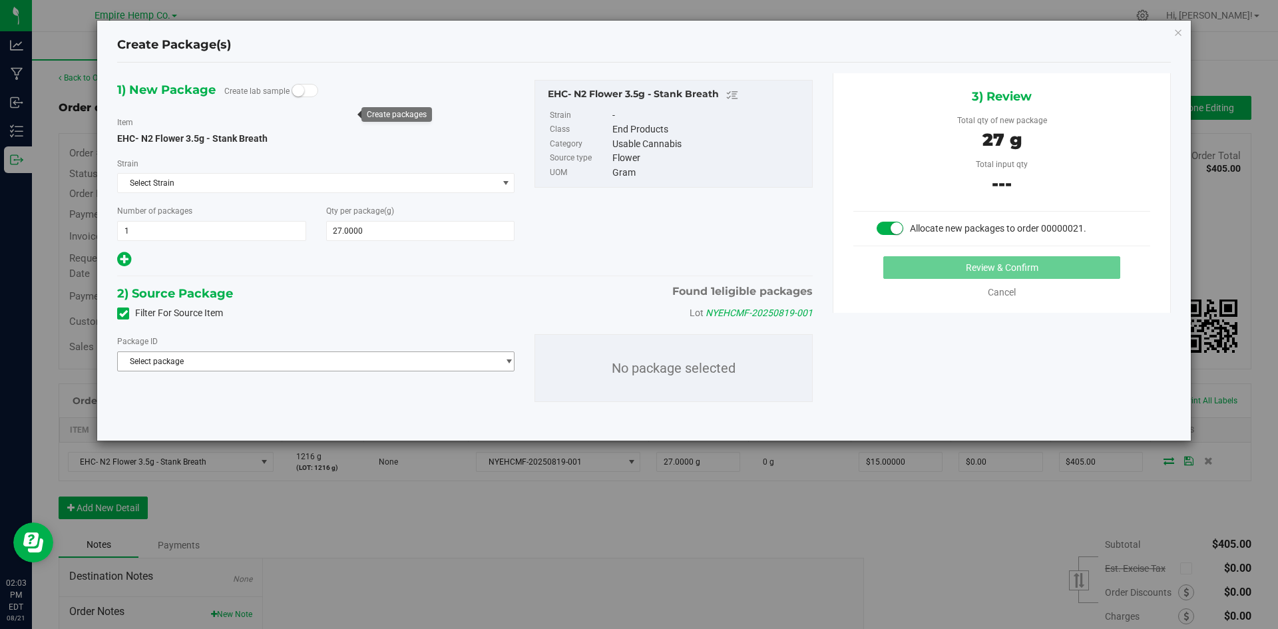
click at [508, 366] on span "select" at bounding box center [509, 361] width 10 height 11
click at [233, 419] on span "( EHC- N2 Flower 3.5g - Stank Breath )" at bounding box center [289, 415] width 136 height 9
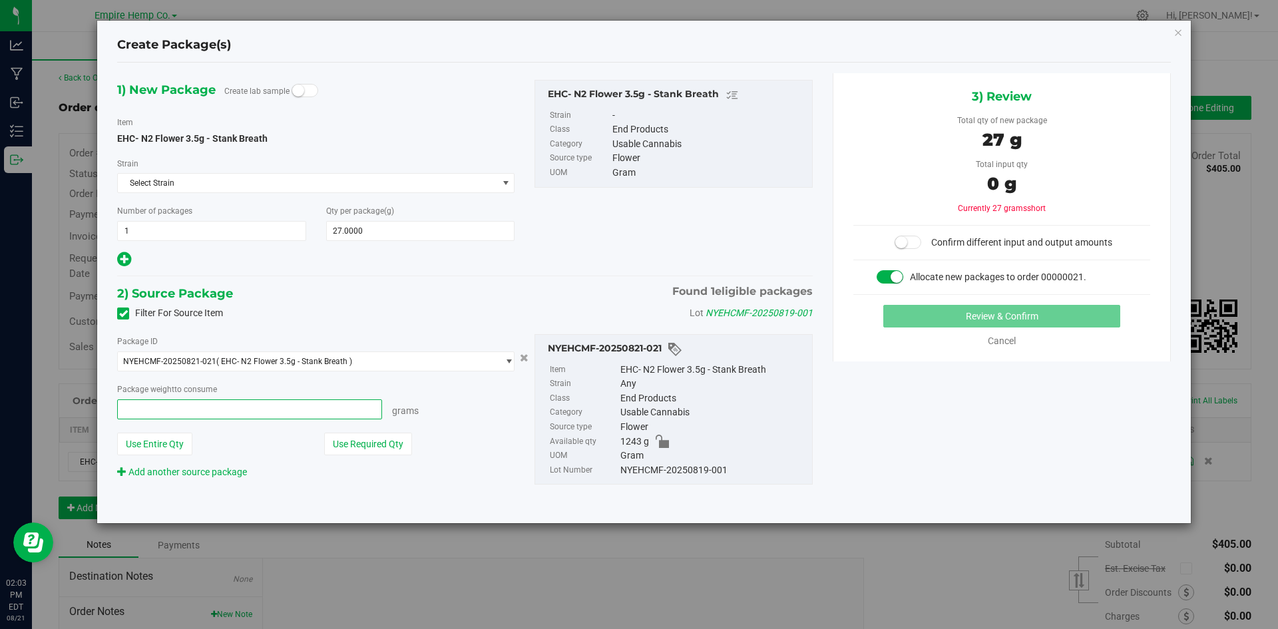
click at [253, 404] on span at bounding box center [249, 410] width 265 height 20
type input "27"
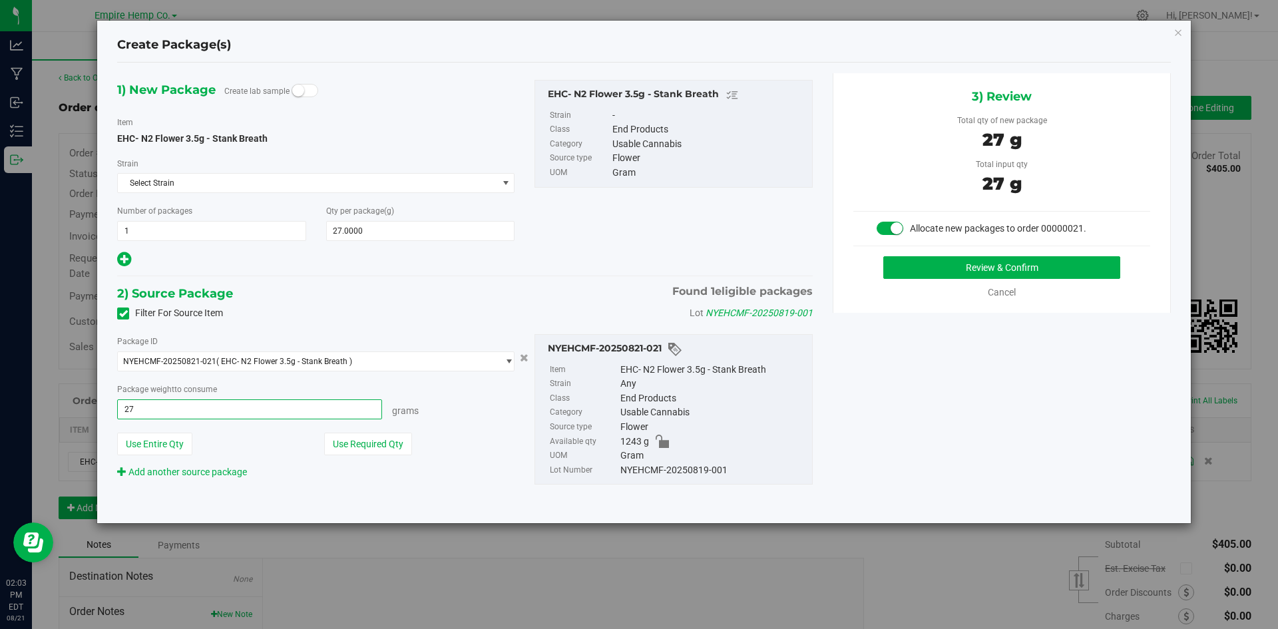
type input "27.0000 g"
drag, startPoint x: 457, startPoint y: 407, endPoint x: 469, endPoint y: 408, distance: 12.0
click at [468, 408] on div "Grams" at bounding box center [448, 409] width 133 height 19
click at [1039, 265] on button "Review & Confirm" at bounding box center [1002, 267] width 237 height 23
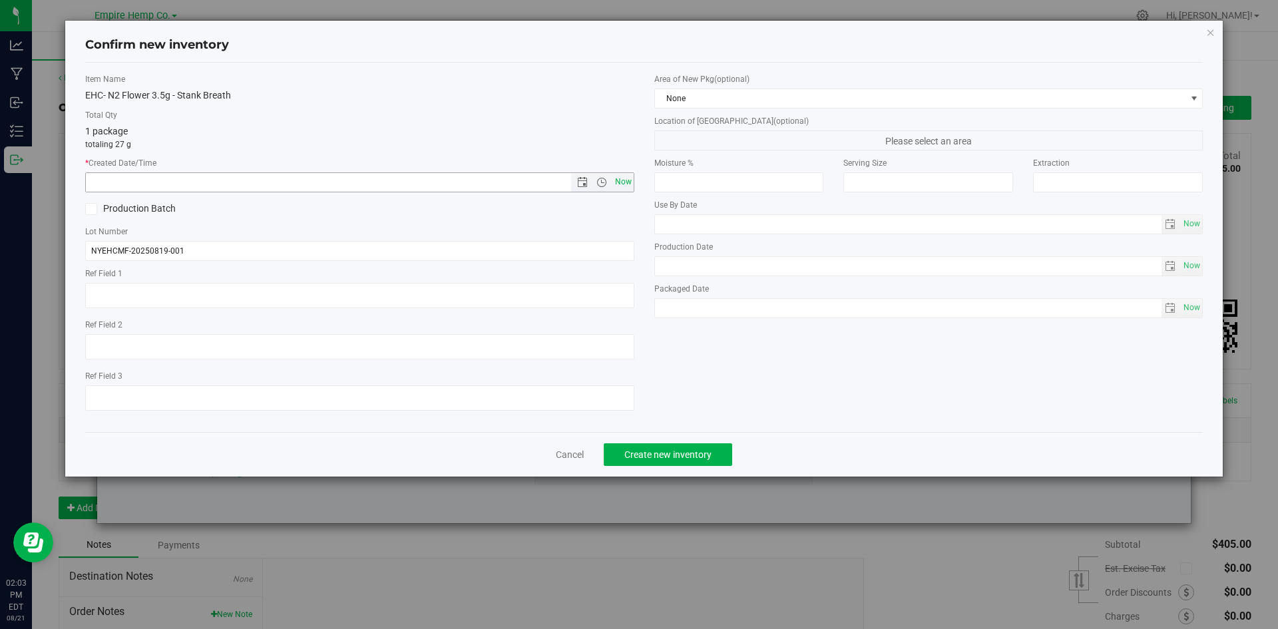
click at [618, 183] on span "Now" at bounding box center [623, 181] width 23 height 19
type input "[DATE] 2:03 PM"
click at [708, 455] on span "Create new inventory" at bounding box center [668, 454] width 87 height 11
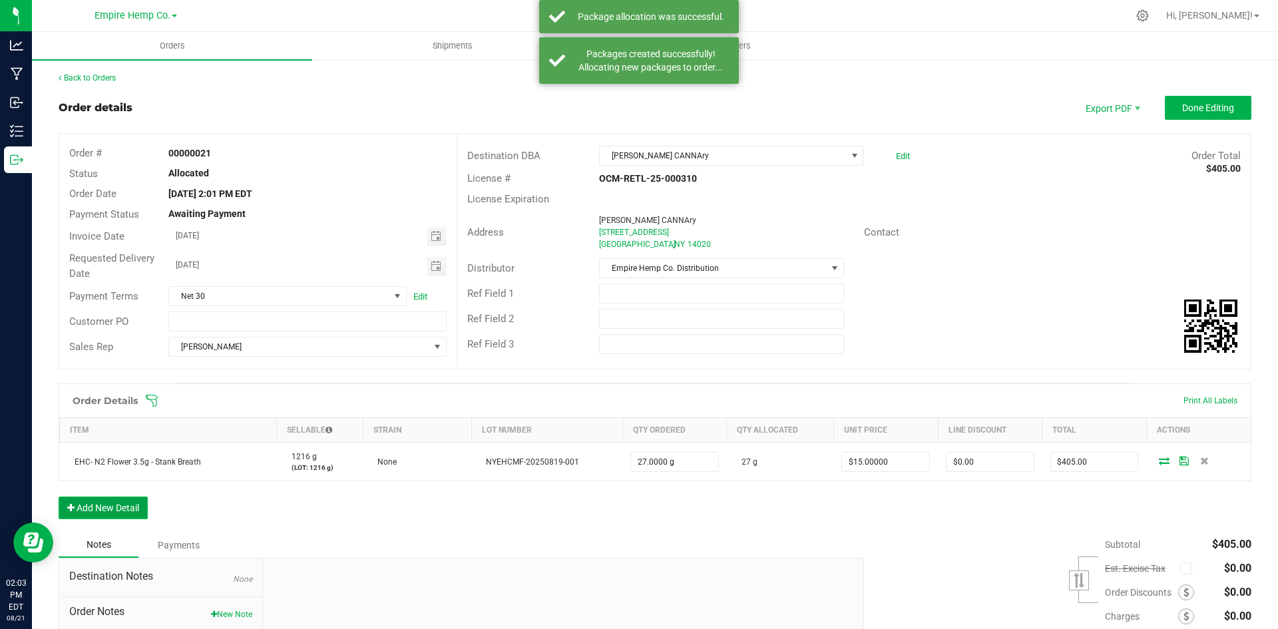
click at [97, 499] on button "Add New Detail" at bounding box center [103, 508] width 89 height 23
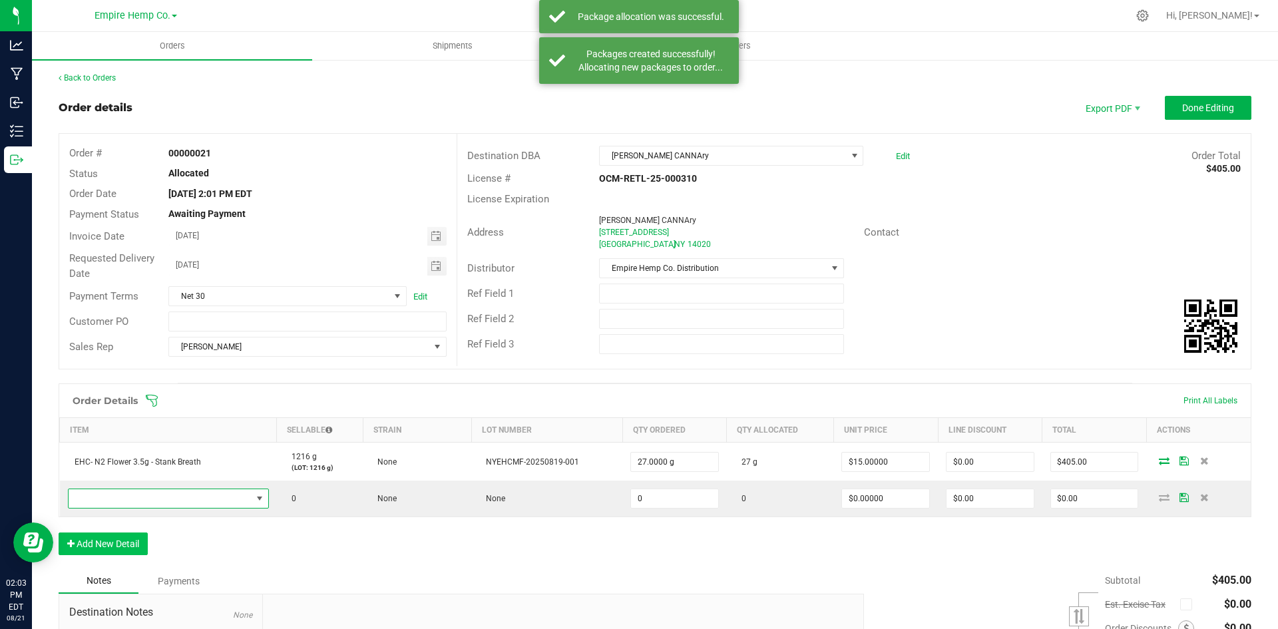
click at [97, 497] on span "NO DATA FOUND" at bounding box center [160, 498] width 183 height 19
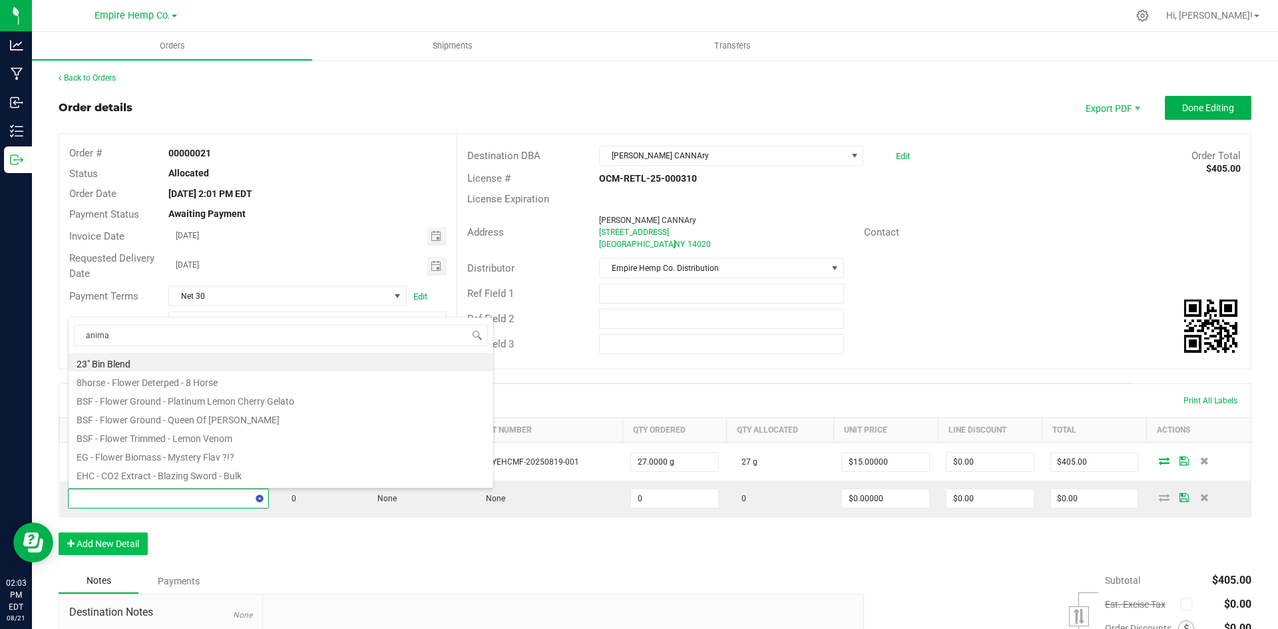
type input "animal"
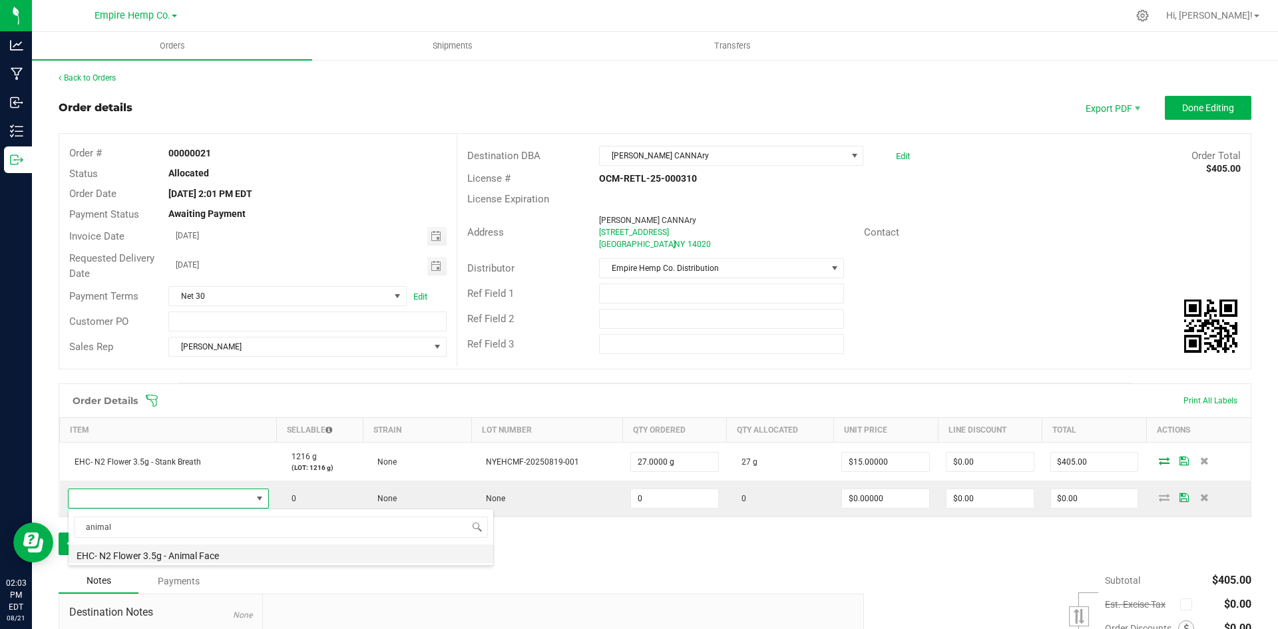
click at [164, 555] on li "EHC- N2 Flower 3.5g - Animal Face" at bounding box center [281, 554] width 425 height 19
type input "0.0000 g"
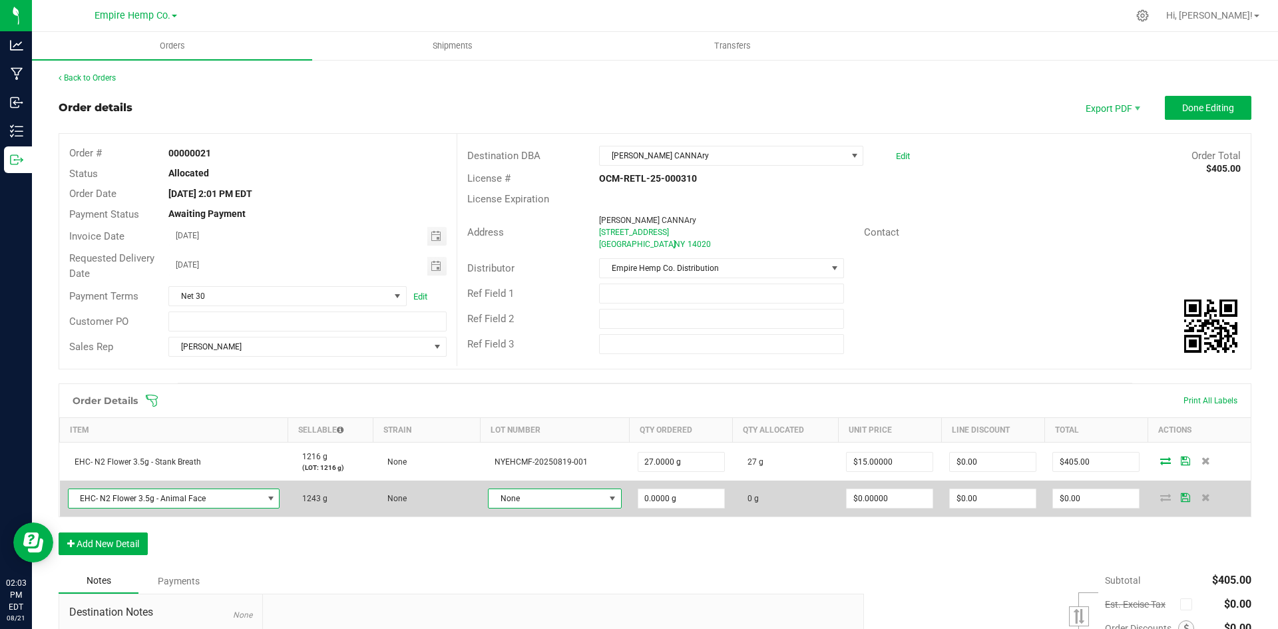
click at [607, 503] on span at bounding box center [612, 498] width 11 height 11
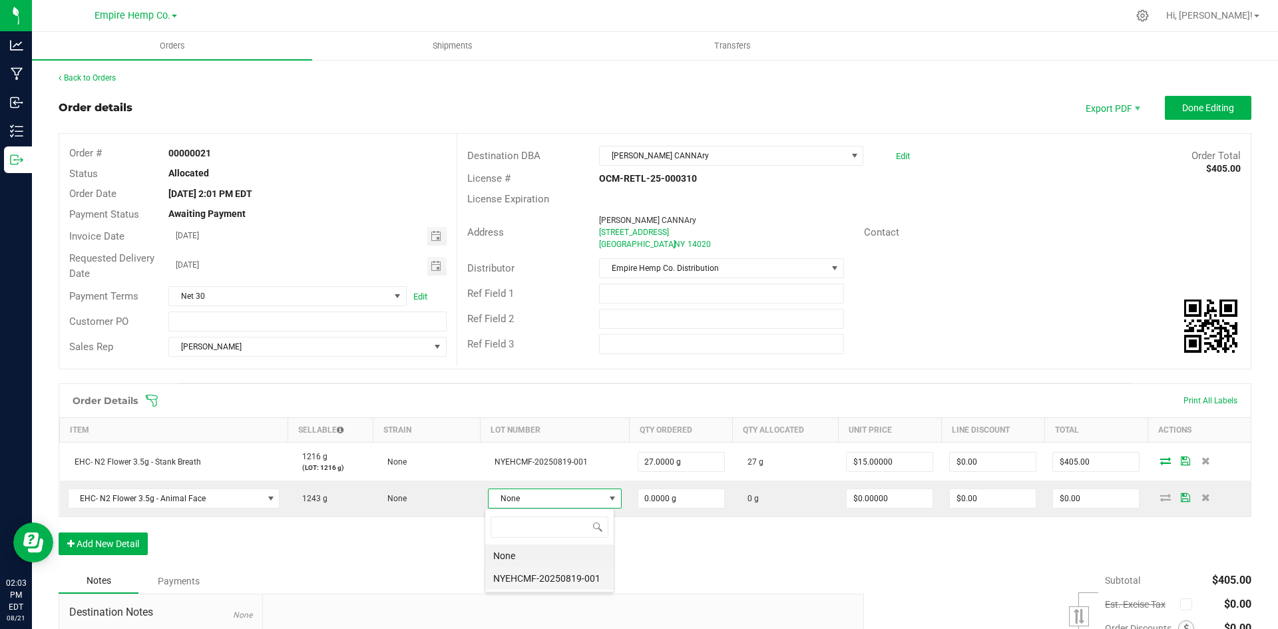
click at [575, 577] on li "NYEHCMF-20250819-001" at bounding box center [549, 578] width 129 height 23
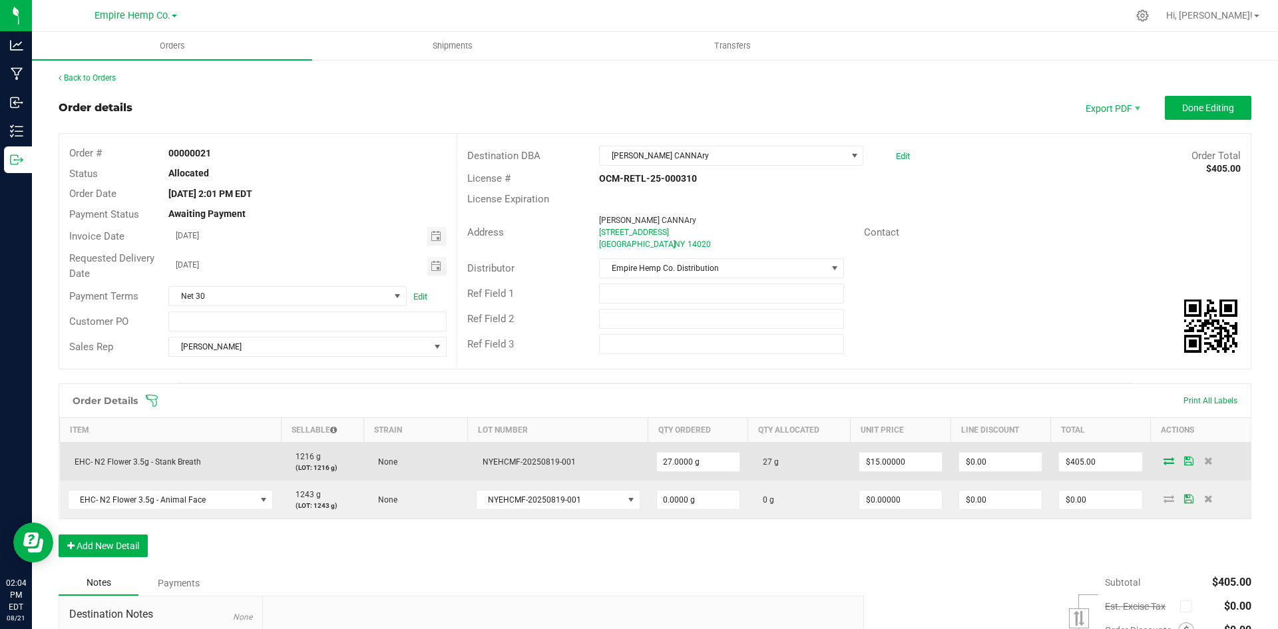
click at [559, 469] on td "NYEHCMF-20250819-001" at bounding box center [558, 462] width 180 height 39
click at [571, 461] on td "NYEHCMF-20250819-001" at bounding box center [558, 462] width 180 height 39
click at [1205, 459] on icon at bounding box center [1209, 461] width 9 height 8
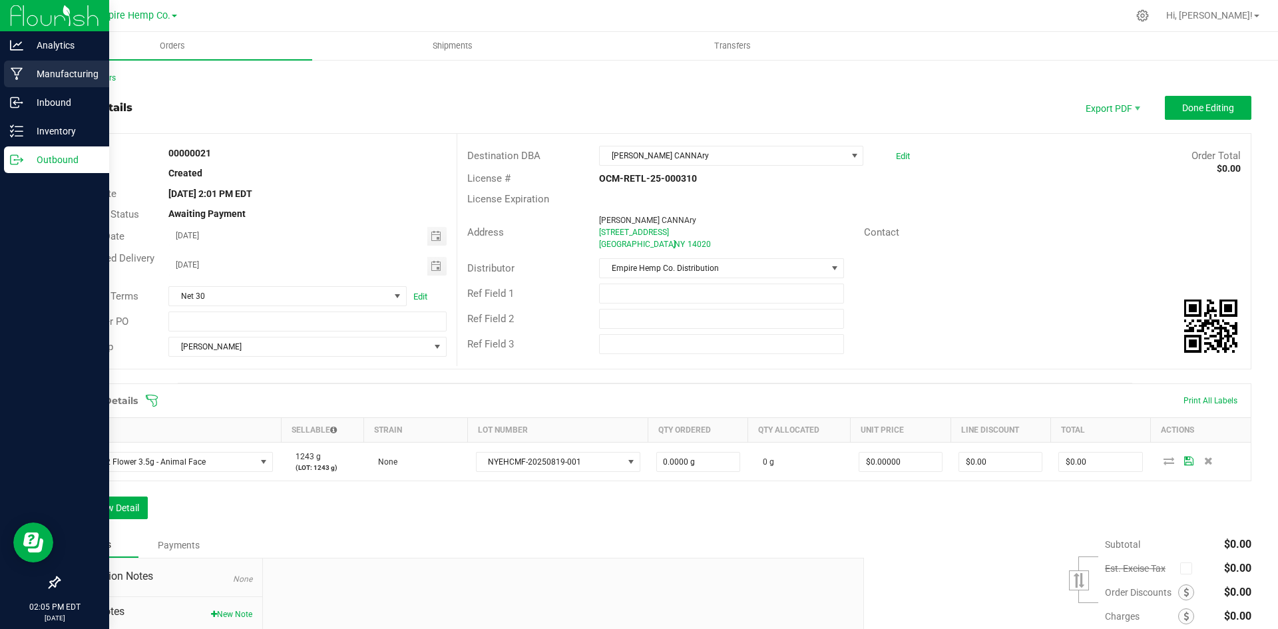
click at [43, 80] on p "Manufacturing" at bounding box center [63, 74] width 80 height 16
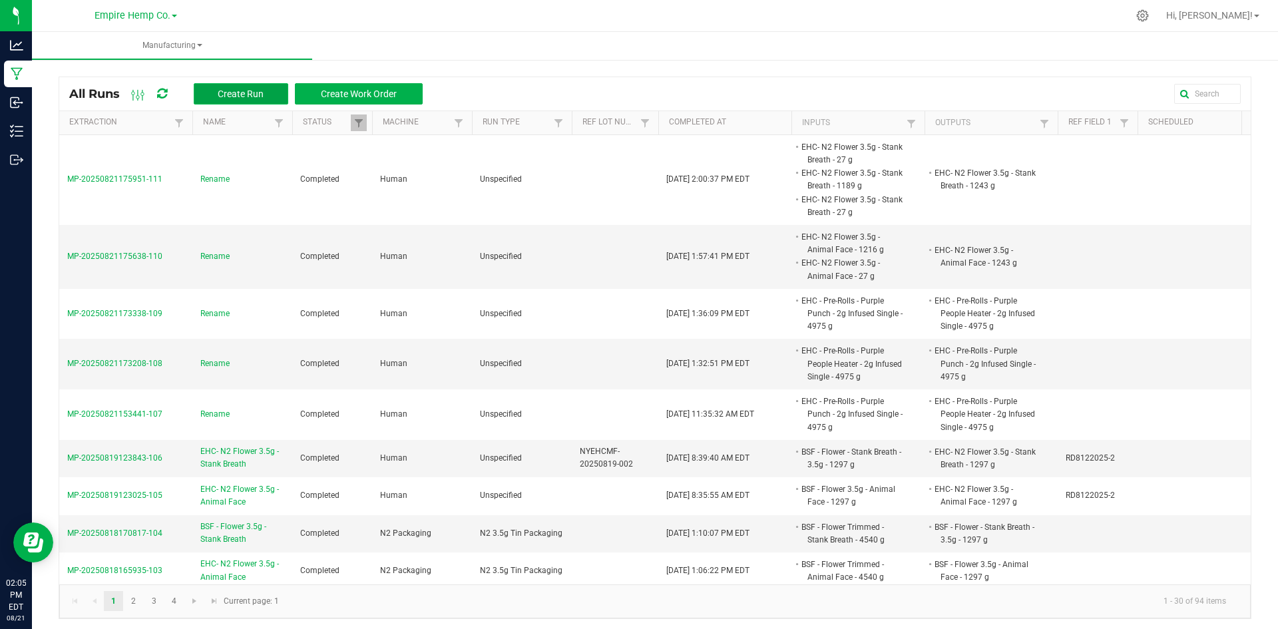
click at [248, 97] on span "Create Run" at bounding box center [241, 94] width 46 height 11
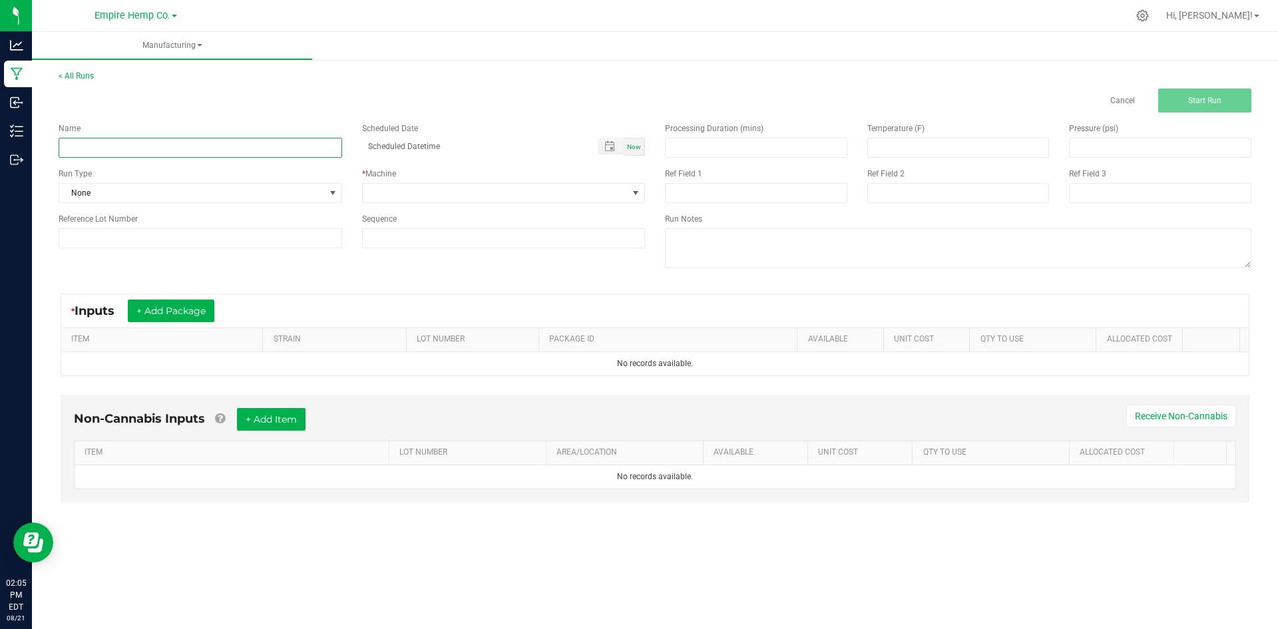
click at [216, 152] on input at bounding box center [201, 148] width 284 height 20
type input "Rename"
click at [386, 188] on span at bounding box center [496, 193] width 266 height 19
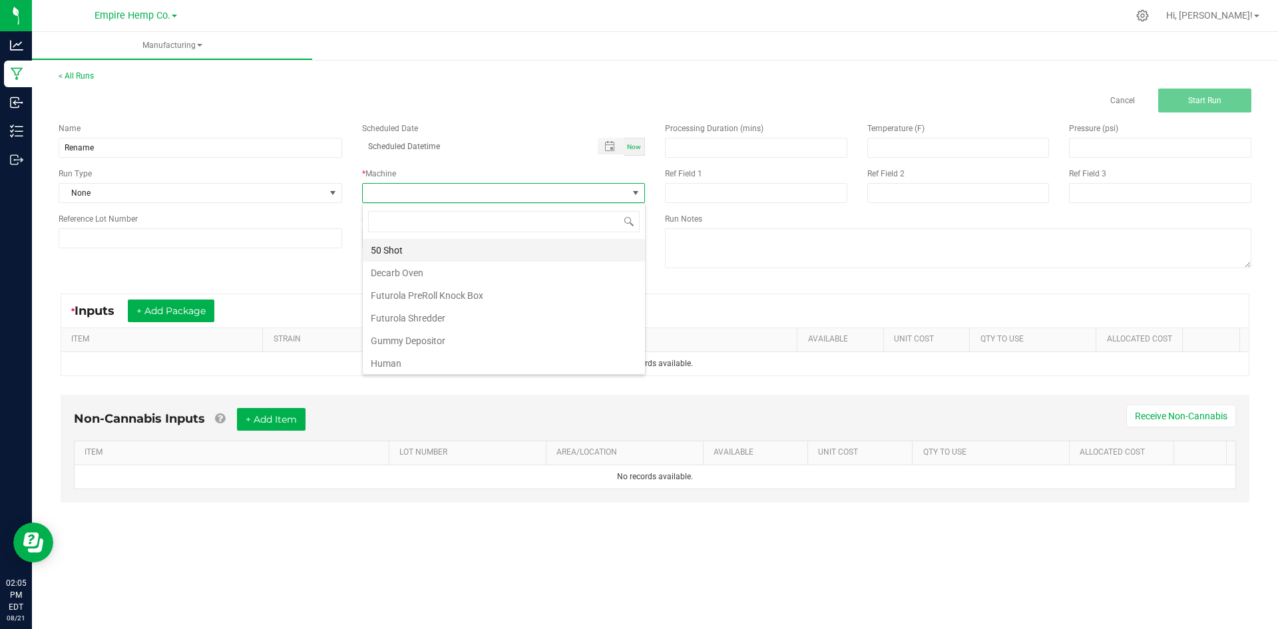
scroll to position [20, 283]
click at [439, 357] on li "Human" at bounding box center [504, 363] width 282 height 23
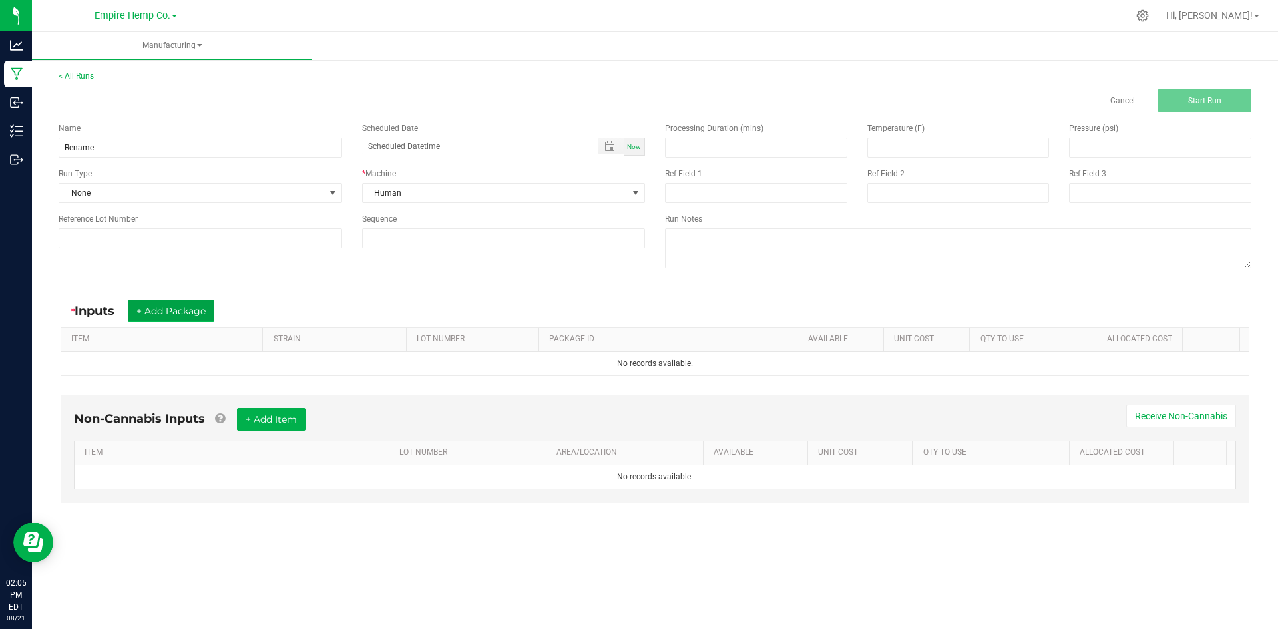
click at [199, 302] on button "+ Add Package" at bounding box center [171, 311] width 87 height 23
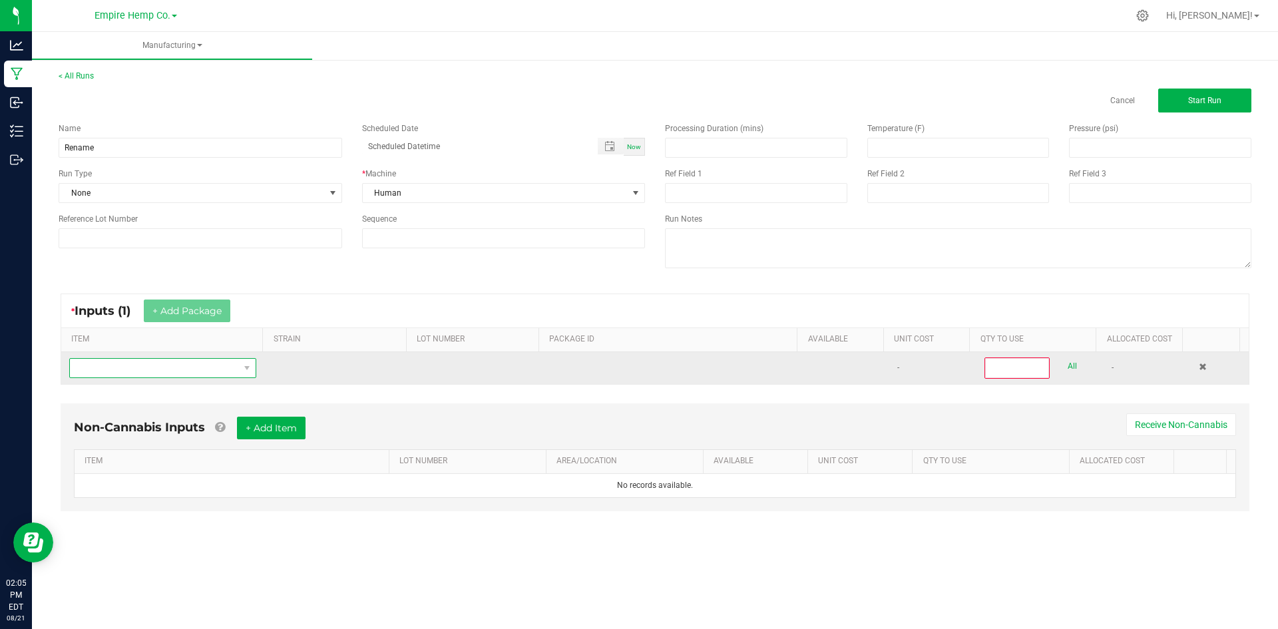
click at [174, 364] on span "NO DATA FOUND" at bounding box center [154, 368] width 169 height 19
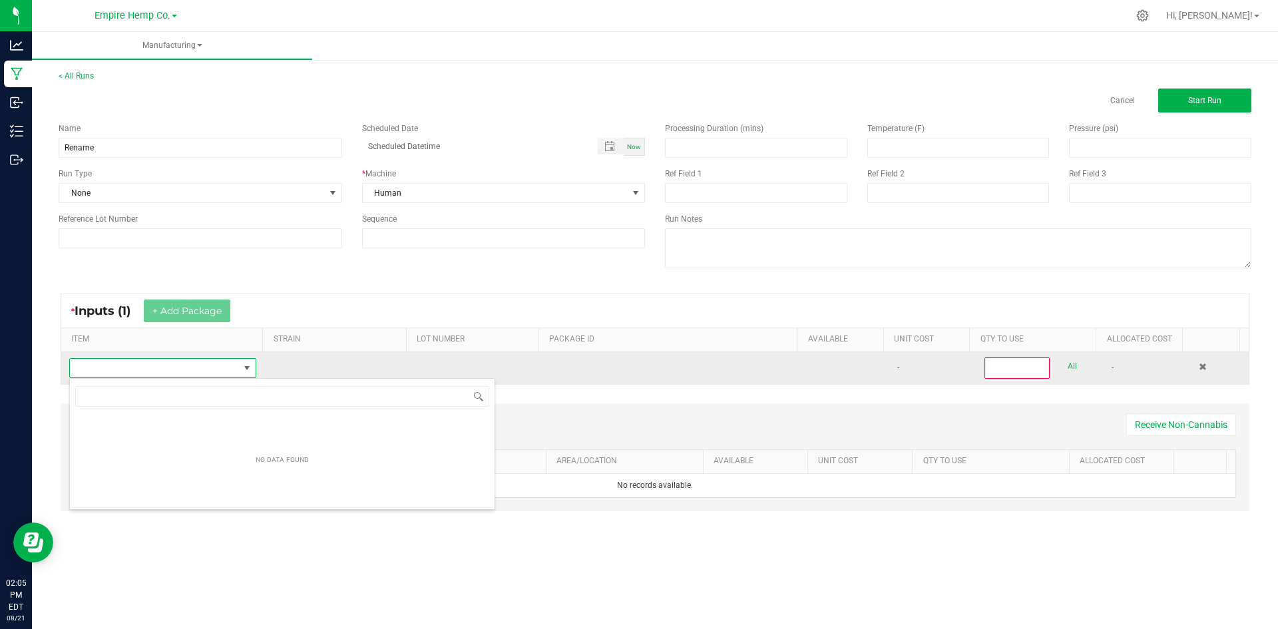
scroll to position [20, 184]
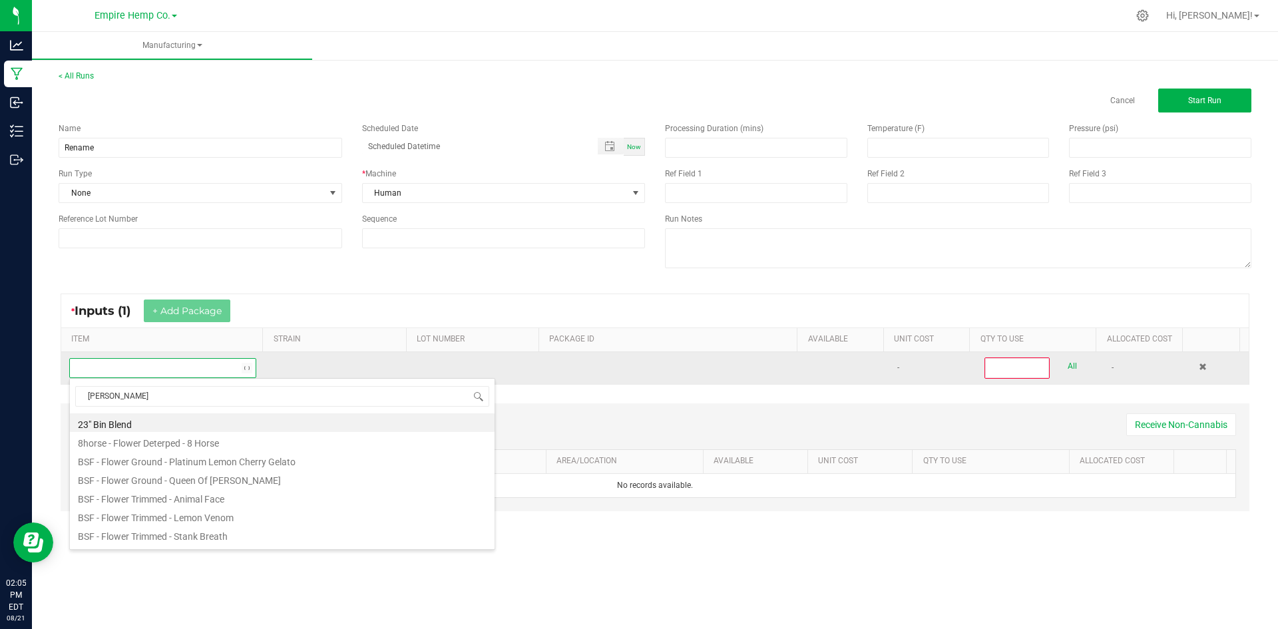
type input "stank"
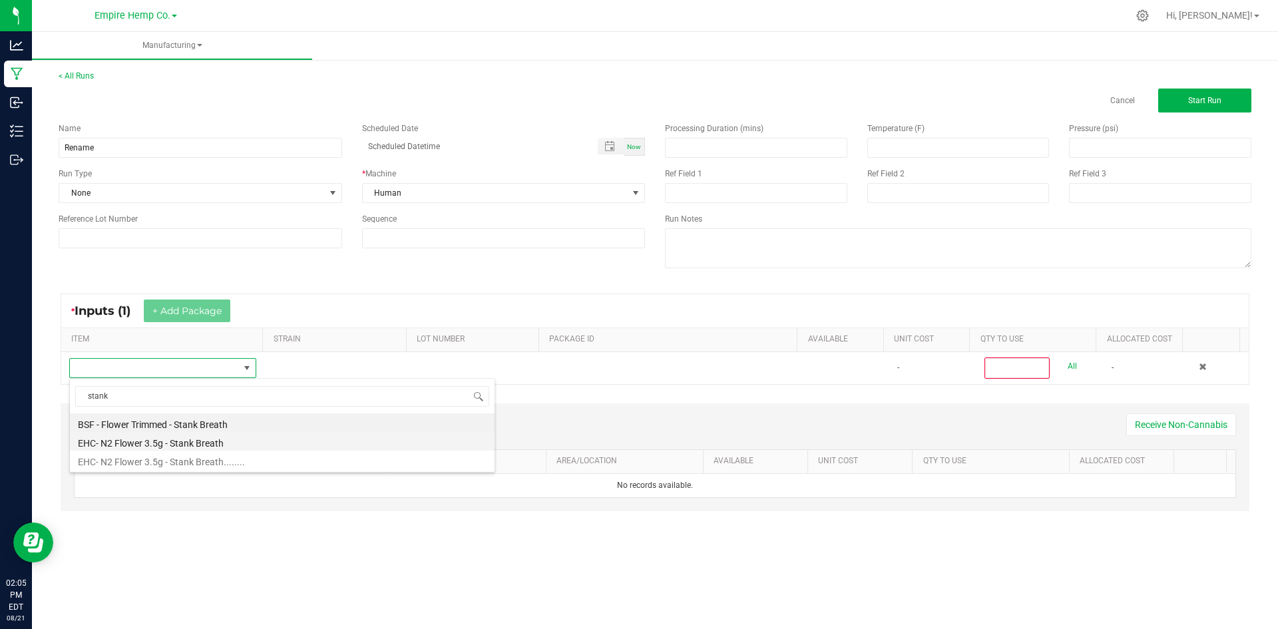
click at [191, 441] on li "EHC- N2 Flower 3.5g - Stank Breath" at bounding box center [282, 441] width 425 height 19
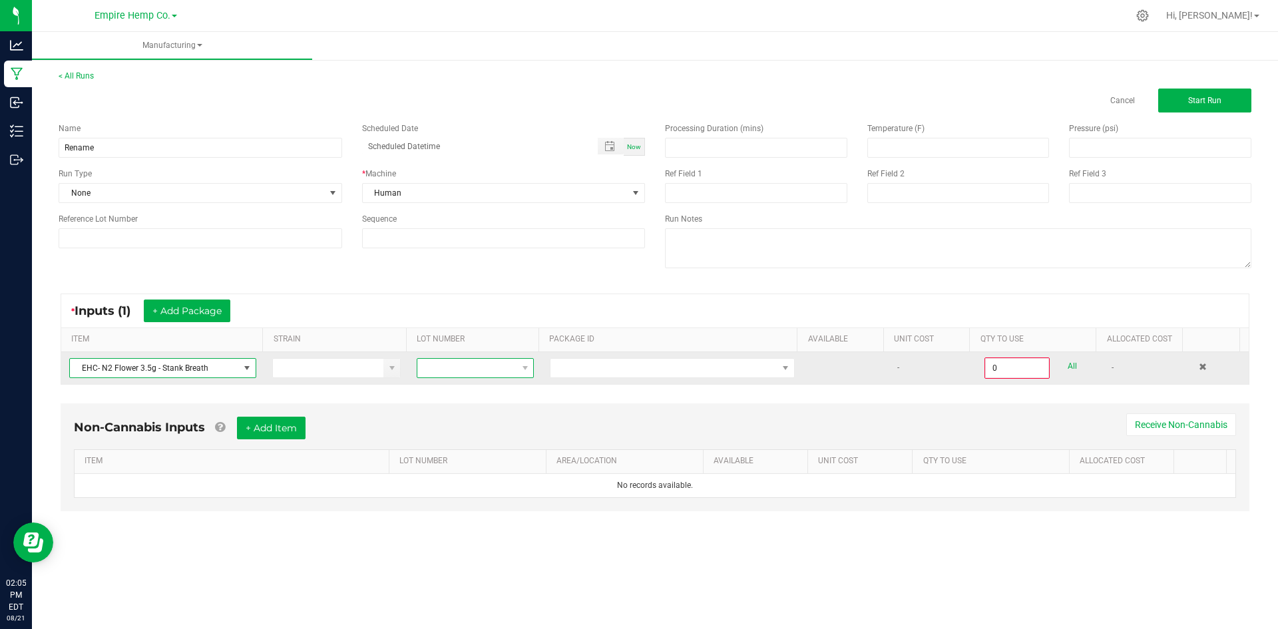
click at [482, 363] on span at bounding box center [466, 368] width 99 height 19
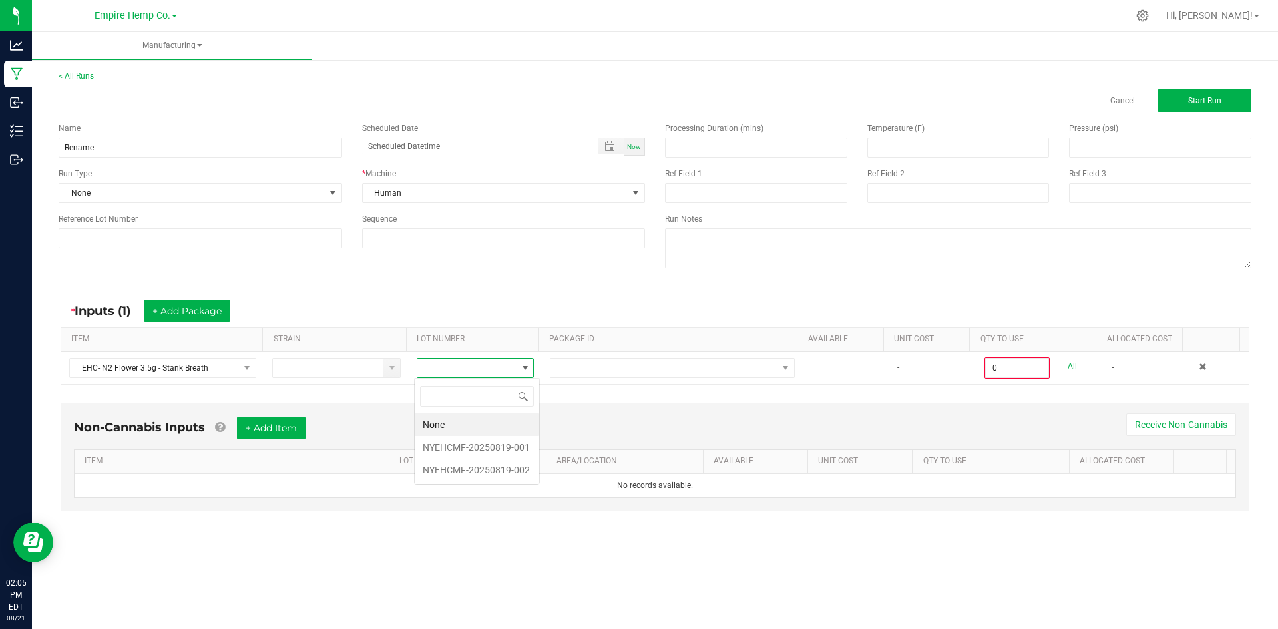
scroll to position [20, 117]
click at [505, 448] on li "NYEHCMF-20250819-001" at bounding box center [477, 447] width 125 height 23
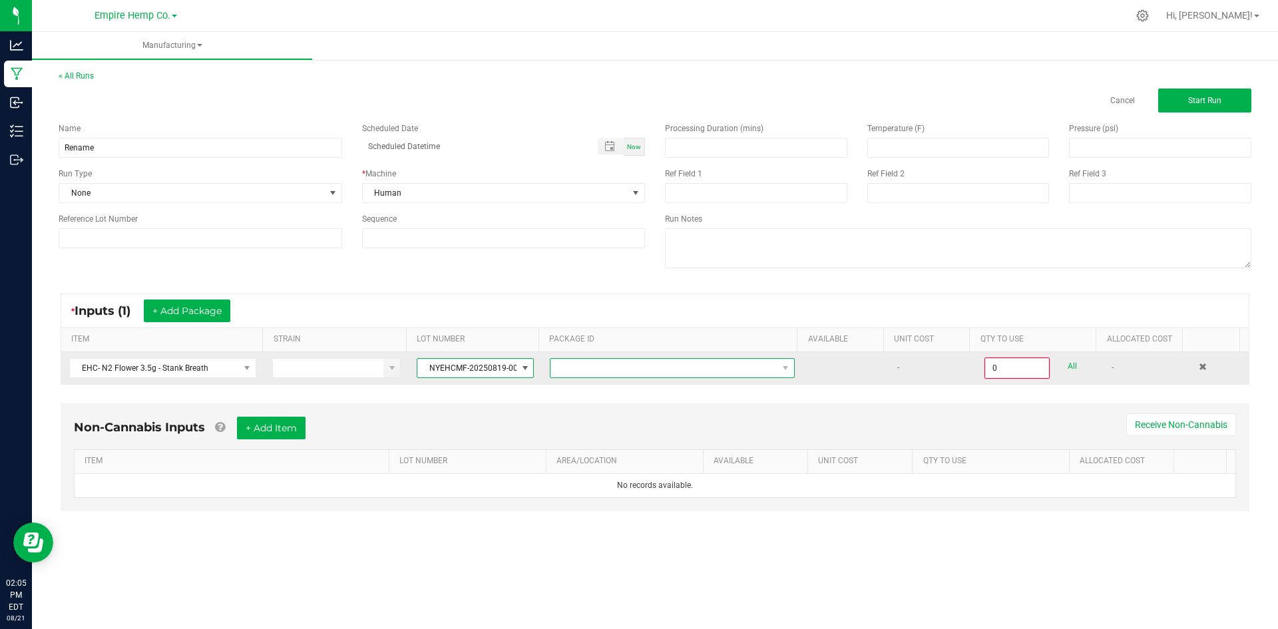
click at [589, 372] on span at bounding box center [664, 368] width 227 height 19
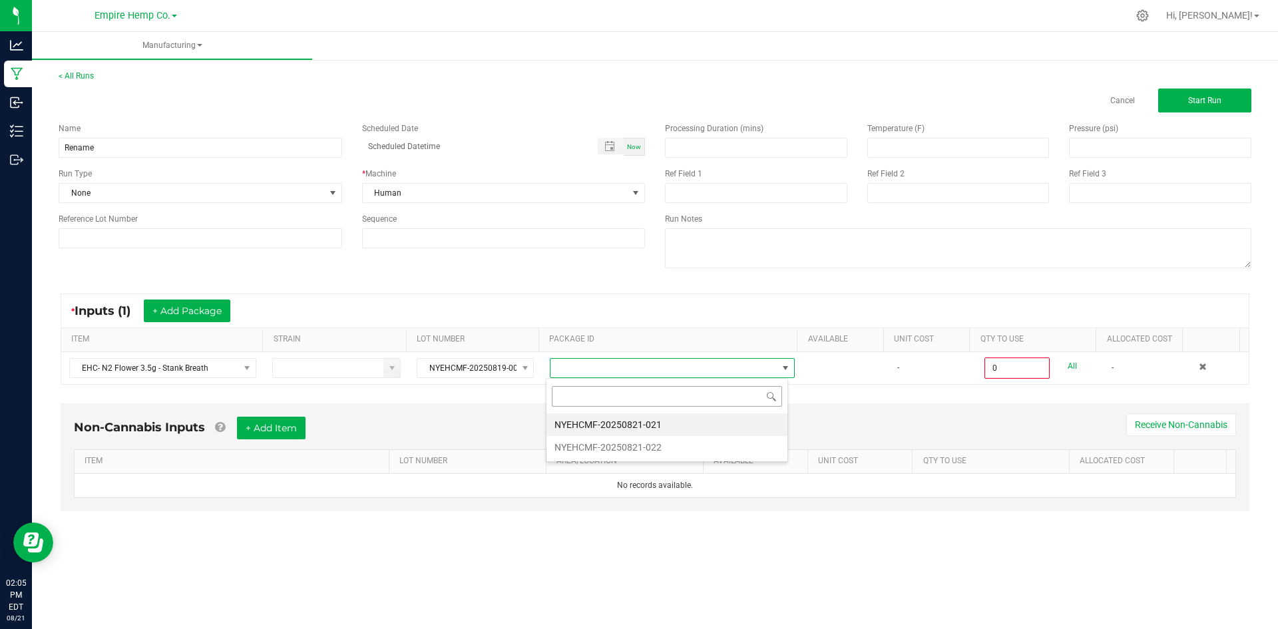
scroll to position [20, 243]
click at [635, 426] on li "NYEHCMF-20250821-021" at bounding box center [667, 424] width 241 height 23
type input "0.0000 g"
click at [220, 317] on button "+ Add Package" at bounding box center [187, 311] width 87 height 23
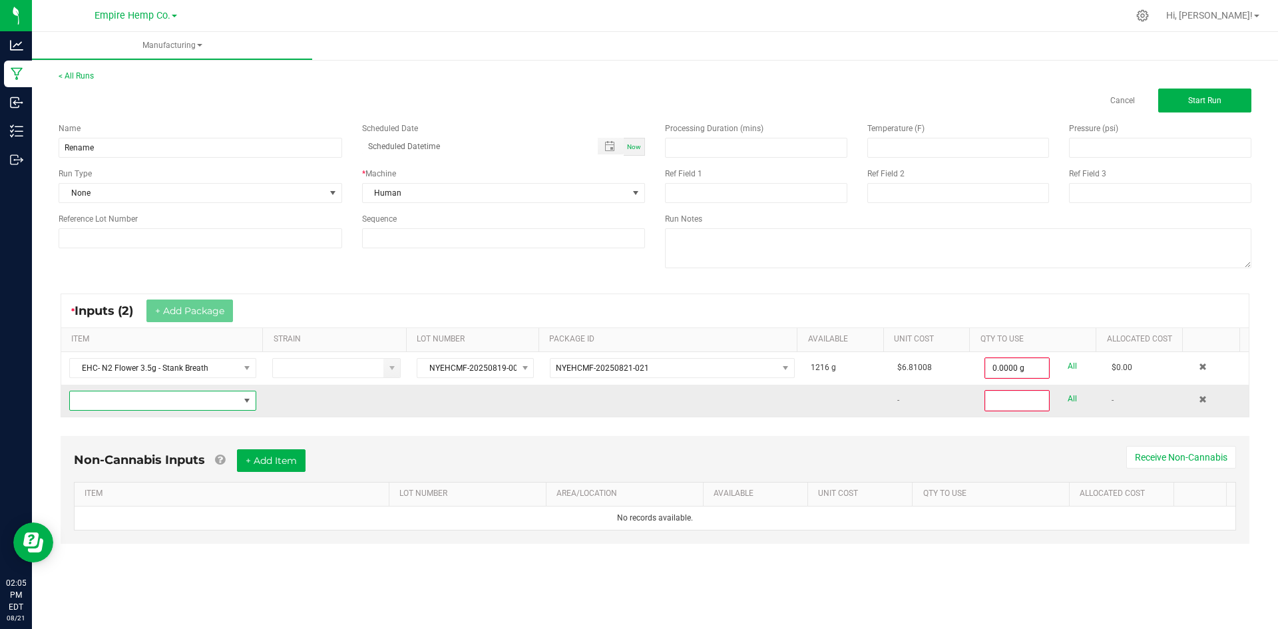
click at [196, 403] on span "NO DATA FOUND" at bounding box center [154, 401] width 169 height 19
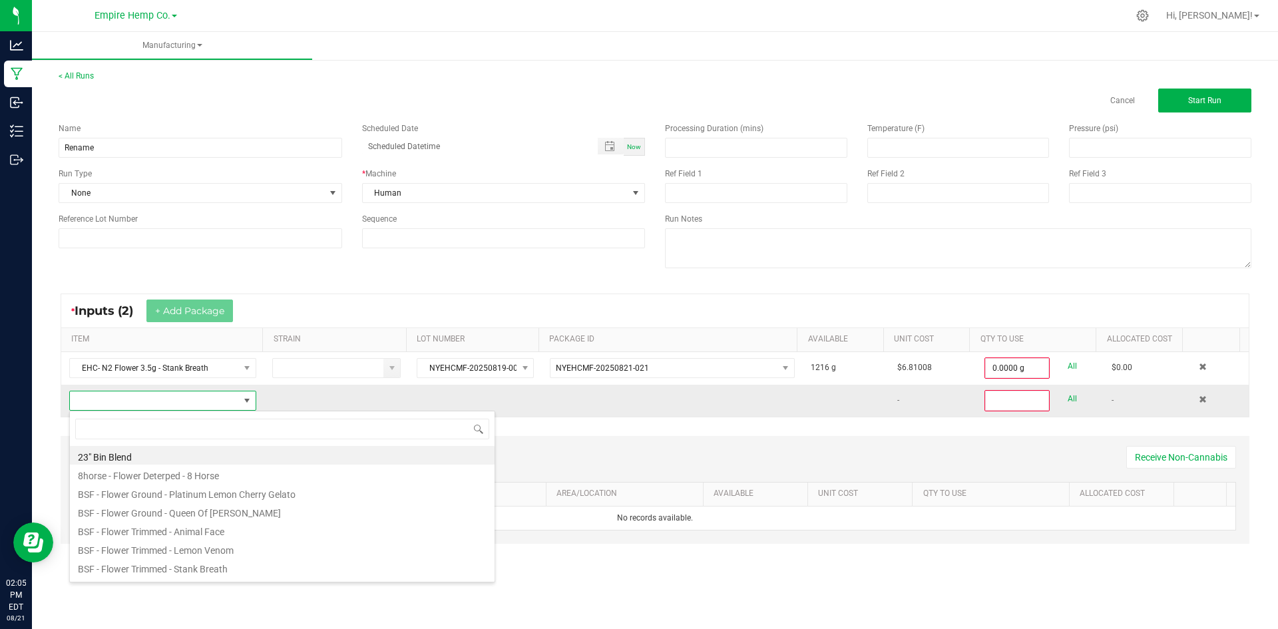
scroll to position [20, 184]
type input "stank"
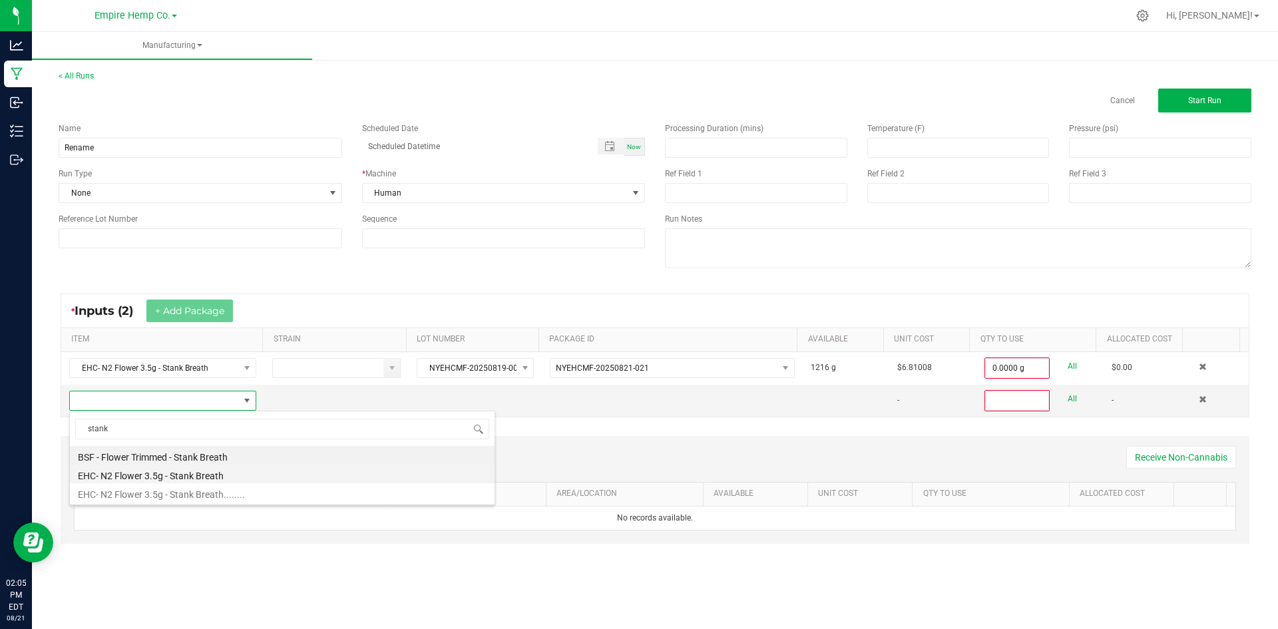
click at [196, 469] on li "EHC- N2 Flower 3.5g - Stank Breath" at bounding box center [282, 474] width 425 height 19
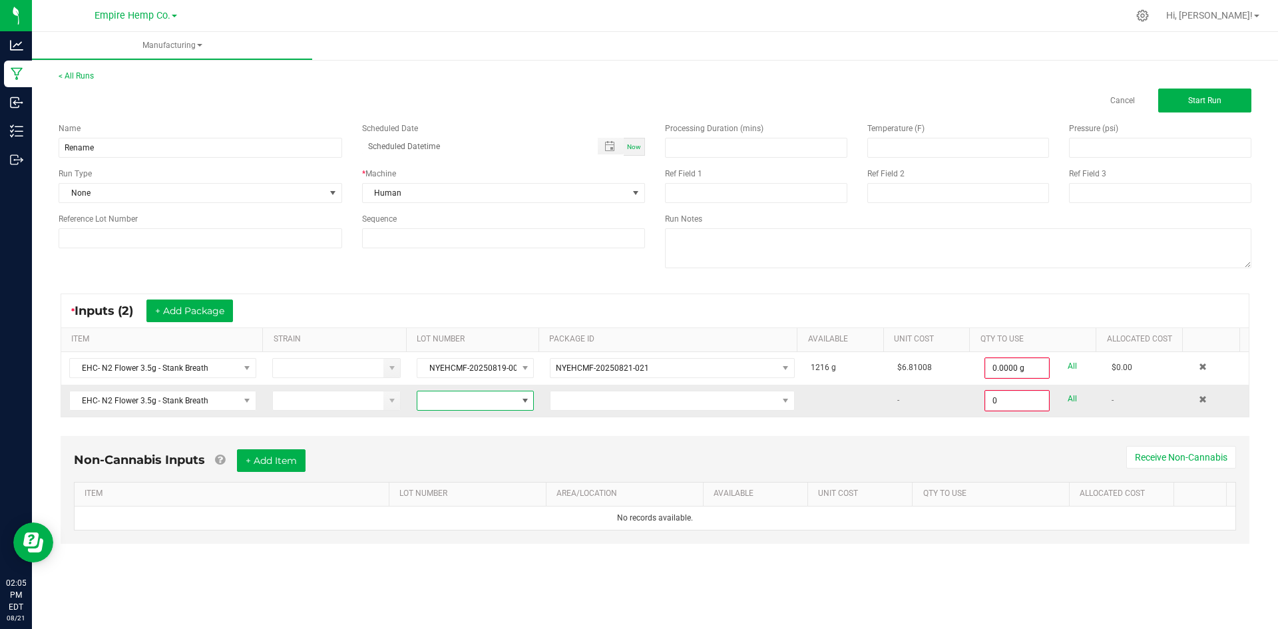
click at [488, 406] on span at bounding box center [466, 401] width 99 height 19
drag, startPoint x: 476, startPoint y: 499, endPoint x: 485, endPoint y: 472, distance: 28.2
click at [475, 499] on li "NYEHCMF-20250819-002" at bounding box center [477, 502] width 125 height 23
click at [621, 401] on span "NO DATA FOUND" at bounding box center [664, 401] width 227 height 19
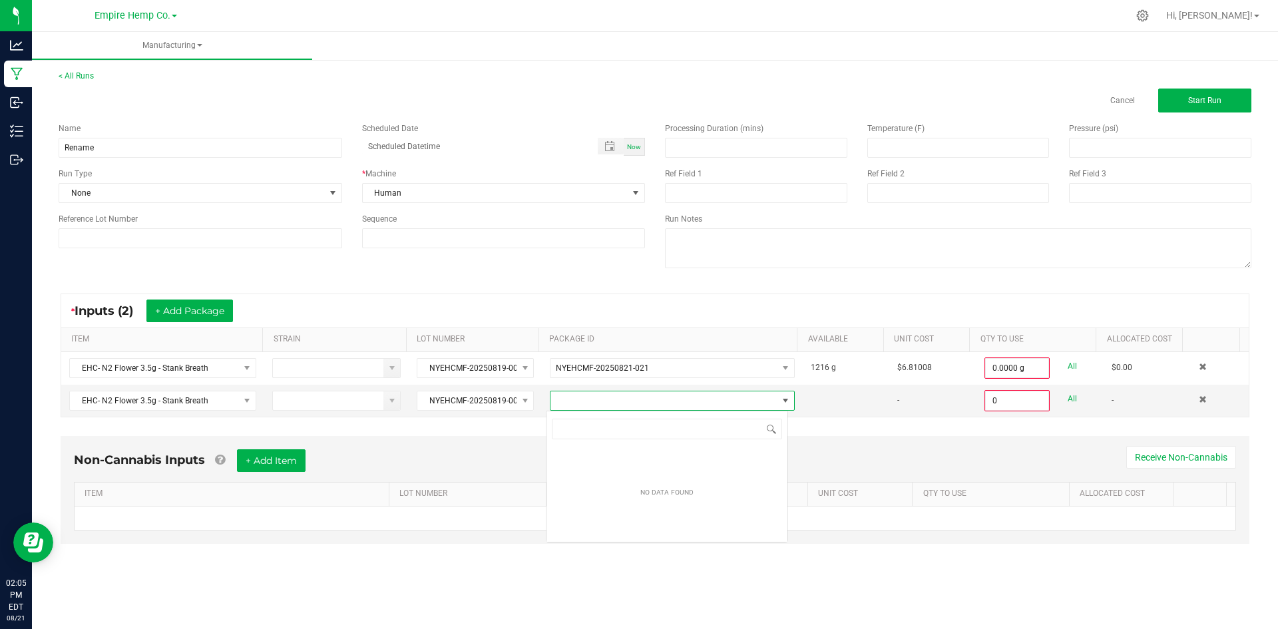
scroll to position [20, 243]
click at [496, 393] on span "NYEHCMF-20250819-002" at bounding box center [466, 401] width 99 height 19
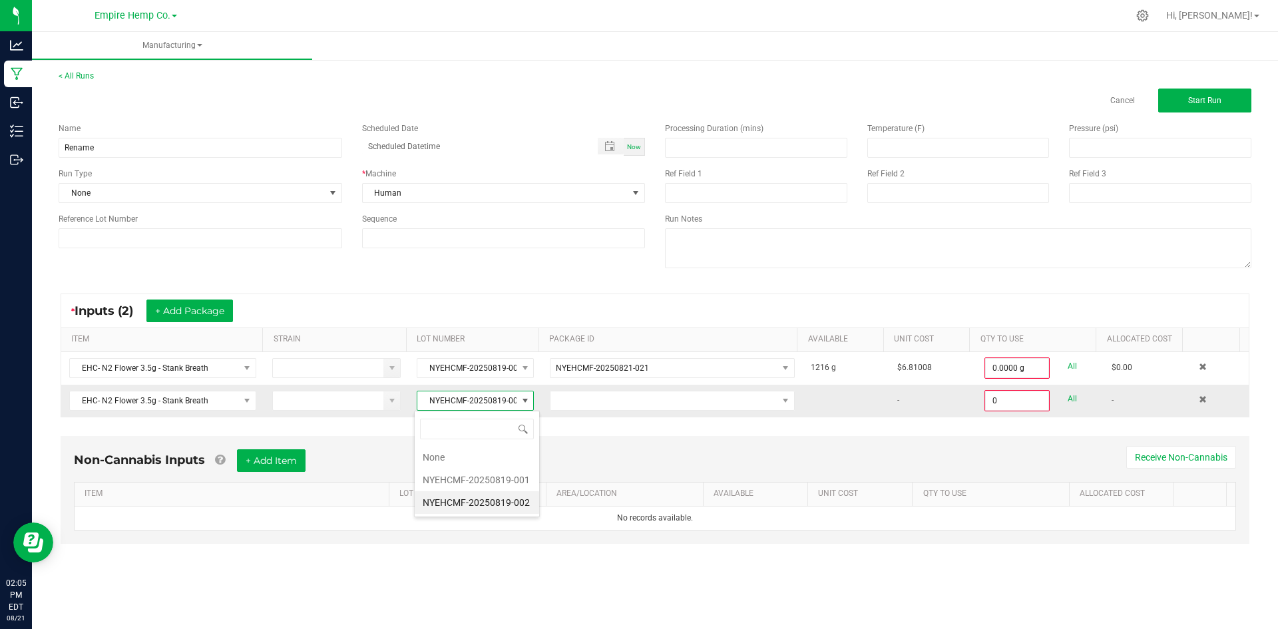
scroll to position [20, 117]
click at [507, 475] on li "NYEHCMF-20250819-001" at bounding box center [477, 480] width 125 height 23
click at [575, 402] on span at bounding box center [664, 401] width 227 height 19
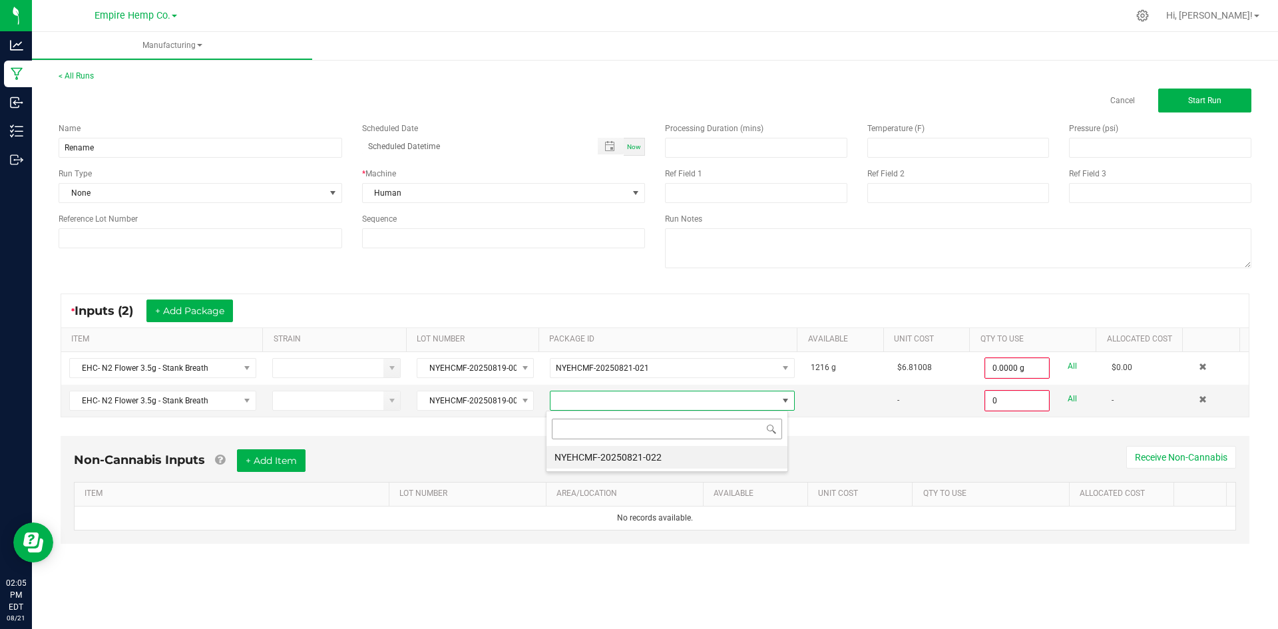
scroll to position [20, 243]
click at [607, 452] on li "NYEHCMF-20250821-022" at bounding box center [667, 457] width 241 height 23
type input "0.0000 g"
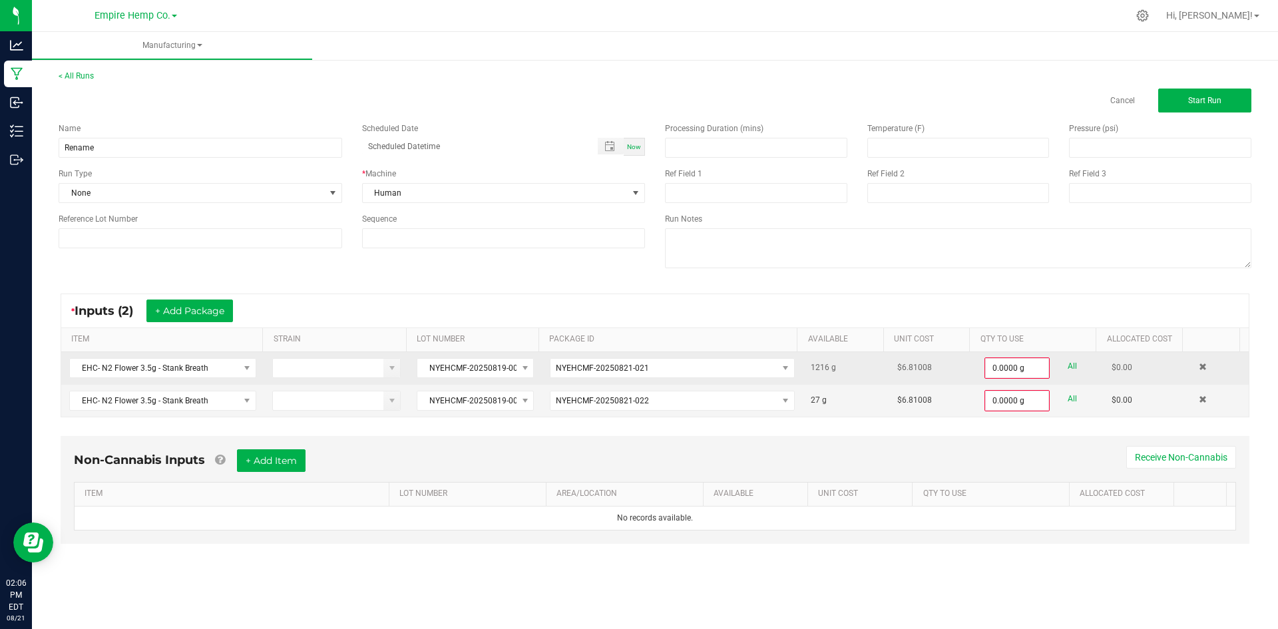
click at [1068, 365] on link "All" at bounding box center [1072, 367] width 9 height 18
type input "1216.0000 g"
click at [1068, 394] on link "All" at bounding box center [1072, 398] width 9 height 18
type input "27.0000 g"
click at [733, 251] on textarea at bounding box center [958, 248] width 587 height 40
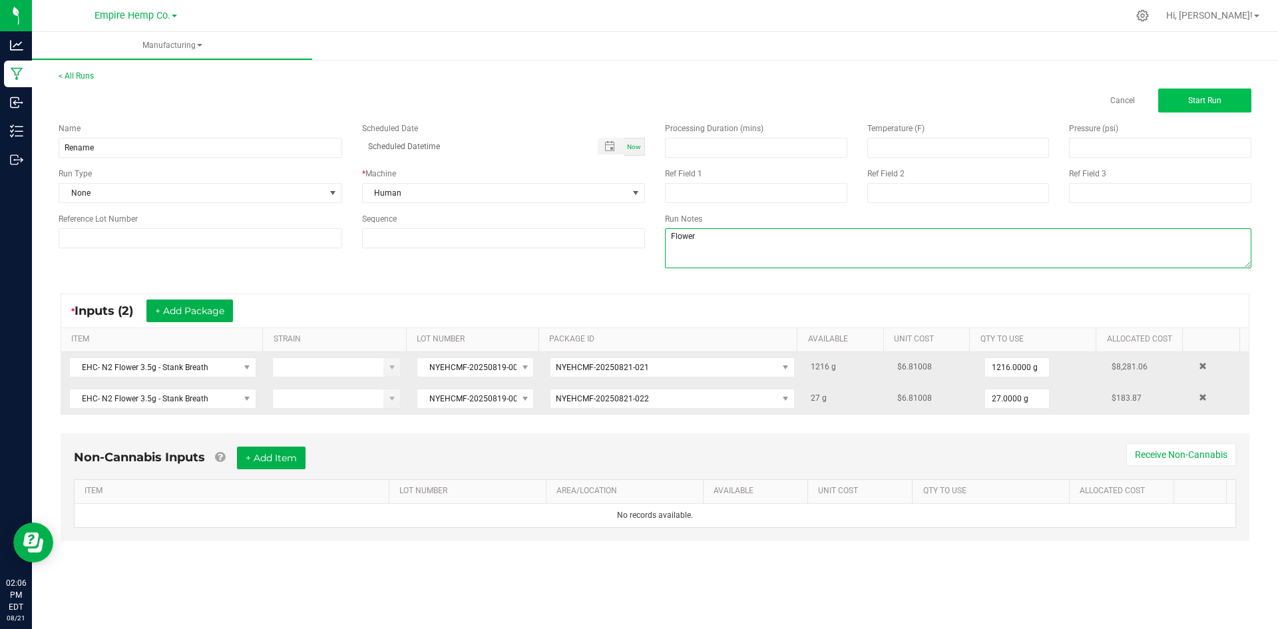
type textarea "Flower"
click at [1220, 109] on button "Start Run" at bounding box center [1205, 101] width 93 height 24
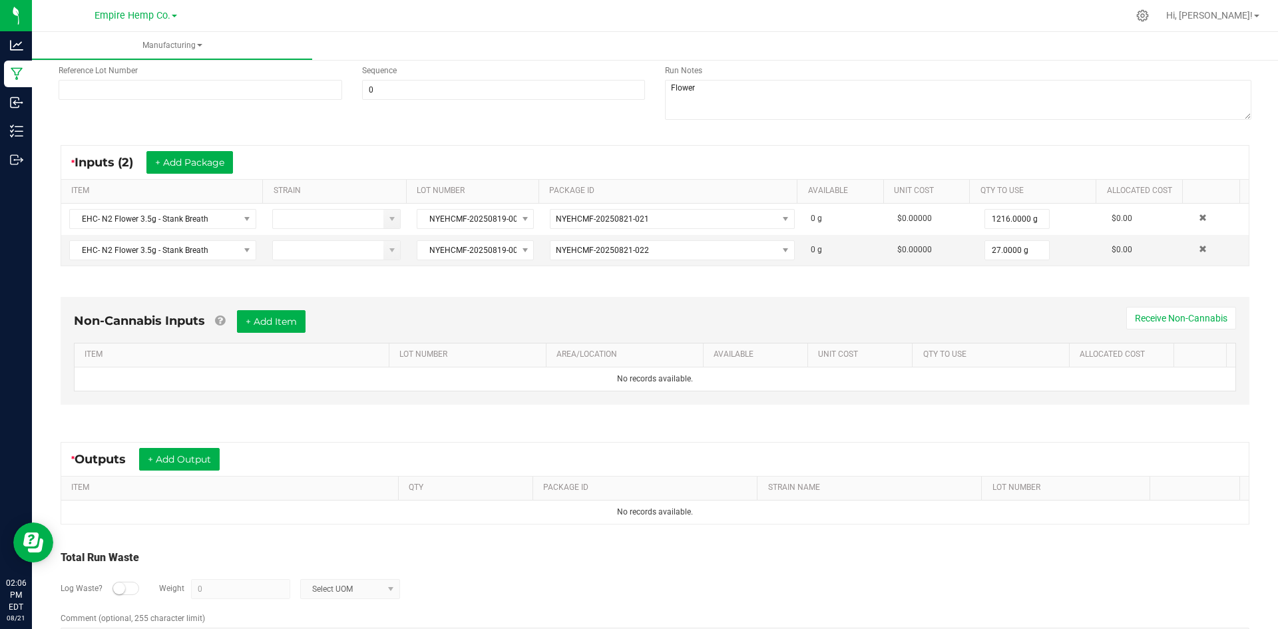
scroll to position [200, 0]
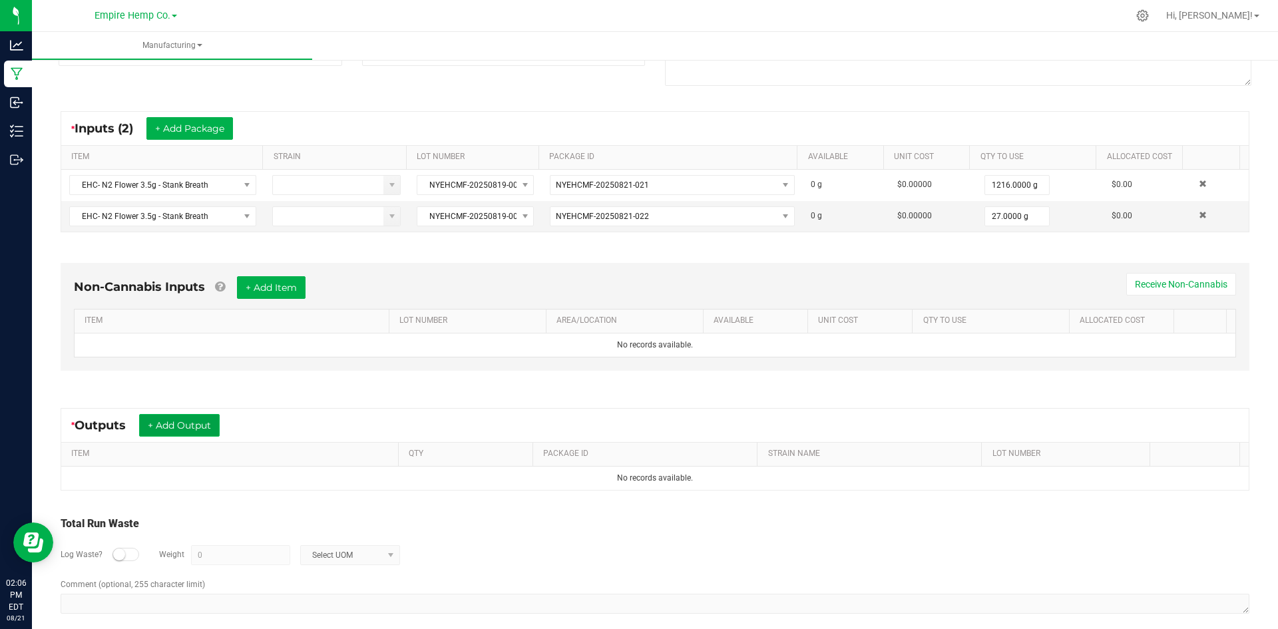
click at [166, 422] on button "+ Add Output" at bounding box center [179, 425] width 81 height 23
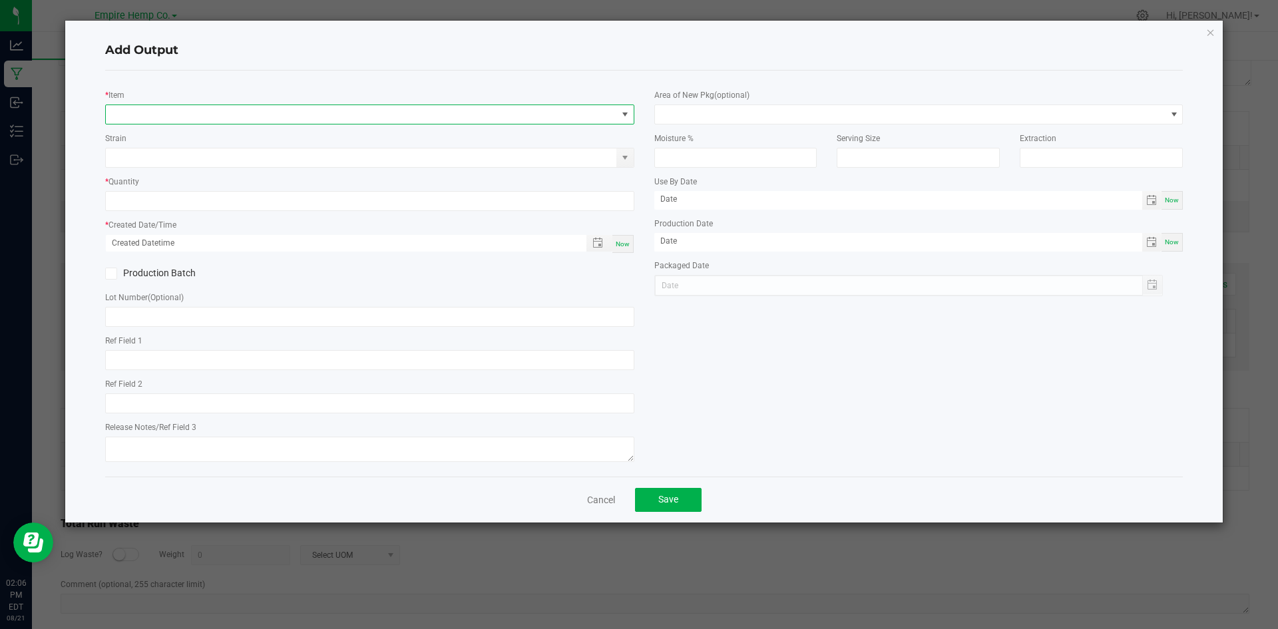
click at [177, 121] on span "NO DATA FOUND" at bounding box center [361, 114] width 511 height 19
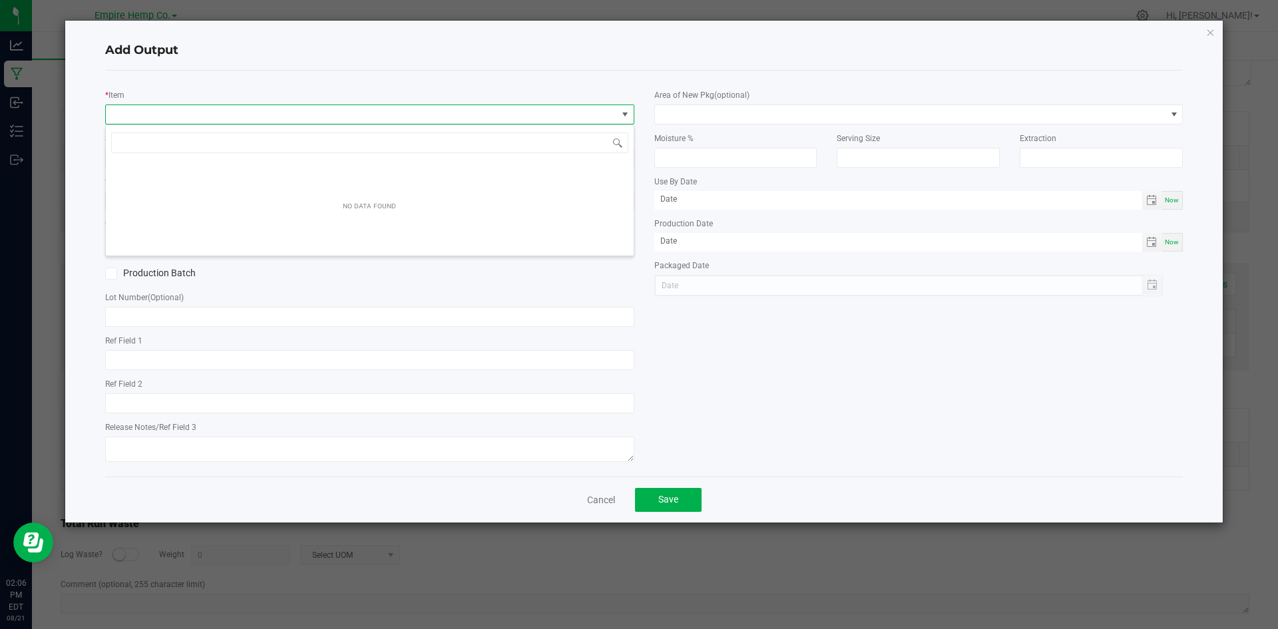
scroll to position [20, 529]
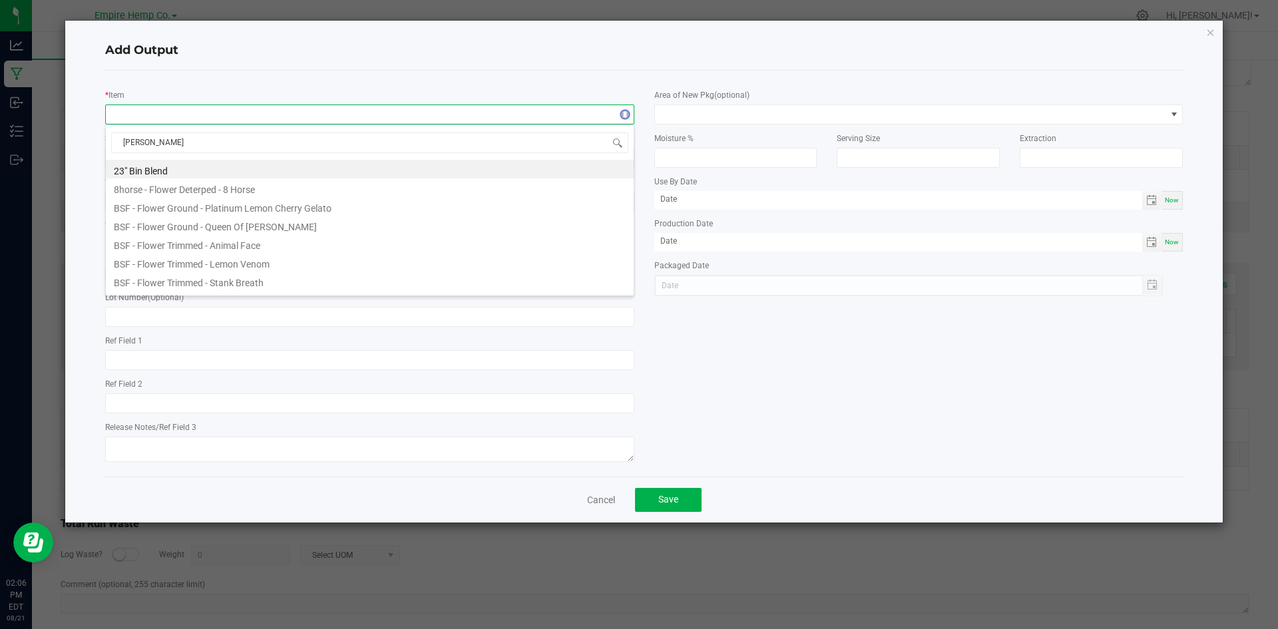
type input "stank"
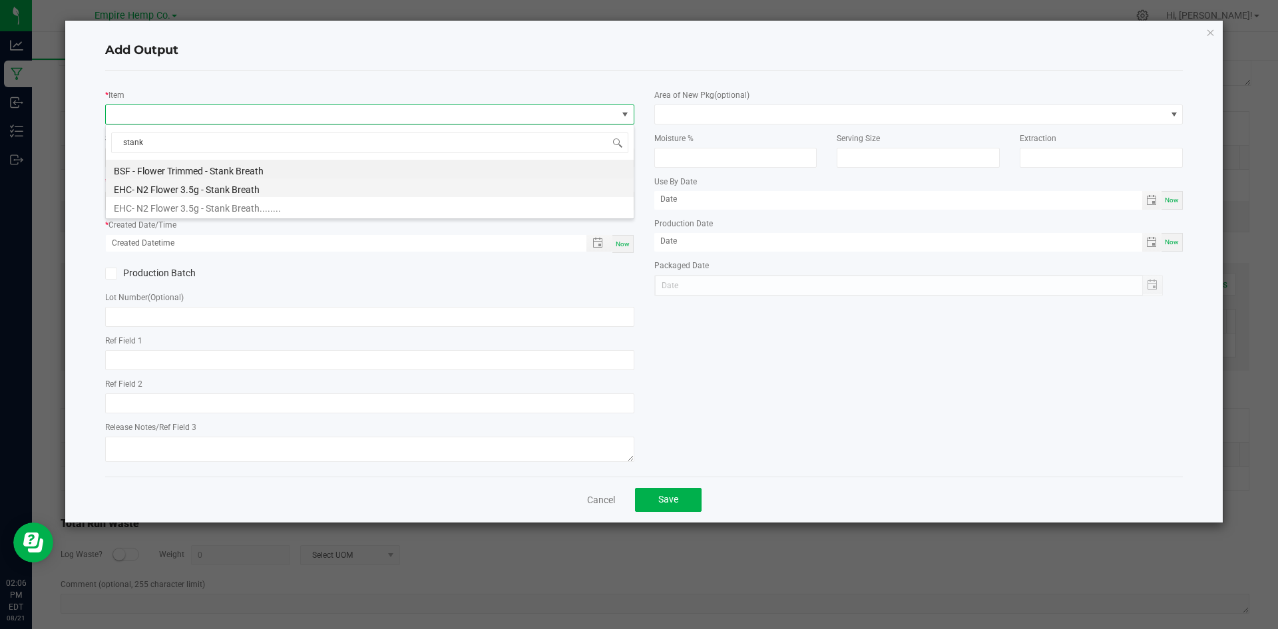
click at [219, 186] on li "EHC- N2 Flower 3.5g - Stank Breath" at bounding box center [370, 187] width 528 height 19
type input "0.0000 g"
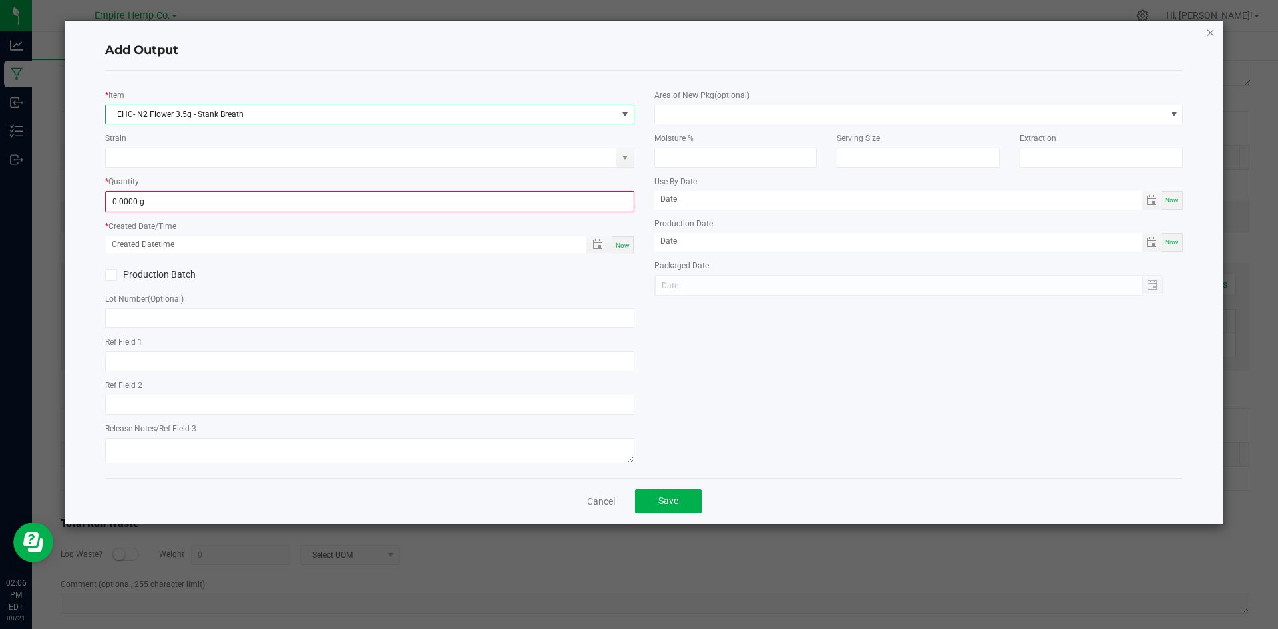
click at [1207, 30] on icon "button" at bounding box center [1211, 32] width 9 height 16
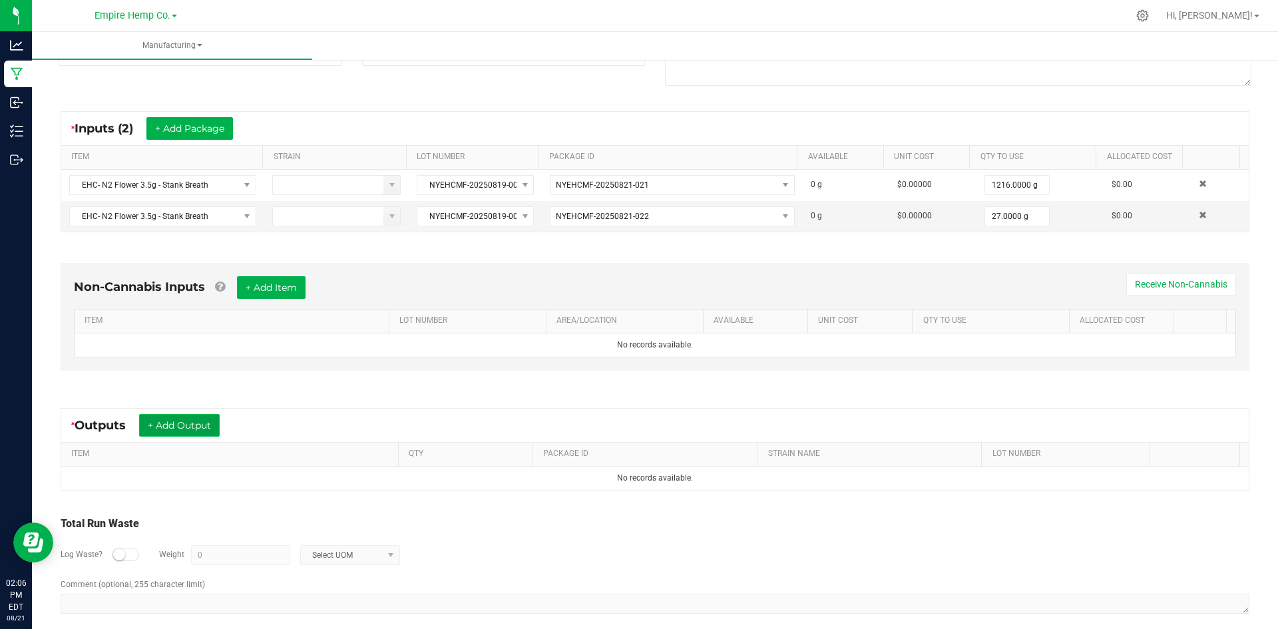
click at [214, 422] on button "+ Add Output" at bounding box center [179, 425] width 81 height 23
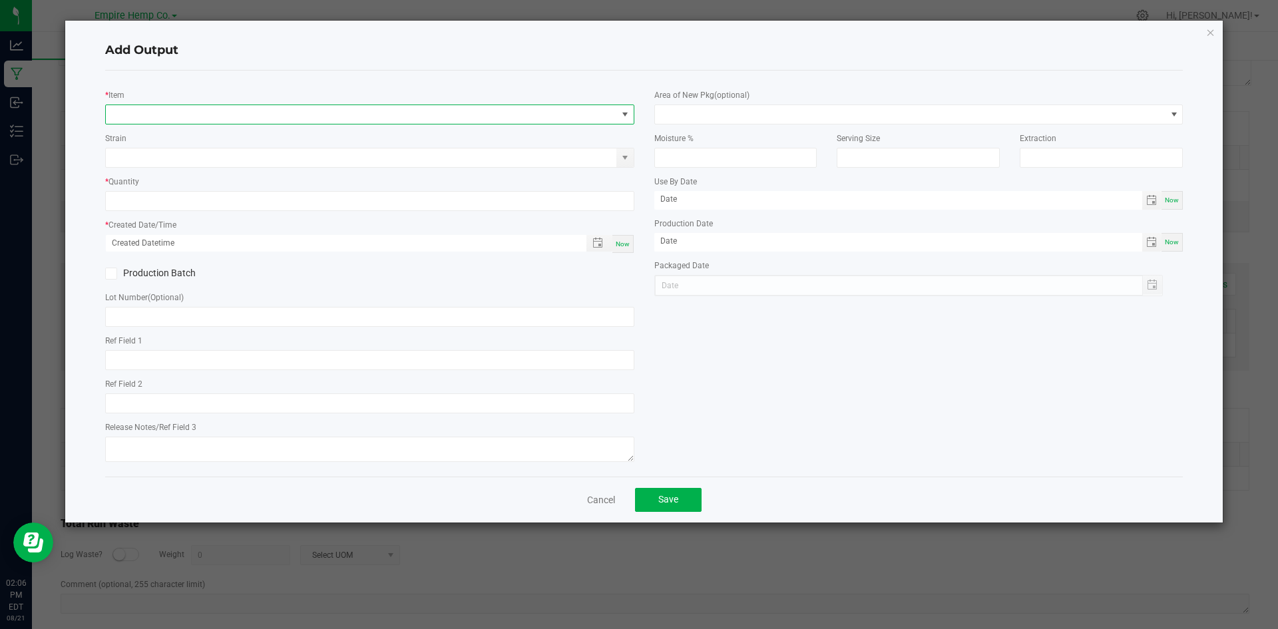
click at [294, 121] on span "NO DATA FOUND" at bounding box center [361, 114] width 511 height 19
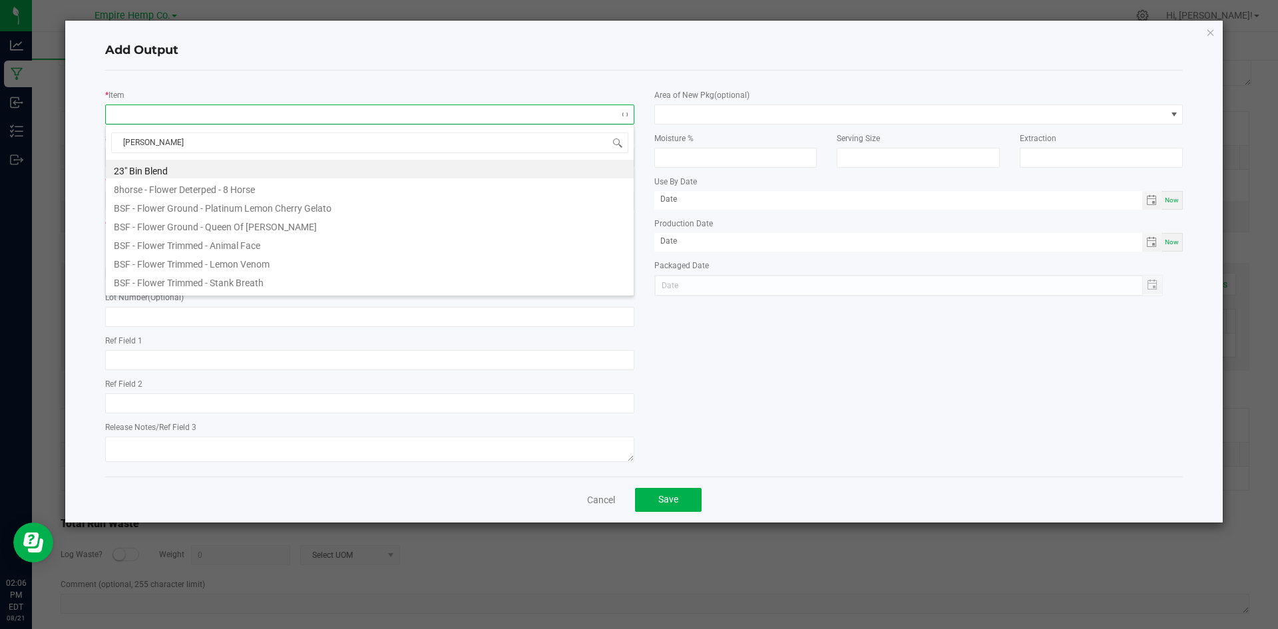
type input "stank"
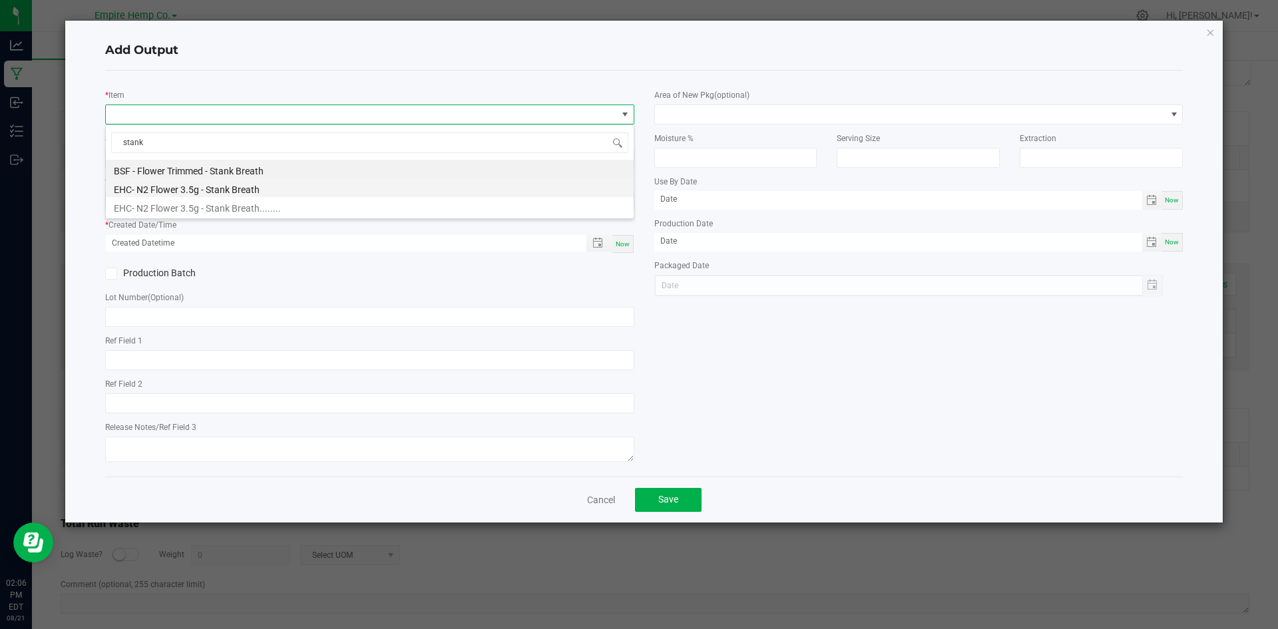
click at [274, 188] on li "EHC- N2 Flower 3.5g - Stank Breath" at bounding box center [370, 187] width 528 height 19
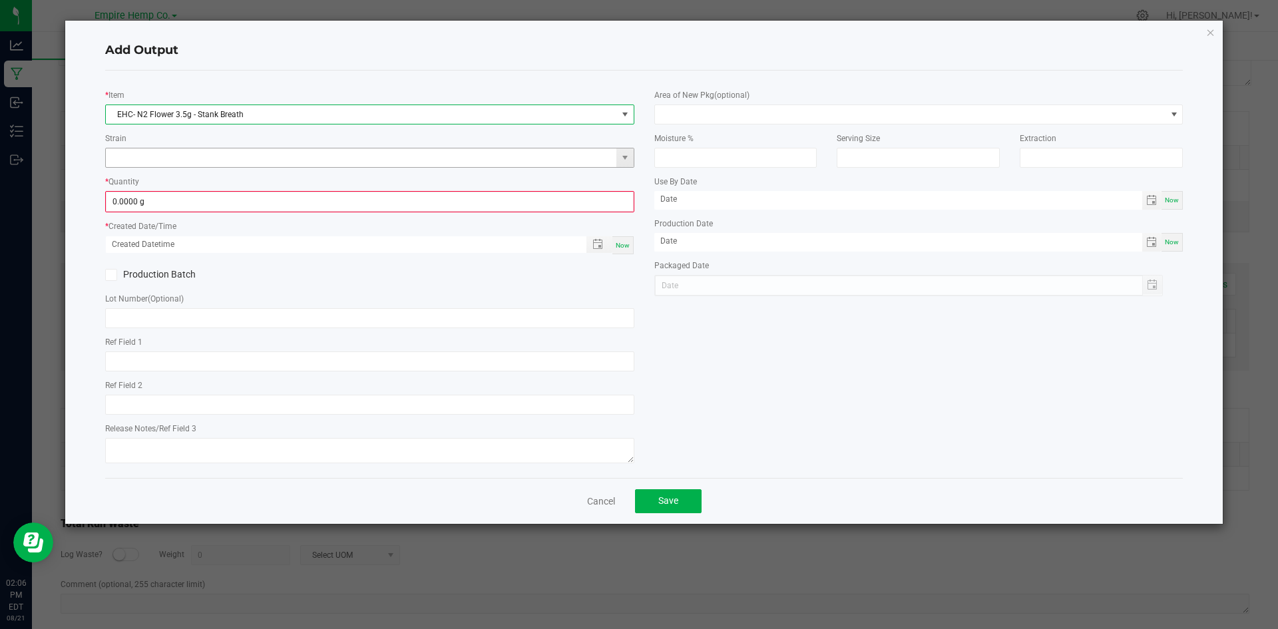
click at [268, 164] on input at bounding box center [361, 157] width 511 height 19
click at [262, 207] on input "0" at bounding box center [370, 201] width 527 height 19
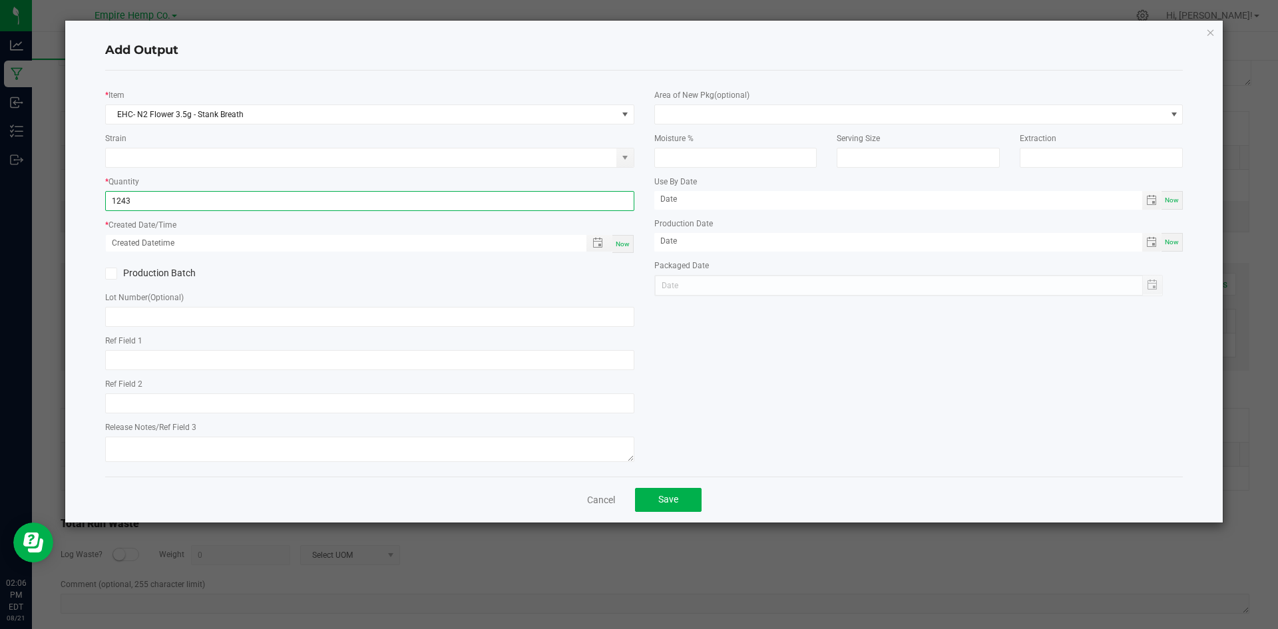
type input "1243.0000 g"
click at [264, 225] on div "* Created Date/Time Now" at bounding box center [369, 236] width 529 height 36
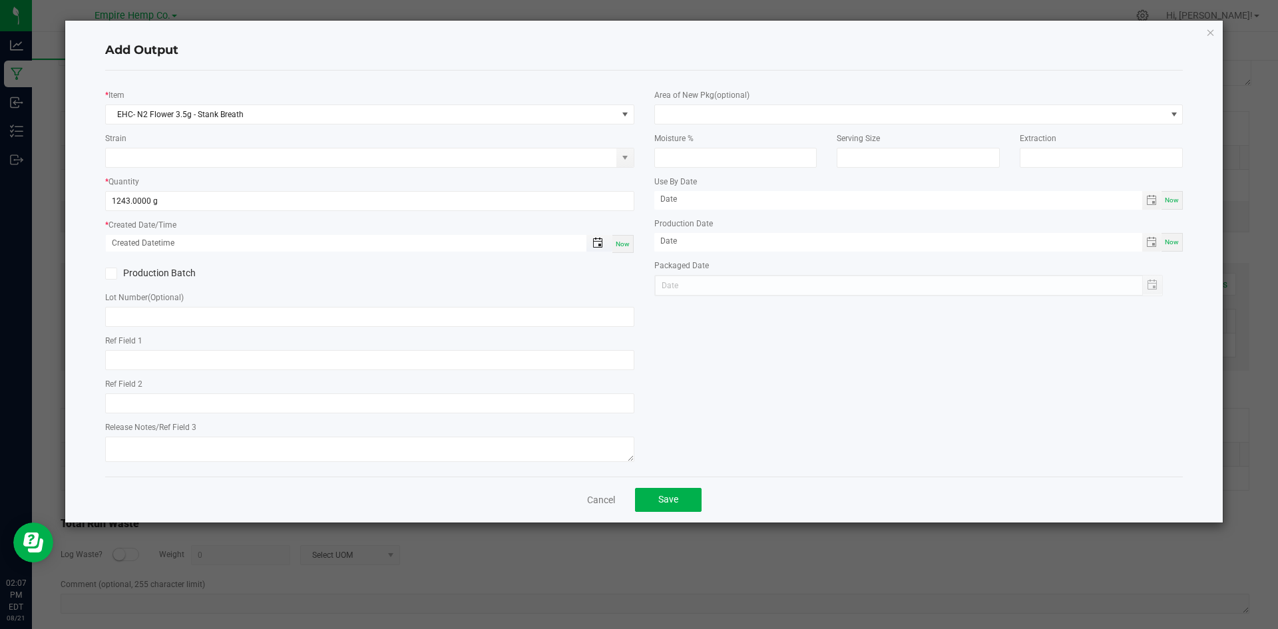
click at [595, 245] on span "Toggle popup" at bounding box center [598, 243] width 11 height 11
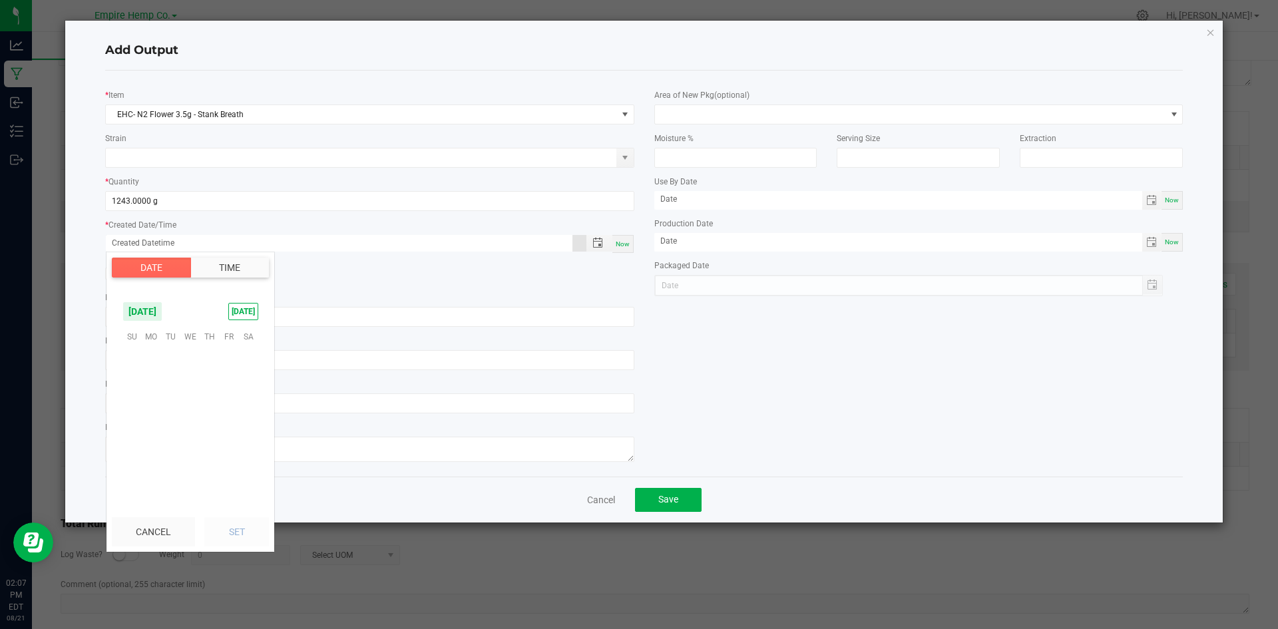
scroll to position [215802, 0]
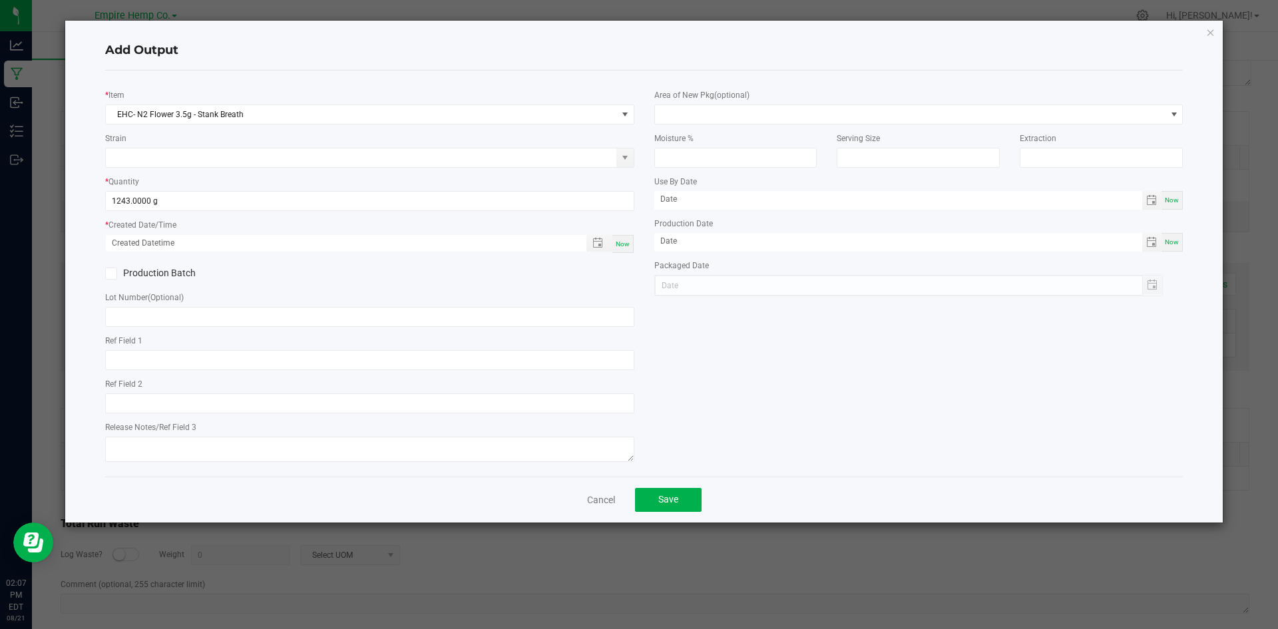
click at [523, 231] on div "* Created Date/Time Now" at bounding box center [369, 236] width 529 height 36
click at [625, 242] on span "Now" at bounding box center [623, 243] width 14 height 7
type input "[DATE] 2:07 PM"
type input "[DATE]"
click at [399, 332] on div "* Item EHC- N2 Flower 3.5g - Stank Breath Strain * Quantity 1243.0000 g * Creat…" at bounding box center [369, 273] width 549 height 385
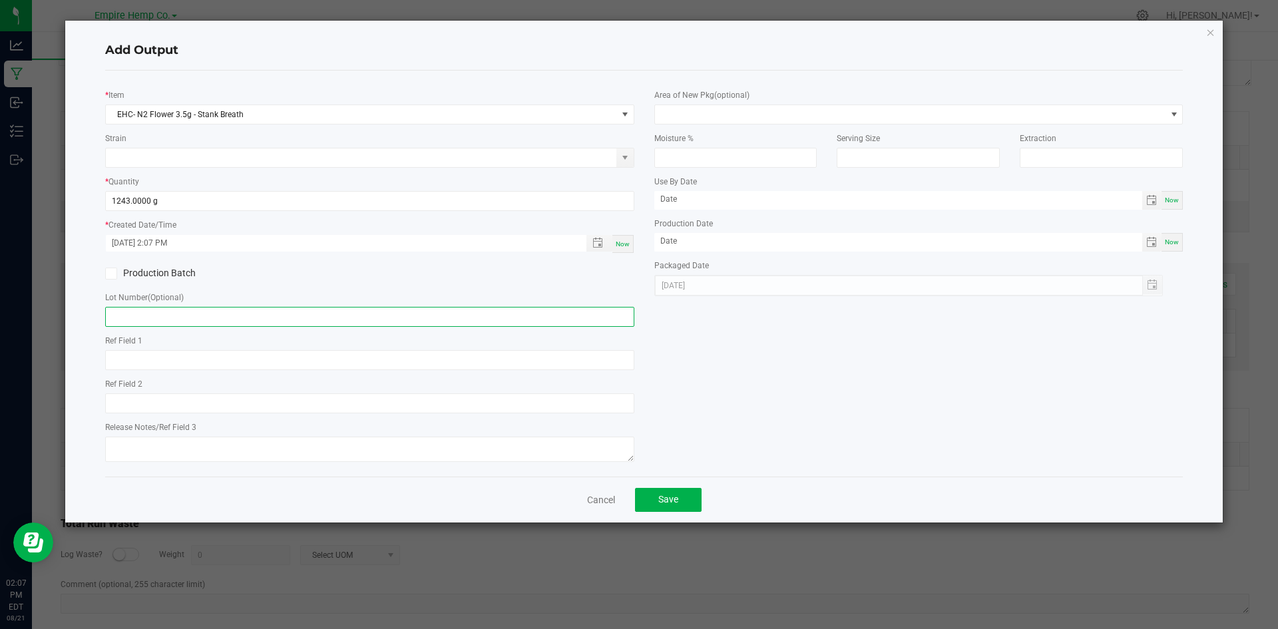
click at [395, 320] on input "text" at bounding box center [369, 317] width 529 height 20
paste input "NYEHCMF-20250819-002"
type input "NYEHCMF-20250819-002"
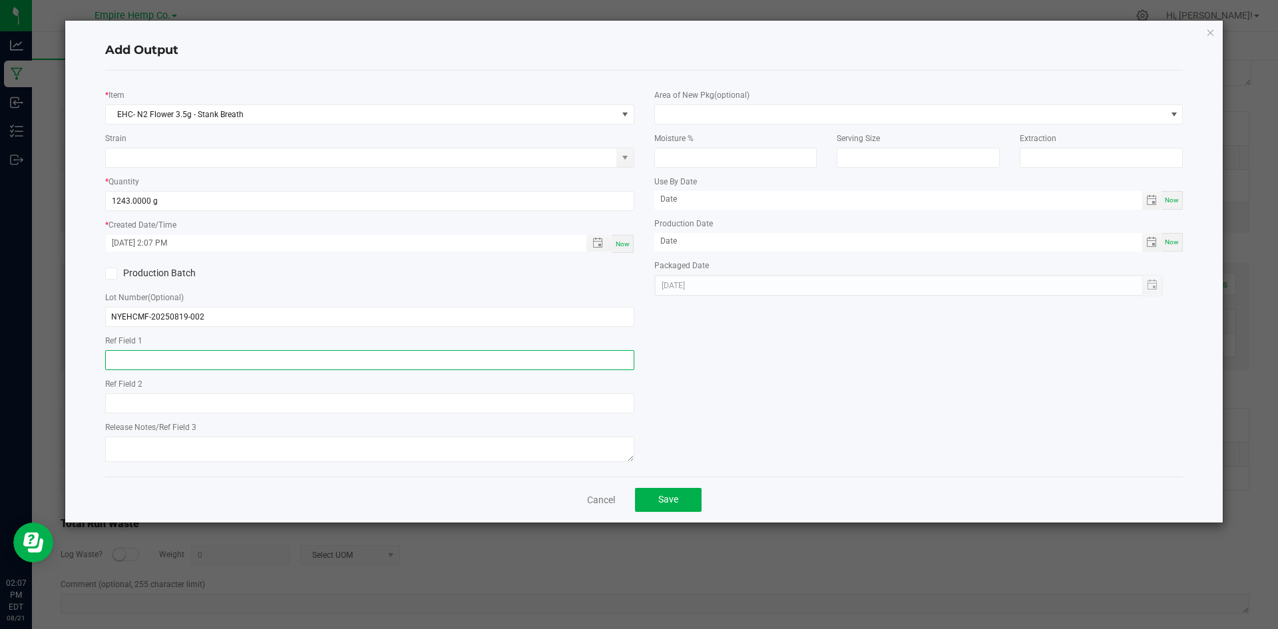
click at [386, 351] on input "text" at bounding box center [369, 360] width 529 height 20
click at [662, 491] on button "Save" at bounding box center [668, 500] width 67 height 24
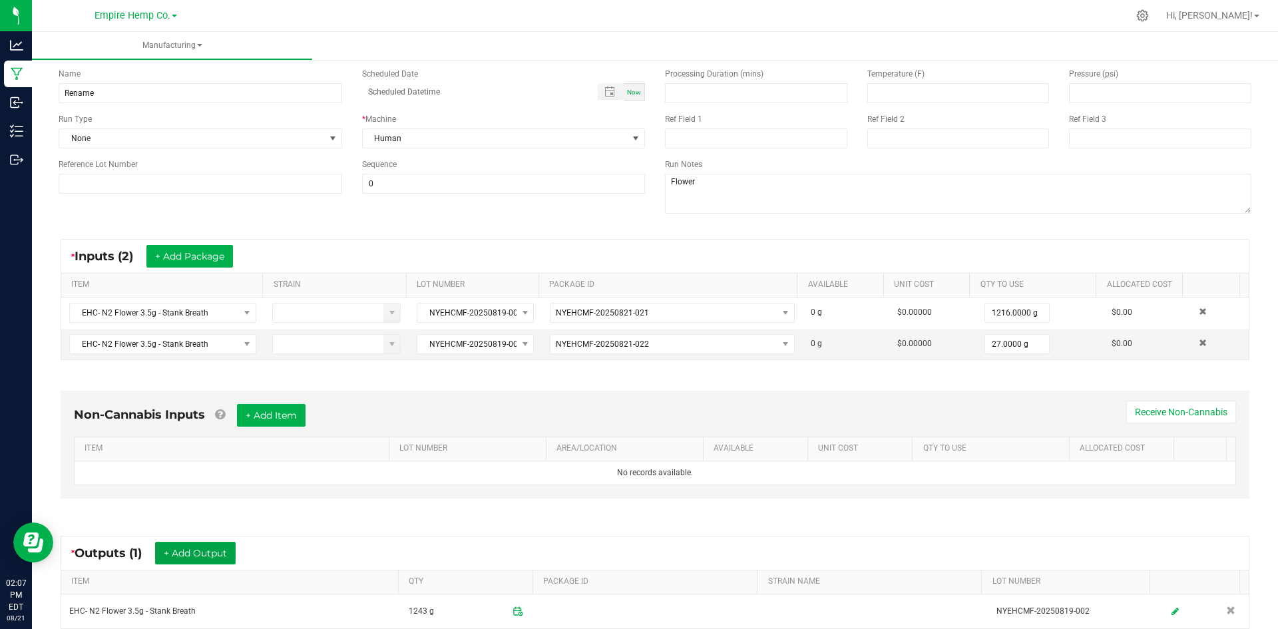
scroll to position [0, 0]
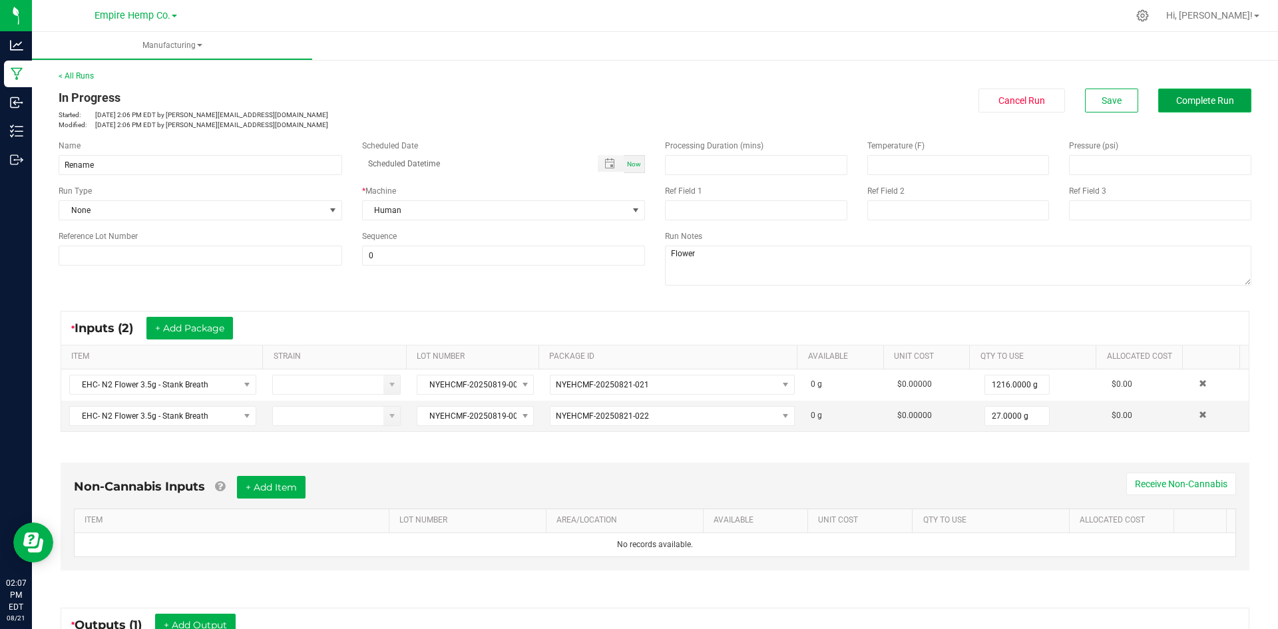
click at [1207, 105] on span "Complete Run" at bounding box center [1206, 100] width 58 height 11
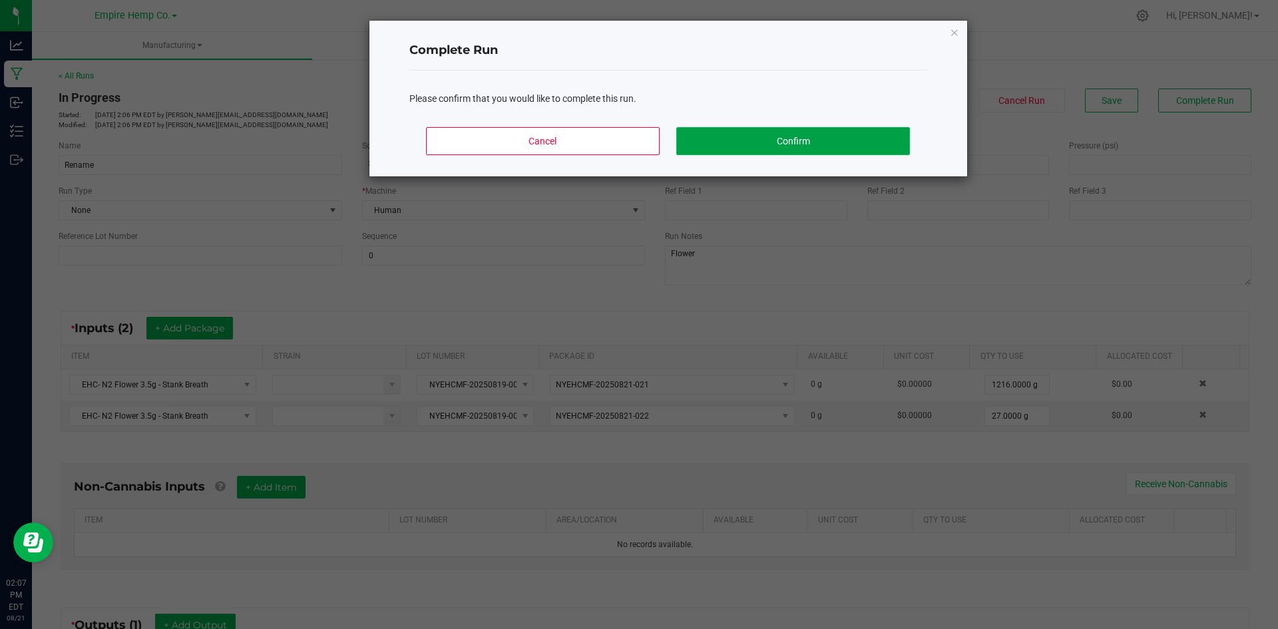
click at [767, 137] on button "Confirm" at bounding box center [793, 141] width 233 height 28
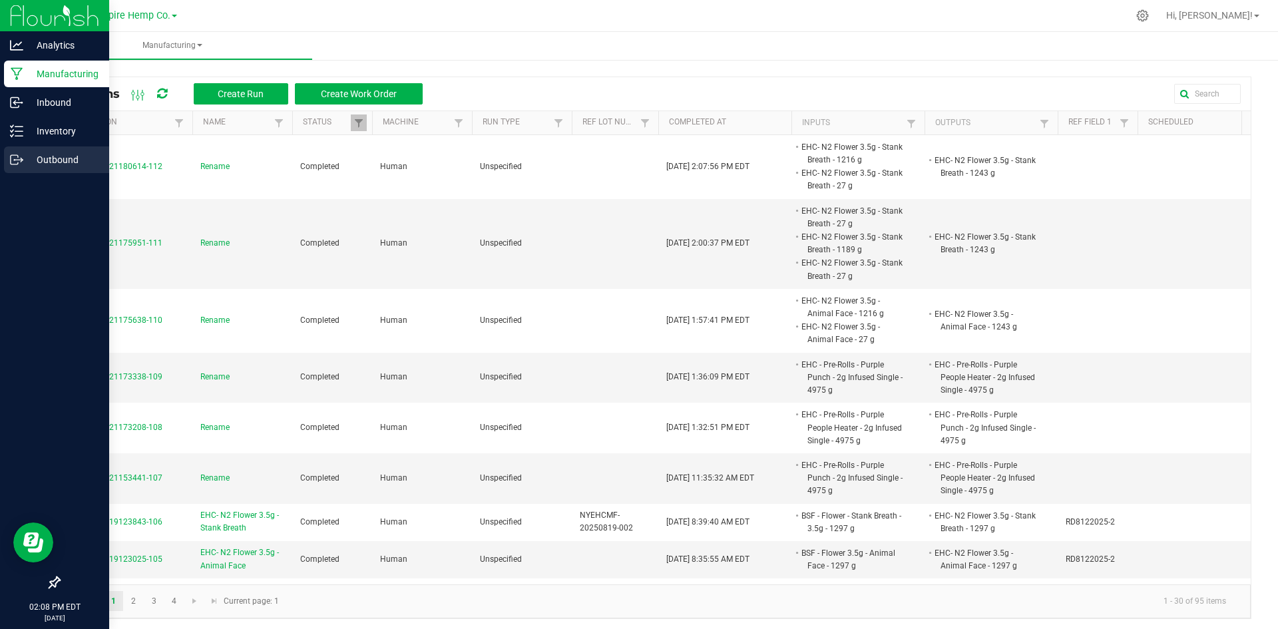
click at [49, 162] on p "Outbound" at bounding box center [63, 160] width 80 height 16
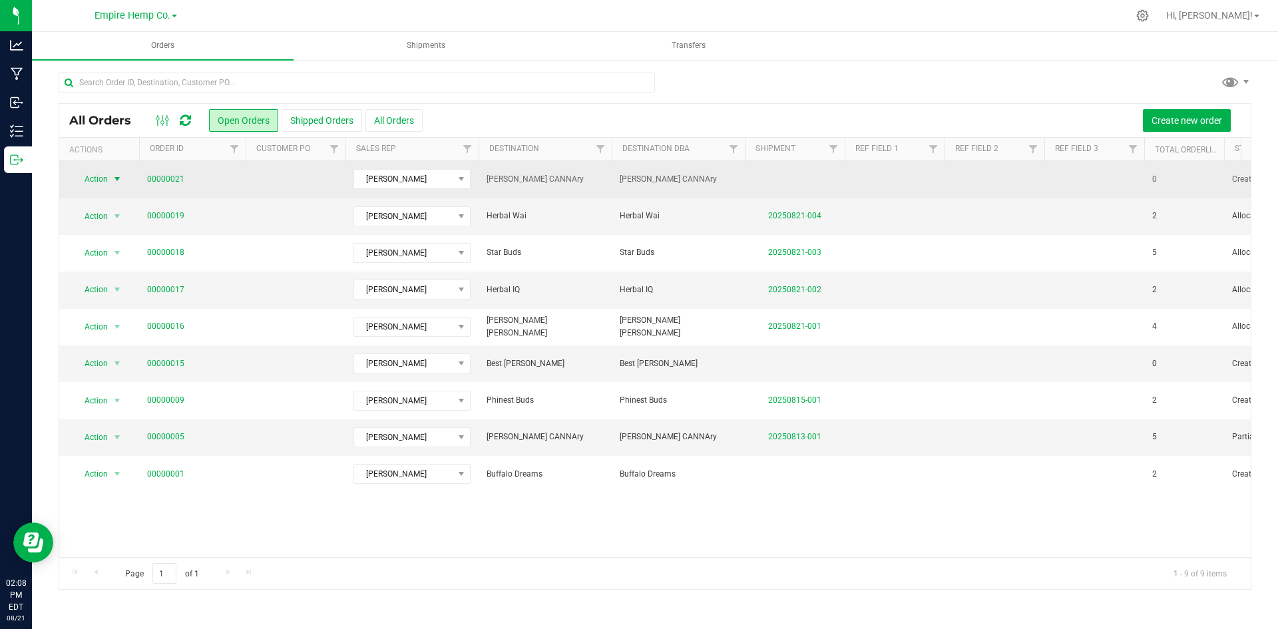
click at [94, 176] on span "Action" at bounding box center [91, 179] width 36 height 19
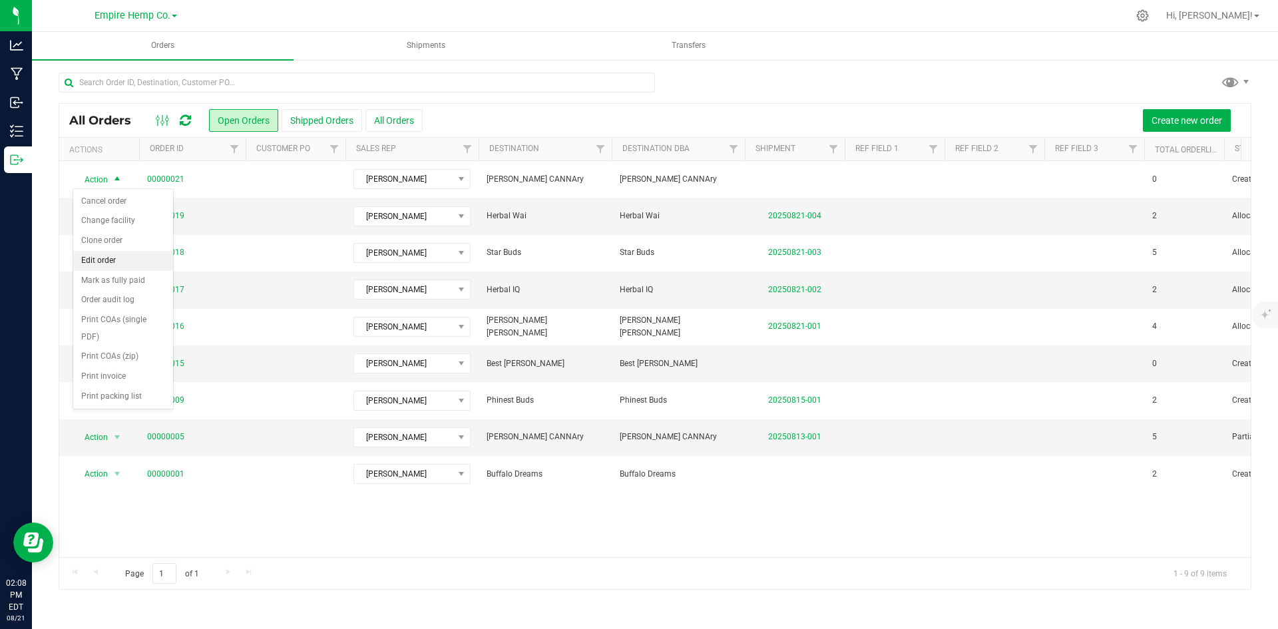
click at [110, 255] on li "Edit order" at bounding box center [123, 261] width 100 height 20
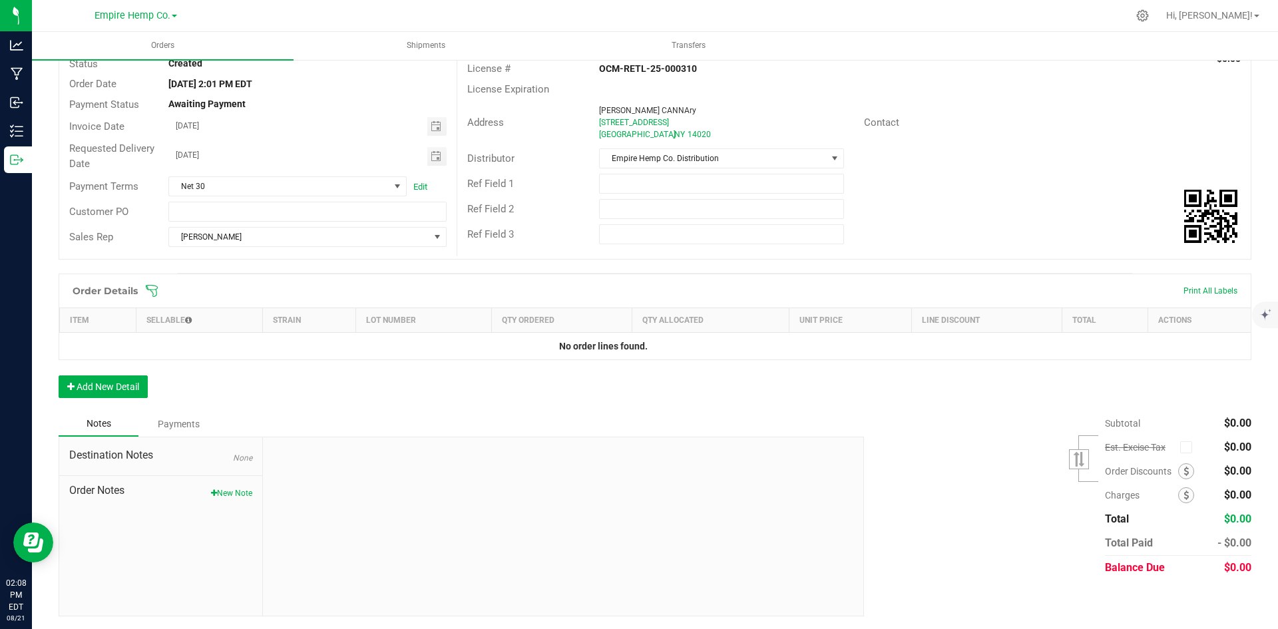
scroll to position [111, 0]
click at [95, 390] on button "Add New Detail" at bounding box center [103, 386] width 89 height 23
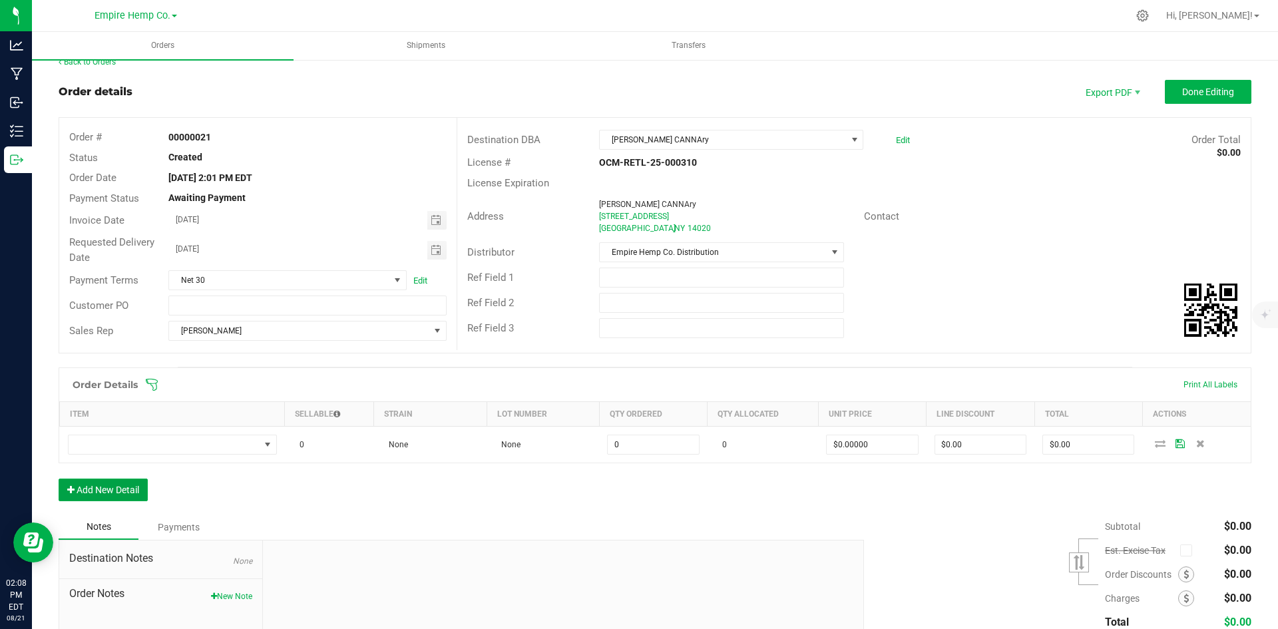
scroll to position [0, 0]
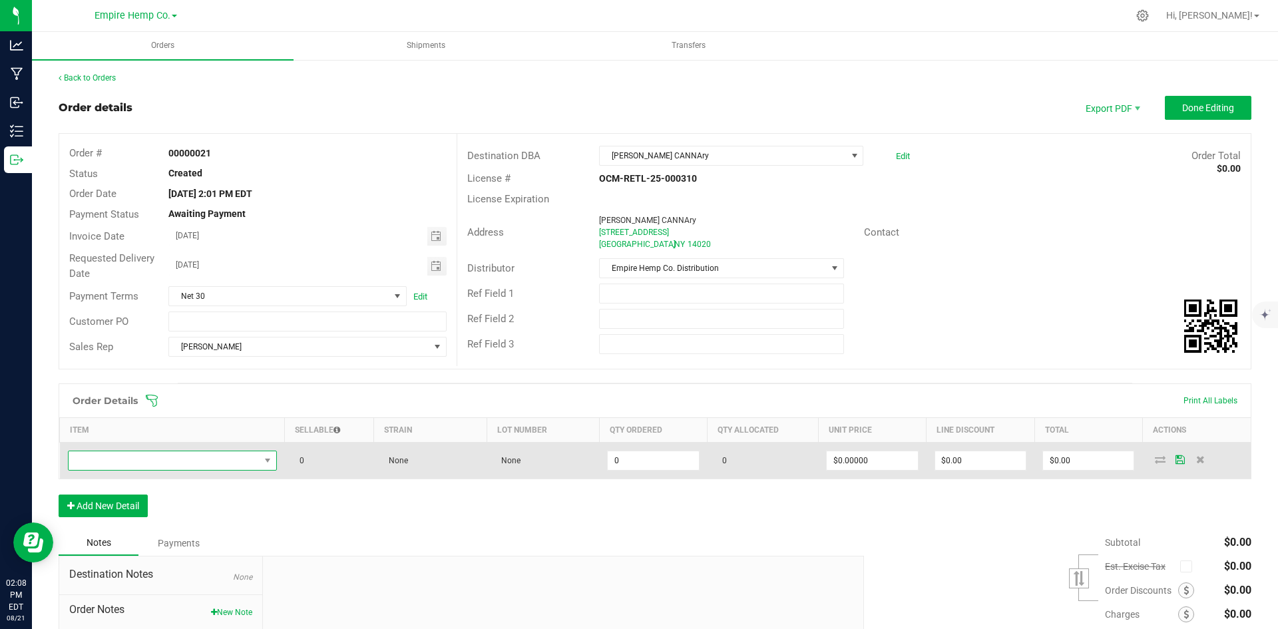
click at [247, 465] on span "NO DATA FOUND" at bounding box center [164, 460] width 191 height 19
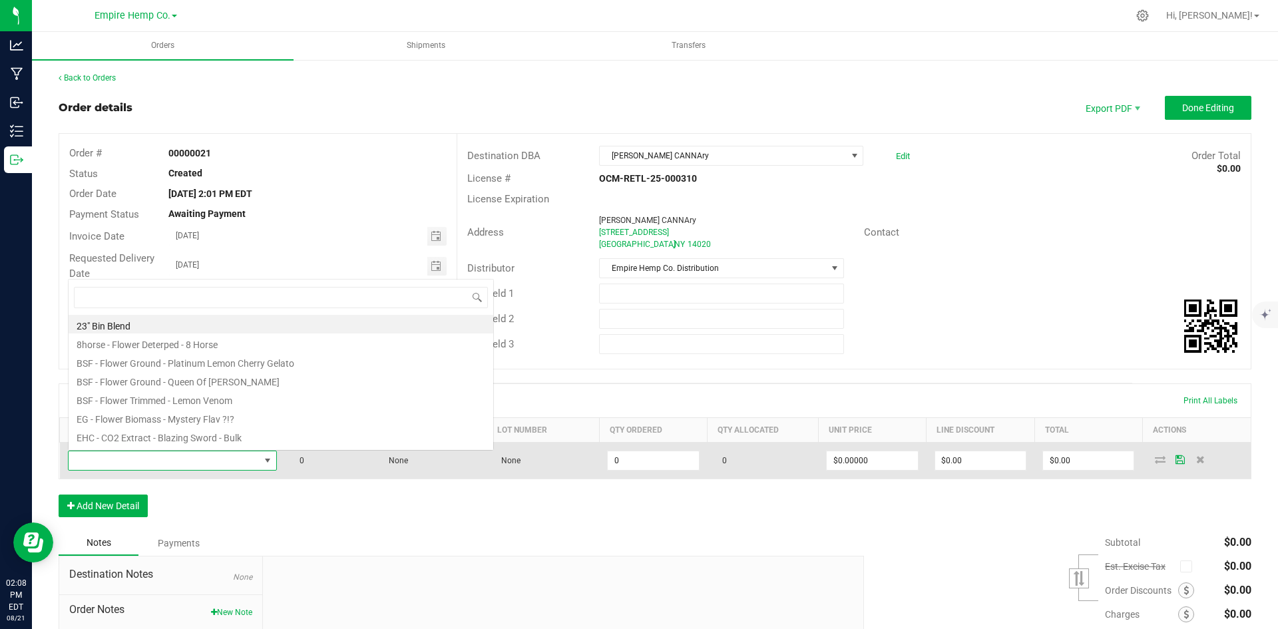
scroll to position [20, 206]
type input "stank"
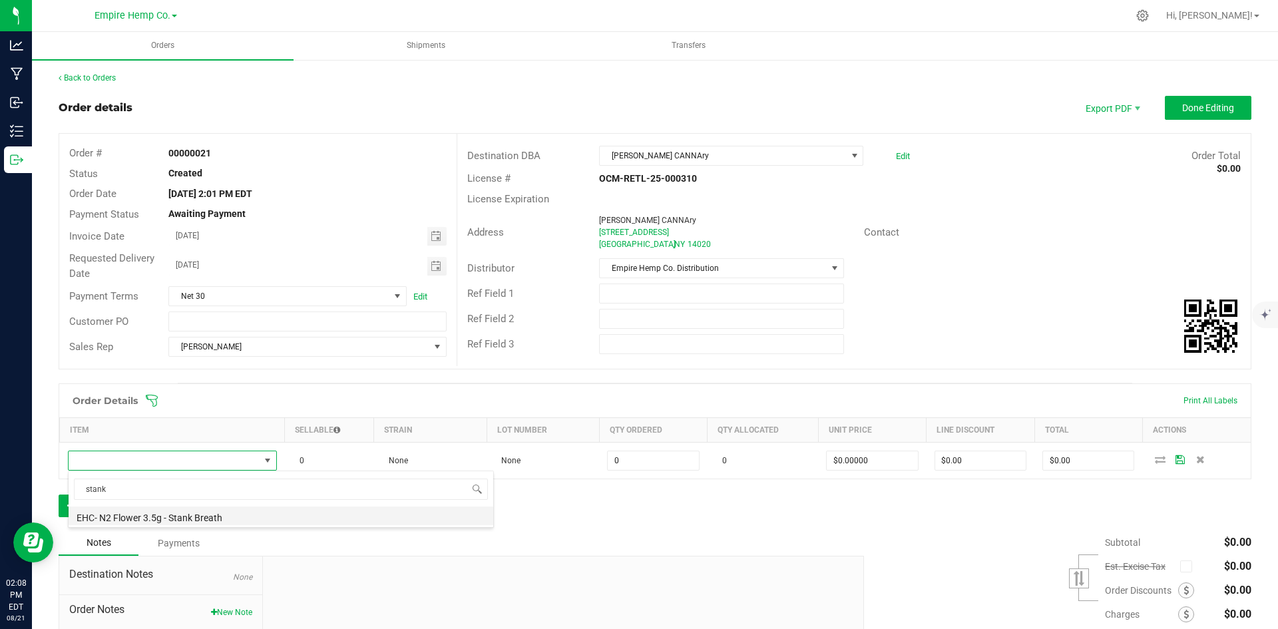
click at [208, 521] on li "EHC- N2 Flower 3.5g - Stank Breath" at bounding box center [281, 516] width 425 height 19
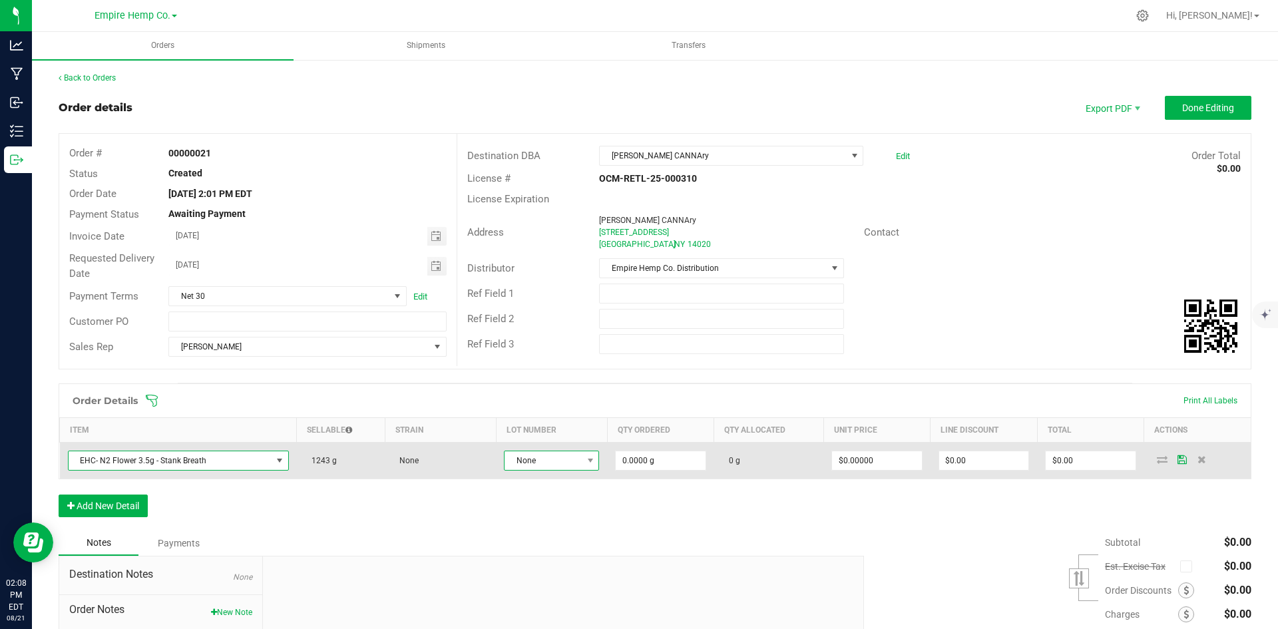
click at [582, 468] on span at bounding box center [590, 460] width 17 height 19
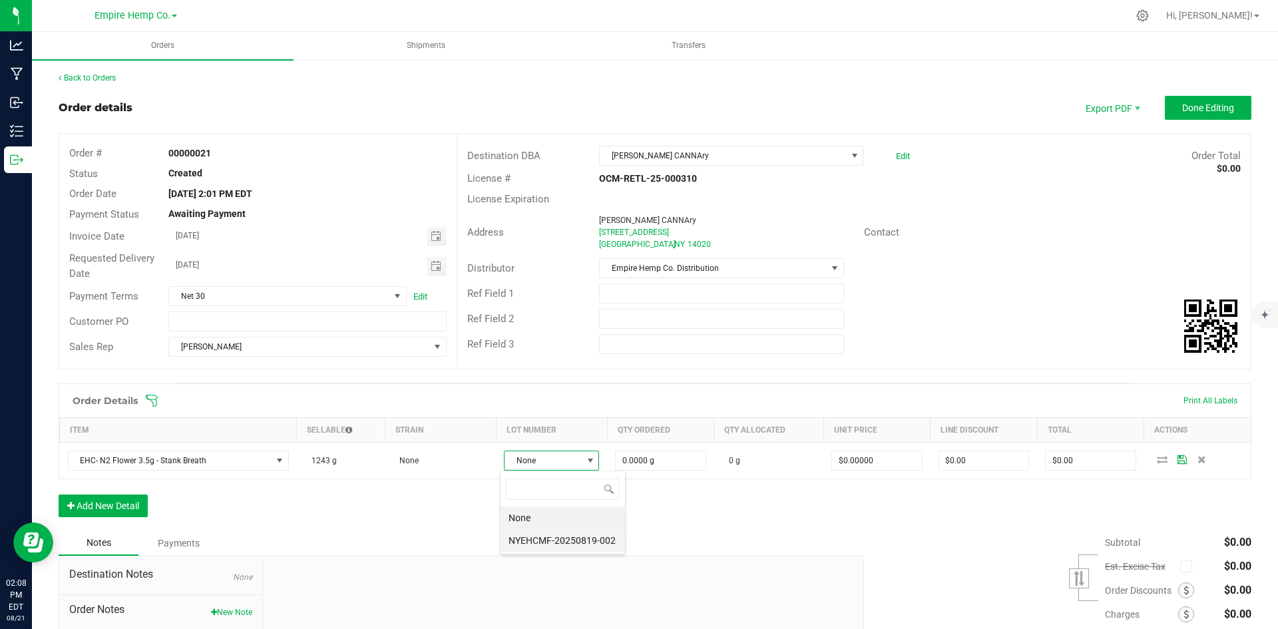
click at [596, 541] on li "NYEHCMF-20250819-002" at bounding box center [563, 540] width 125 height 23
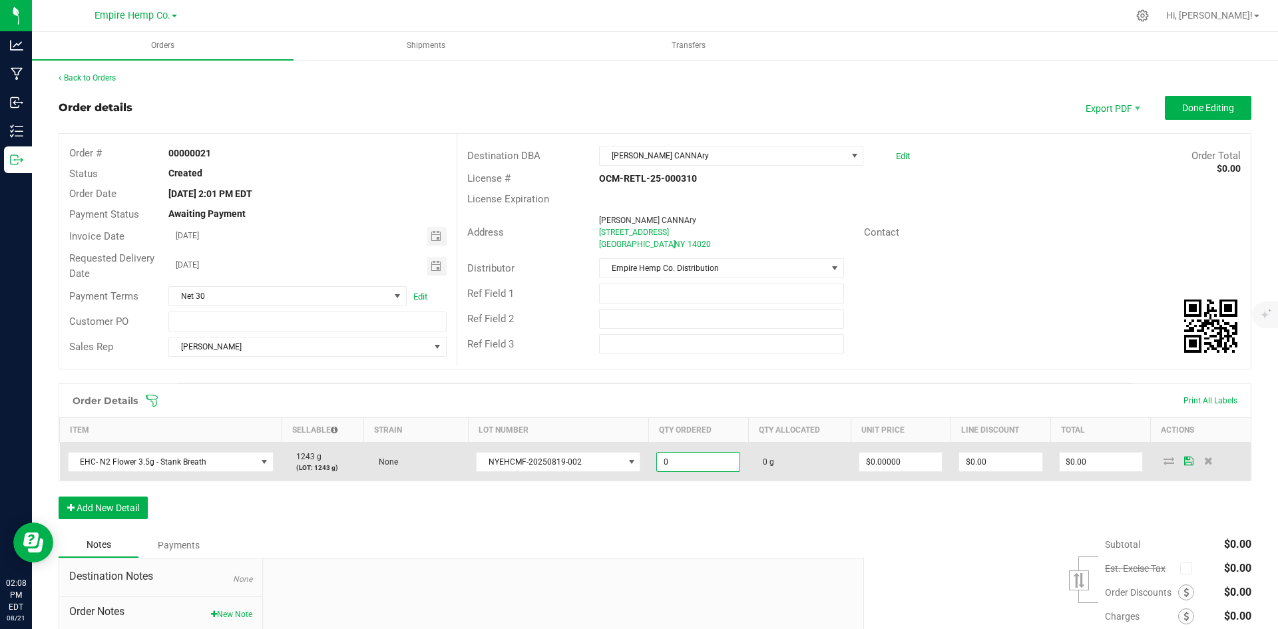
click at [683, 463] on input "0" at bounding box center [698, 462] width 83 height 19
type input "25.0000 g"
type input "0"
click at [890, 467] on input "0" at bounding box center [901, 462] width 83 height 19
click at [883, 463] on input "0" at bounding box center [901, 462] width 83 height 19
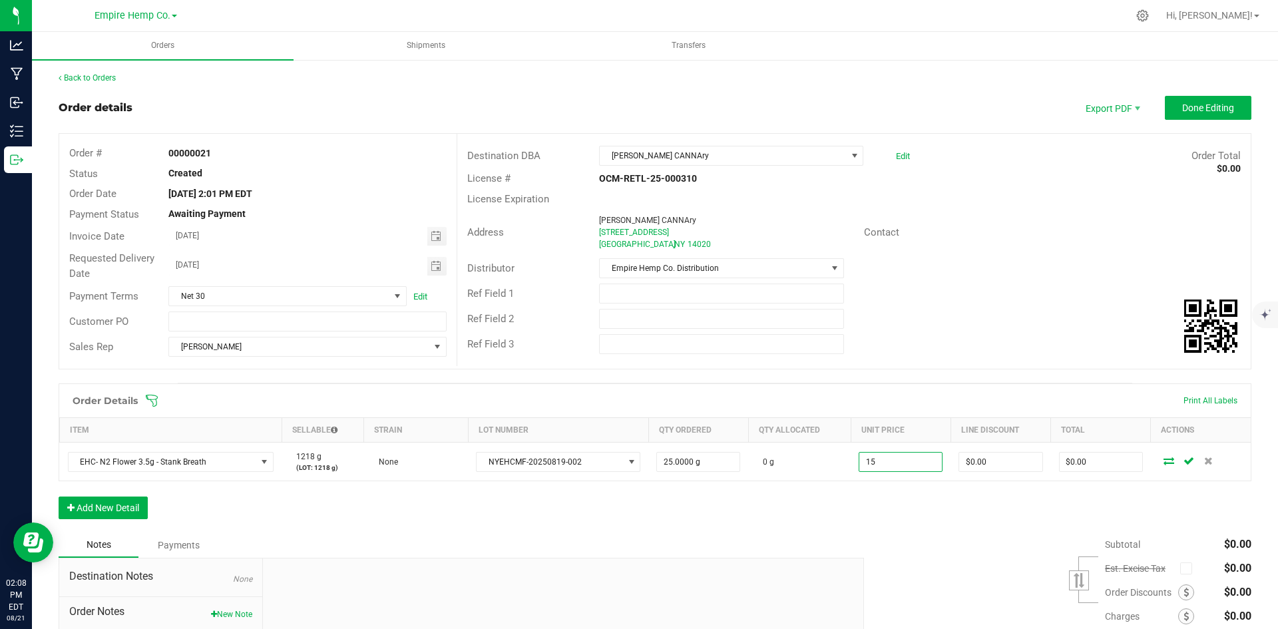
type input "$15.00000"
type input "$375.00"
click at [324, 505] on div "Order Details Print All Labels Item Sellable Strain Lot Number Qty Ordered Qty …" at bounding box center [655, 458] width 1193 height 149
click at [112, 502] on button "Add New Detail" at bounding box center [103, 508] width 89 height 23
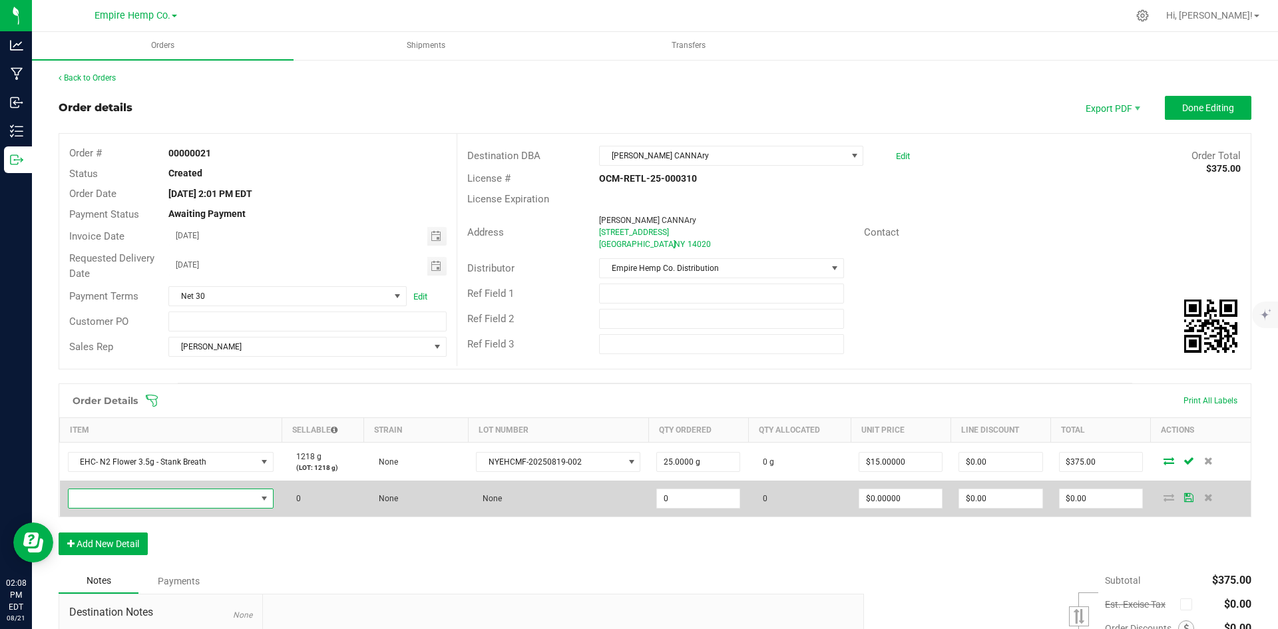
click at [256, 499] on span "NO DATA FOUND" at bounding box center [264, 498] width 17 height 19
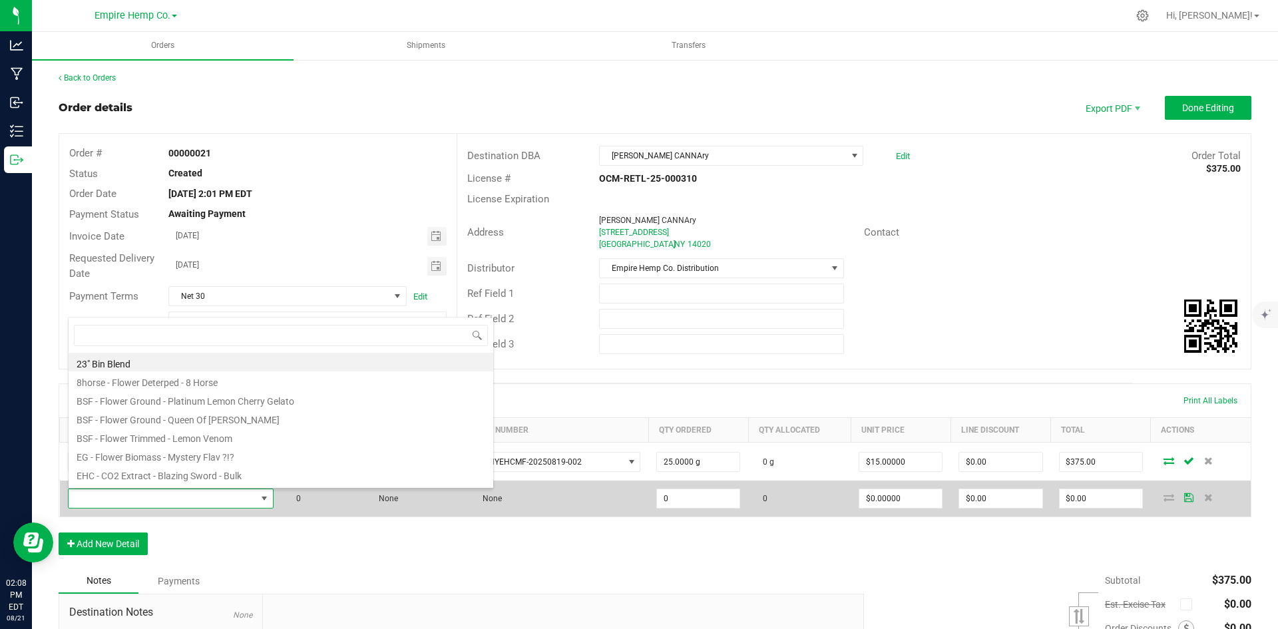
scroll to position [20, 200]
type input "ani"
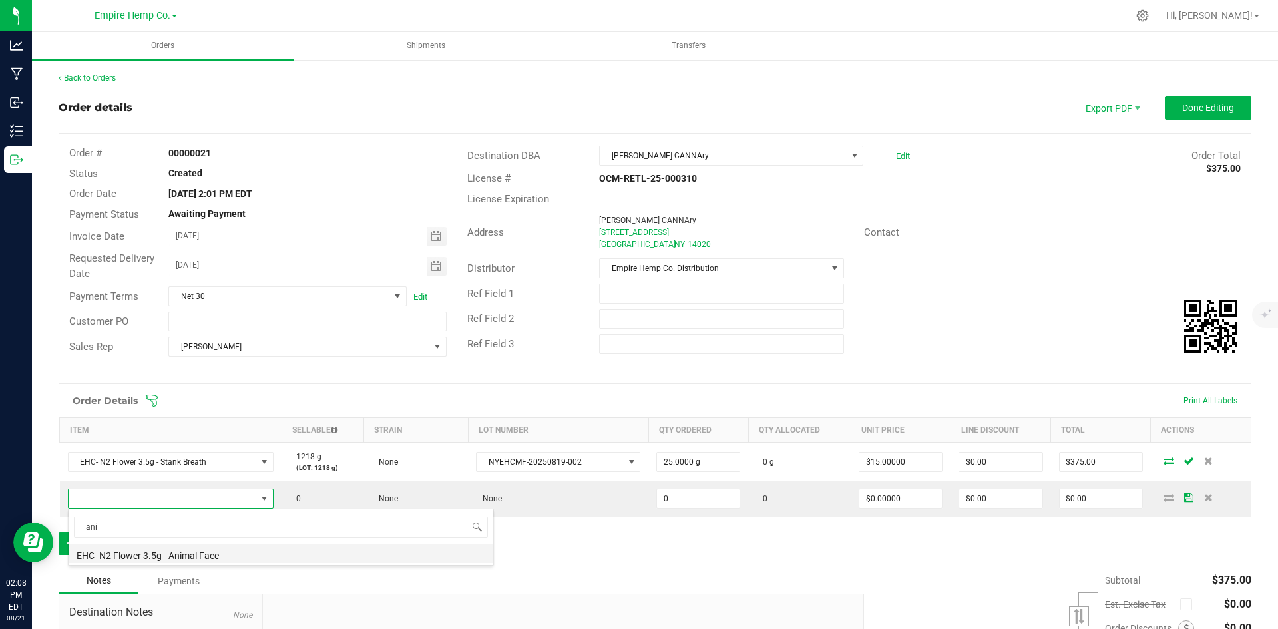
click at [226, 551] on li "EHC- N2 Flower 3.5g - Animal Face" at bounding box center [281, 554] width 425 height 19
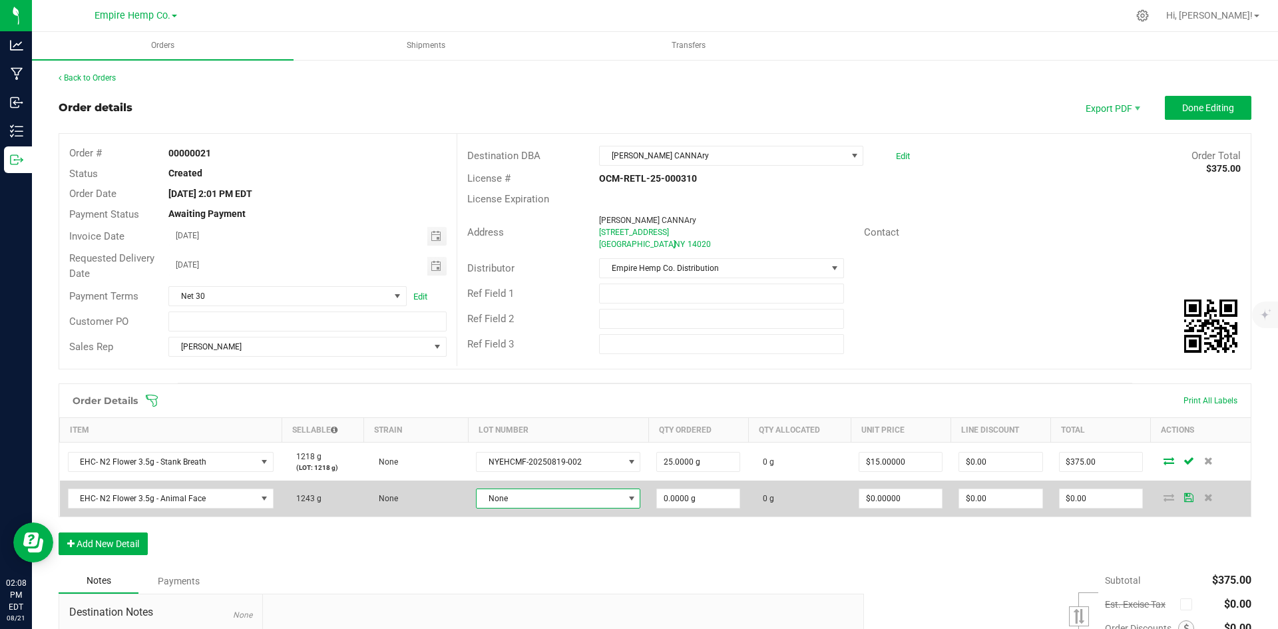
click at [627, 495] on span at bounding box center [632, 498] width 11 height 11
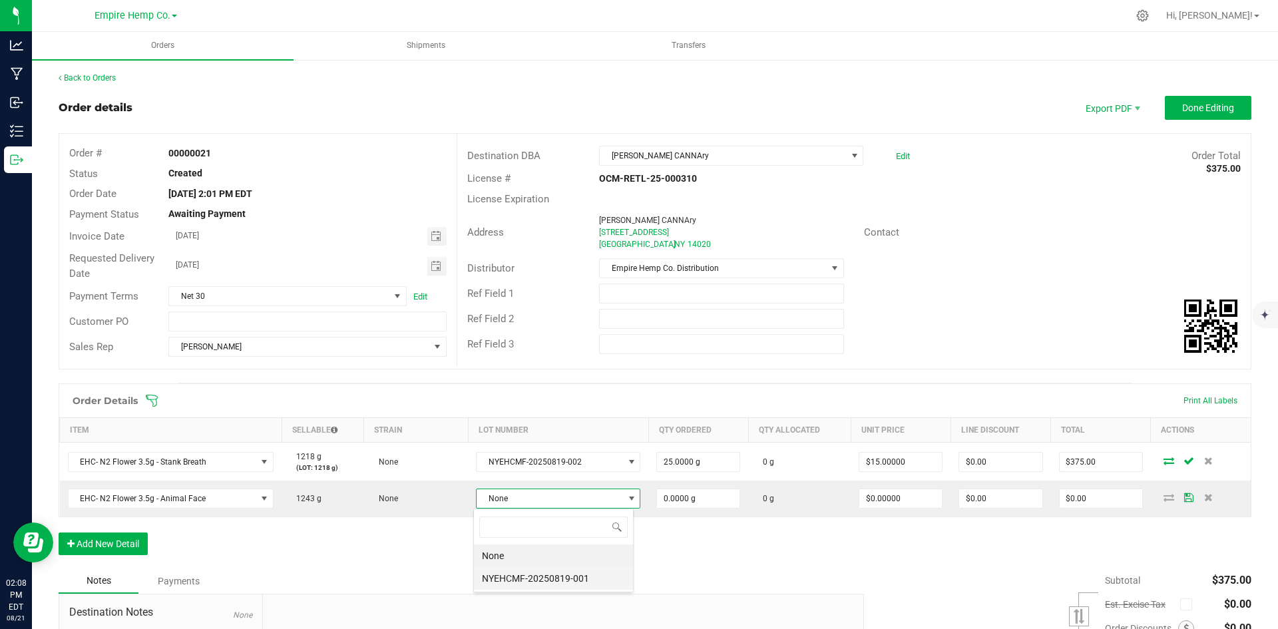
click at [607, 579] on li "NYEHCMF-20250819-001" at bounding box center [553, 578] width 159 height 23
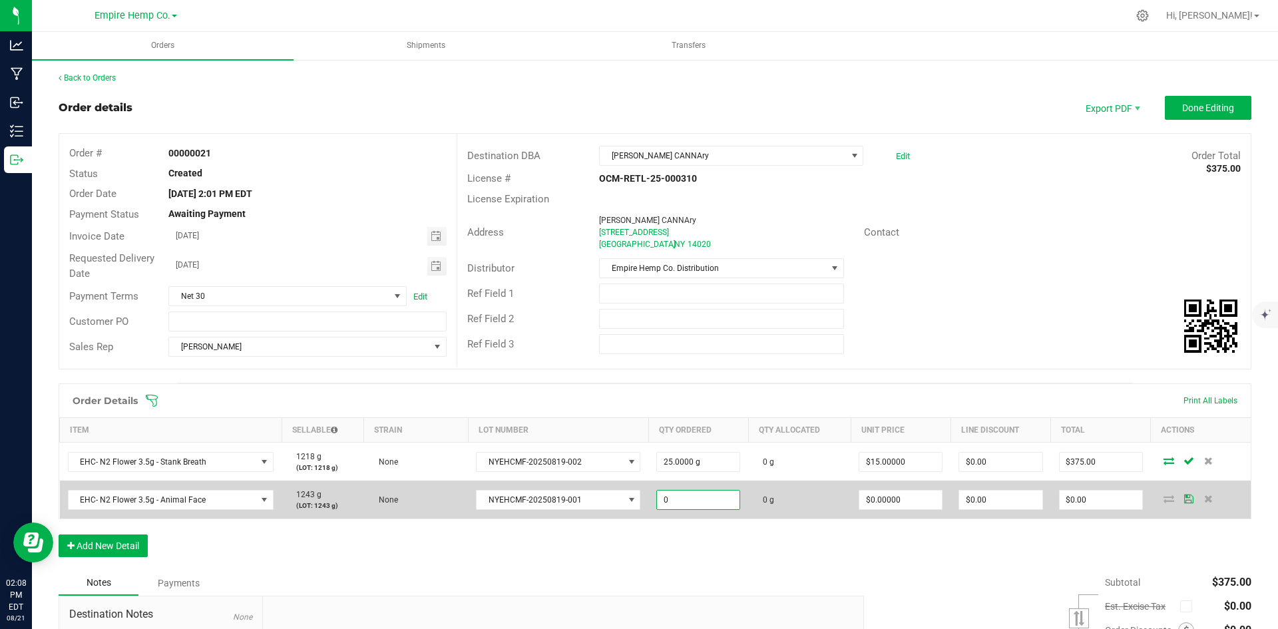
click at [692, 501] on input "0" at bounding box center [698, 500] width 83 height 19
type input "25.0000 g"
type input "0"
click at [887, 504] on input "0" at bounding box center [901, 500] width 83 height 19
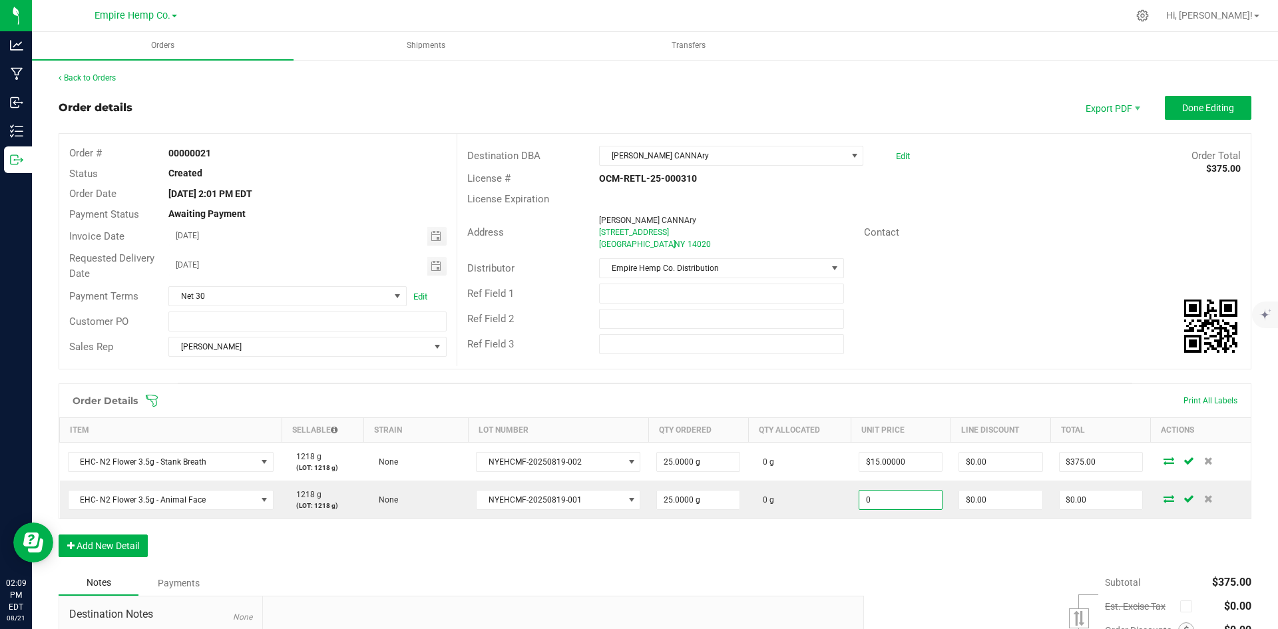
click at [887, 504] on input "0" at bounding box center [901, 500] width 83 height 19
type input "$15.00000"
type input "$375.00"
drag, startPoint x: 884, startPoint y: 533, endPoint x: 907, endPoint y: 528, distance: 23.9
click at [884, 534] on div "Order Details Print All Labels Item Sellable Strain Lot Number Qty Ordered Qty …" at bounding box center [655, 477] width 1193 height 187
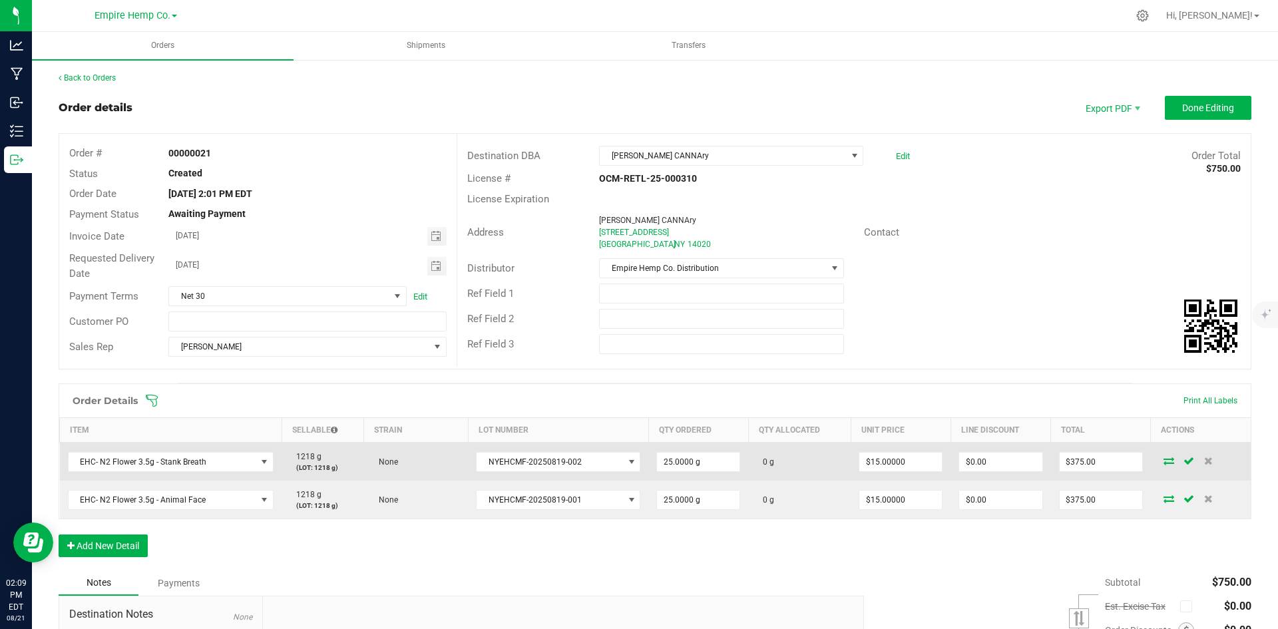
click at [1164, 463] on icon at bounding box center [1169, 461] width 11 height 8
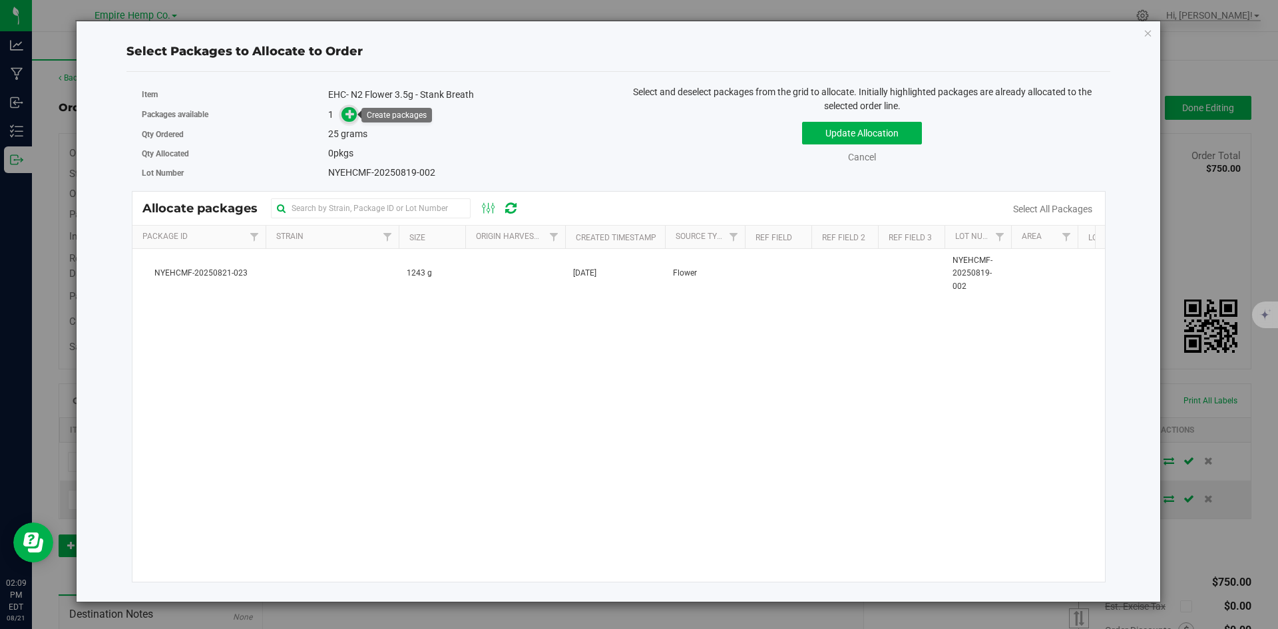
click at [354, 115] on icon at bounding box center [350, 113] width 9 height 9
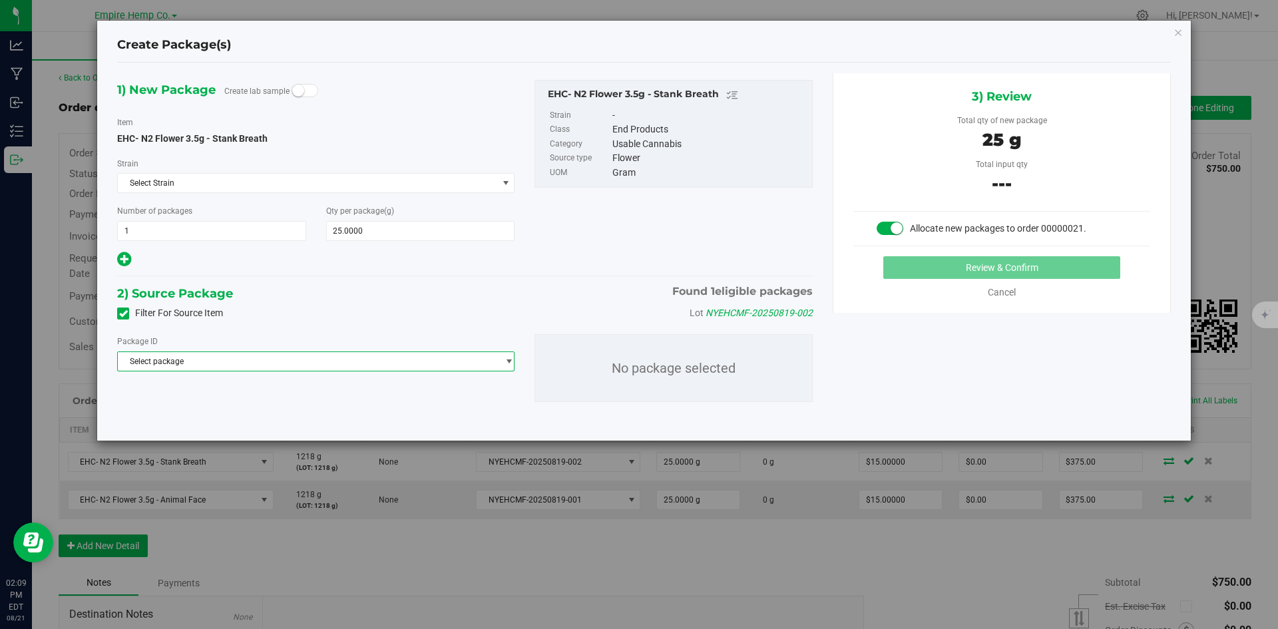
click at [289, 362] on span "Select package" at bounding box center [308, 361] width 380 height 19
click at [300, 416] on span "( EHC- N2 Flower 3.5g - Stank Breath )" at bounding box center [289, 415] width 136 height 9
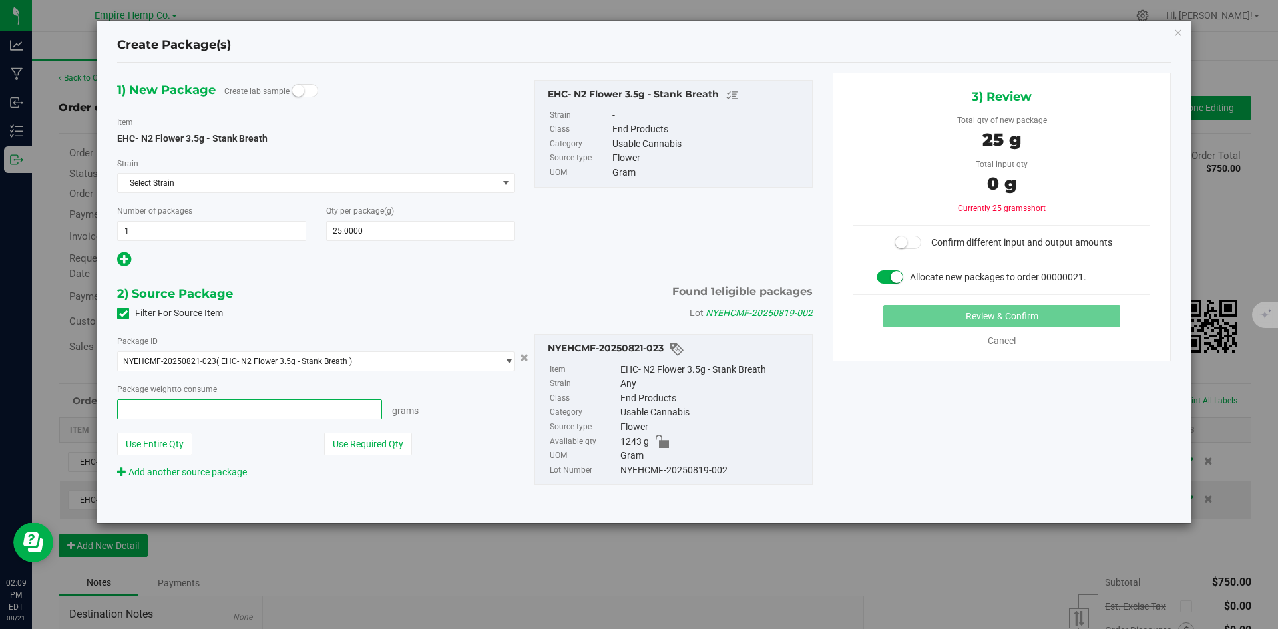
click at [318, 411] on span at bounding box center [249, 410] width 265 height 20
type input "25"
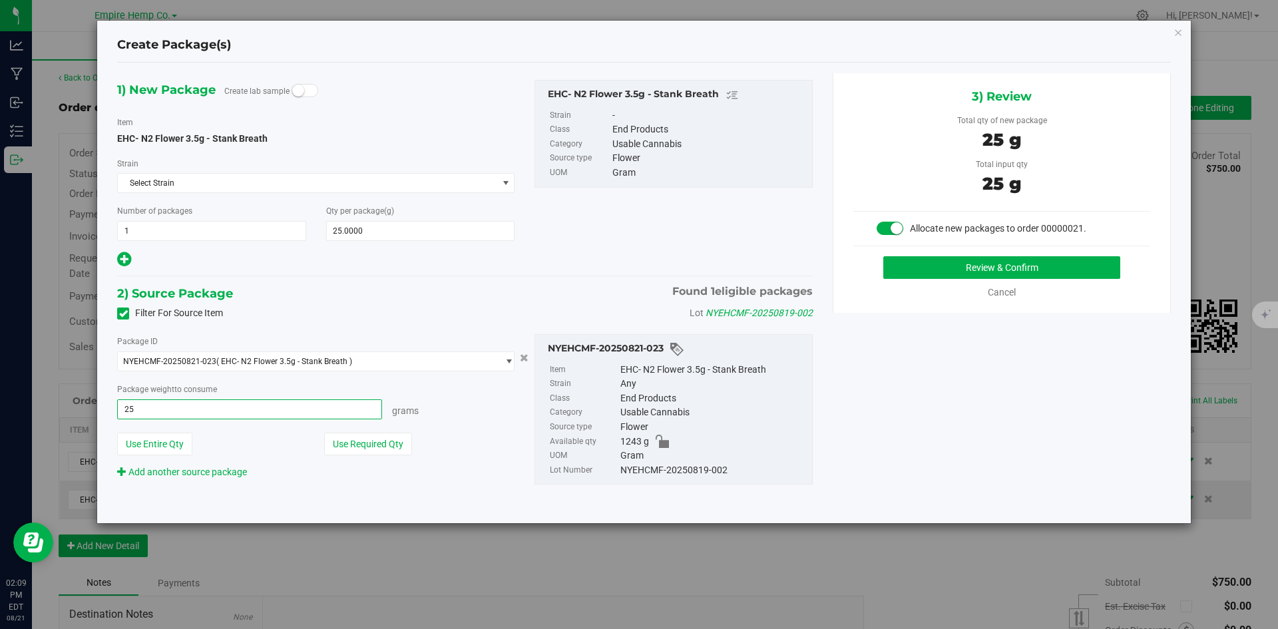
type input "25.0000 g"
click at [930, 474] on div "1) New Package Create lab sample Item EHC- N2 Flower 3.5g - Stank Breath [GEOGR…" at bounding box center [644, 293] width 1074 height 440
click at [1015, 268] on button "Review & Confirm" at bounding box center [1002, 267] width 237 height 23
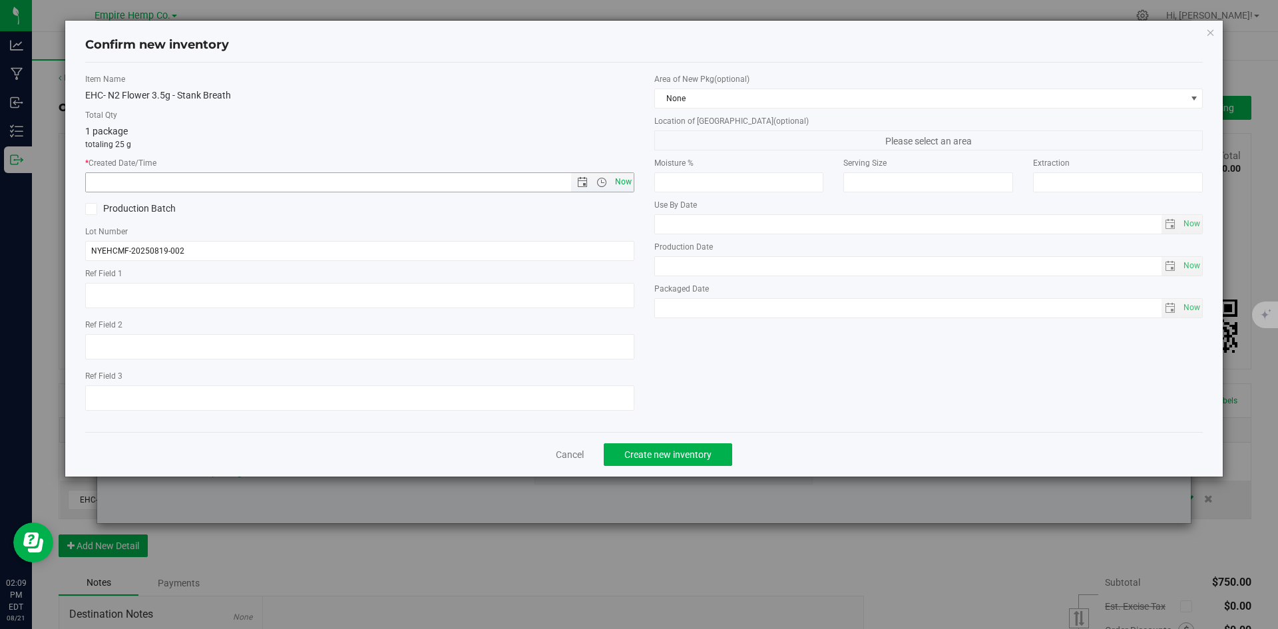
click at [624, 185] on span "Now" at bounding box center [623, 181] width 23 height 19
type input "[DATE] 2:09 PM"
click at [694, 453] on span "Create new inventory" at bounding box center [668, 454] width 87 height 11
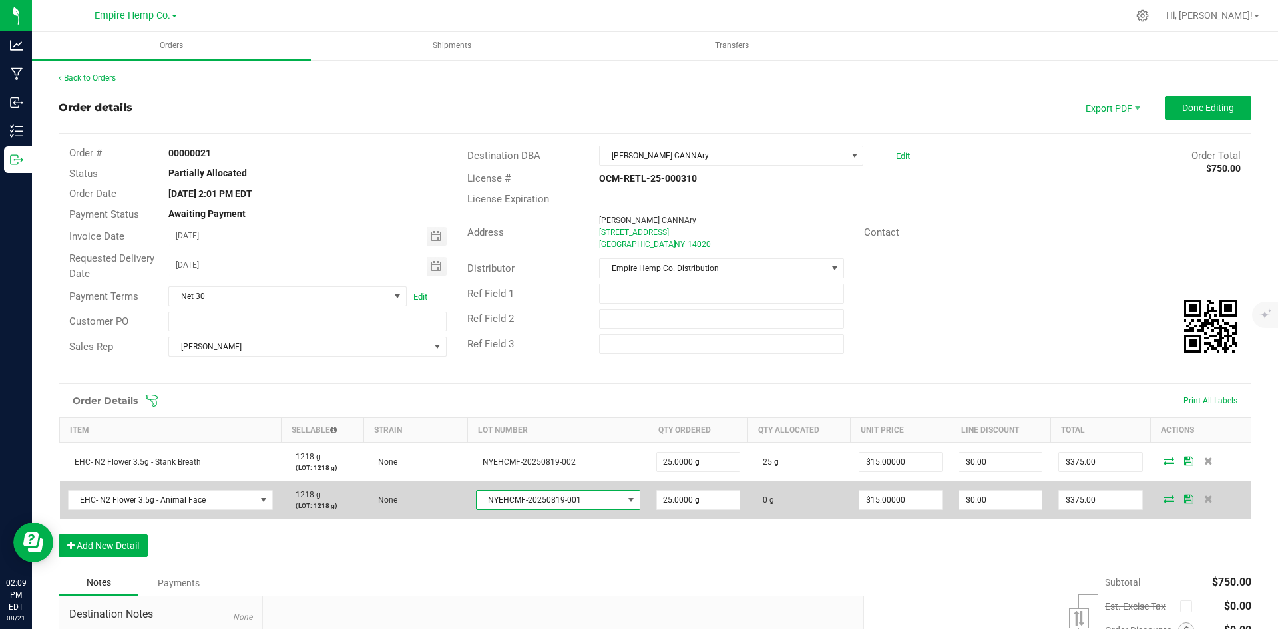
click at [626, 503] on span at bounding box center [631, 500] width 11 height 11
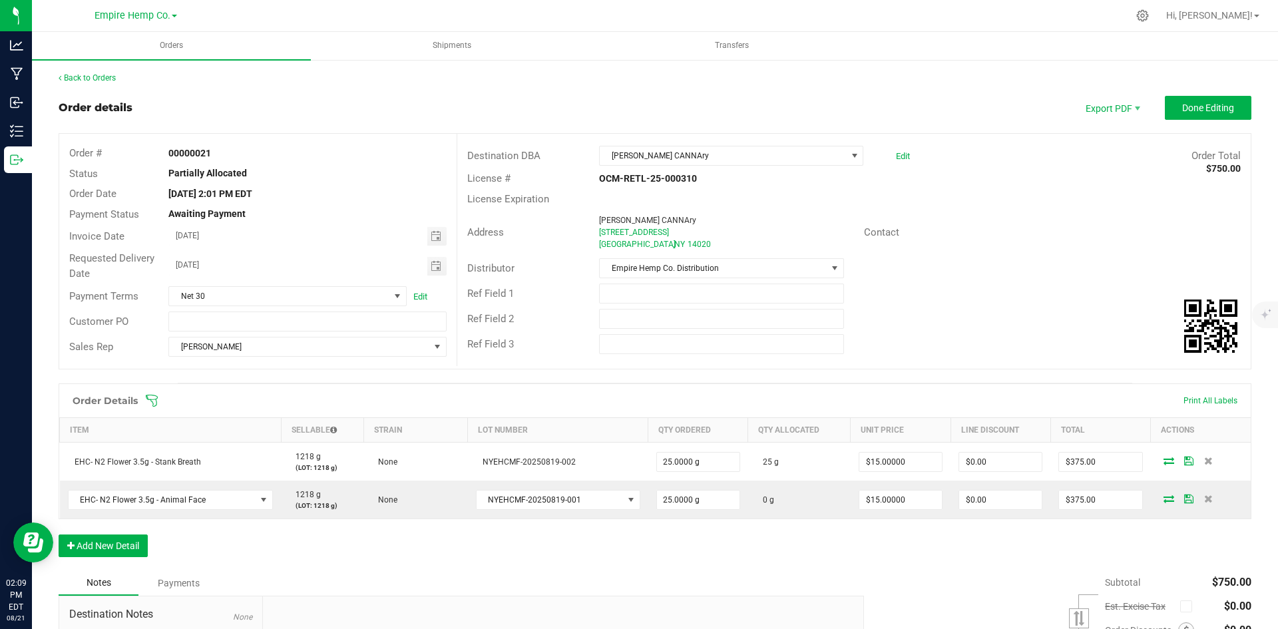
click at [679, 539] on div "Order Details Print All Labels Item Sellable Strain Lot Number Qty Ordered Qty …" at bounding box center [655, 477] width 1193 height 187
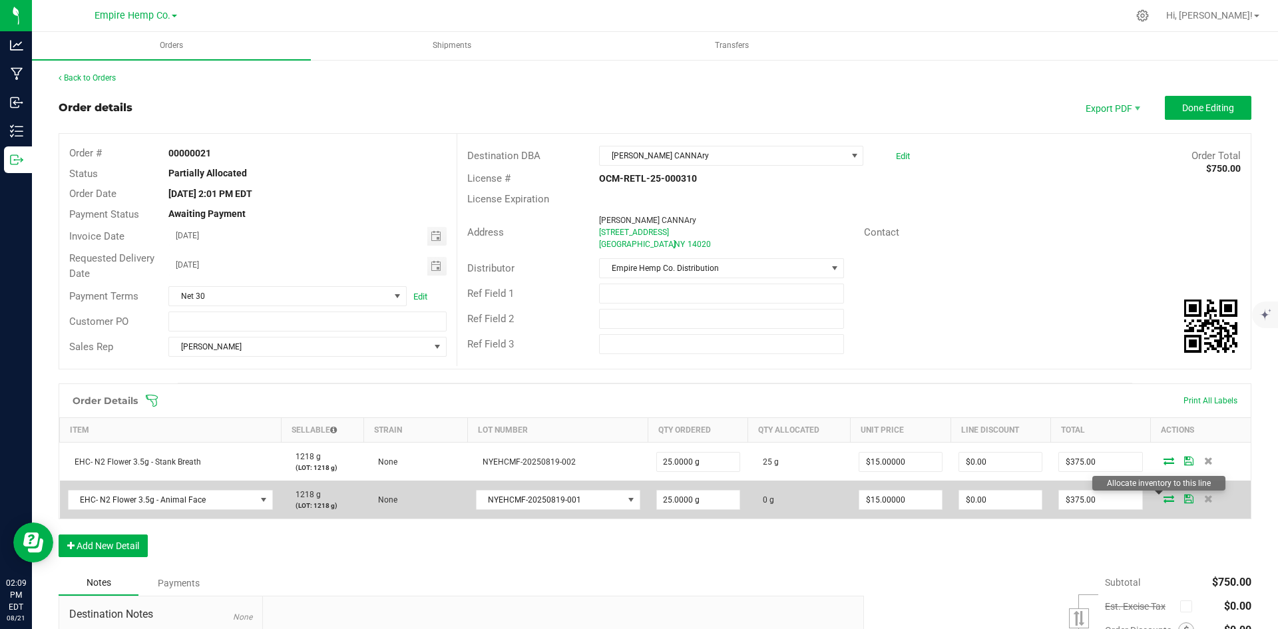
click at [1164, 499] on icon at bounding box center [1169, 499] width 11 height 8
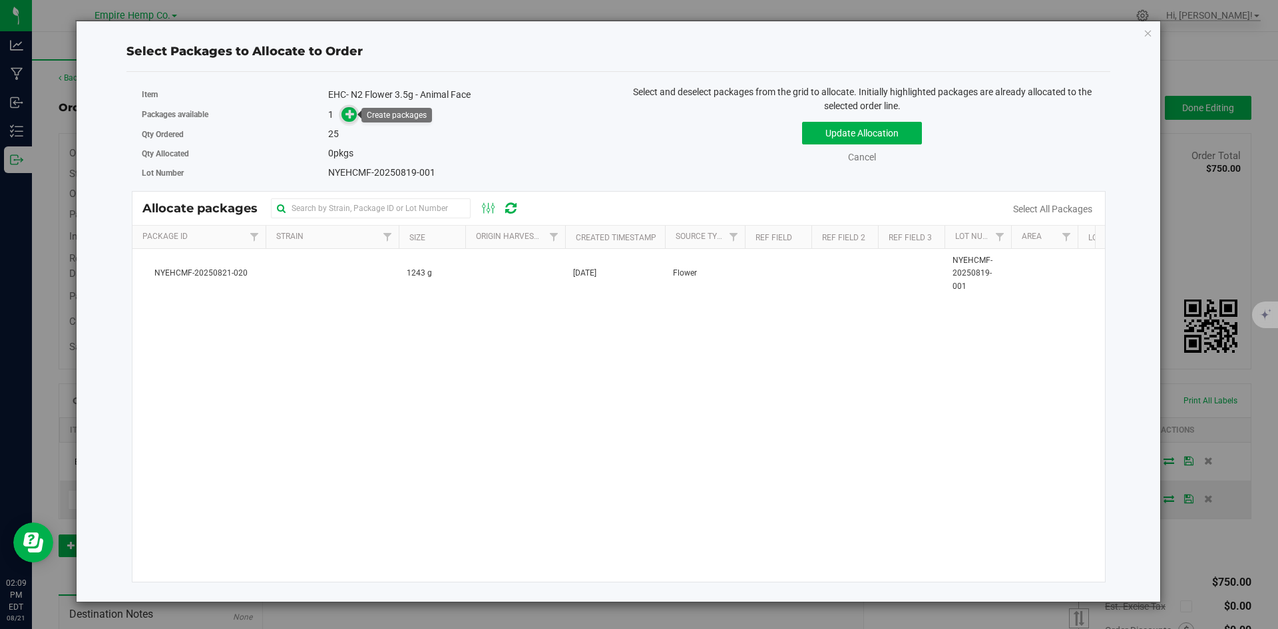
click at [355, 118] on icon at bounding box center [350, 113] width 9 height 9
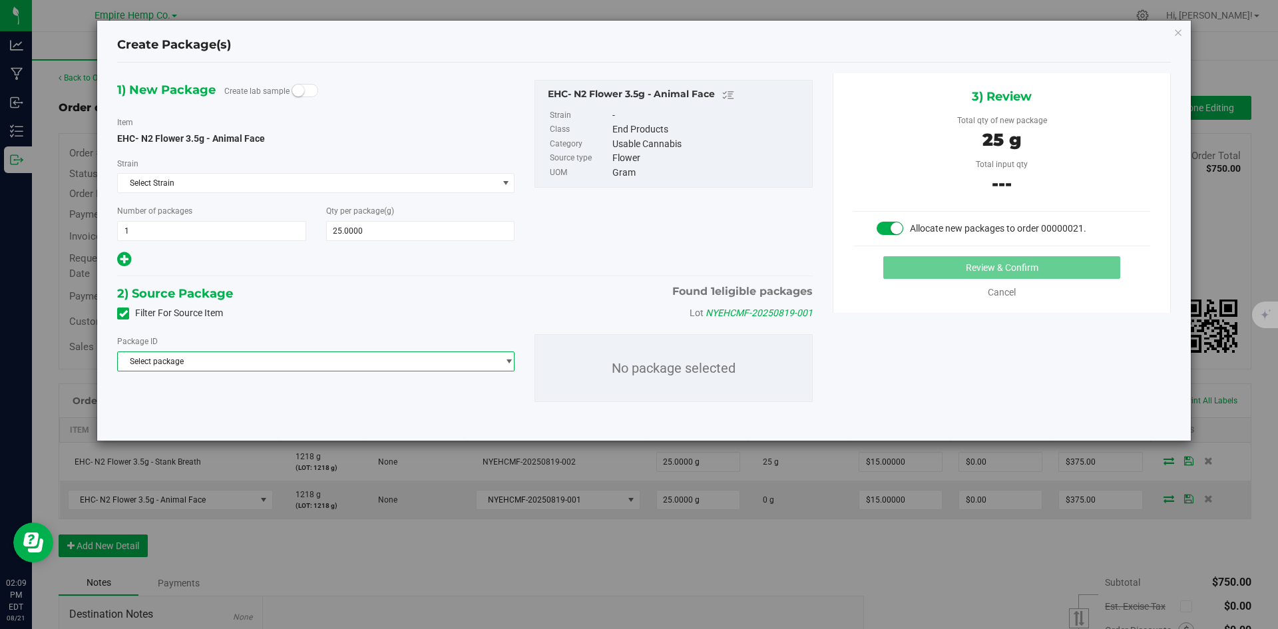
click at [403, 360] on span "Select package" at bounding box center [308, 361] width 380 height 19
click at [398, 411] on li "NYEHCMF-20250821-020 ( EHC- N2 Flower 3.5g - Animal Face )" at bounding box center [316, 416] width 396 height 19
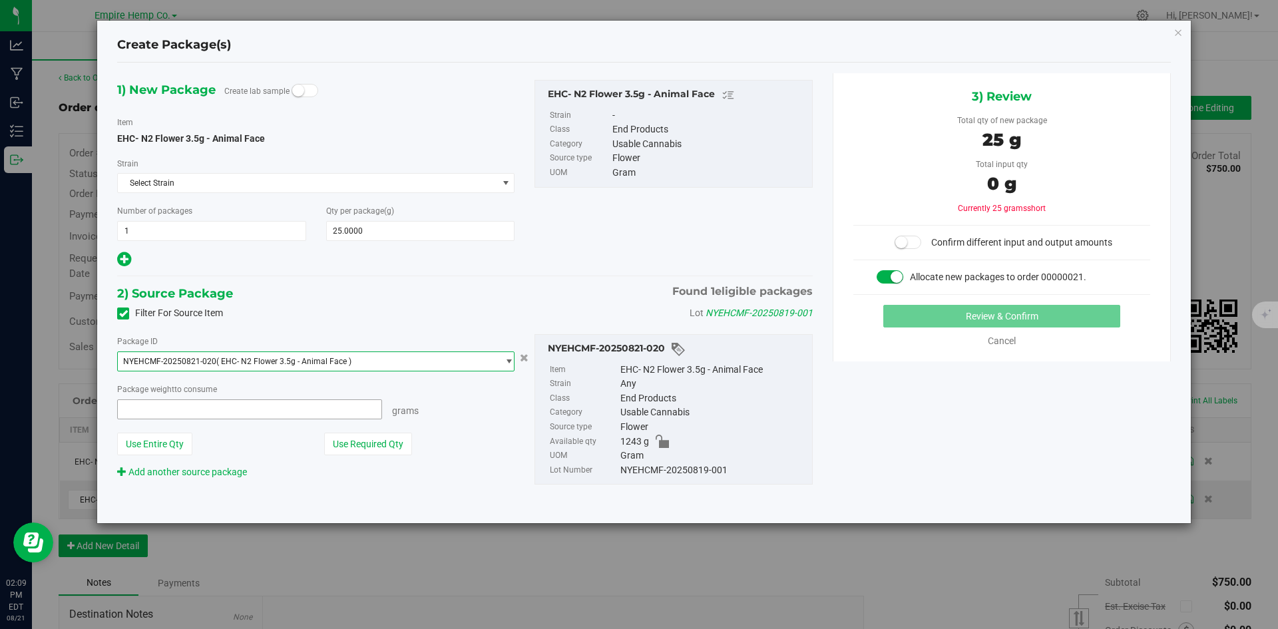
click at [295, 404] on span at bounding box center [249, 410] width 265 height 20
type input "25"
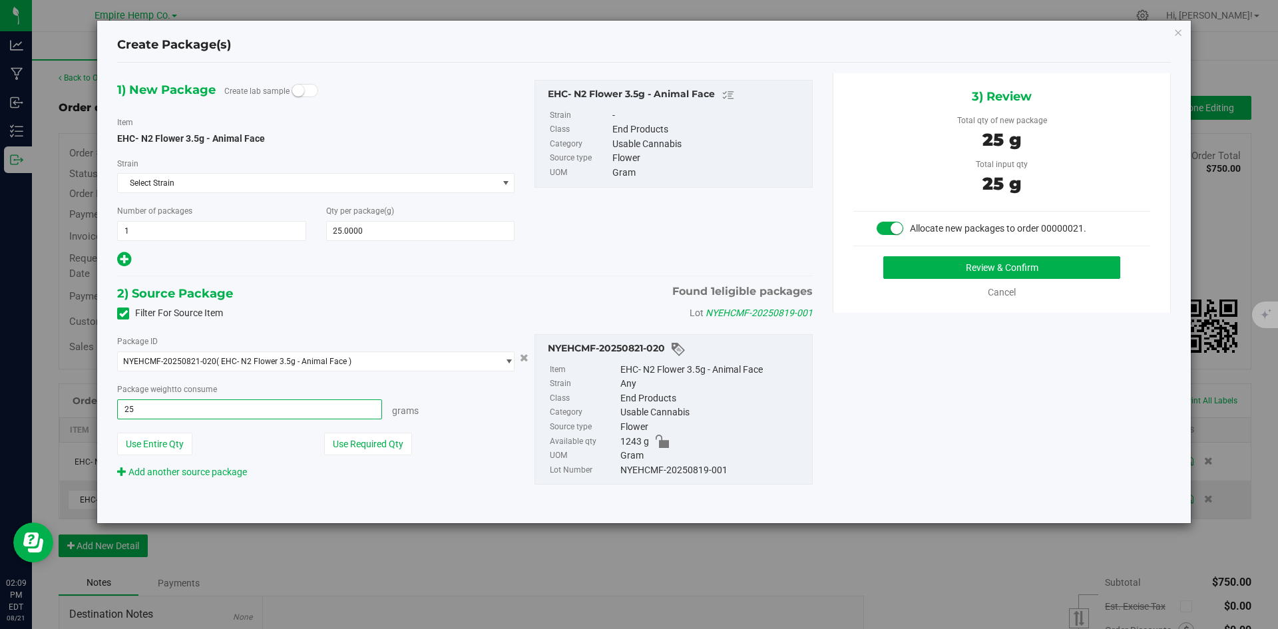
type input "25.0000 g"
click at [1029, 423] on div "1) New Package Create lab sample Item EHC- N2 Flower 3.5g - Animal Face [GEOGRA…" at bounding box center [644, 293] width 1074 height 440
click at [1065, 269] on button "Review & Confirm" at bounding box center [1002, 267] width 237 height 23
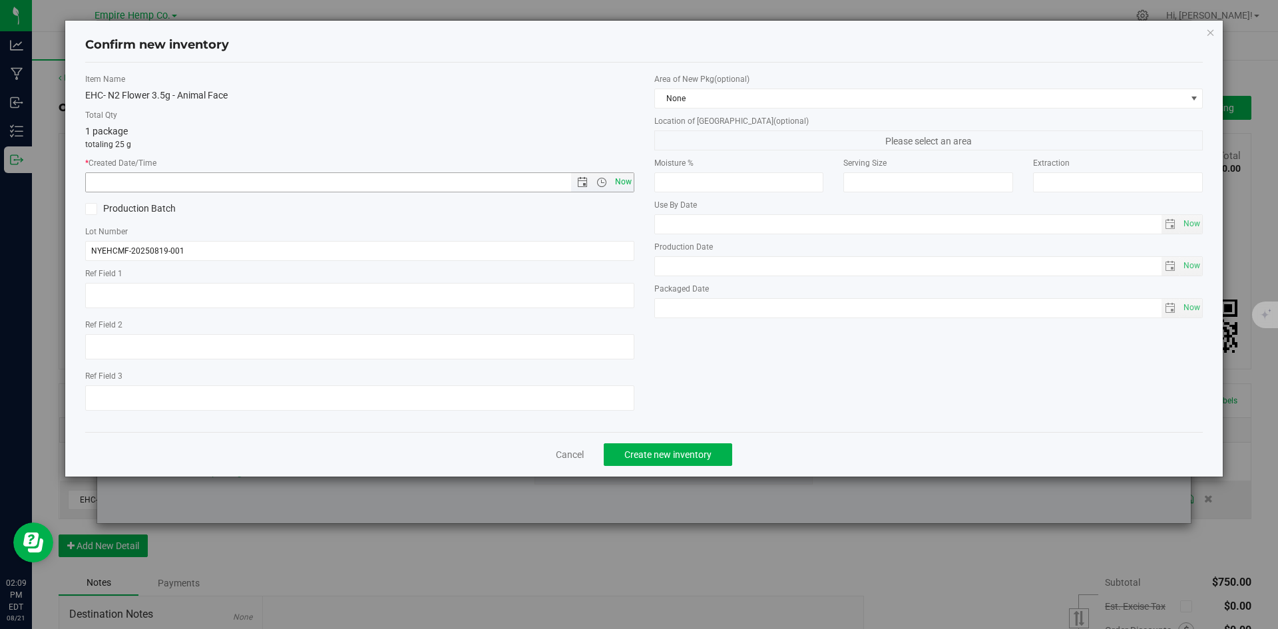
click at [626, 178] on span "Now" at bounding box center [623, 181] width 23 height 19
type input "[DATE] 2:09 PM"
click at [683, 450] on span "Create new inventory" at bounding box center [668, 454] width 87 height 11
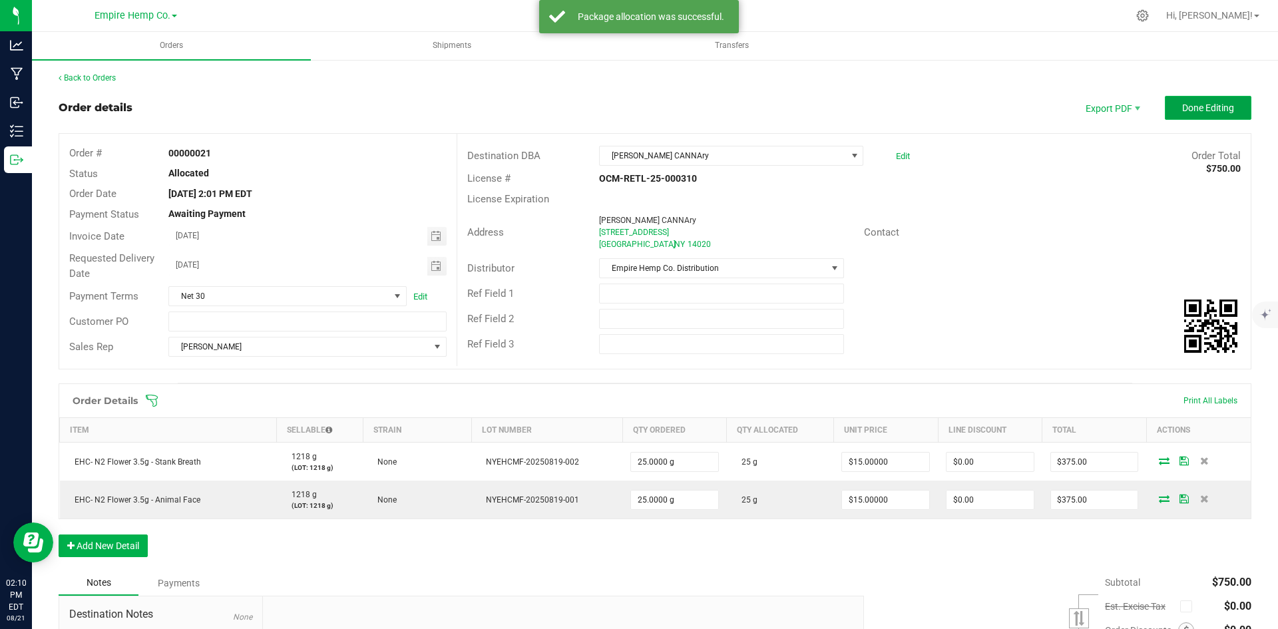
click at [1207, 105] on span "Done Editing" at bounding box center [1209, 108] width 52 height 11
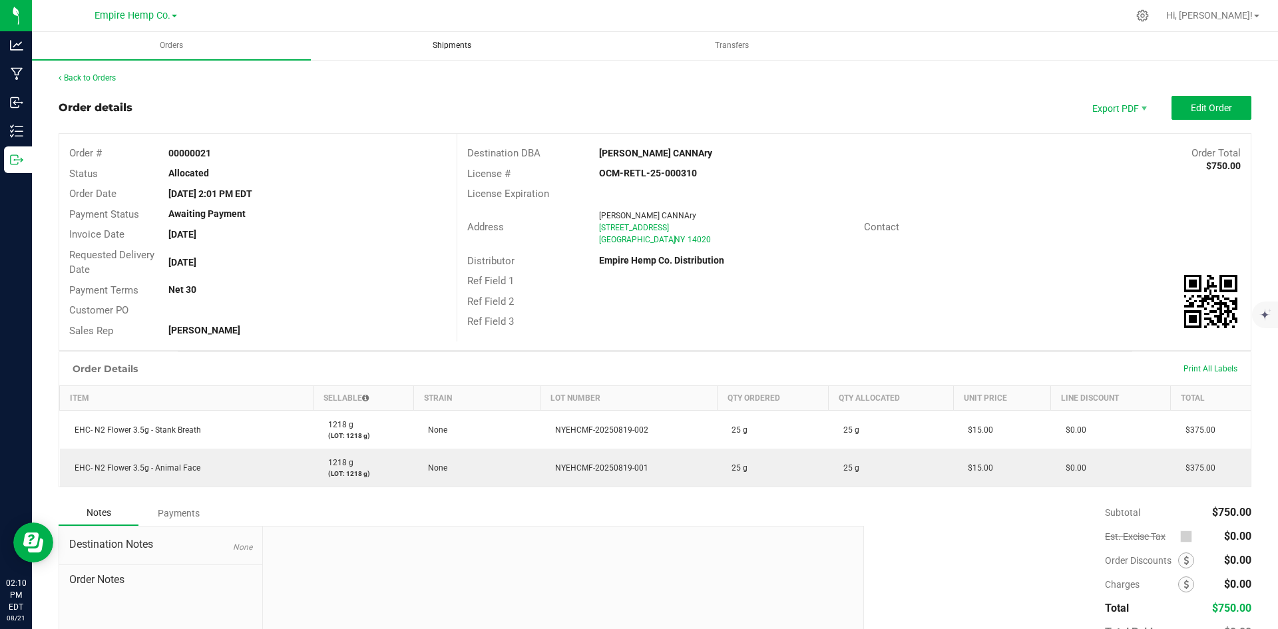
click at [464, 51] on span "Shipments" at bounding box center [452, 45] width 75 height 11
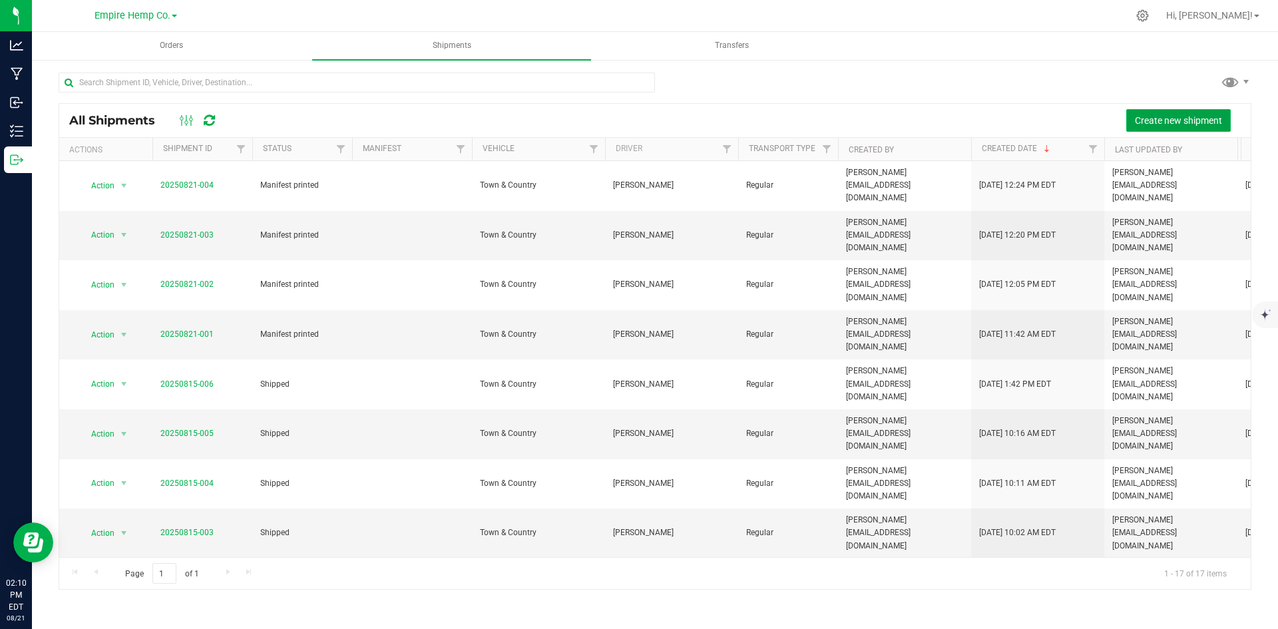
click at [1158, 113] on button "Create new shipment" at bounding box center [1179, 120] width 105 height 23
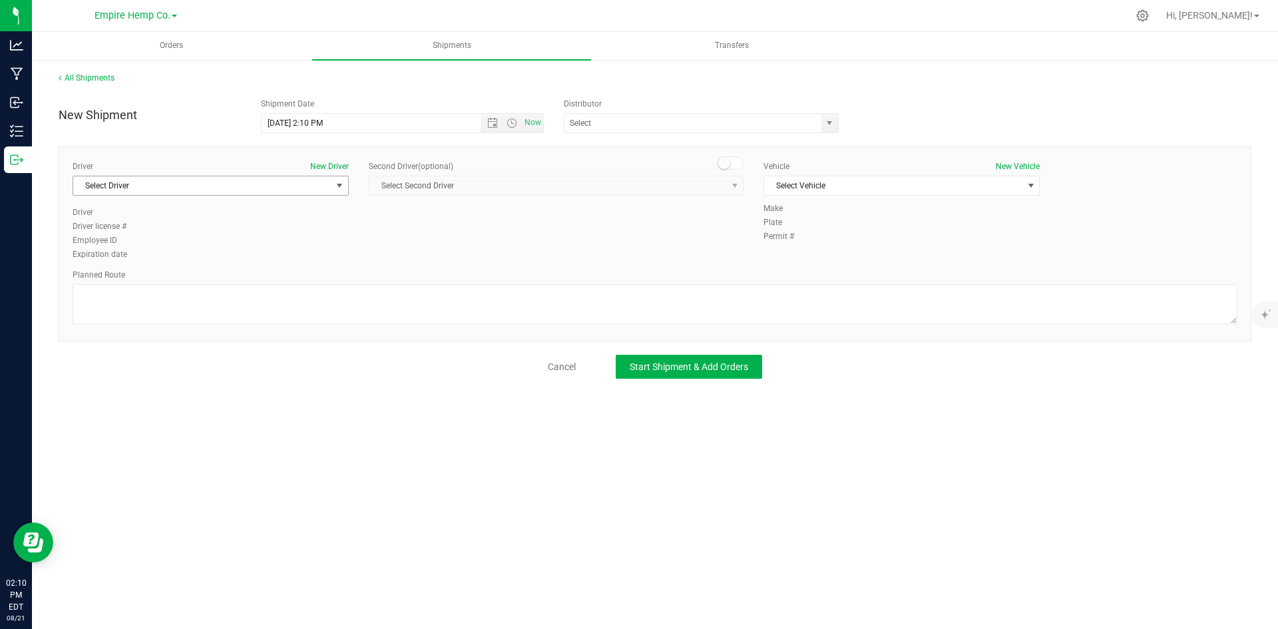
click at [339, 188] on span "select" at bounding box center [339, 185] width 11 height 11
click at [255, 278] on li "[PERSON_NAME]" at bounding box center [210, 281] width 275 height 20
click at [950, 182] on span "Select Vehicle" at bounding box center [893, 185] width 258 height 19
click at [913, 204] on li "Town & Country" at bounding box center [901, 208] width 275 height 20
click at [677, 369] on span "Start Shipment & Add Orders" at bounding box center [689, 367] width 119 height 11
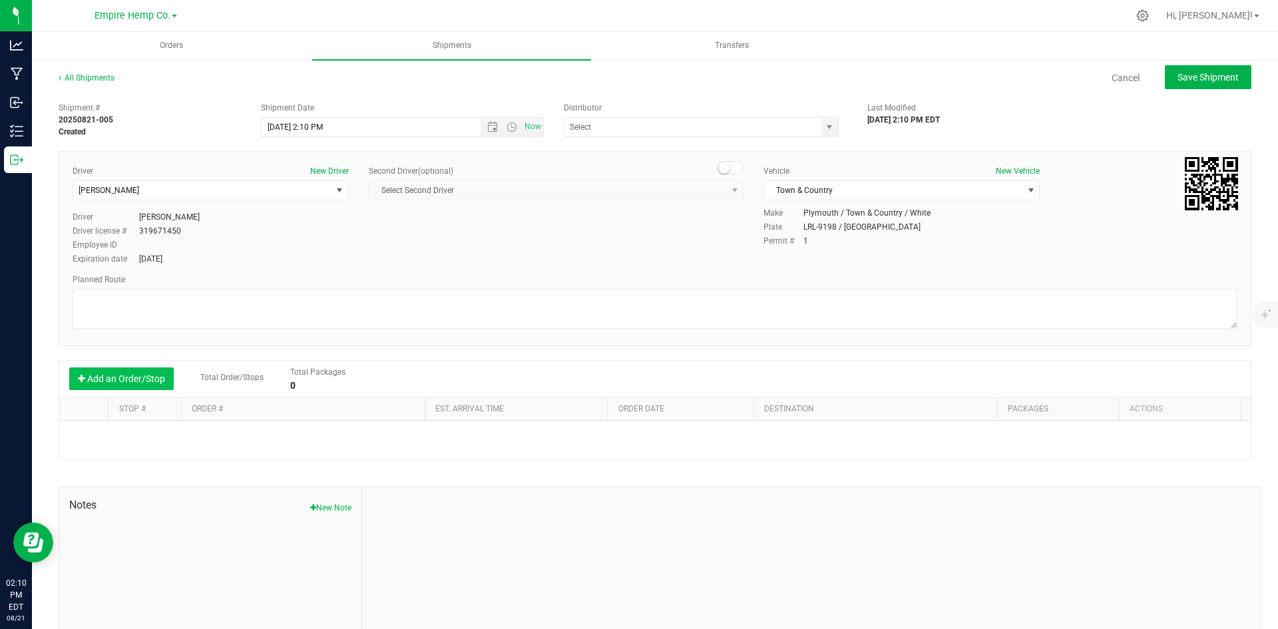
click at [120, 378] on button "Add an Order/Stop" at bounding box center [121, 379] width 105 height 23
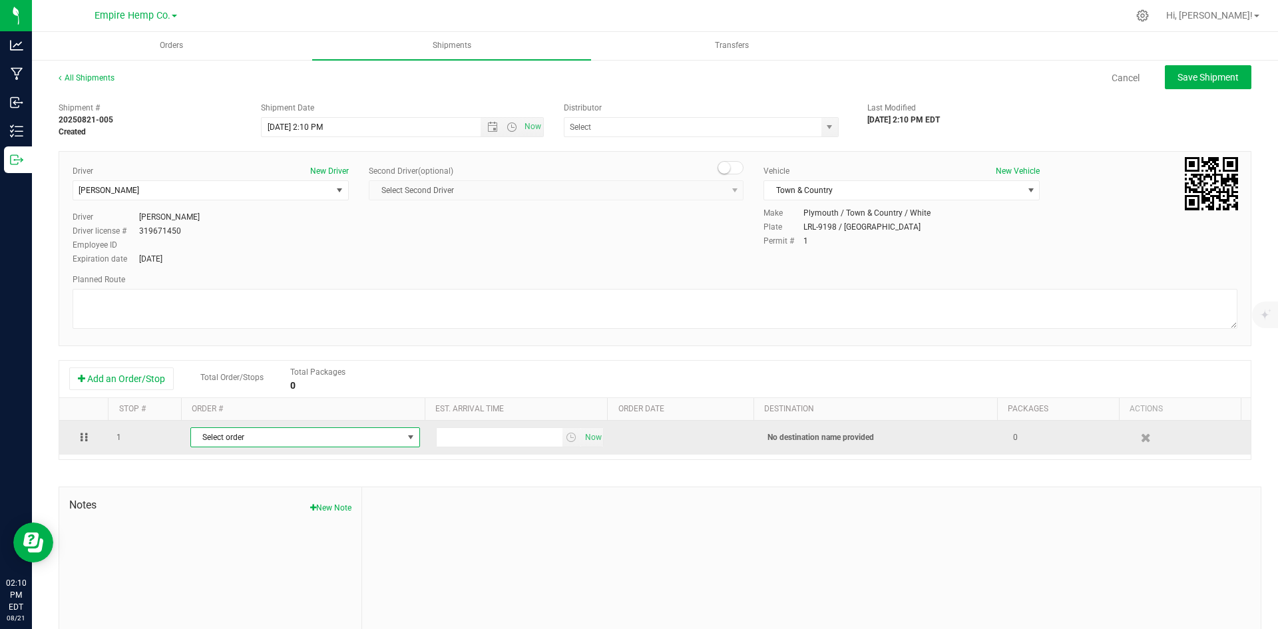
click at [279, 431] on span "Select order" at bounding box center [297, 437] width 212 height 19
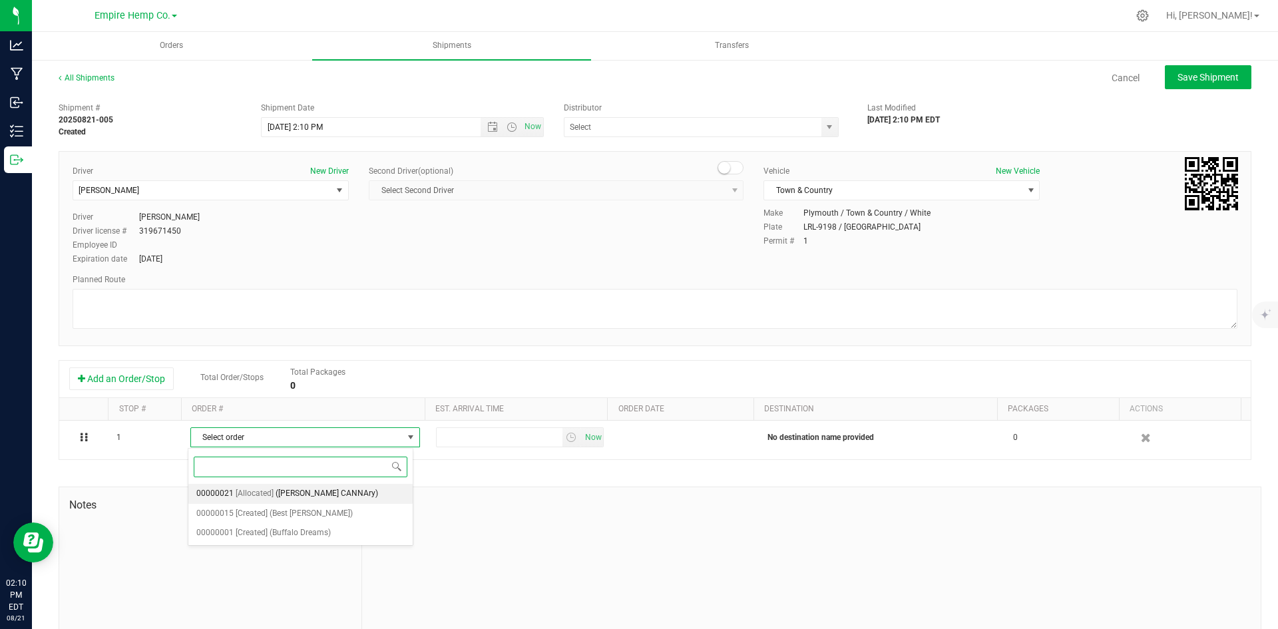
click at [338, 487] on span "([PERSON_NAME] CANNAry)" at bounding box center [327, 493] width 103 height 17
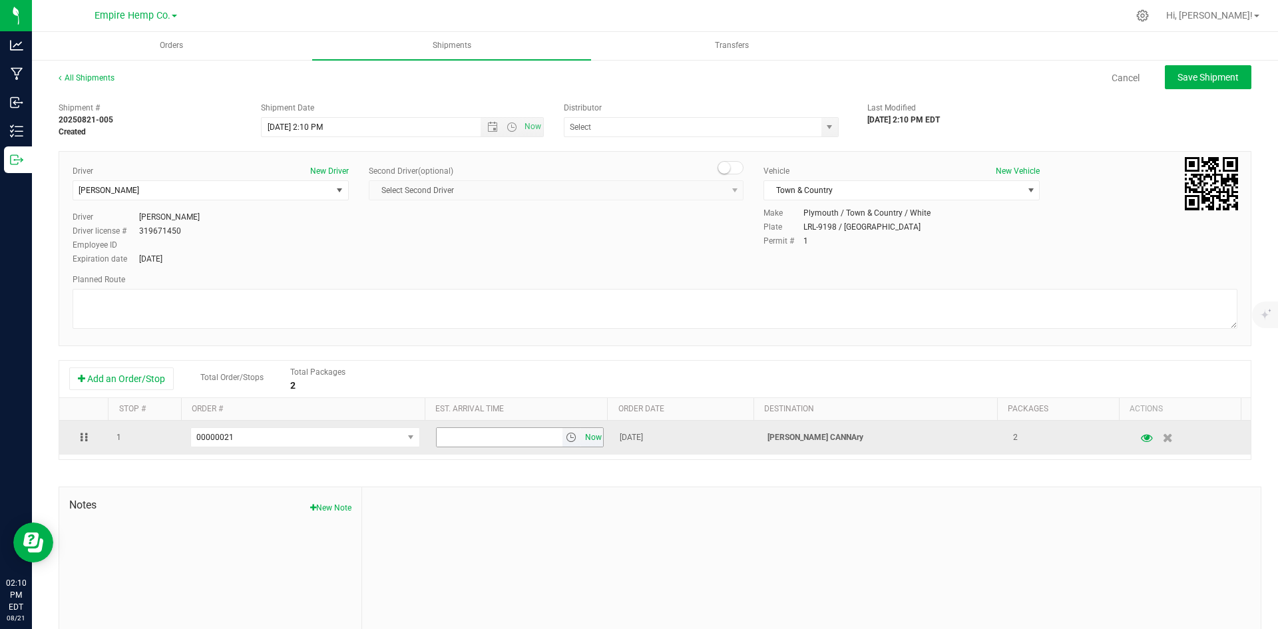
click at [587, 441] on span "Now" at bounding box center [593, 437] width 23 height 19
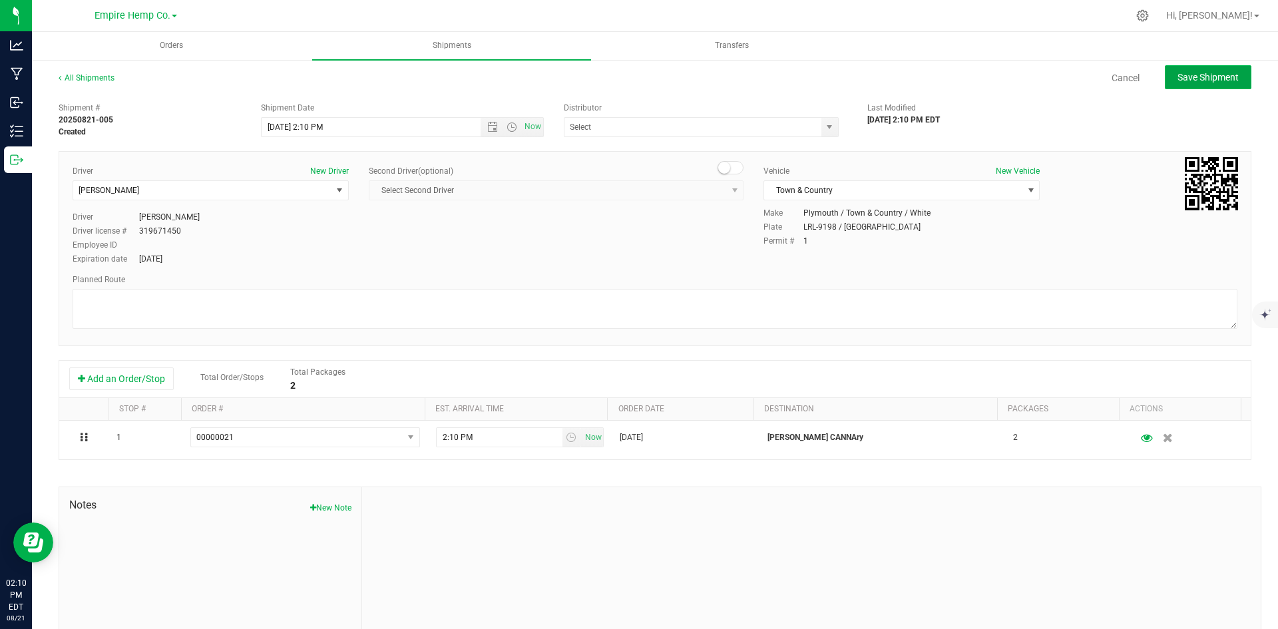
click at [1195, 83] on span "Save Shipment" at bounding box center [1208, 77] width 61 height 11
type input "[DATE] 6:10 PM"
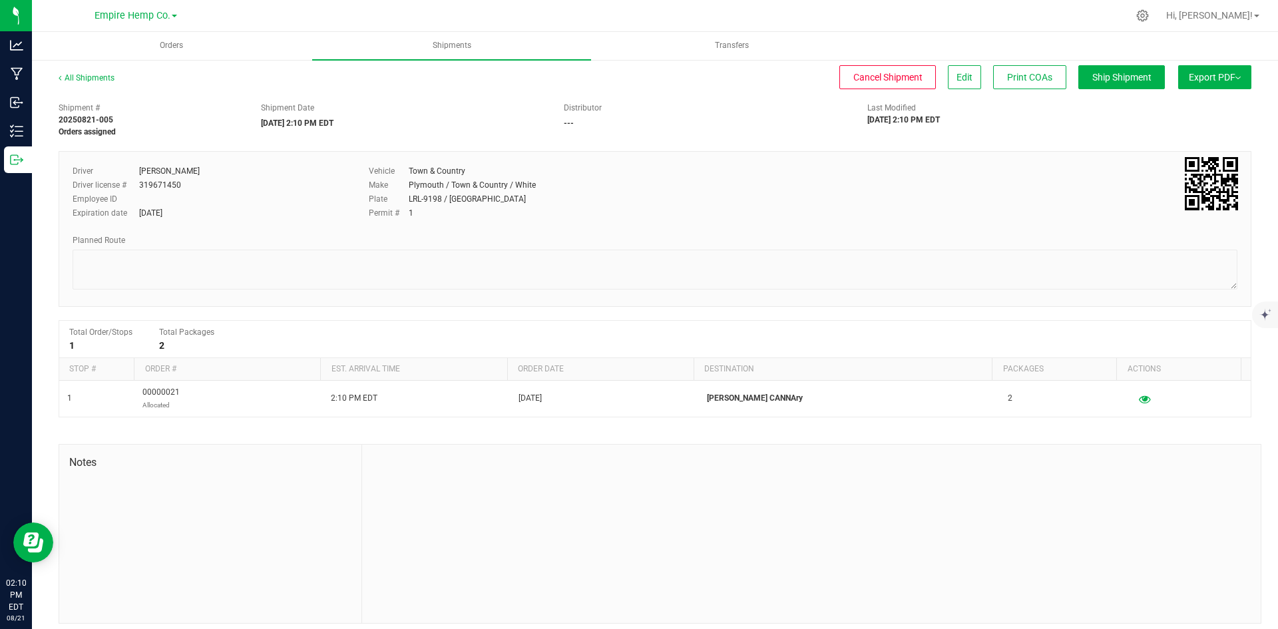
click at [1230, 79] on button "Export PDF" at bounding box center [1215, 77] width 73 height 24
click at [1156, 144] on span "NY Manifest" at bounding box center [1175, 146] width 44 height 9
click at [162, 47] on span "Orders" at bounding box center [171, 45] width 59 height 11
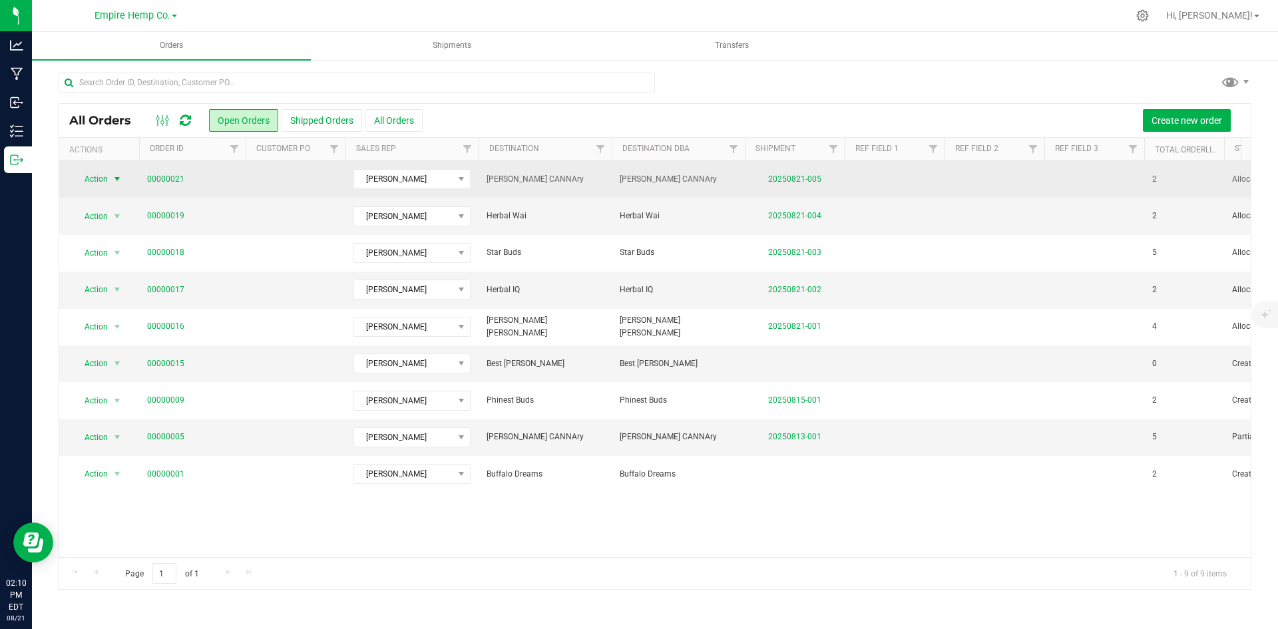
click at [114, 181] on span "select" at bounding box center [117, 179] width 11 height 11
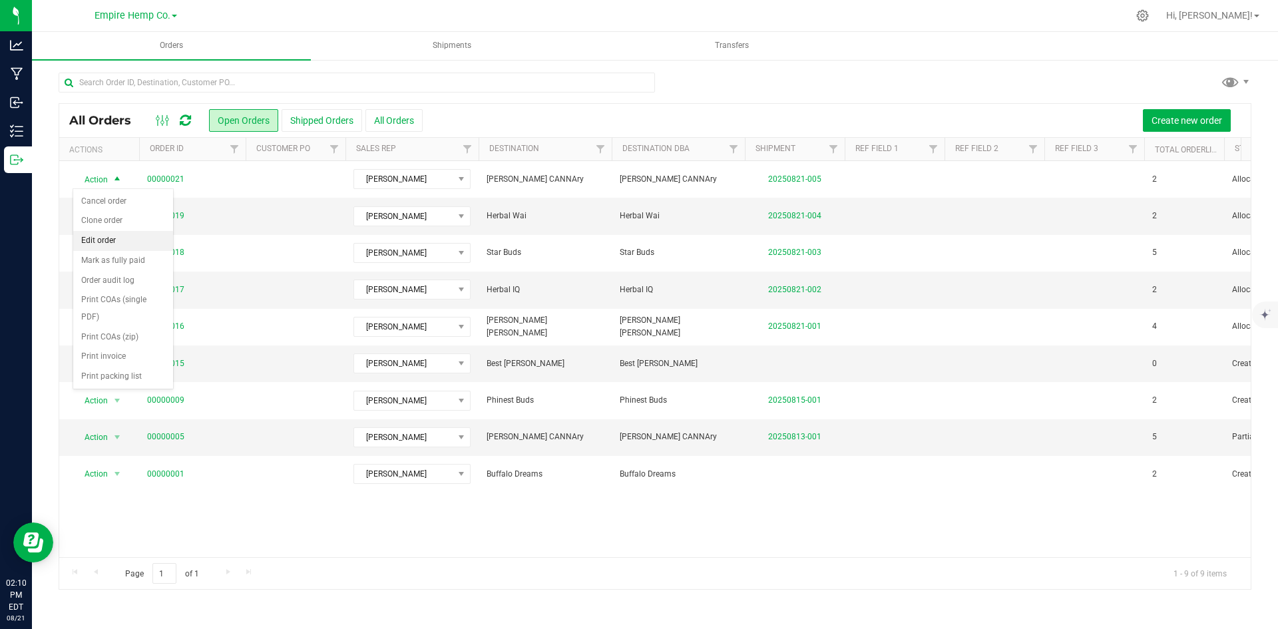
click at [122, 239] on li "Edit order" at bounding box center [123, 241] width 100 height 20
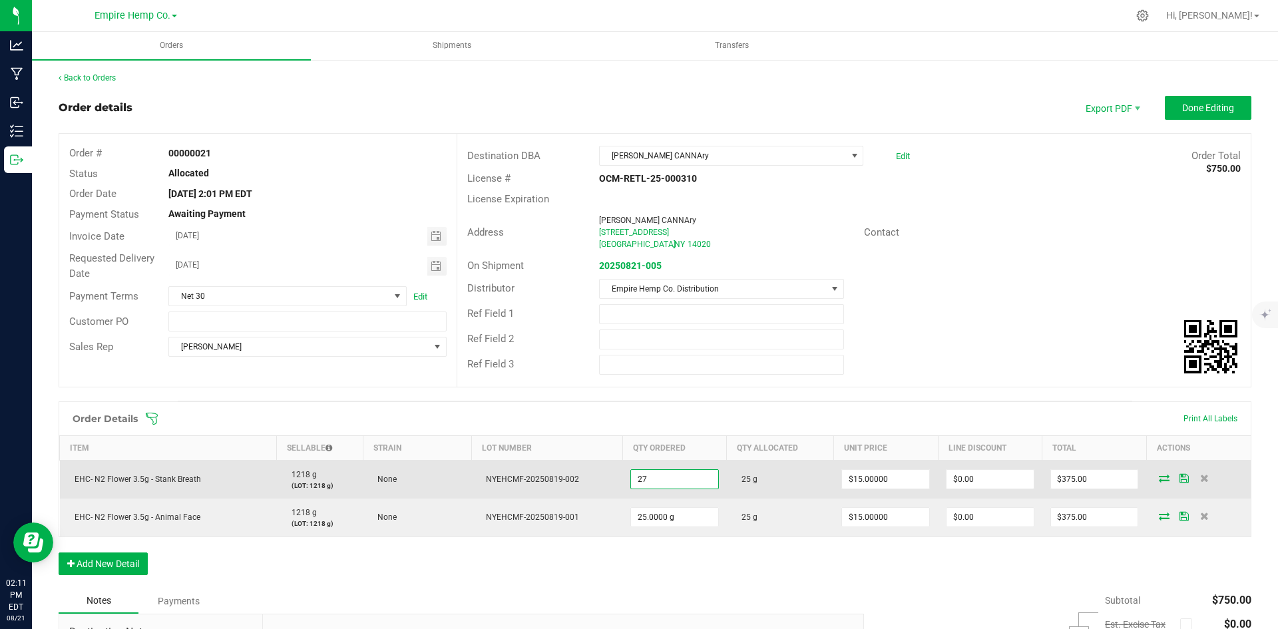
type input "27.0000 g"
type input "15"
type input "$405.00"
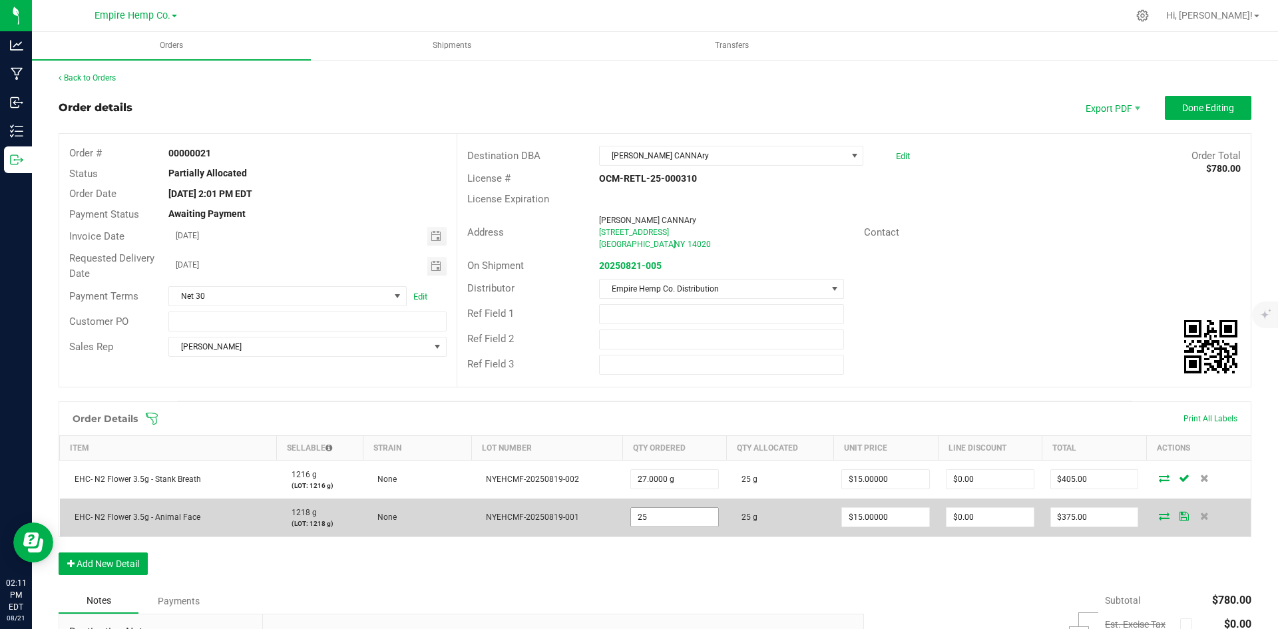
click at [665, 525] on input "25" at bounding box center [674, 517] width 87 height 19
type input "27.0000 g"
type input "15"
type input "$405.00"
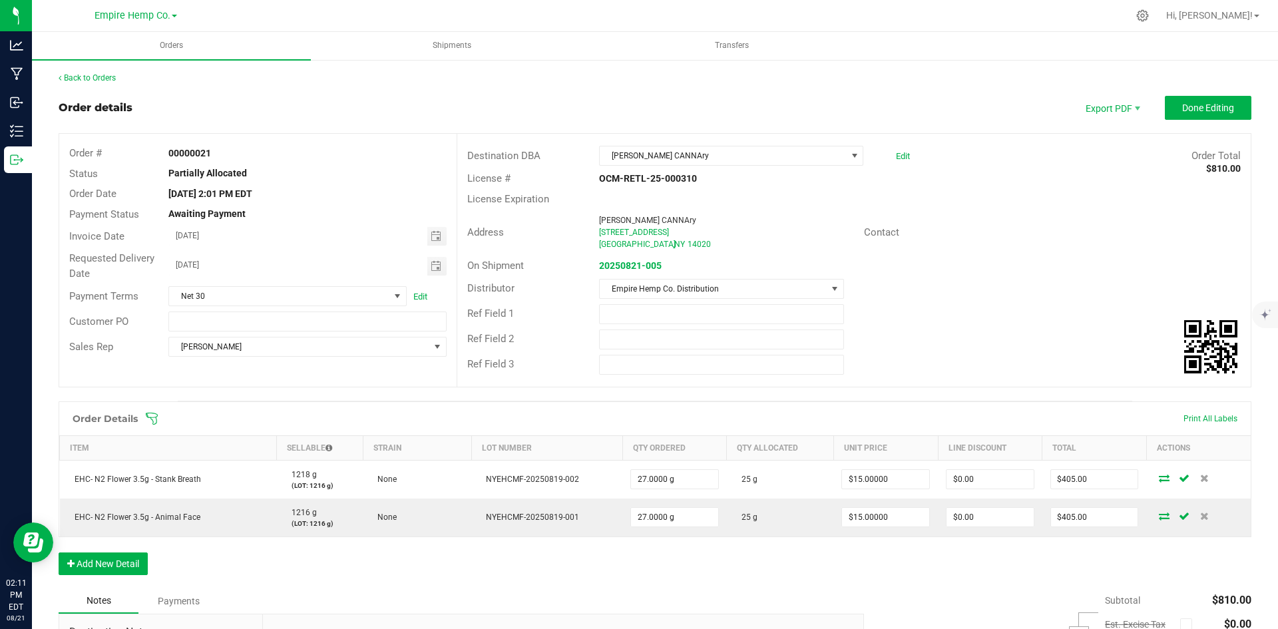
click at [814, 587] on div "Order Details Print All Labels Item Sellable Strain Lot Number Qty Ordered Qty …" at bounding box center [655, 495] width 1193 height 187
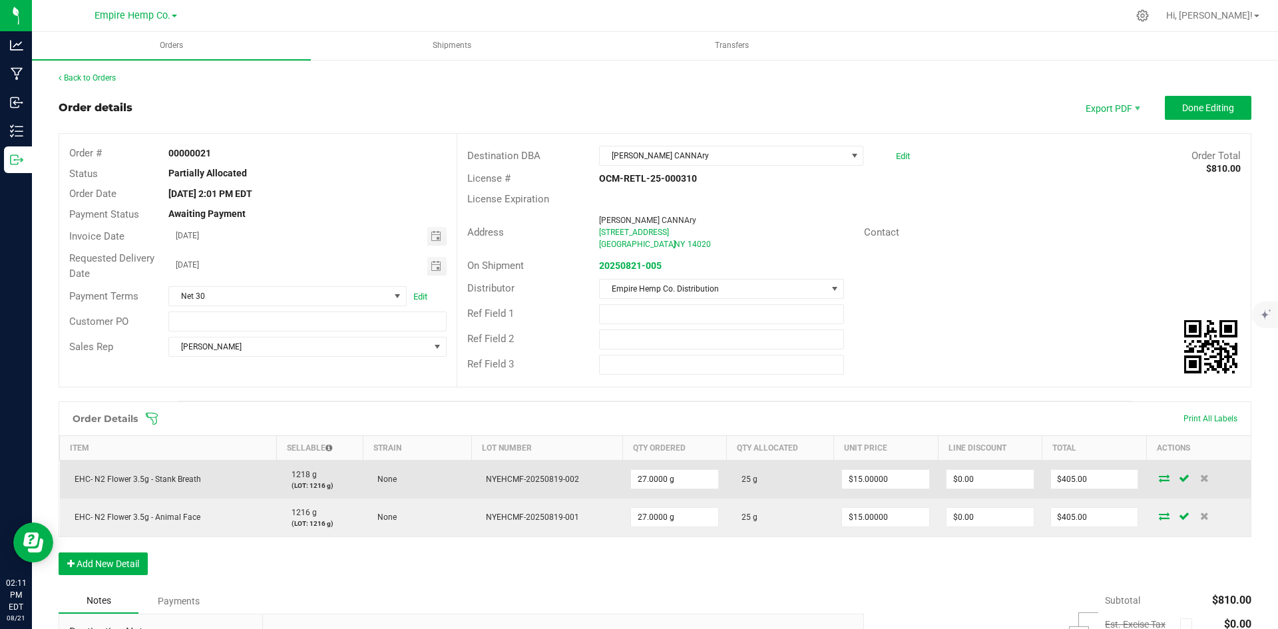
click at [1159, 476] on icon at bounding box center [1164, 478] width 11 height 8
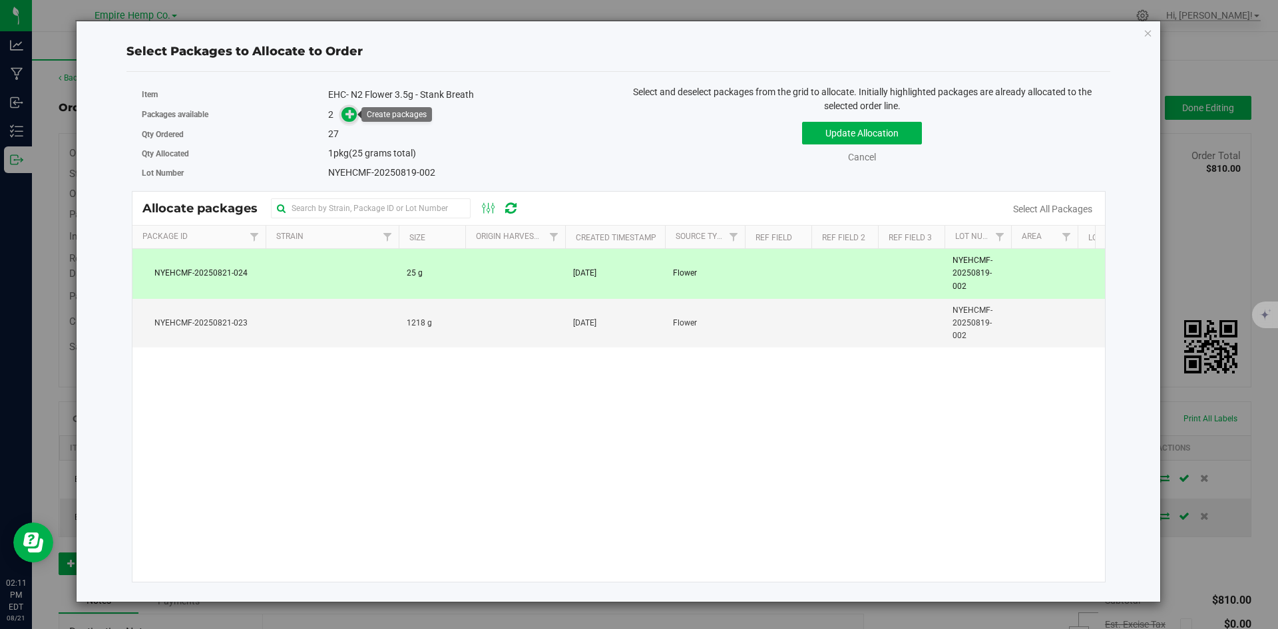
click at [350, 114] on icon at bounding box center [350, 113] width 9 height 9
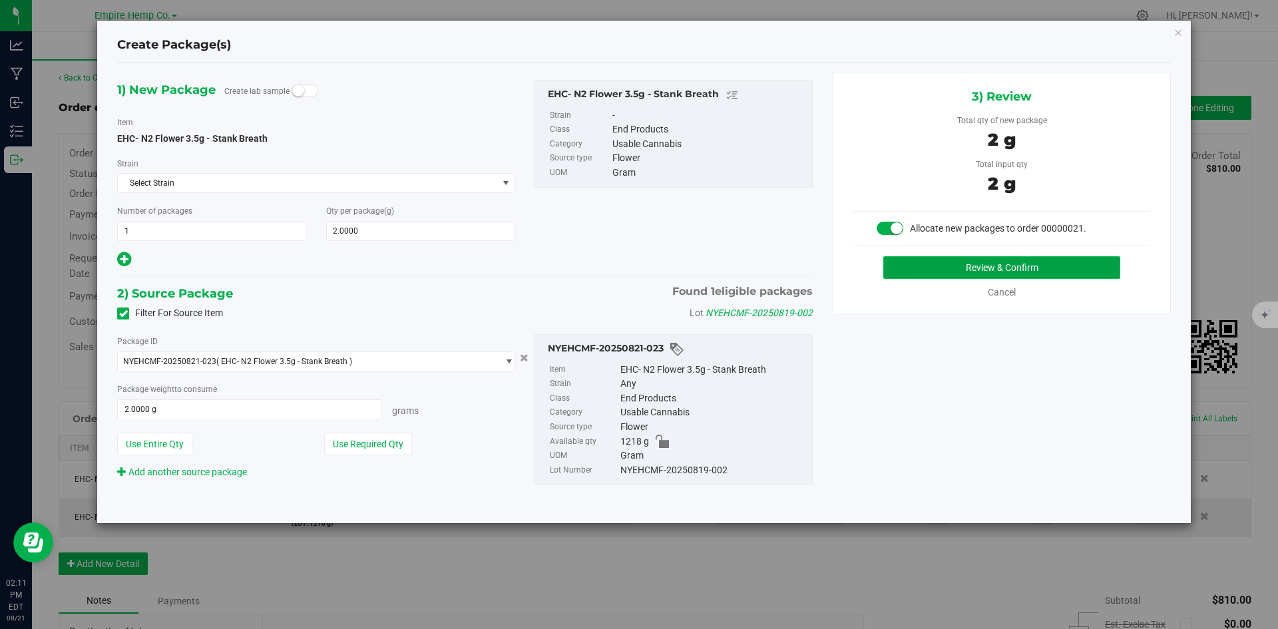
click at [1050, 265] on button "Review & Confirm" at bounding box center [1002, 267] width 237 height 23
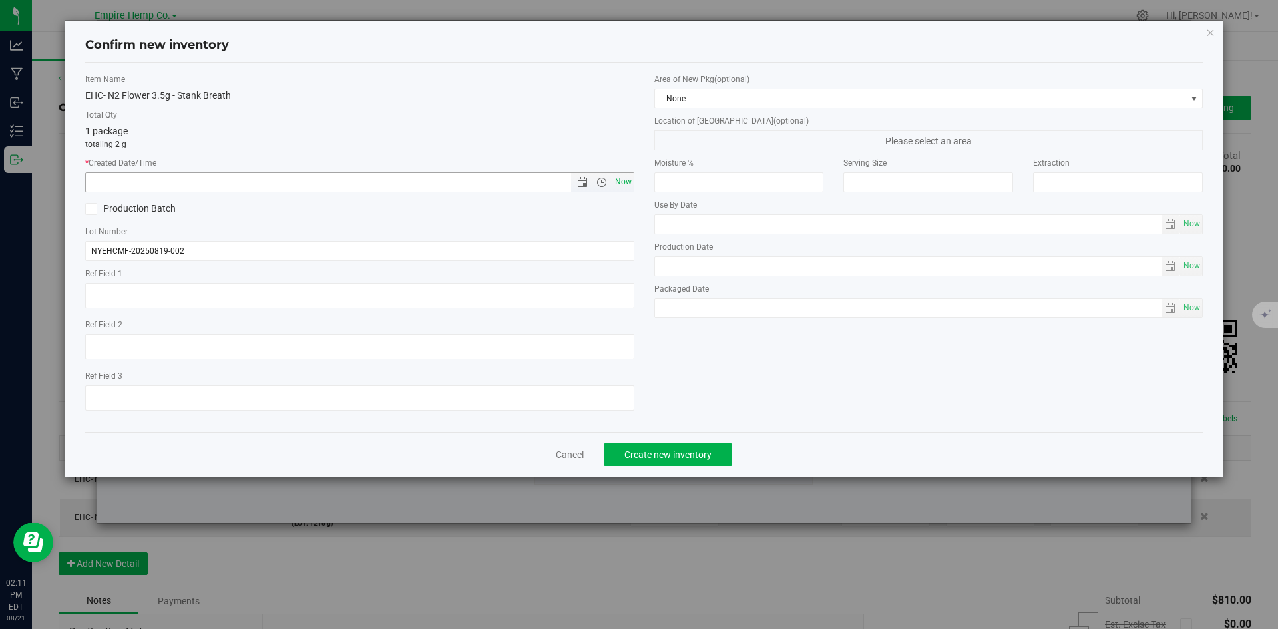
click at [623, 184] on span "Now" at bounding box center [623, 181] width 23 height 19
type input "[DATE] 2:11 PM"
click at [662, 449] on span "Create new inventory" at bounding box center [668, 454] width 87 height 11
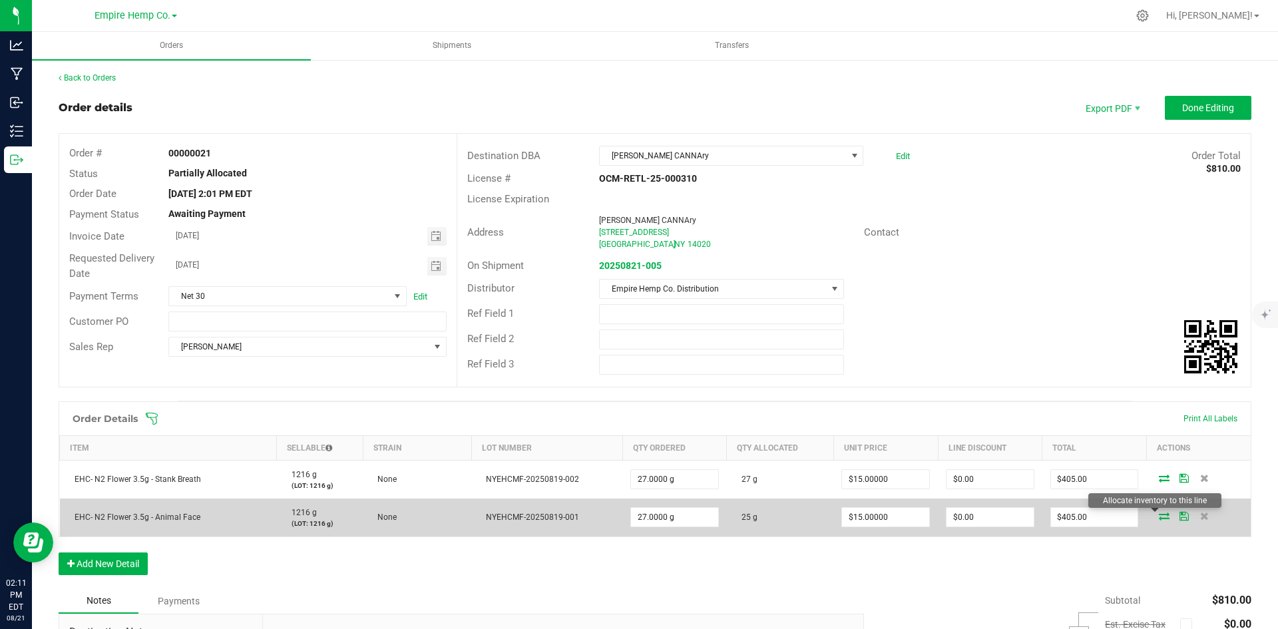
click at [1159, 519] on icon at bounding box center [1164, 516] width 11 height 8
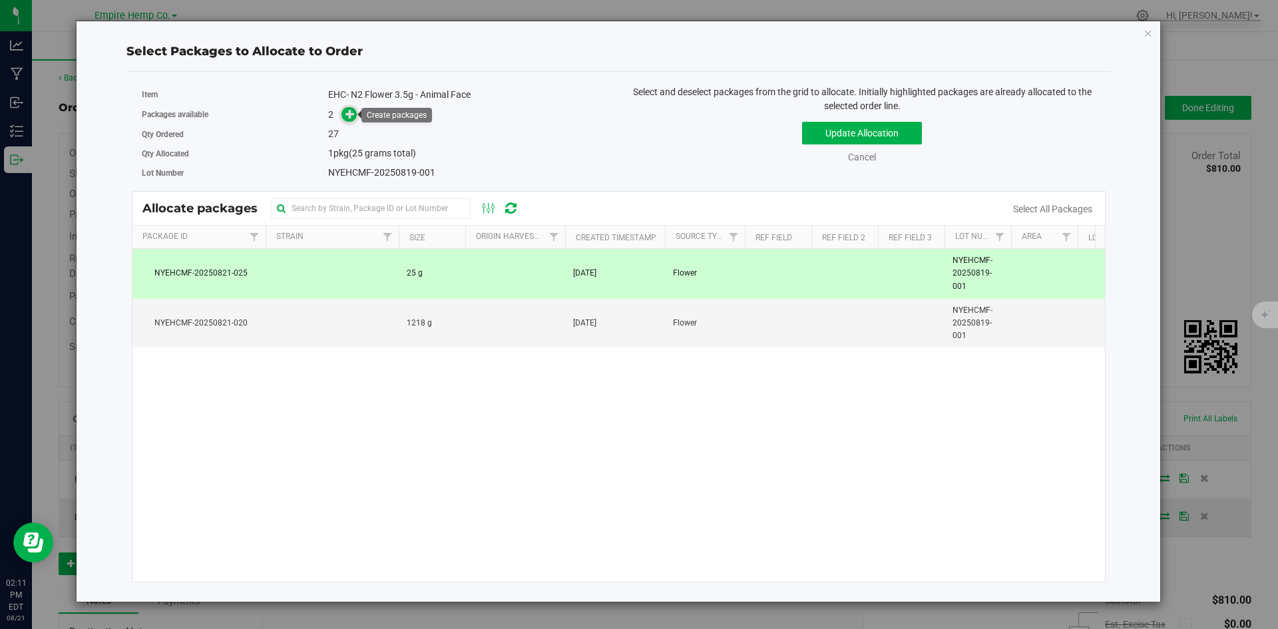
click at [350, 113] on icon at bounding box center [350, 113] width 9 height 9
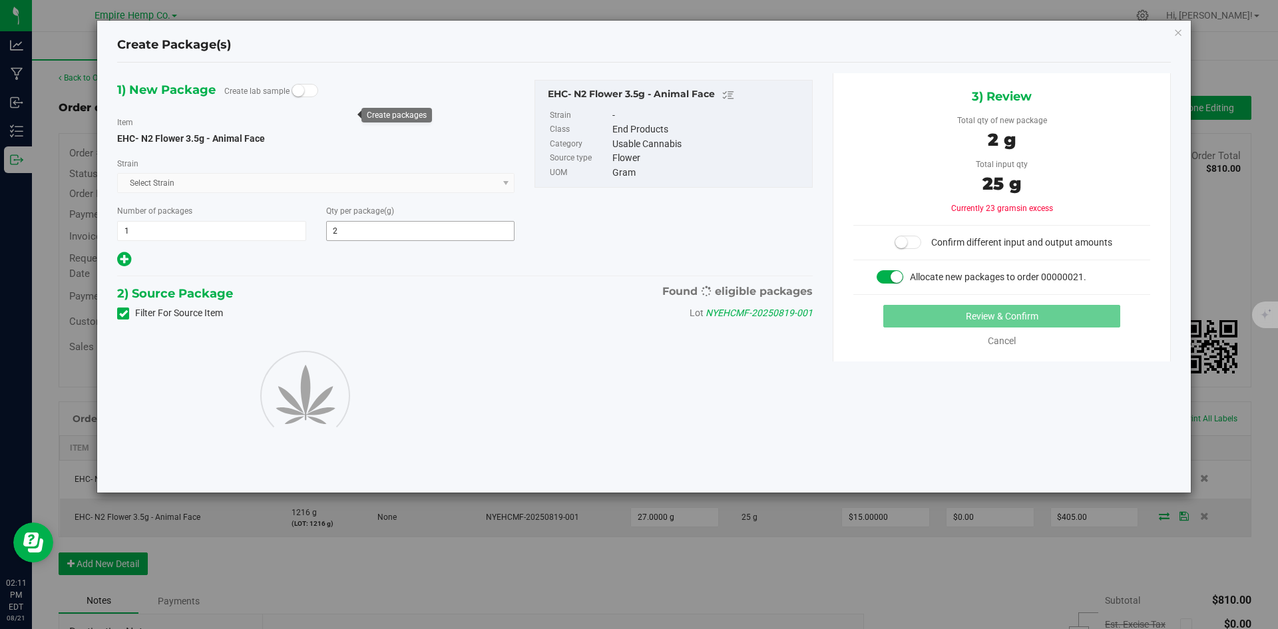
type input "2.0000"
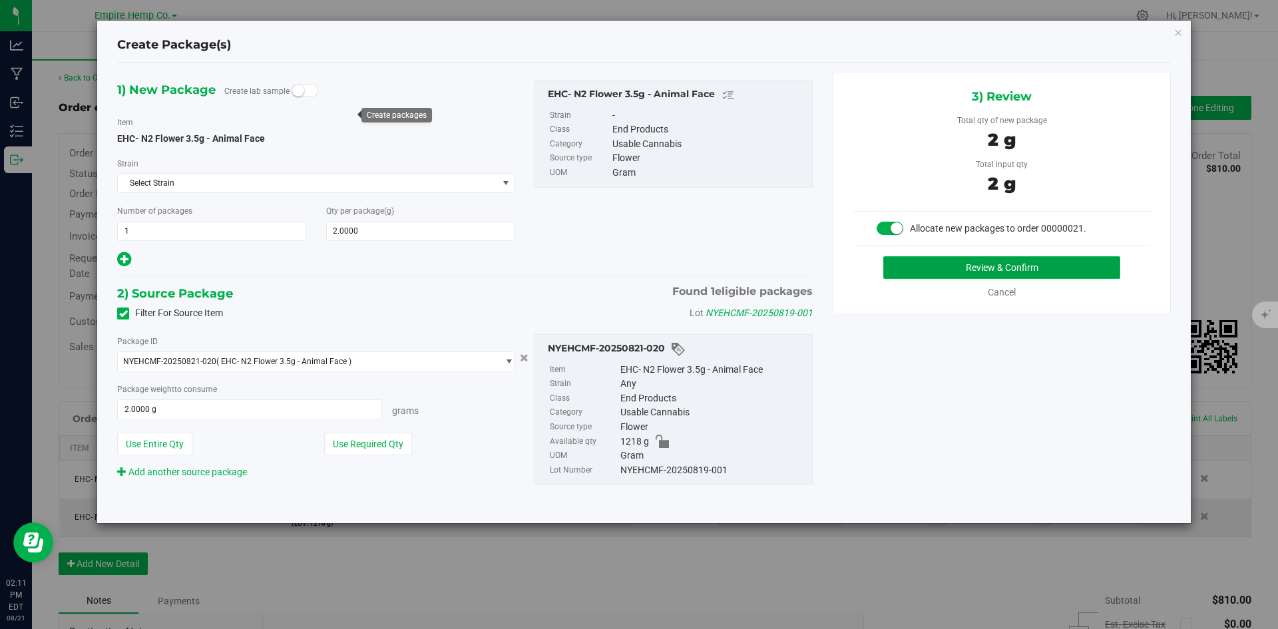
click at [946, 264] on button "Review & Confirm" at bounding box center [1002, 267] width 237 height 23
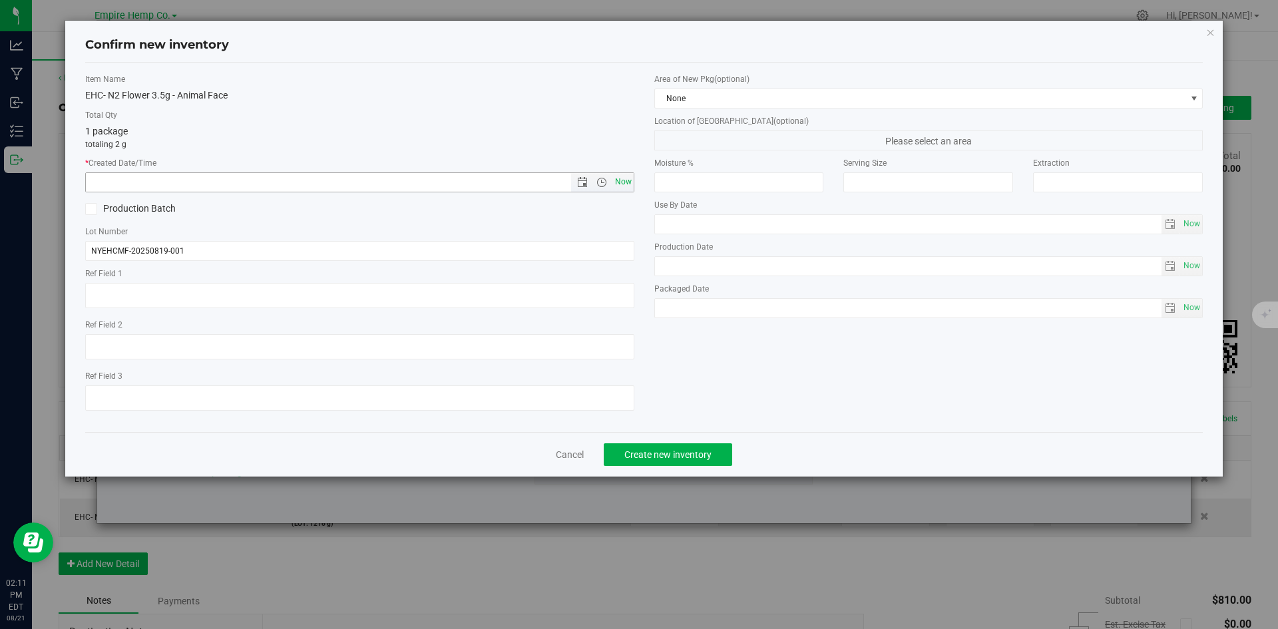
click at [627, 186] on span "Now" at bounding box center [623, 181] width 23 height 19
type input "[DATE] 2:11 PM"
click at [704, 453] on span "Create new inventory" at bounding box center [668, 454] width 87 height 11
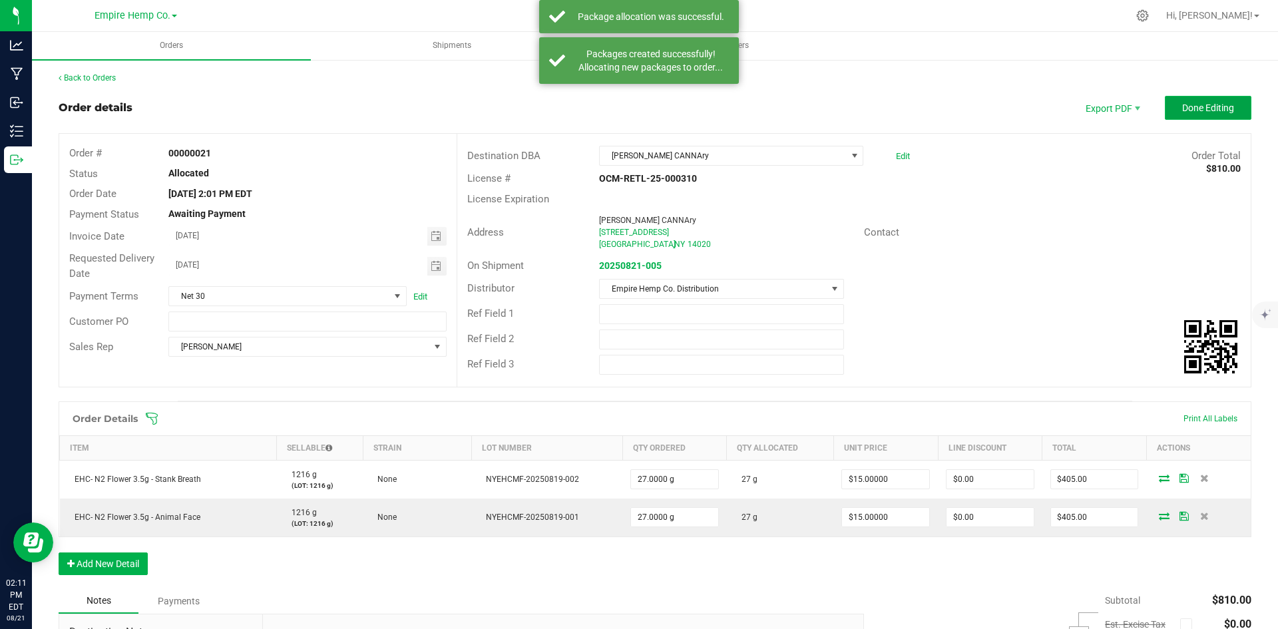
click at [1193, 107] on span "Done Editing" at bounding box center [1209, 108] width 52 height 11
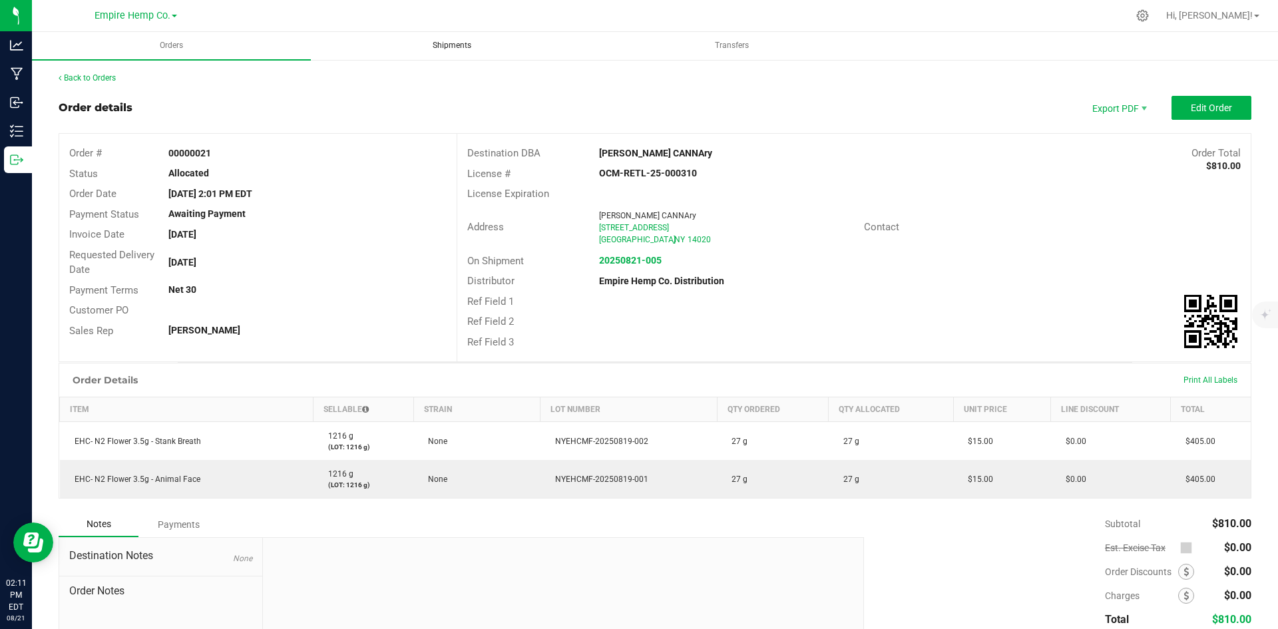
click at [467, 42] on span "Shipments" at bounding box center [452, 45] width 75 height 11
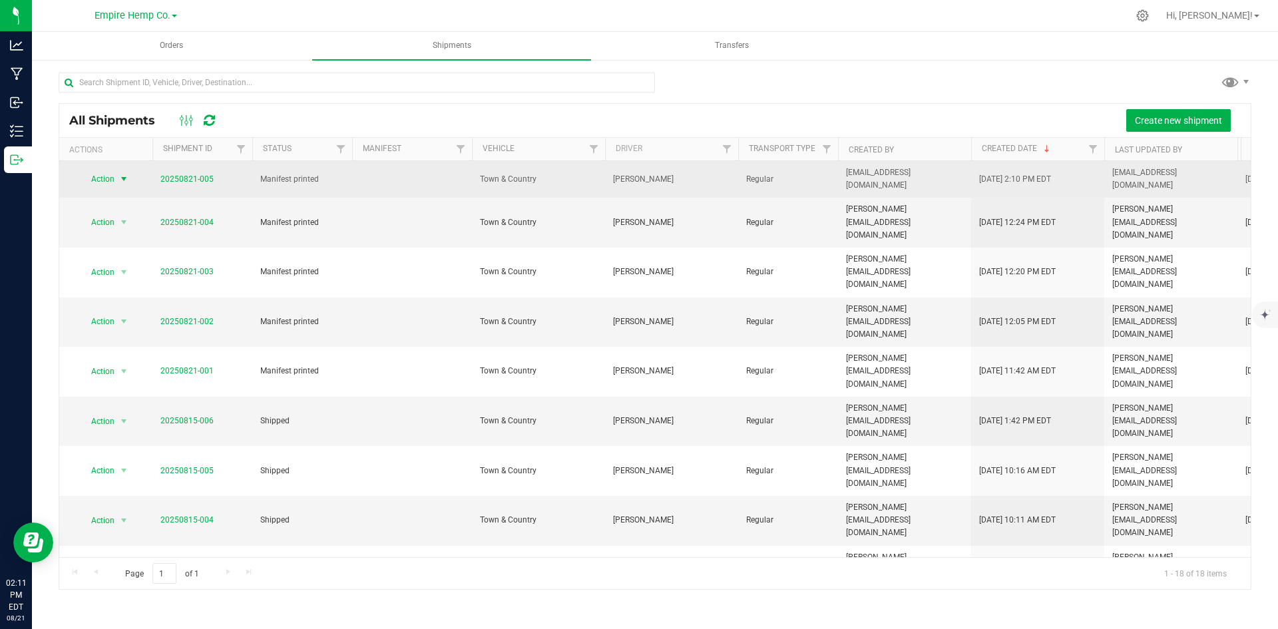
click at [119, 180] on span "select" at bounding box center [124, 179] width 11 height 11
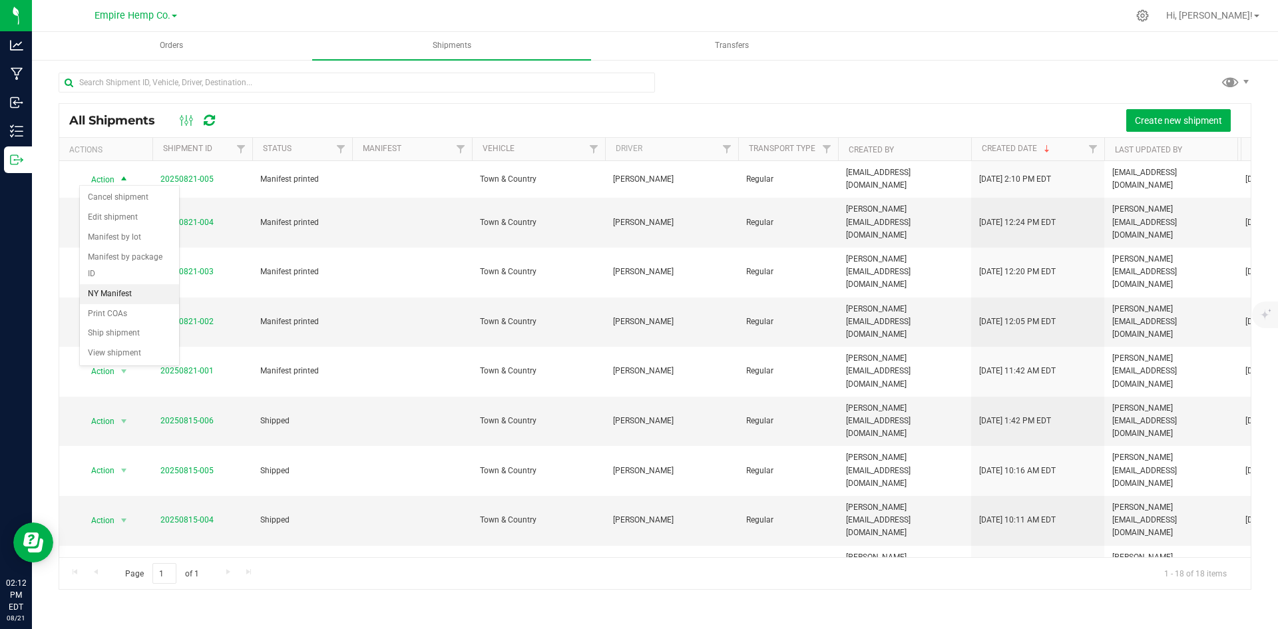
click at [108, 284] on li "NY Manifest" at bounding box center [129, 294] width 99 height 20
click at [129, 217] on span "select" at bounding box center [124, 222] width 11 height 11
click at [124, 354] on li "Ship shipment" at bounding box center [129, 364] width 99 height 20
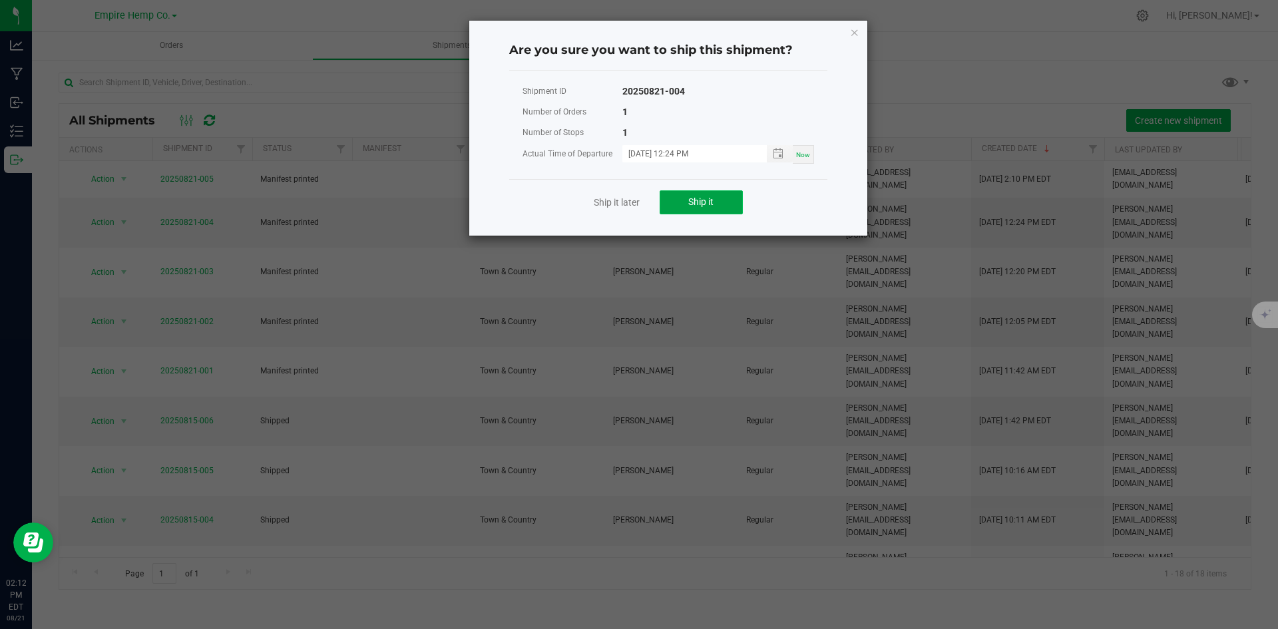
drag, startPoint x: 680, startPoint y: 198, endPoint x: 667, endPoint y: 200, distance: 13.6
click at [681, 198] on button "Ship it" at bounding box center [701, 202] width 83 height 24
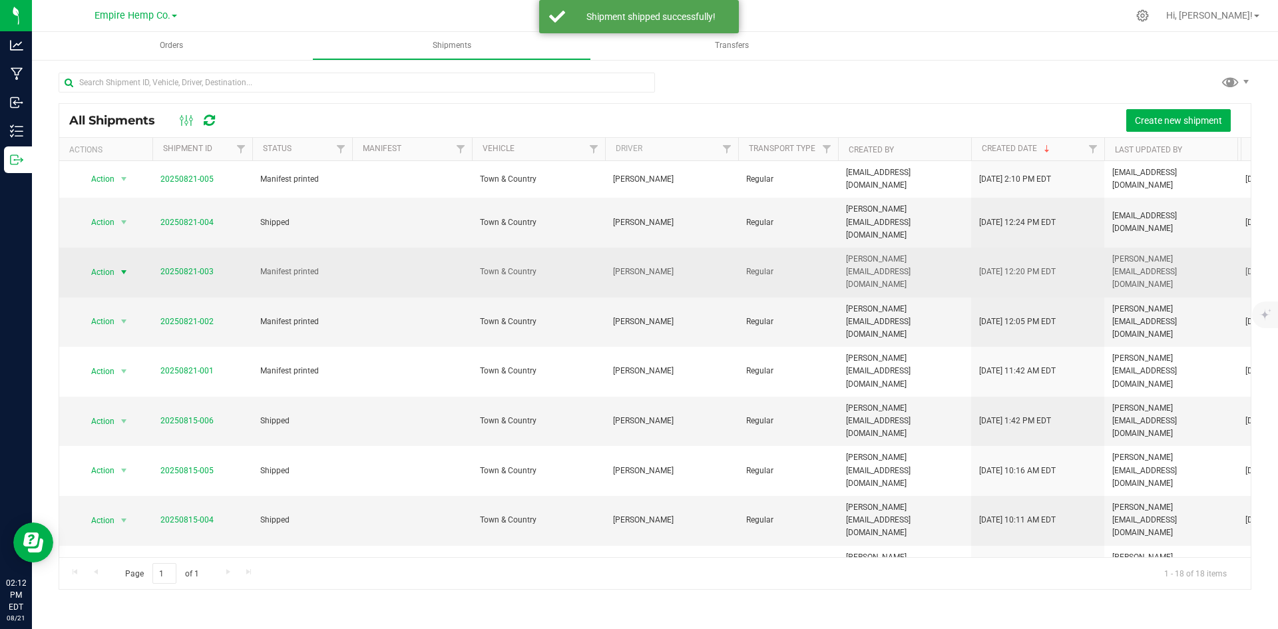
click at [122, 267] on span "select" at bounding box center [124, 272] width 11 height 11
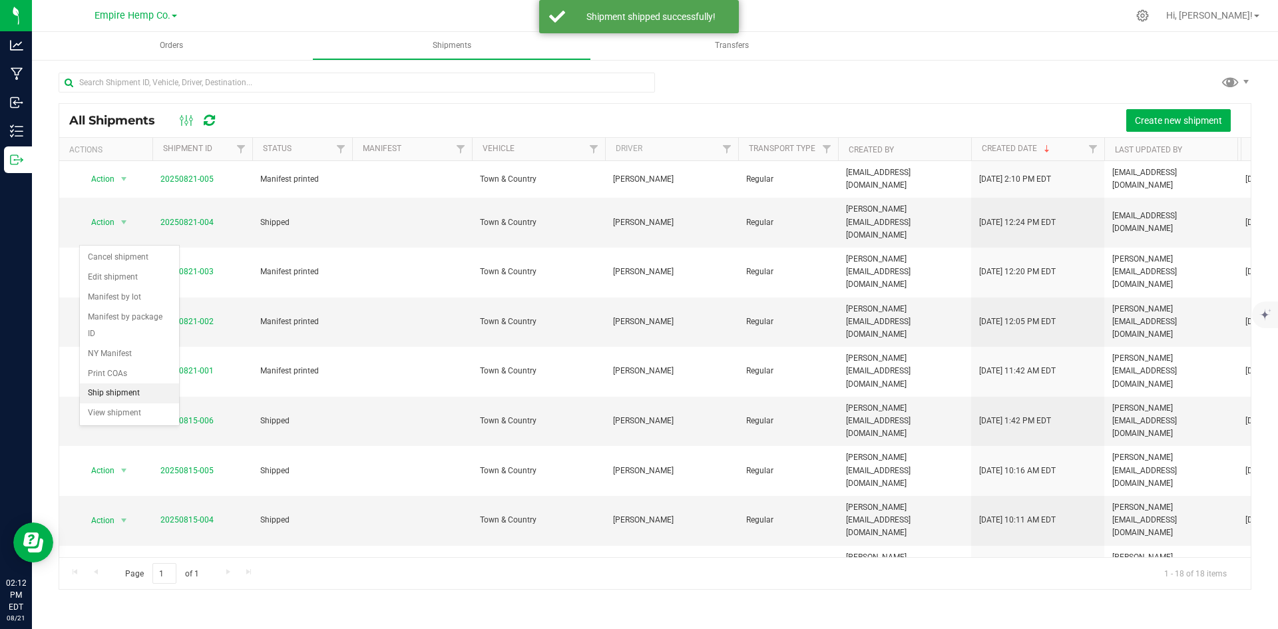
click at [138, 384] on li "Ship shipment" at bounding box center [129, 394] width 99 height 20
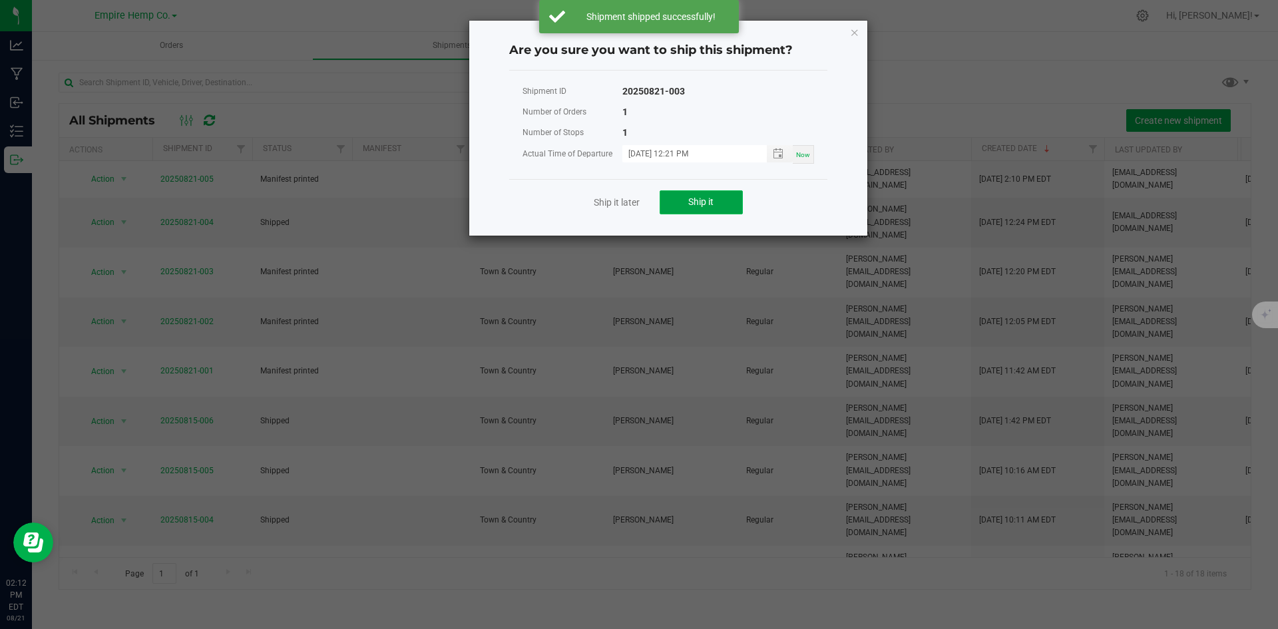
click at [729, 198] on button "Ship it" at bounding box center [701, 202] width 83 height 24
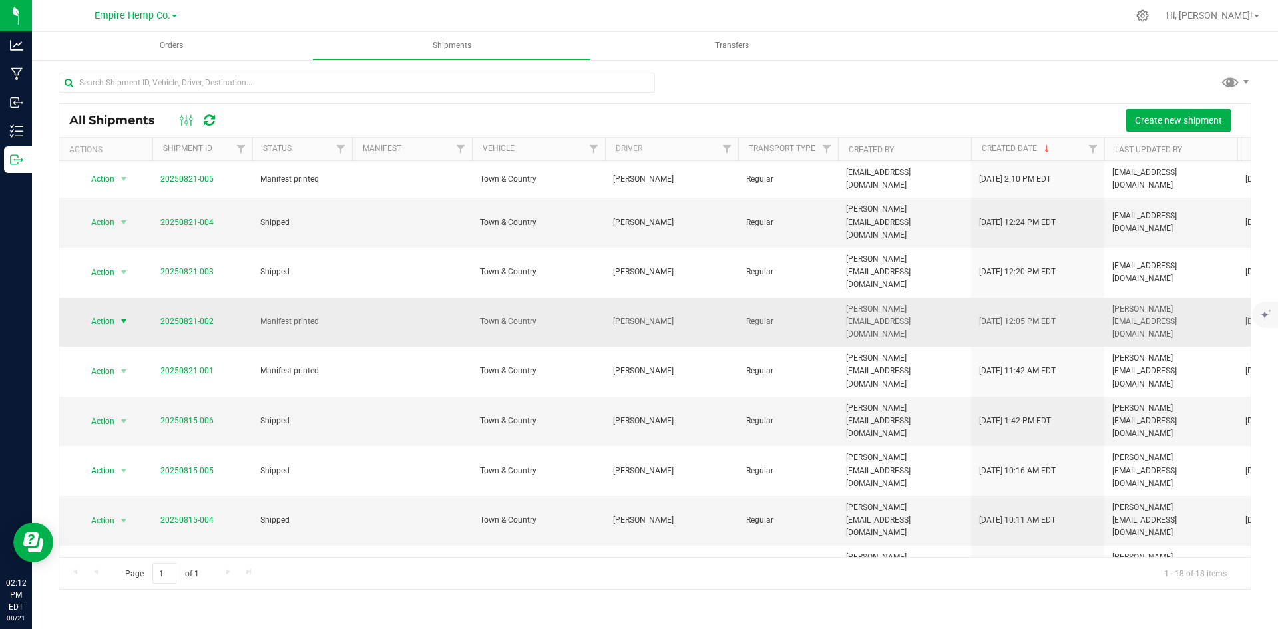
click at [125, 316] on span "select" at bounding box center [124, 321] width 11 height 11
click at [135, 413] on li "Ship shipment" at bounding box center [129, 423] width 99 height 20
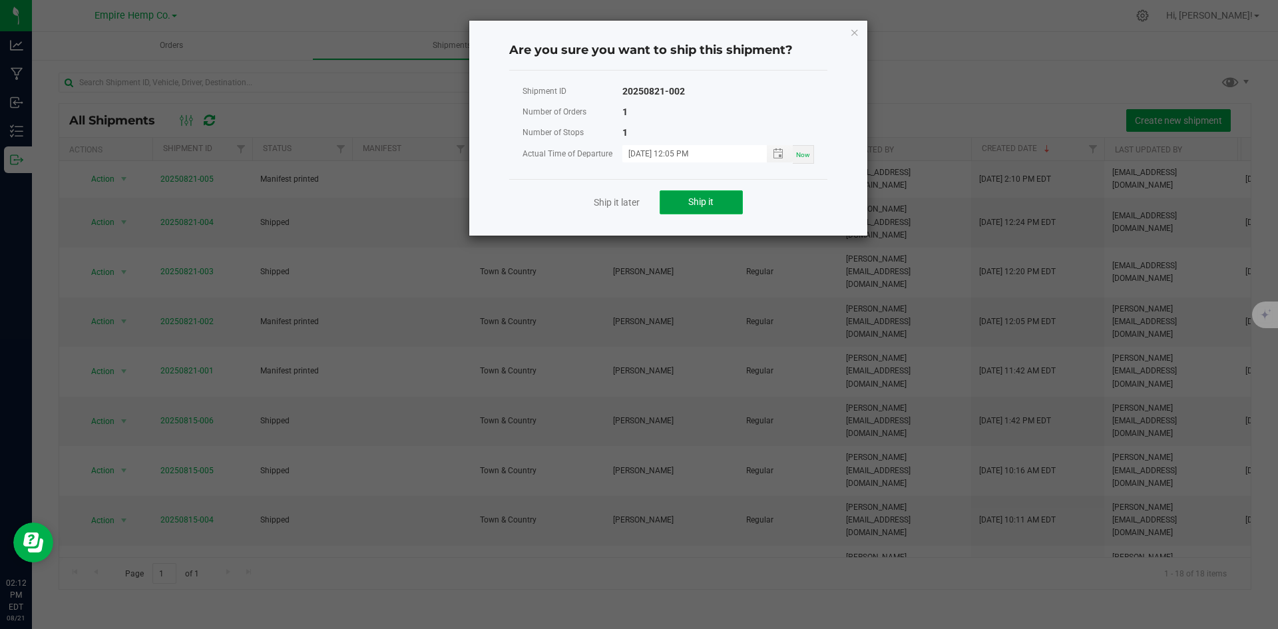
click at [710, 196] on span "Ship it" at bounding box center [700, 201] width 25 height 11
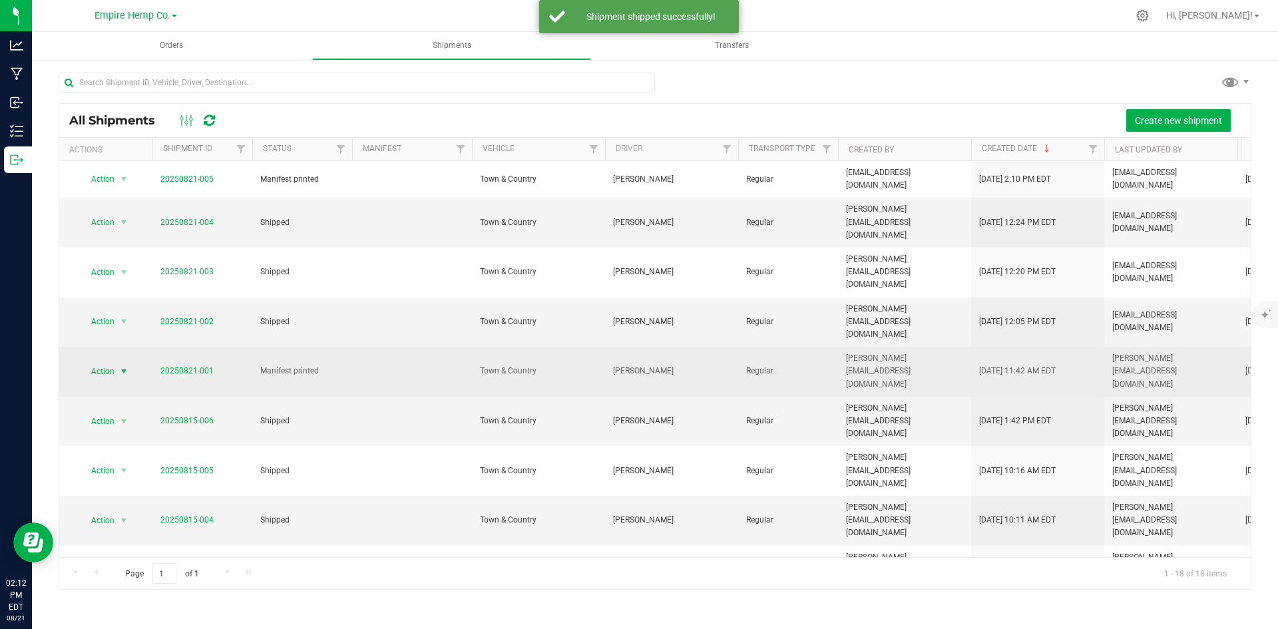
click at [120, 366] on span "select" at bounding box center [124, 371] width 11 height 11
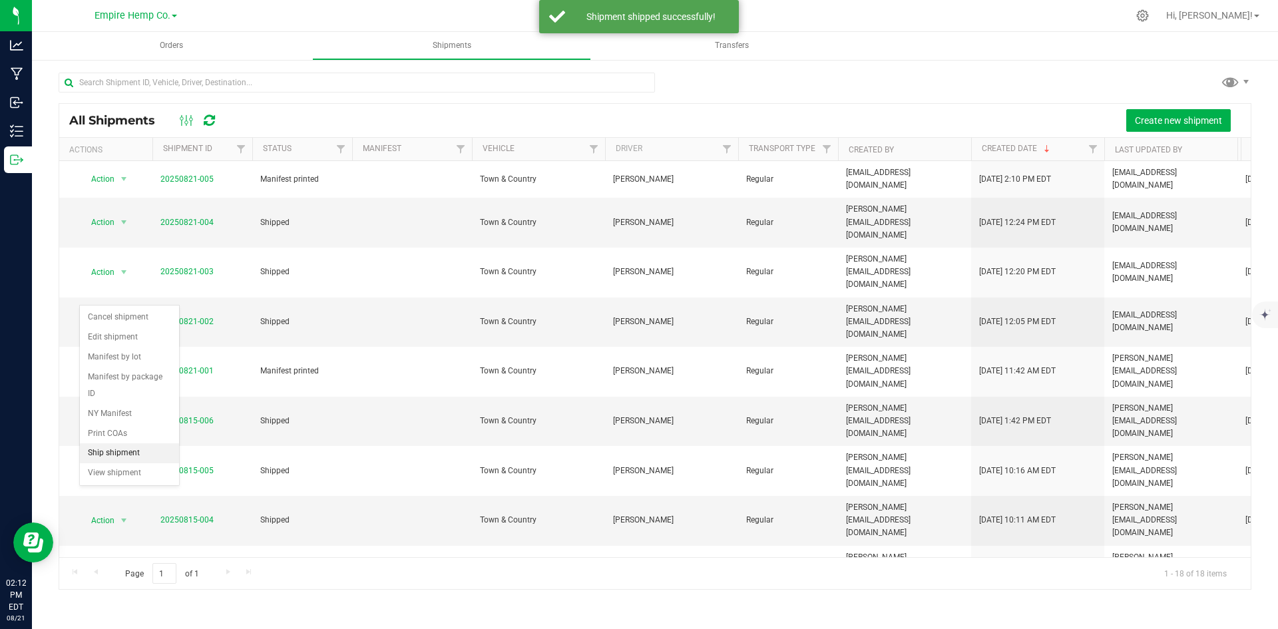
click at [140, 443] on li "Ship shipment" at bounding box center [129, 453] width 99 height 20
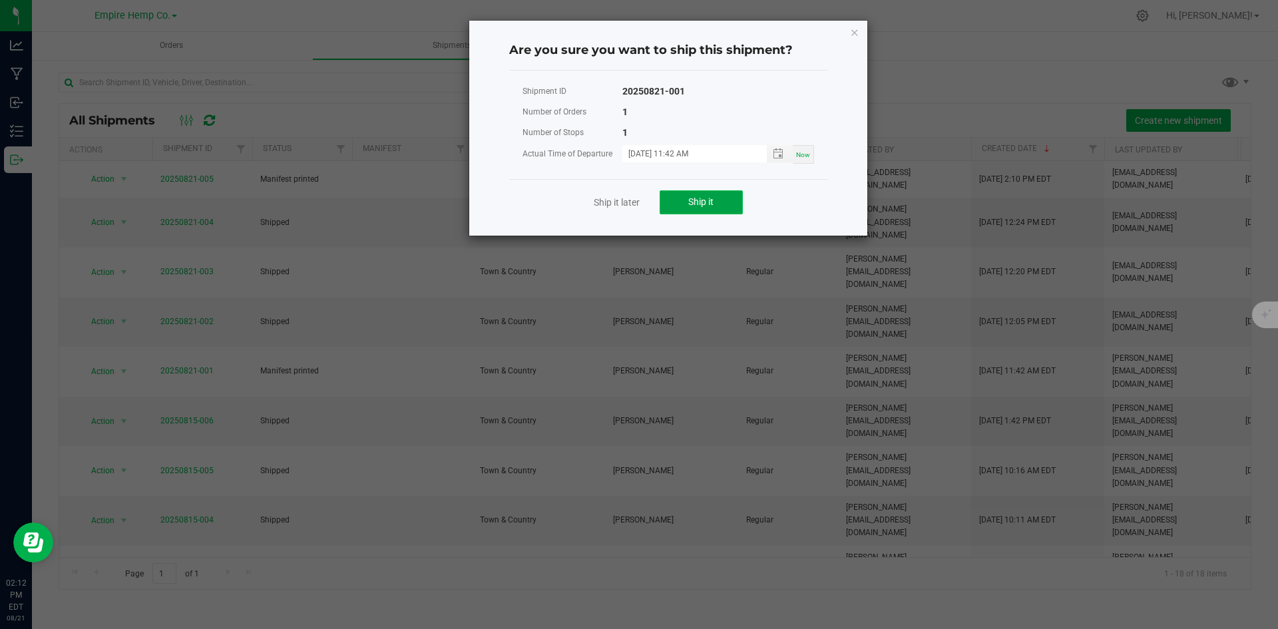
click at [729, 196] on button "Ship it" at bounding box center [701, 202] width 83 height 24
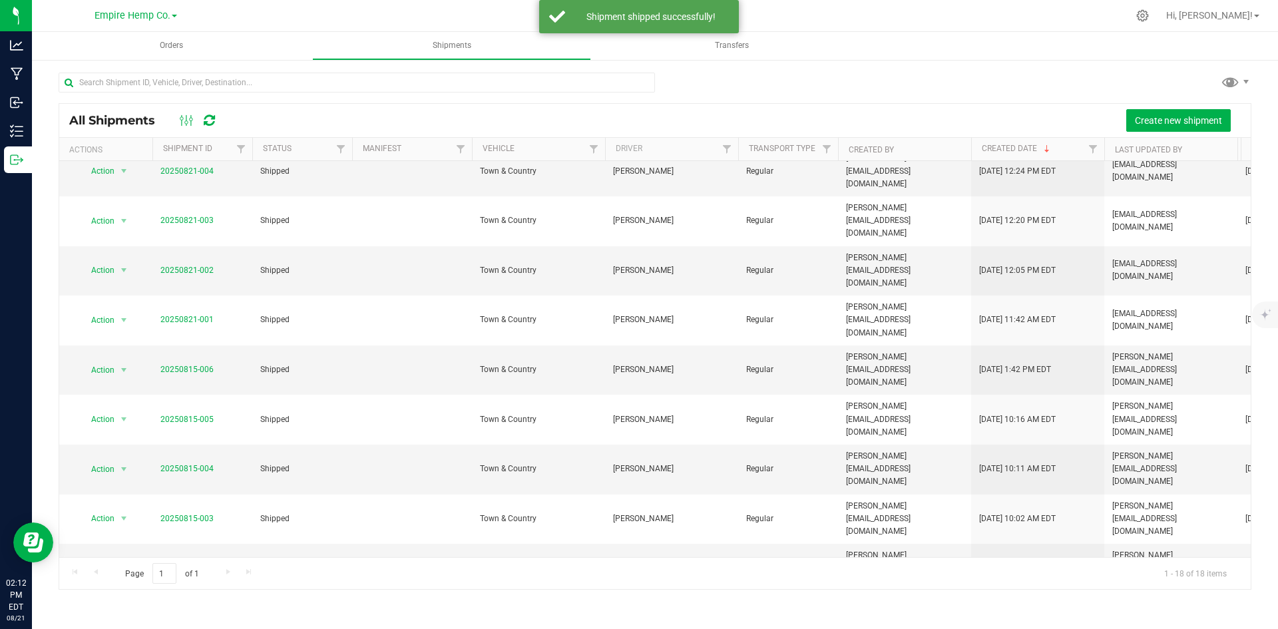
scroll to position [67, 0]
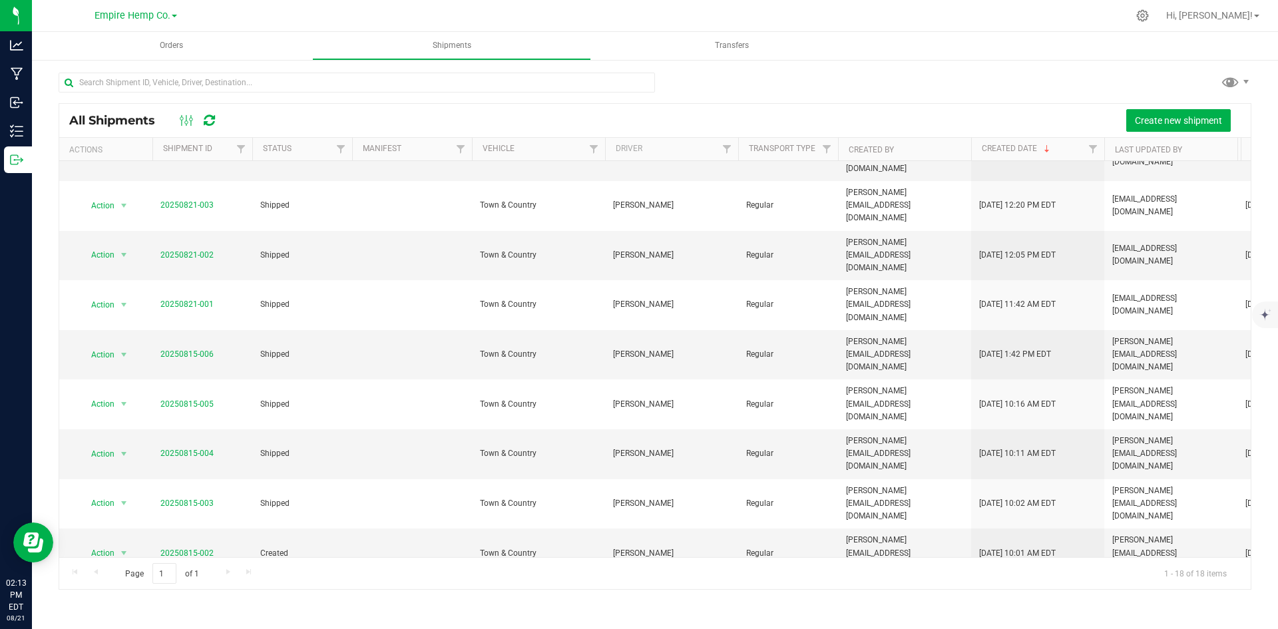
click at [196, 598] on link "20250815-001" at bounding box center [186, 602] width 53 height 9
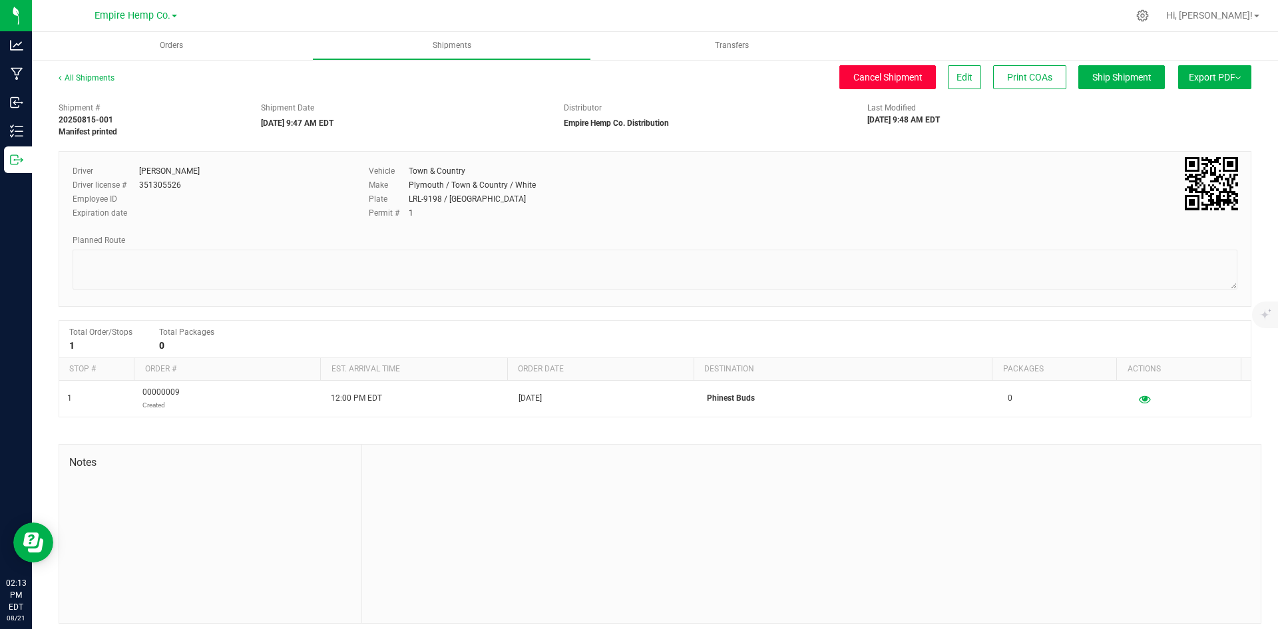
click at [892, 81] on span "Cancel Shipment" at bounding box center [888, 77] width 69 height 11
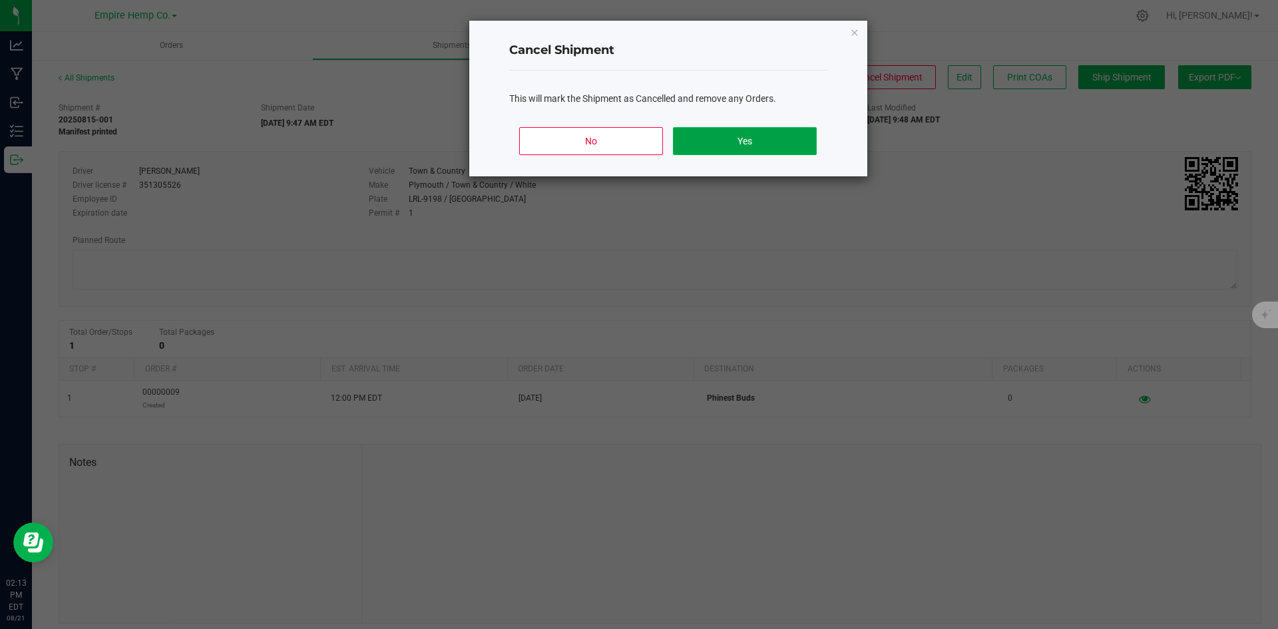
click at [749, 143] on button "Yes" at bounding box center [744, 141] width 143 height 28
